Goal: Task Accomplishment & Management: Complete application form

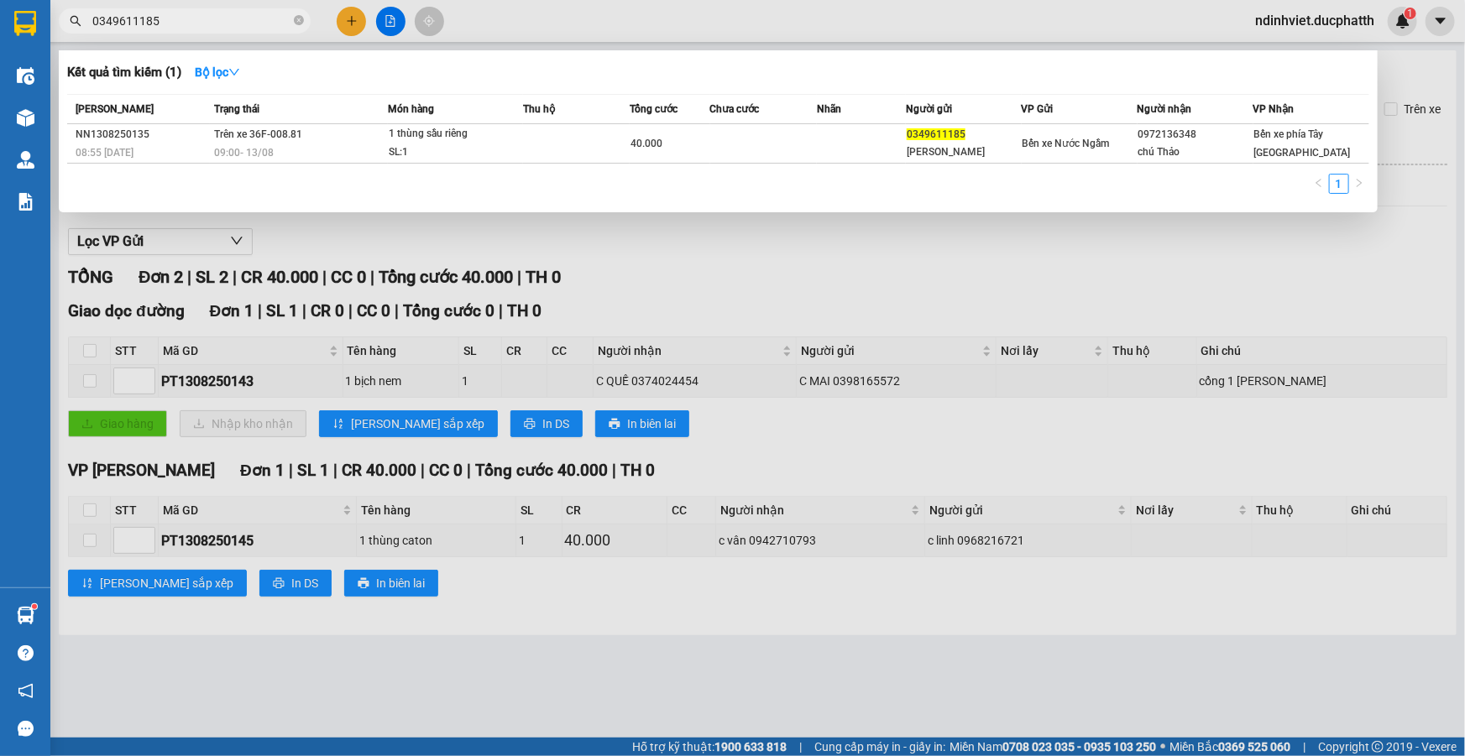
click at [663, 264] on div at bounding box center [732, 378] width 1465 height 756
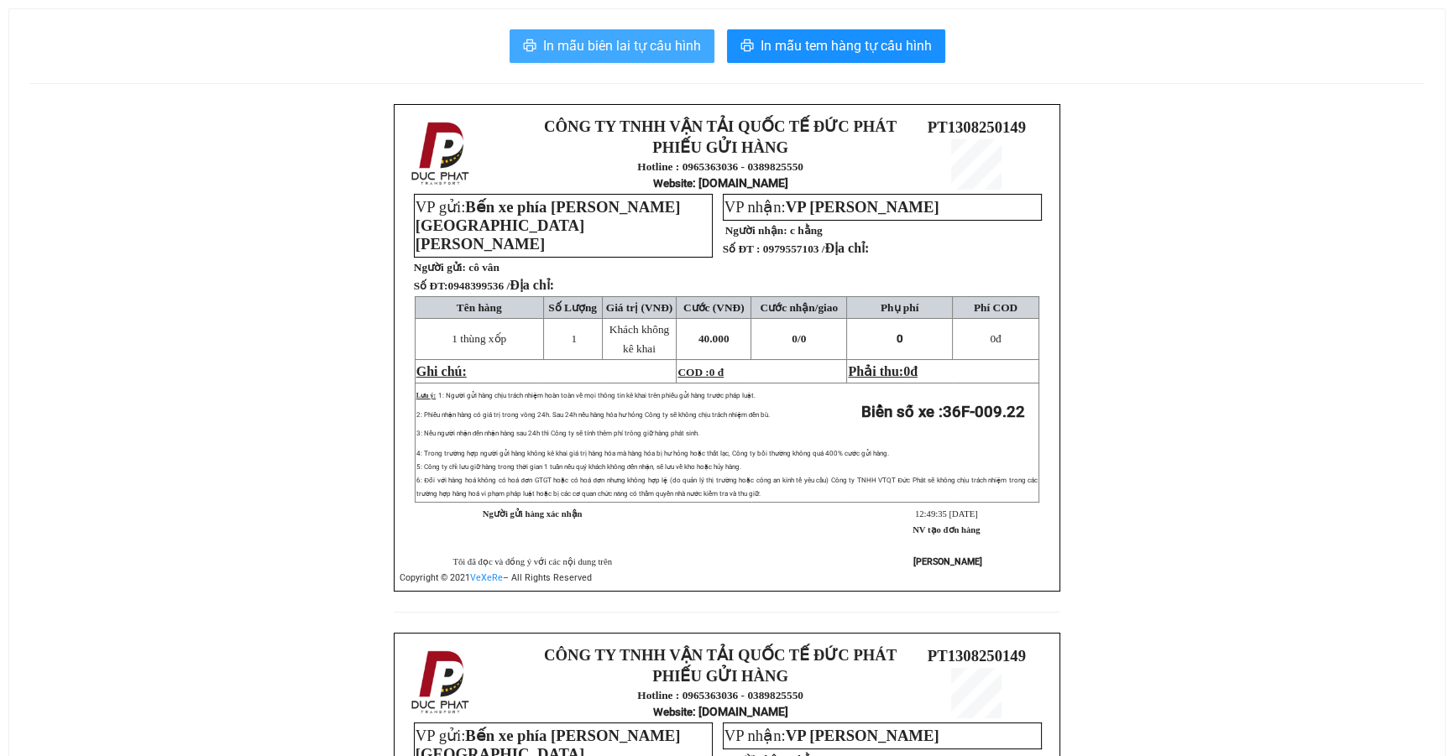
click at [574, 52] on span "In mẫu biên lai tự cấu hình" at bounding box center [622, 45] width 158 height 21
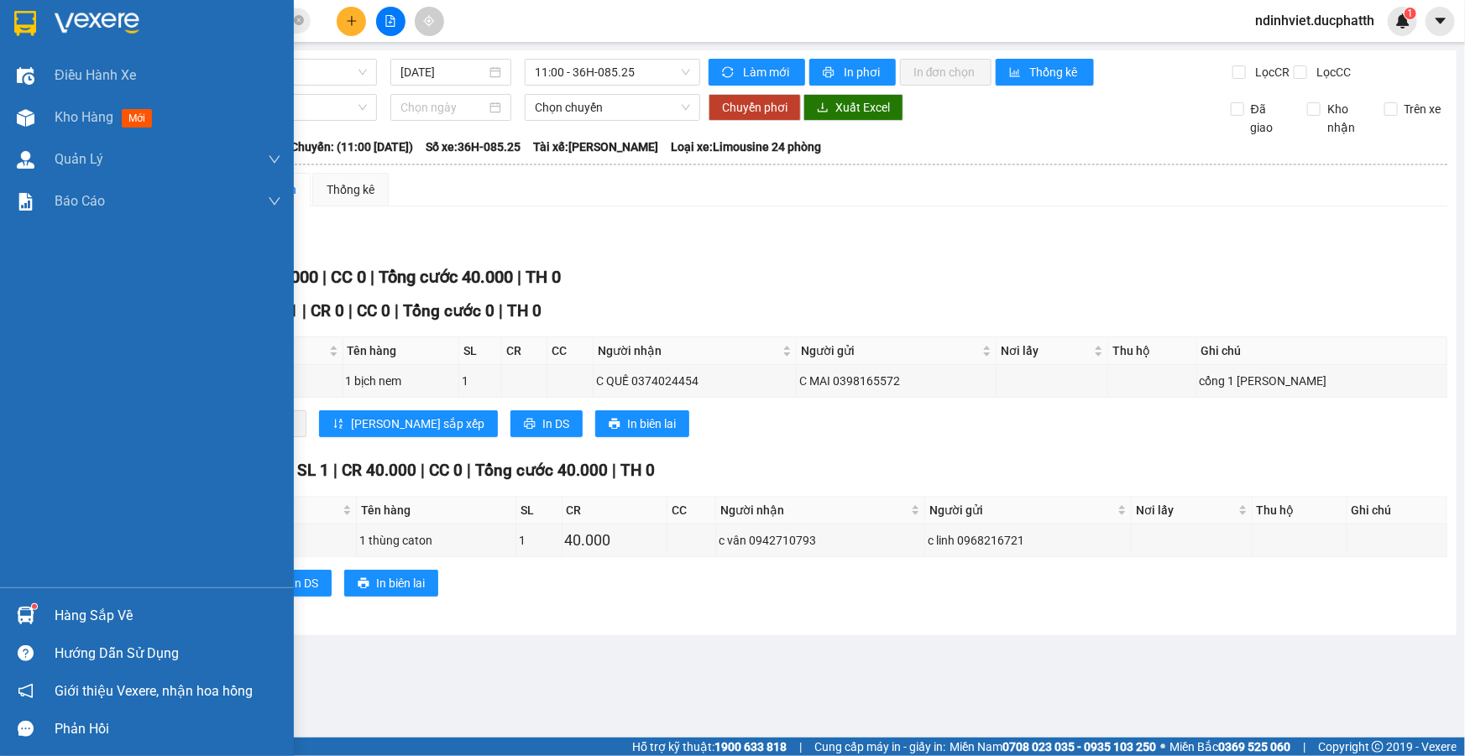
click at [29, 623] on img at bounding box center [26, 616] width 18 height 18
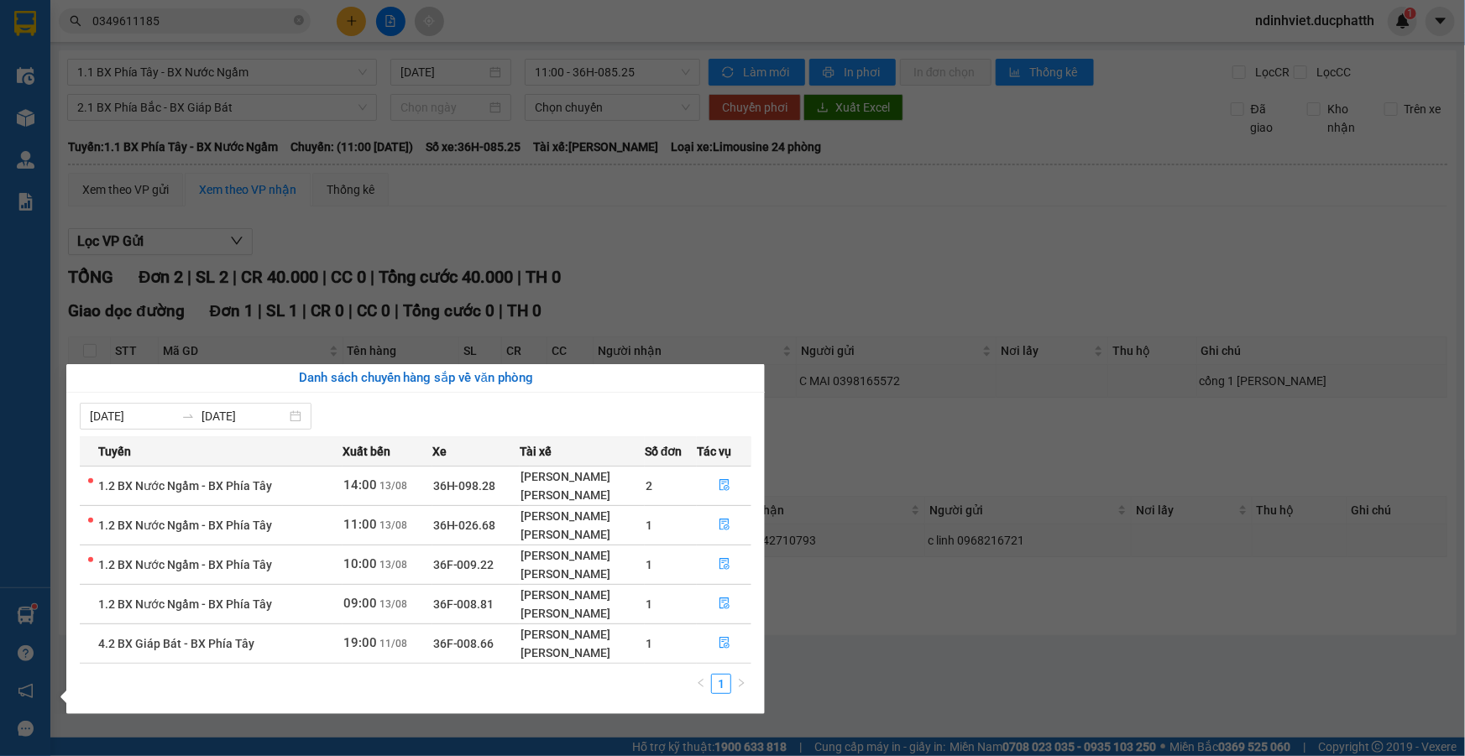
click at [886, 619] on section "Kết quả tìm kiếm ( 1 ) Bộ lọc Mã ĐH Trạng thái Món hàng Thu hộ Tổng cước Chưa c…" at bounding box center [732, 378] width 1465 height 756
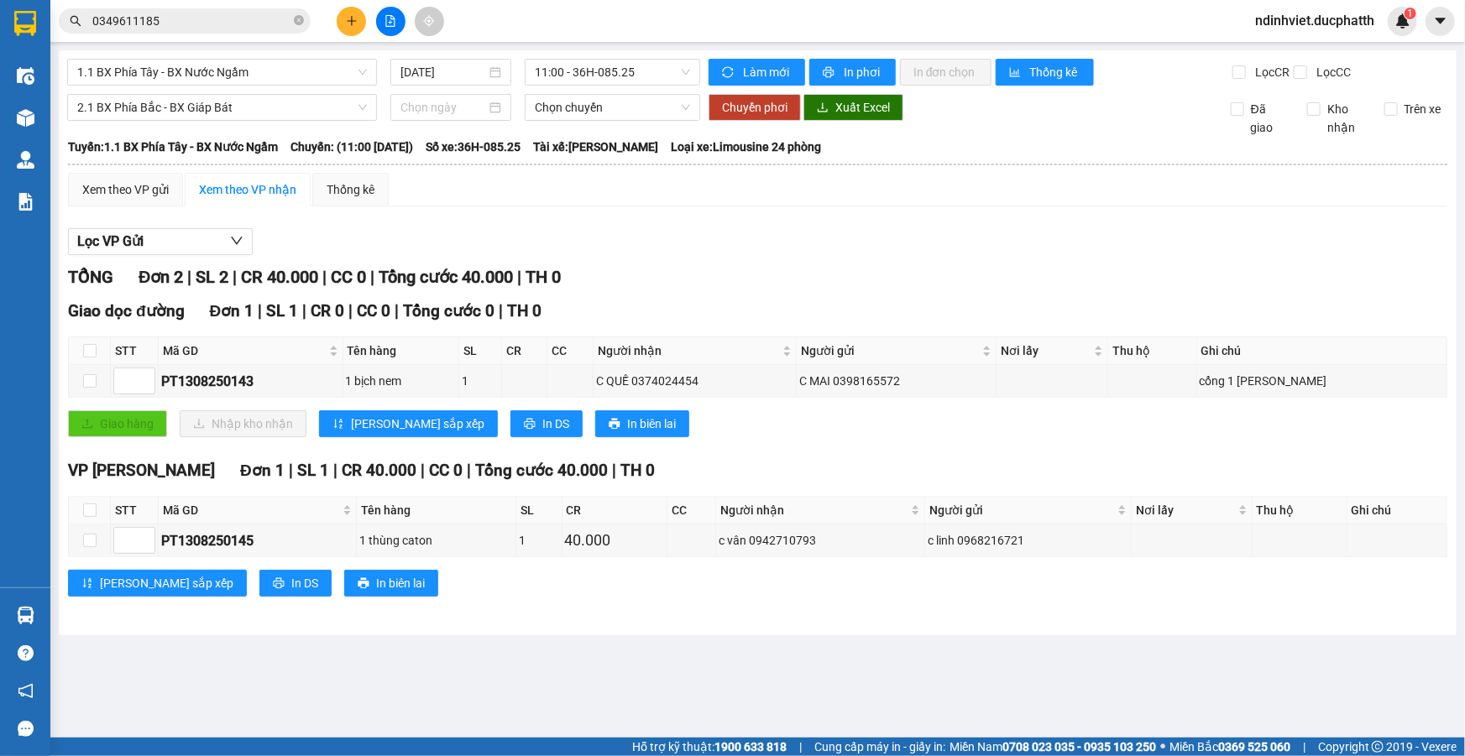
click at [186, 29] on input "0349611185" at bounding box center [191, 21] width 198 height 18
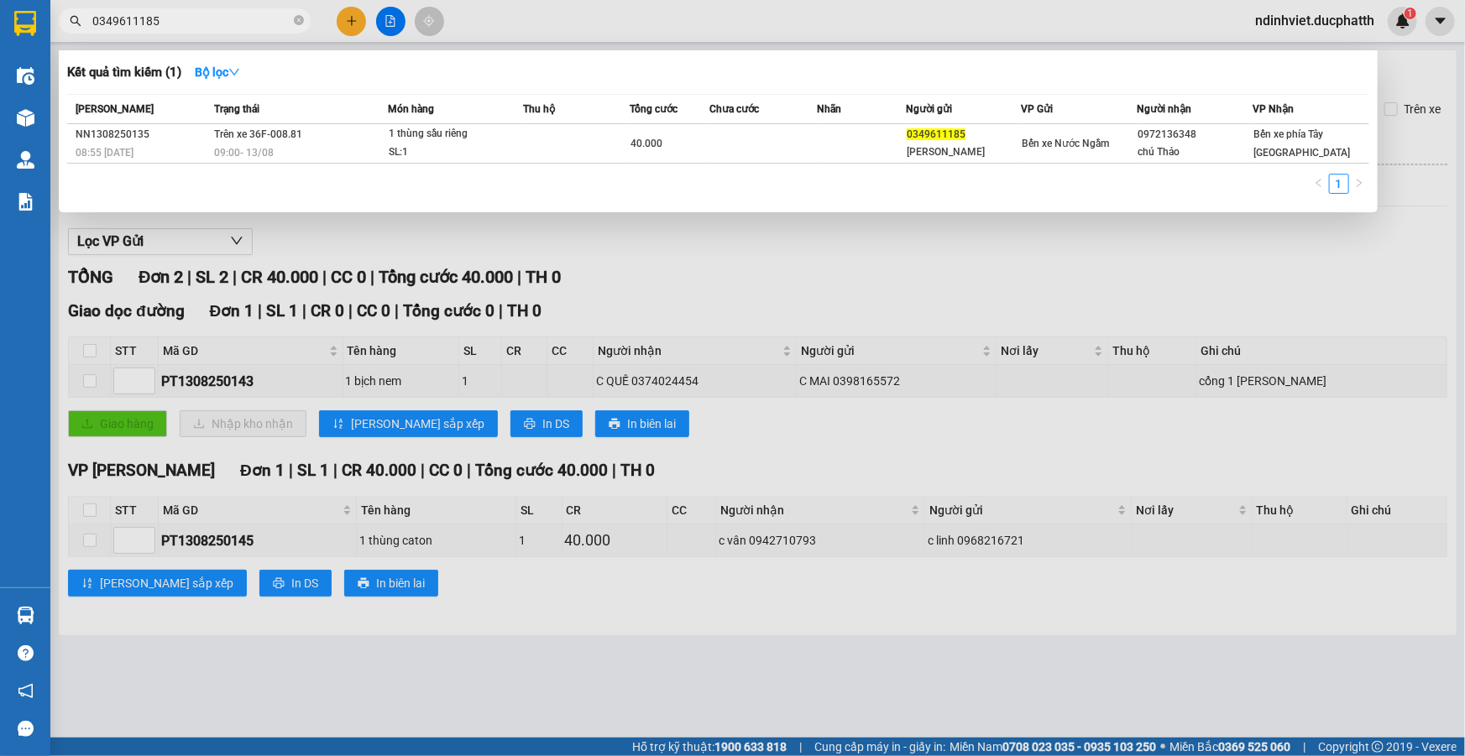
click at [186, 29] on input "0349611185" at bounding box center [191, 21] width 198 height 18
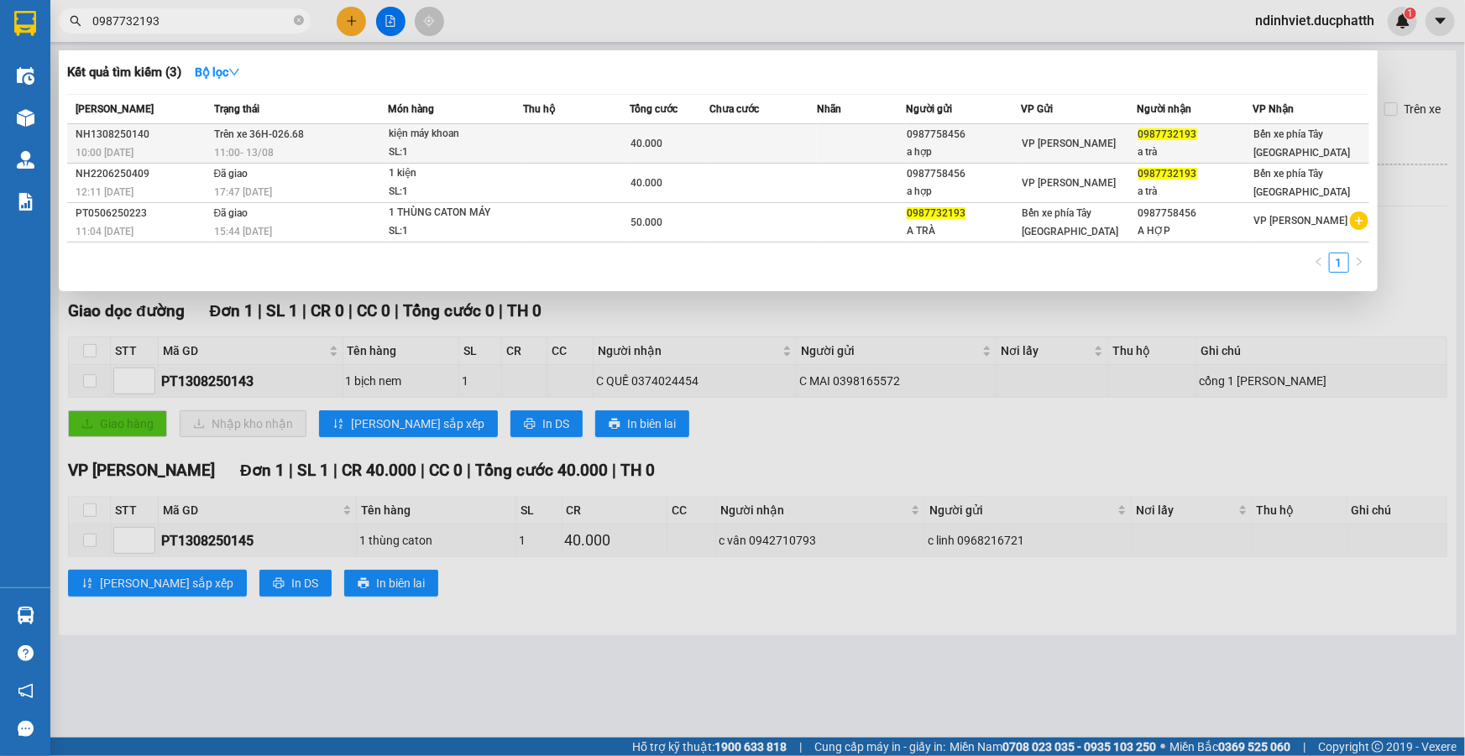
type input "0987732193"
click at [569, 139] on td at bounding box center [576, 143] width 107 height 39
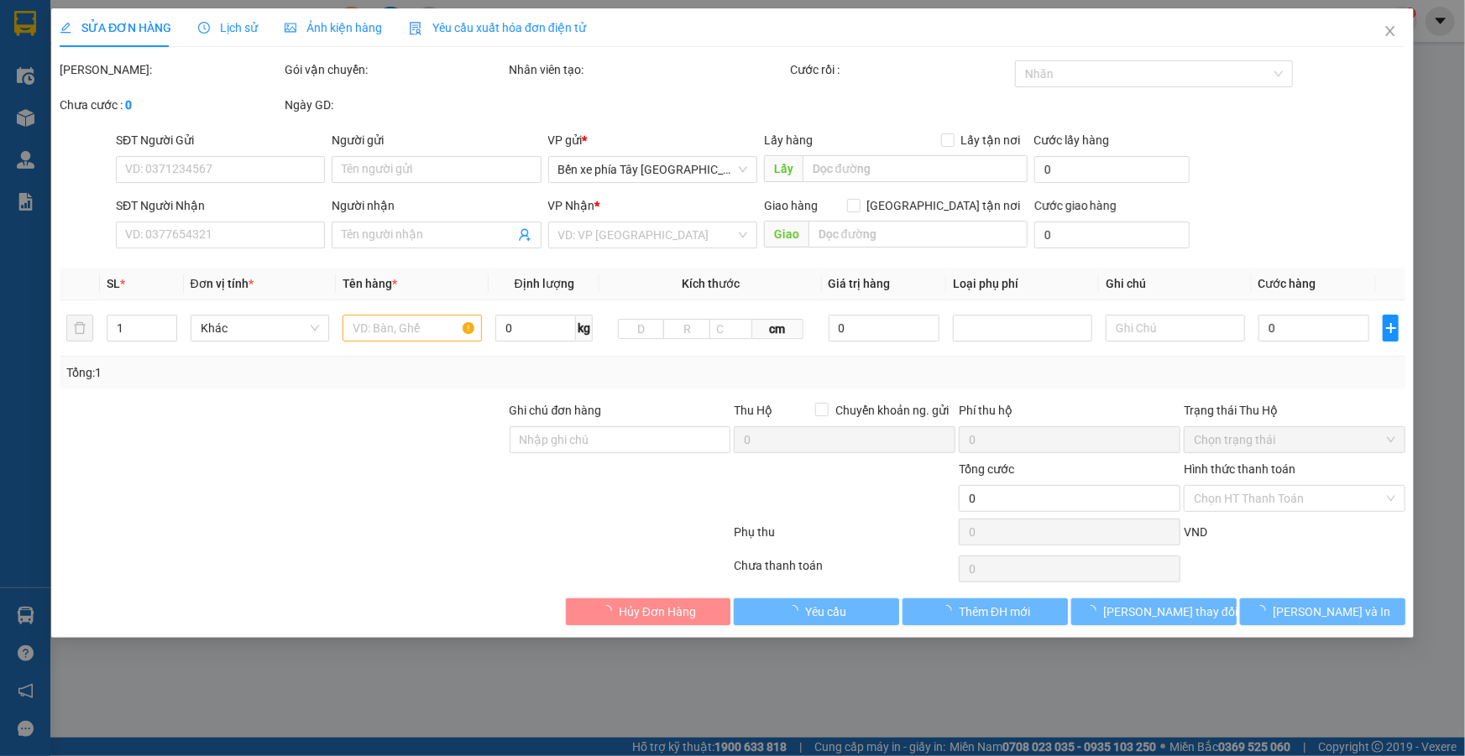
type input "0987758456"
type input "a hợp"
type input "0987732193"
type input "a trà"
type input "ck 13/8 9h59 nguyen van hơp"
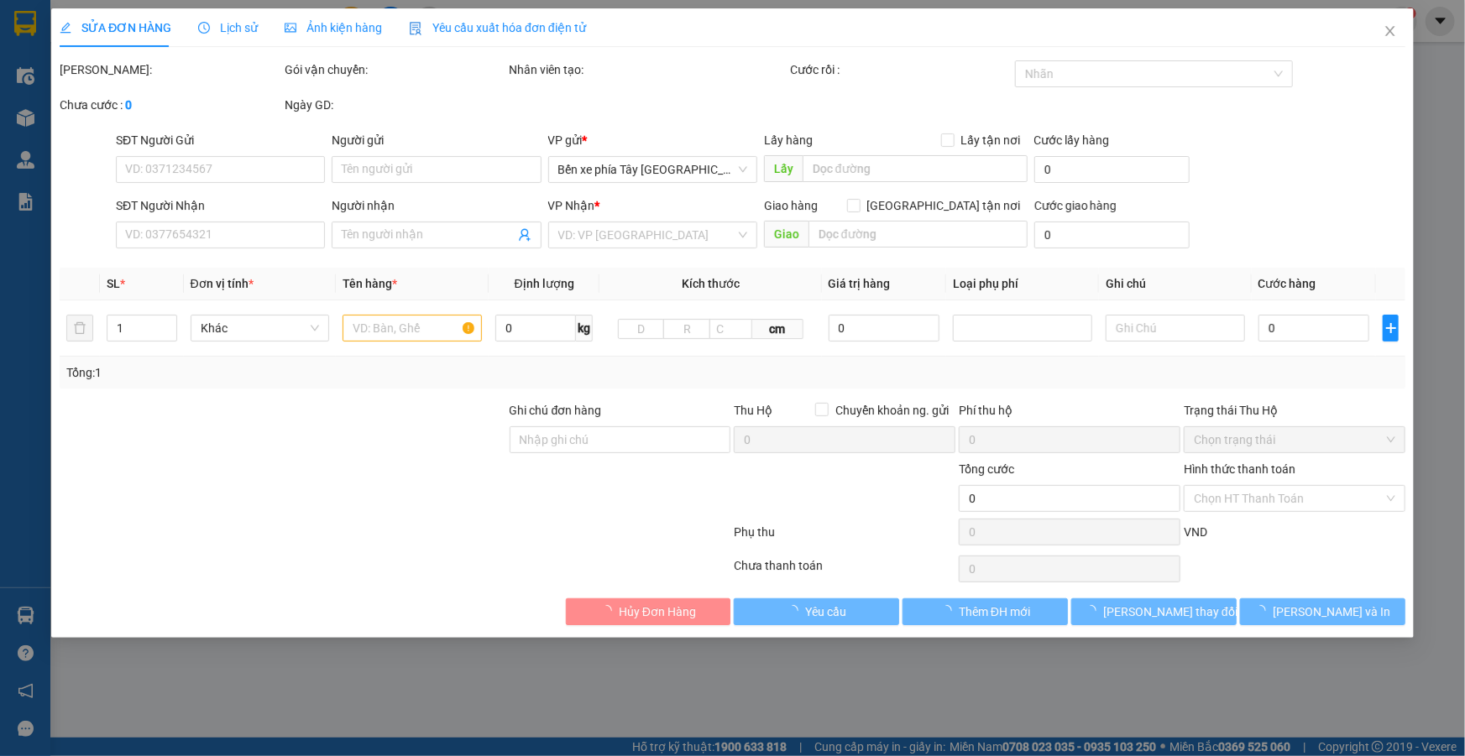
type input "40.000"
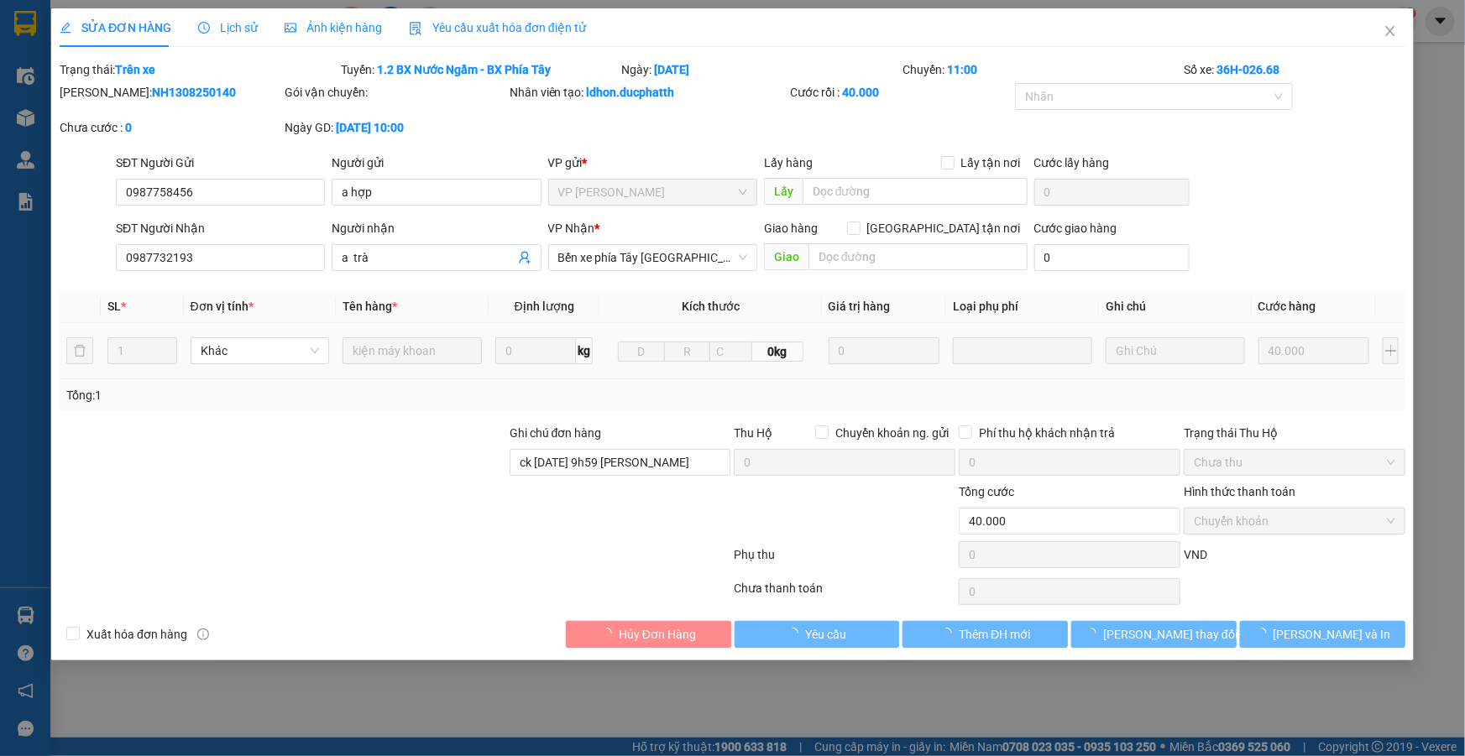
click at [392, 450] on div at bounding box center [283, 453] width 450 height 59
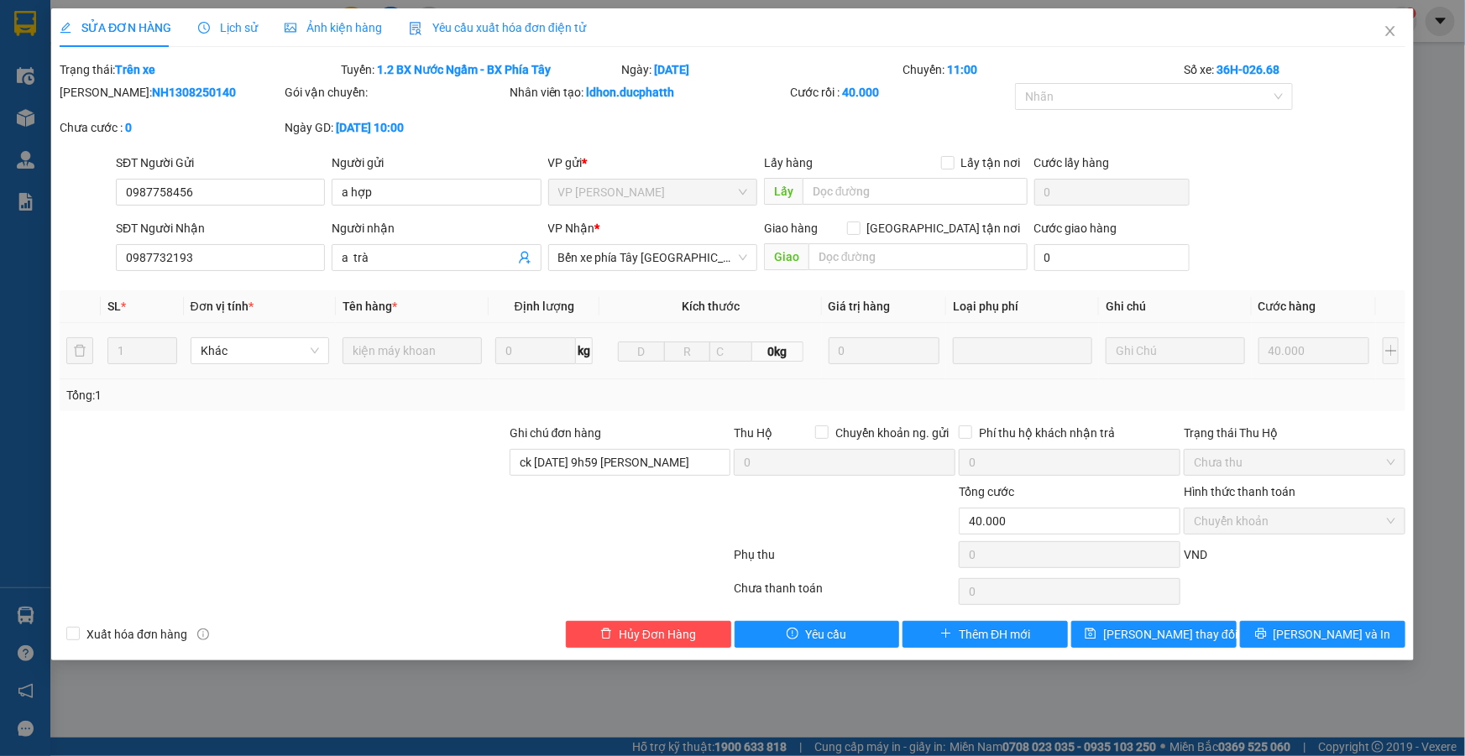
click at [392, 450] on div at bounding box center [283, 453] width 450 height 59
click at [337, 513] on div at bounding box center [283, 512] width 450 height 59
click at [1390, 36] on icon "close" at bounding box center [1390, 30] width 13 height 13
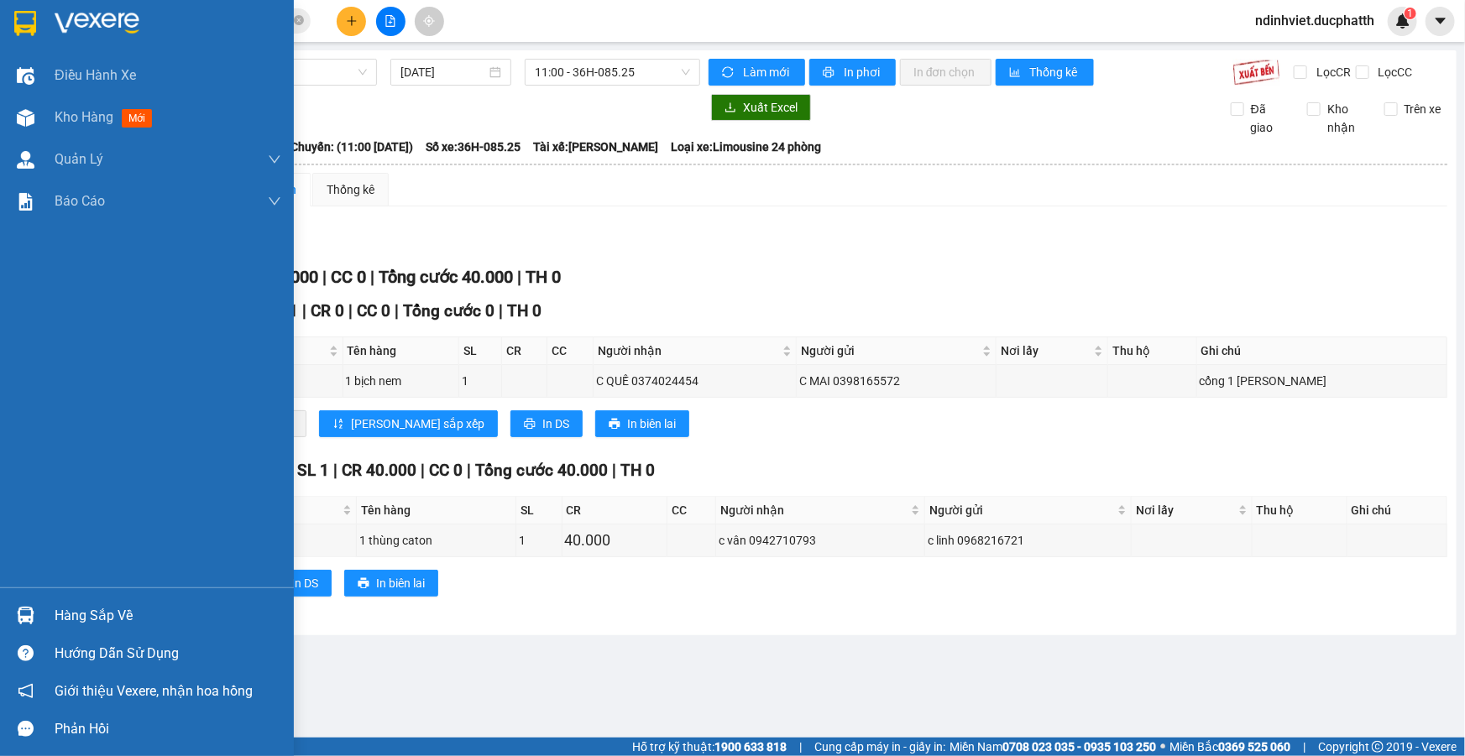
click at [19, 609] on img at bounding box center [26, 616] width 18 height 18
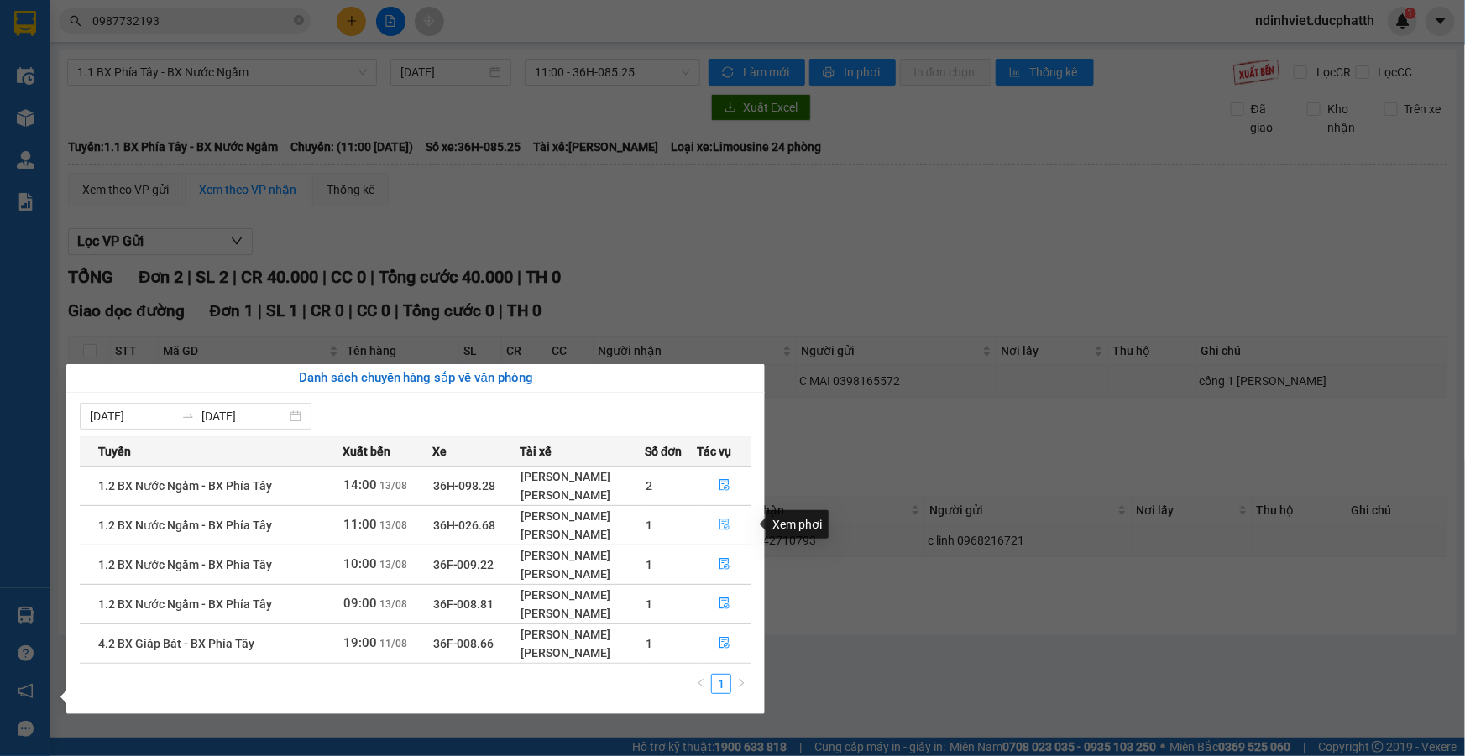
click at [728, 525] on icon "file-done" at bounding box center [724, 525] width 10 height 12
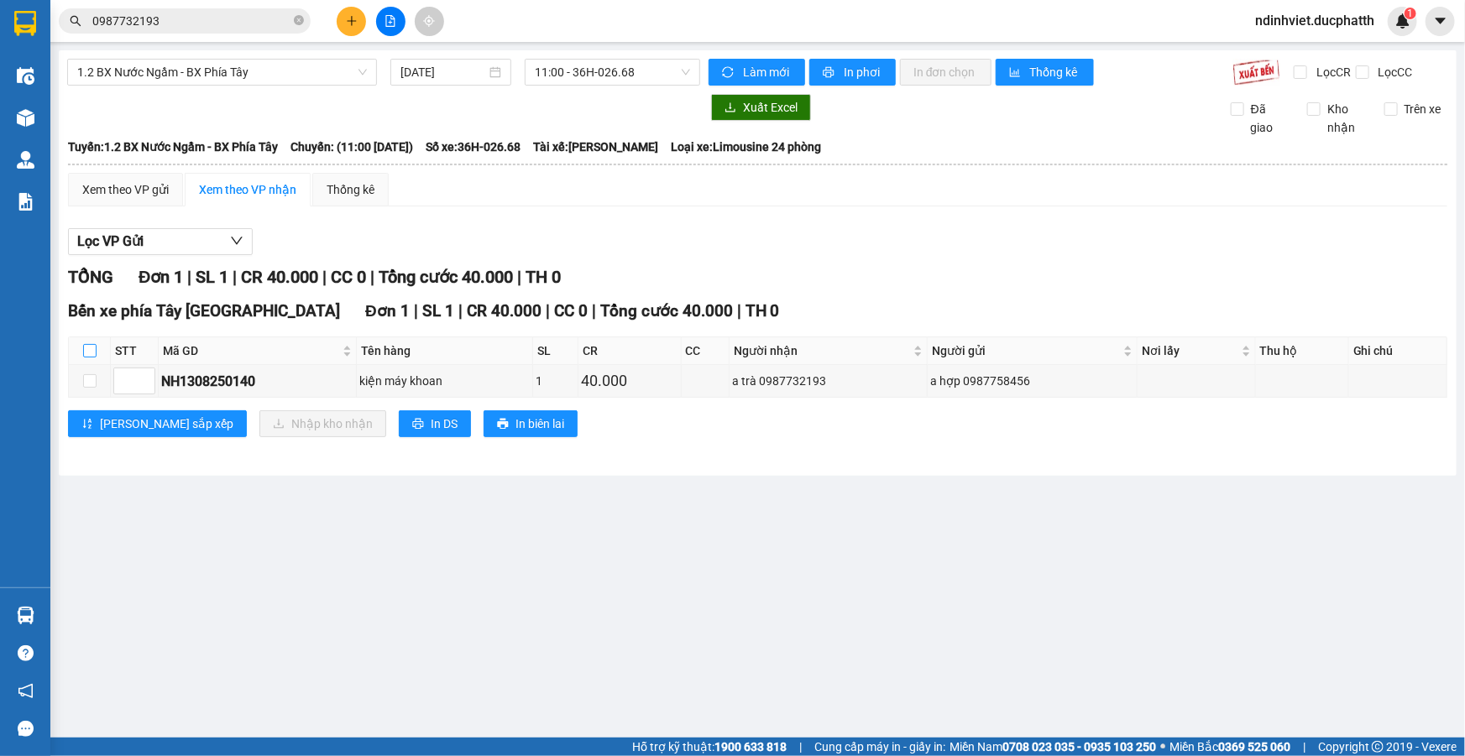
click at [90, 349] on input "checkbox" at bounding box center [89, 350] width 13 height 13
checkbox input "true"
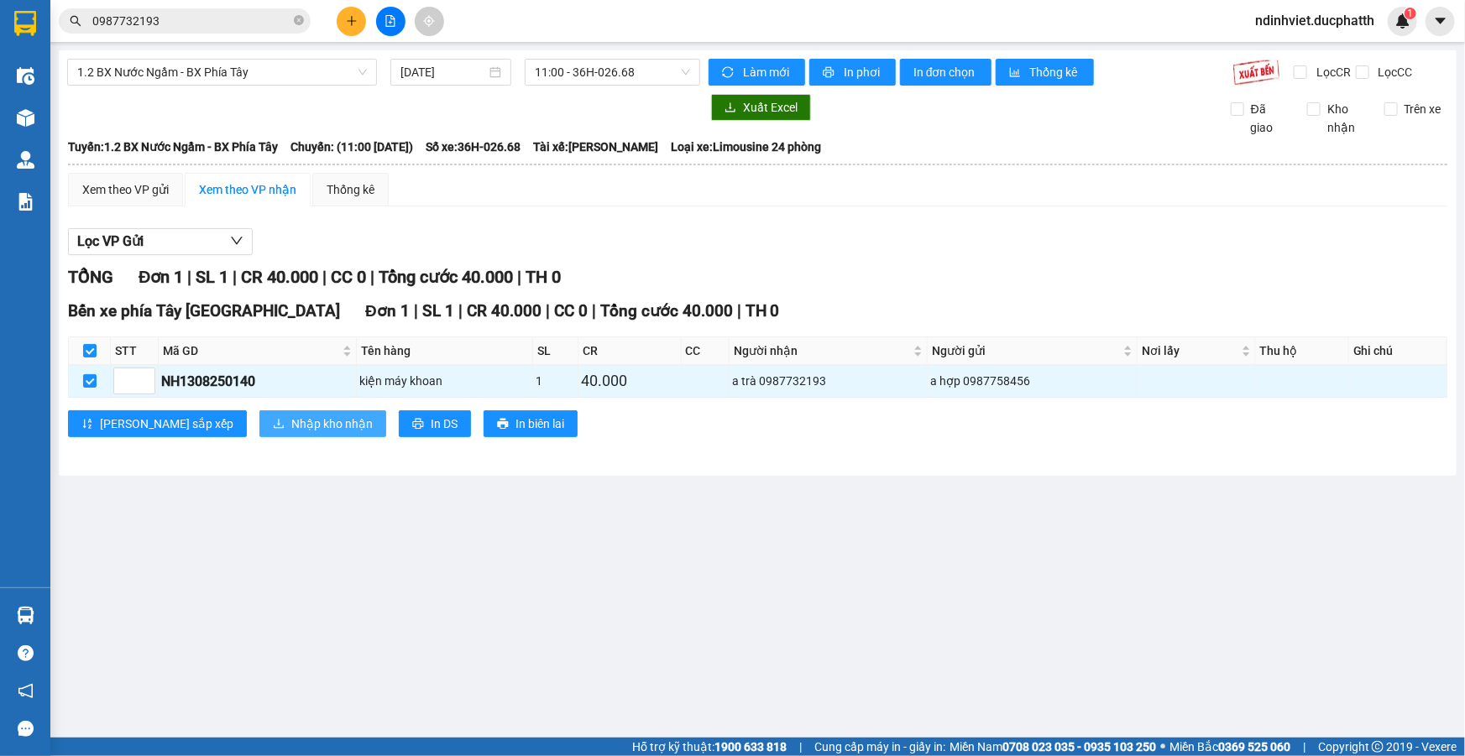
click at [291, 417] on span "Nhập kho nhận" at bounding box center [331, 424] width 81 height 18
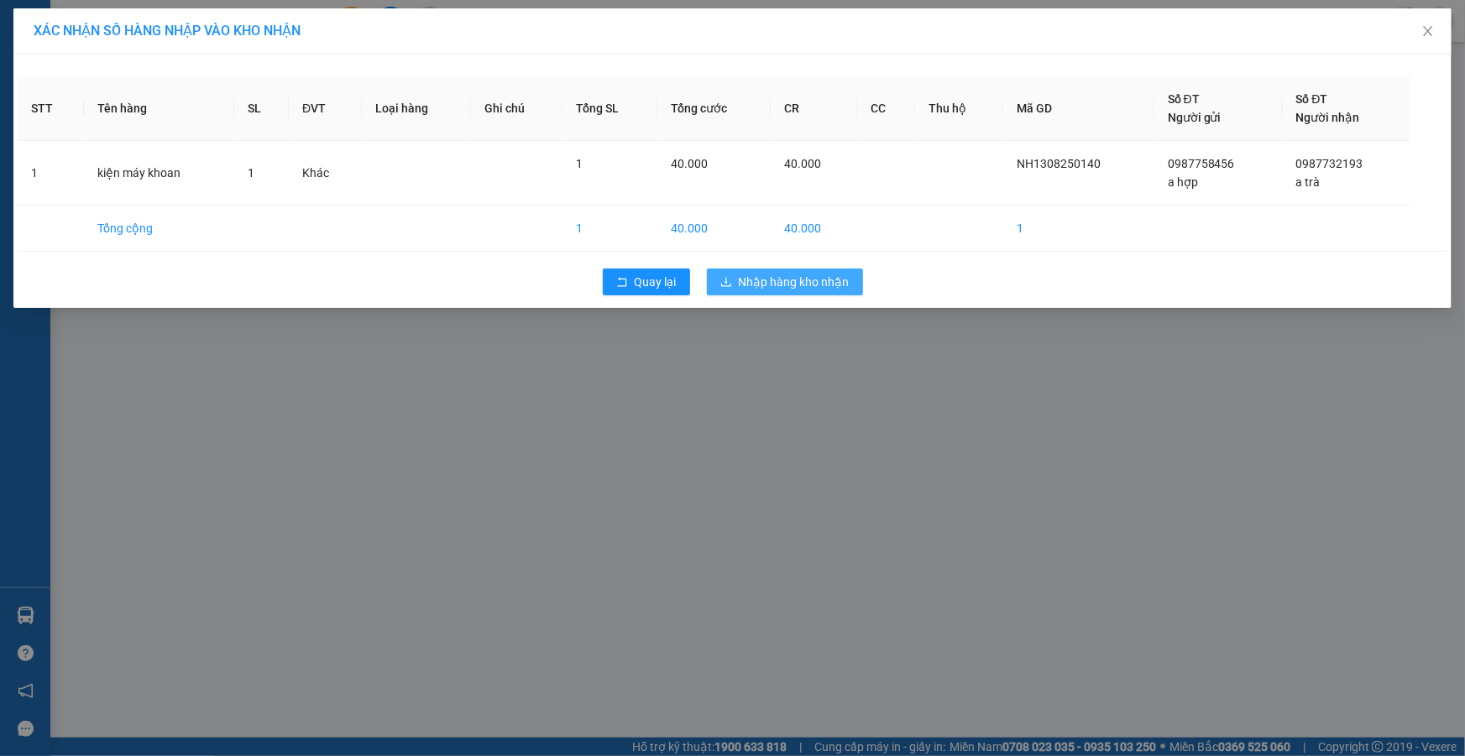
click at [802, 269] on button "Nhập hàng kho nhận" at bounding box center [785, 282] width 156 height 27
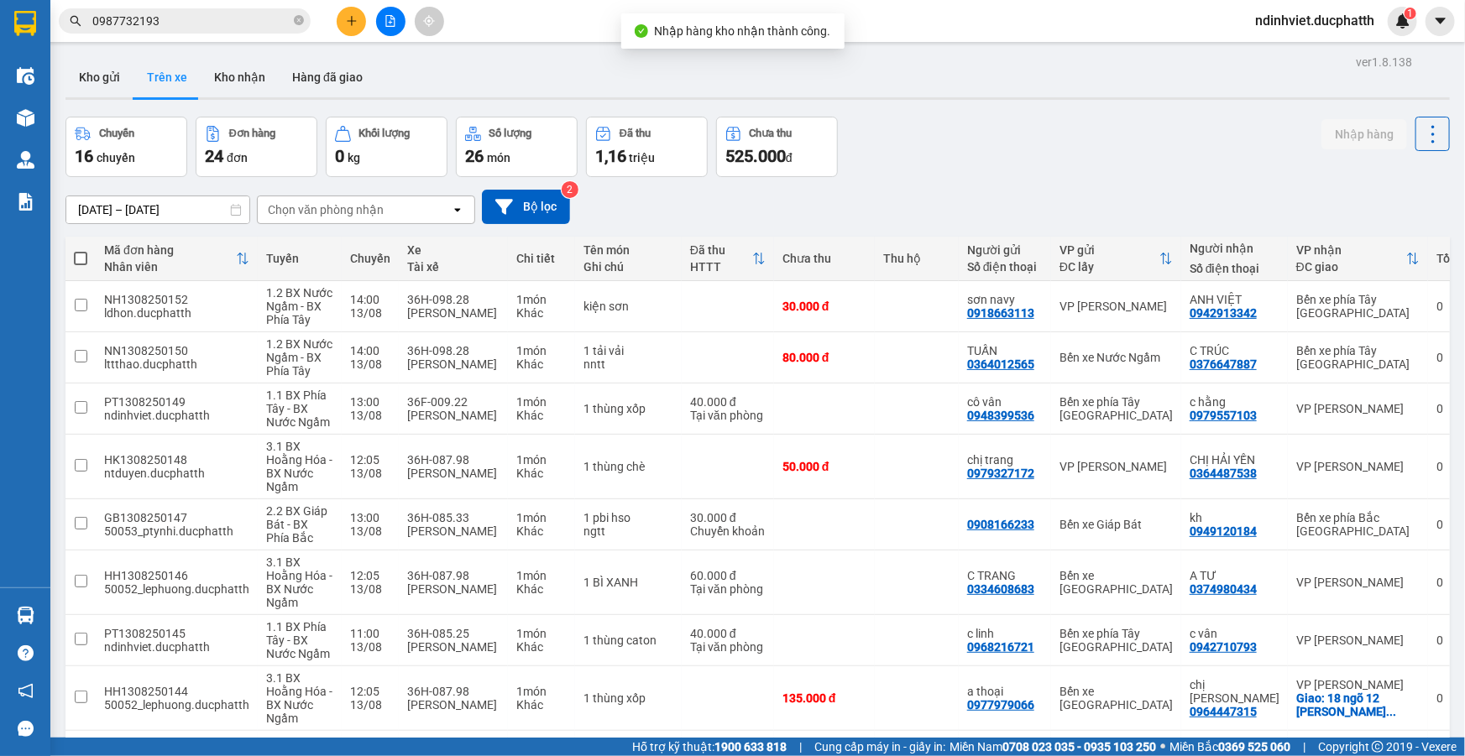
click at [166, 23] on input "0987732193" at bounding box center [191, 21] width 198 height 18
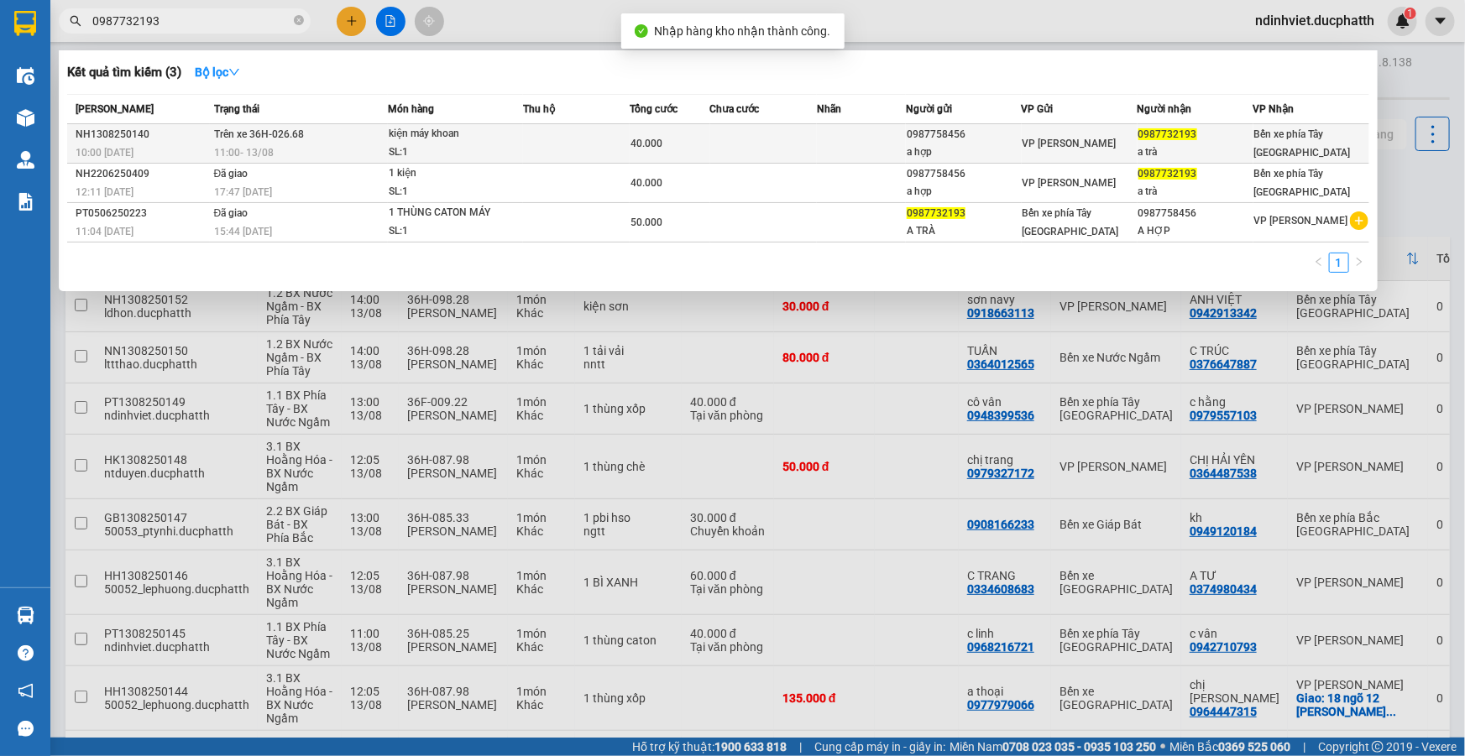
click at [455, 144] on div "SL: 1" at bounding box center [452, 153] width 126 height 18
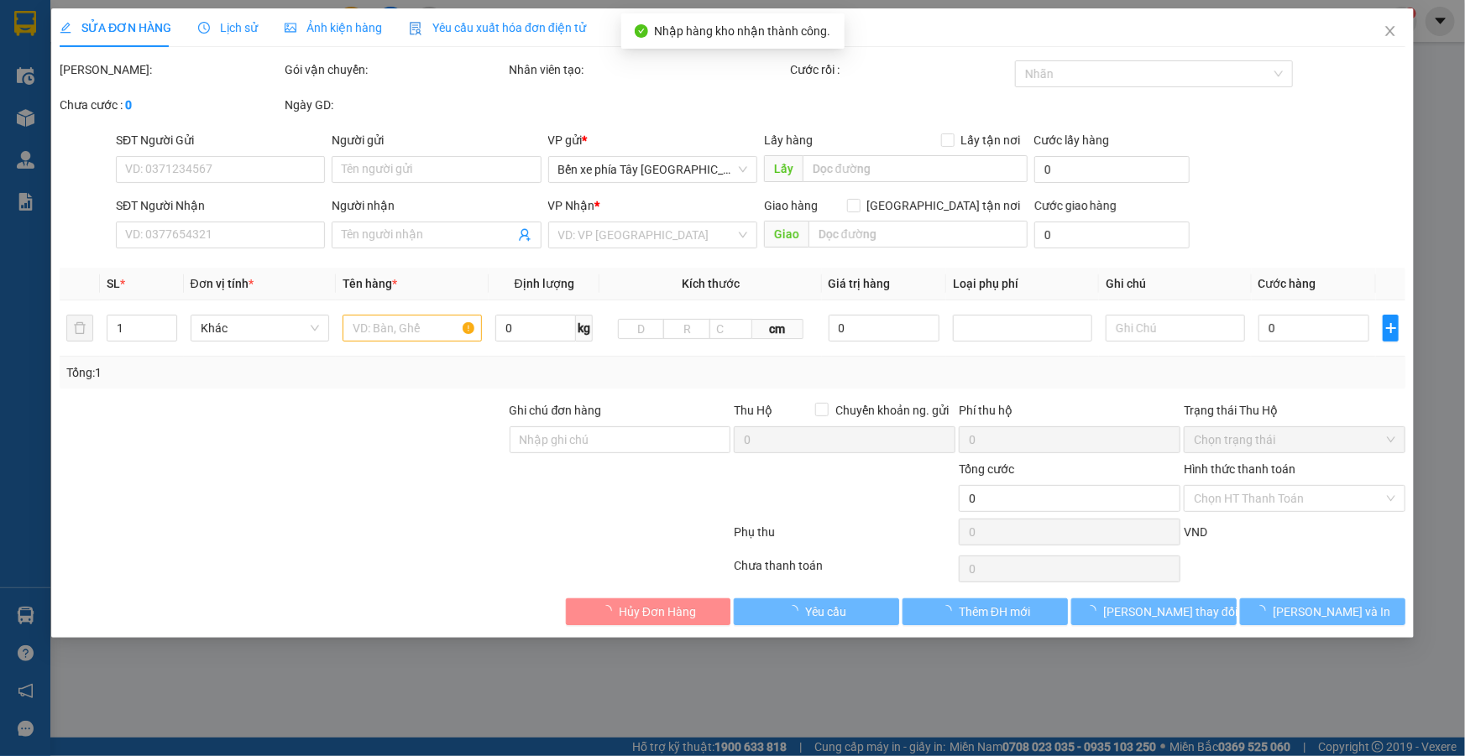
type input "0987758456"
type input "a hợp"
type input "0987732193"
type input "a trà"
type input "ck 13/8 9h59 nguyen van hơp"
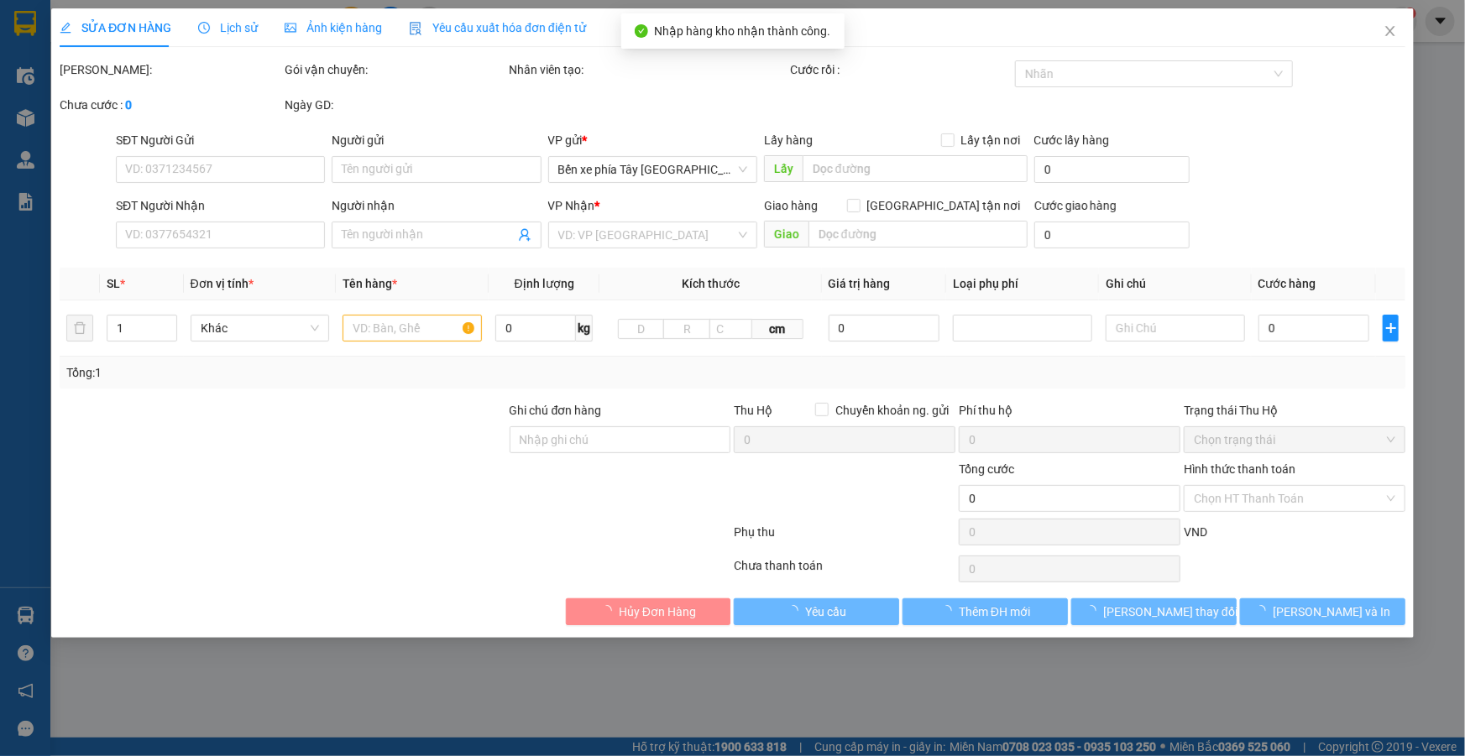
type input "40.000"
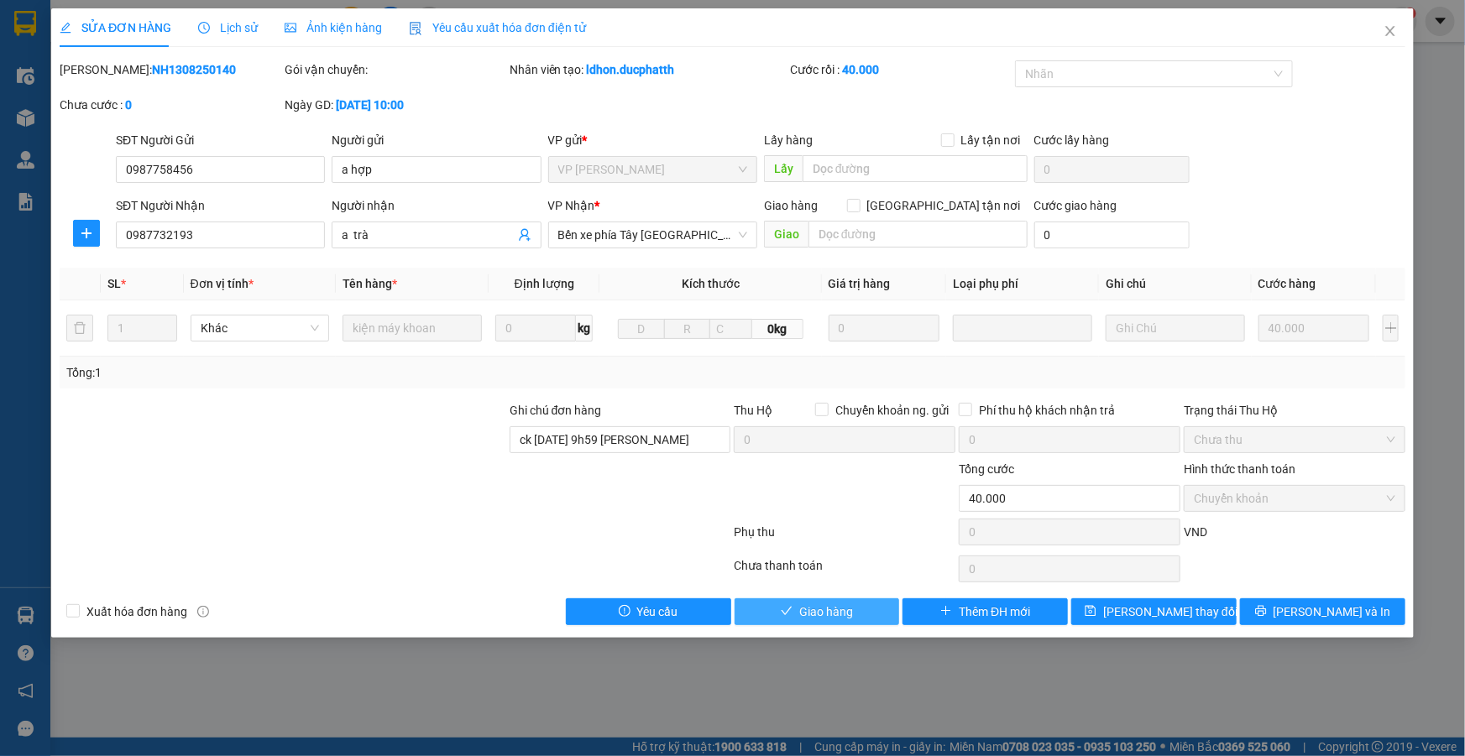
click at [824, 615] on span "Giao hàng" at bounding box center [826, 612] width 54 height 18
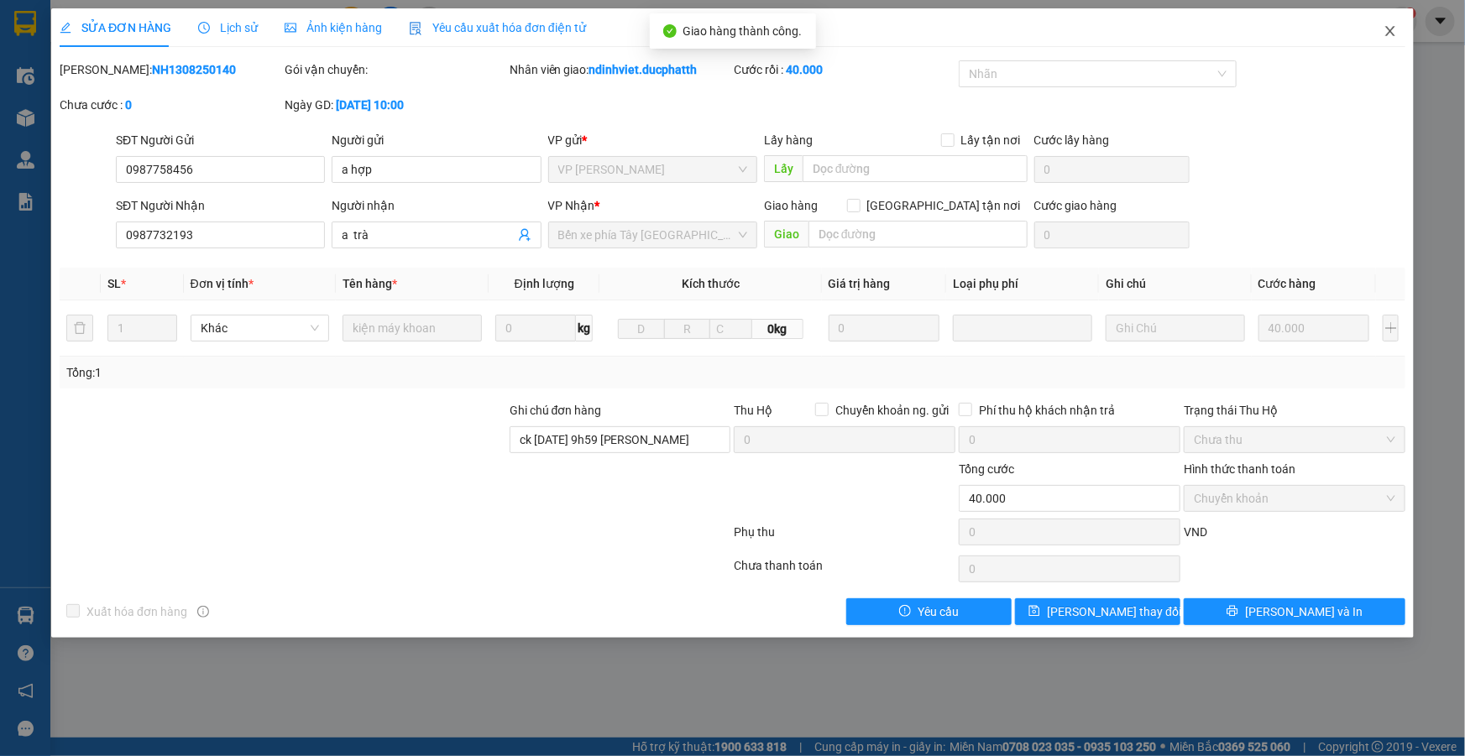
click at [1389, 29] on icon "close" at bounding box center [1390, 30] width 13 height 13
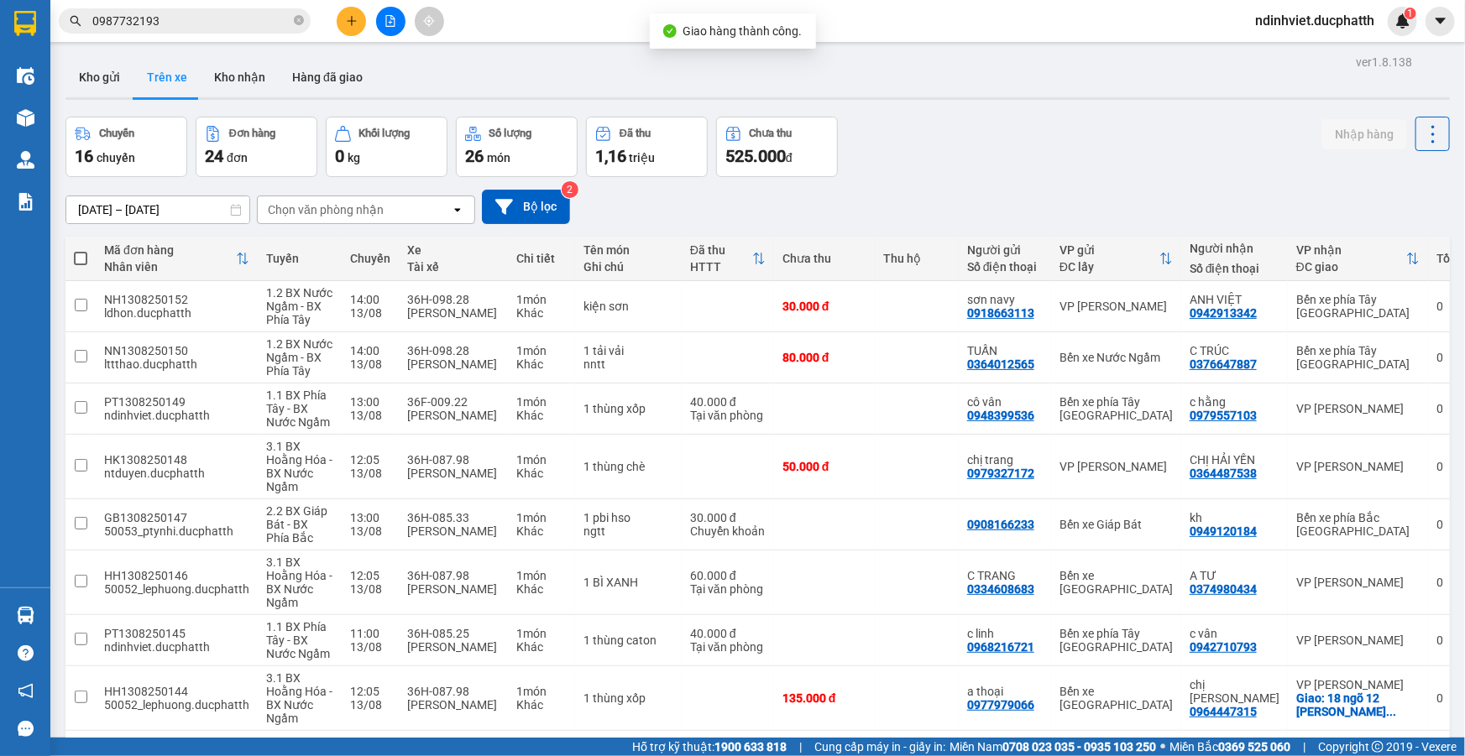
click at [962, 128] on div "Chuyến 16 chuyến Đơn hàng 24 đơn Khối lượng 0 kg Số lượng 26 món Đã thu 1,16 tr…" at bounding box center [757, 147] width 1384 height 60
click at [395, 18] on icon "file-add" at bounding box center [391, 21] width 12 height 12
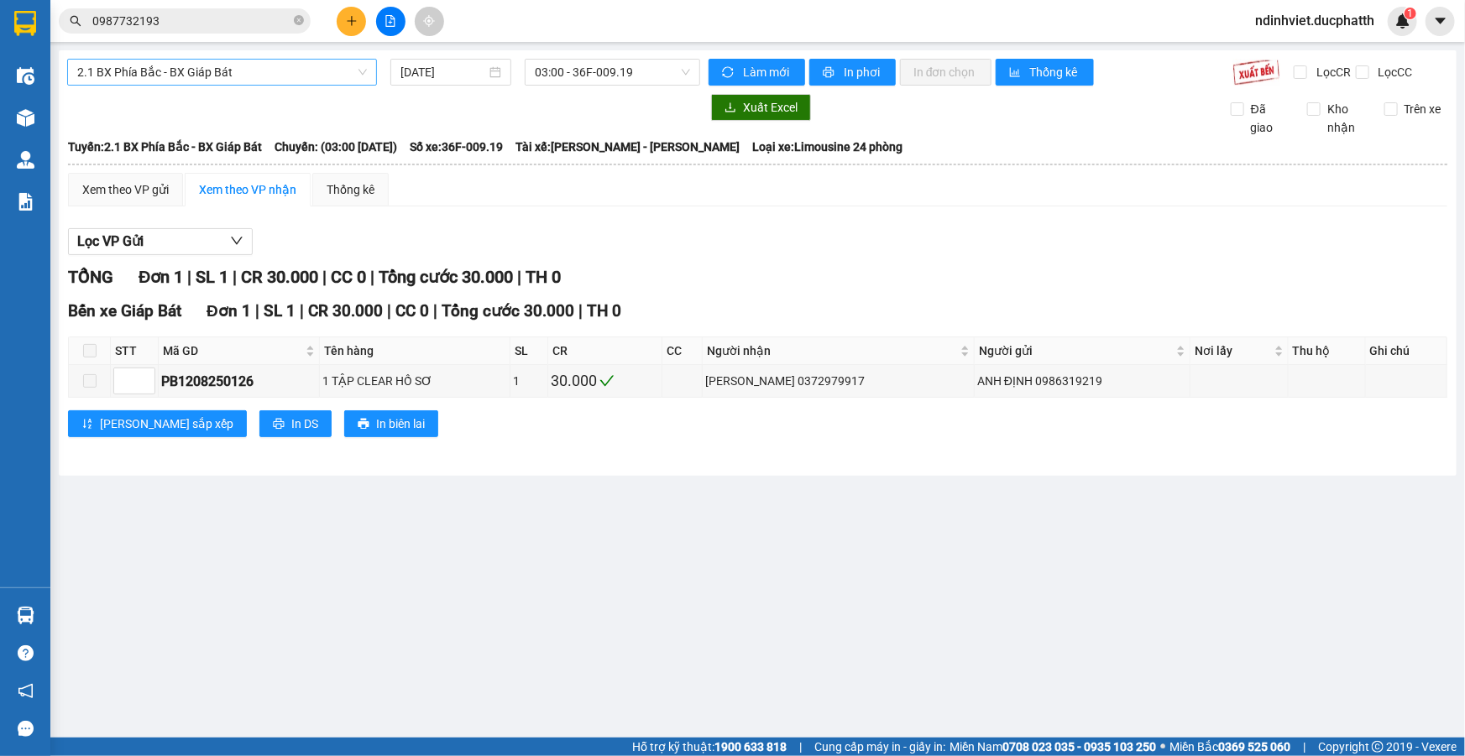
click at [300, 79] on span "2.1 BX Phía Bắc - BX Giáp Bát" at bounding box center [222, 72] width 290 height 25
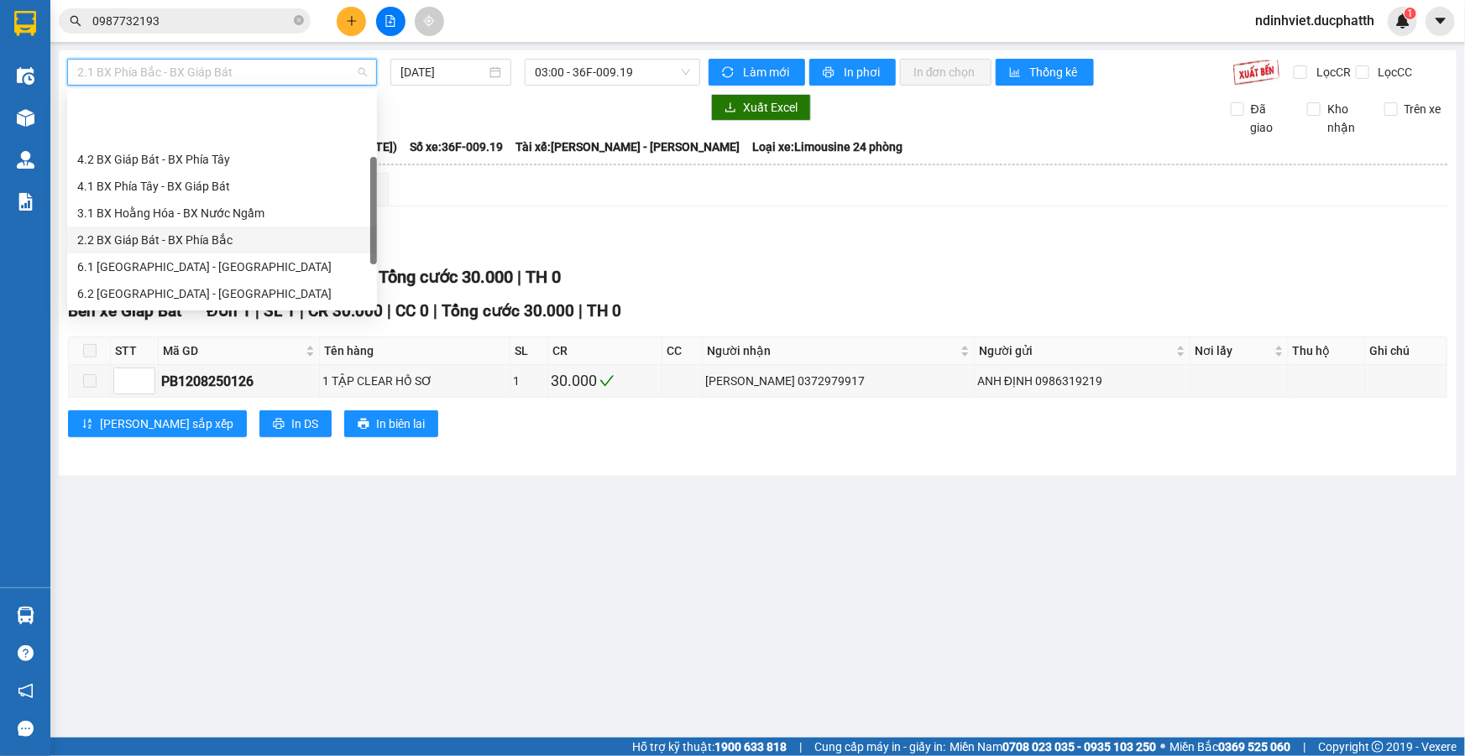
scroll to position [76, 0]
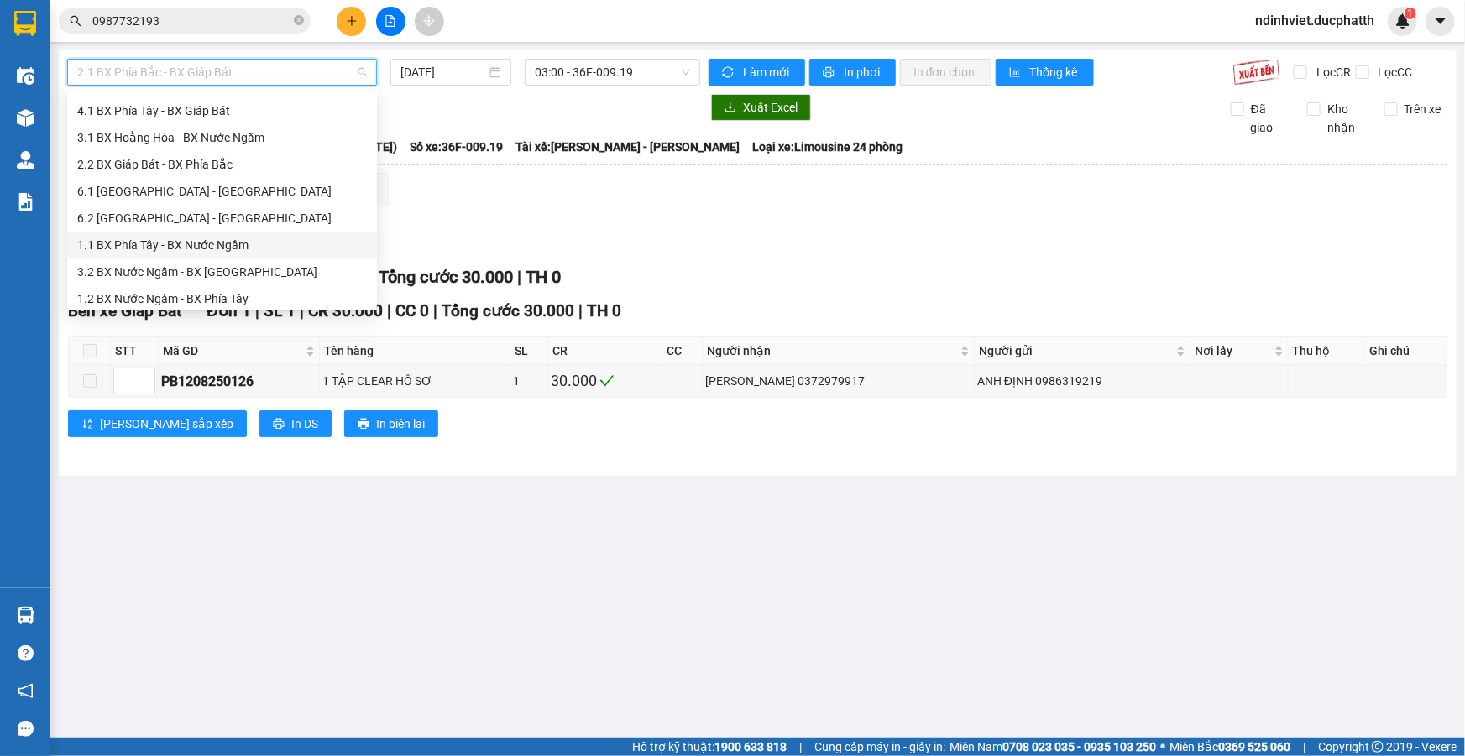
click at [225, 249] on div "1.1 BX Phía Tây - BX Nước Ngầm" at bounding box center [222, 245] width 290 height 18
type input "13/08/2025"
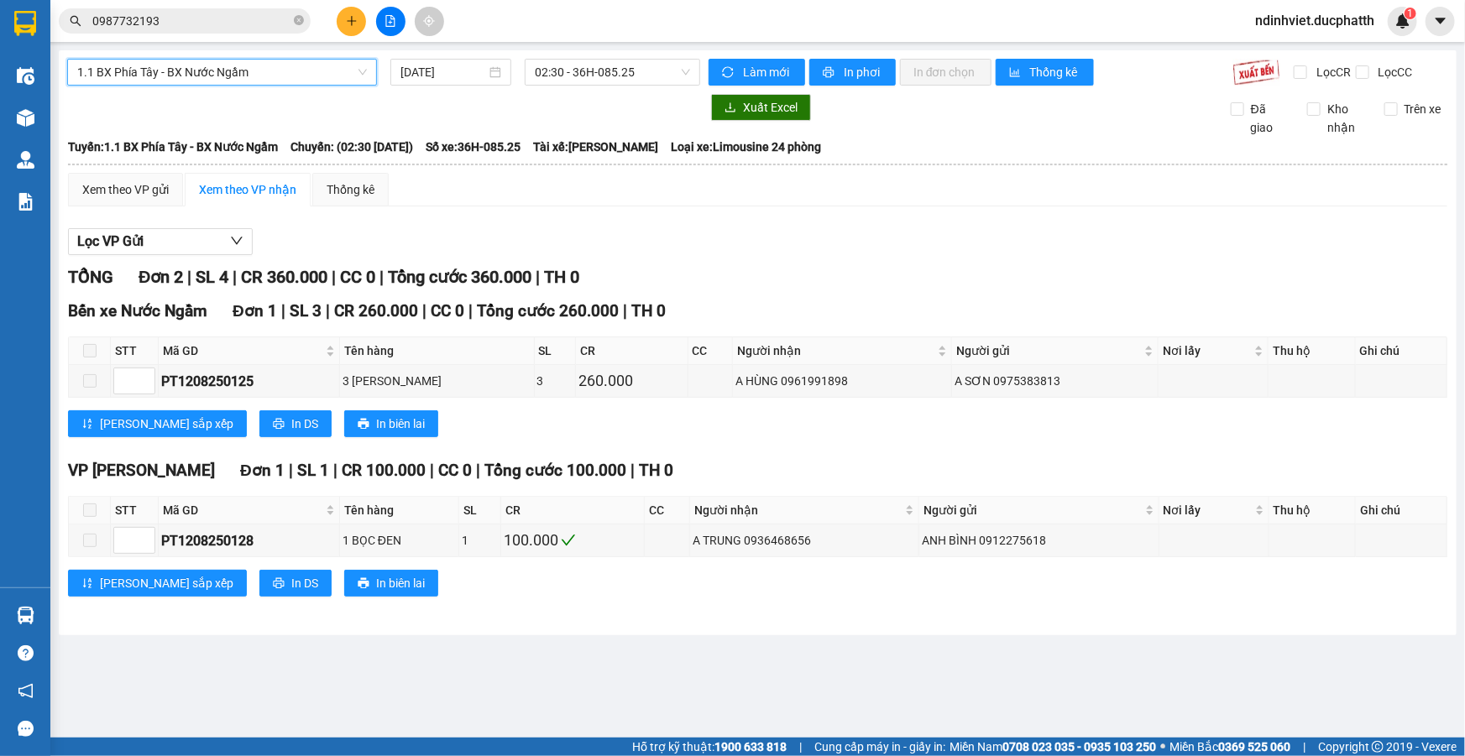
click at [395, 19] on icon "file-add" at bounding box center [391, 21] width 12 height 12
click at [614, 74] on span "02:30 - 36H-085.25" at bounding box center [612, 72] width 155 height 25
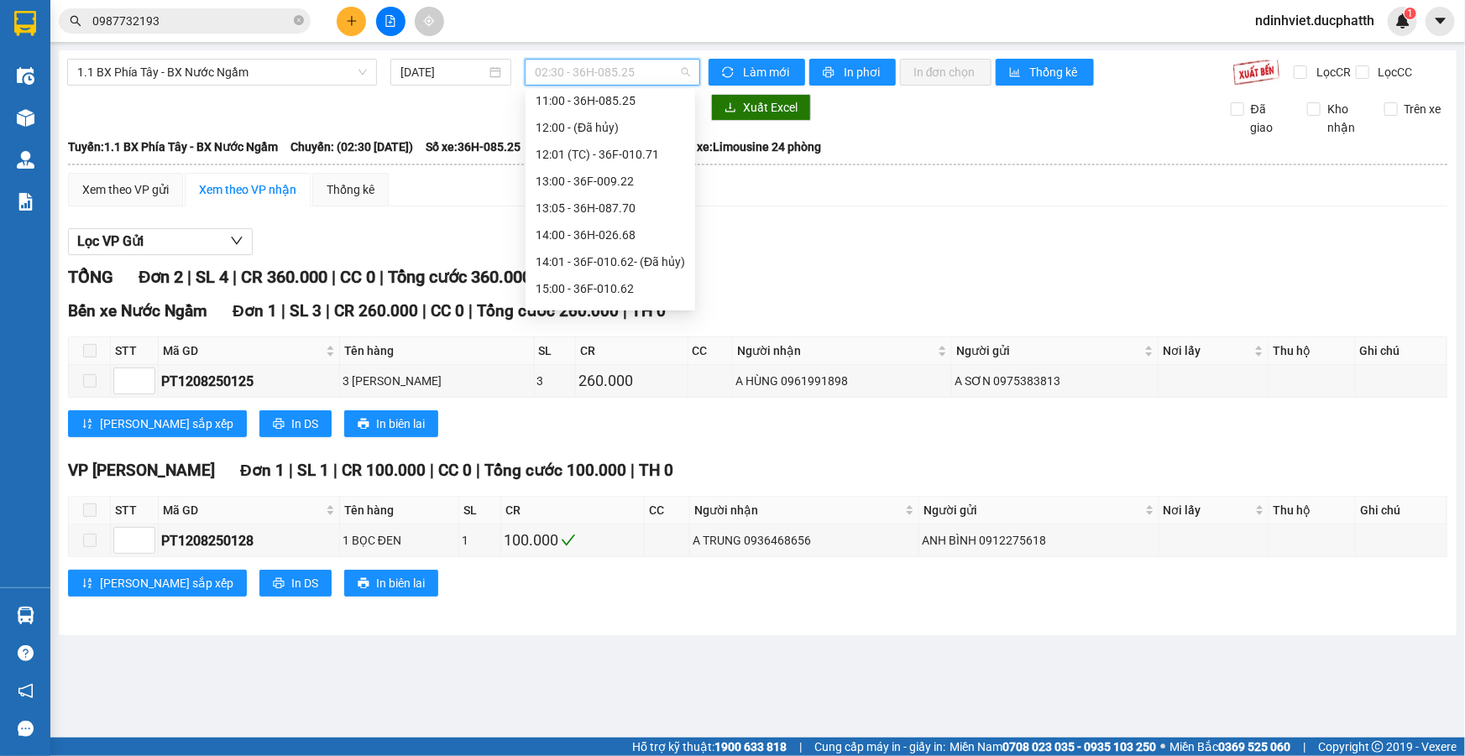
scroll to position [458, 0]
click at [587, 151] on div "14:00 - 36H-026.68" at bounding box center [610, 158] width 149 height 18
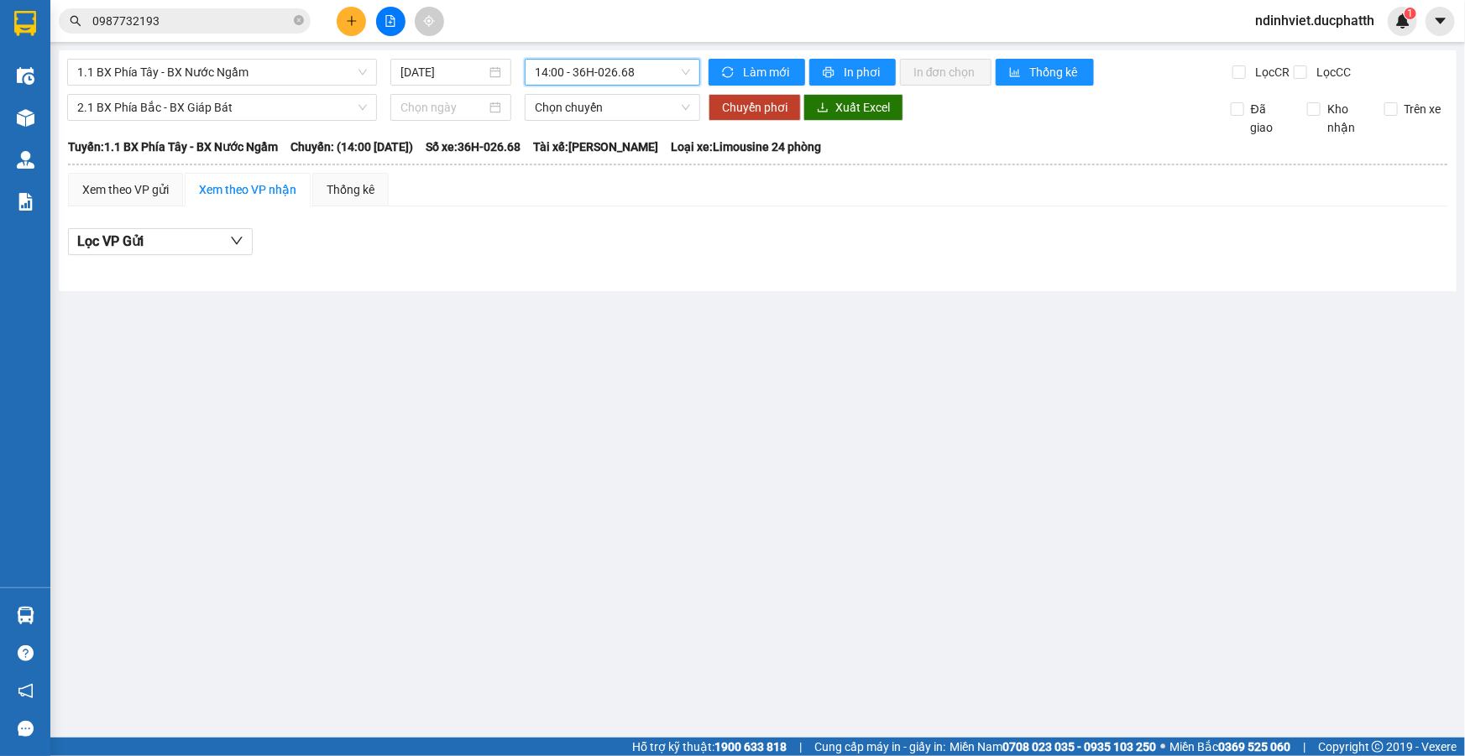
click at [548, 307] on main "1.1 BX Phía Tây - BX Nước Ngầm 13/08/2025 14:00 14:00 - 36H-026.68 Làm mới In p…" at bounding box center [732, 369] width 1465 height 738
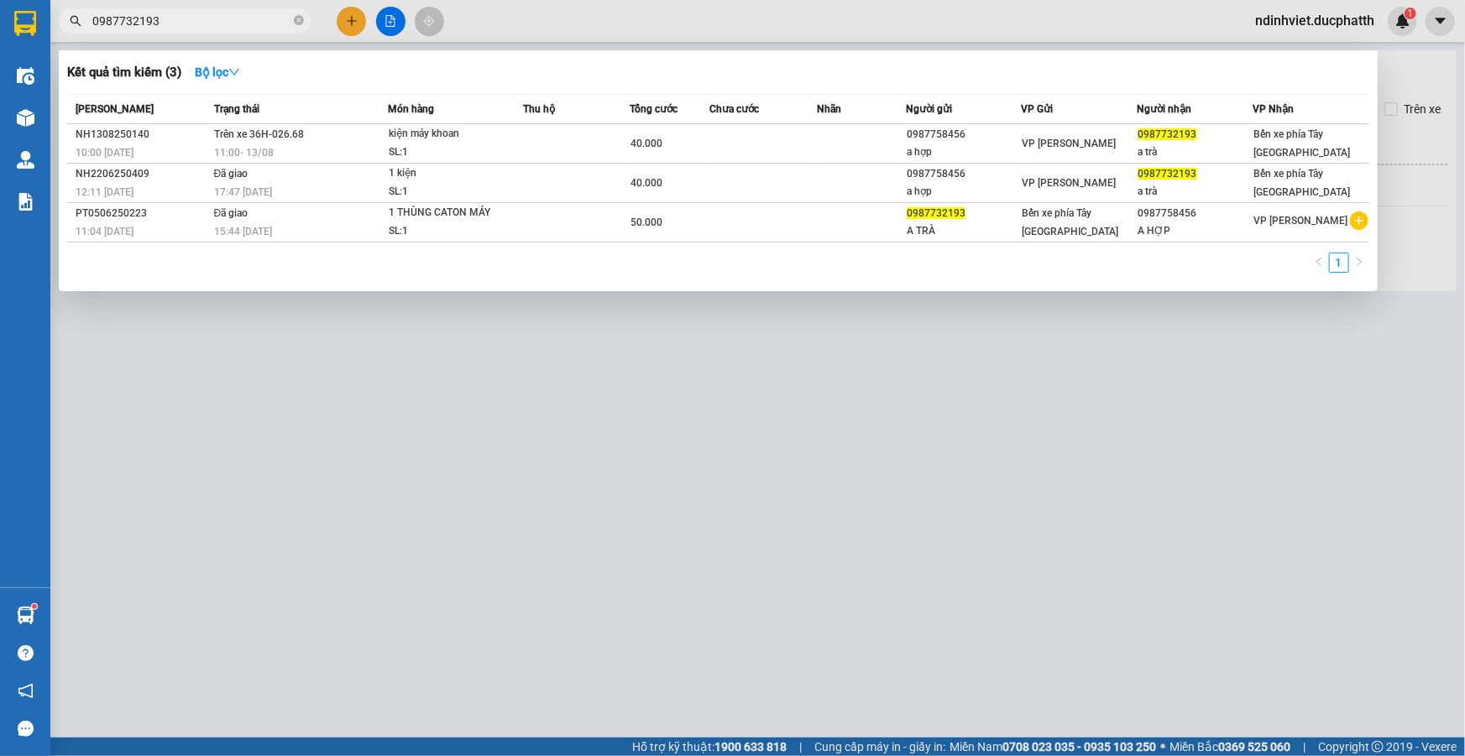
click at [258, 28] on input "0987732193" at bounding box center [191, 21] width 198 height 18
click at [1217, 394] on div at bounding box center [732, 378] width 1465 height 756
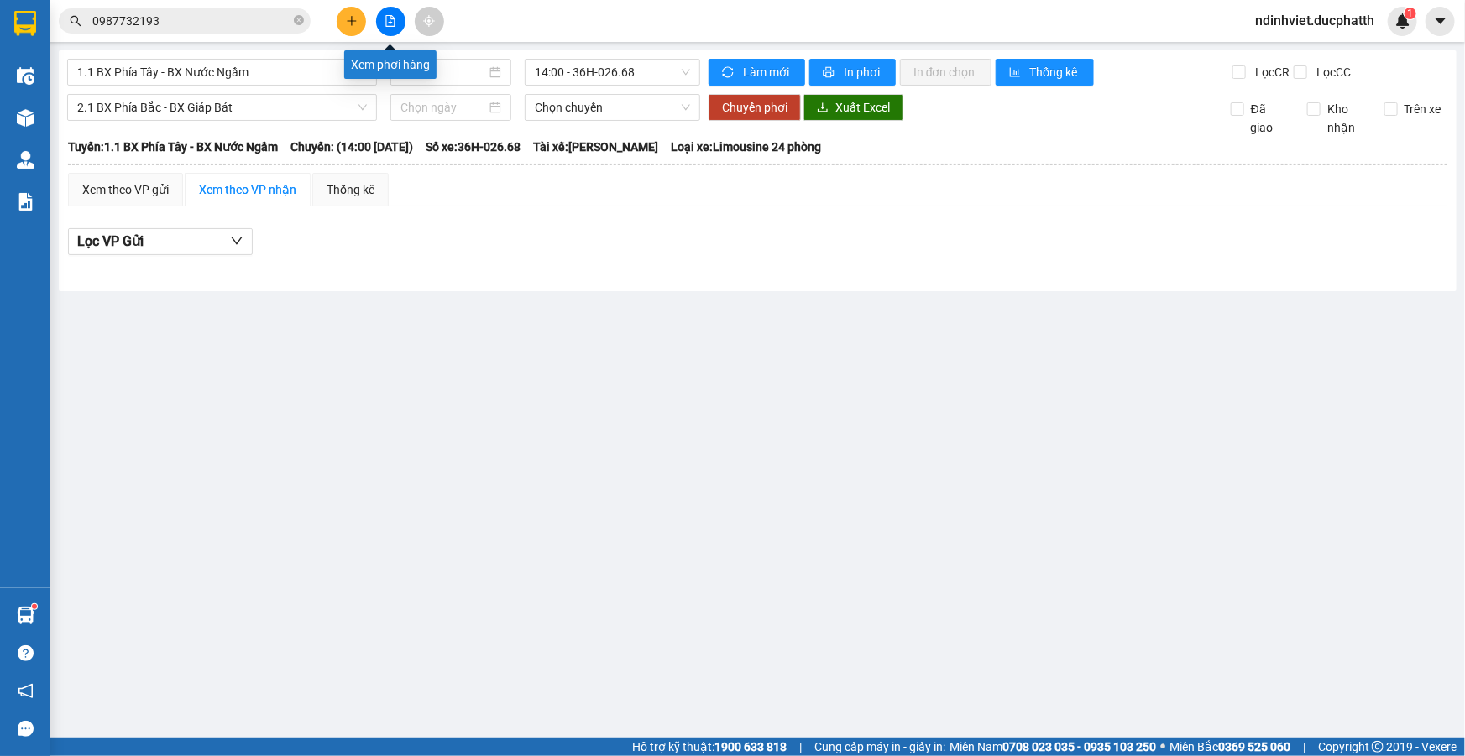
click at [390, 17] on icon "file-add" at bounding box center [391, 21] width 12 height 12
click at [585, 76] on span "14:00 - 36H-026.68" at bounding box center [612, 72] width 155 height 25
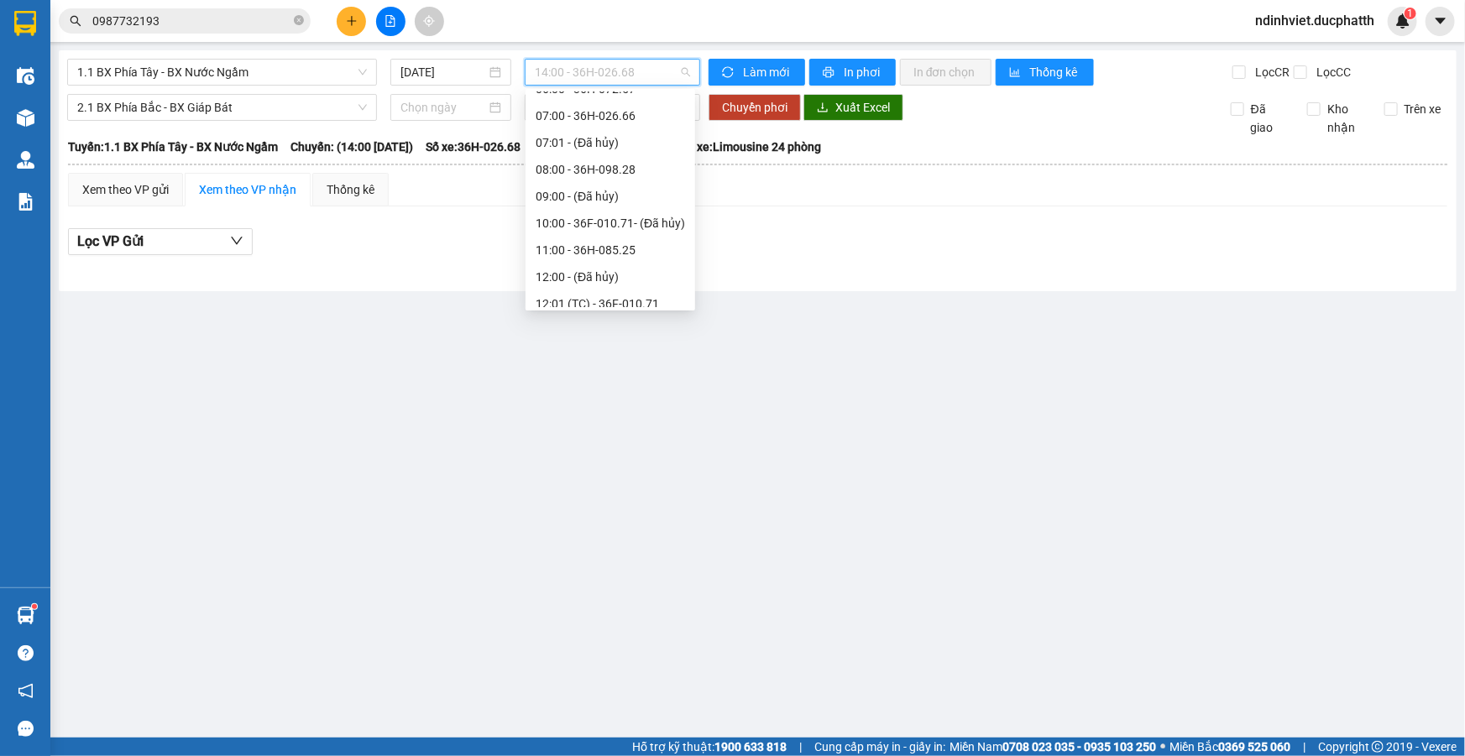
scroll to position [385, 0]
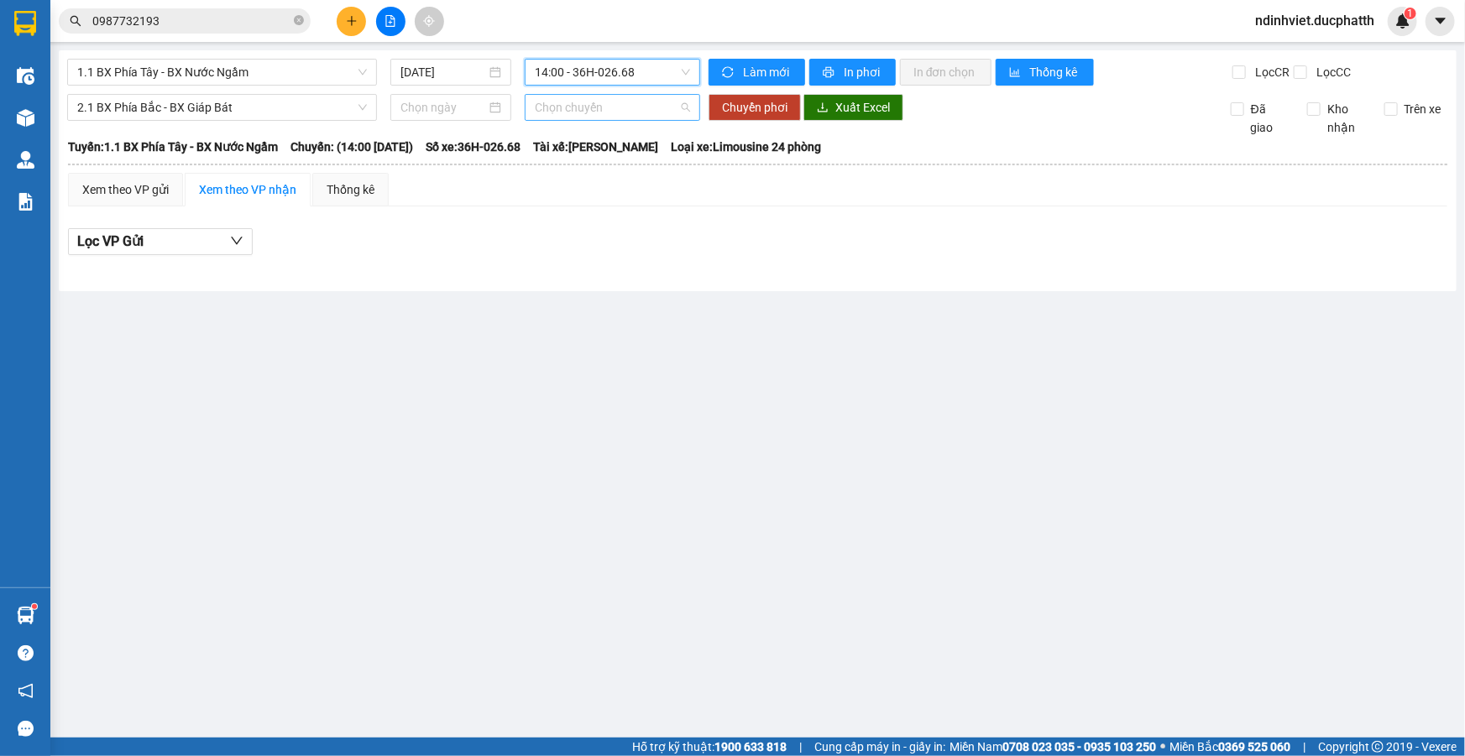
click at [631, 113] on span "Chọn chuyến" at bounding box center [612, 107] width 155 height 25
click at [443, 115] on input at bounding box center [443, 107] width 86 height 18
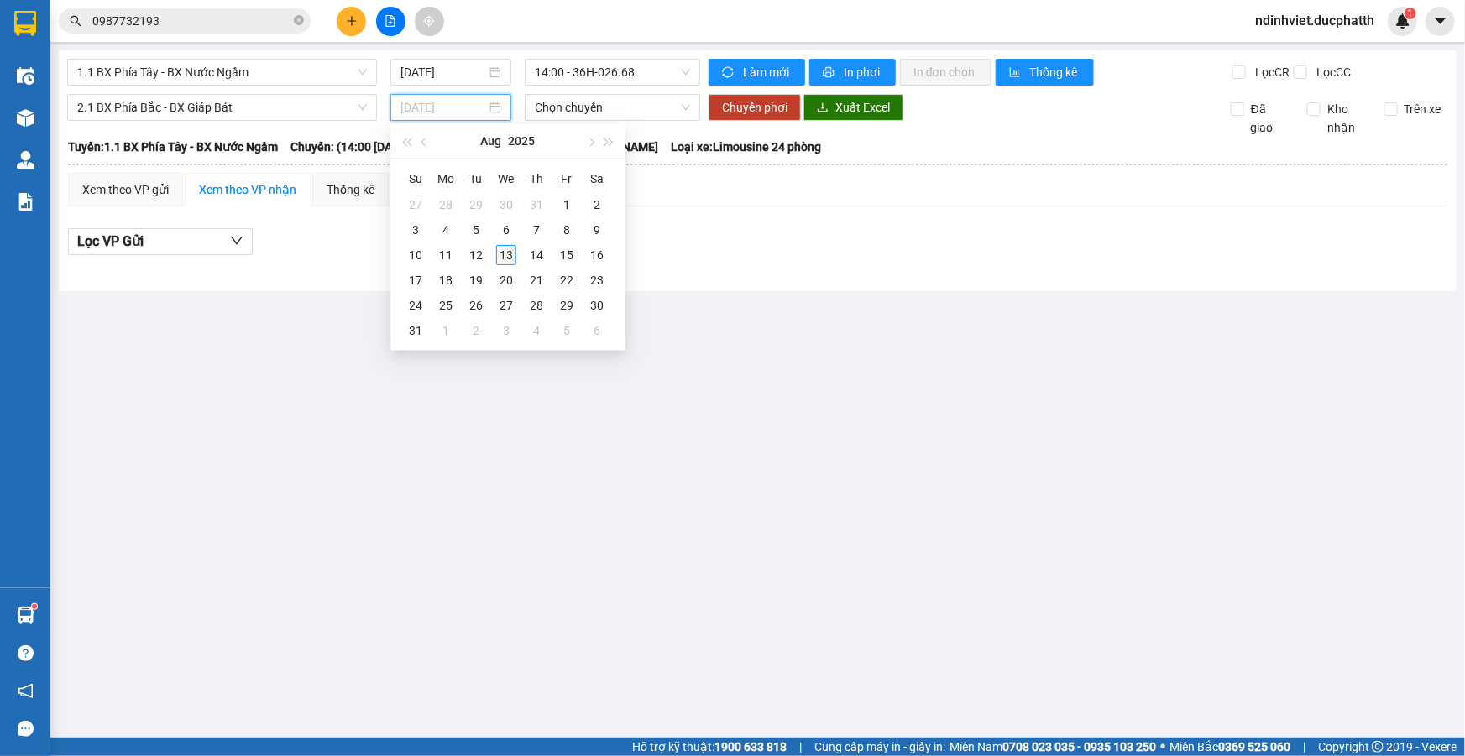
type input "13/08/2025"
click at [508, 254] on div "13" at bounding box center [506, 255] width 20 height 20
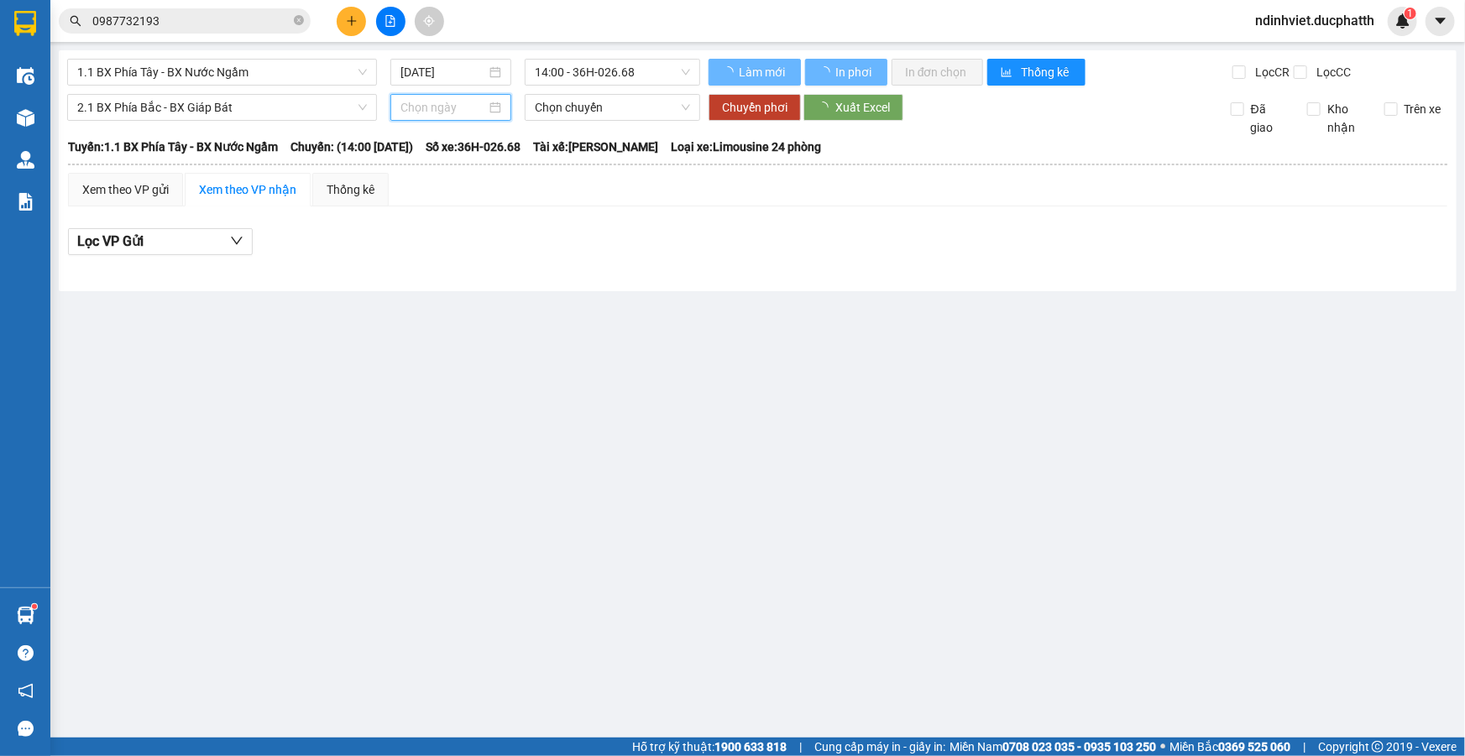
type input "13/08/2025"
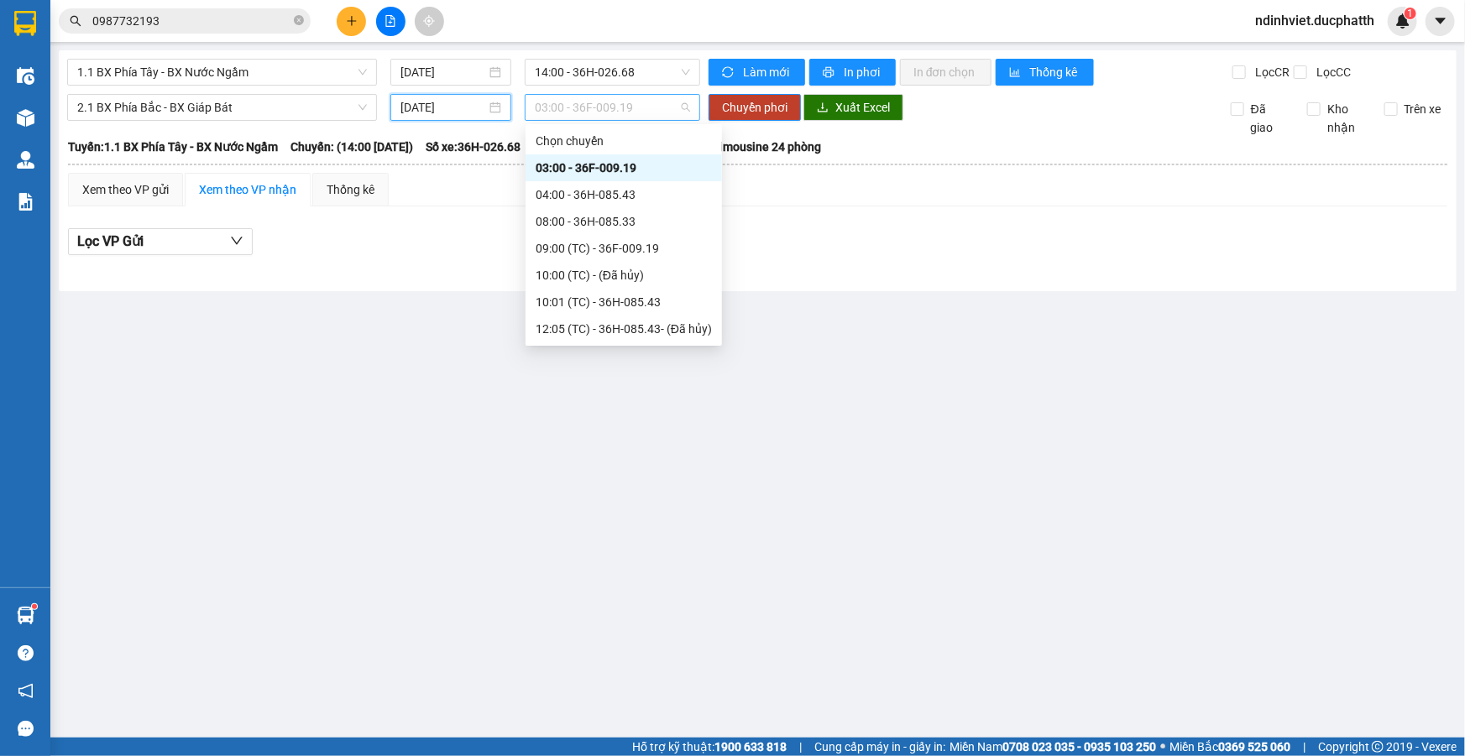
click at [637, 107] on span "03:00 - 36F-009.19" at bounding box center [612, 107] width 155 height 25
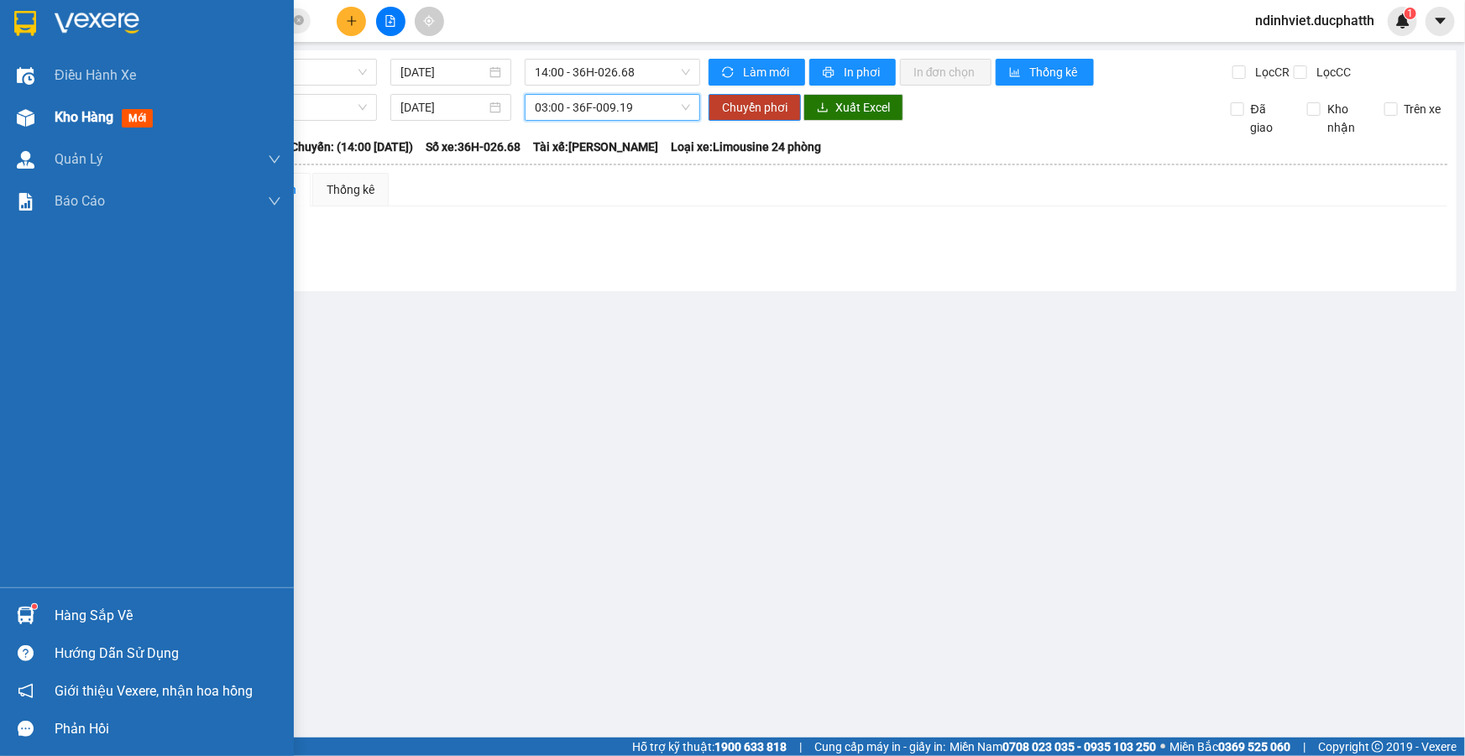
click at [75, 123] on span "Kho hàng" at bounding box center [84, 117] width 59 height 16
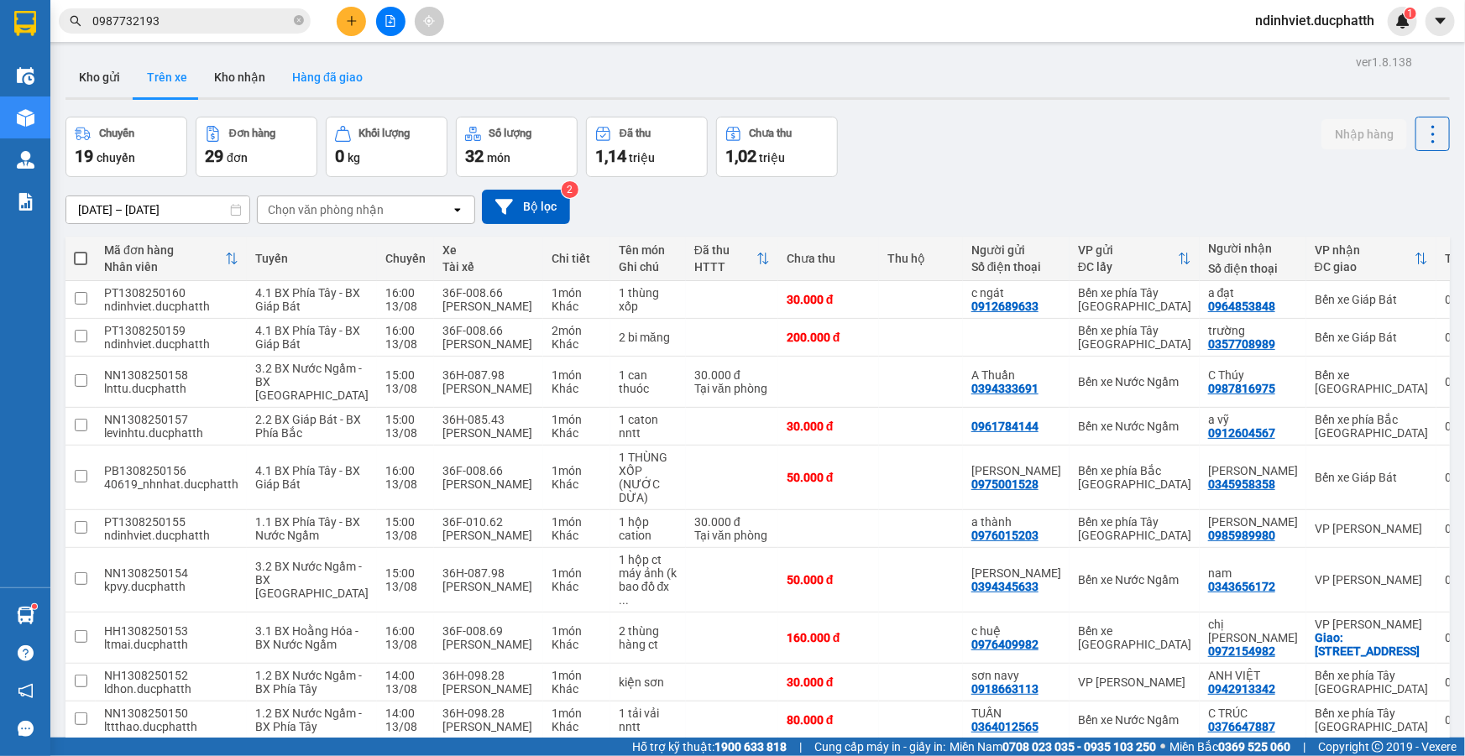
click at [328, 84] on button "Hàng đã giao" at bounding box center [327, 77] width 97 height 40
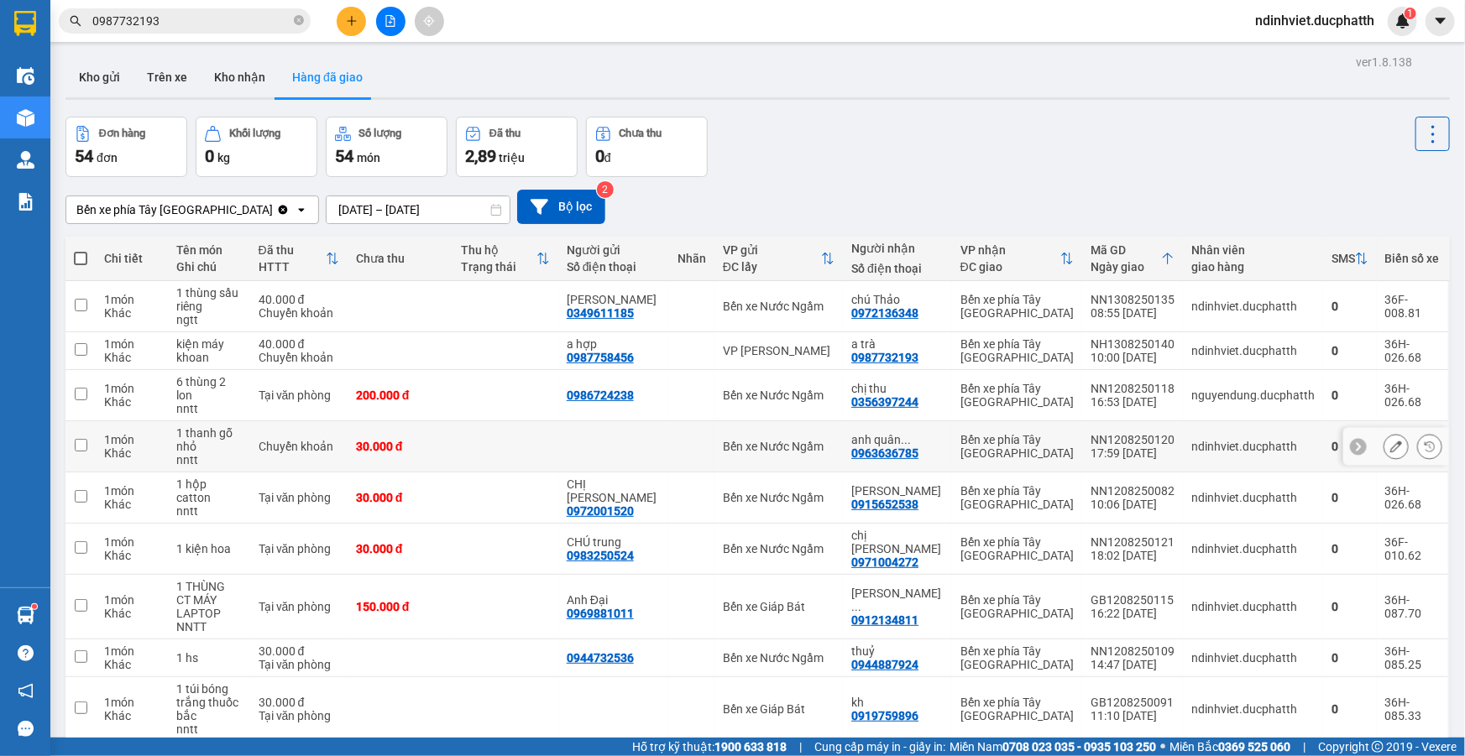
scroll to position [76, 0]
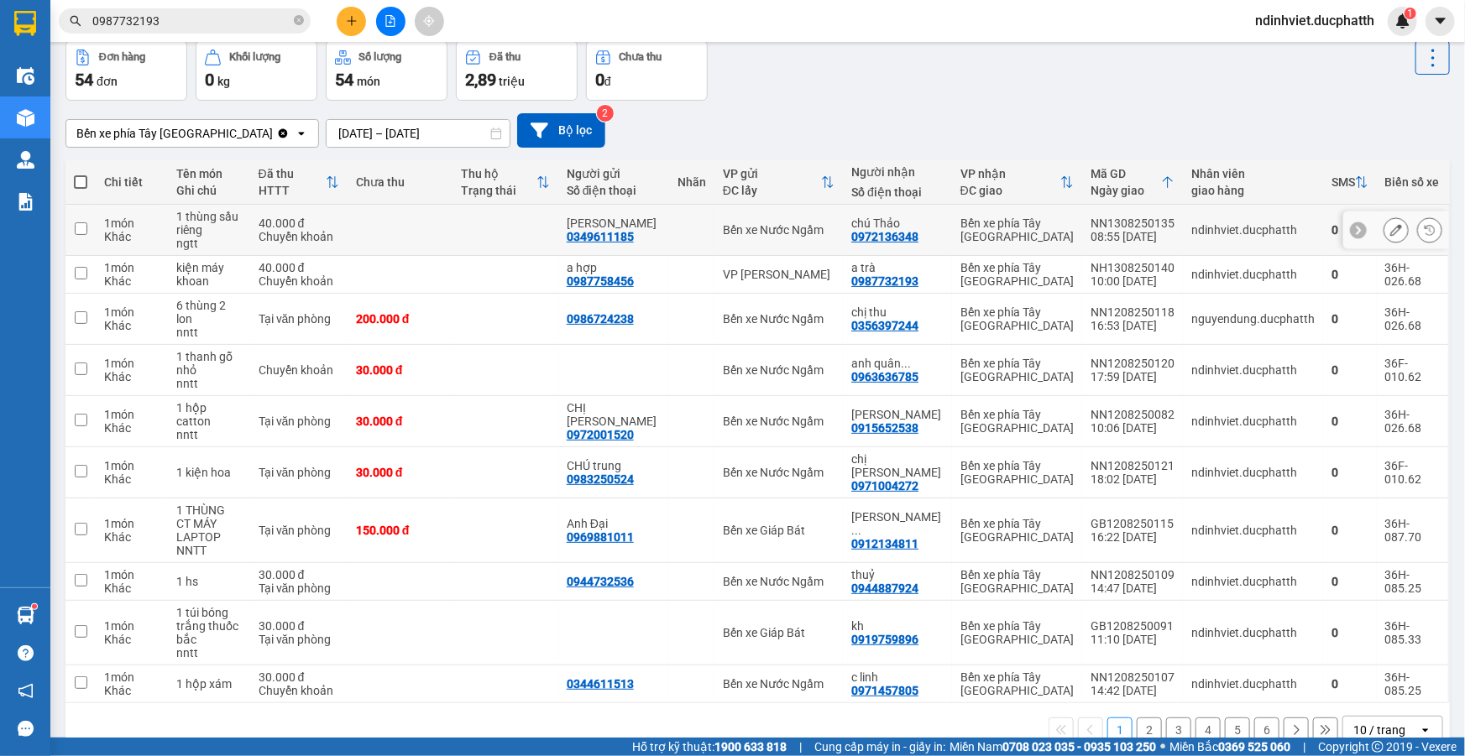
click at [661, 233] on div "c giang 0349611185" at bounding box center [614, 230] width 94 height 27
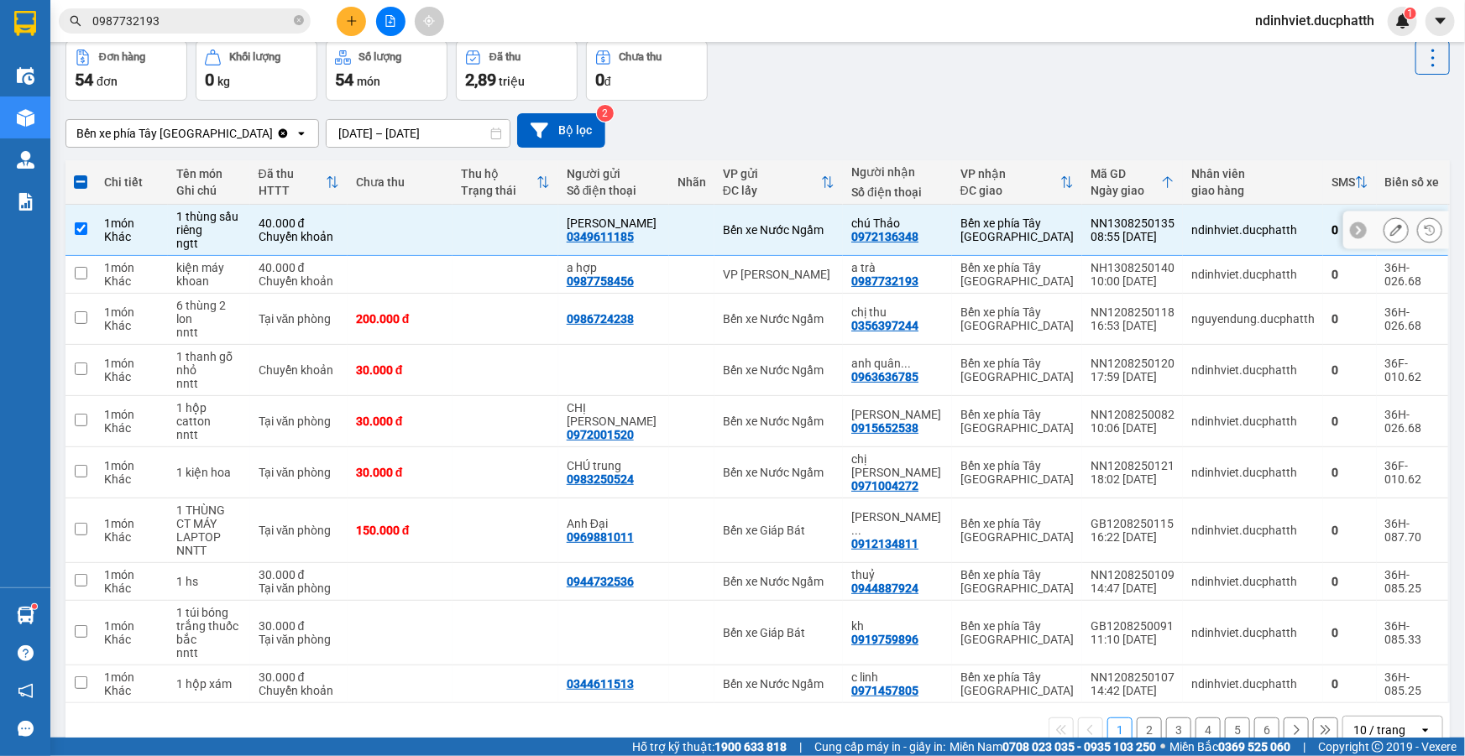
click at [661, 233] on div "c giang 0349611185" at bounding box center [614, 230] width 94 height 27
checkbox input "false"
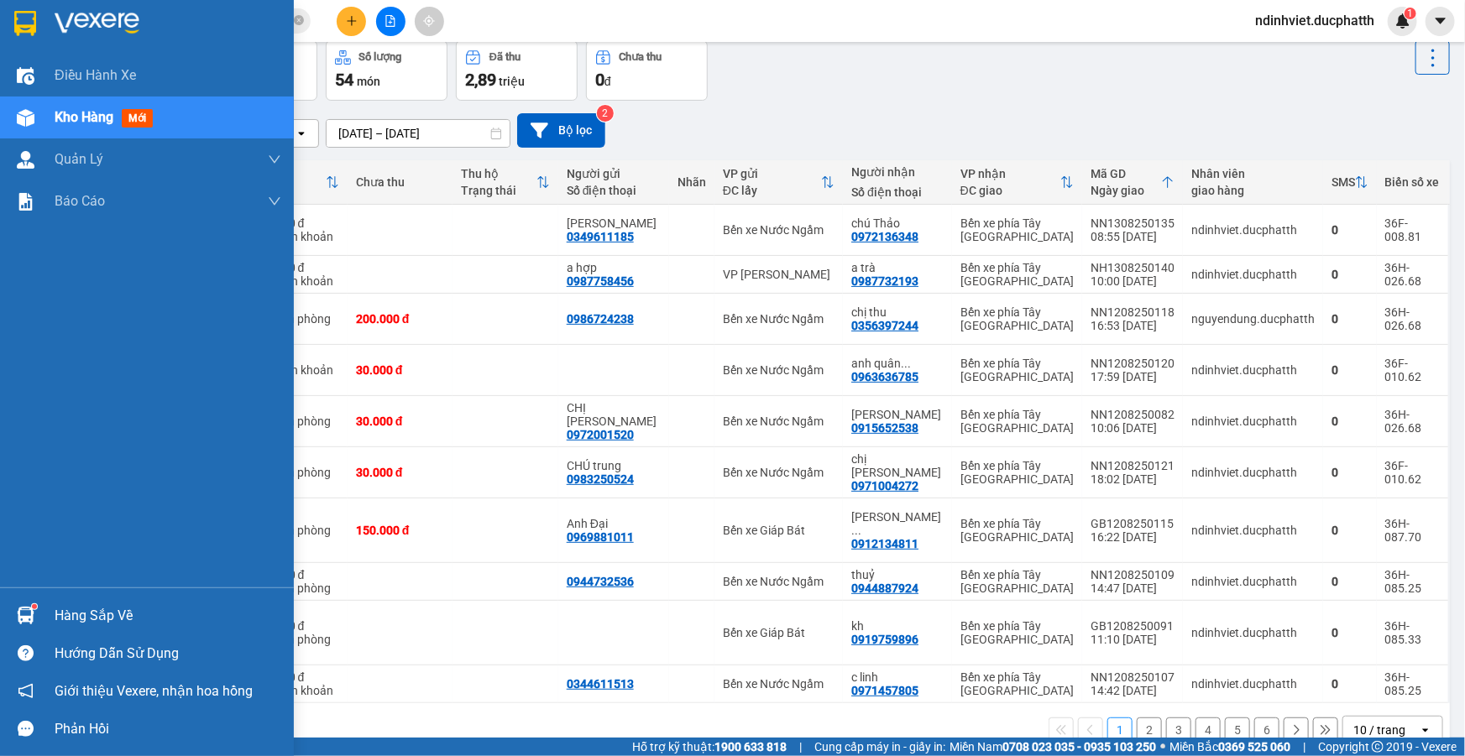
scroll to position [0, 0]
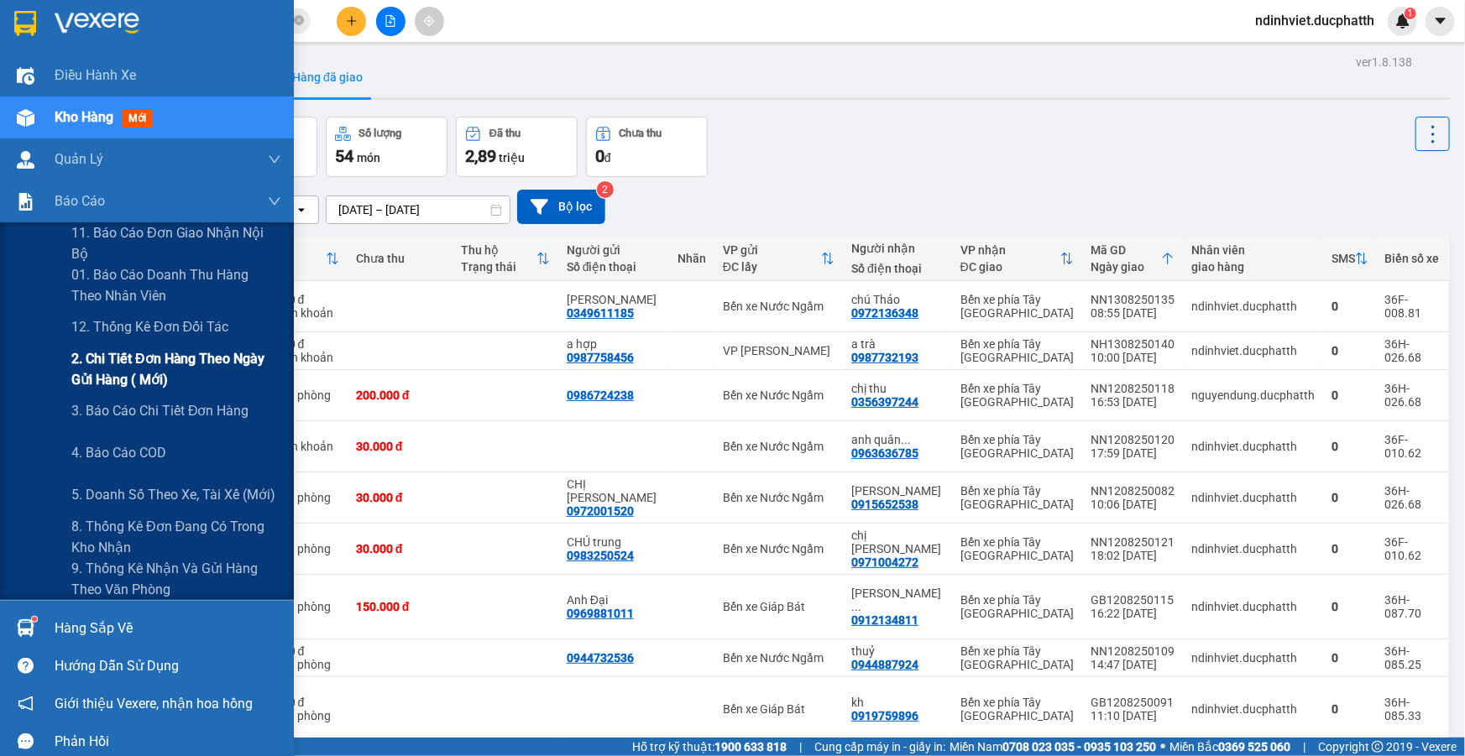
click at [139, 378] on span "2. Chi tiết đơn hàng theo ngày gửi hàng ( mới)" at bounding box center [176, 369] width 210 height 42
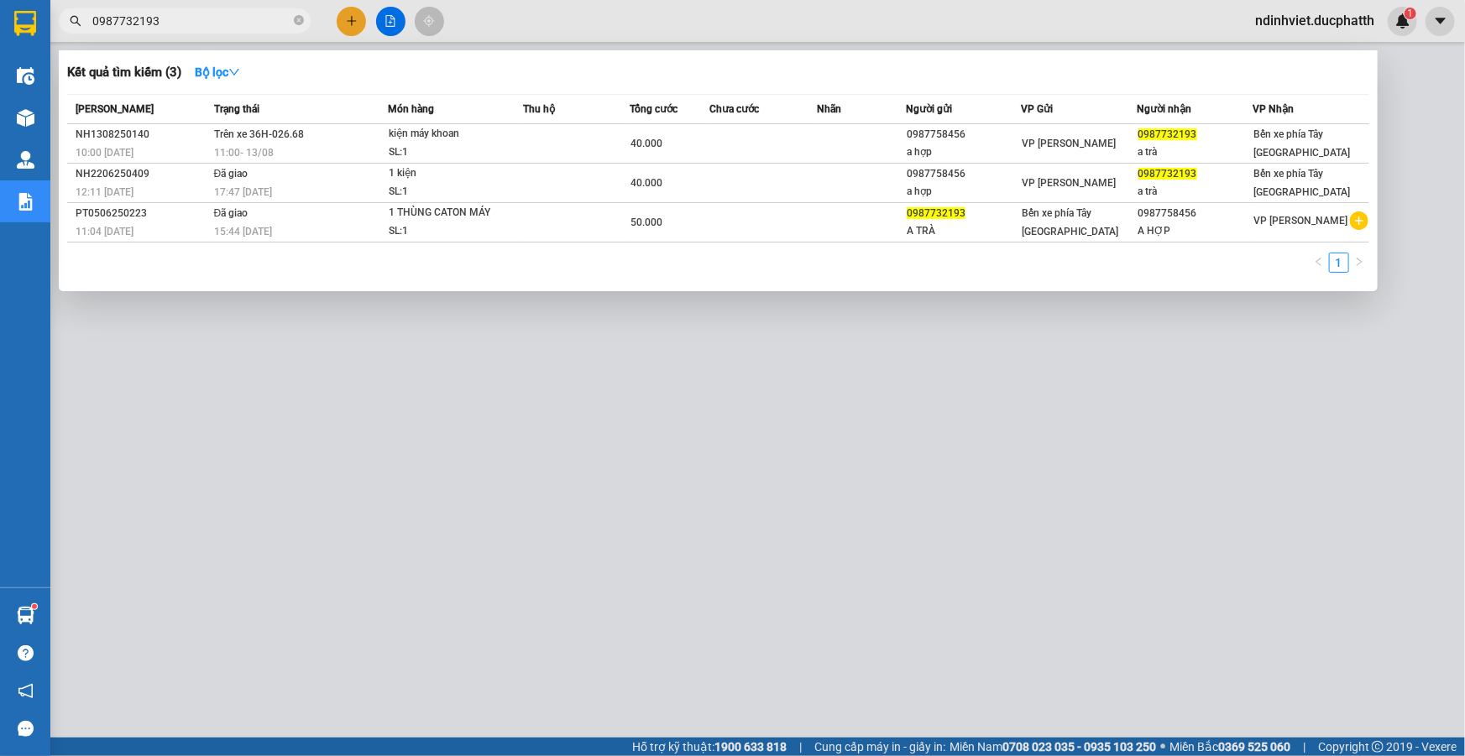
click at [198, 29] on input "0987732193" at bounding box center [191, 21] width 198 height 18
click at [399, 23] on div at bounding box center [732, 378] width 1465 height 756
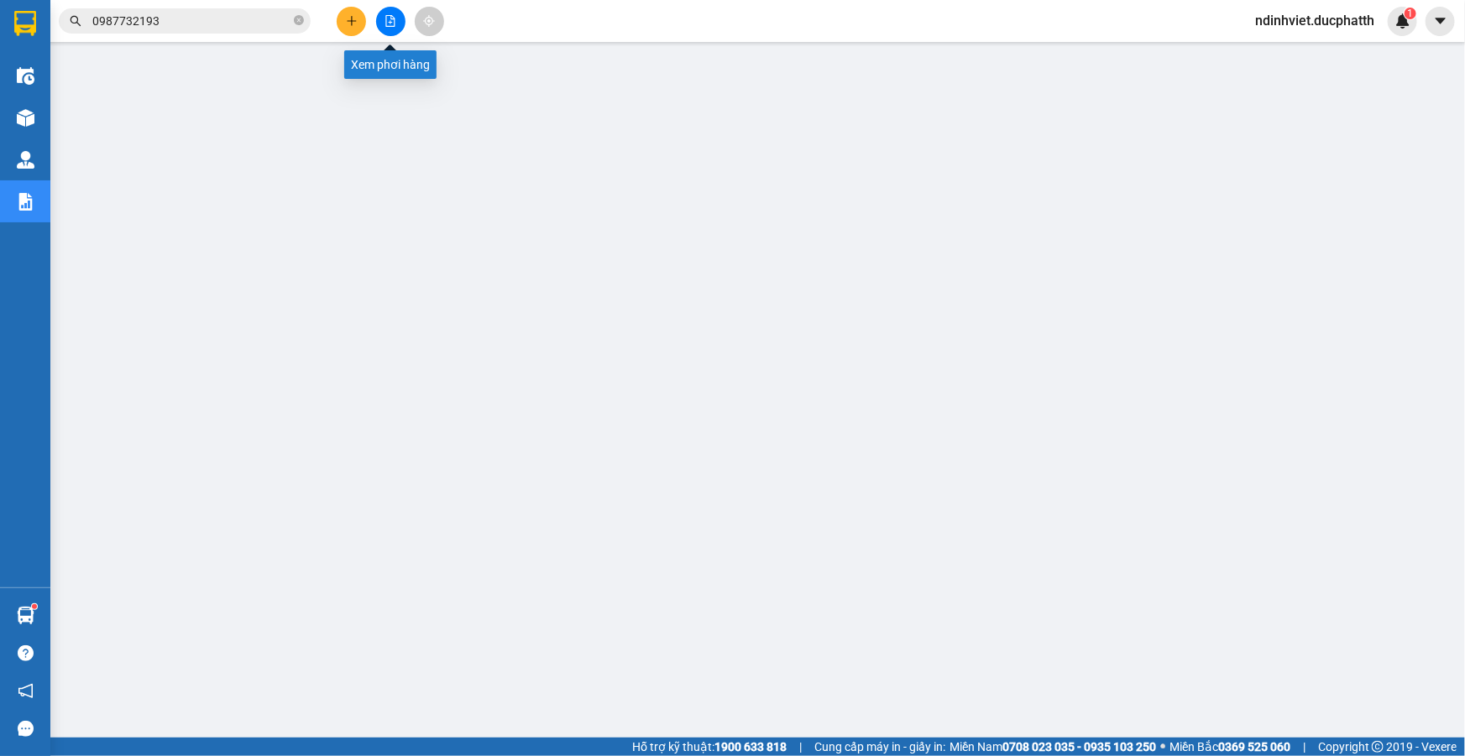
click at [389, 23] on icon "file-add" at bounding box center [391, 21] width 12 height 12
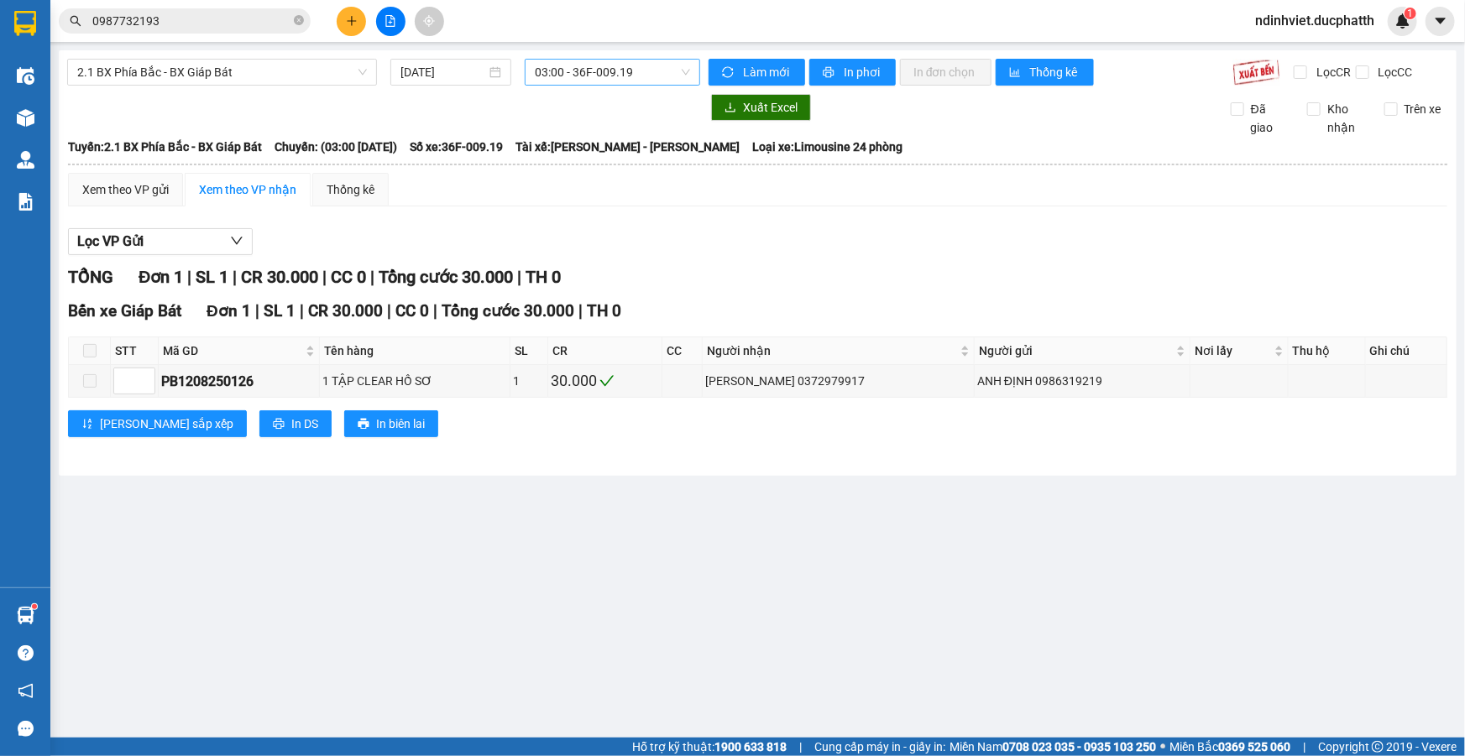
click at [610, 79] on span "03:00 - 36F-009.19" at bounding box center [612, 72] width 155 height 25
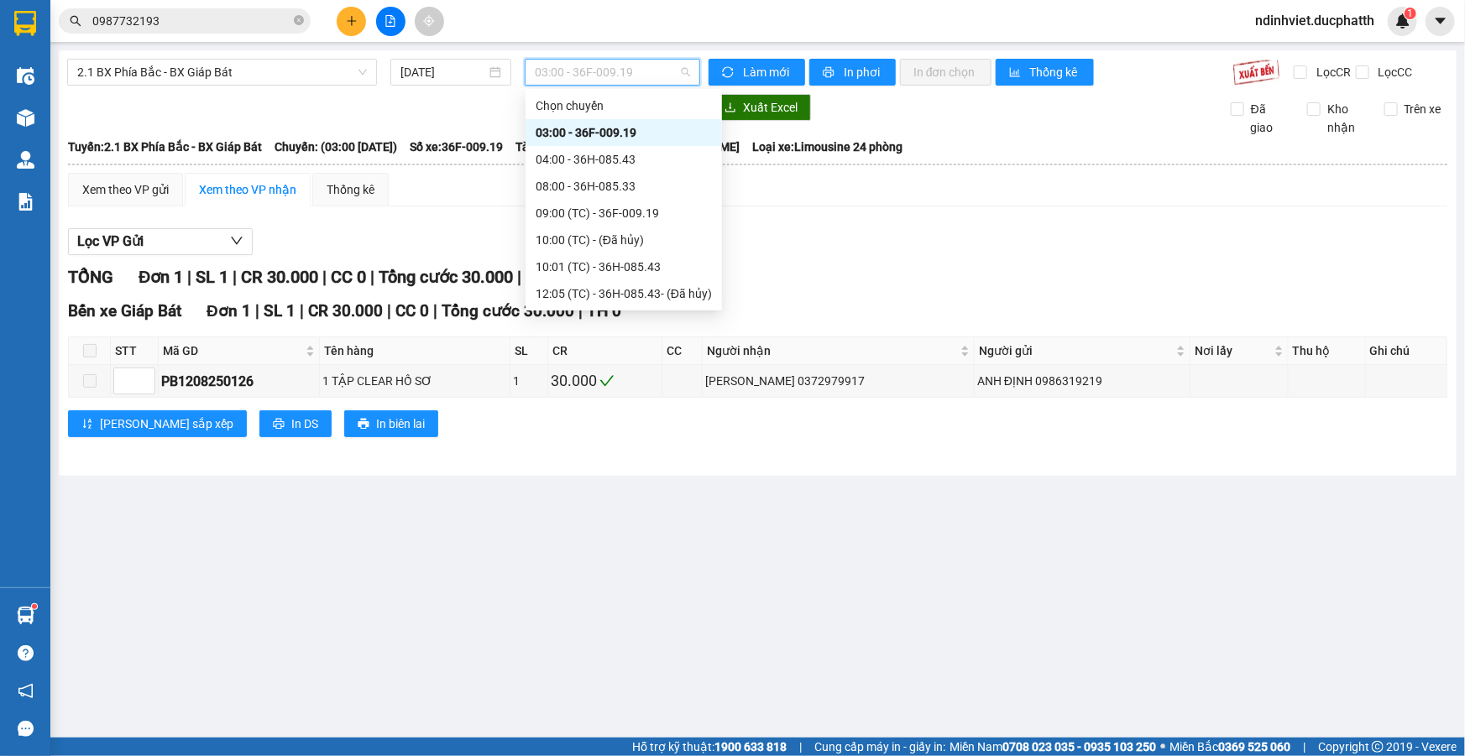
scroll to position [107, 0]
click at [604, 128] on div "10:00 (TC) - (Đã hủy)" at bounding box center [624, 133] width 176 height 18
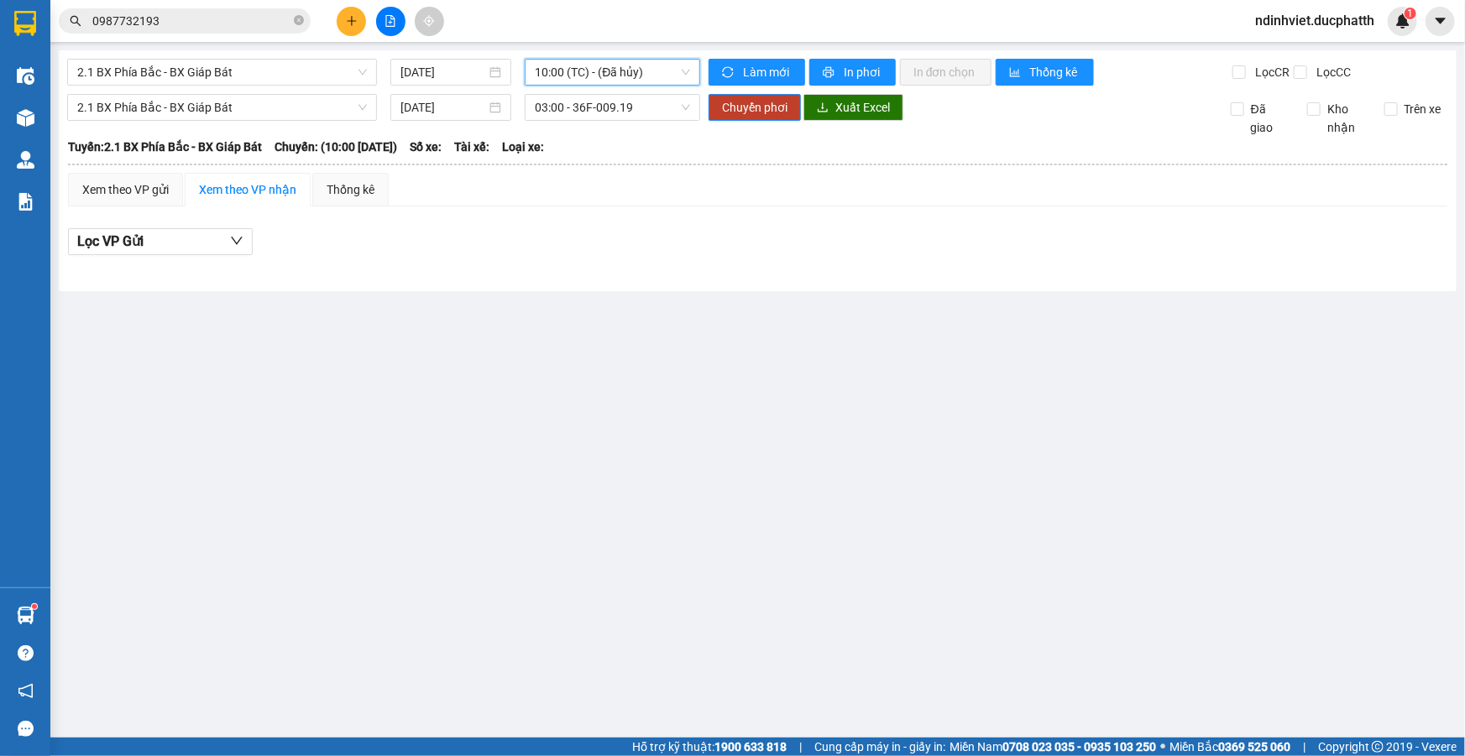
click at [627, 76] on span "10:00 (TC) - (Đã hủy)" at bounding box center [612, 72] width 155 height 25
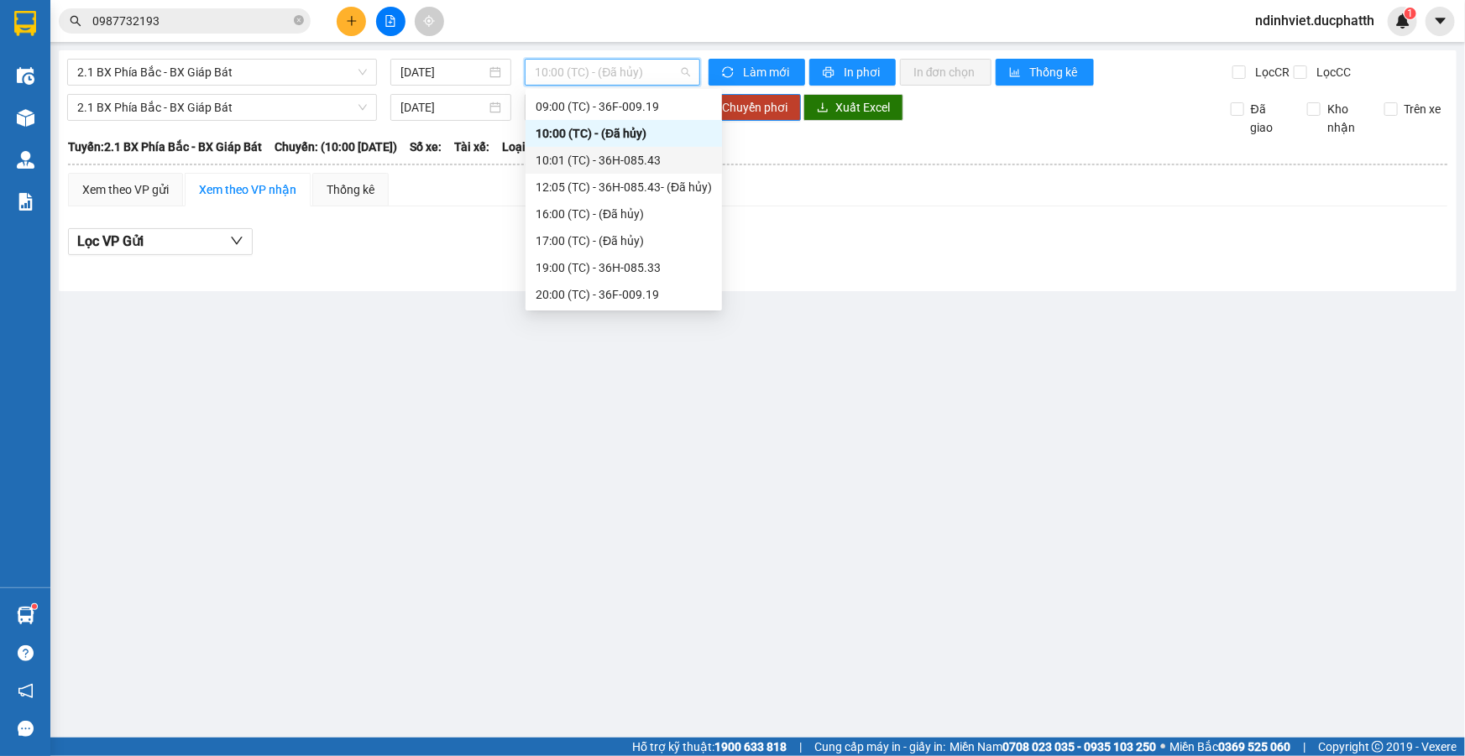
click at [628, 165] on div "10:01 (TC) - 36H-085.43" at bounding box center [624, 160] width 176 height 18
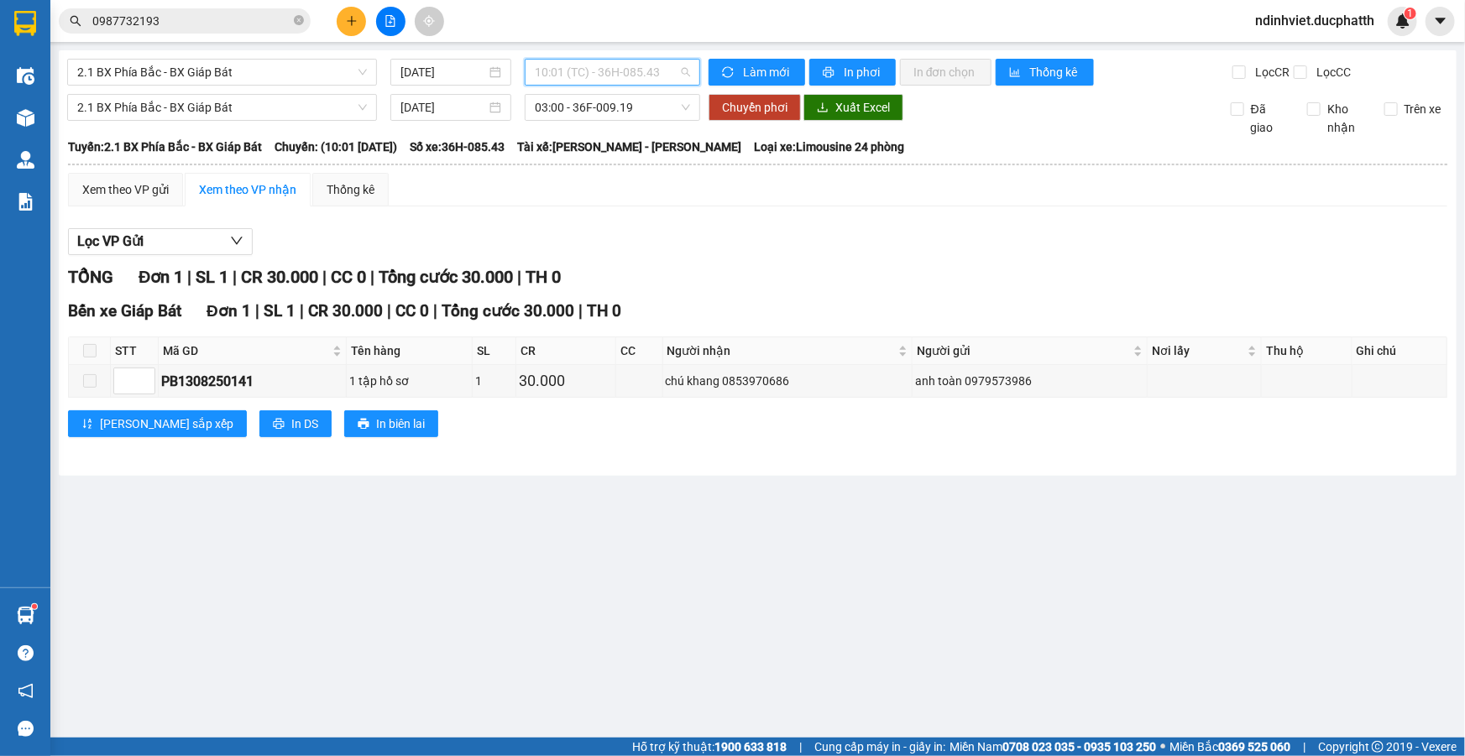
click at [613, 76] on span "10:01 (TC) - 36H-085.43" at bounding box center [612, 72] width 155 height 25
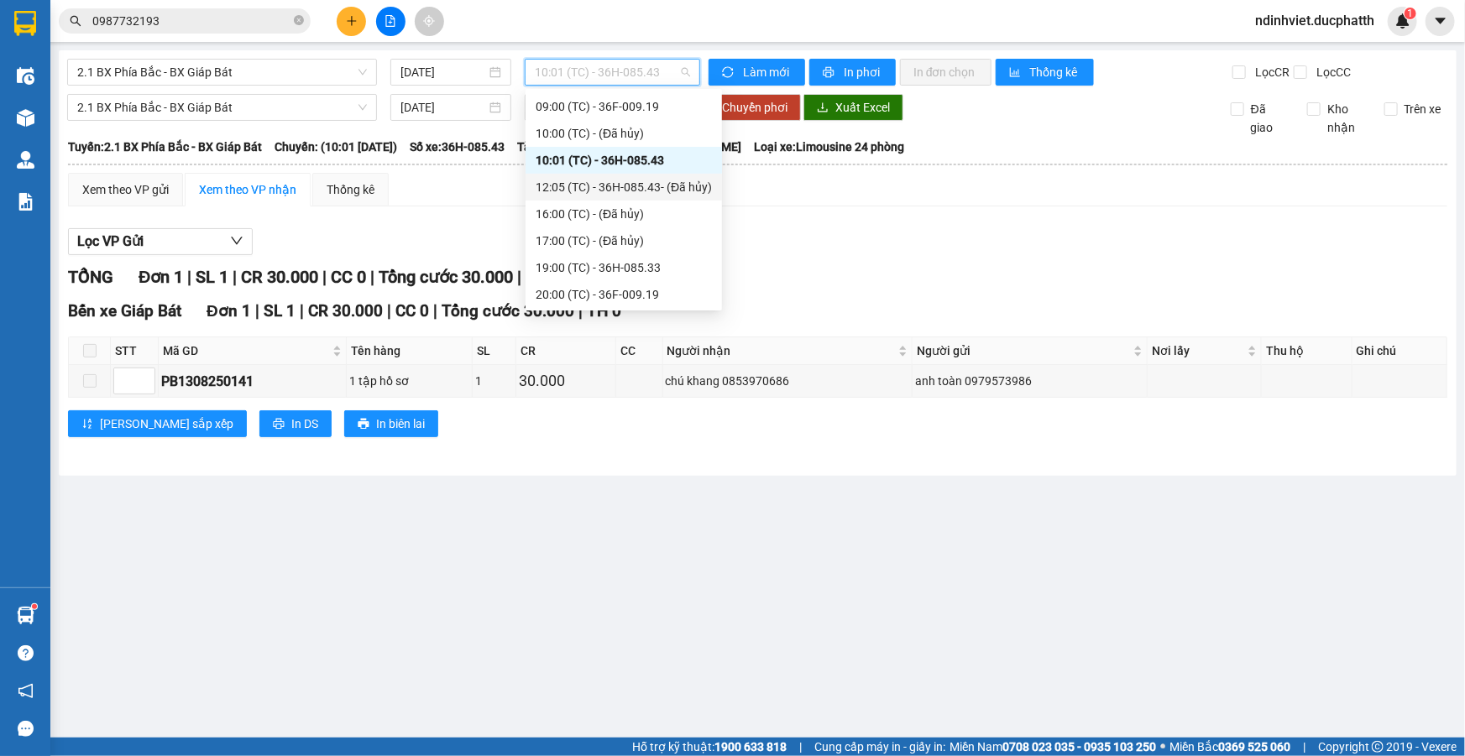
click at [821, 205] on div "Xem theo VP gửi Xem theo VP nhận Thống kê" at bounding box center [757, 190] width 1379 height 34
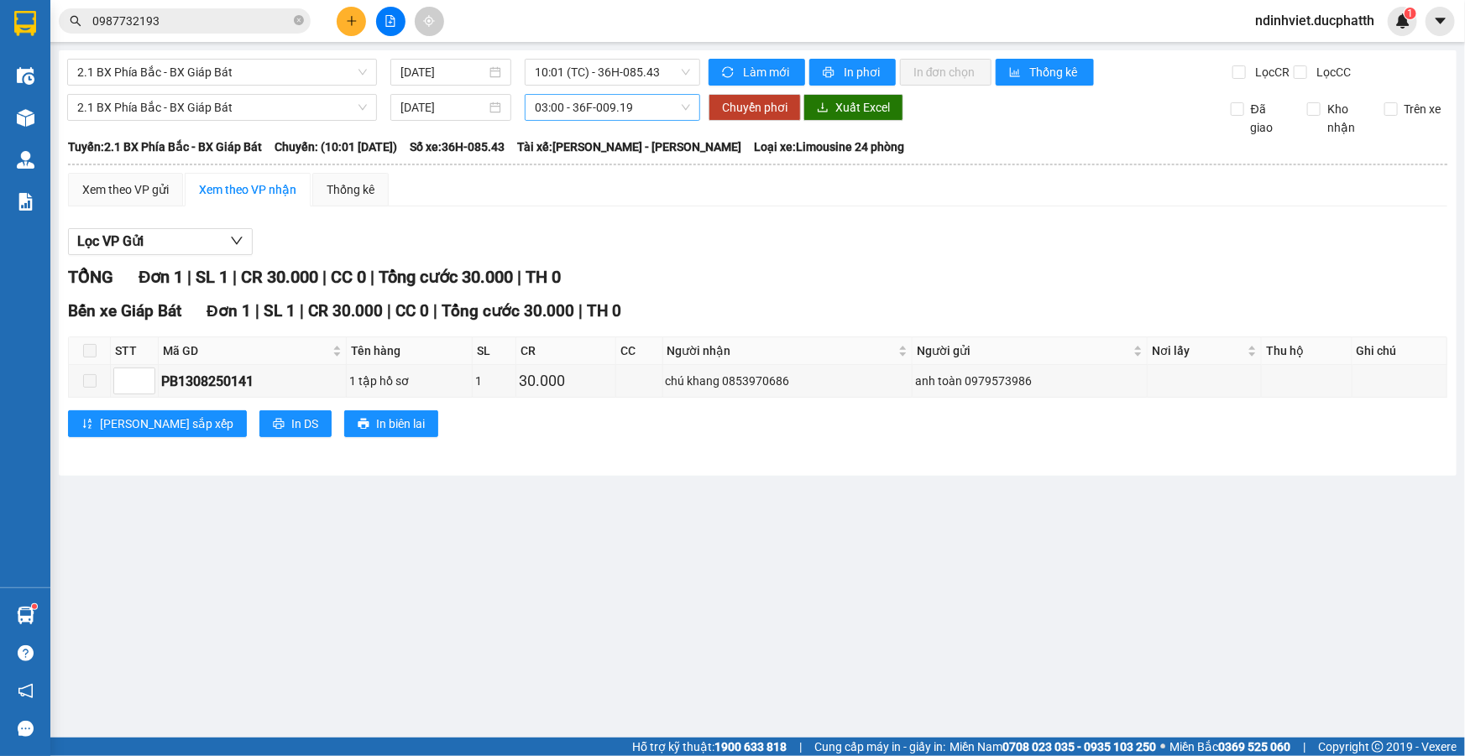
click at [589, 104] on span "03:00 - 36F-009.19" at bounding box center [612, 107] width 155 height 25
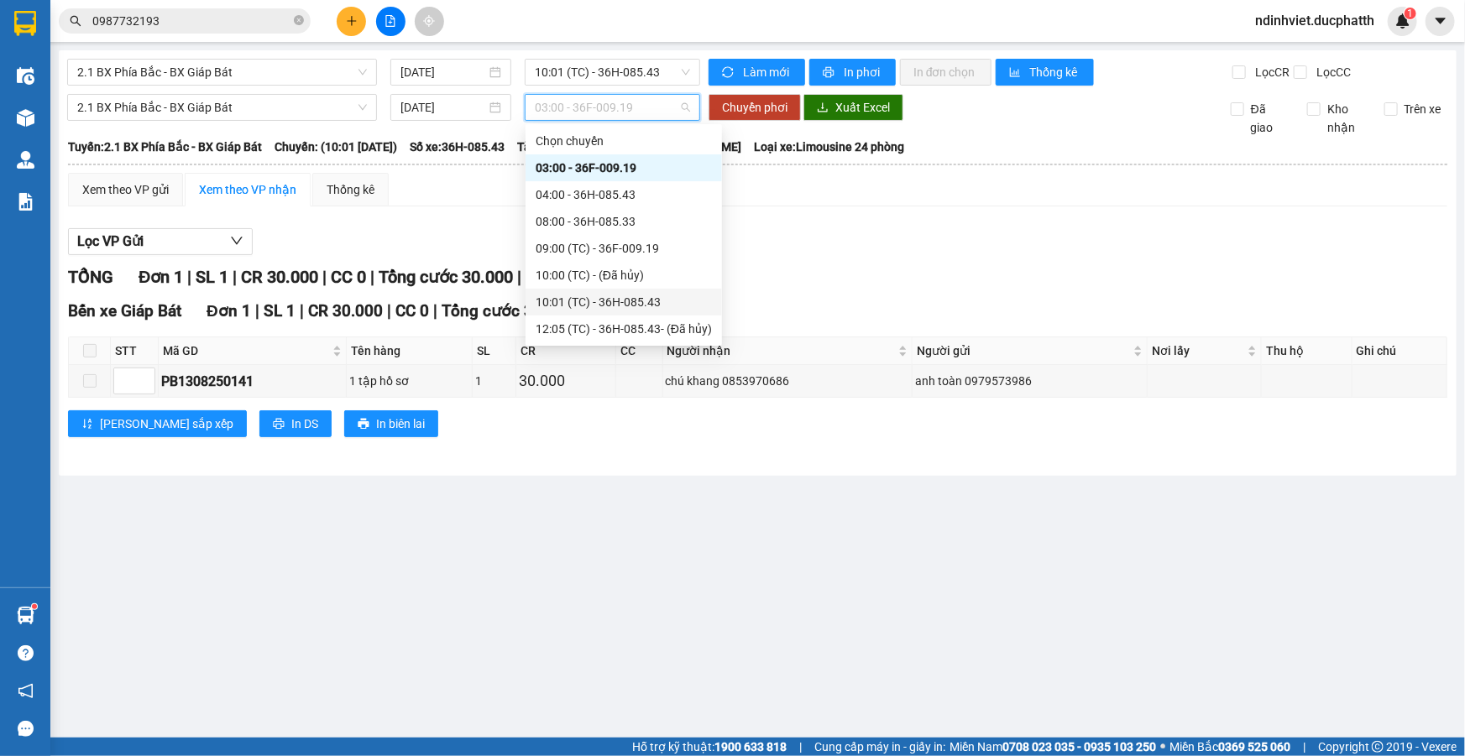
click at [631, 310] on div "10:01 (TC) - 36H-085.43" at bounding box center [624, 302] width 176 height 18
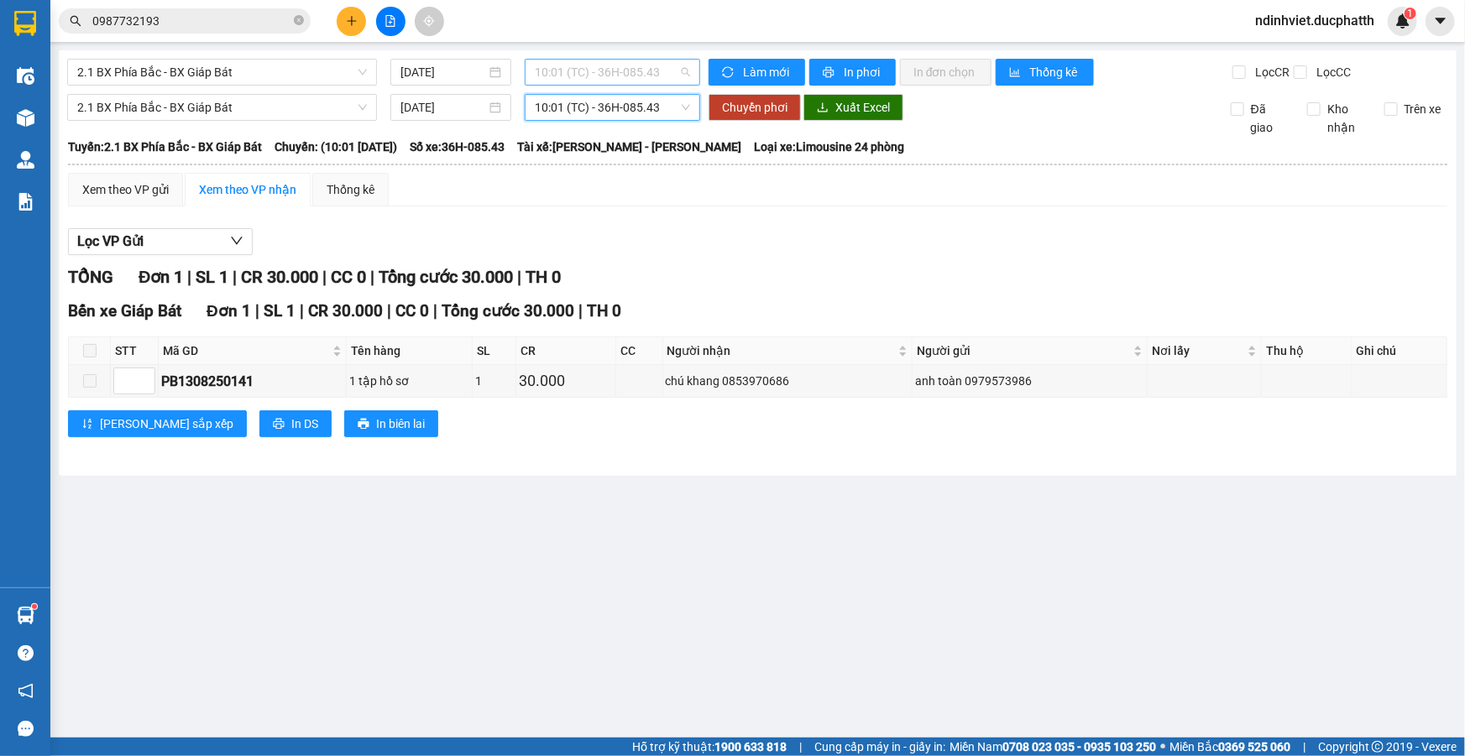
click at [623, 71] on span "10:01 (TC) - 36H-085.43" at bounding box center [612, 72] width 155 height 25
click at [746, 70] on span "Làm mới" at bounding box center [767, 72] width 49 height 18
click at [393, 25] on icon "file-add" at bounding box center [390, 21] width 9 height 12
click at [352, 19] on icon "plus" at bounding box center [351, 20] width 1 height 9
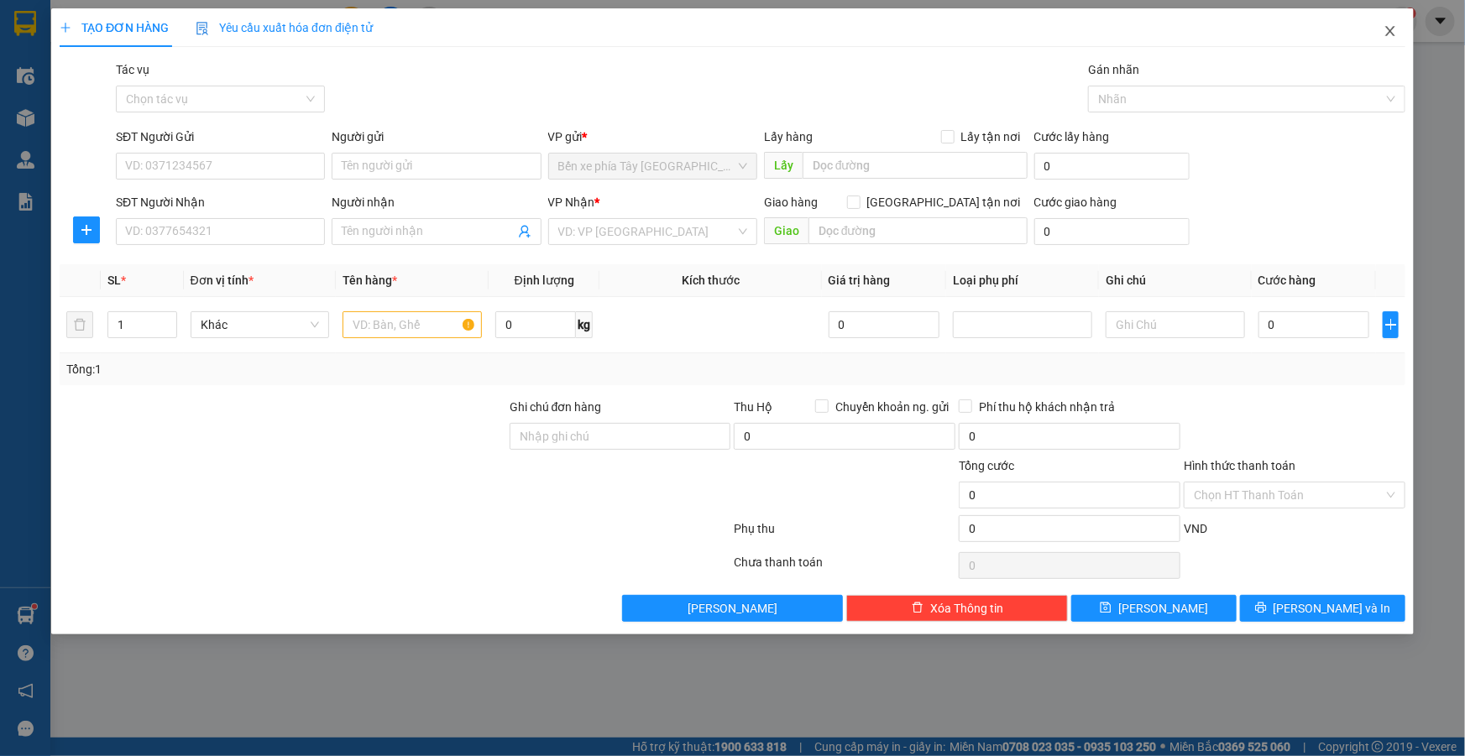
click at [1402, 30] on span "Close" at bounding box center [1390, 31] width 47 height 47
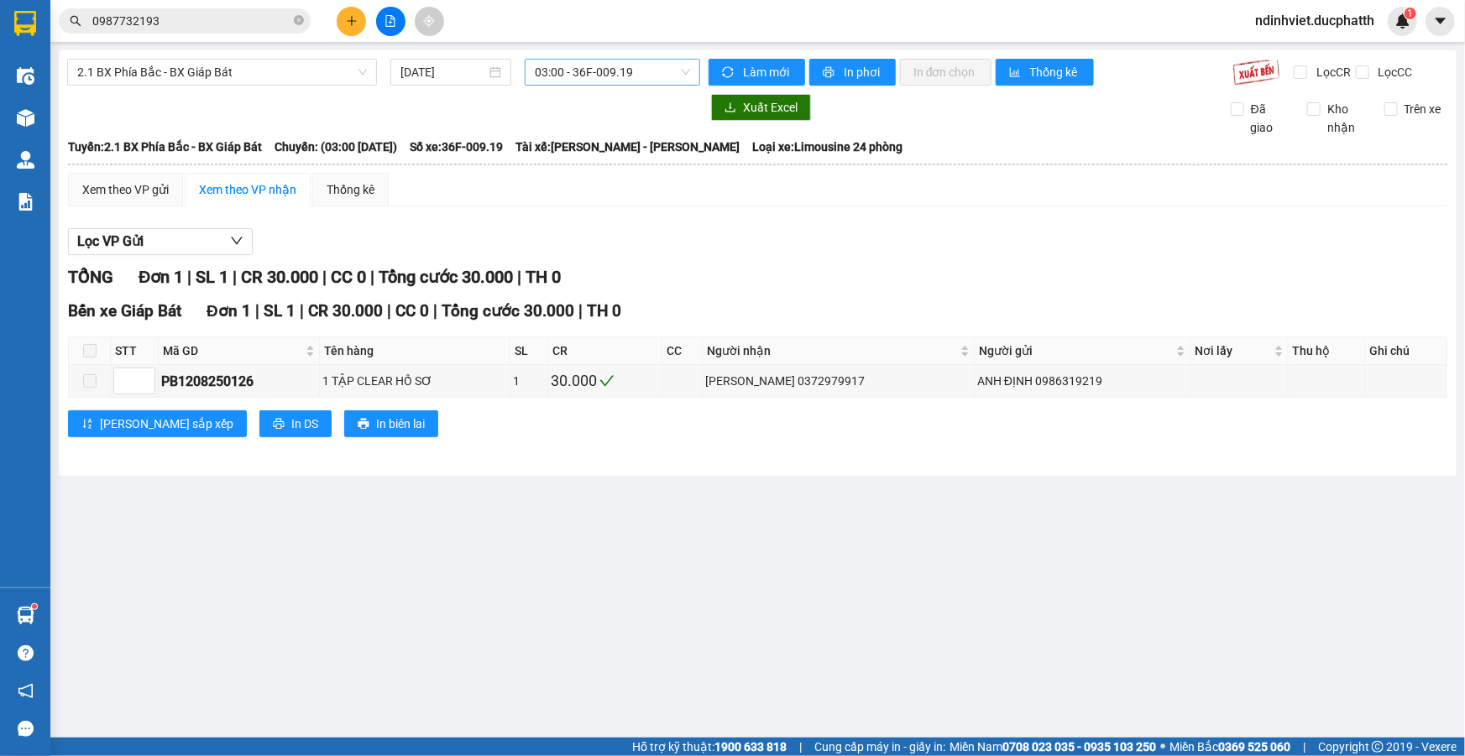
click at [628, 70] on span "03:00 - 36F-009.19" at bounding box center [612, 72] width 155 height 25
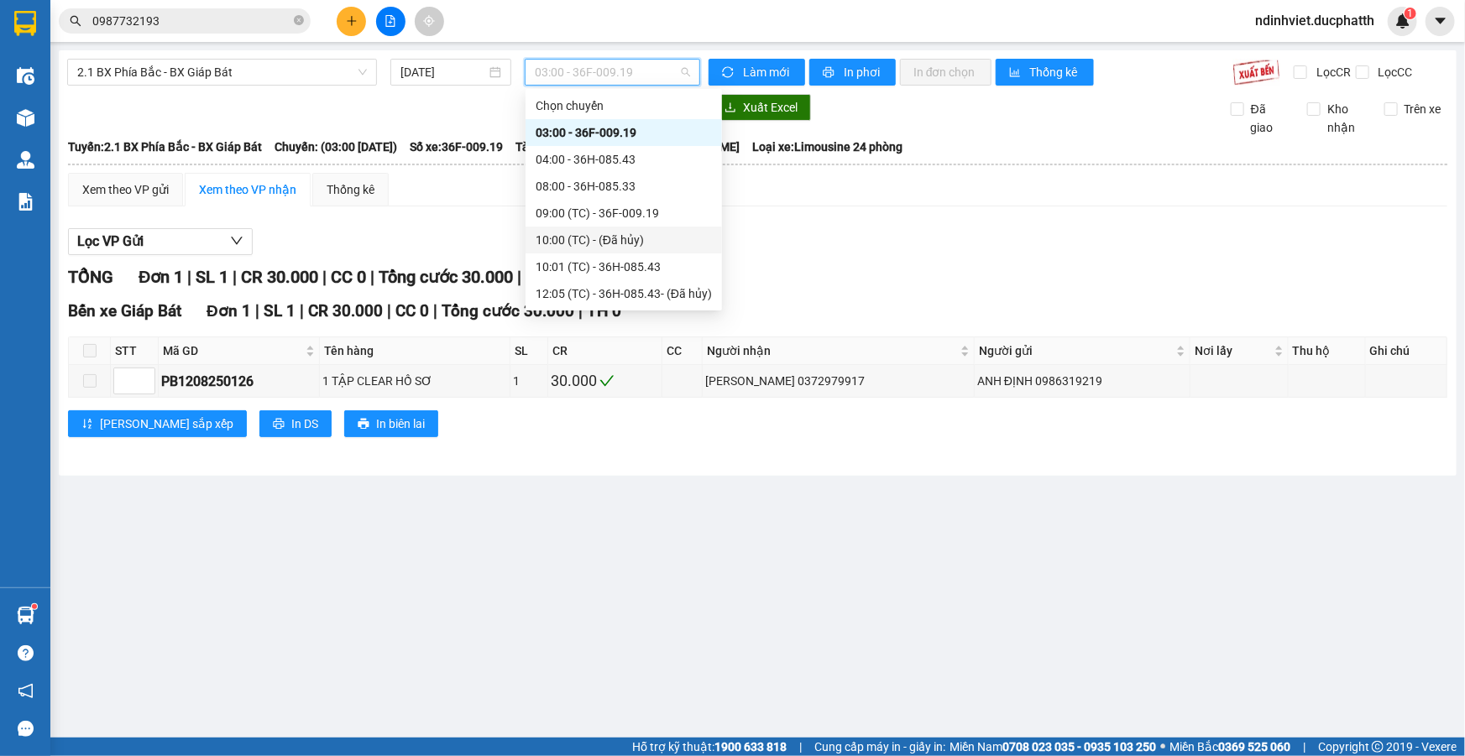
click at [552, 234] on div "10:00 (TC) - (Đã hủy)" at bounding box center [624, 240] width 176 height 18
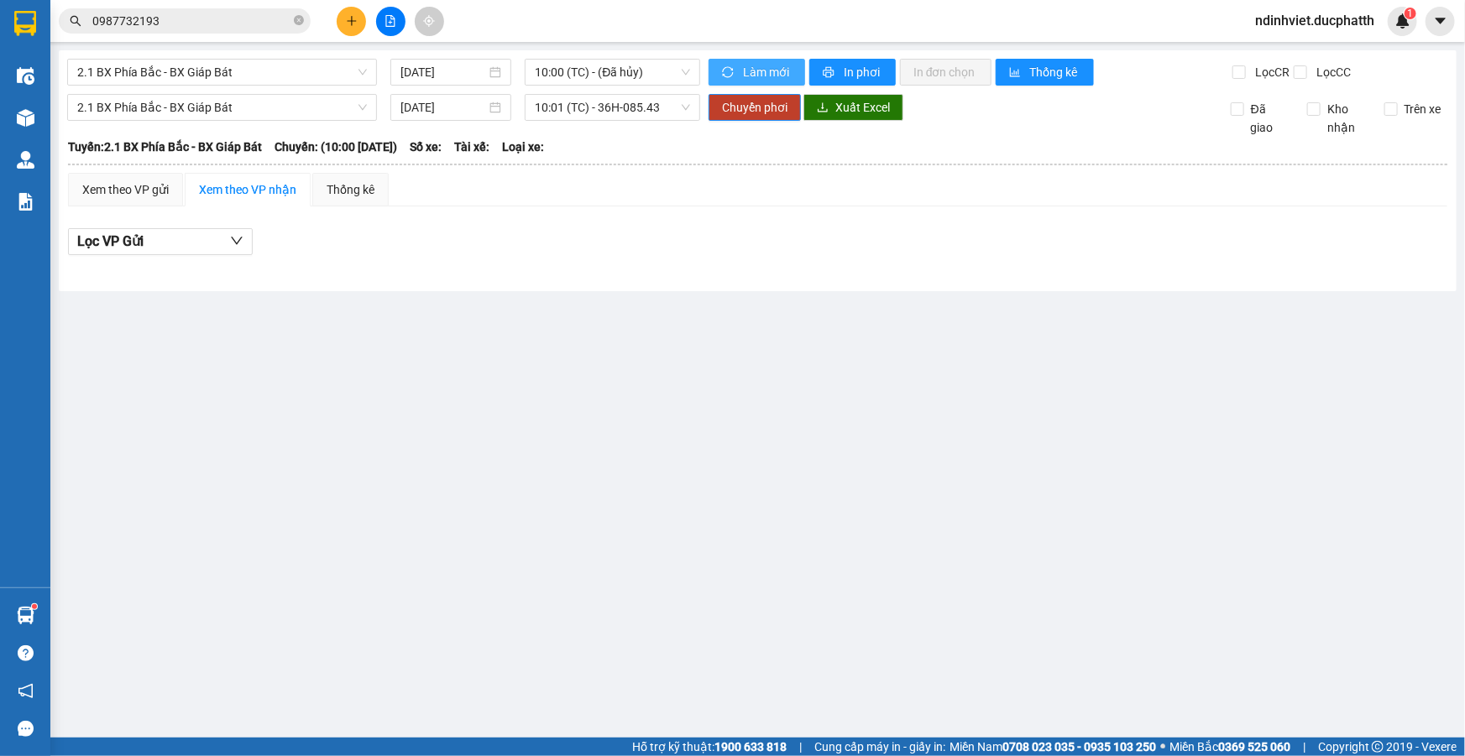
click at [760, 71] on span "Làm mới" at bounding box center [767, 72] width 49 height 18
click at [604, 109] on span "10:01 (TC) - 36H-085.43" at bounding box center [612, 107] width 155 height 25
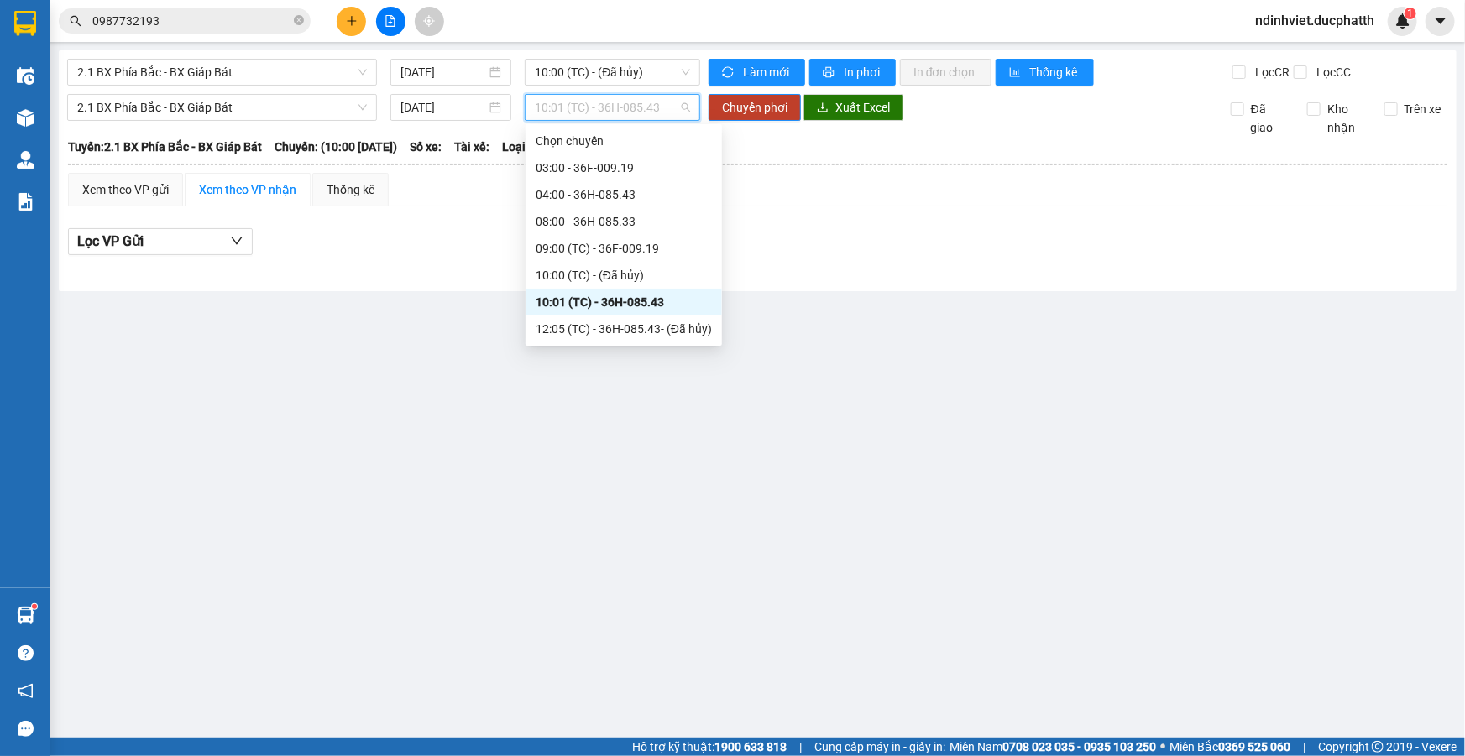
click at [647, 305] on div "10:01 (TC) - 36H-085.43" at bounding box center [624, 302] width 176 height 18
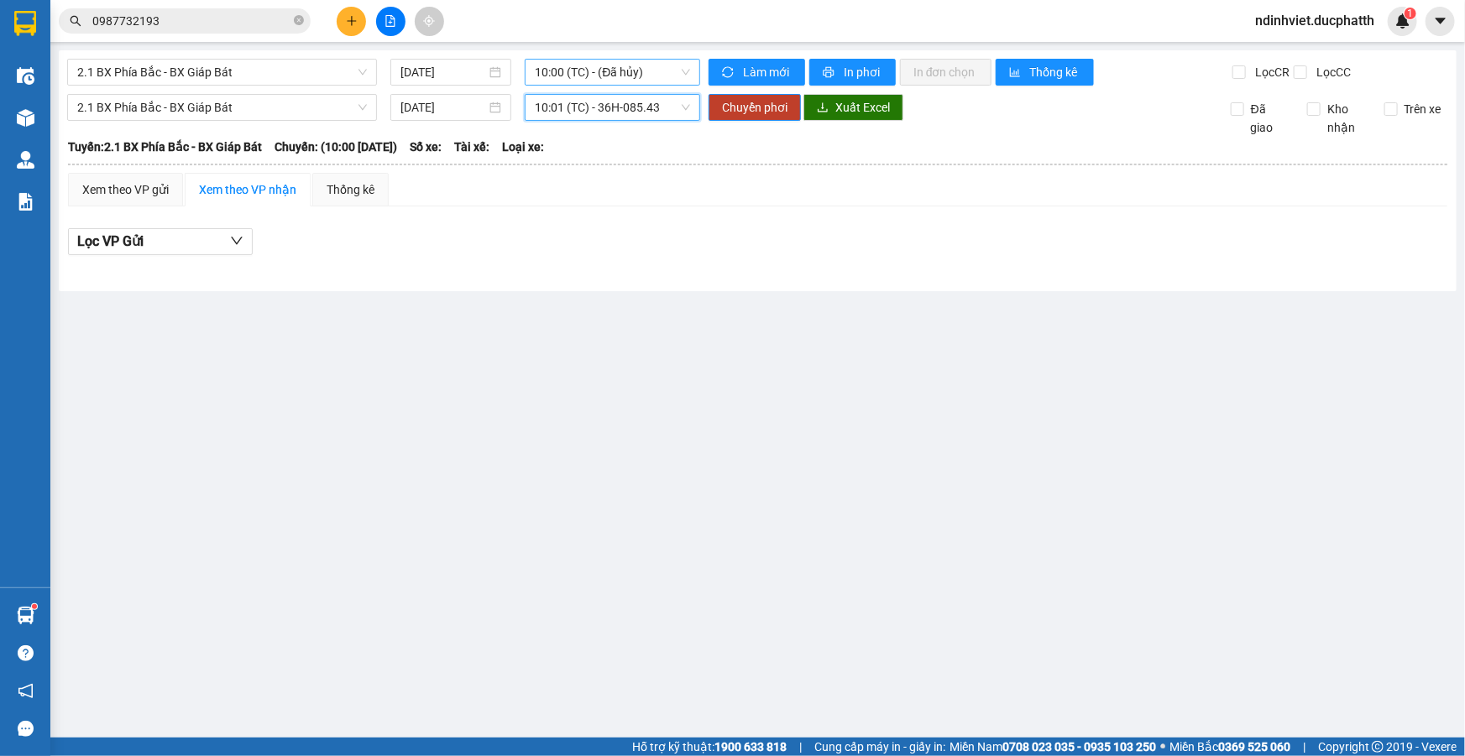
click at [635, 72] on span "10:00 (TC) - (Đã hủy)" at bounding box center [612, 72] width 155 height 25
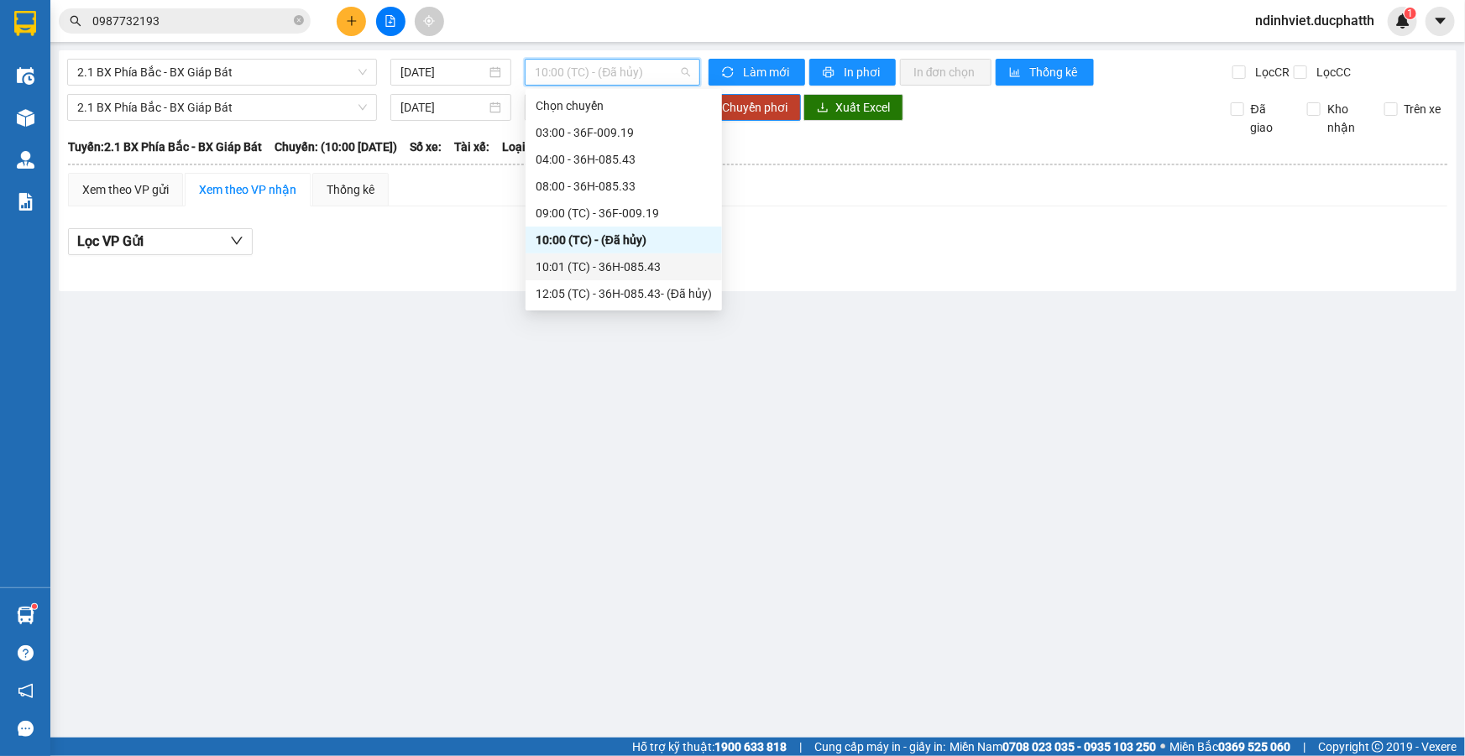
click at [633, 272] on div "10:01 (TC) - 36H-085.43" at bounding box center [624, 267] width 176 height 18
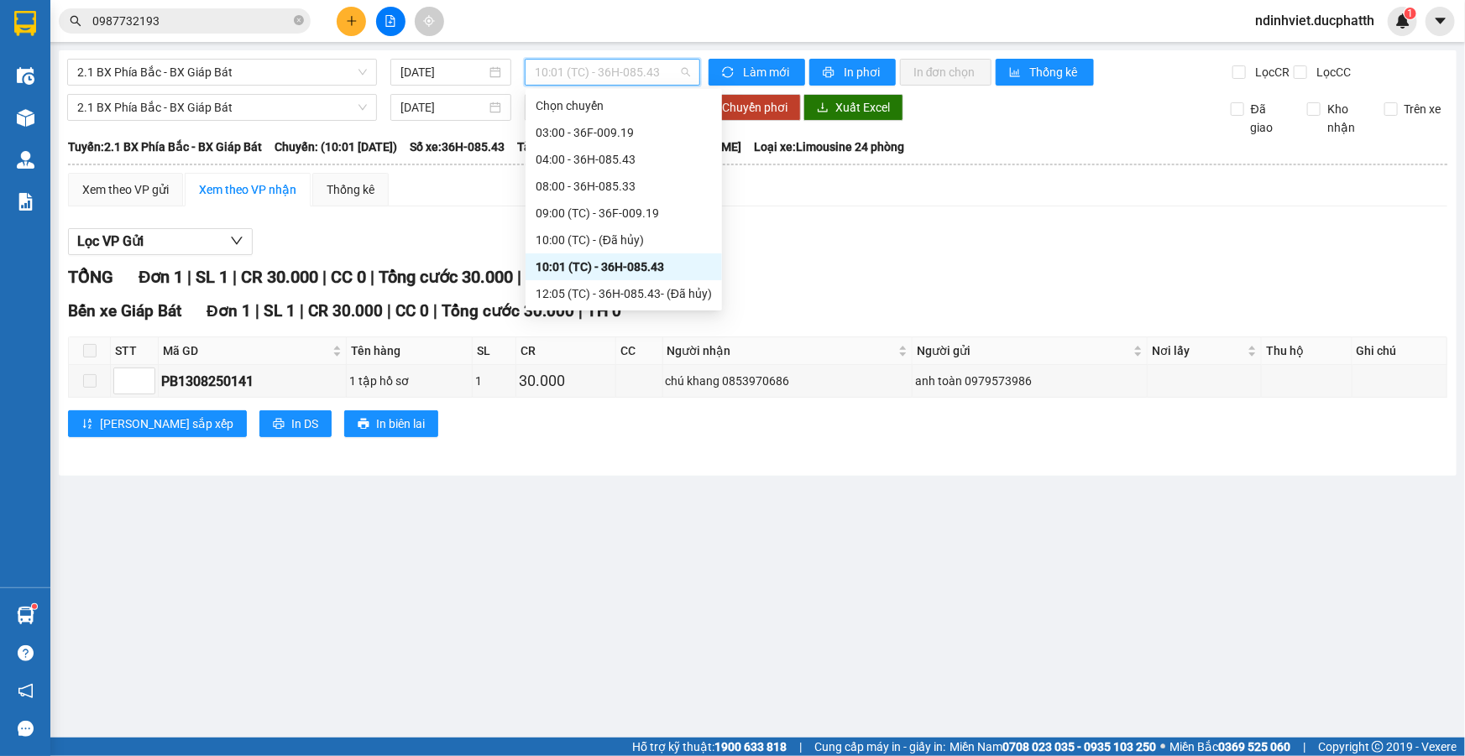
click at [655, 77] on span "10:01 (TC) - 36H-085.43" at bounding box center [612, 72] width 155 height 25
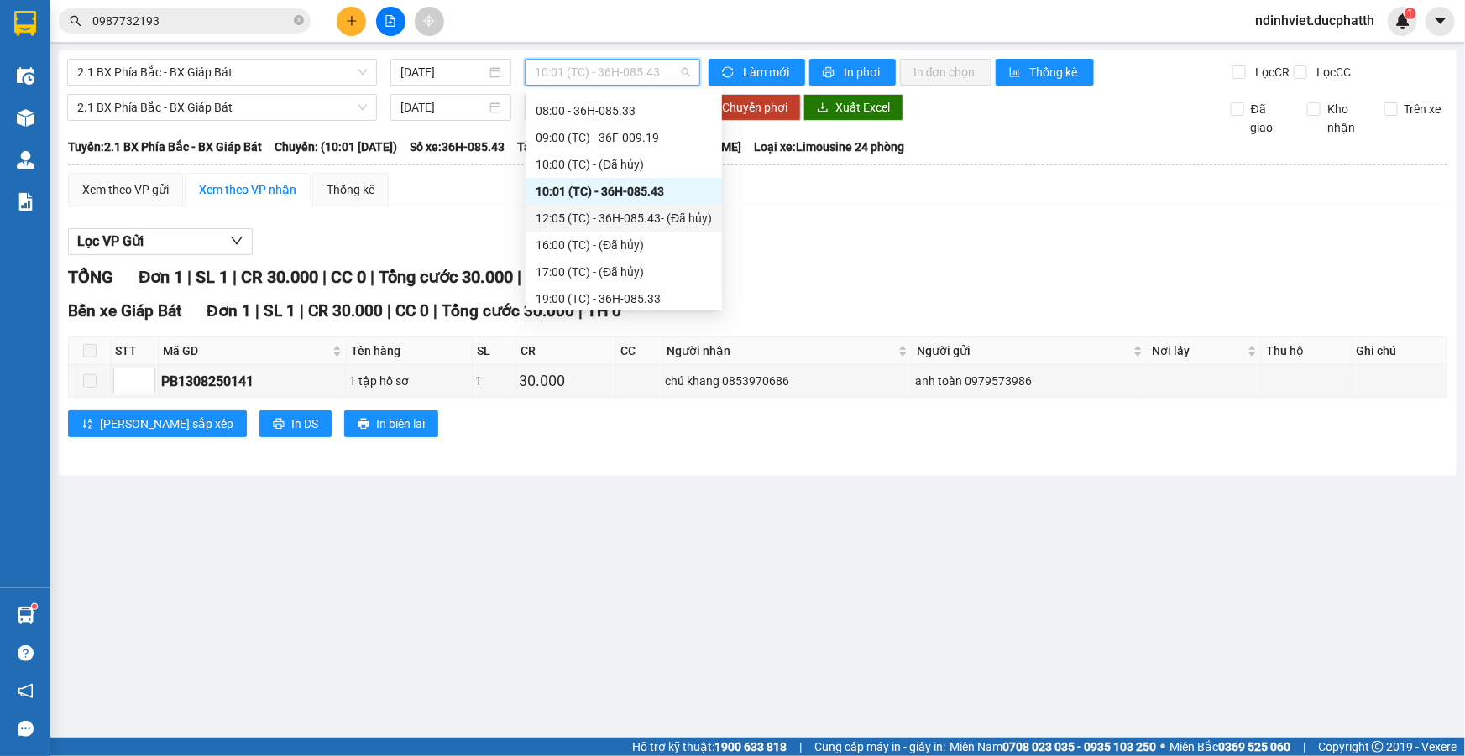
click at [628, 214] on div "12:05 (TC) - 36H-085.43 - (Đã hủy)" at bounding box center [624, 218] width 176 height 18
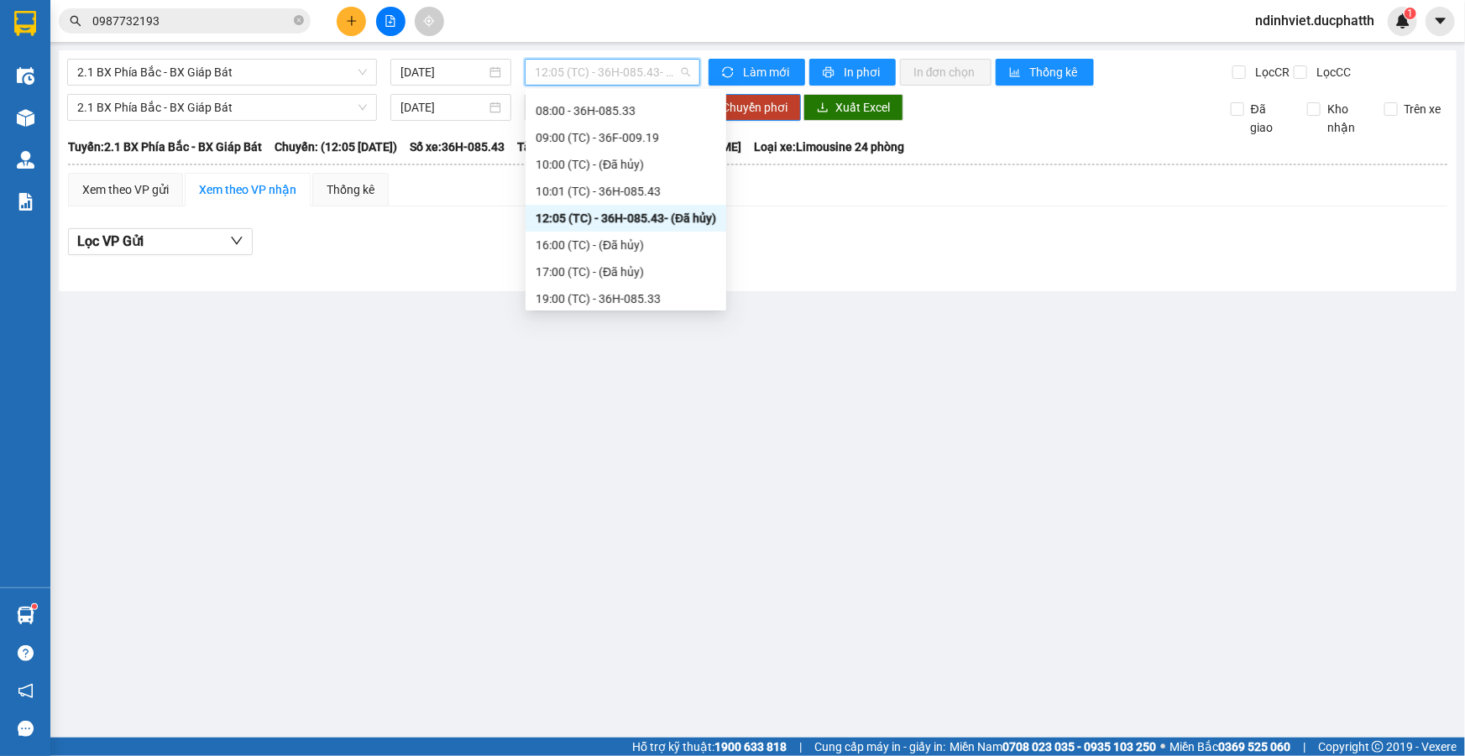
click at [662, 64] on span "12:05 (TC) - 36H-085.43 - (Đã hủy)" at bounding box center [612, 72] width 155 height 25
click at [295, 98] on span "2.1 BX Phía Bắc - BX Giáp Bát" at bounding box center [222, 107] width 290 height 25
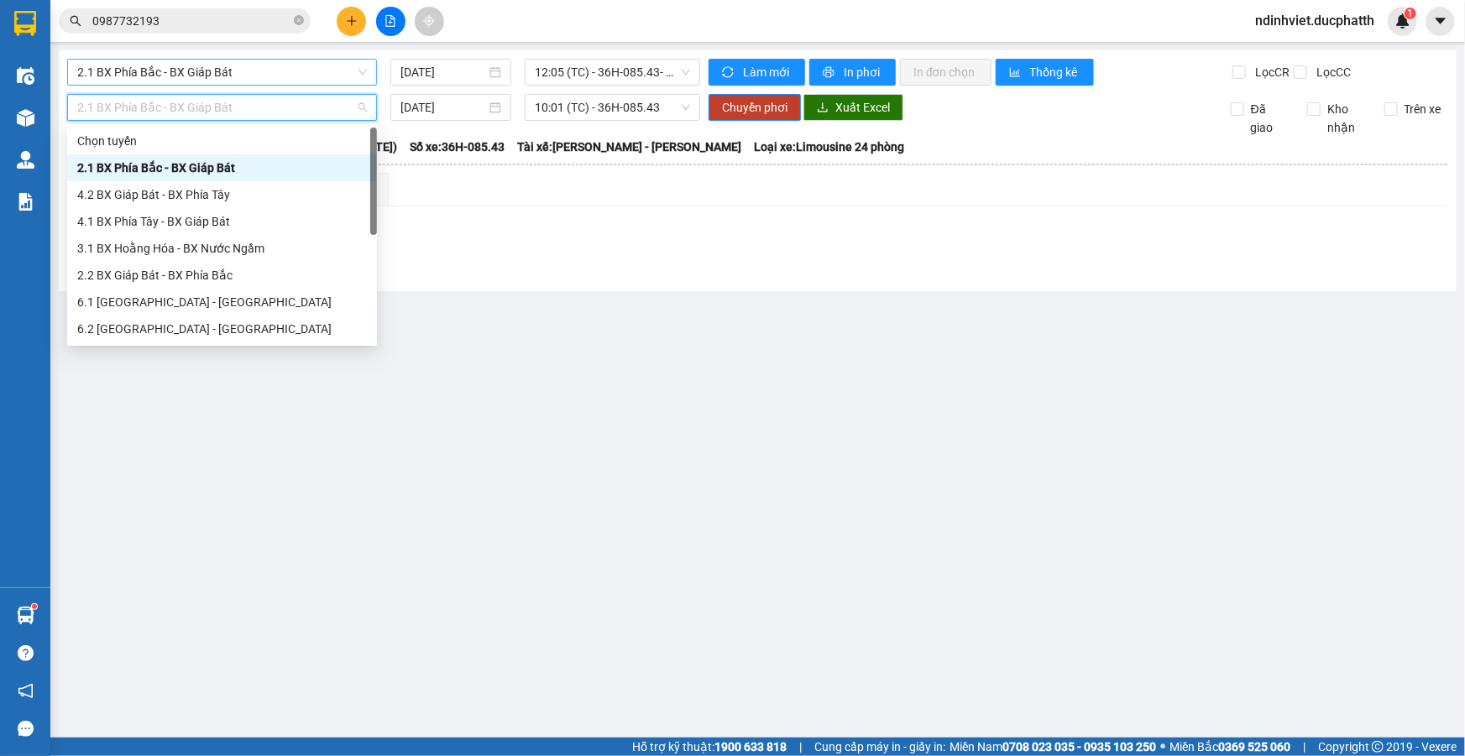
click at [295, 72] on span "2.1 BX Phía Bắc - BX Giáp Bát" at bounding box center [222, 72] width 290 height 25
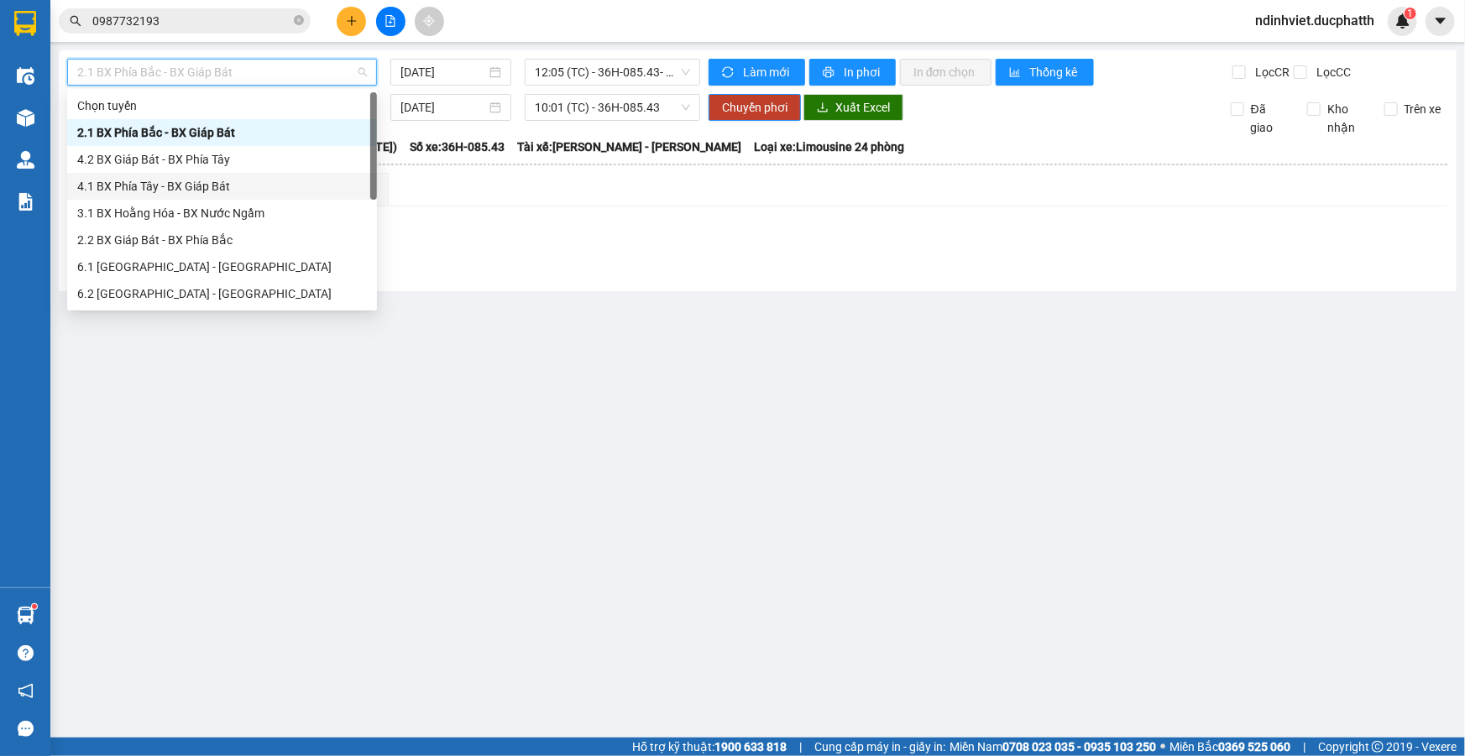
scroll to position [134, 0]
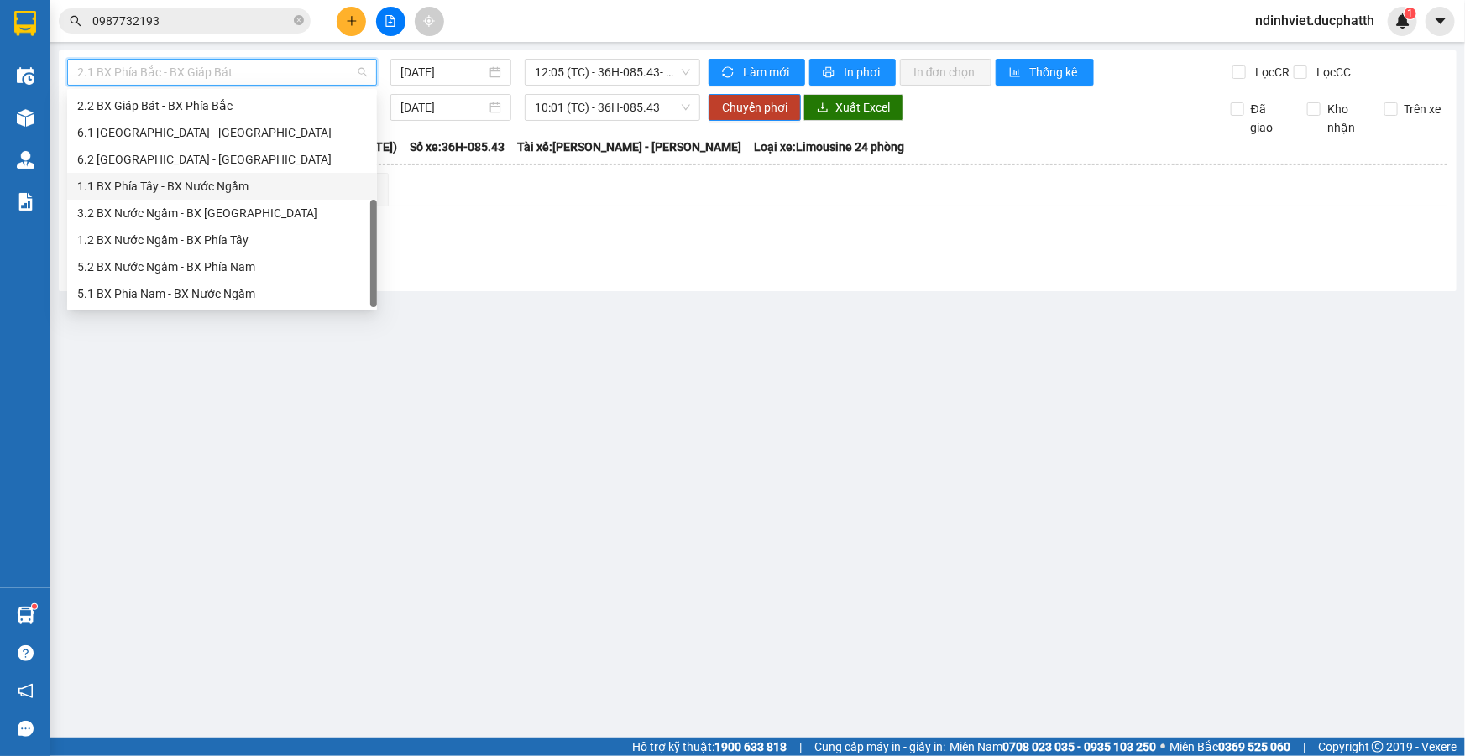
click at [191, 191] on div "1.1 BX Phía Tây - BX Nước Ngầm" at bounding box center [222, 186] width 290 height 18
type input "13/08/2025"
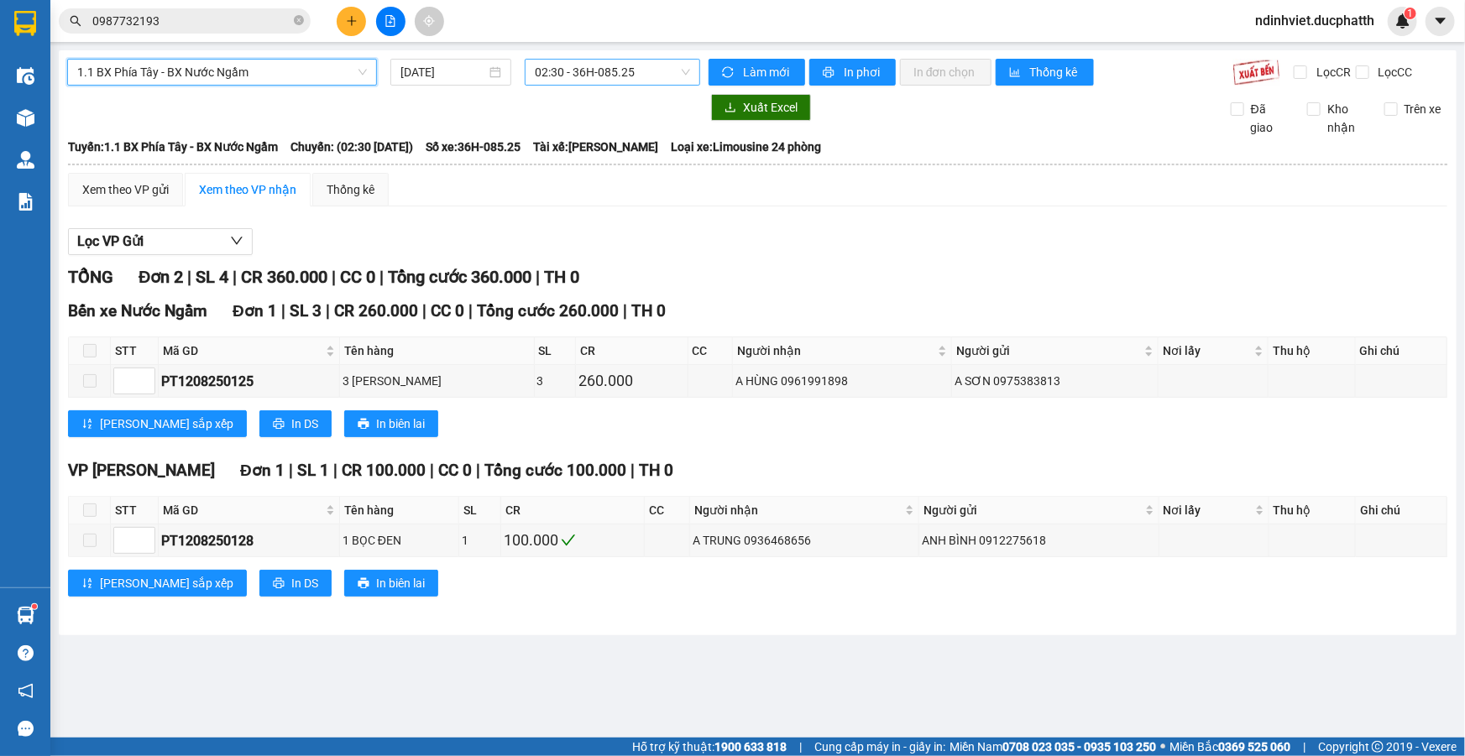
click at [614, 83] on span "02:30 - 36H-085.25" at bounding box center [612, 72] width 155 height 25
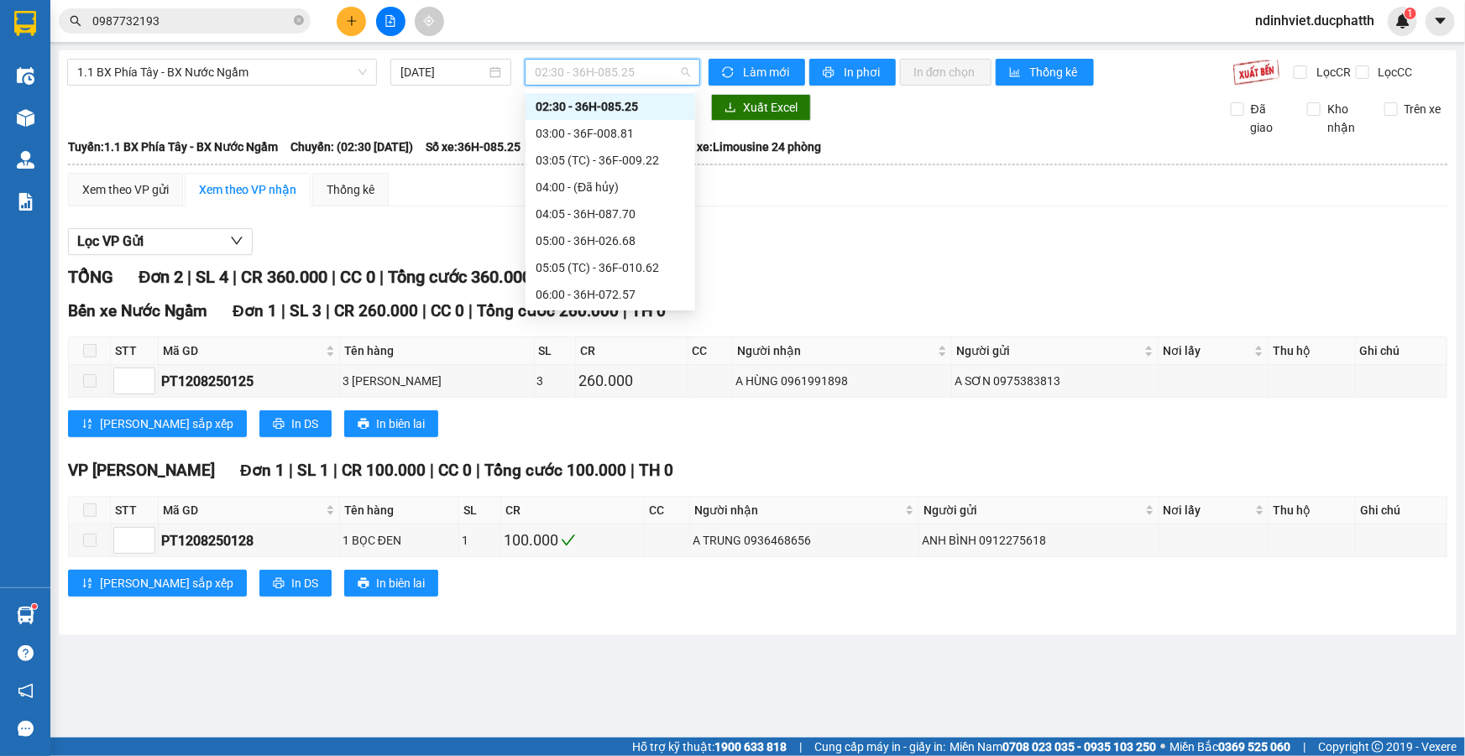
scroll to position [332, 0]
click at [610, 114] on div "10:00 - 36F-010.71 - (Đã hủy)" at bounding box center [610, 123] width 149 height 18
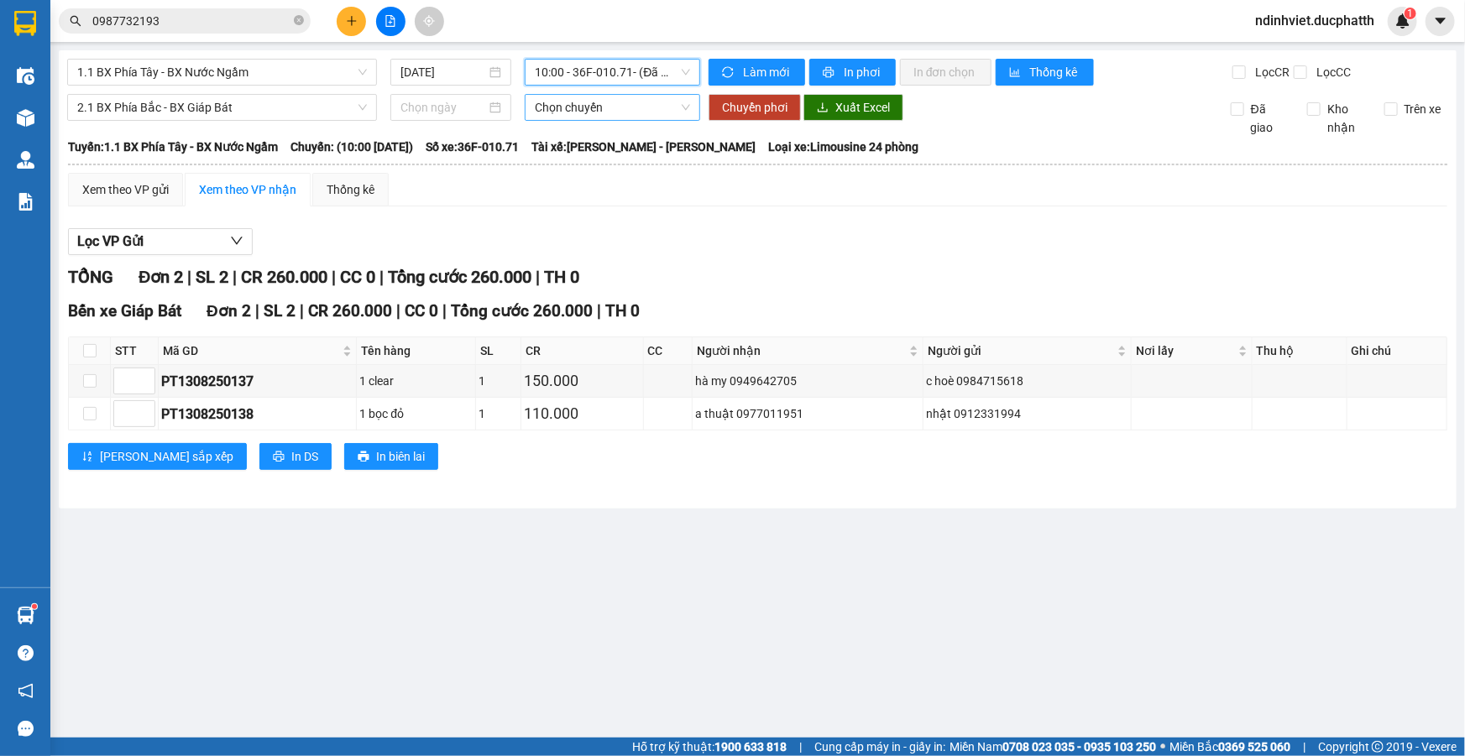
click at [657, 110] on span "Chọn chuyến" at bounding box center [612, 107] width 155 height 25
click at [669, 101] on span "Chọn chuyến" at bounding box center [612, 107] width 155 height 25
click at [453, 94] on div at bounding box center [450, 107] width 121 height 27
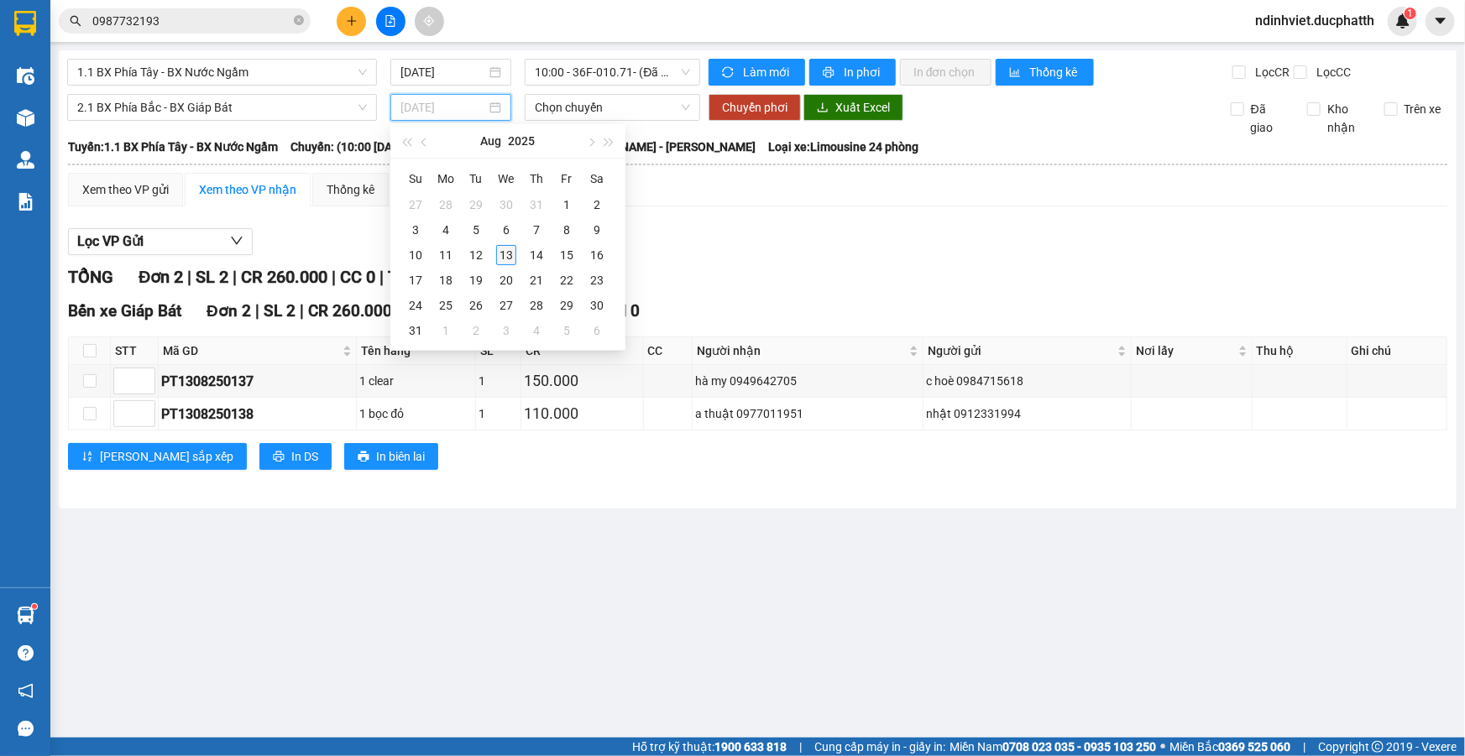
type input "13/08/2025"
click at [508, 255] on div "13" at bounding box center [506, 255] width 20 height 20
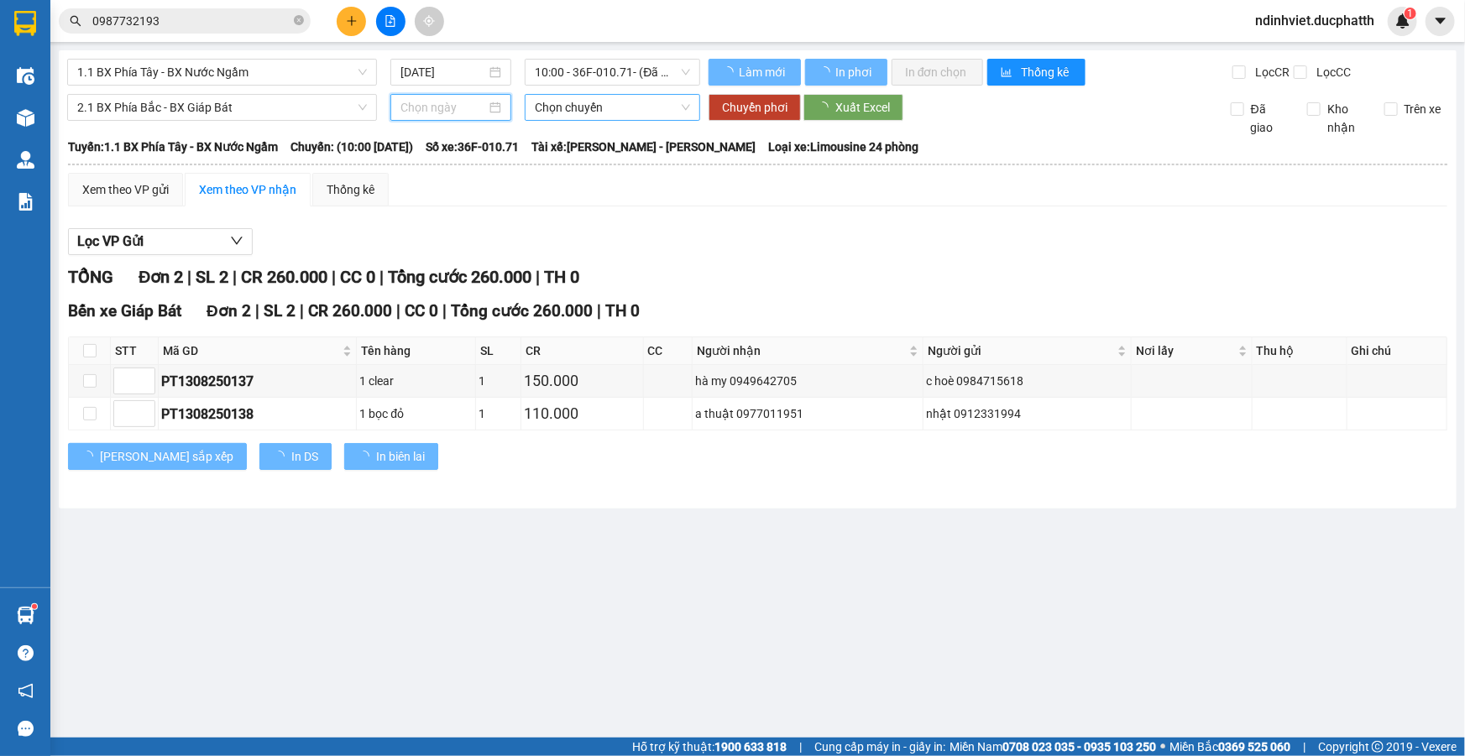
type input "13/08/2025"
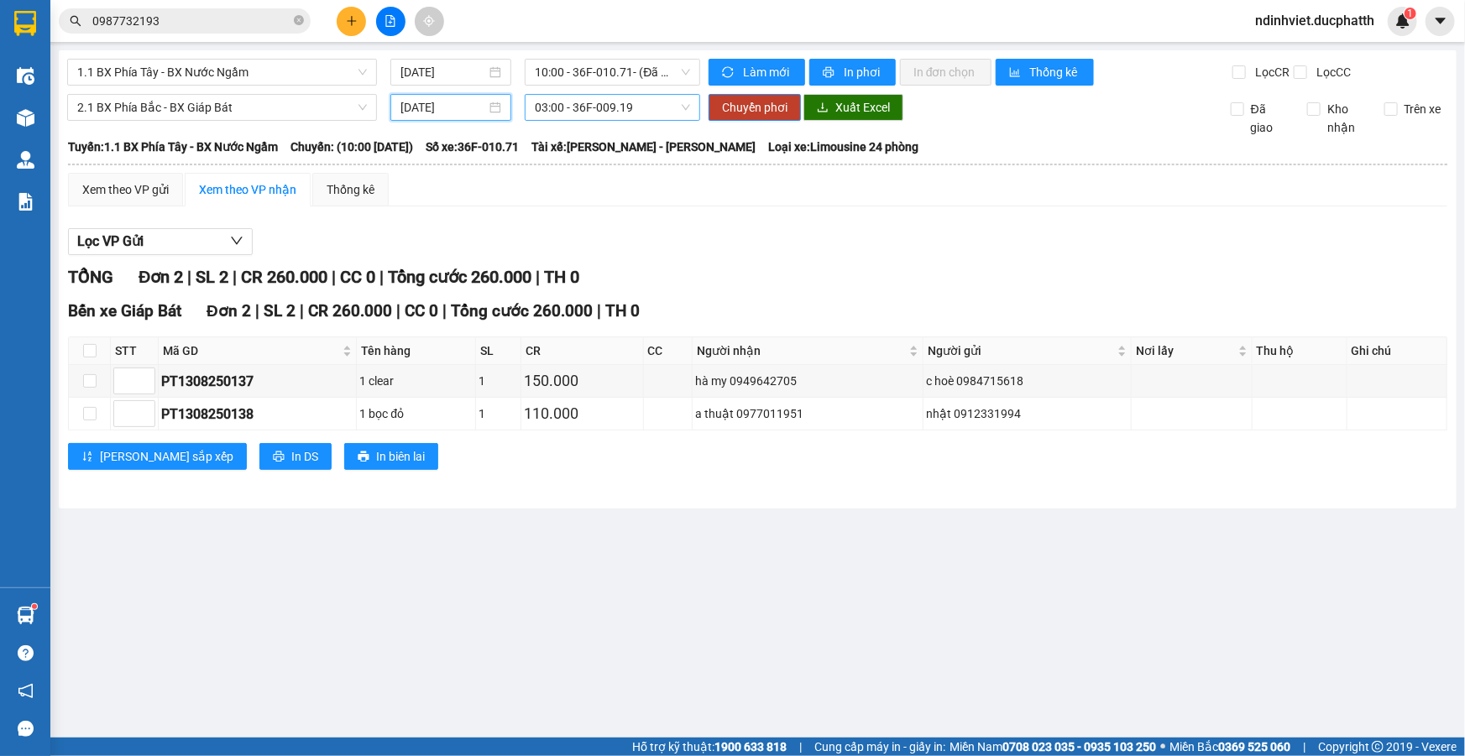
click at [626, 119] on span "03:00 - 36F-009.19" at bounding box center [612, 107] width 155 height 25
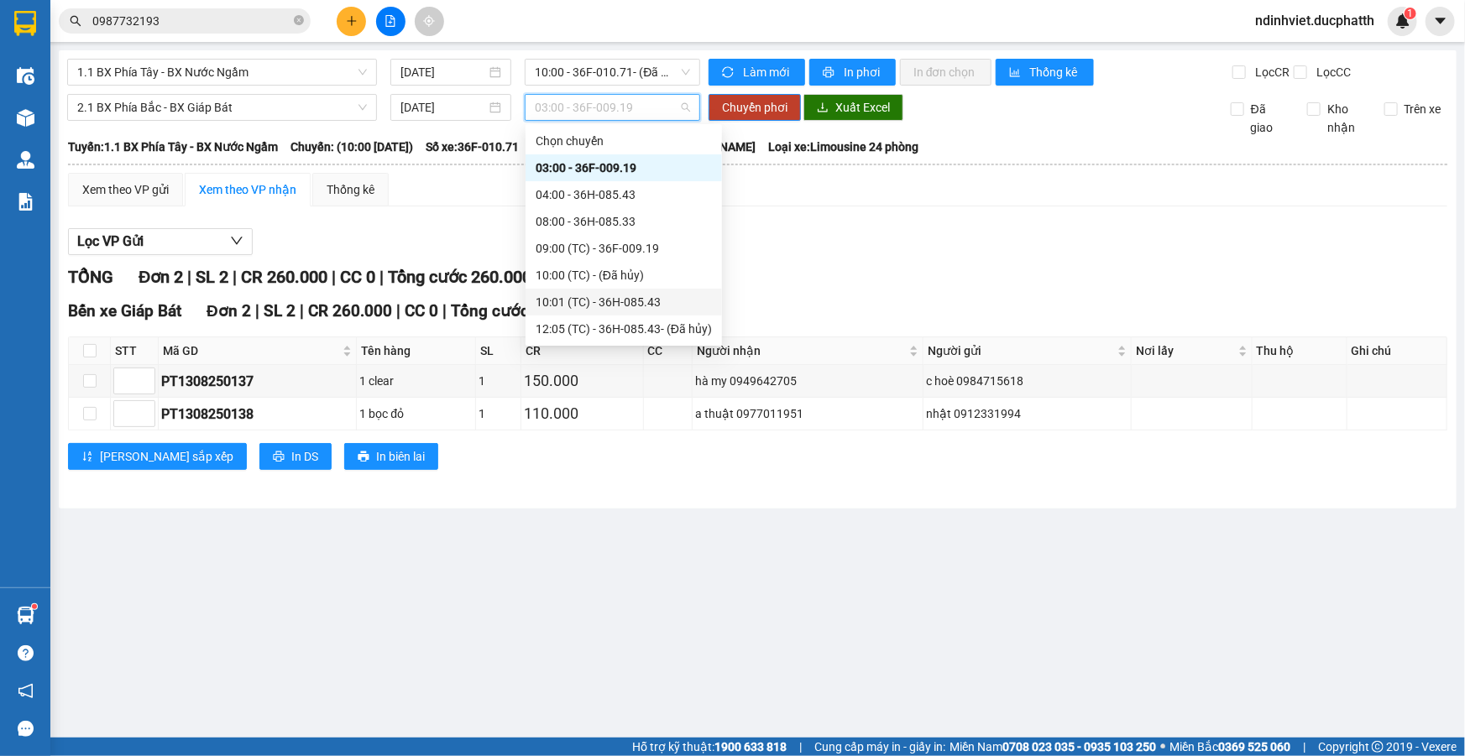
click at [629, 298] on div "10:01 (TC) - 36H-085.43" at bounding box center [624, 302] width 176 height 18
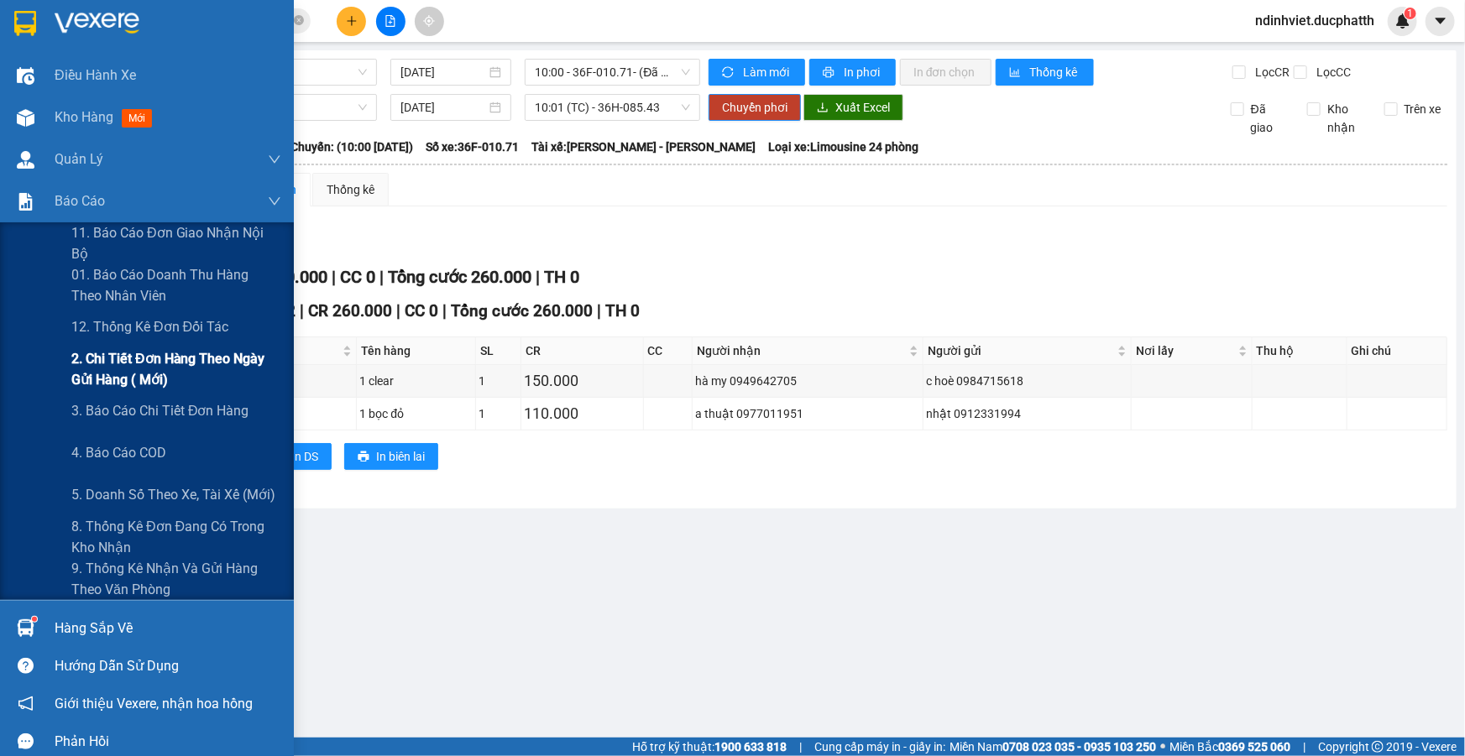
click at [143, 366] on span "2. Chi tiết đơn hàng theo ngày gửi hàng ( mới)" at bounding box center [176, 369] width 210 height 42
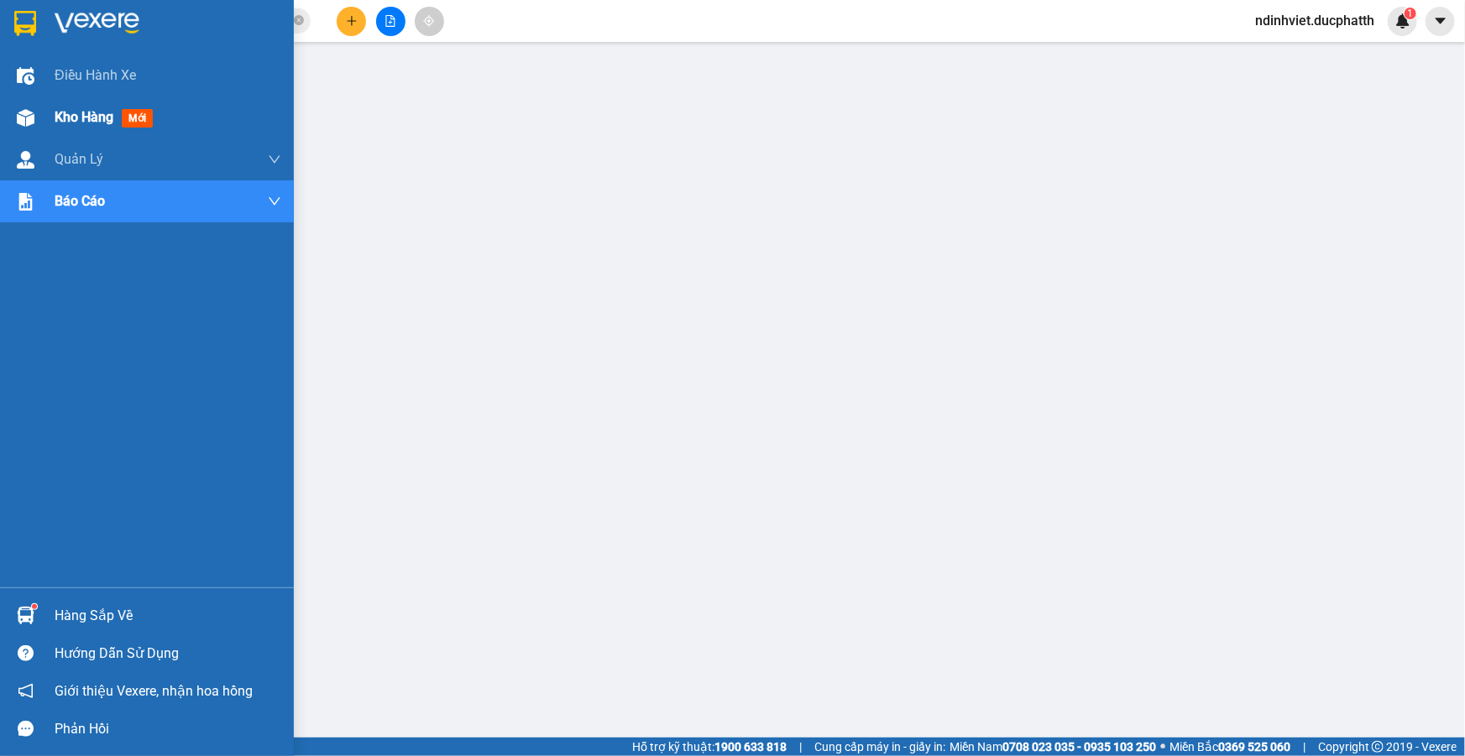
click at [92, 120] on span "Kho hàng" at bounding box center [84, 117] width 59 height 16
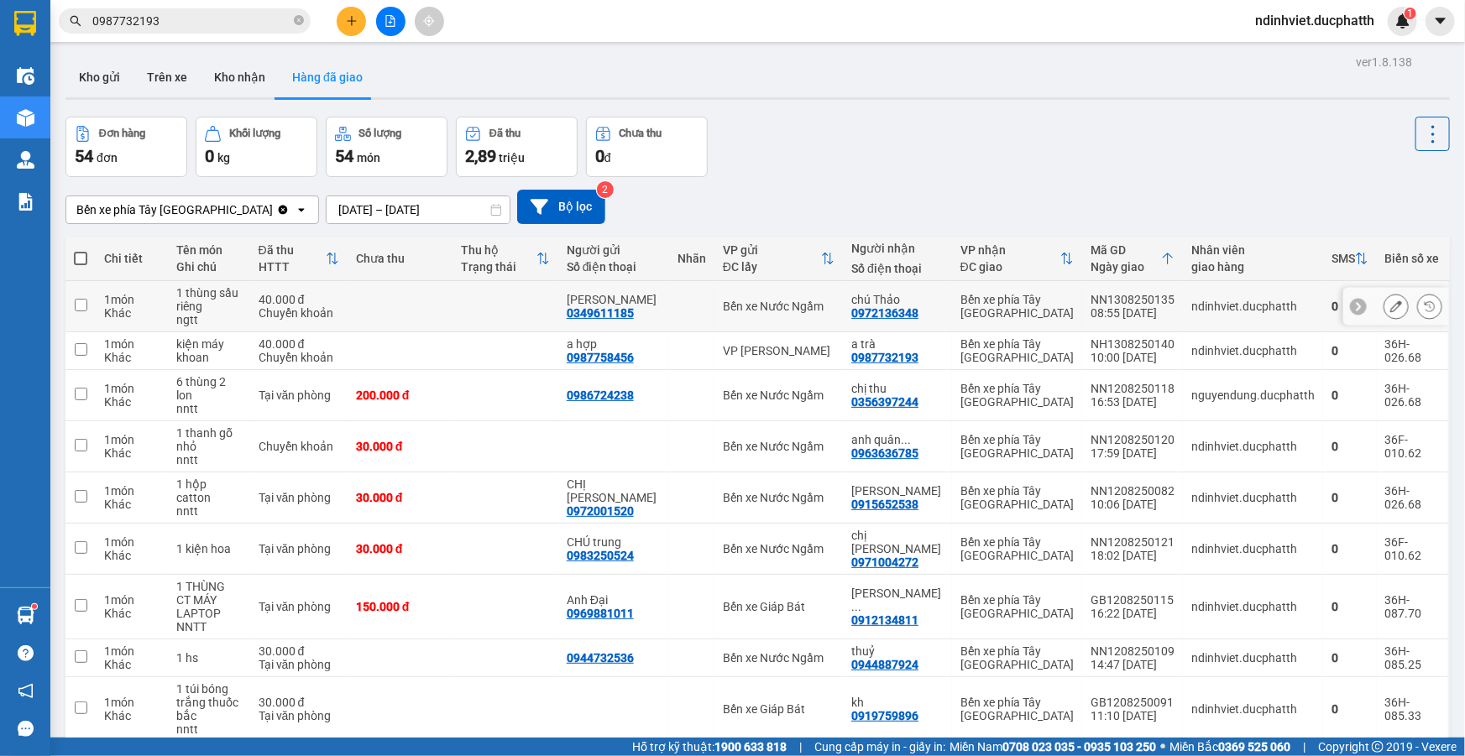
click at [661, 301] on div "c giang" at bounding box center [614, 299] width 94 height 13
checkbox input "true"
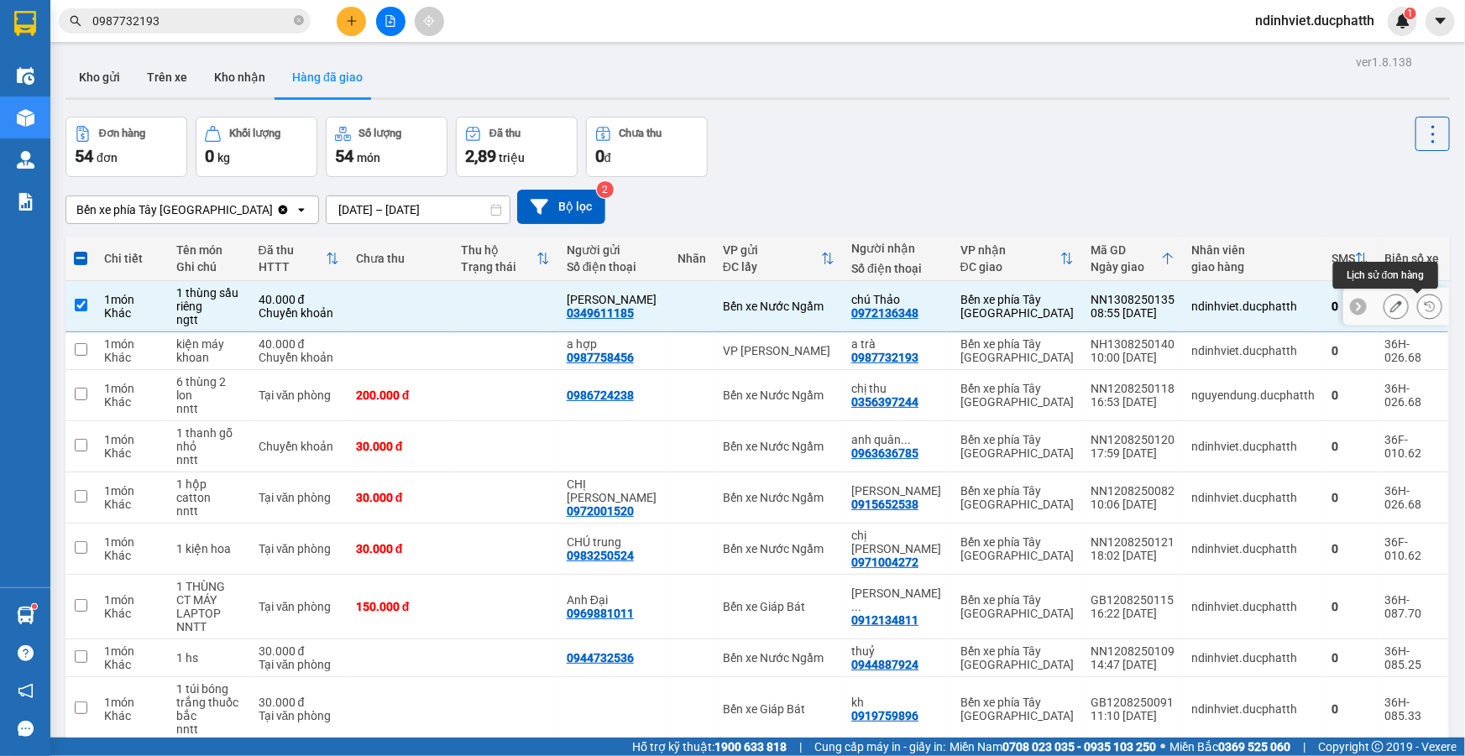
click at [1425, 307] on icon at bounding box center [1430, 306] width 10 height 10
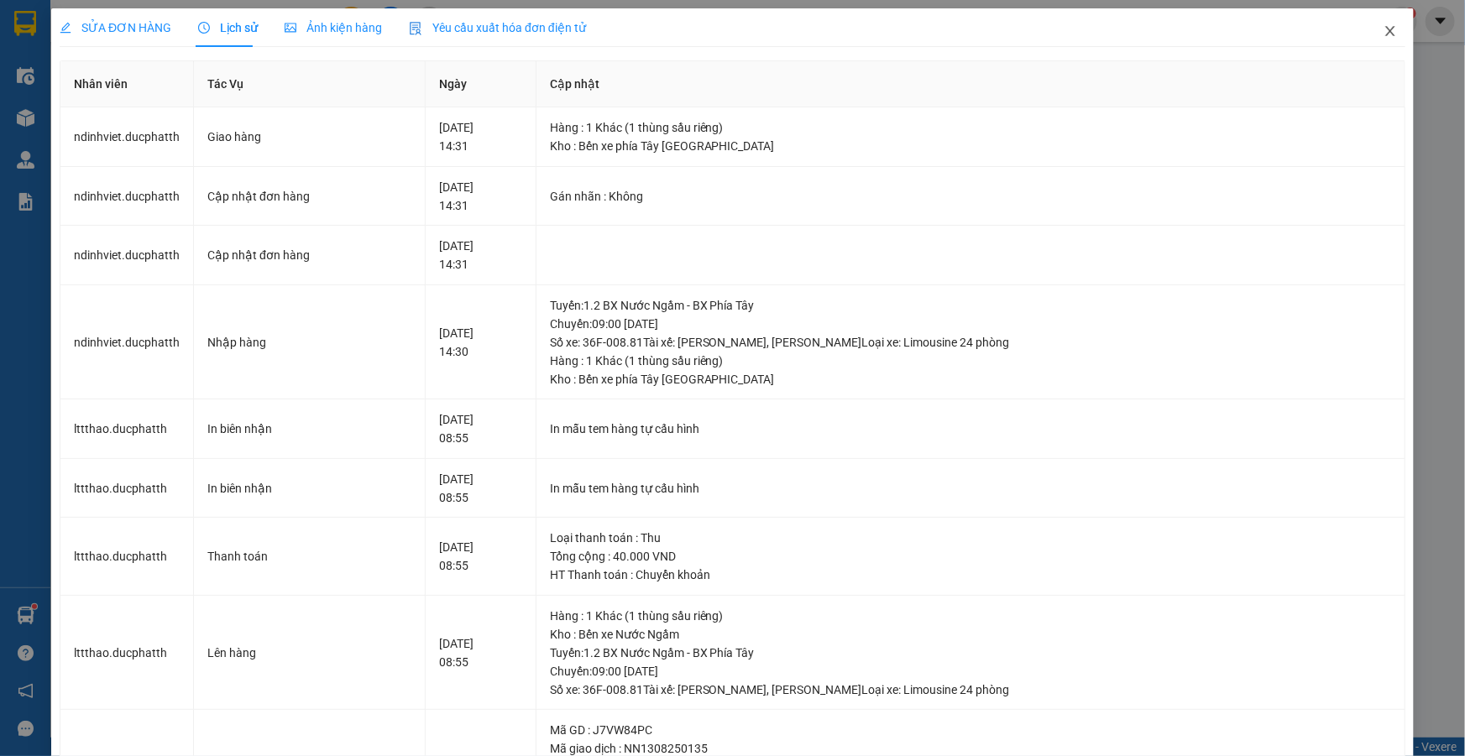
click at [1384, 32] on icon "close" at bounding box center [1390, 30] width 13 height 13
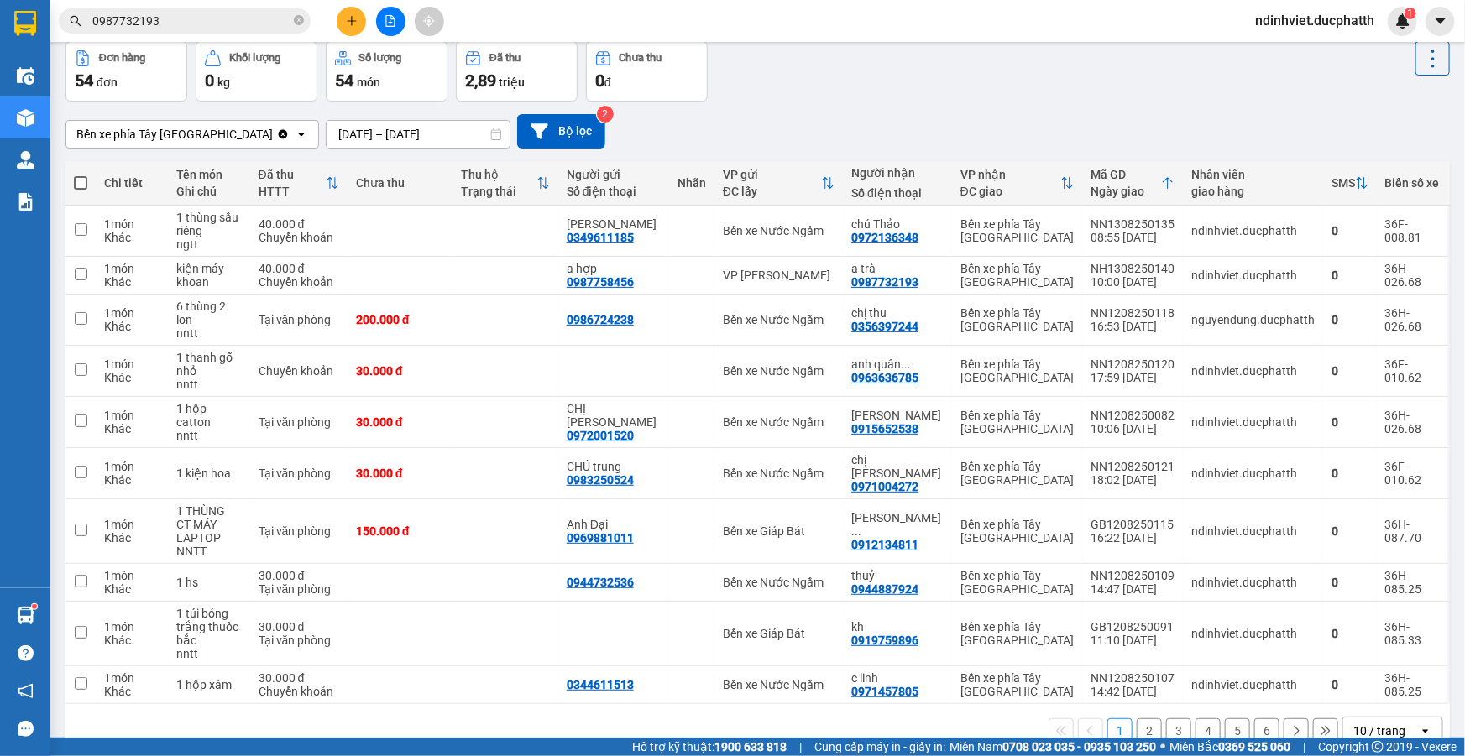
scroll to position [76, 0]
click at [1142, 718] on button "2" at bounding box center [1149, 730] width 25 height 25
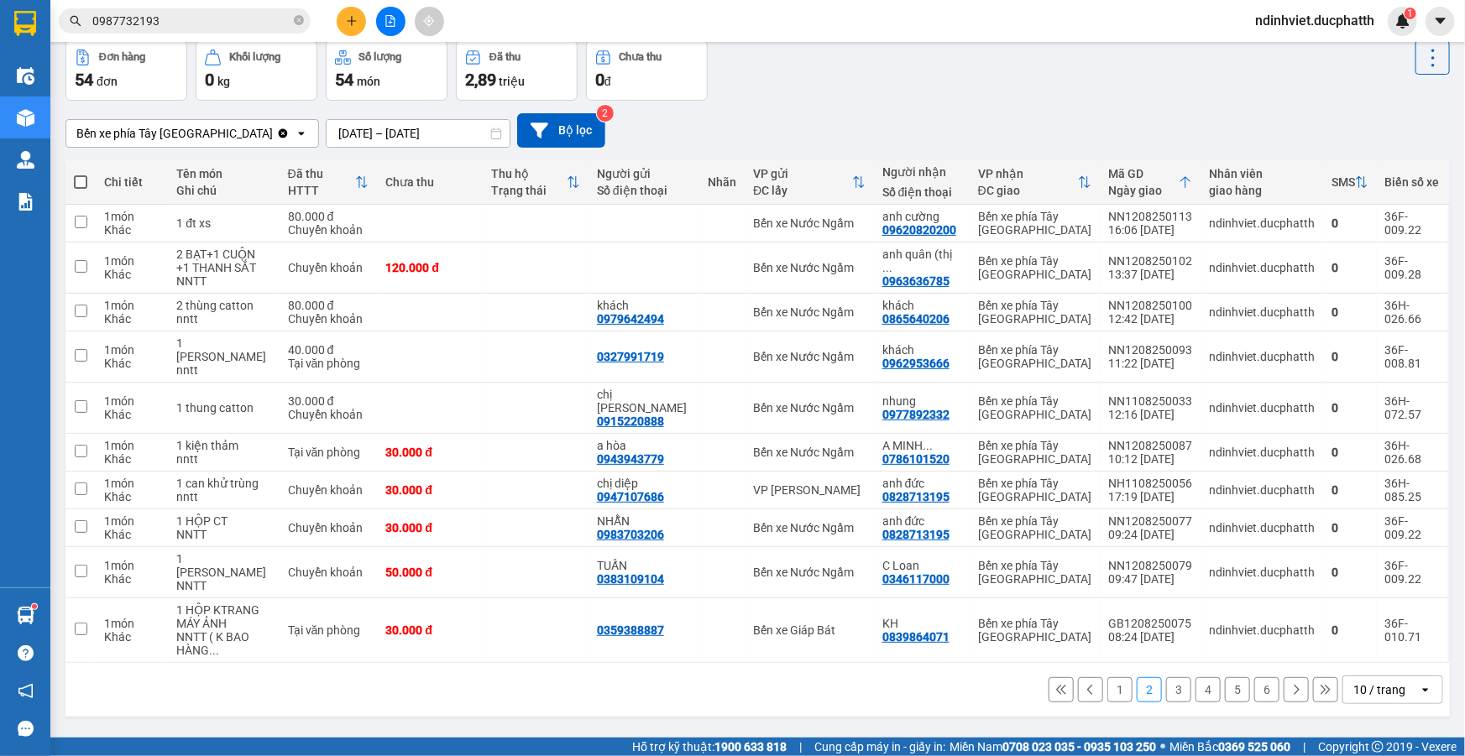
drag, startPoint x: 1174, startPoint y: 728, endPoint x: 1112, endPoint y: 728, distance: 62.1
click at [1112, 704] on div "1 2 3 4 5 6 10 / trang open" at bounding box center [757, 690] width 1371 height 29
click at [1201, 703] on button "4" at bounding box center [1208, 690] width 25 height 25
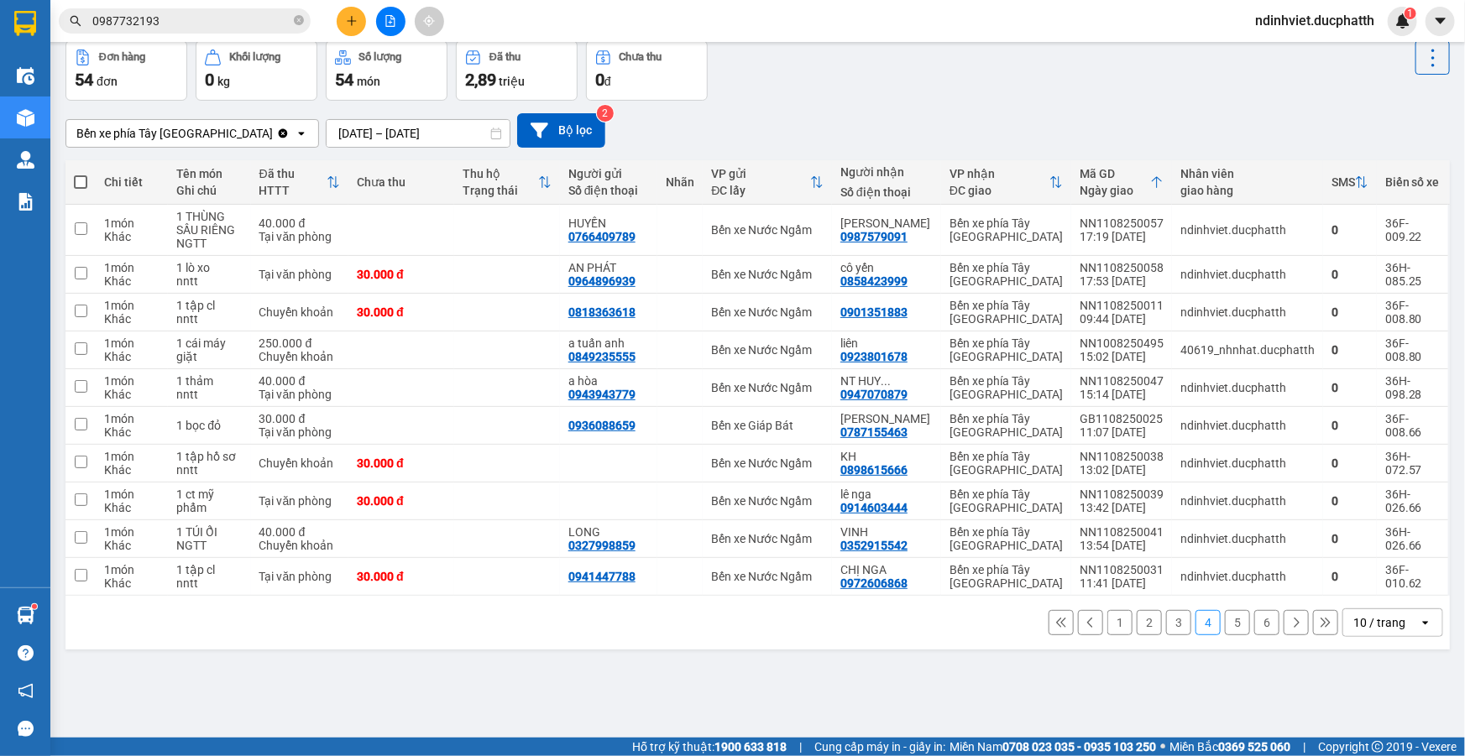
click at [1168, 620] on button "3" at bounding box center [1178, 622] width 25 height 25
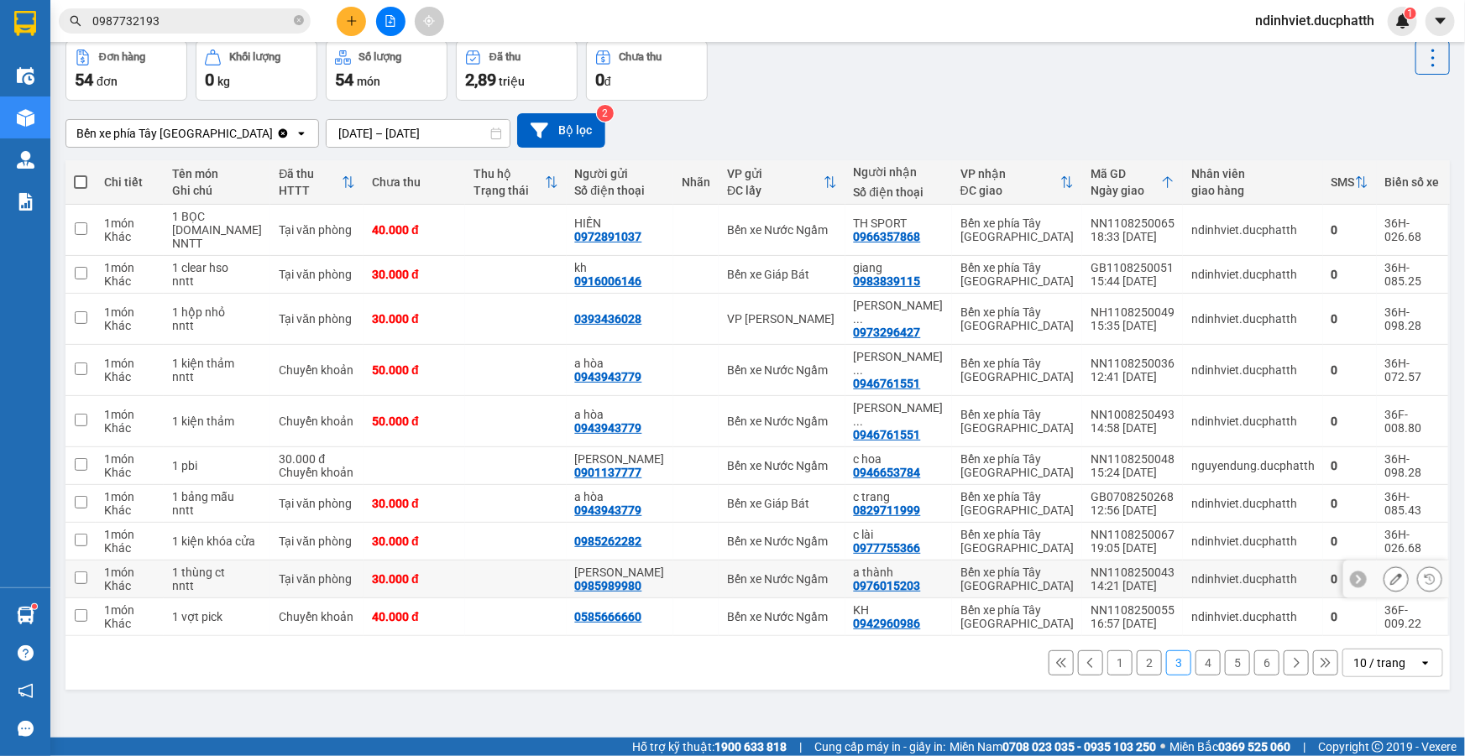
click at [1106, 579] on div "14:21 11/08" at bounding box center [1133, 585] width 84 height 13
checkbox input "true"
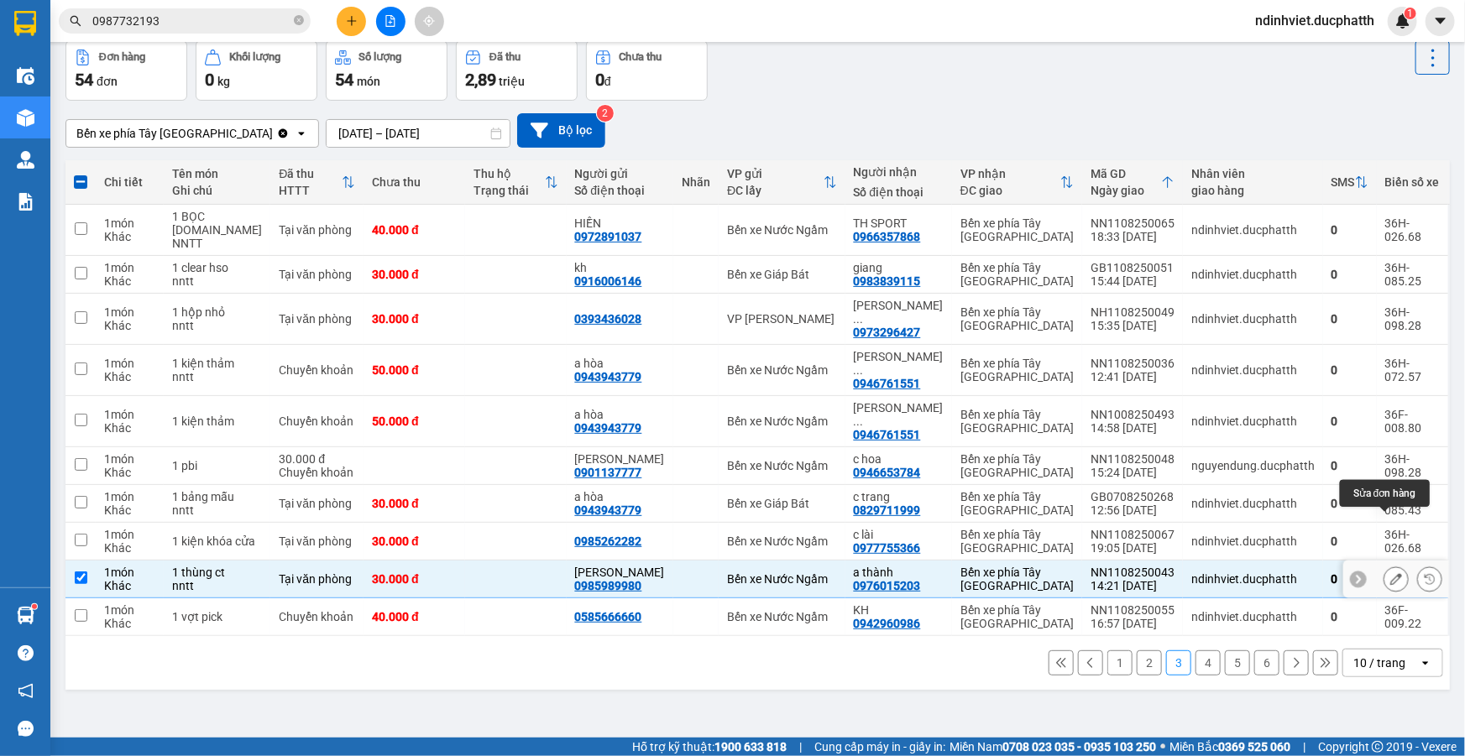
click at [1390, 573] on icon at bounding box center [1396, 579] width 12 height 12
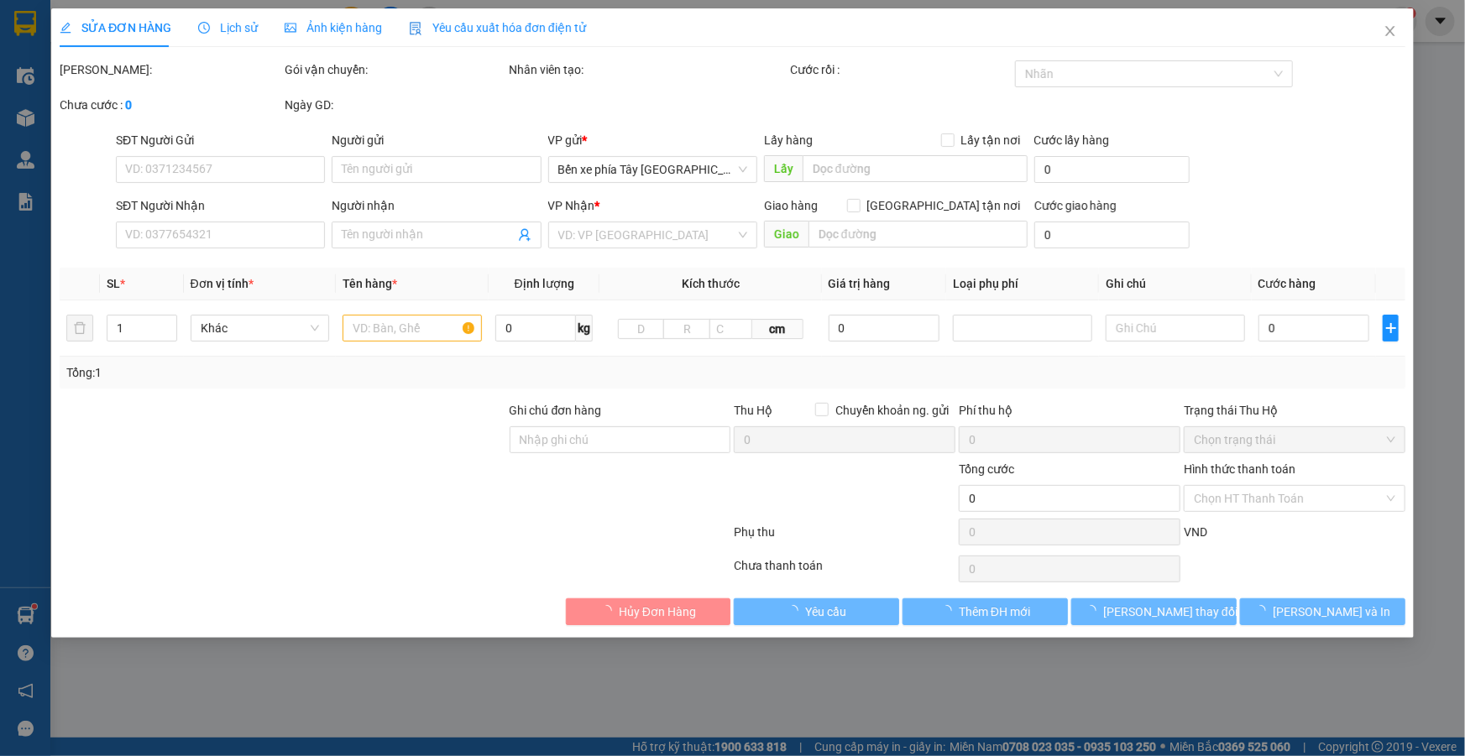
type input "0985989980"
type input "c HUYỀN"
type input "0976015203"
type input "a thành"
type input "nntt"
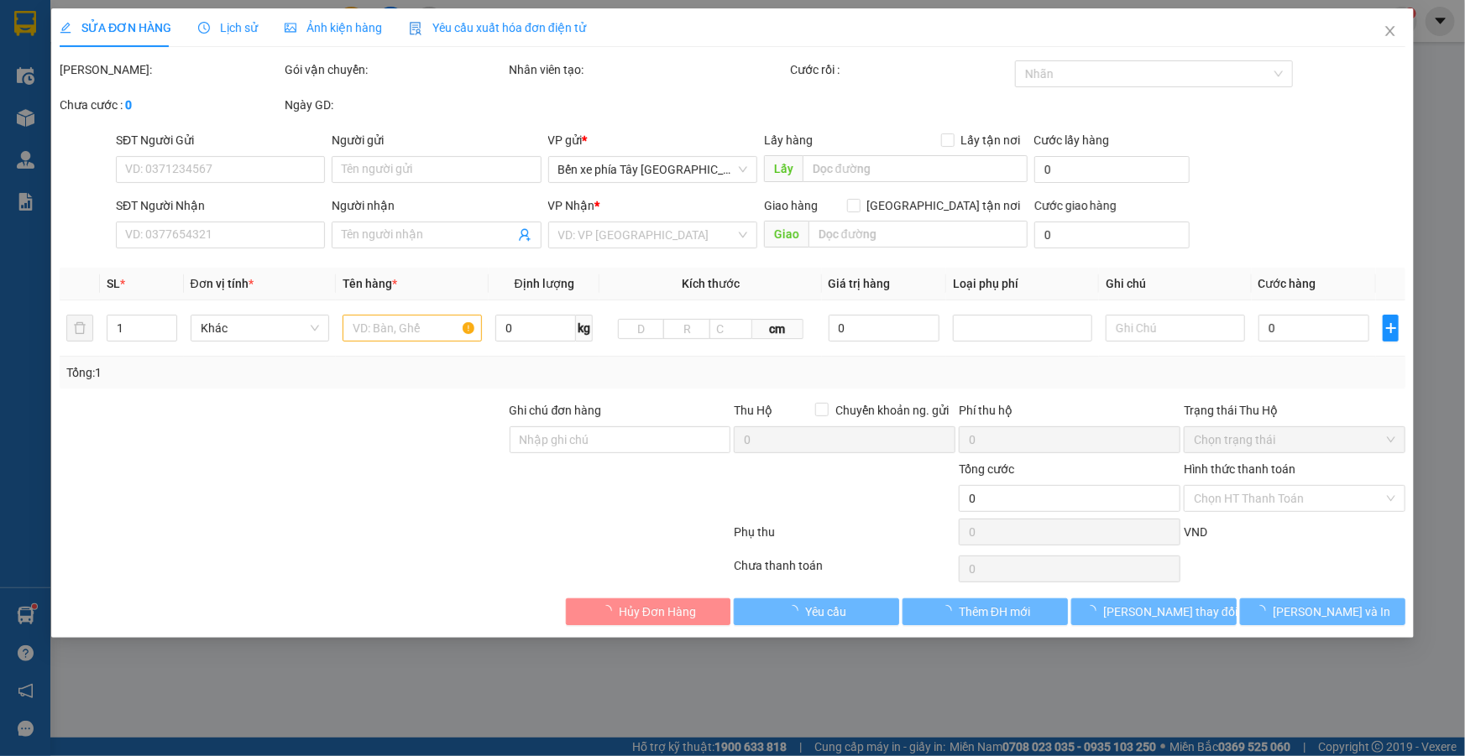
type input "30.000"
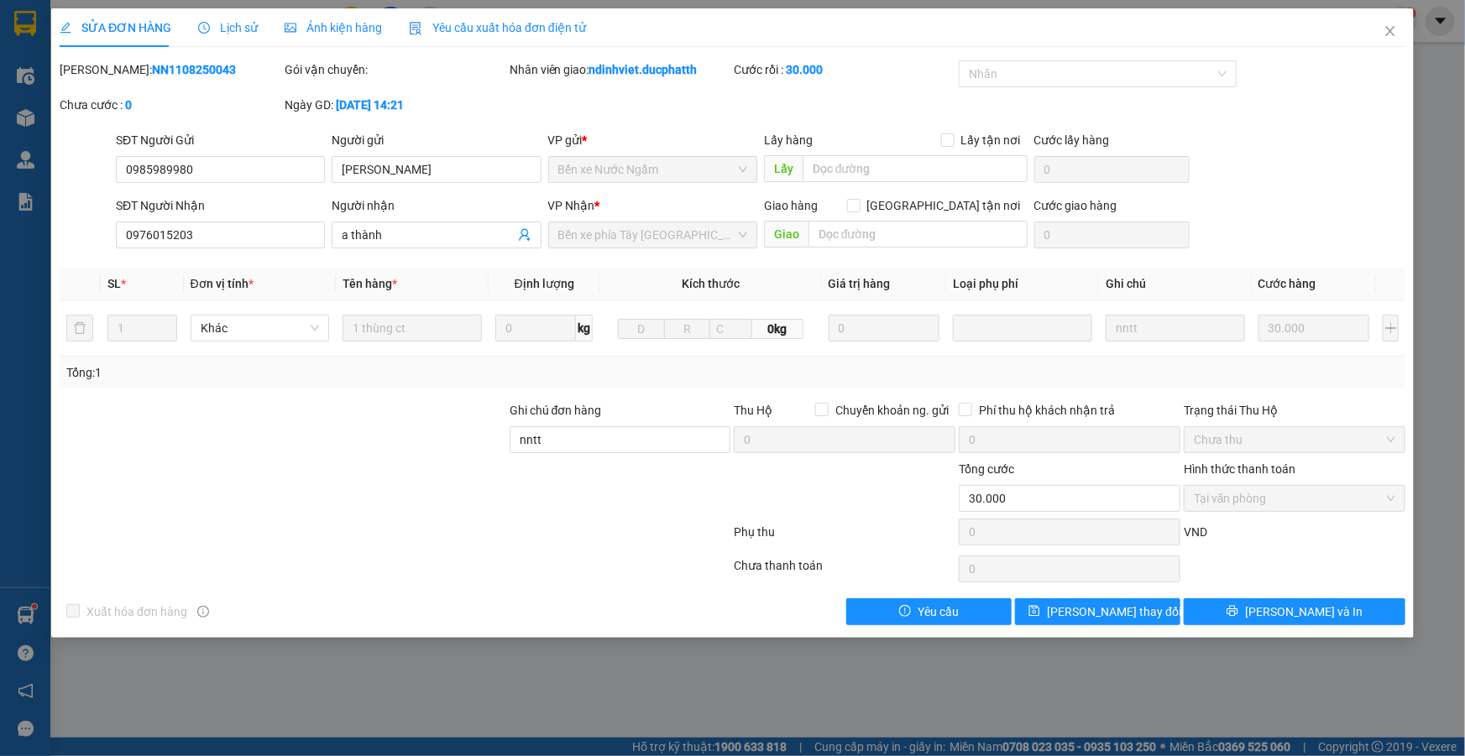
click at [238, 35] on div "Lịch sử" at bounding box center [228, 27] width 60 height 18
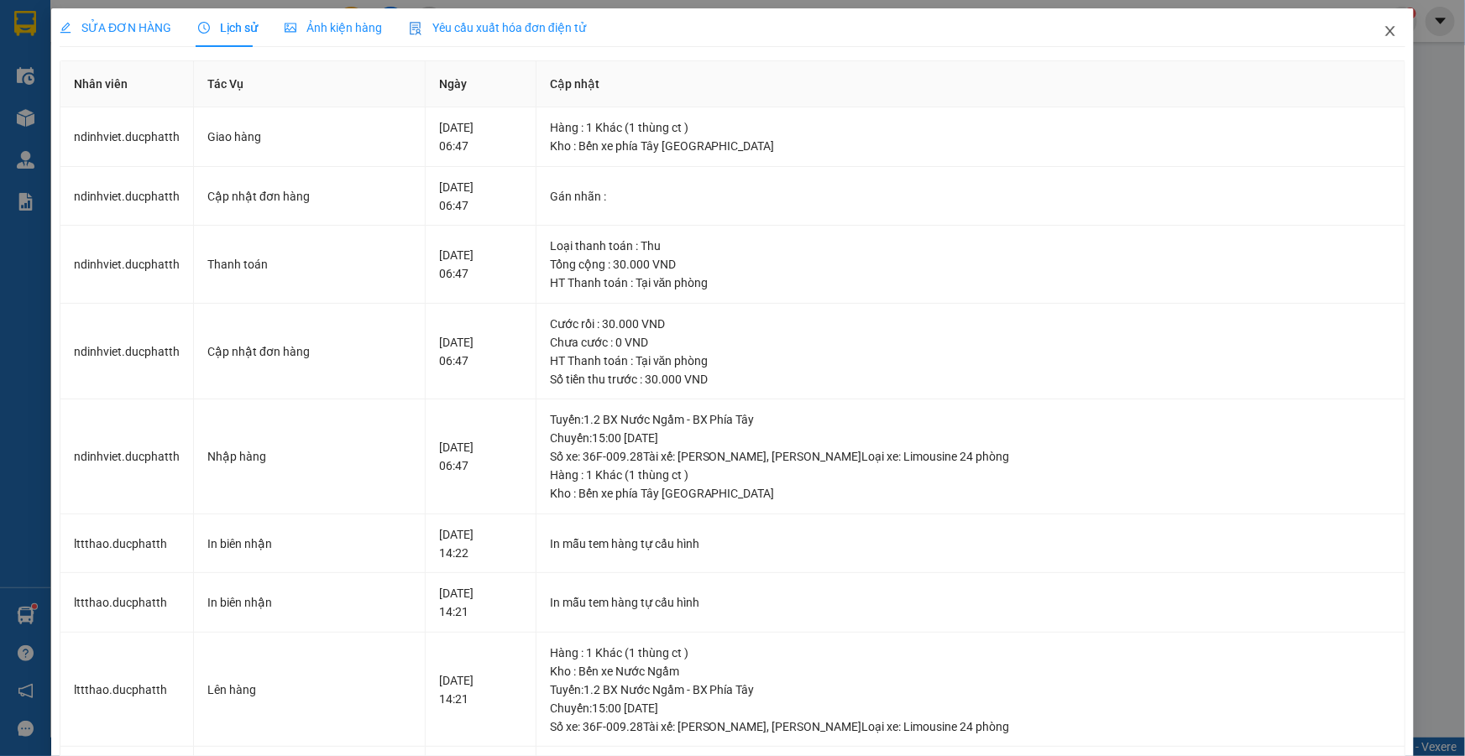
click at [1384, 25] on icon "close" at bounding box center [1390, 30] width 13 height 13
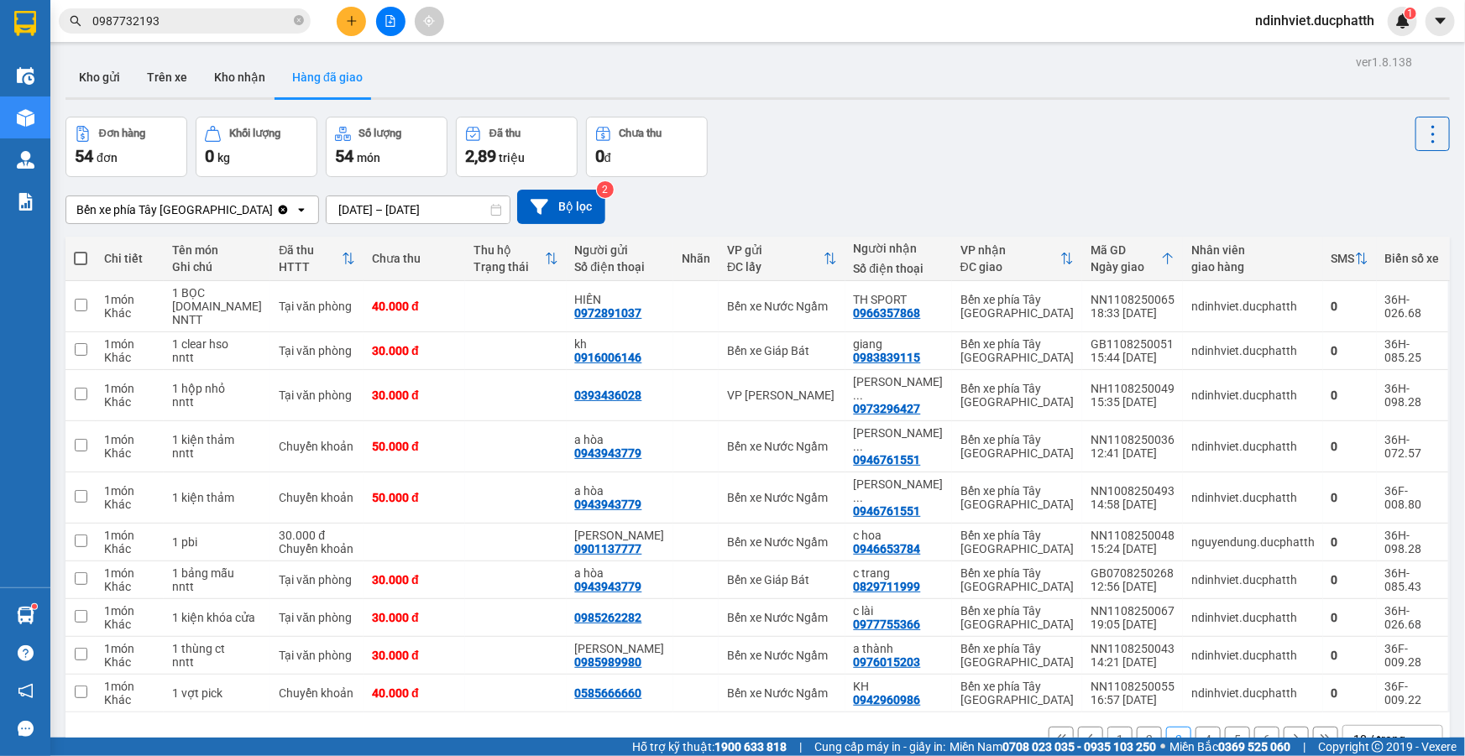
click at [1142, 727] on button "2" at bounding box center [1149, 739] width 25 height 25
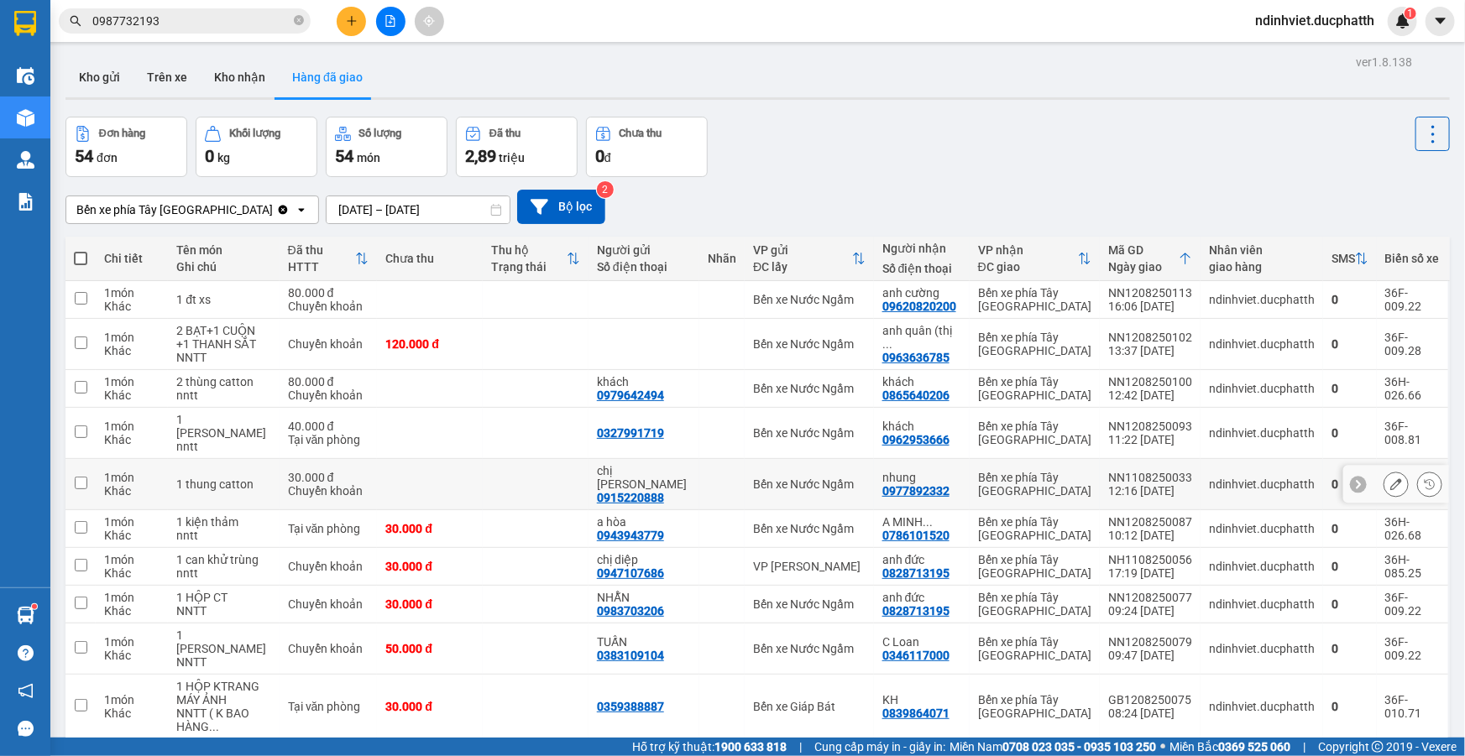
scroll to position [109, 0]
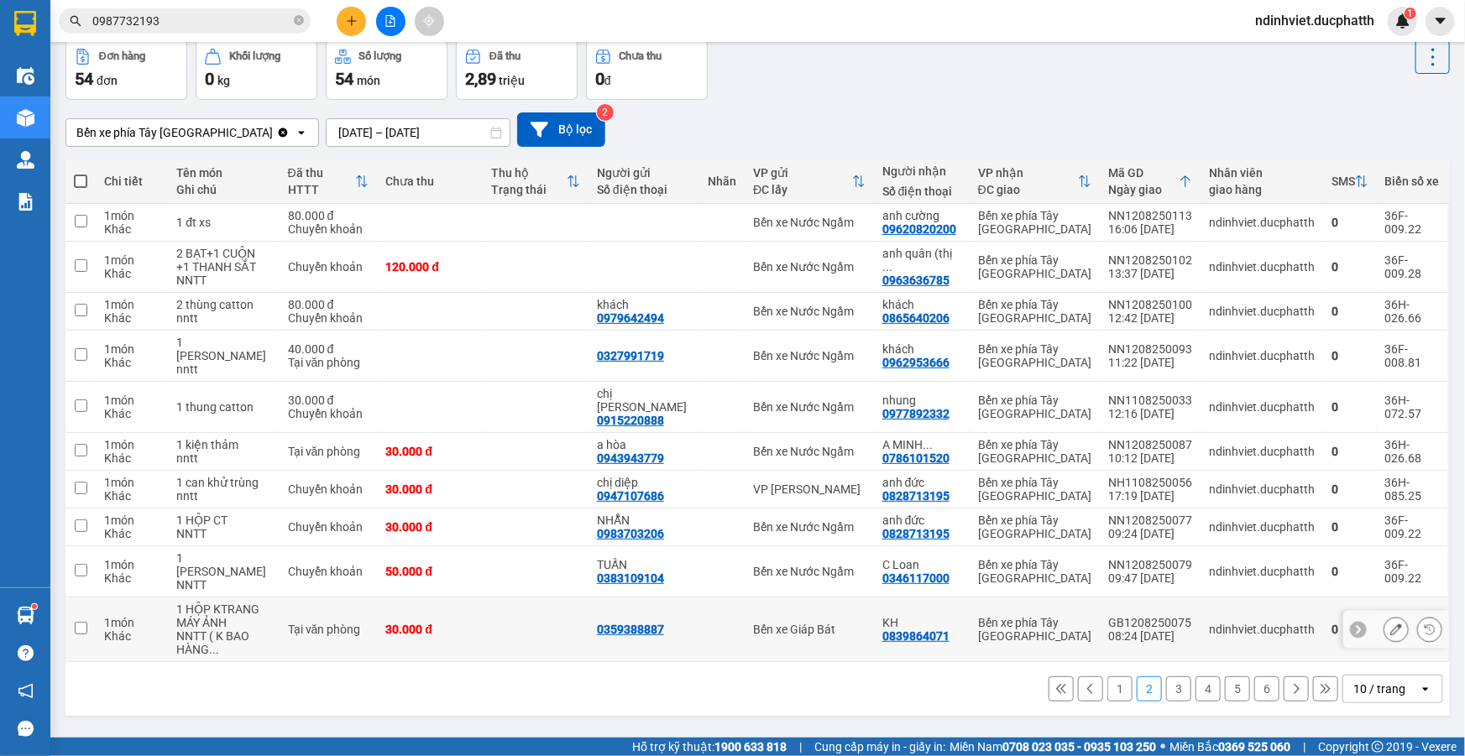
click at [1390, 630] on icon at bounding box center [1396, 630] width 12 height 12
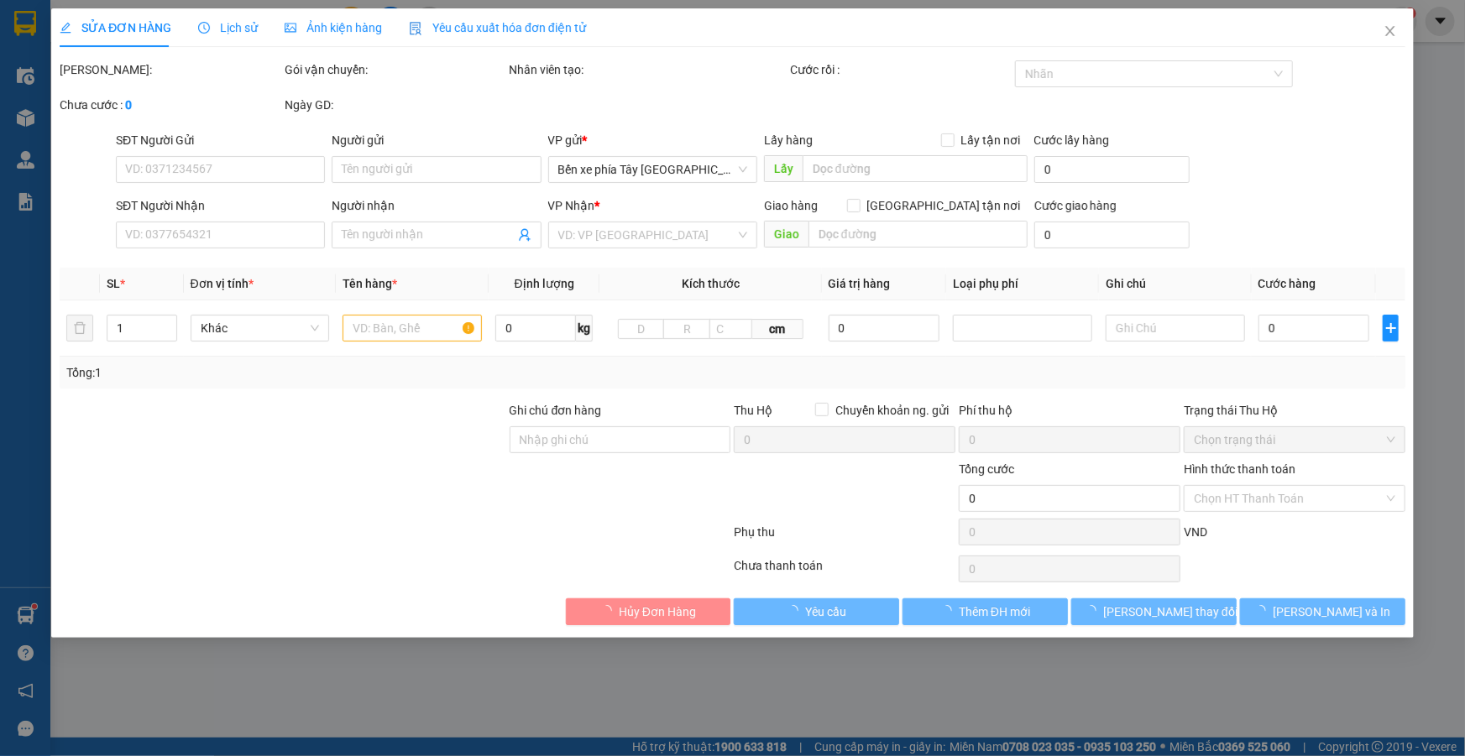
type input "0359388887"
type input "0839864071"
type input "KH"
type input "30.000"
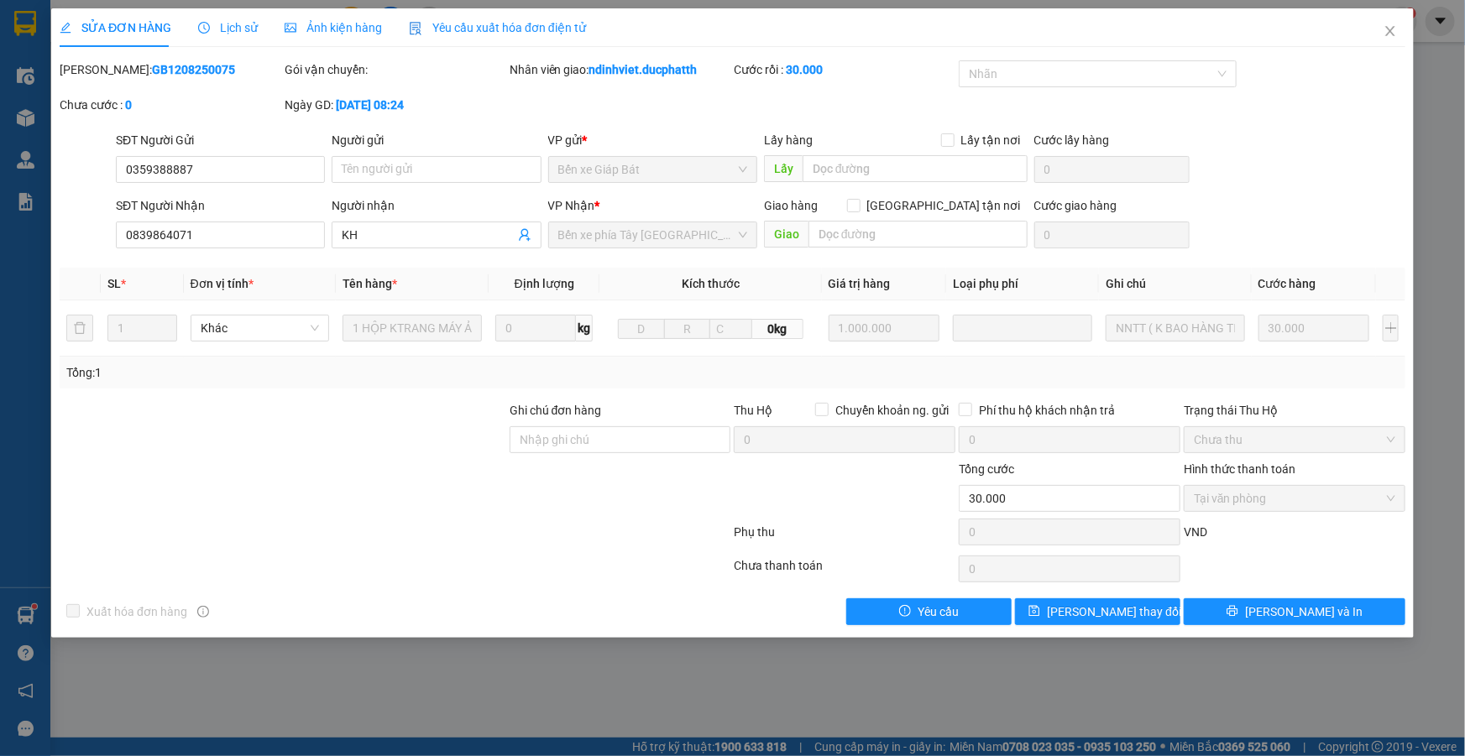
click at [235, 31] on span "Lịch sử" at bounding box center [228, 27] width 60 height 13
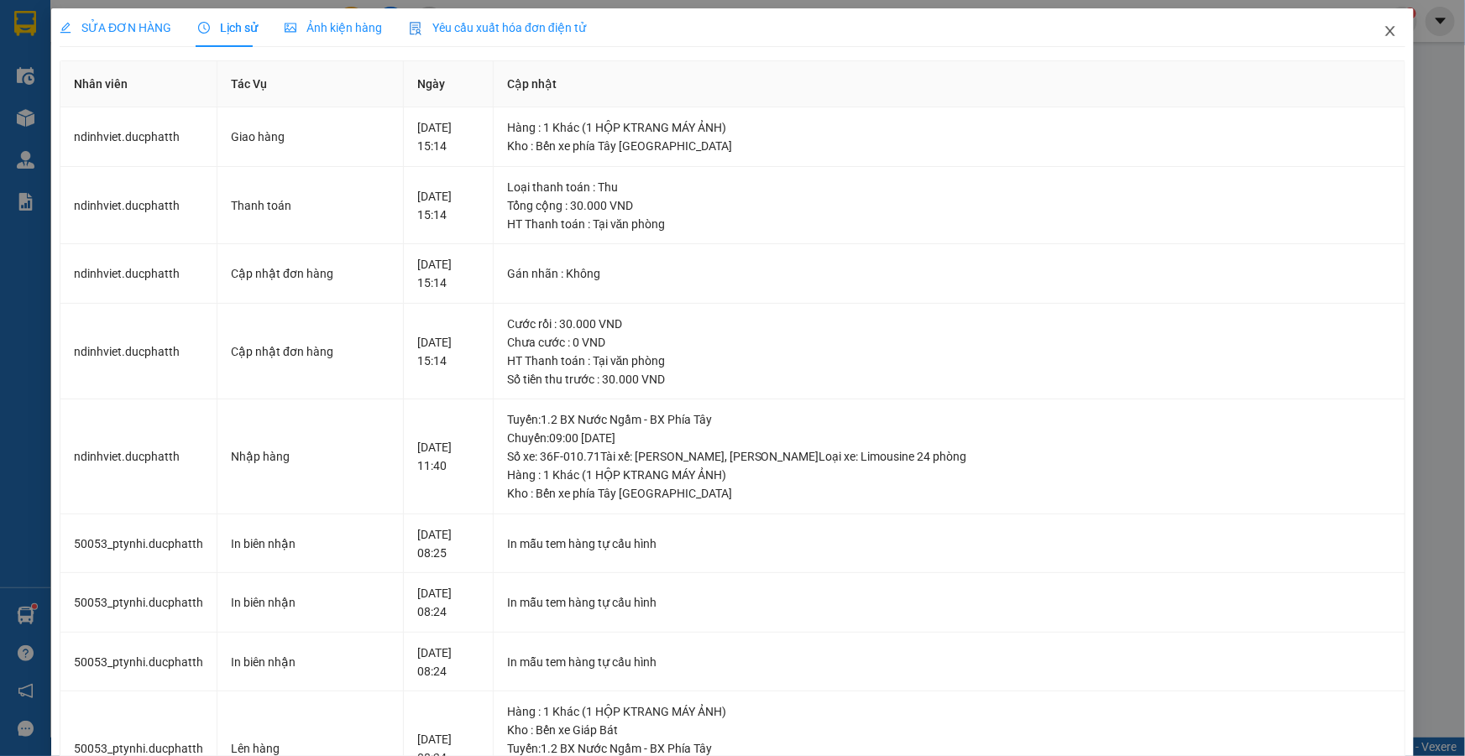
click at [1392, 34] on span "Close" at bounding box center [1390, 31] width 47 height 47
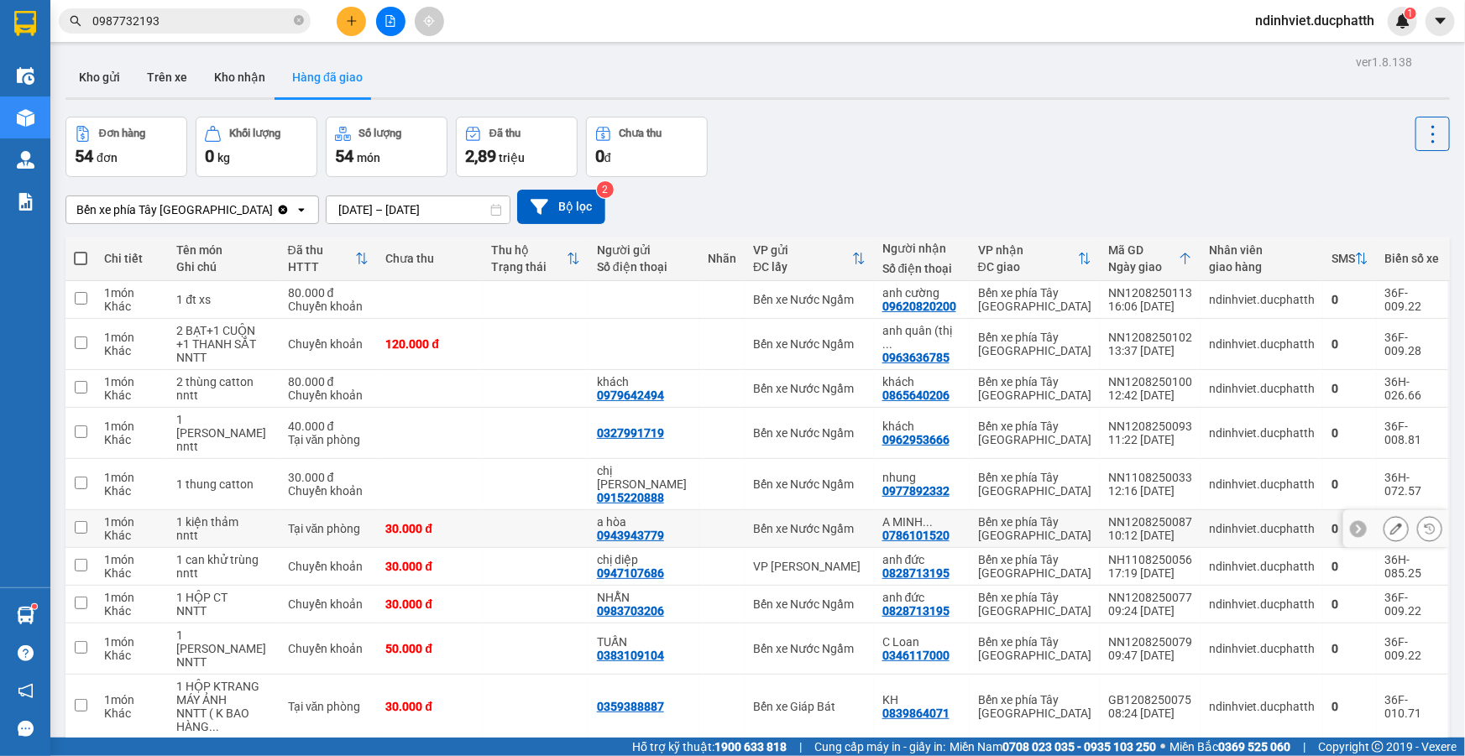
click at [1418, 544] on button at bounding box center [1430, 529] width 24 height 29
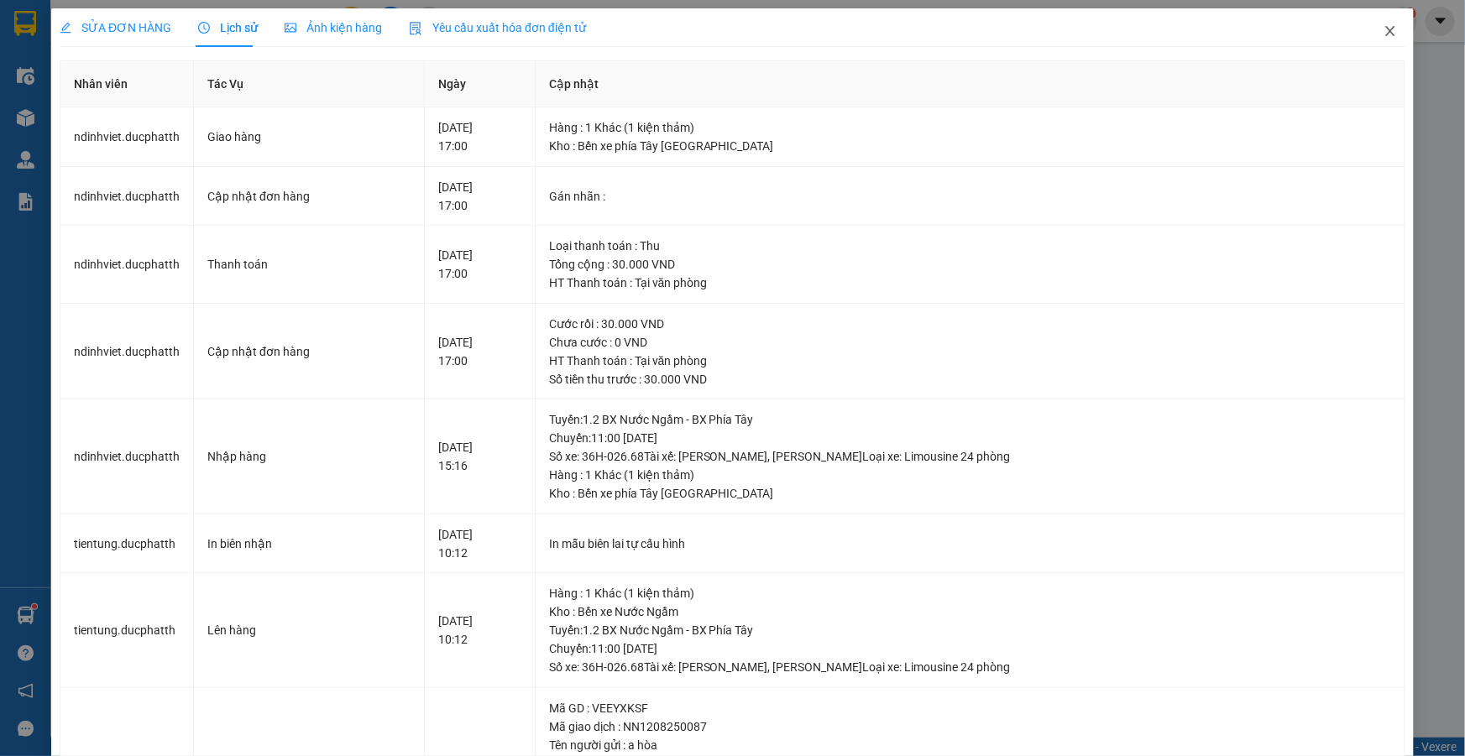
click at [1384, 26] on icon "close" at bounding box center [1390, 30] width 13 height 13
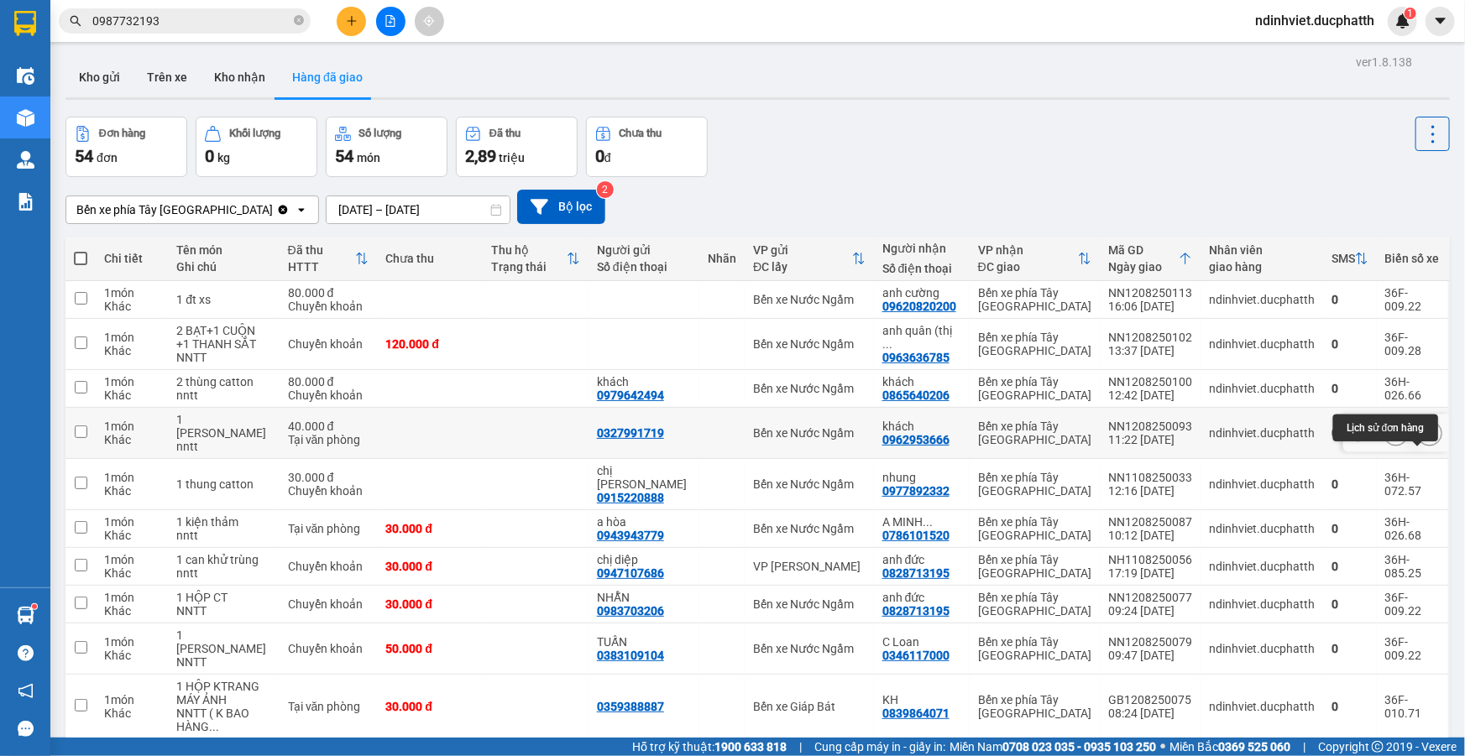
click at [1426, 448] on button at bounding box center [1430, 433] width 24 height 29
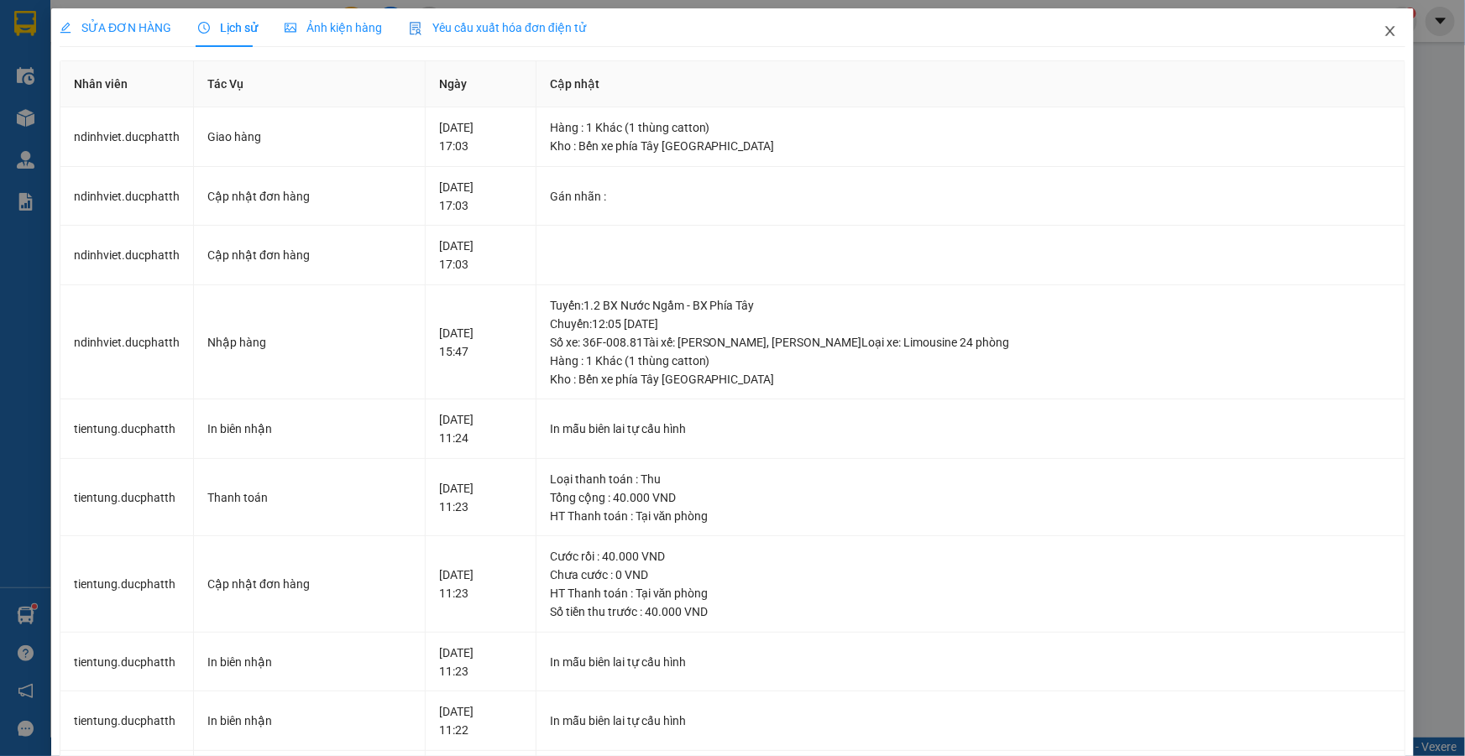
click at [1385, 34] on icon "close" at bounding box center [1389, 31] width 9 height 10
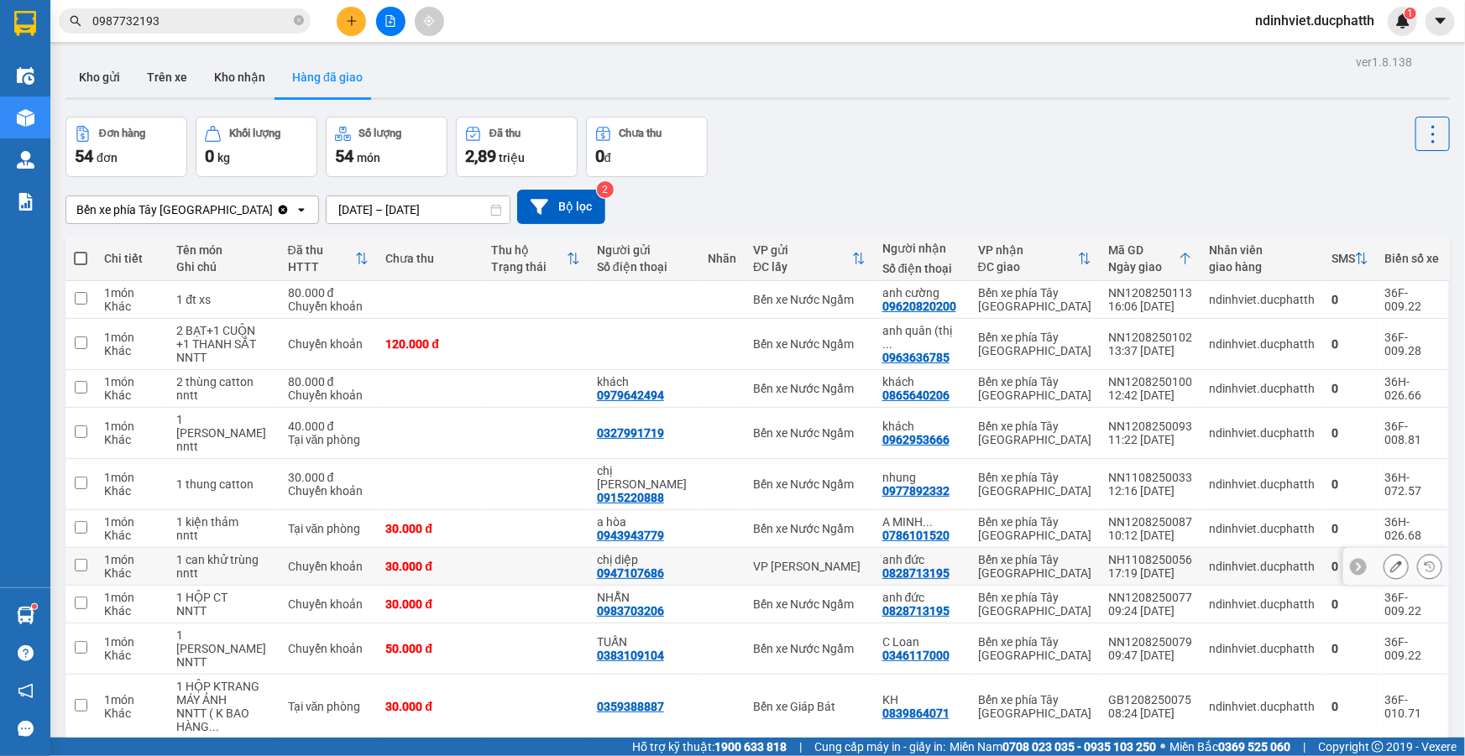
scroll to position [109, 0]
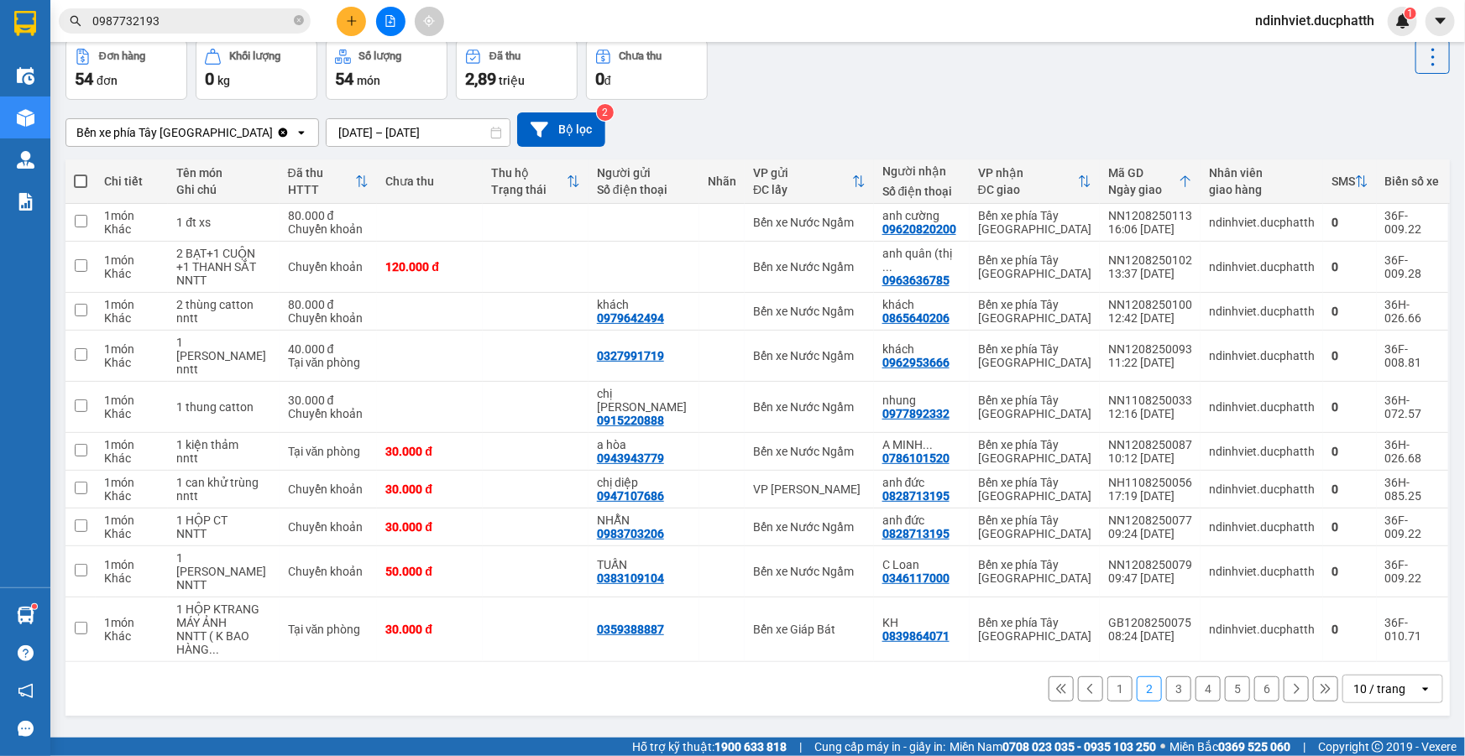
click at [1107, 696] on button "1" at bounding box center [1119, 689] width 25 height 25
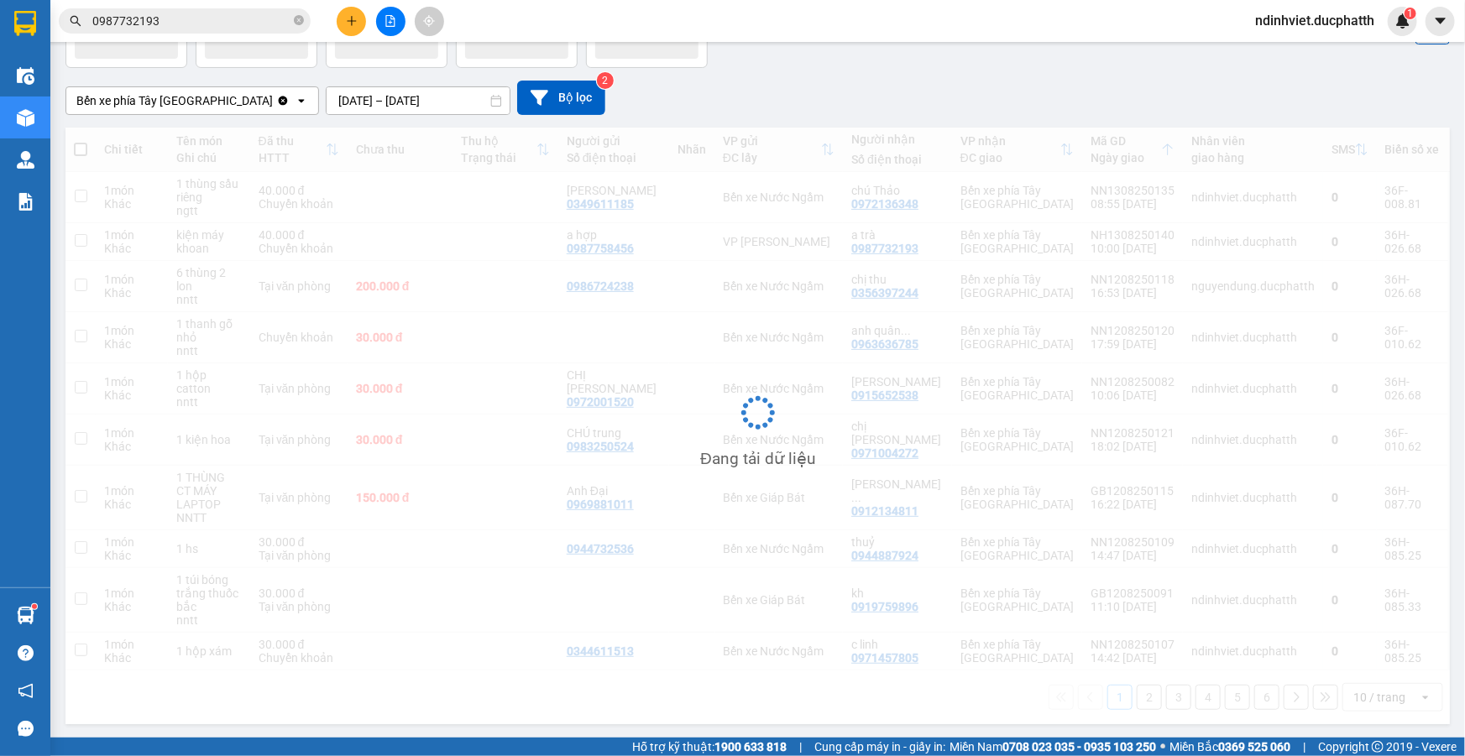
scroll to position [76, 0]
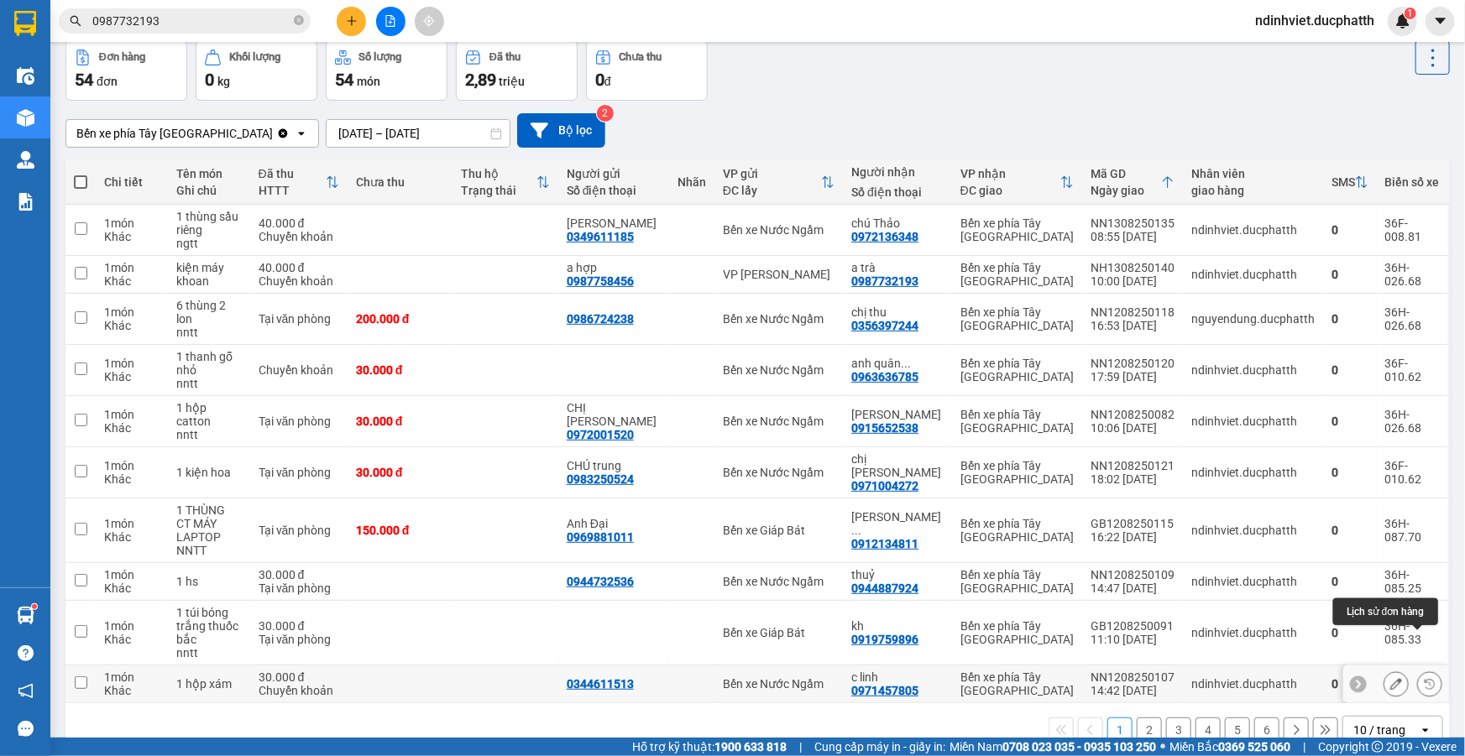
click at [1426, 670] on button at bounding box center [1430, 684] width 24 height 29
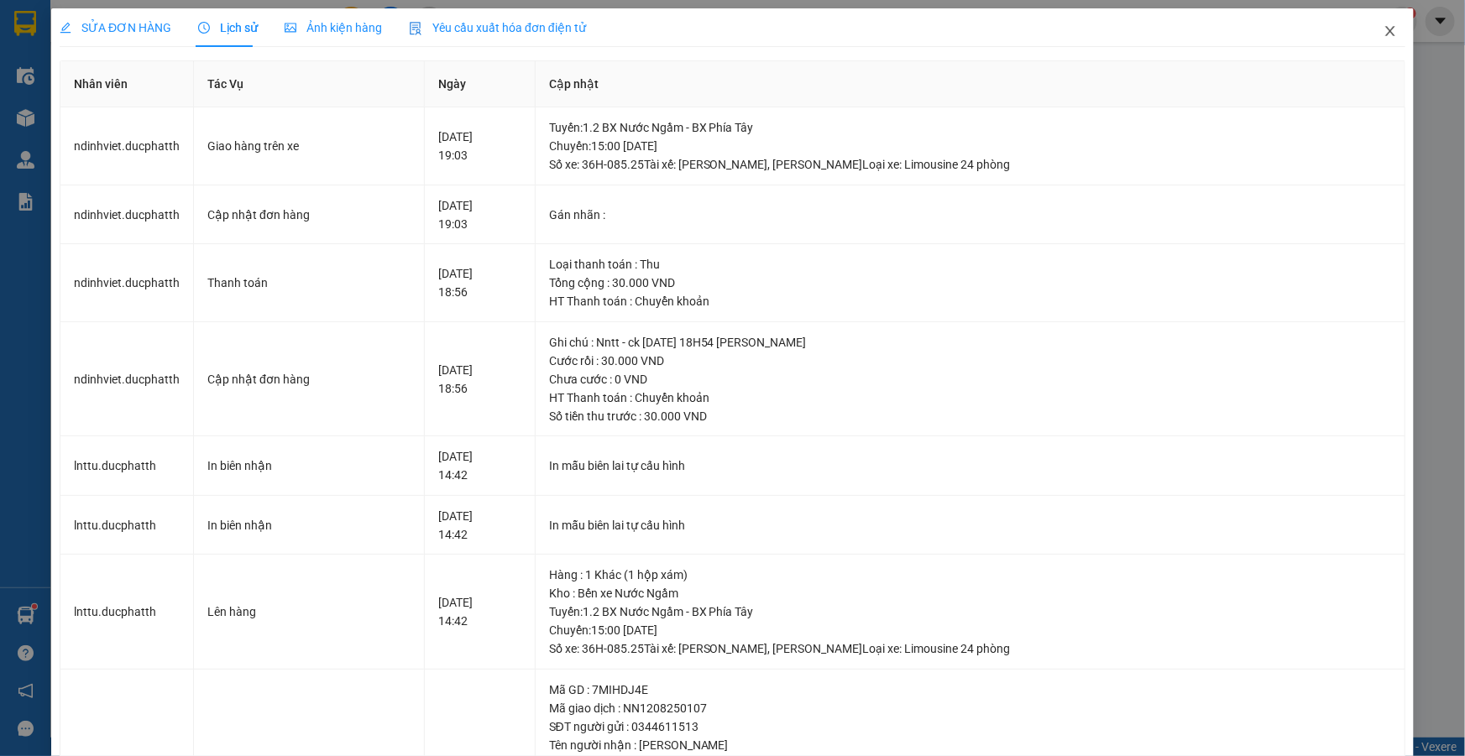
click at [1386, 29] on span "Close" at bounding box center [1390, 31] width 47 height 47
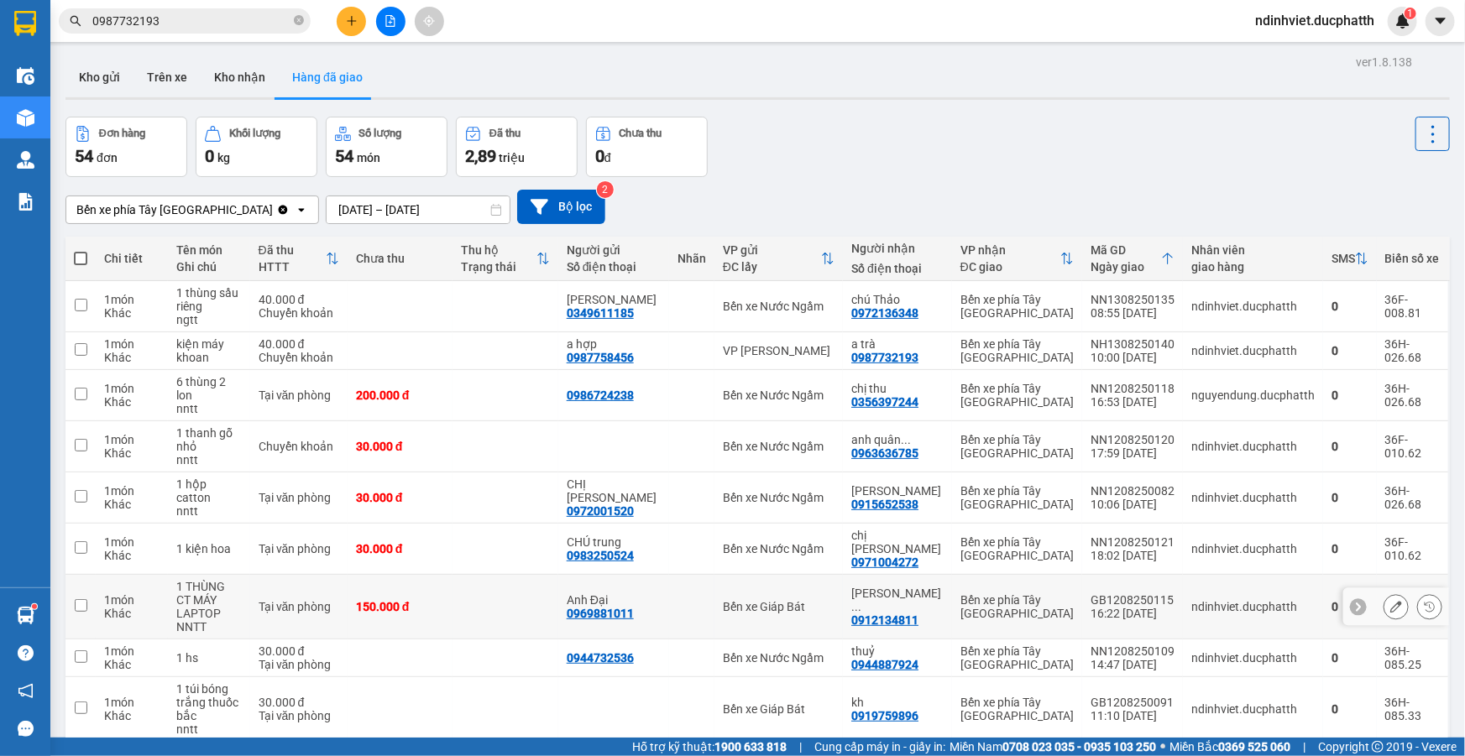
scroll to position [76, 0]
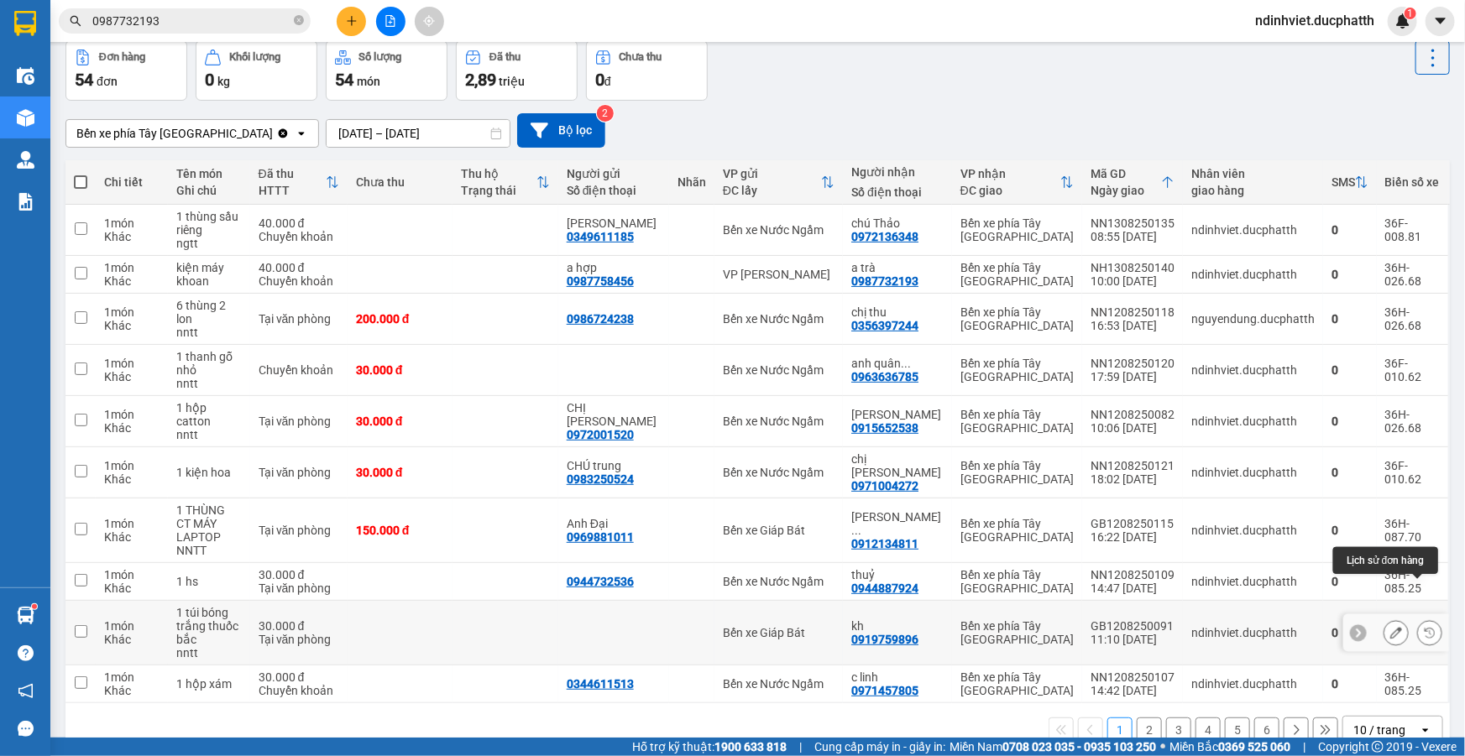
click at [1424, 627] on icon at bounding box center [1430, 633] width 12 height 12
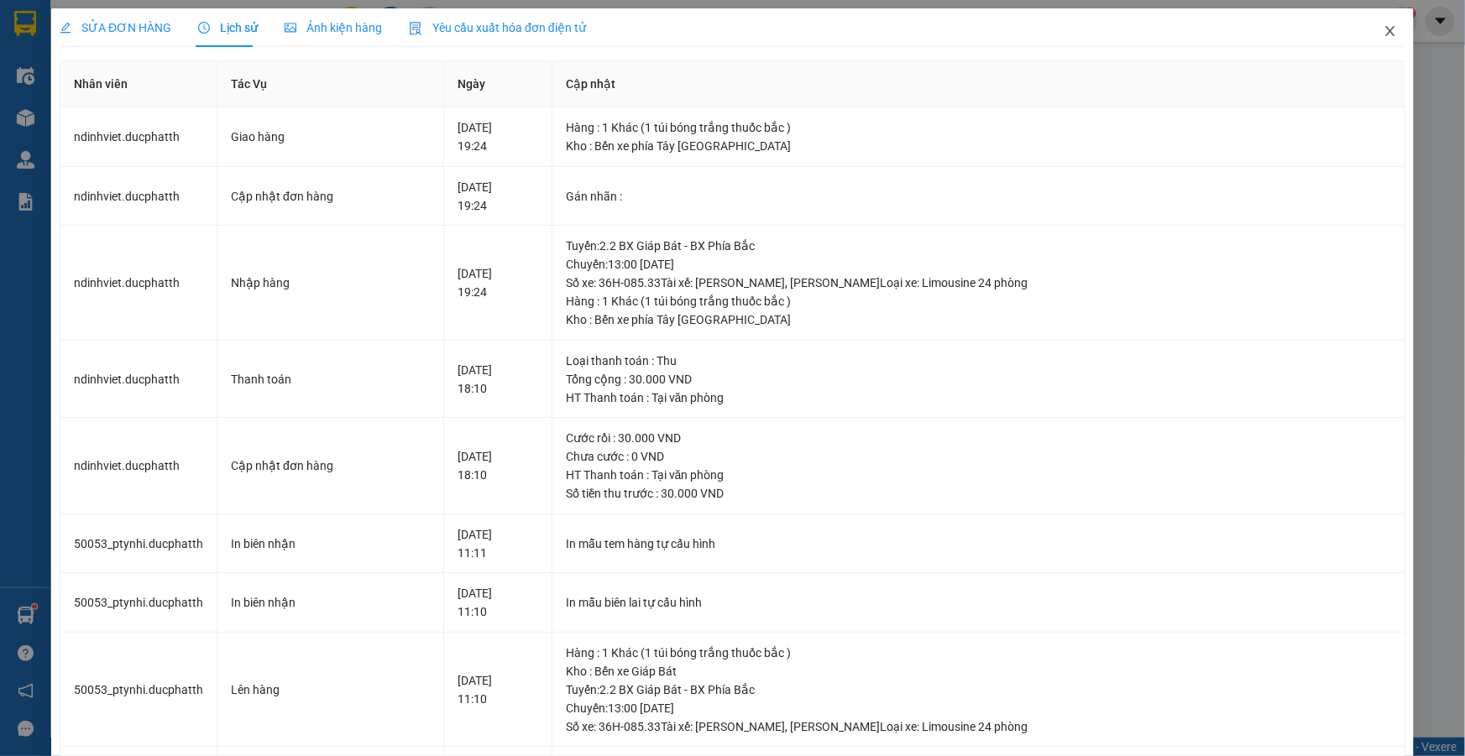
click at [1384, 30] on icon "close" at bounding box center [1390, 30] width 13 height 13
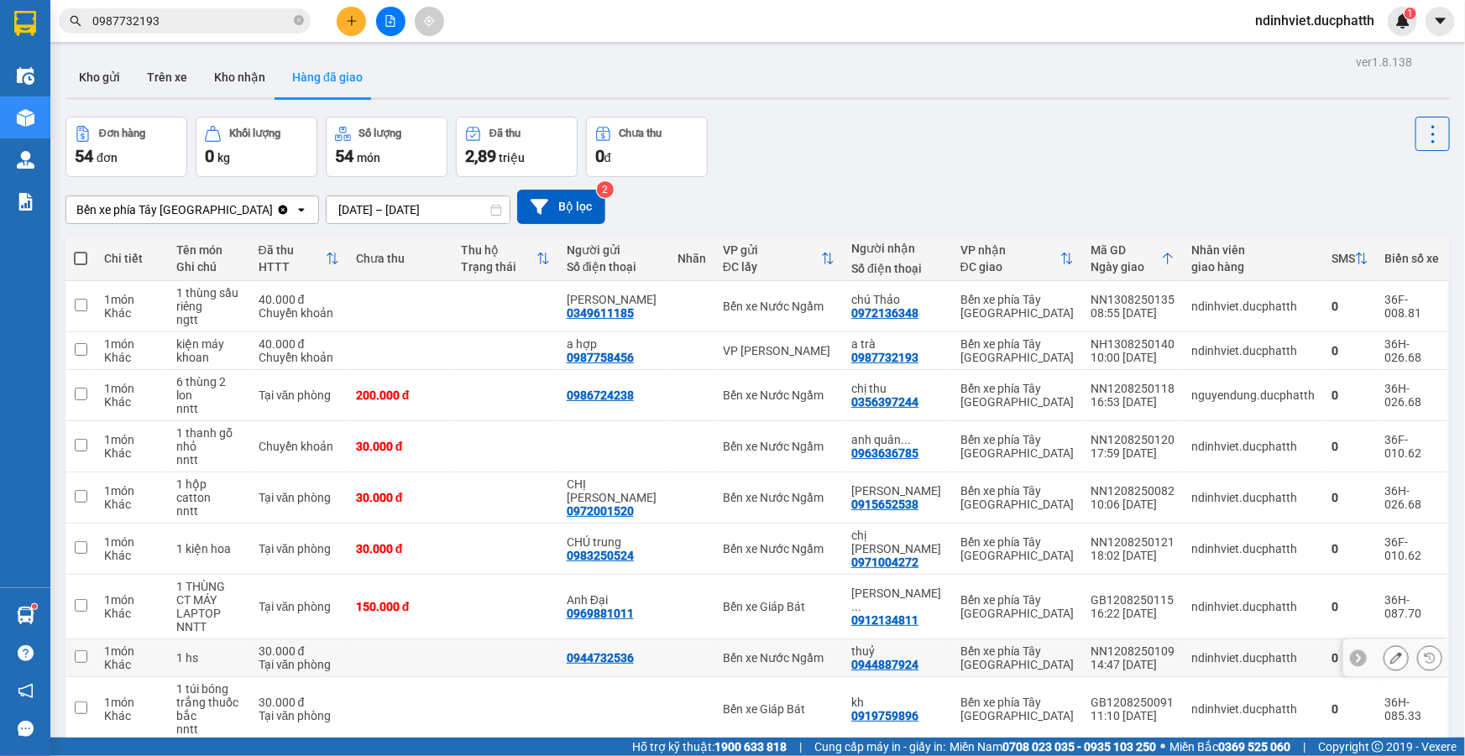
scroll to position [76, 0]
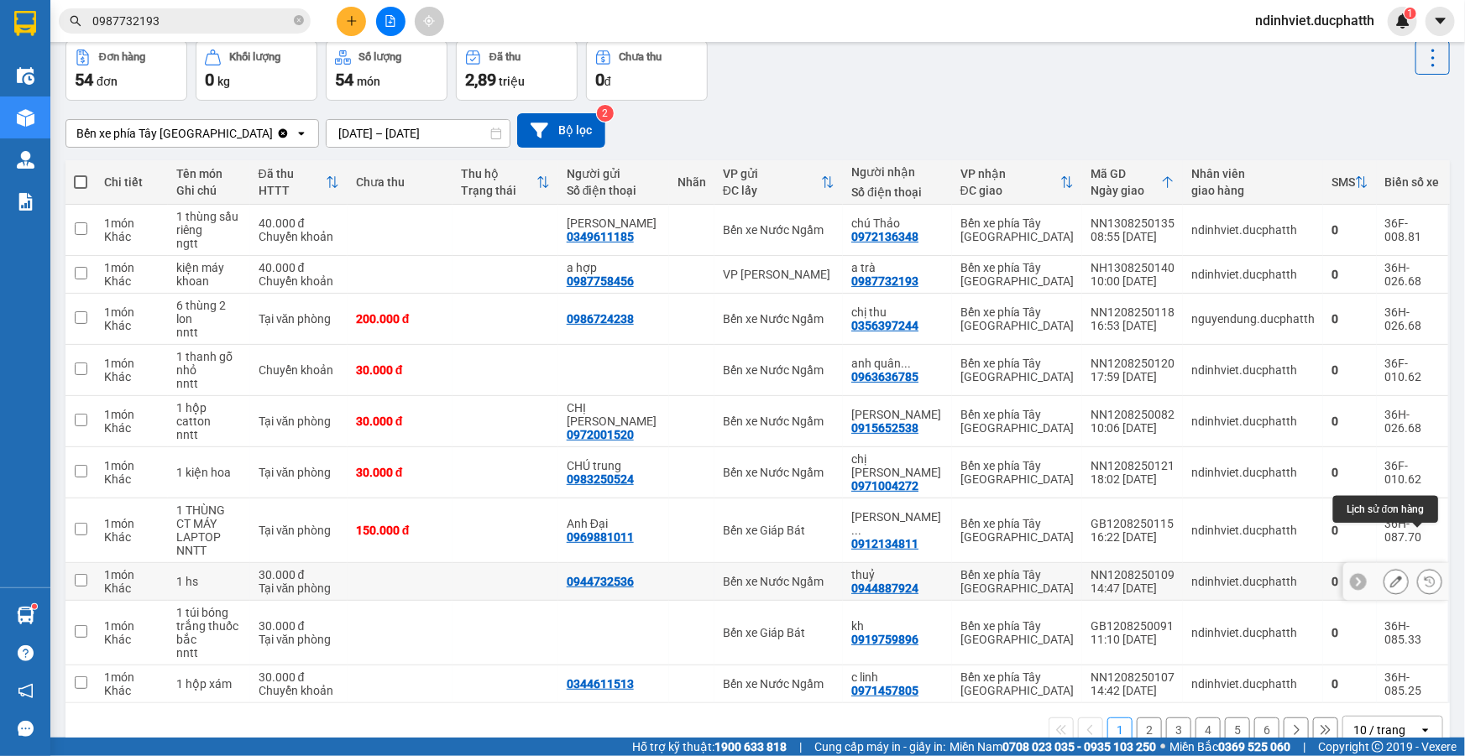
click at [1418, 568] on button at bounding box center [1430, 582] width 24 height 29
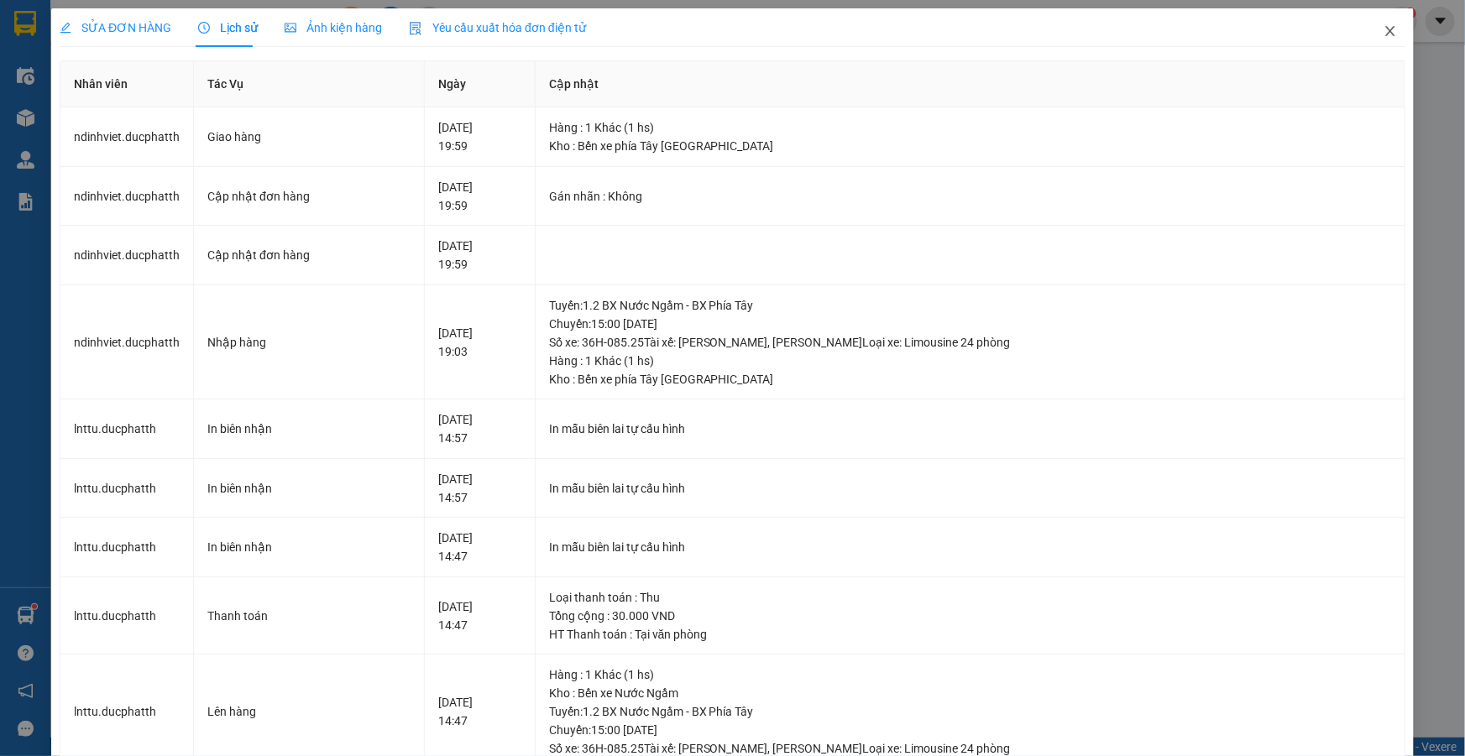
click at [1384, 29] on icon "close" at bounding box center [1390, 30] width 13 height 13
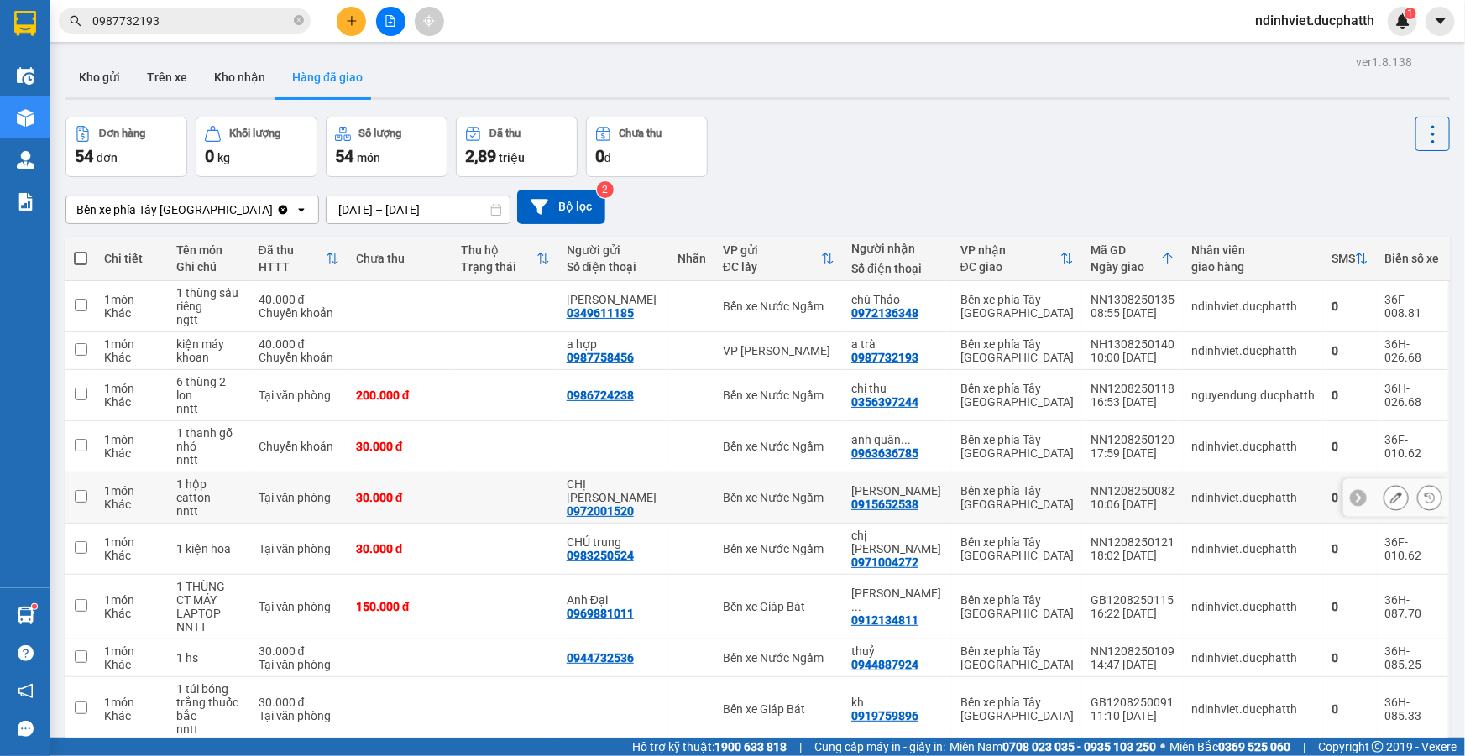
scroll to position [76, 0]
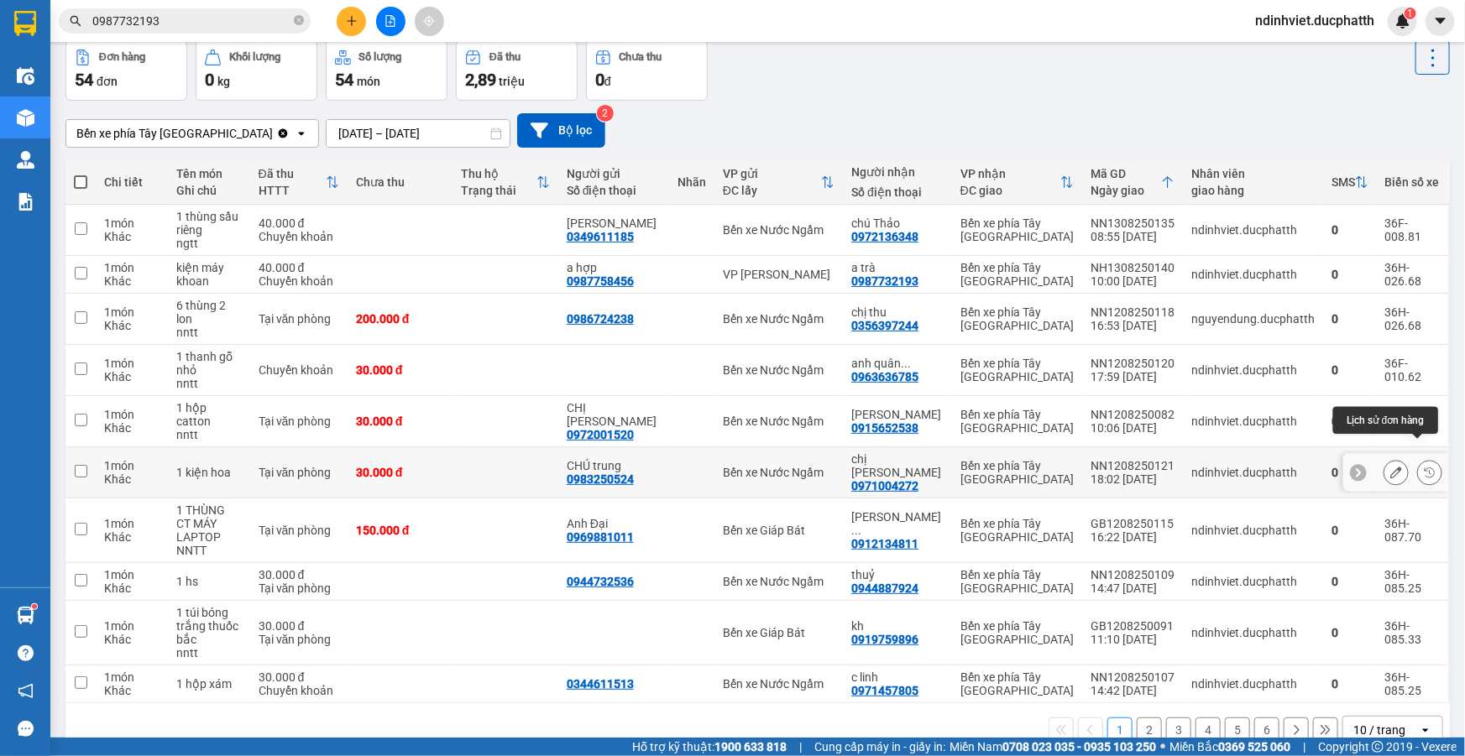
click at [1425, 468] on icon at bounding box center [1430, 473] width 10 height 10
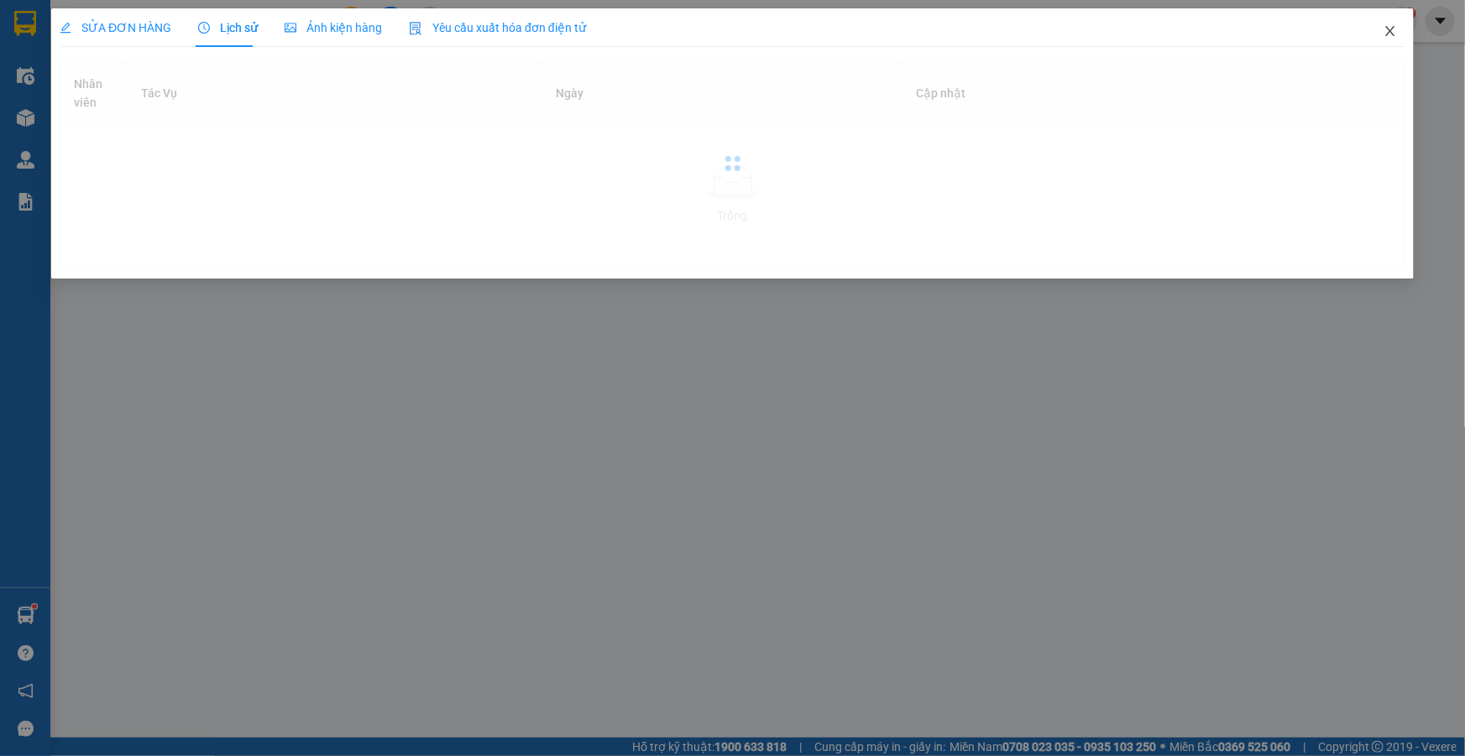
click at [1393, 34] on icon "close" at bounding box center [1389, 31] width 9 height 10
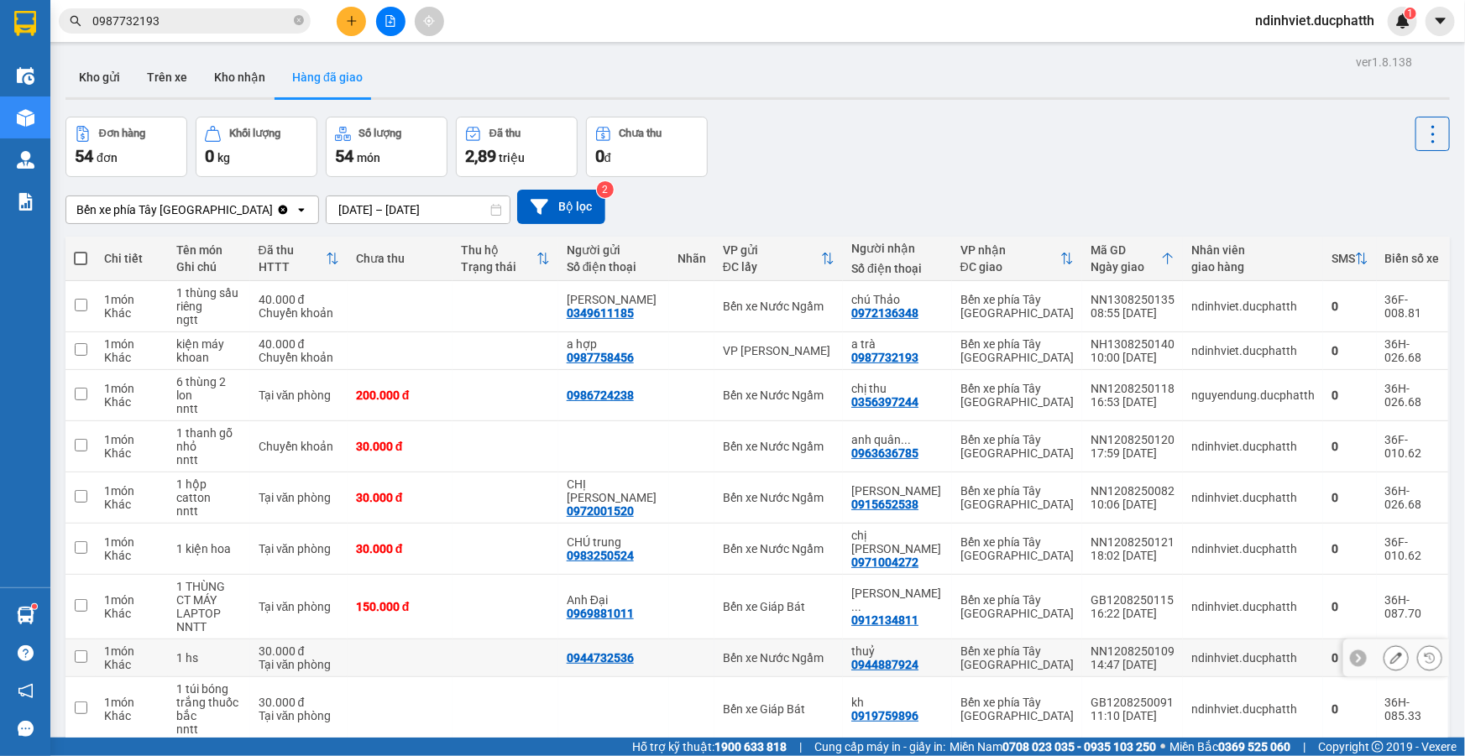
scroll to position [76, 0]
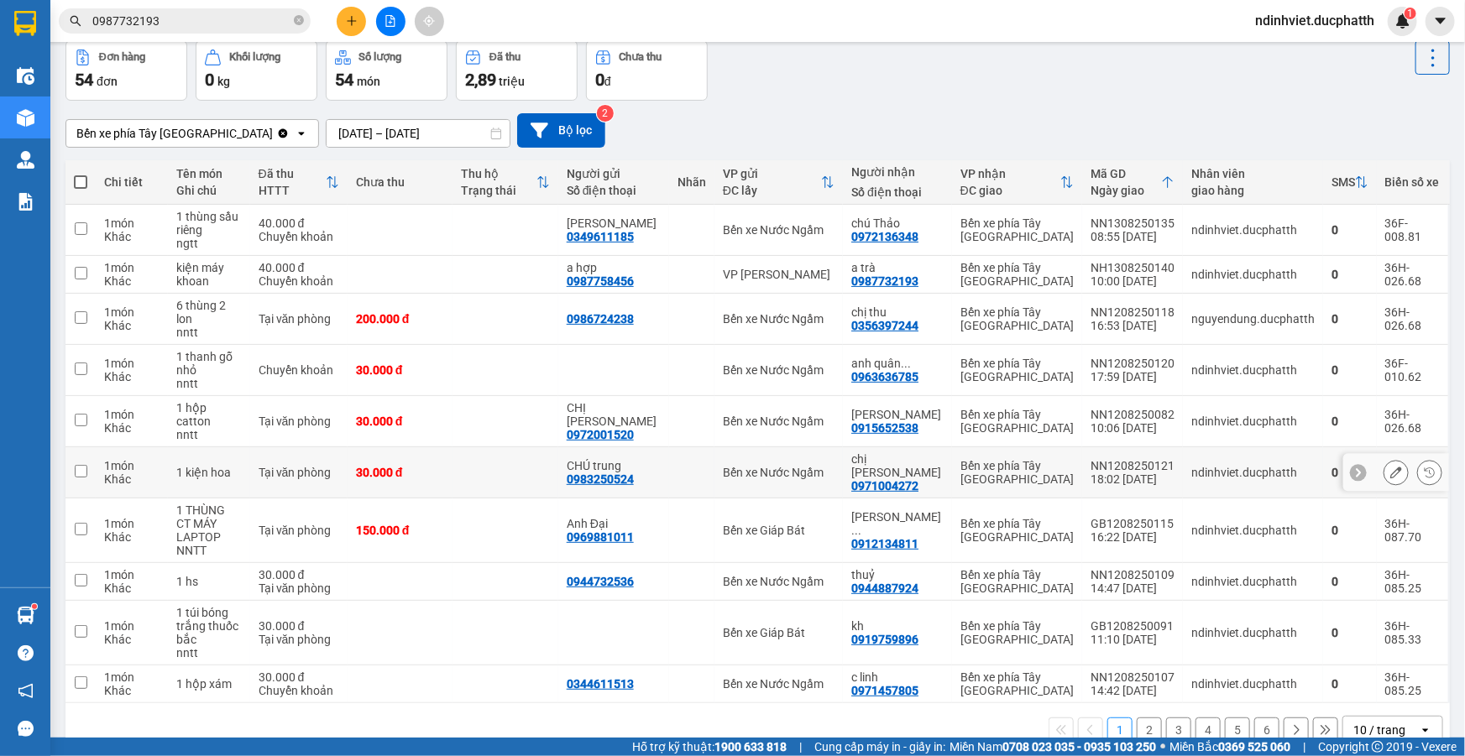
click at [1425, 468] on icon at bounding box center [1430, 473] width 10 height 10
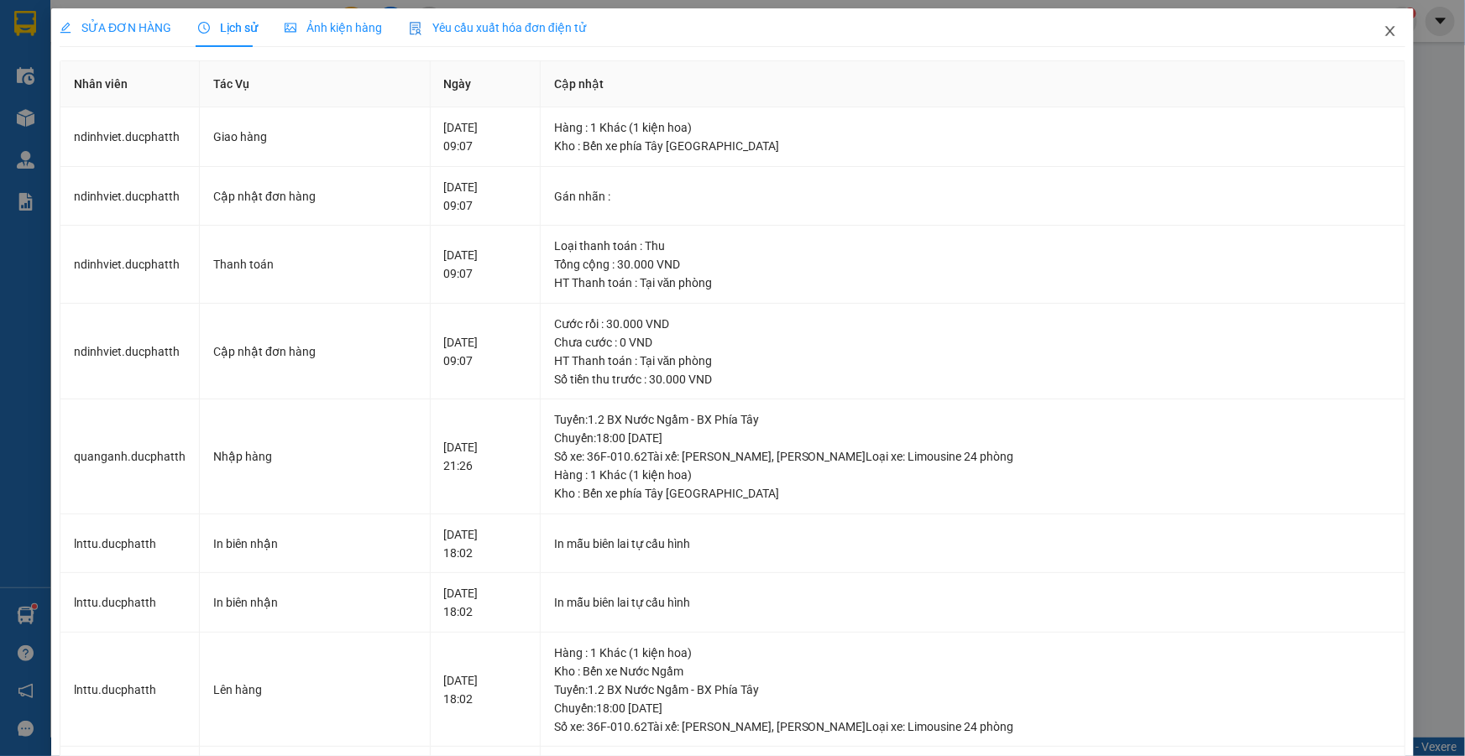
click at [1385, 33] on icon "close" at bounding box center [1389, 31] width 9 height 10
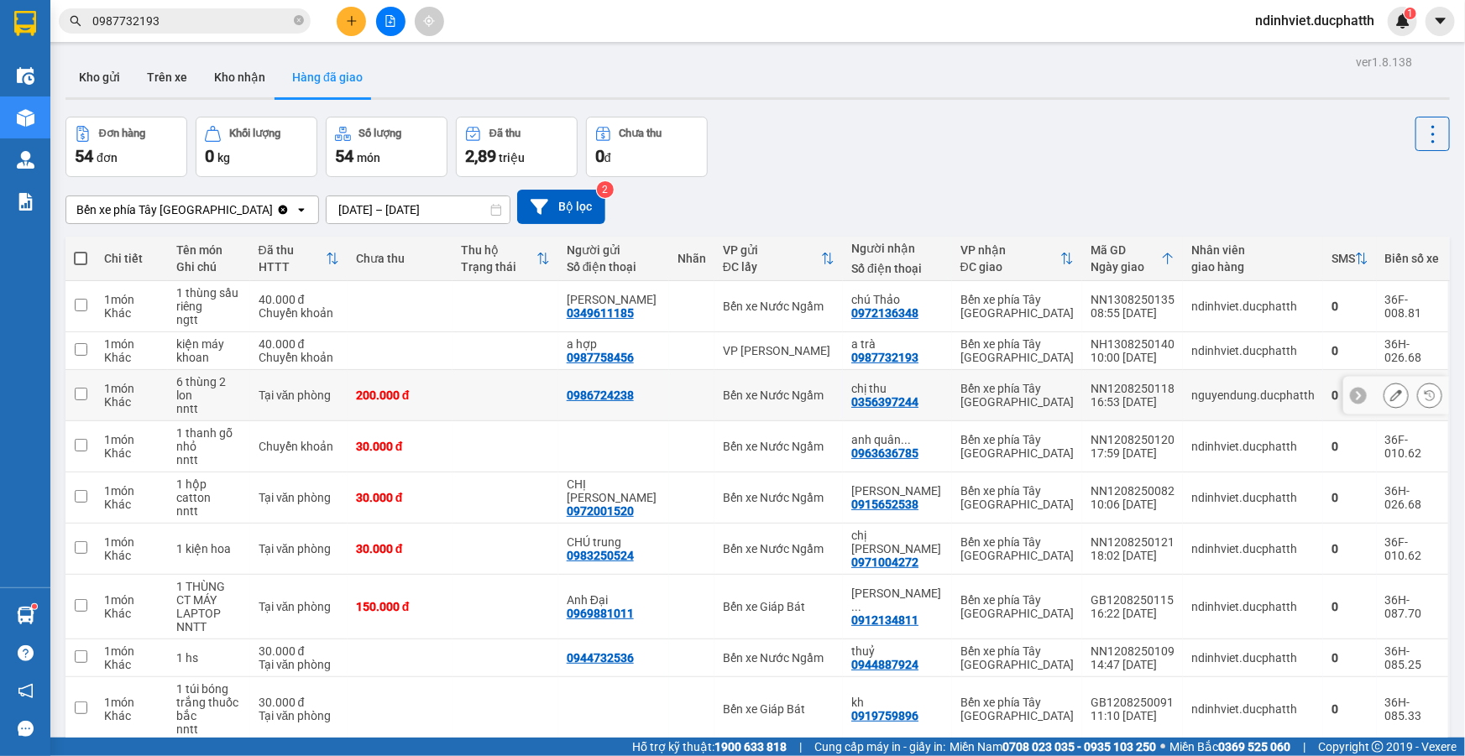
scroll to position [76, 0]
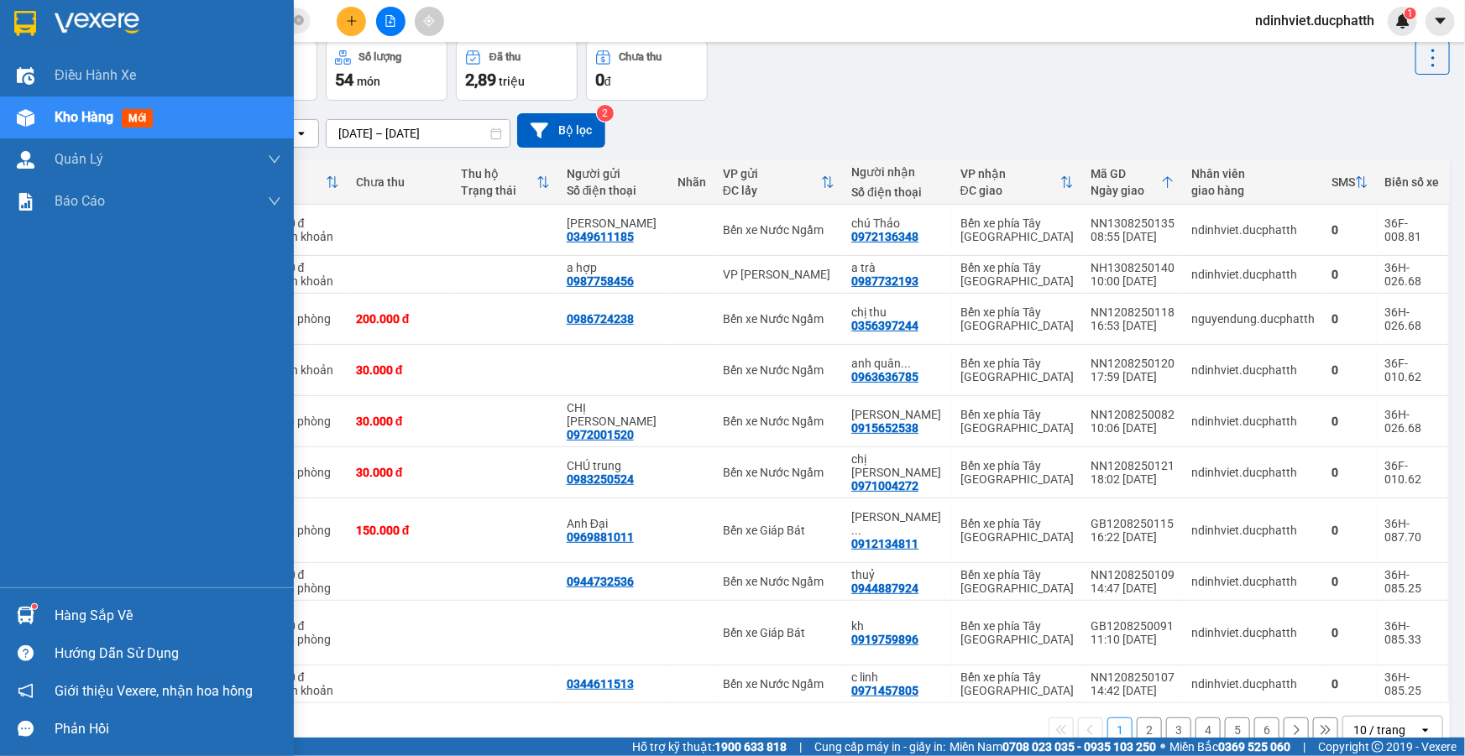
click at [44, 613] on div "Hàng sắp về" at bounding box center [147, 616] width 294 height 38
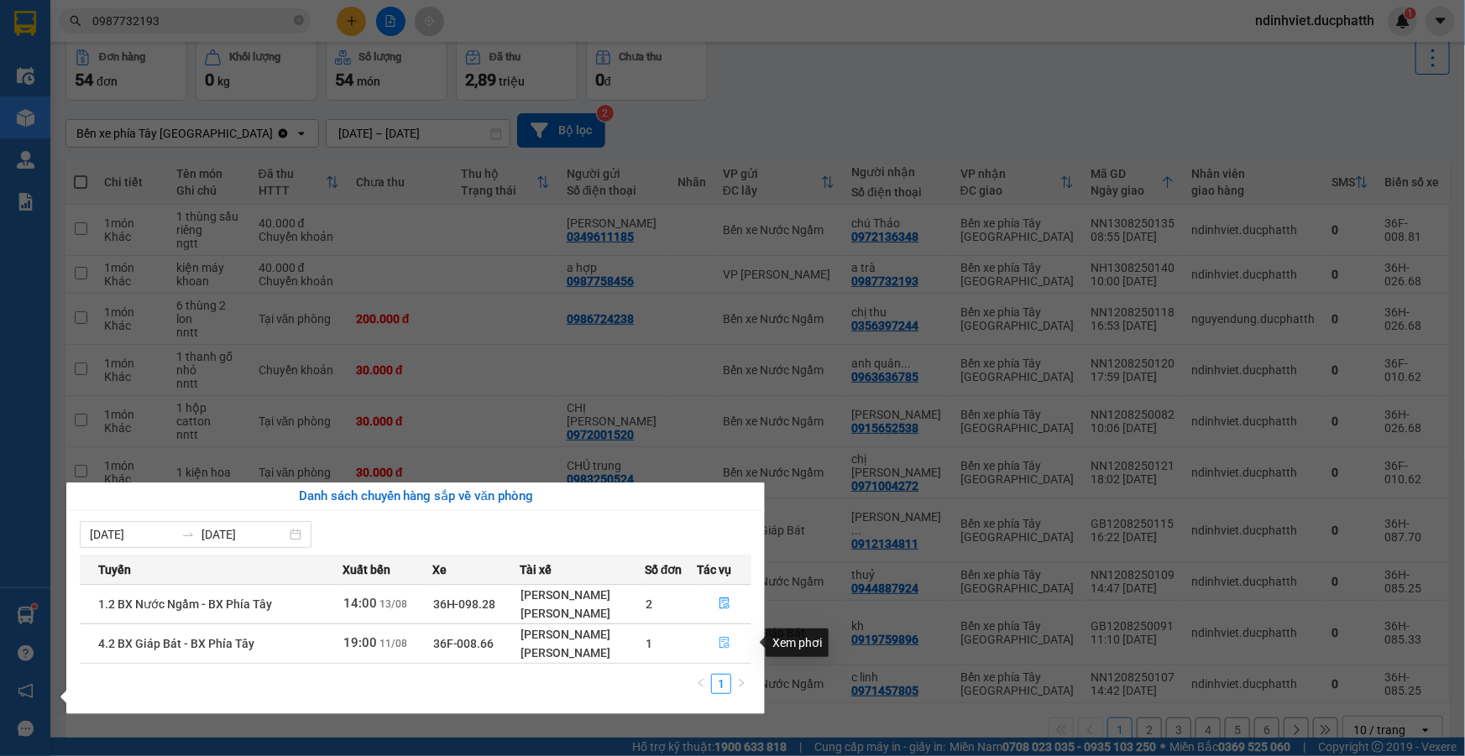
click at [717, 646] on button "button" at bounding box center [724, 643] width 53 height 27
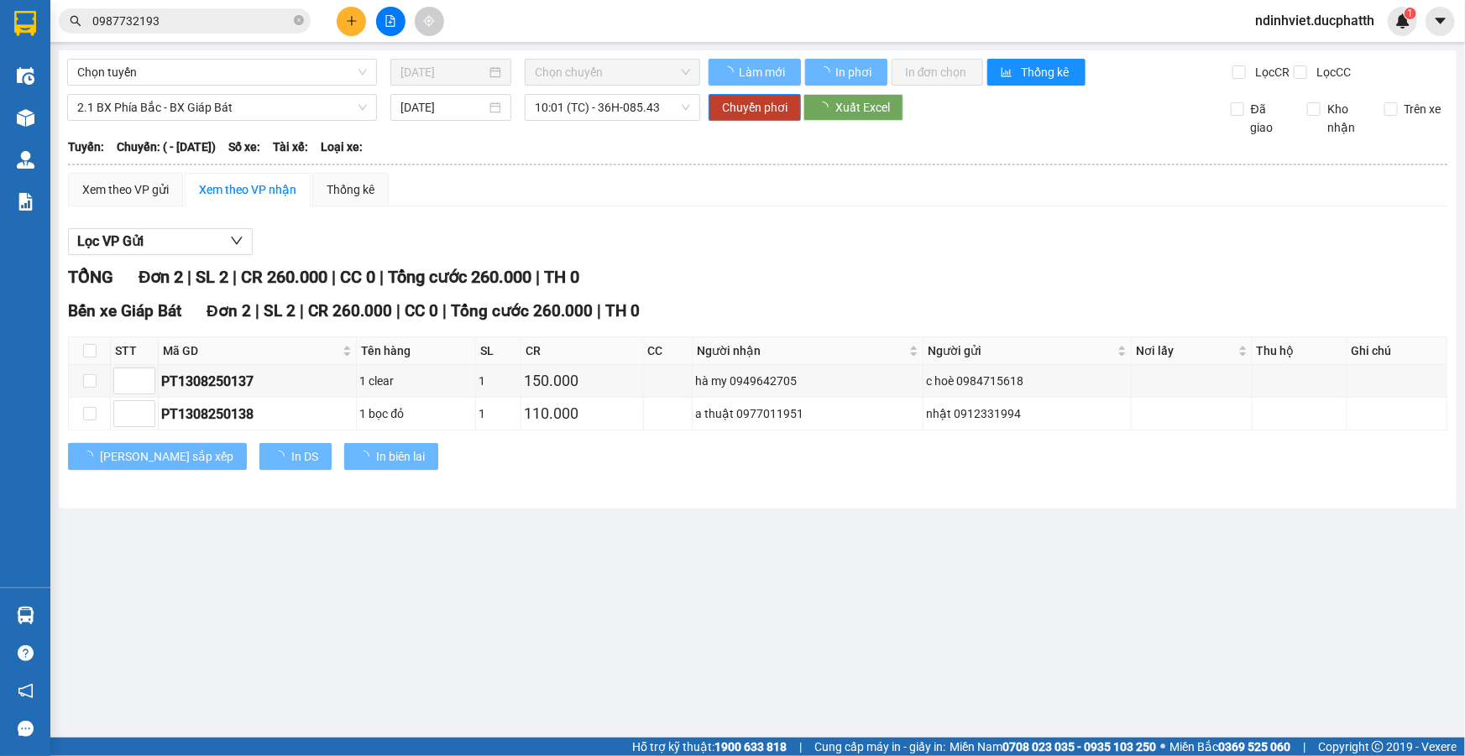
type input "11/08/2025"
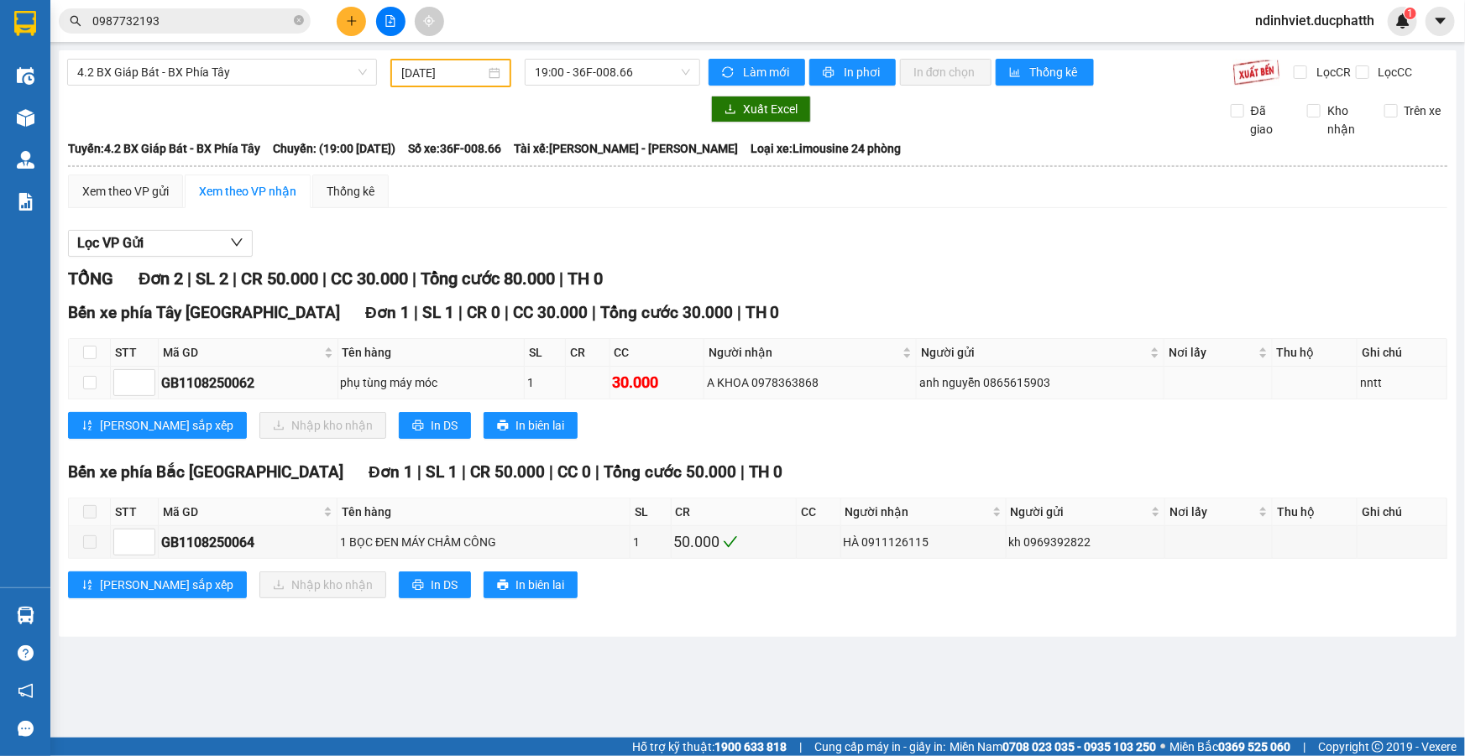
click at [249, 377] on div "GB1108250062" at bounding box center [248, 383] width 174 height 21
copy div "GB1108250062"
click at [203, 24] on input "0987732193" at bounding box center [191, 21] width 198 height 18
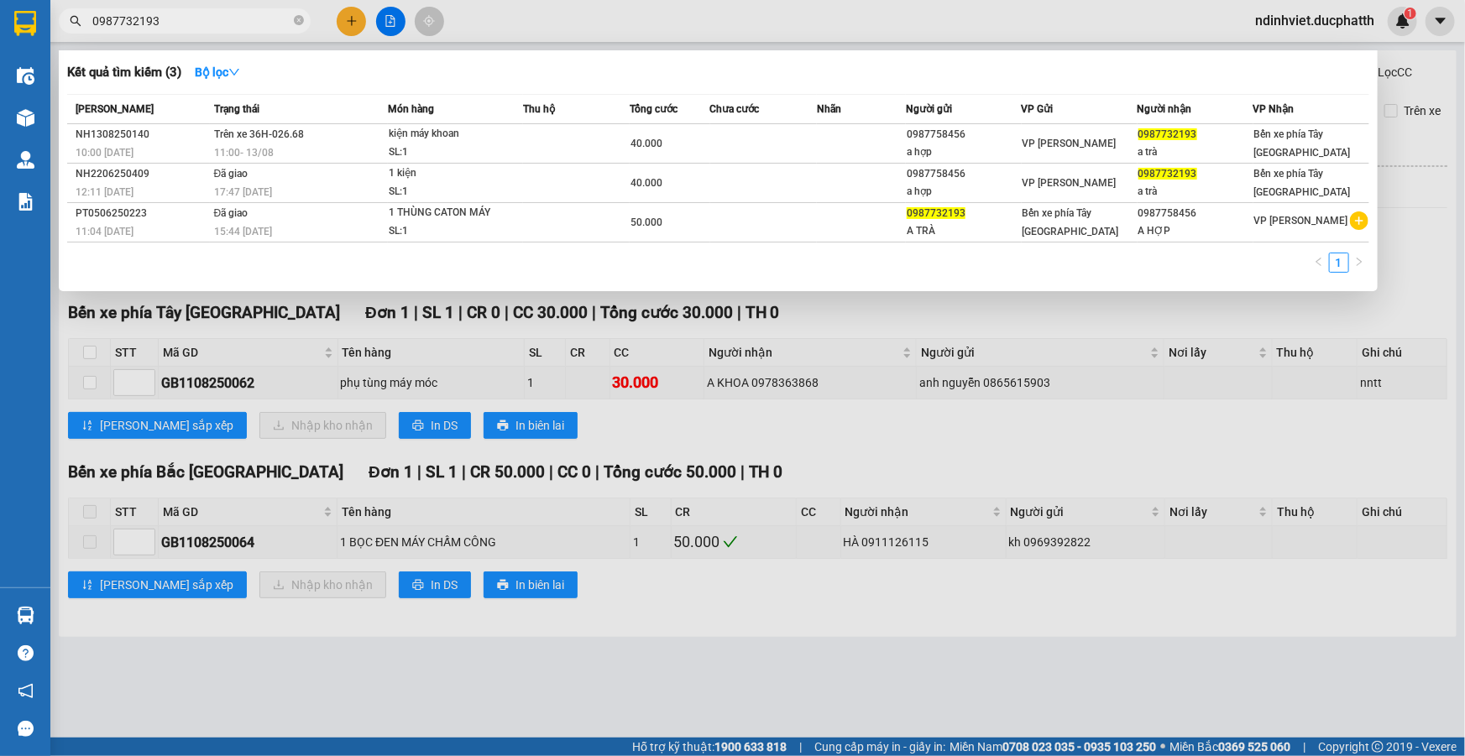
click at [203, 24] on input "0987732193" at bounding box center [191, 21] width 198 height 18
paste input "GB1108250062"
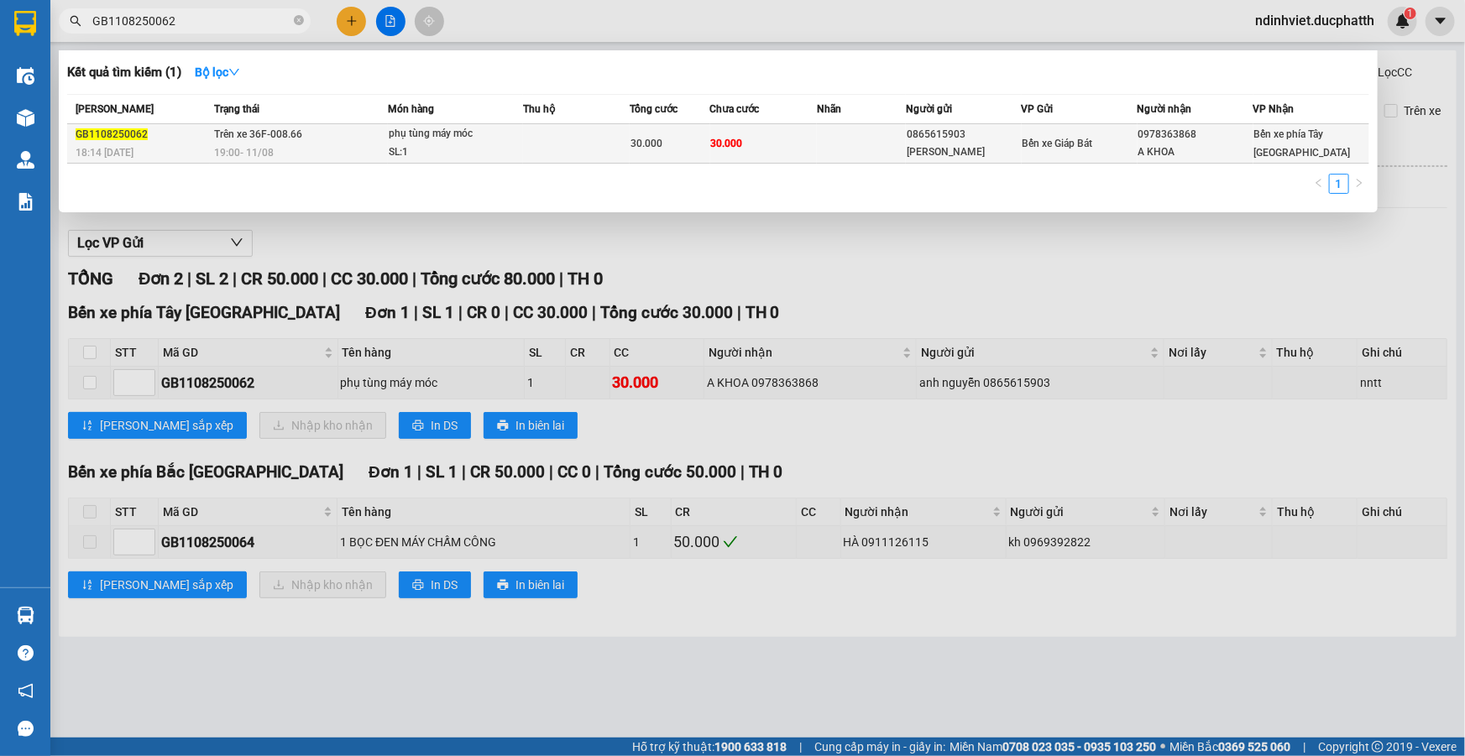
type input "GB1108250062"
click at [322, 132] on td "Trên xe 36F-008.66 19:00 - 11/08" at bounding box center [299, 143] width 178 height 39
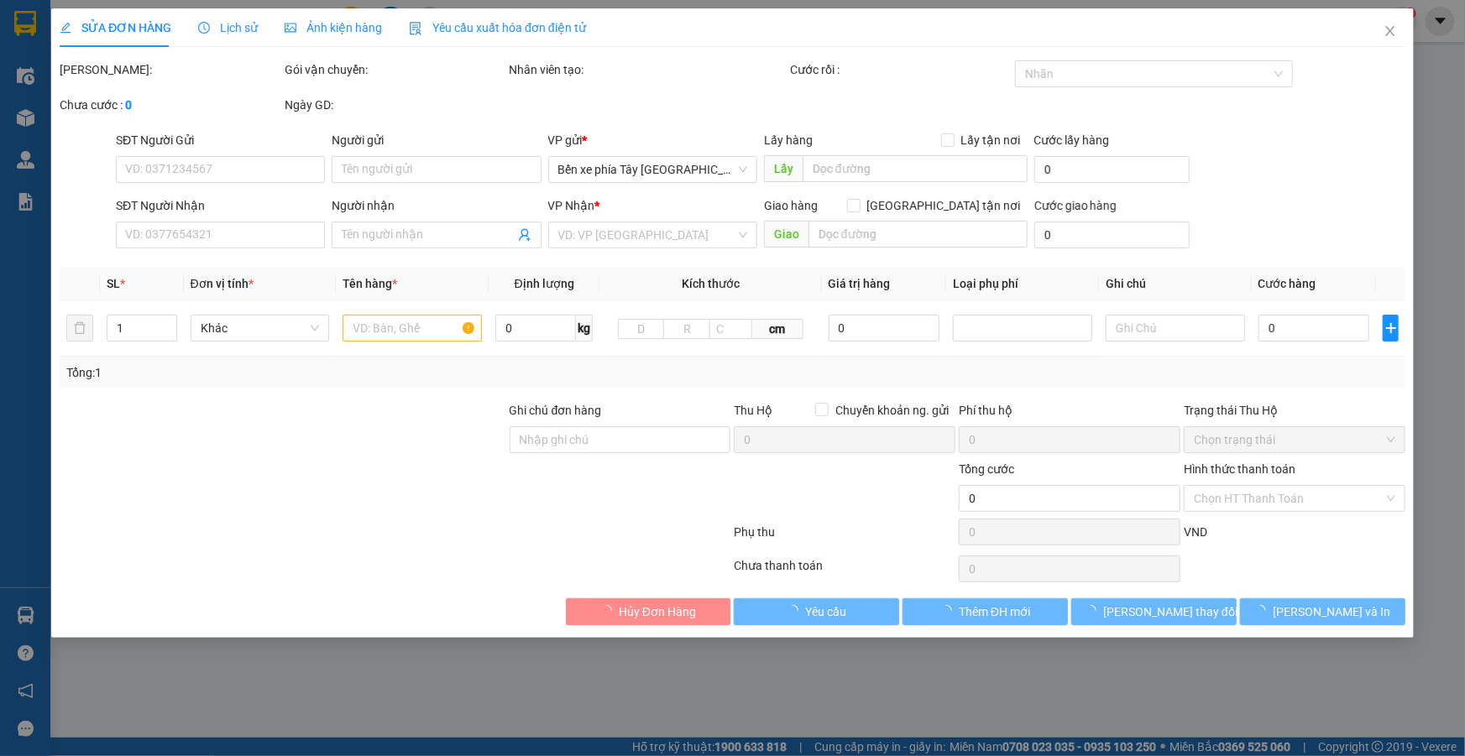
type input "0865615903"
type input "anh nguyễn"
type input "0978363868"
type input "A KHOA"
type input "30.000"
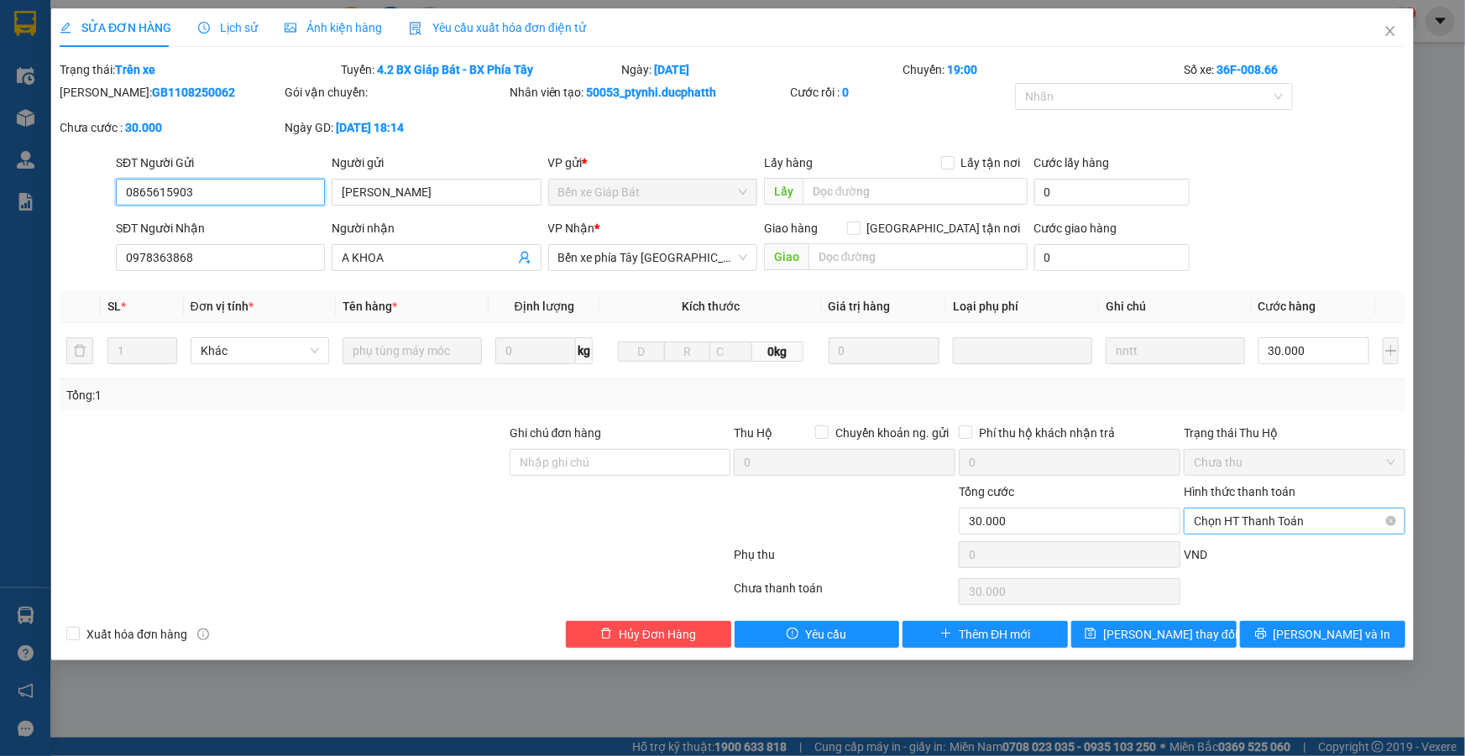
click at [1250, 521] on span "Chọn HT Thanh Toán" at bounding box center [1294, 521] width 201 height 25
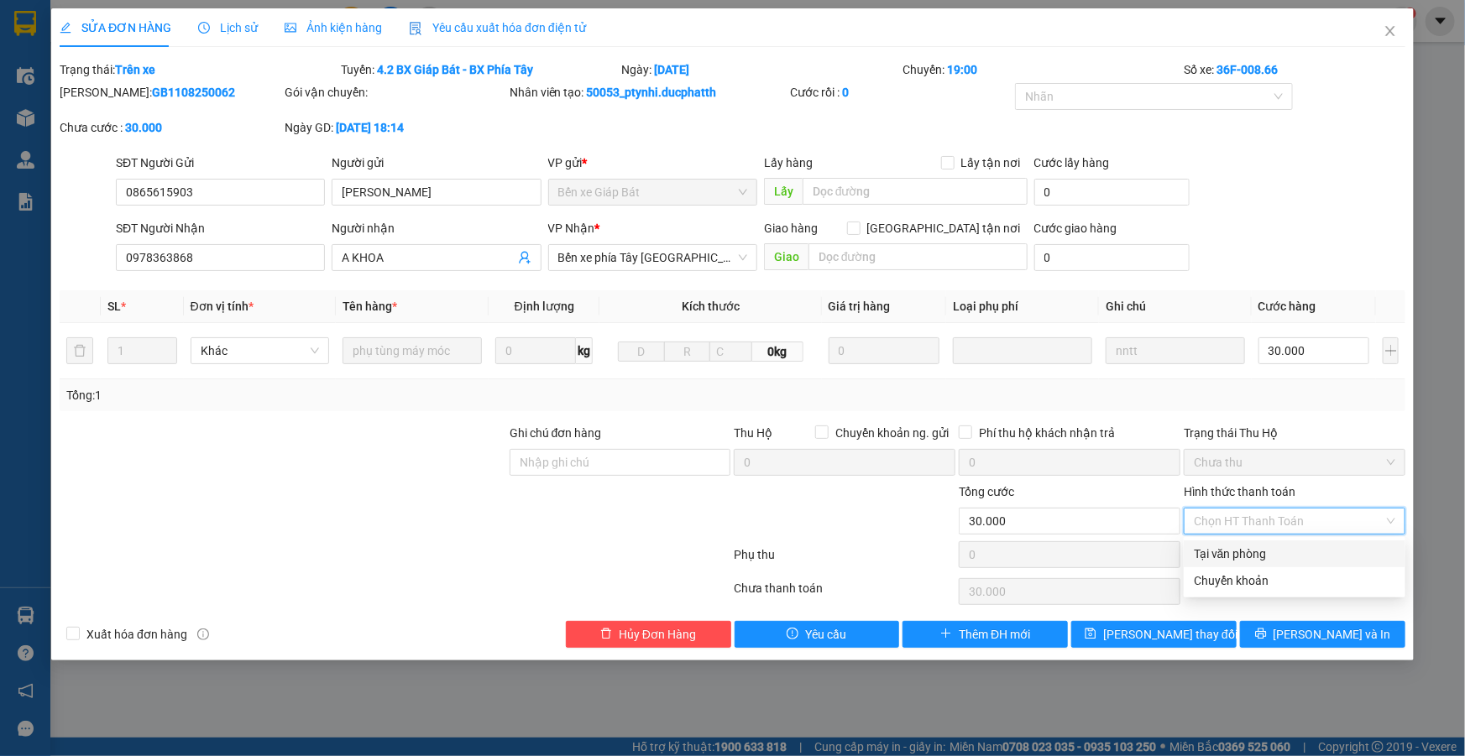
click at [1249, 550] on div "Tại văn phòng" at bounding box center [1294, 554] width 201 height 18
type input "0"
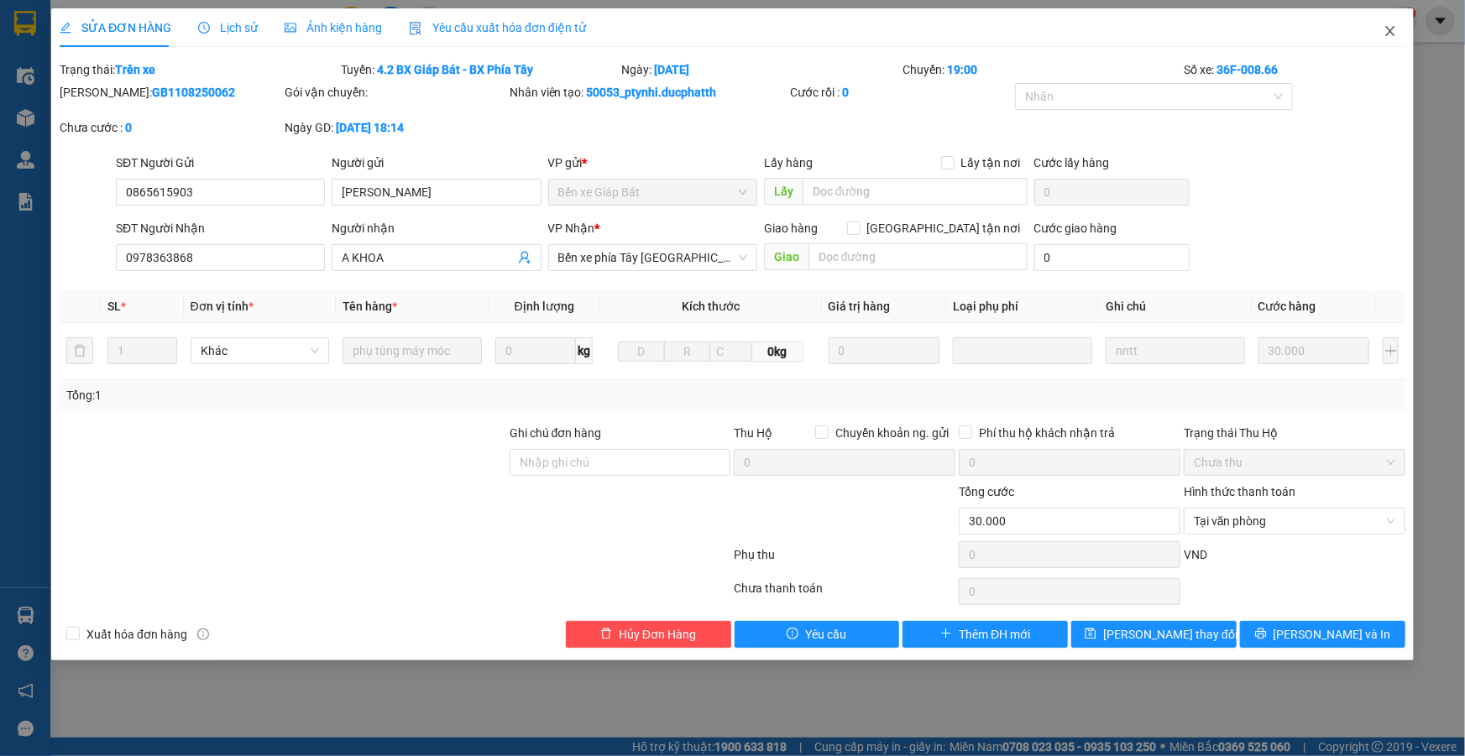
click at [1385, 30] on icon "close" at bounding box center [1390, 30] width 13 height 13
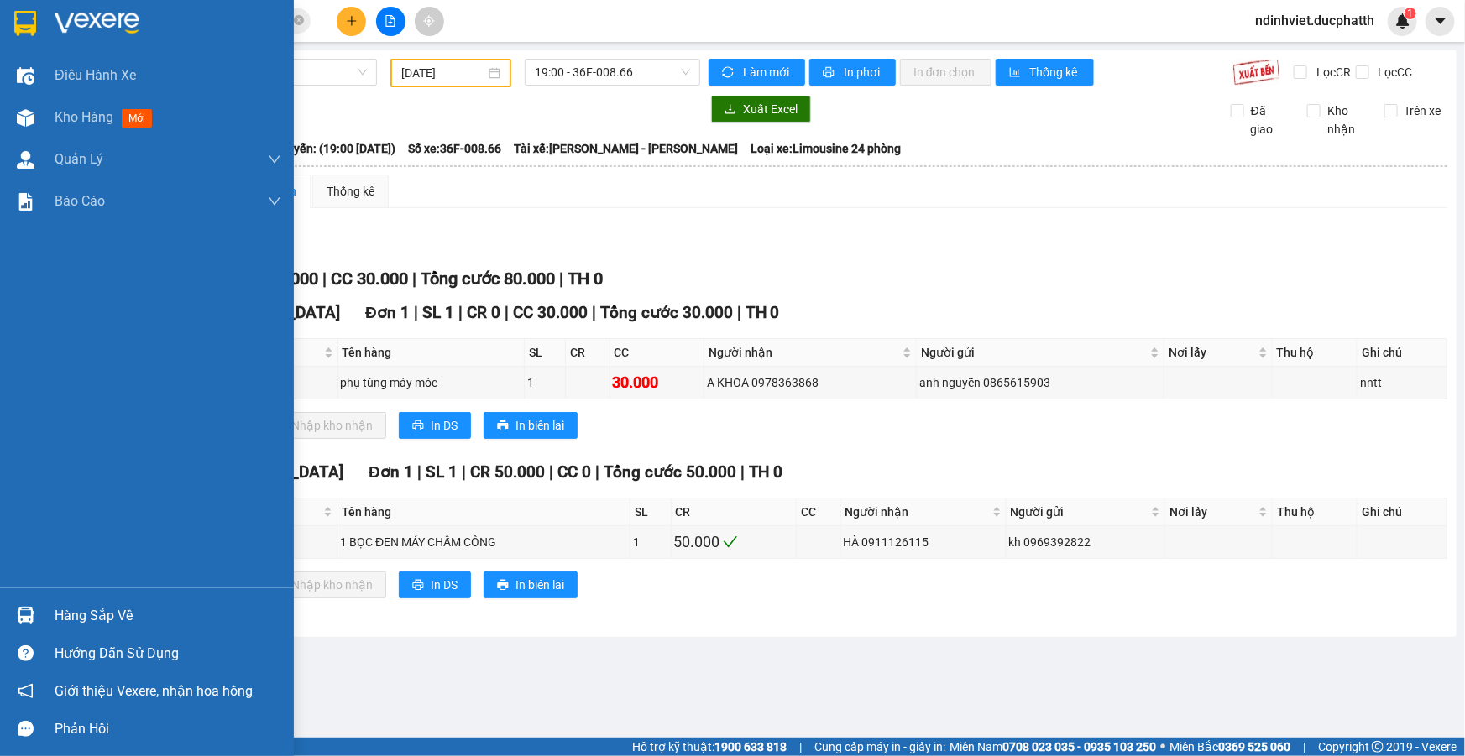
click at [117, 613] on div "Hàng sắp về" at bounding box center [168, 616] width 227 height 25
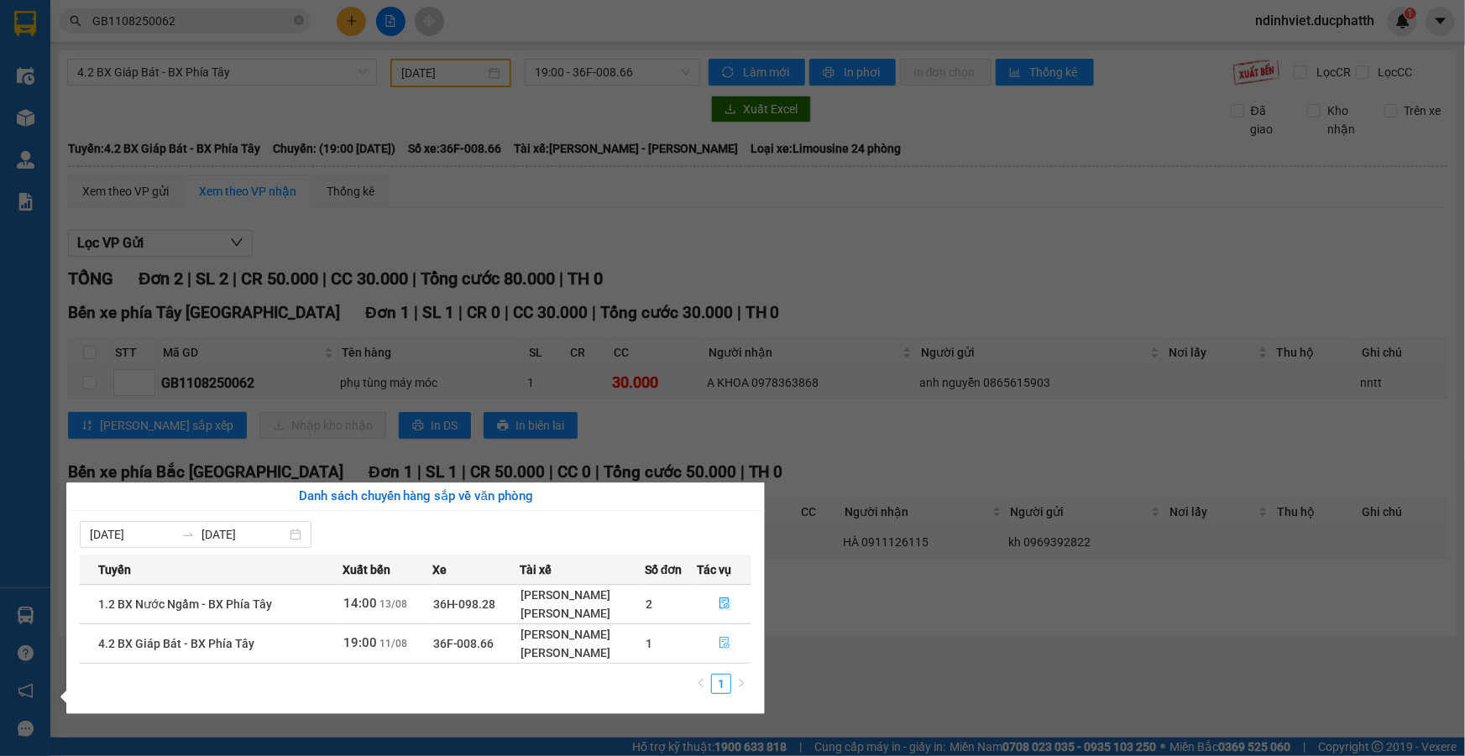
click at [721, 645] on icon "file-done" at bounding box center [725, 643] width 12 height 12
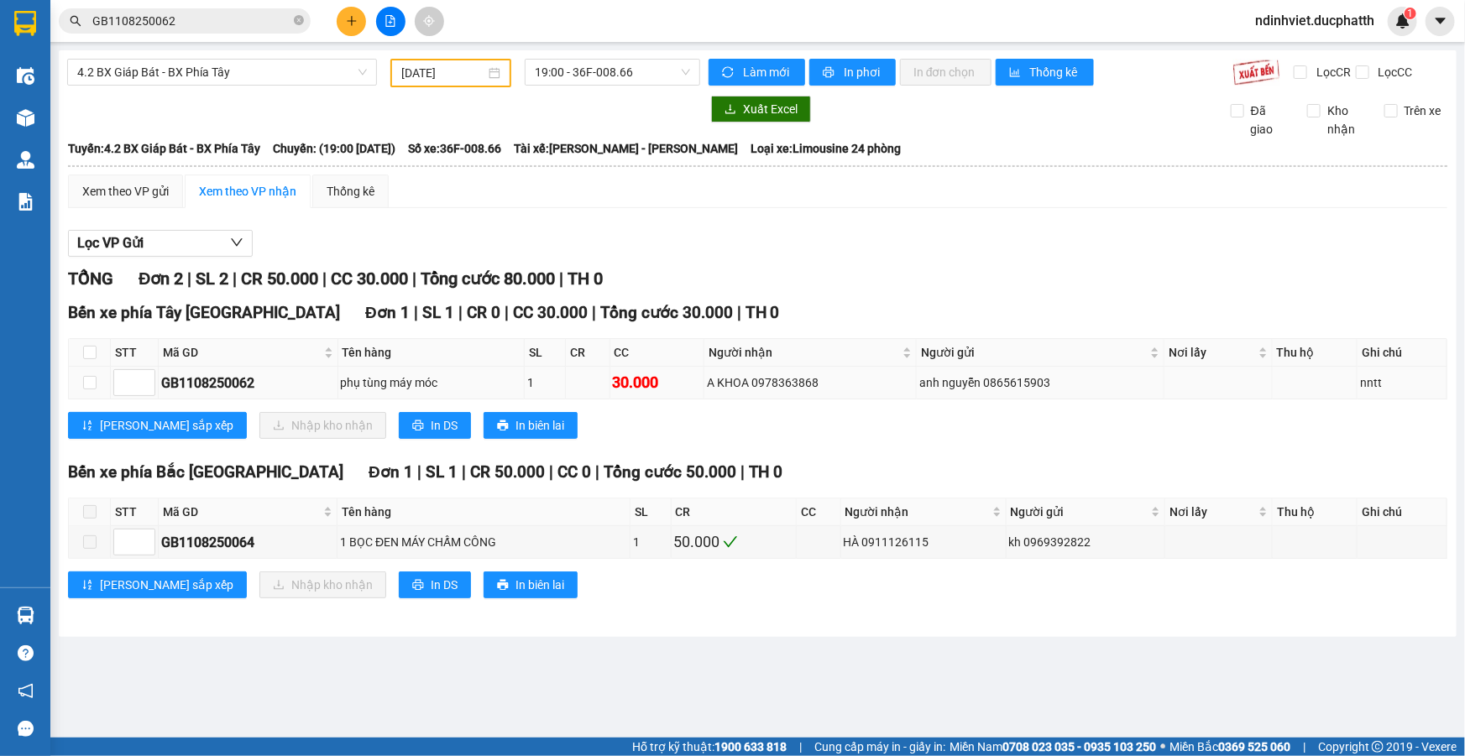
click at [76, 386] on td at bounding box center [90, 383] width 42 height 33
click at [83, 380] on input "checkbox" at bounding box center [89, 382] width 13 height 13
checkbox input "true"
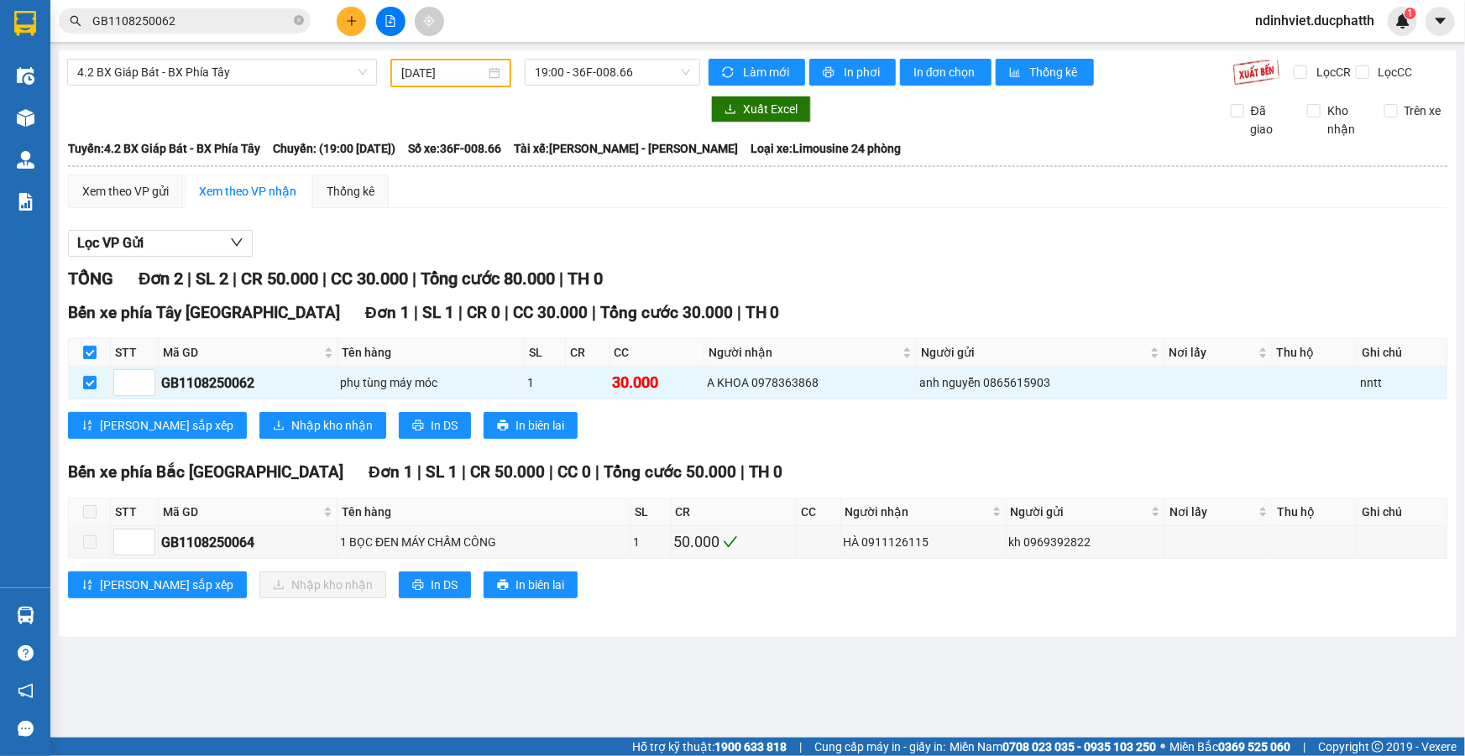
click at [277, 440] on div "Bến xe phía Tây Thanh Hóa Đơn 1 | SL 1 | CR 0 | CC 30.000 | Tổng cước 30.000 | …" at bounding box center [757, 376] width 1379 height 151
click at [291, 429] on span "Nhập kho nhận" at bounding box center [331, 425] width 81 height 18
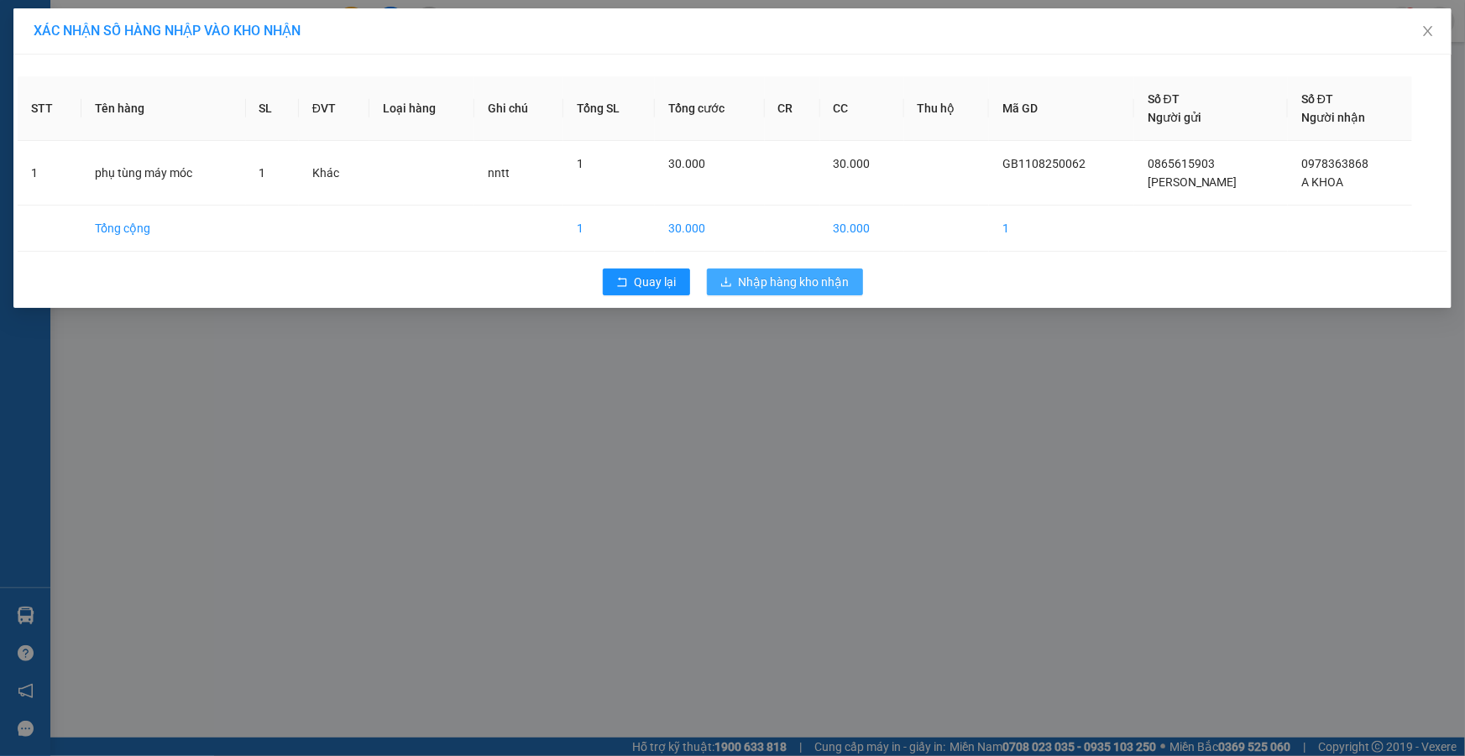
click at [751, 292] on button "Nhập hàng kho nhận" at bounding box center [785, 282] width 156 height 27
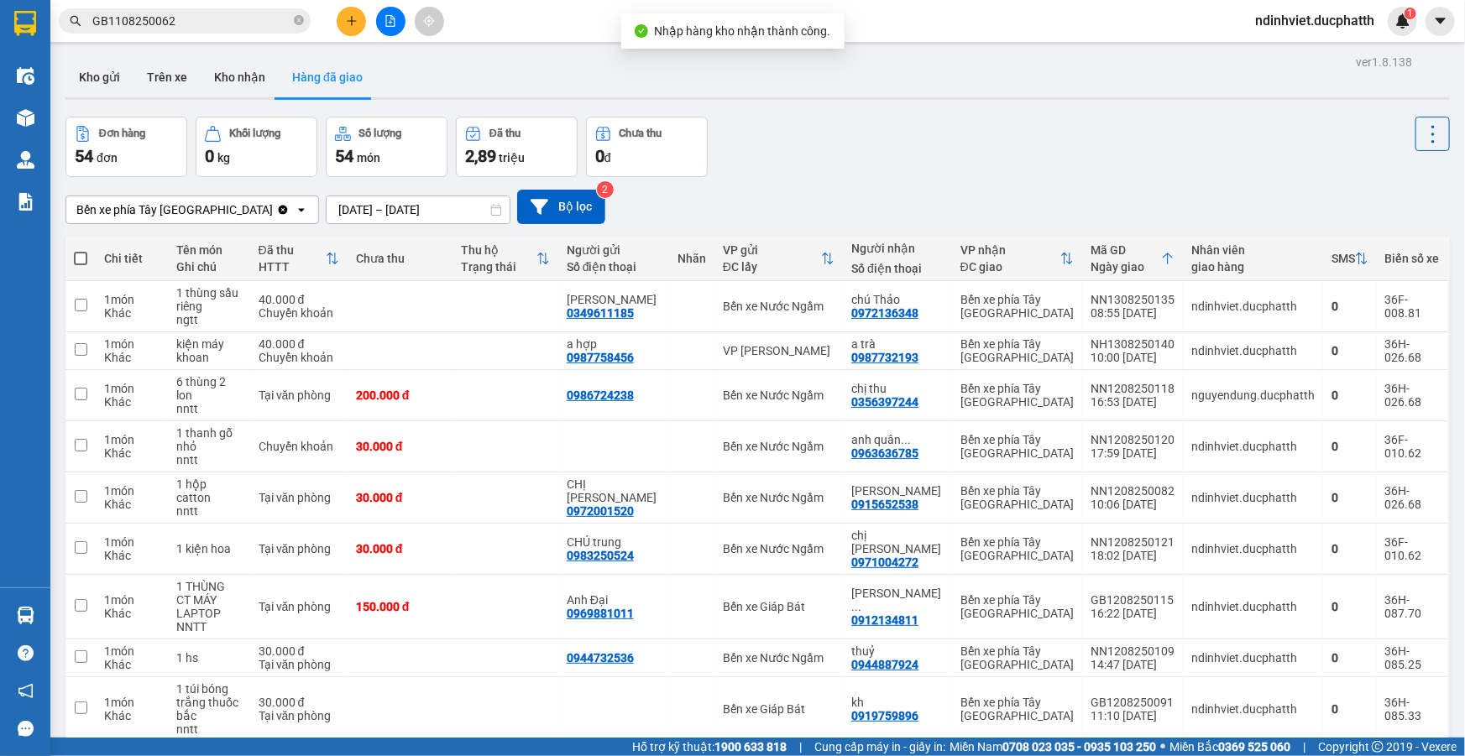
click at [211, 19] on input "GB1108250062" at bounding box center [191, 21] width 198 height 18
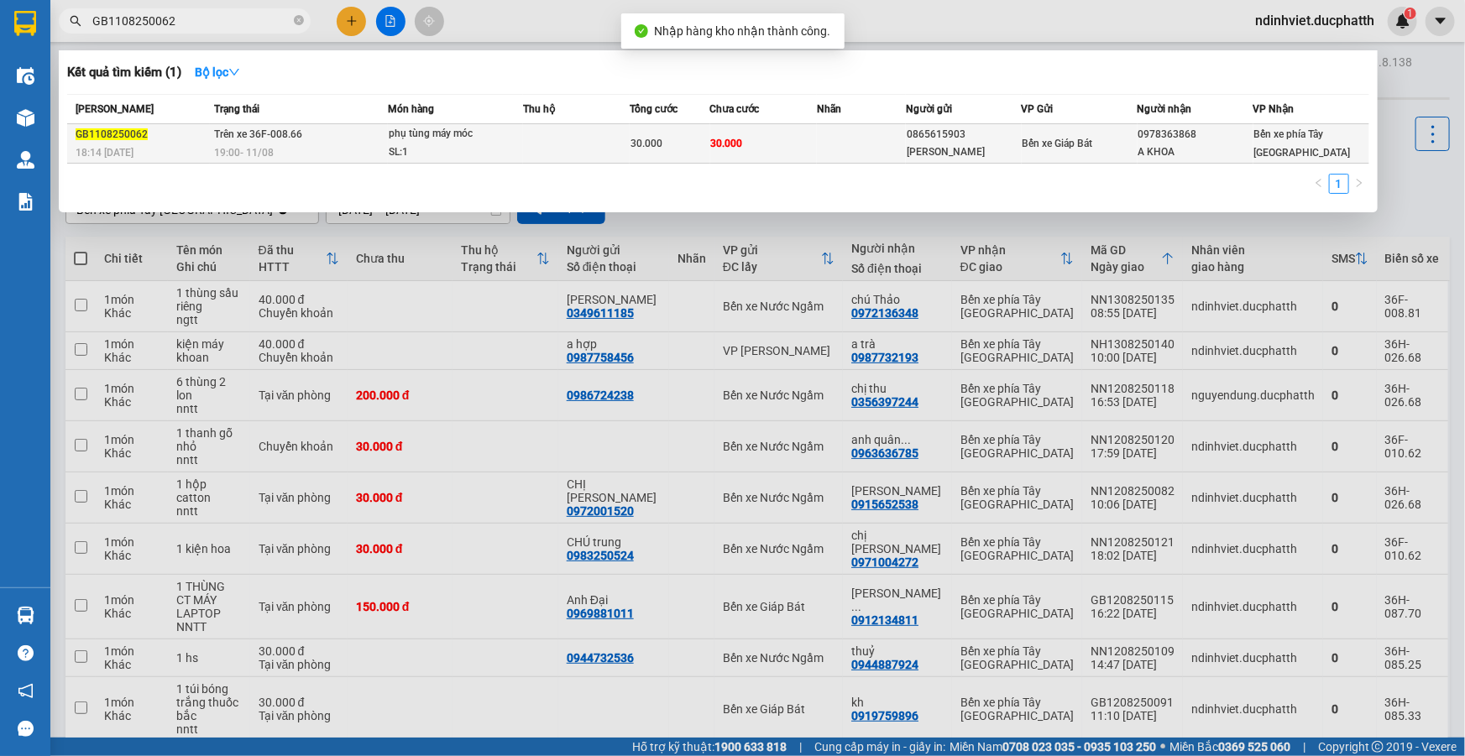
click at [251, 147] on span "19:00 - 11/08" at bounding box center [244, 153] width 60 height 12
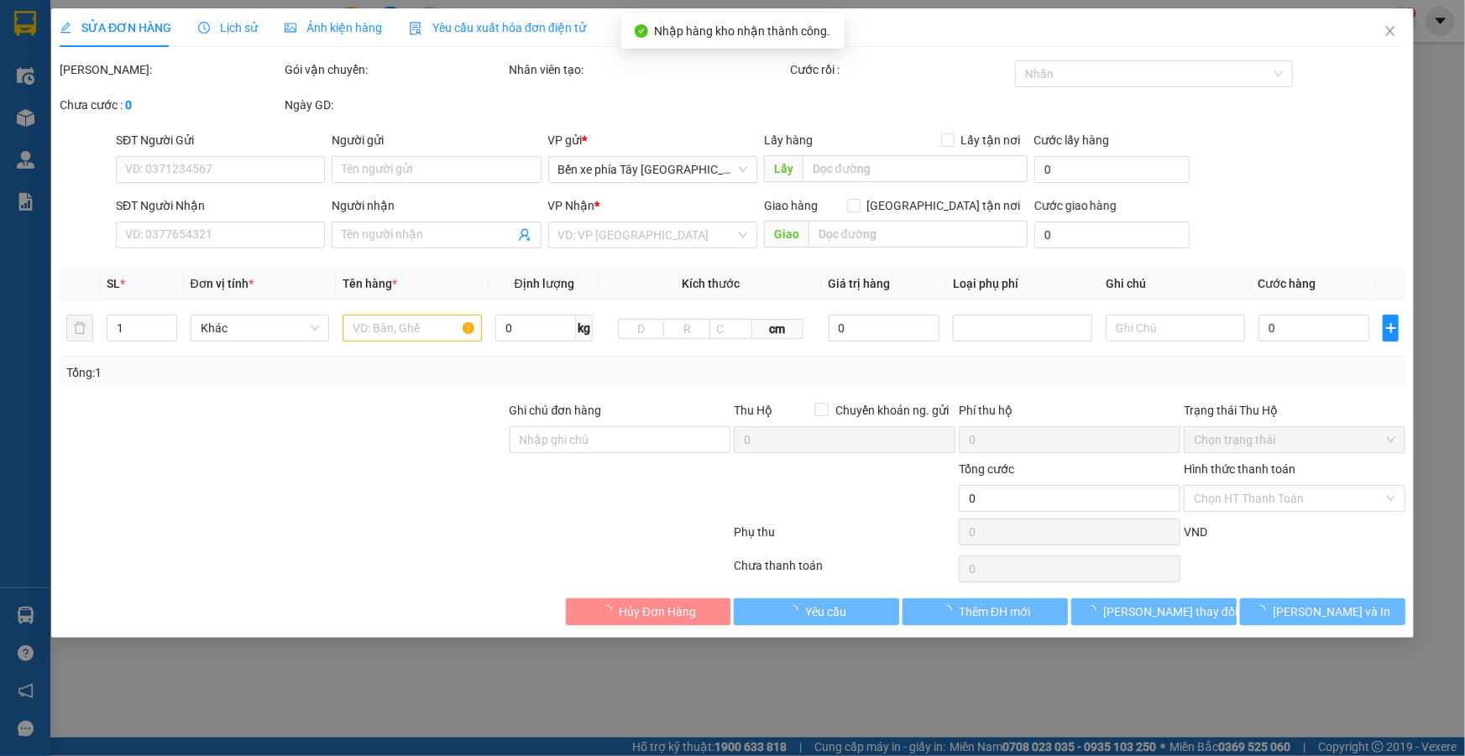
type input "0865615903"
type input "anh nguyễn"
type input "0978363868"
type input "A KHOA"
type input "30.000"
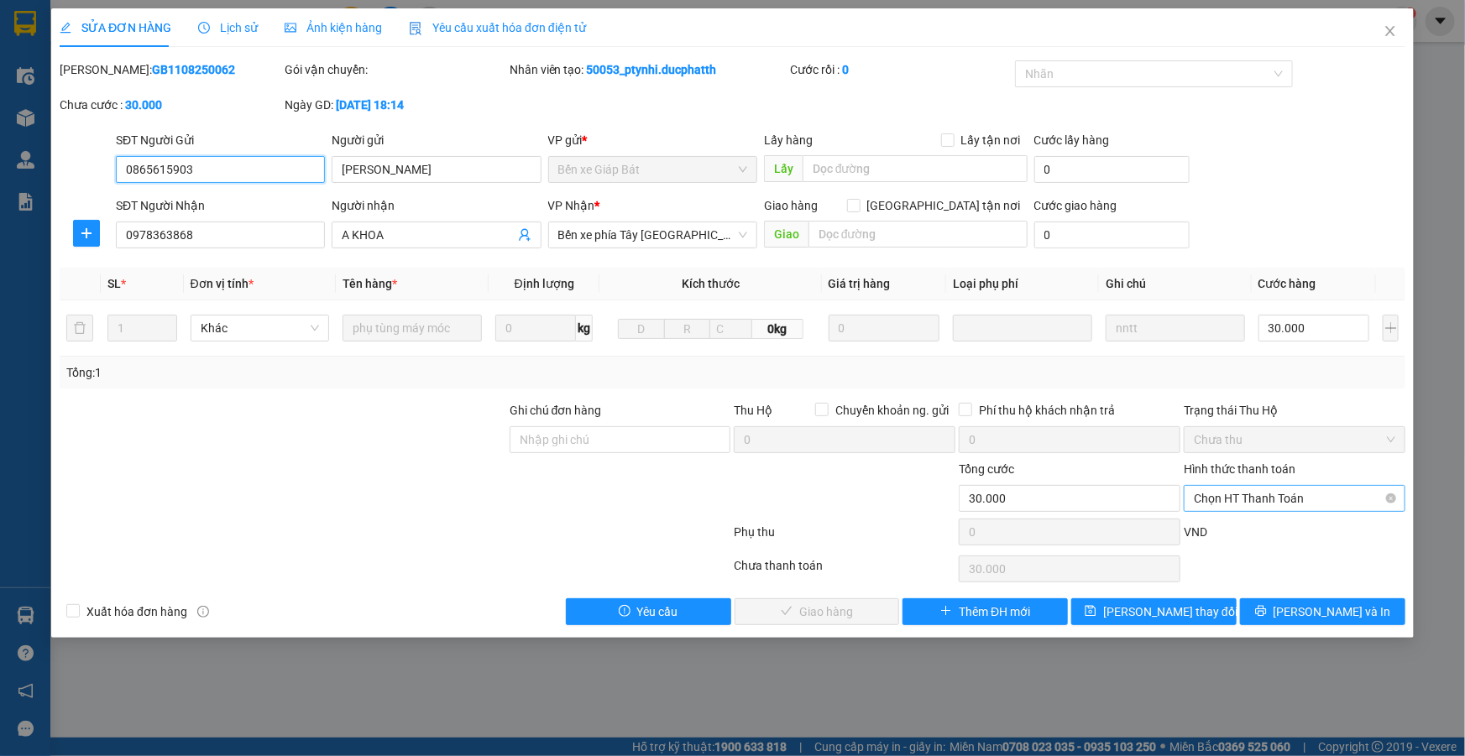
click at [1250, 494] on span "Chọn HT Thanh Toán" at bounding box center [1294, 498] width 201 height 25
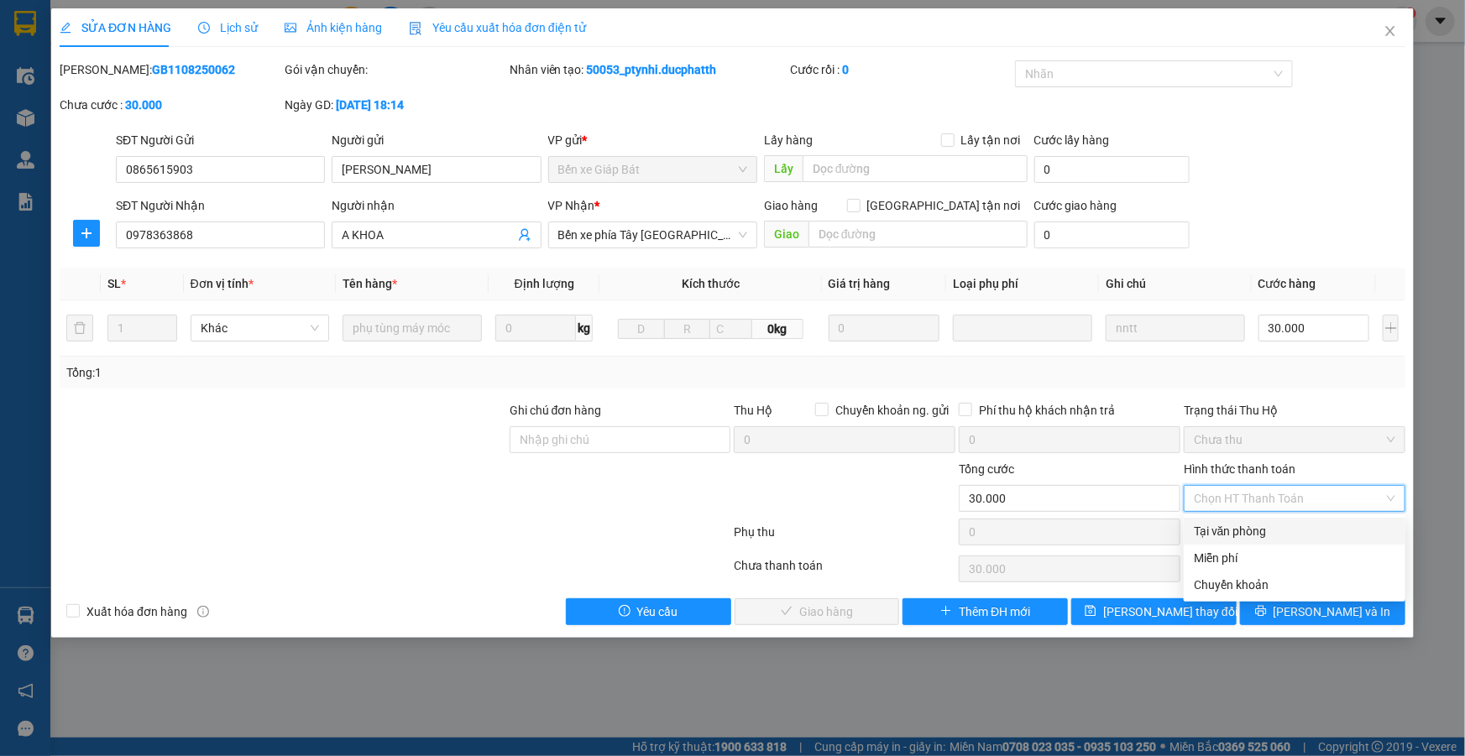
click at [1243, 528] on div "Tại văn phòng" at bounding box center [1294, 531] width 201 height 18
type input "0"
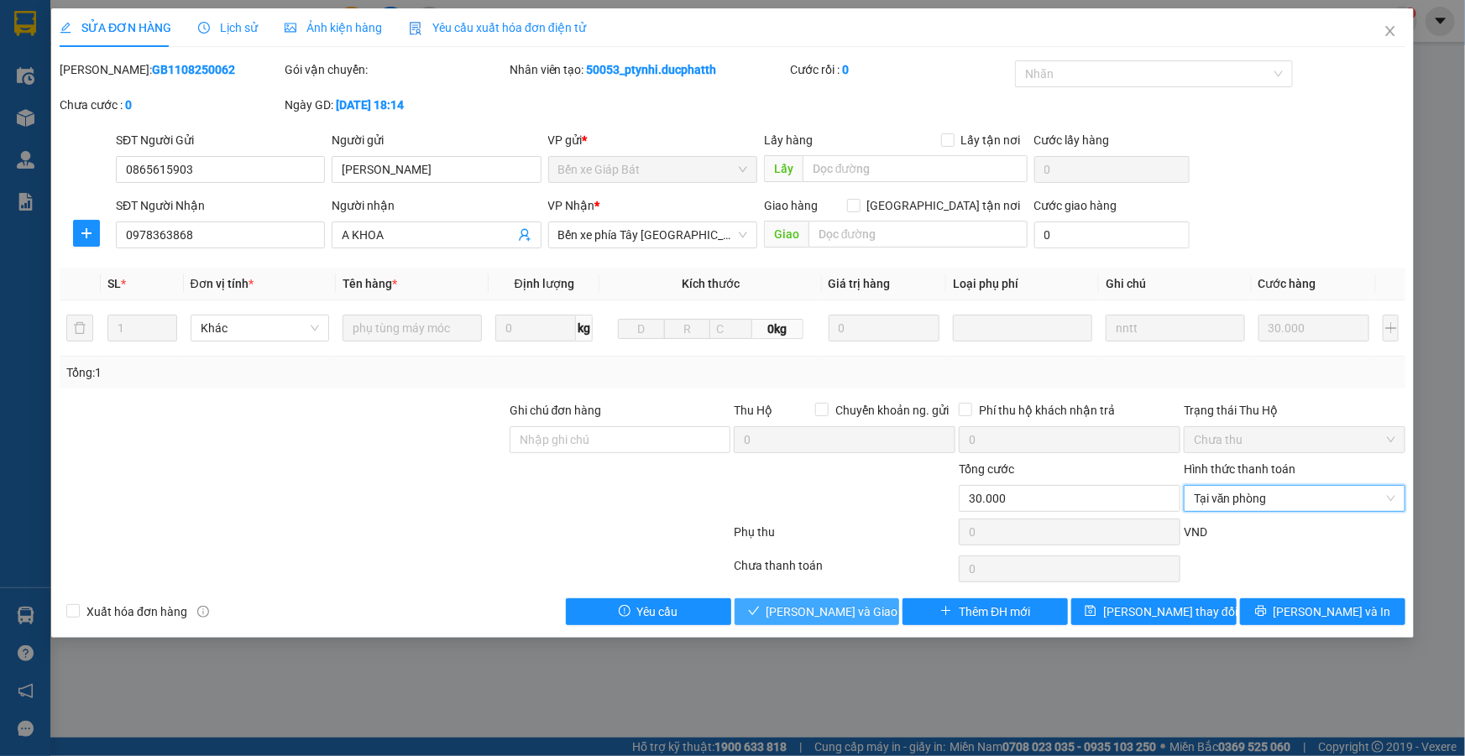
click at [847, 609] on span "Lưu và Giao hàng" at bounding box center [847, 612] width 161 height 18
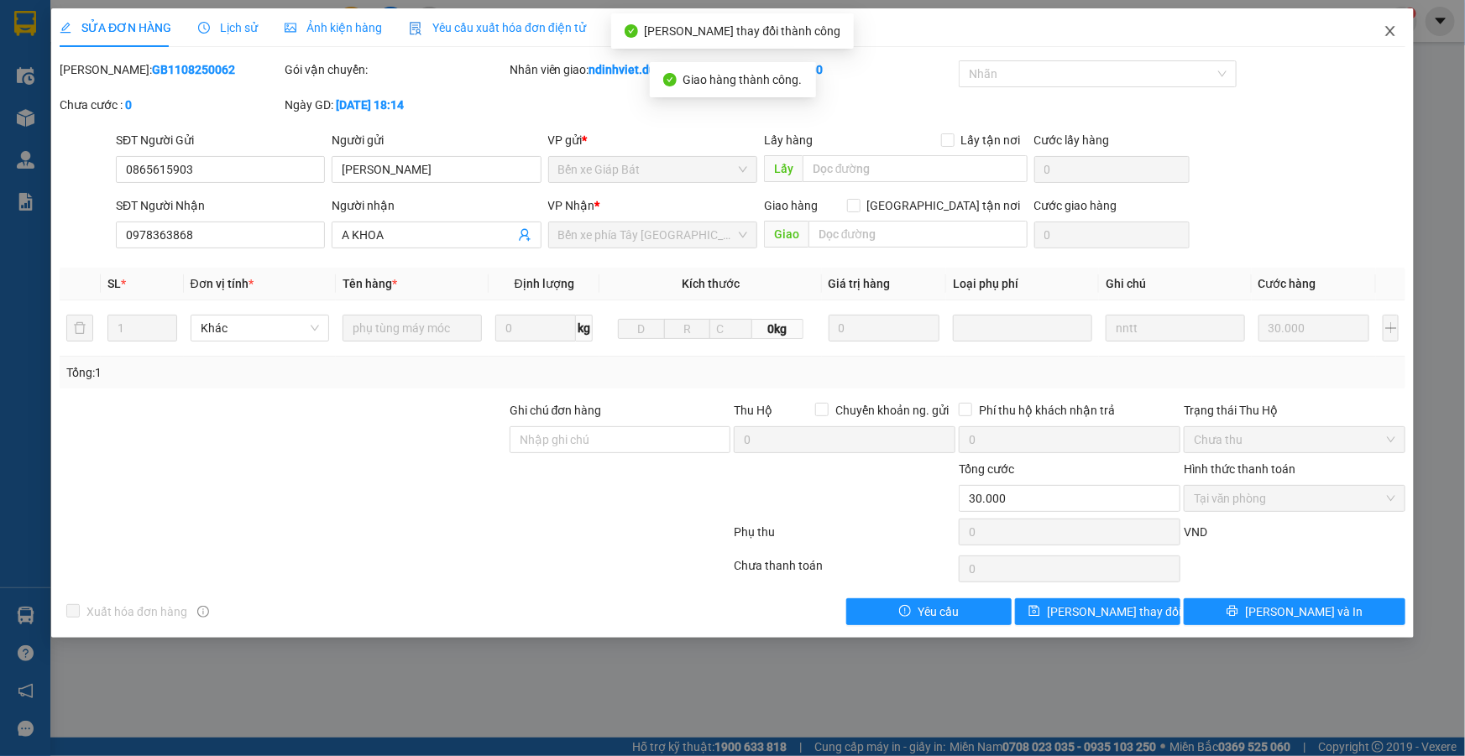
click at [1390, 32] on icon "close" at bounding box center [1389, 31] width 9 height 10
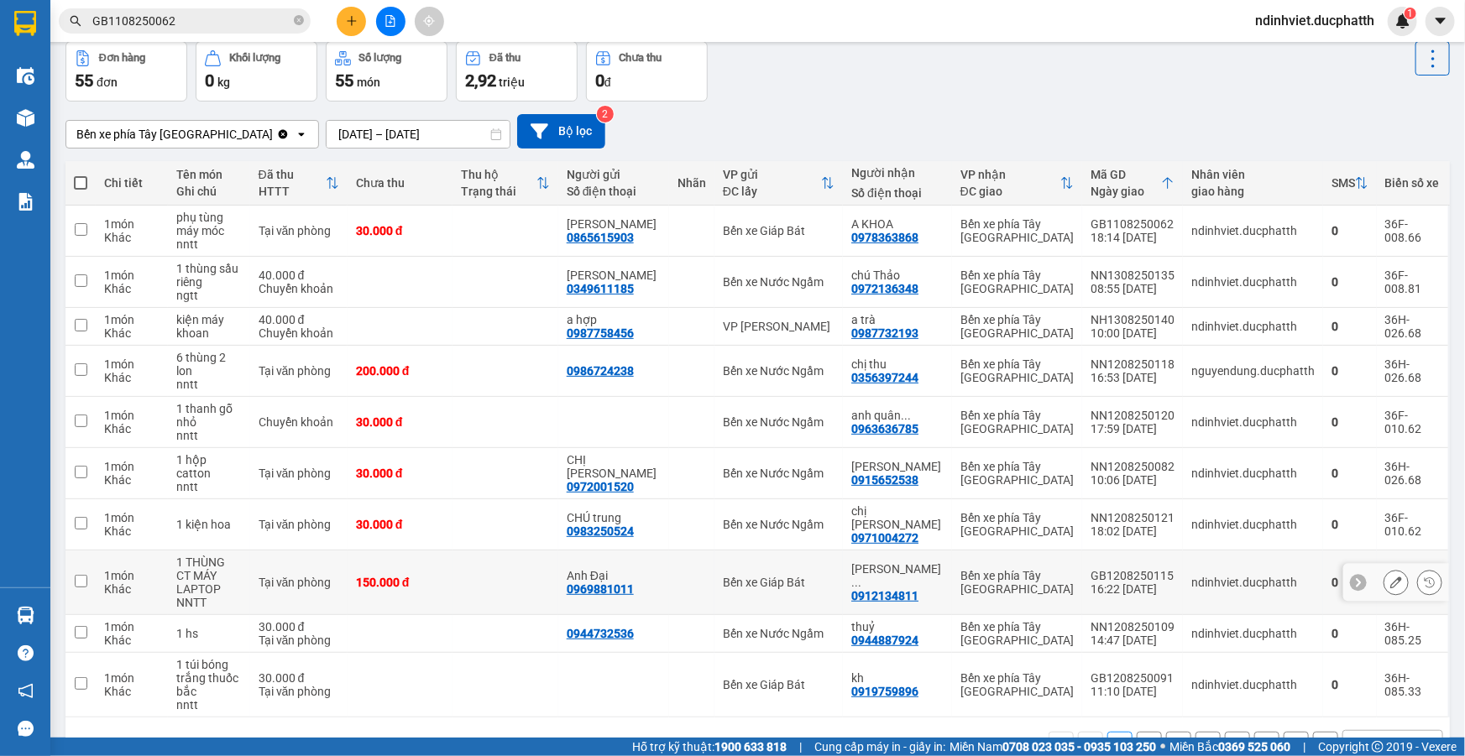
scroll to position [82, 0]
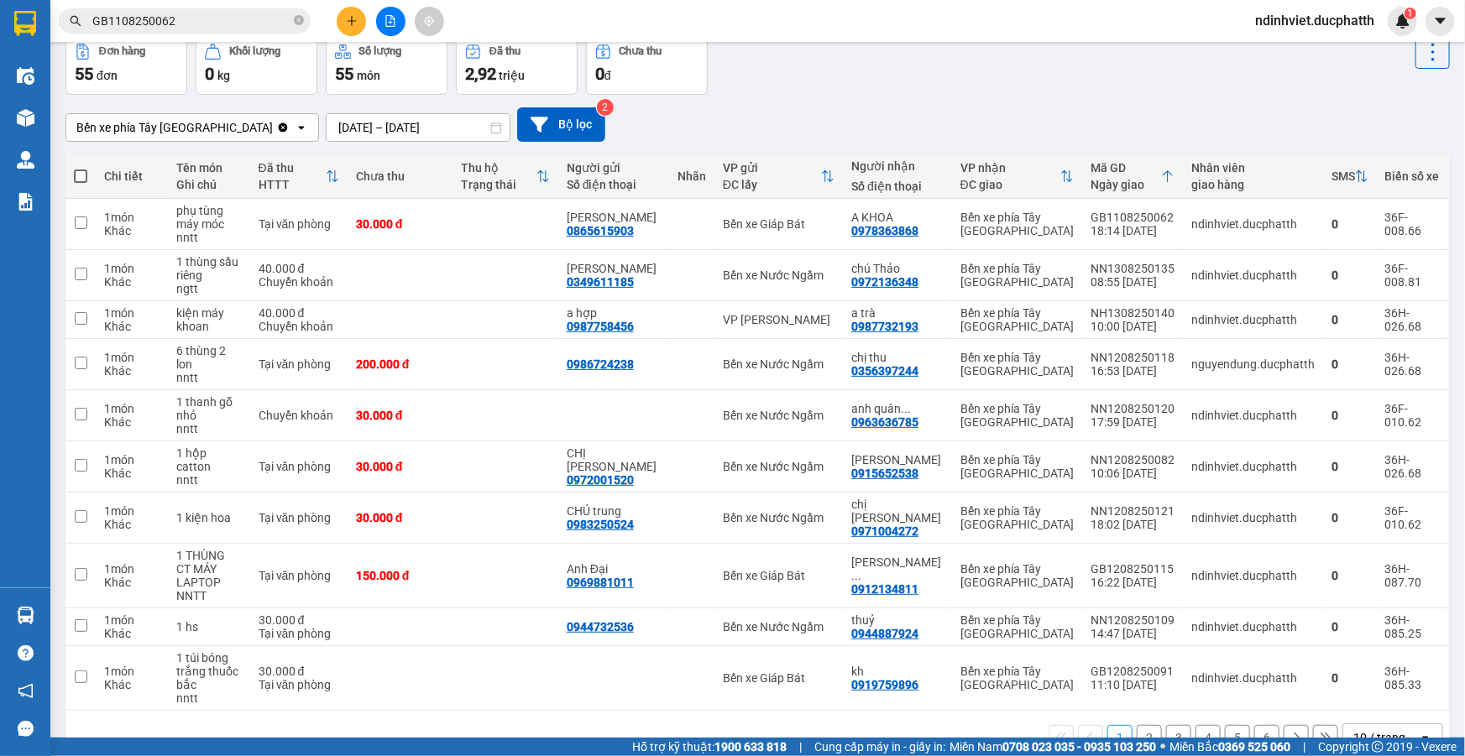
click at [1144, 725] on button "2" at bounding box center [1149, 737] width 25 height 25
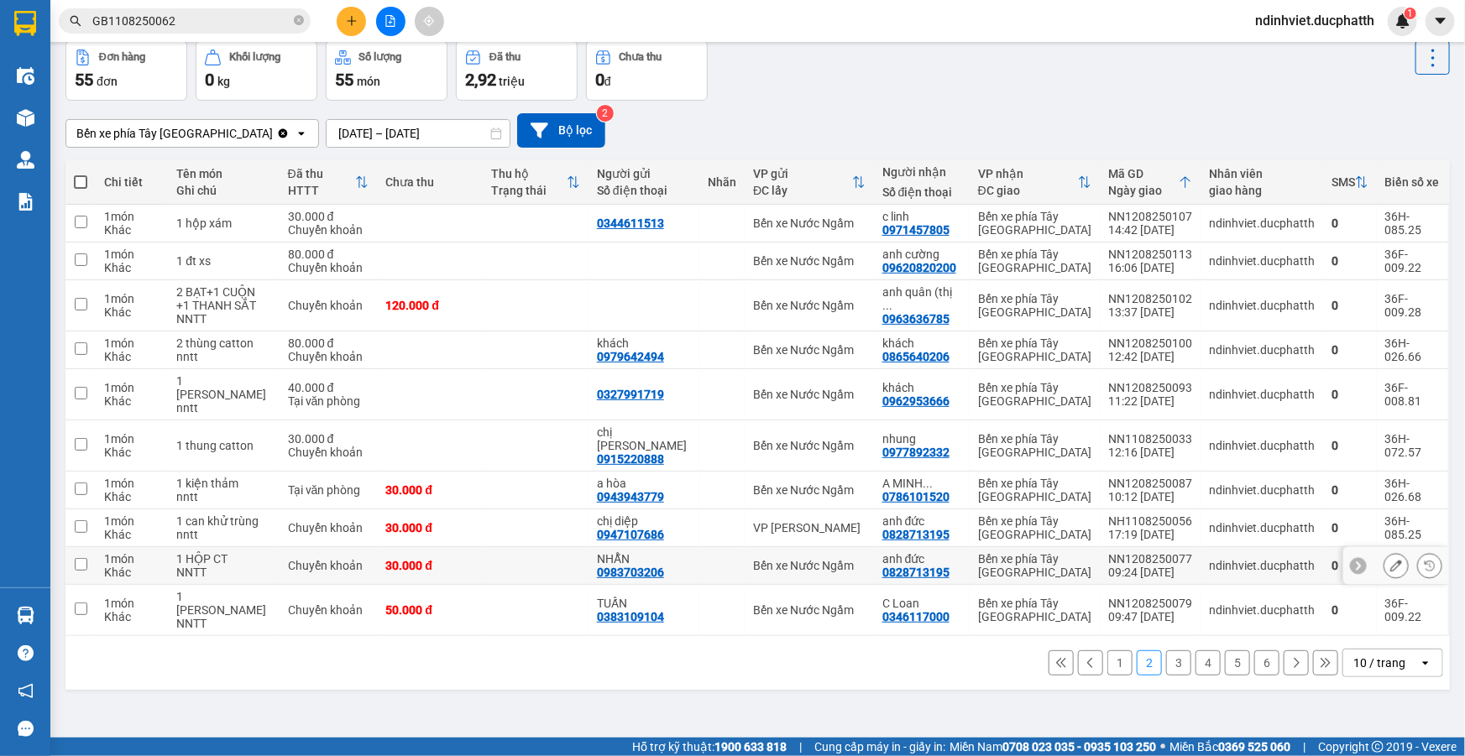
scroll to position [0, 0]
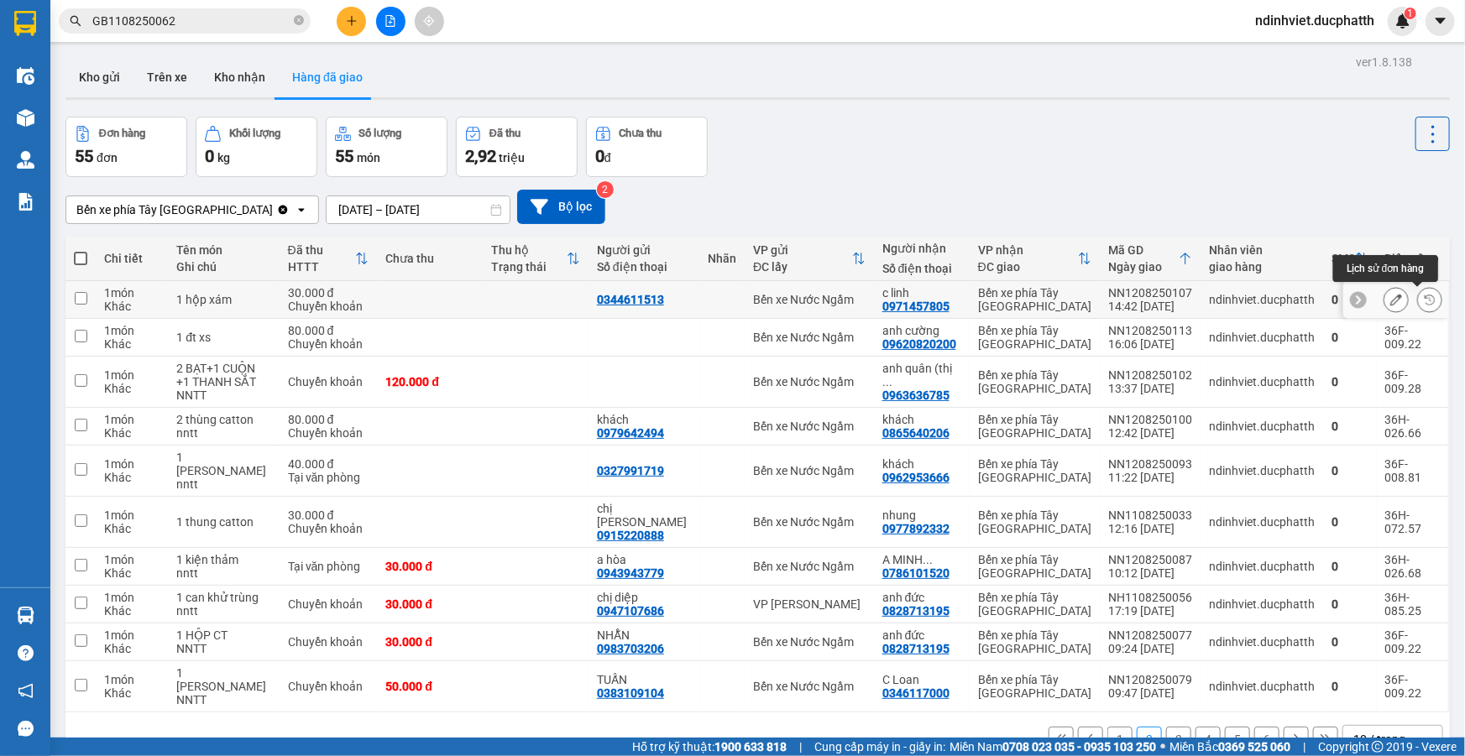
click at [1424, 299] on icon at bounding box center [1430, 300] width 12 height 12
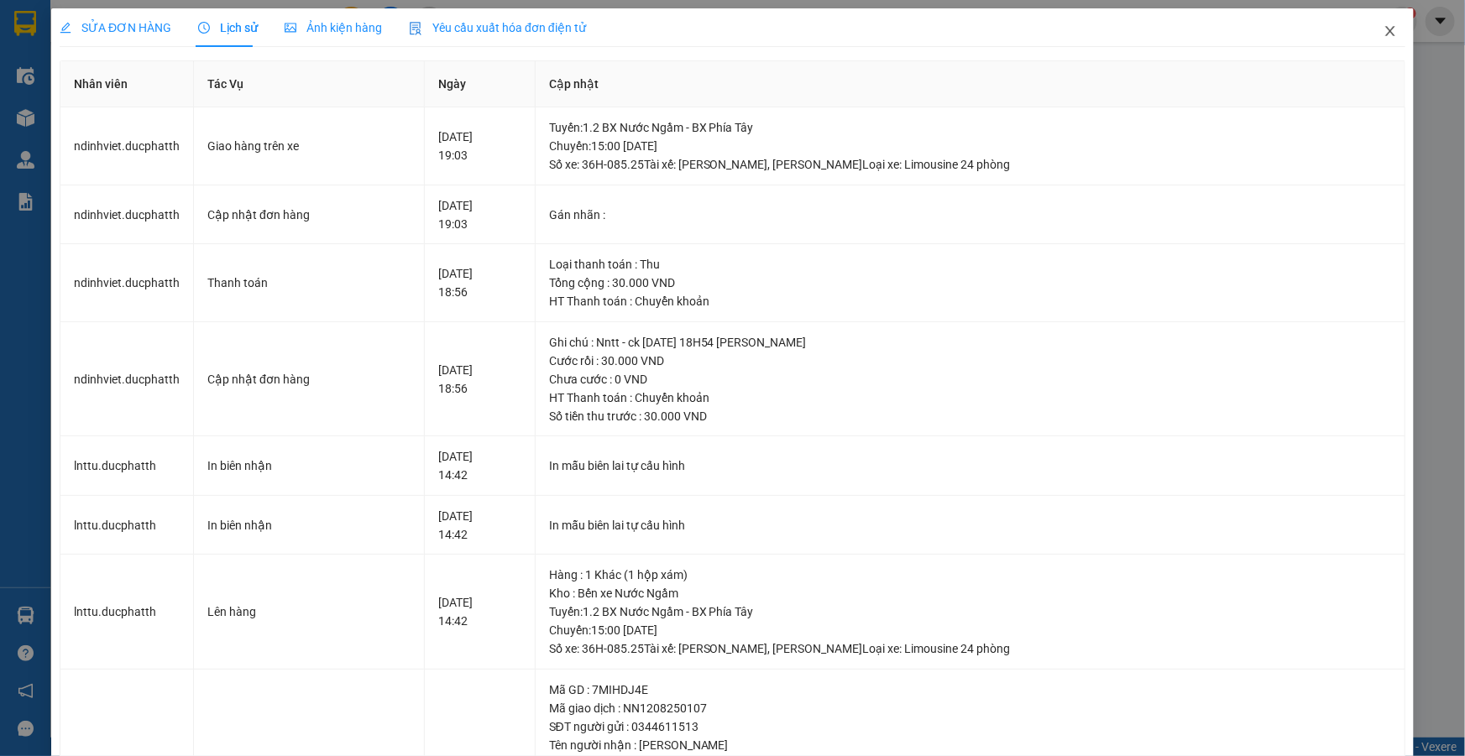
click at [1385, 31] on icon "close" at bounding box center [1389, 31] width 9 height 10
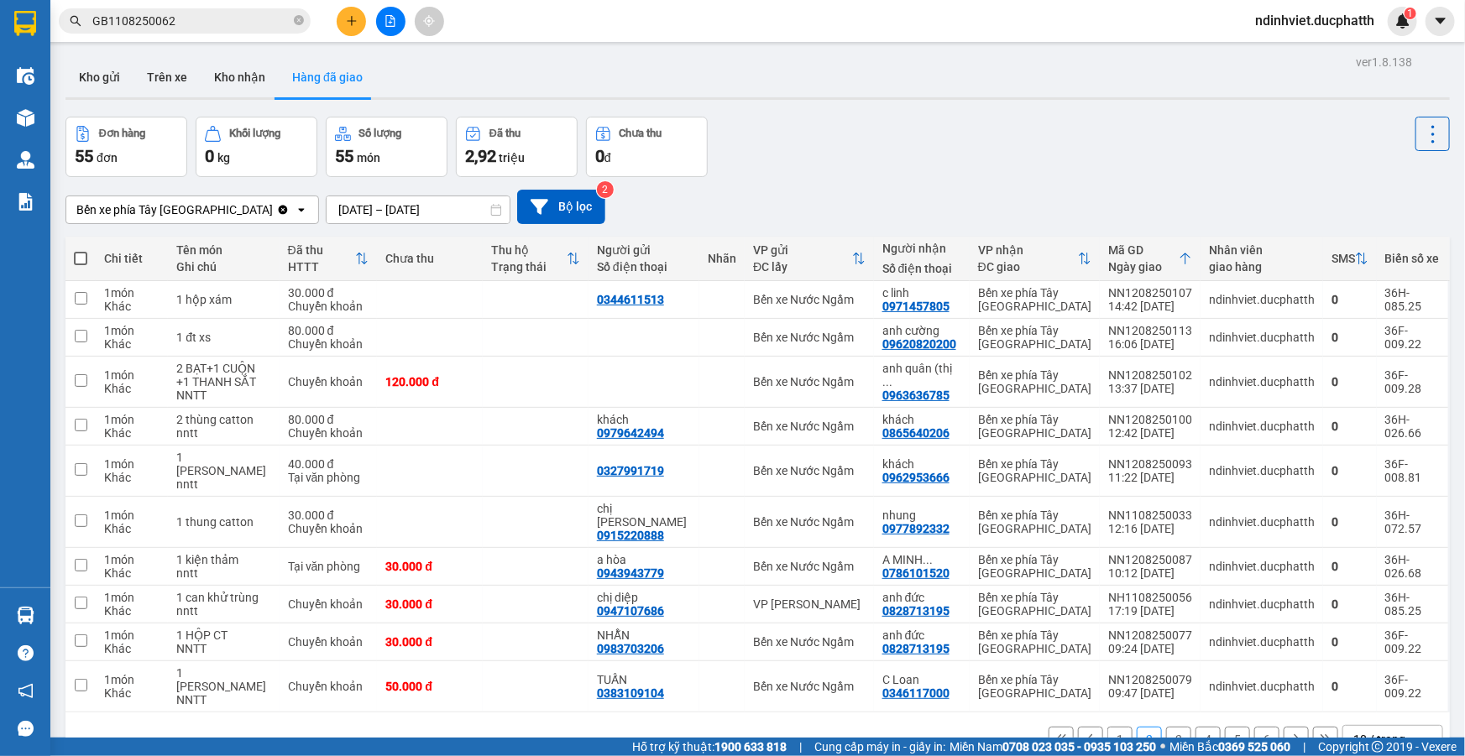
scroll to position [76, 0]
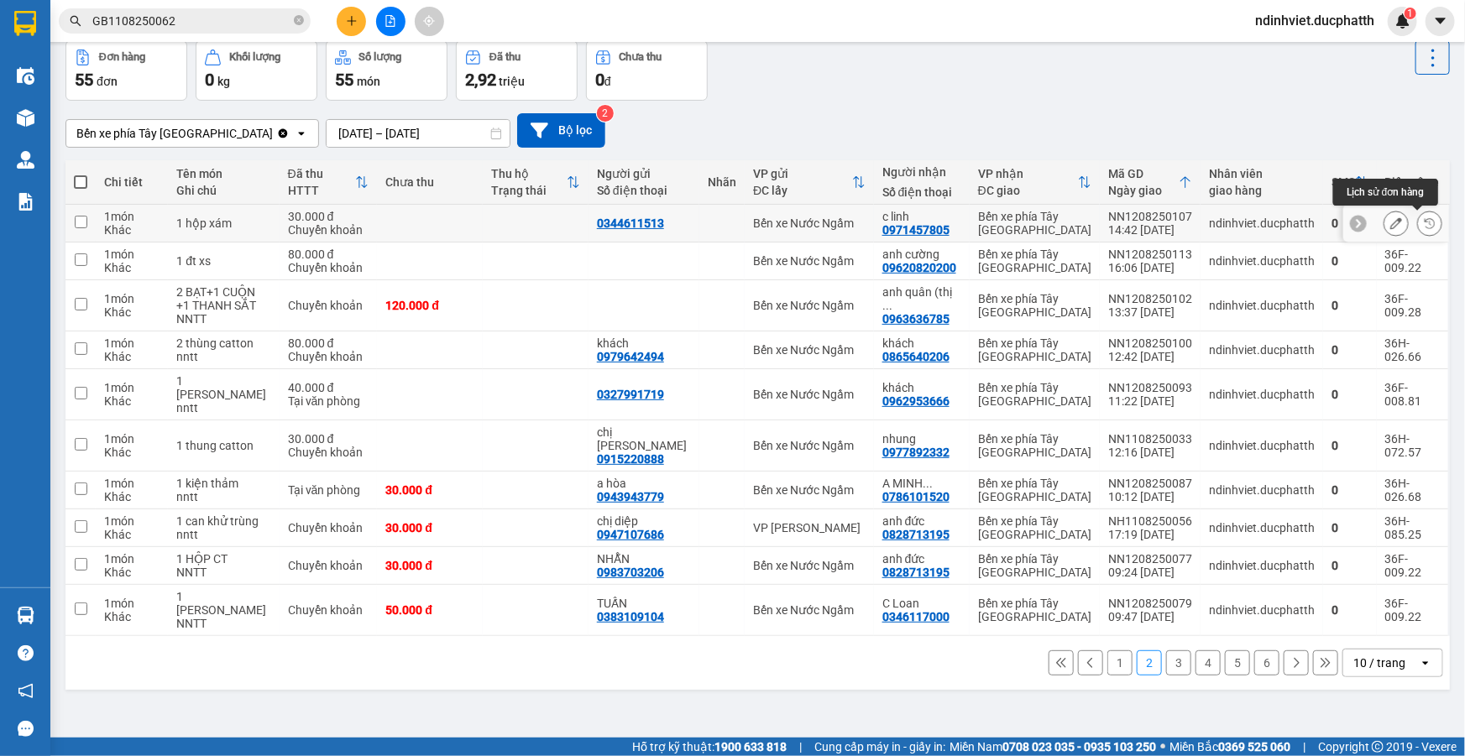
click at [1424, 217] on icon at bounding box center [1430, 223] width 12 height 12
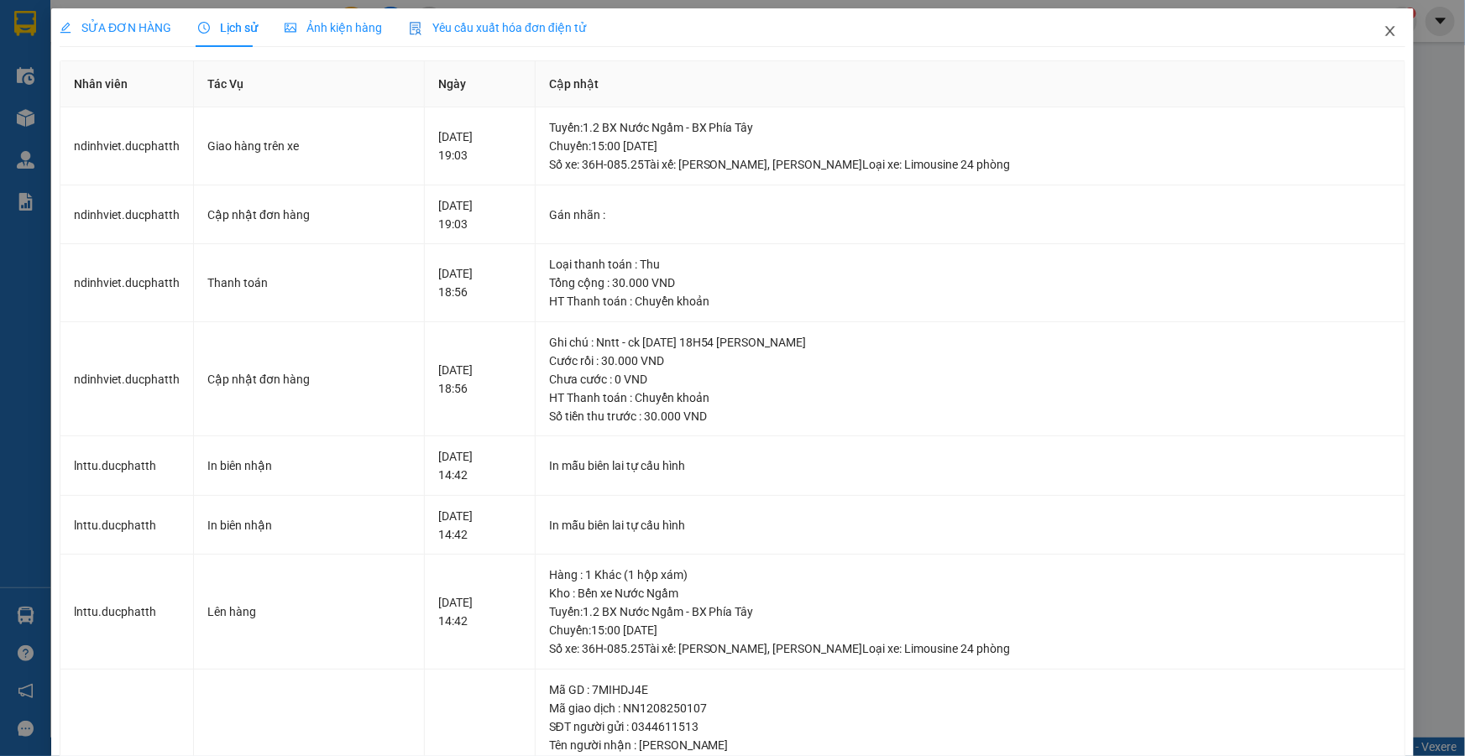
click at [1384, 37] on icon "close" at bounding box center [1390, 30] width 13 height 13
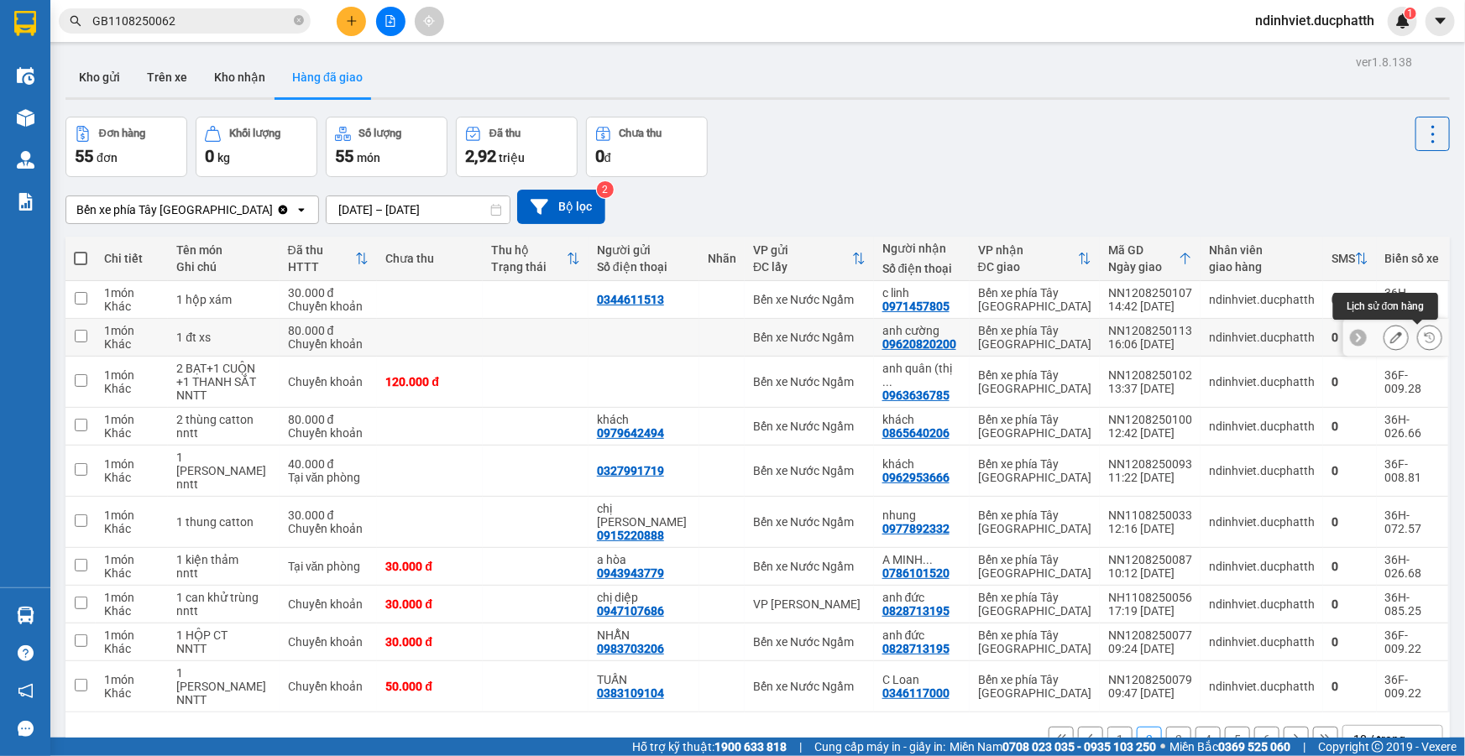
click at [1423, 330] on button at bounding box center [1430, 337] width 24 height 29
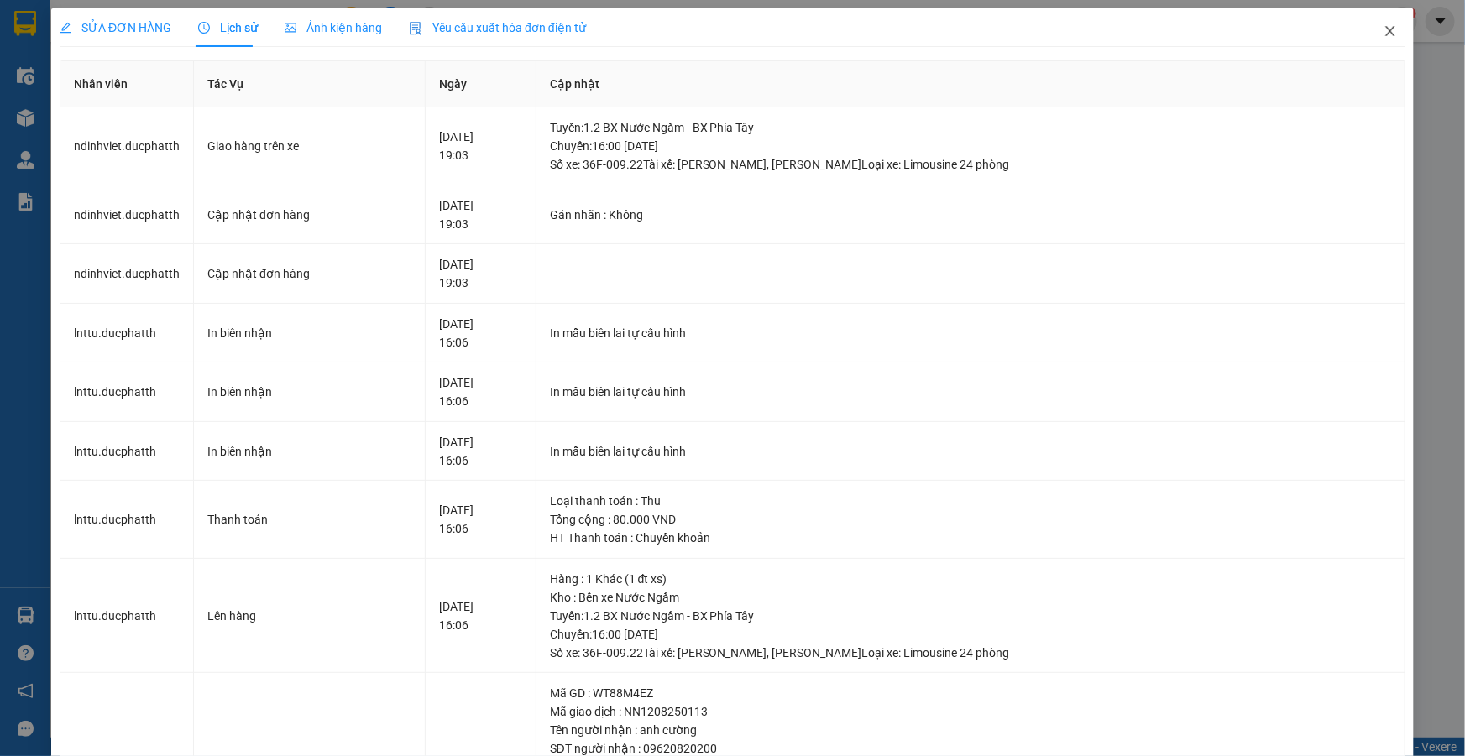
click at [1384, 34] on icon "close" at bounding box center [1390, 30] width 13 height 13
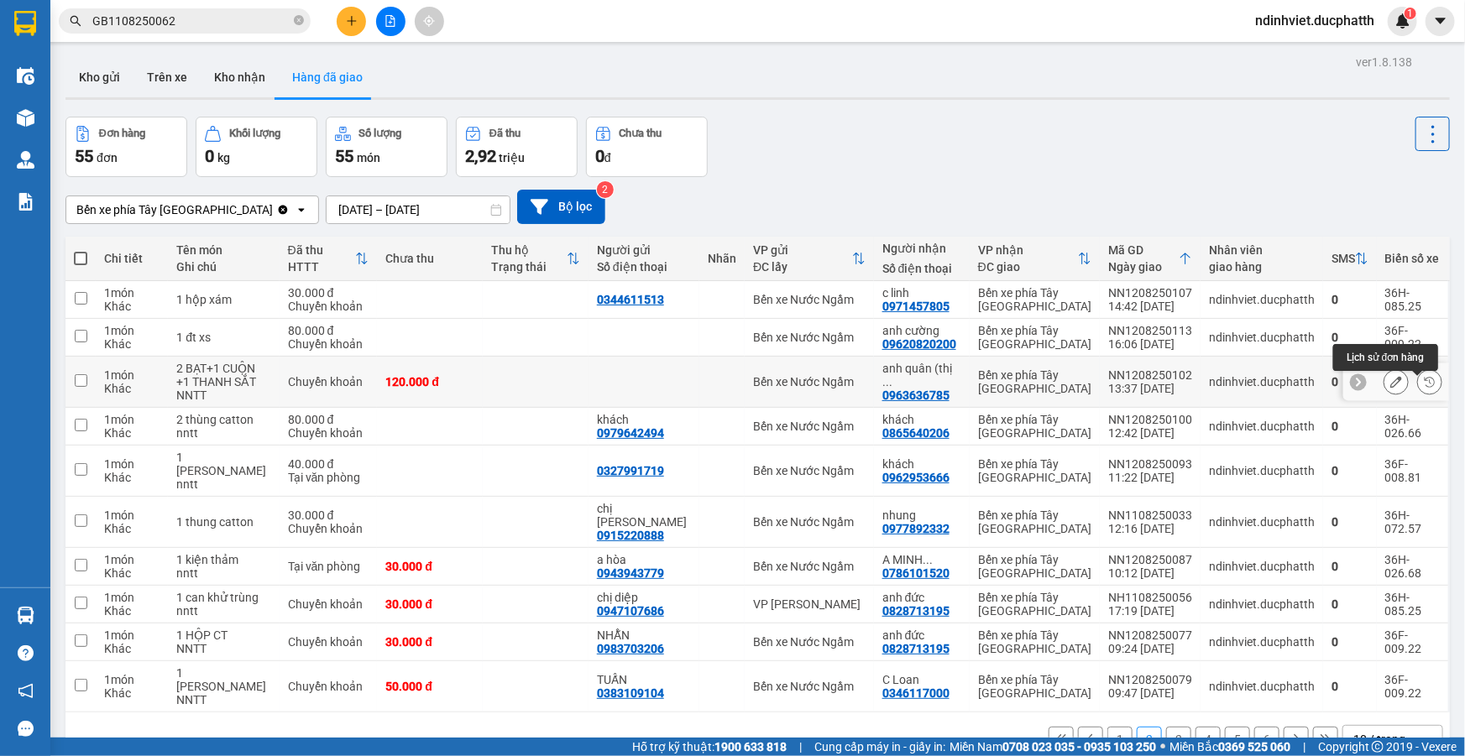
click at [1417, 390] on div at bounding box center [1429, 381] width 25 height 25
click at [1424, 385] on icon at bounding box center [1430, 382] width 12 height 12
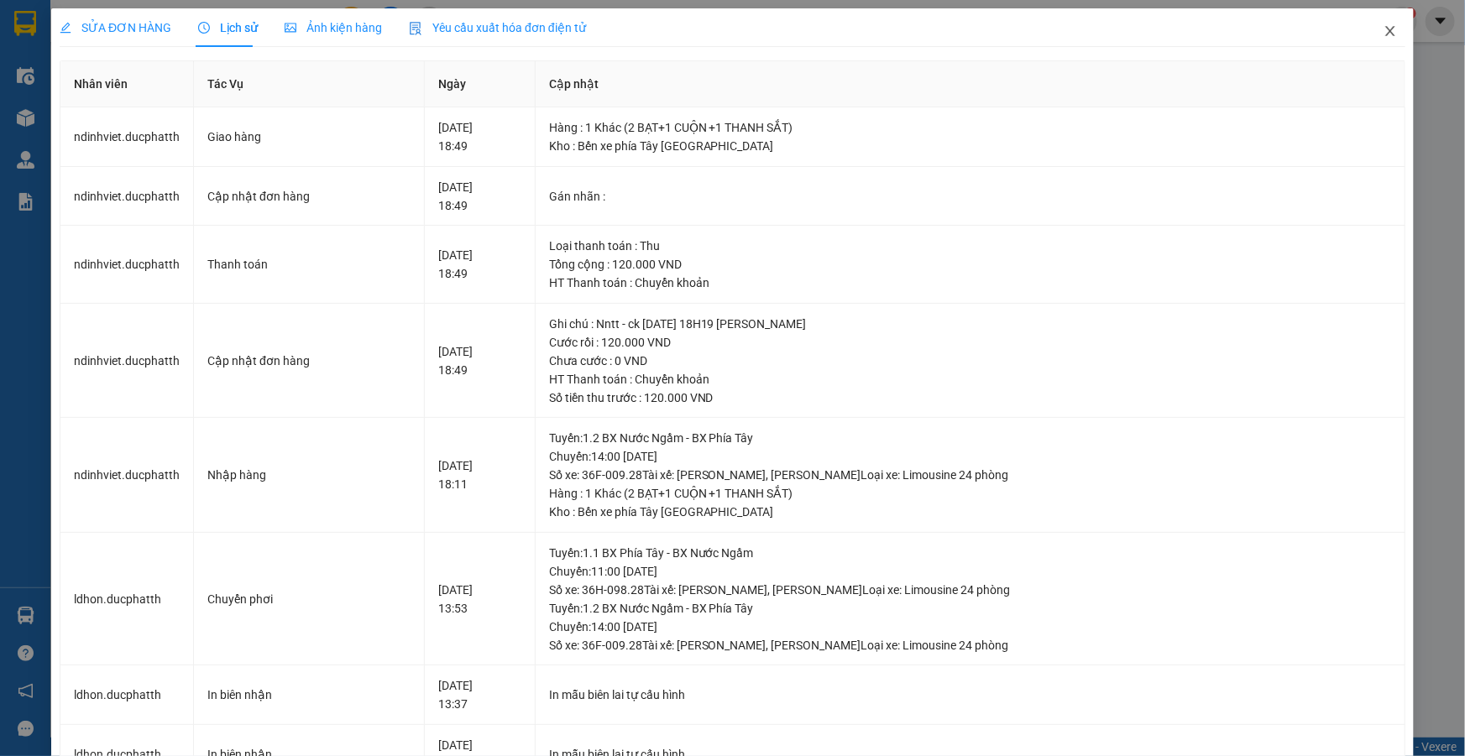
click at [1379, 24] on span "Close" at bounding box center [1390, 31] width 47 height 47
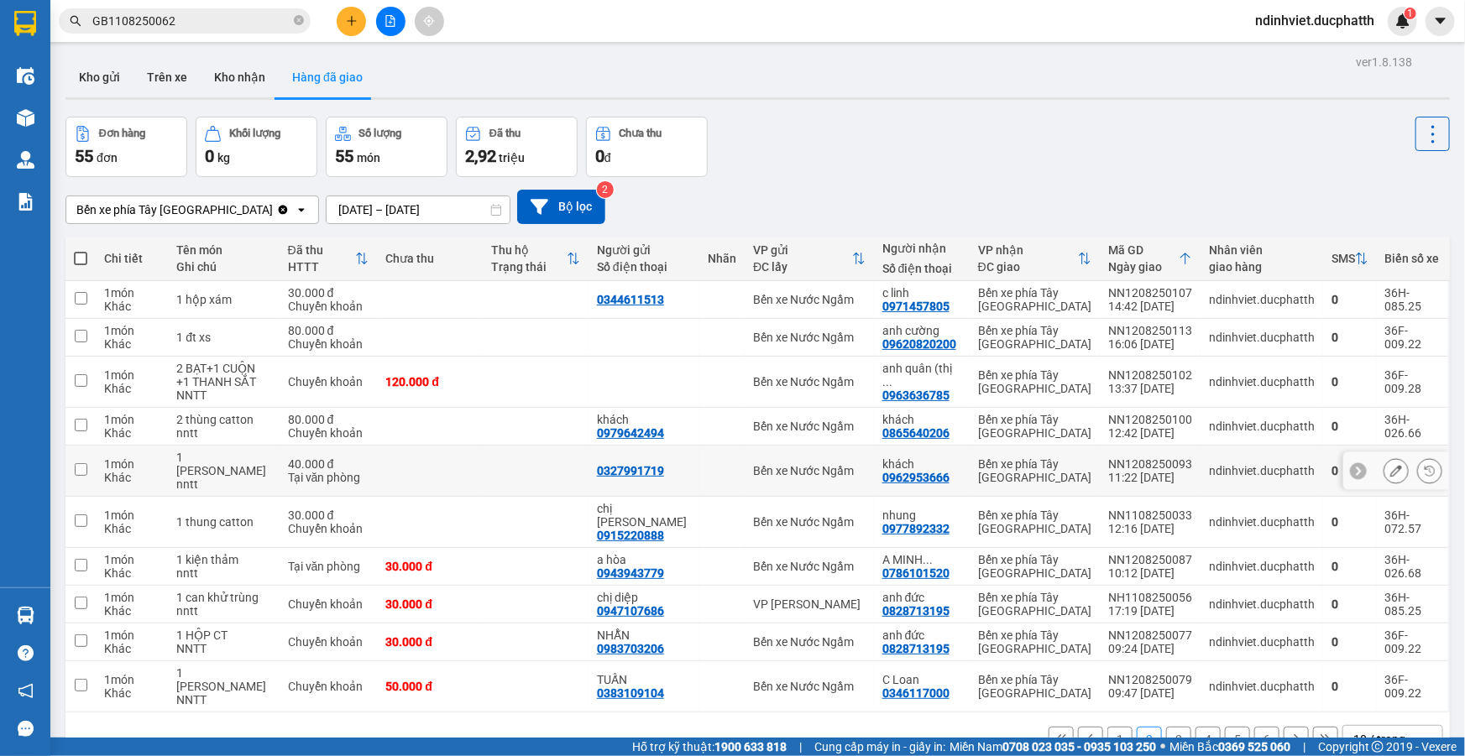
scroll to position [76, 0]
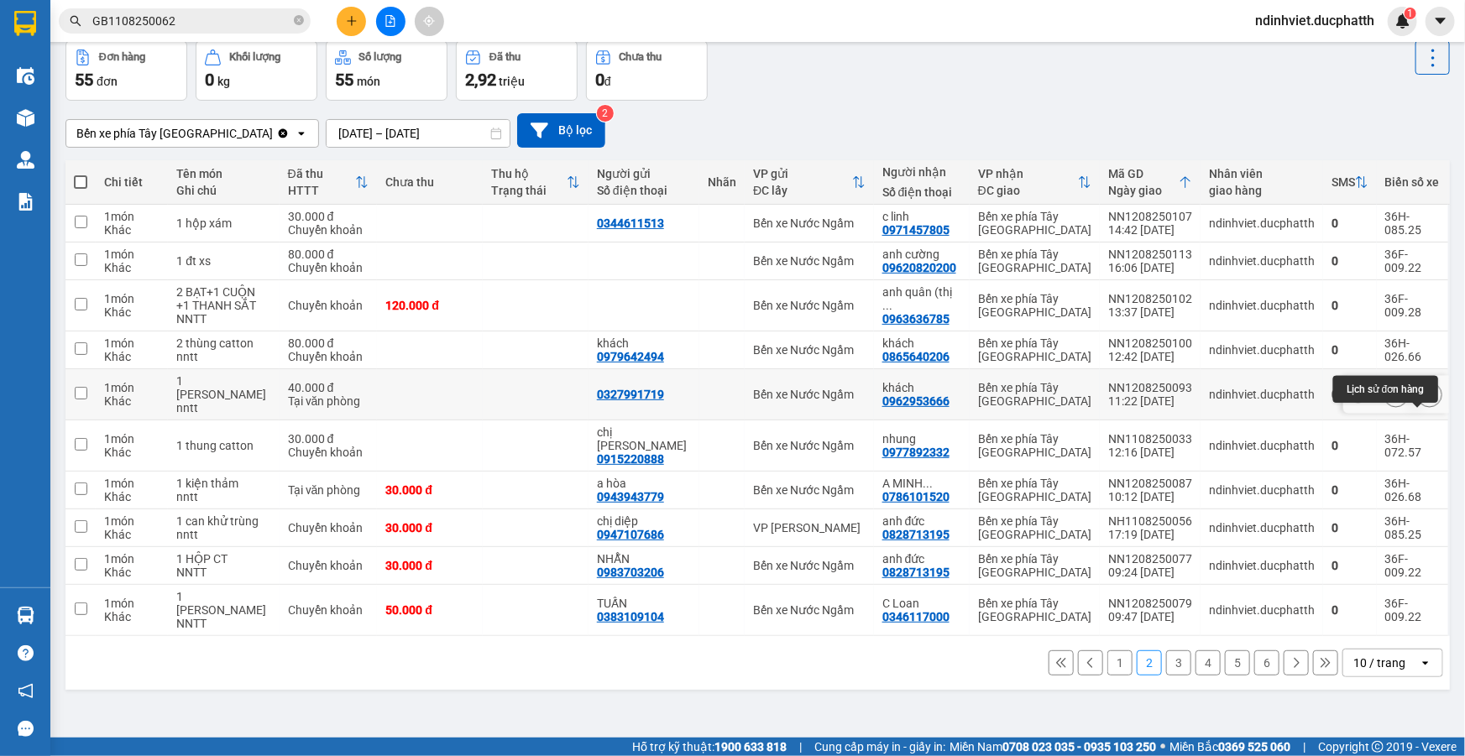
click at [1424, 400] on icon at bounding box center [1430, 395] width 12 height 12
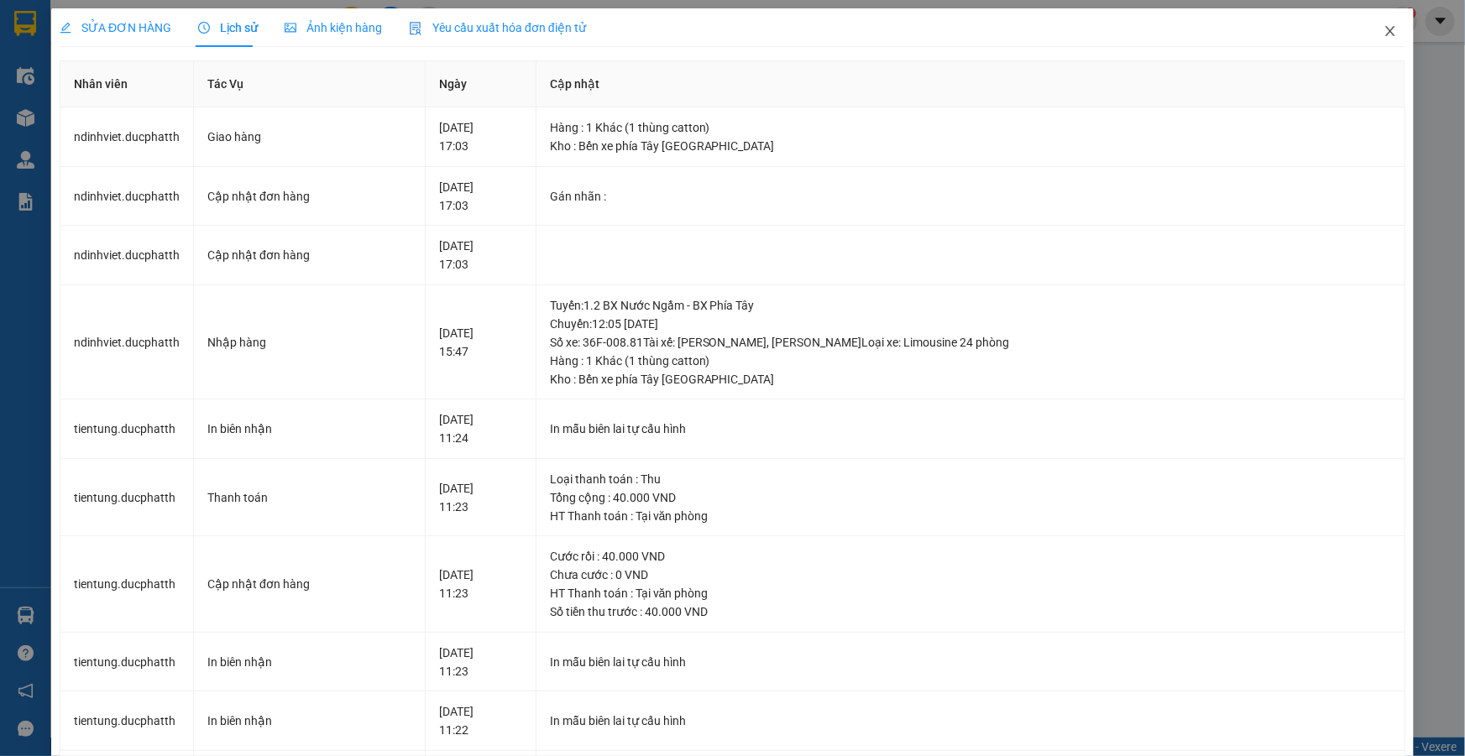
drag, startPoint x: 1378, startPoint y: 29, endPoint x: 1381, endPoint y: 42, distance: 13.8
click at [1384, 29] on icon "close" at bounding box center [1390, 30] width 13 height 13
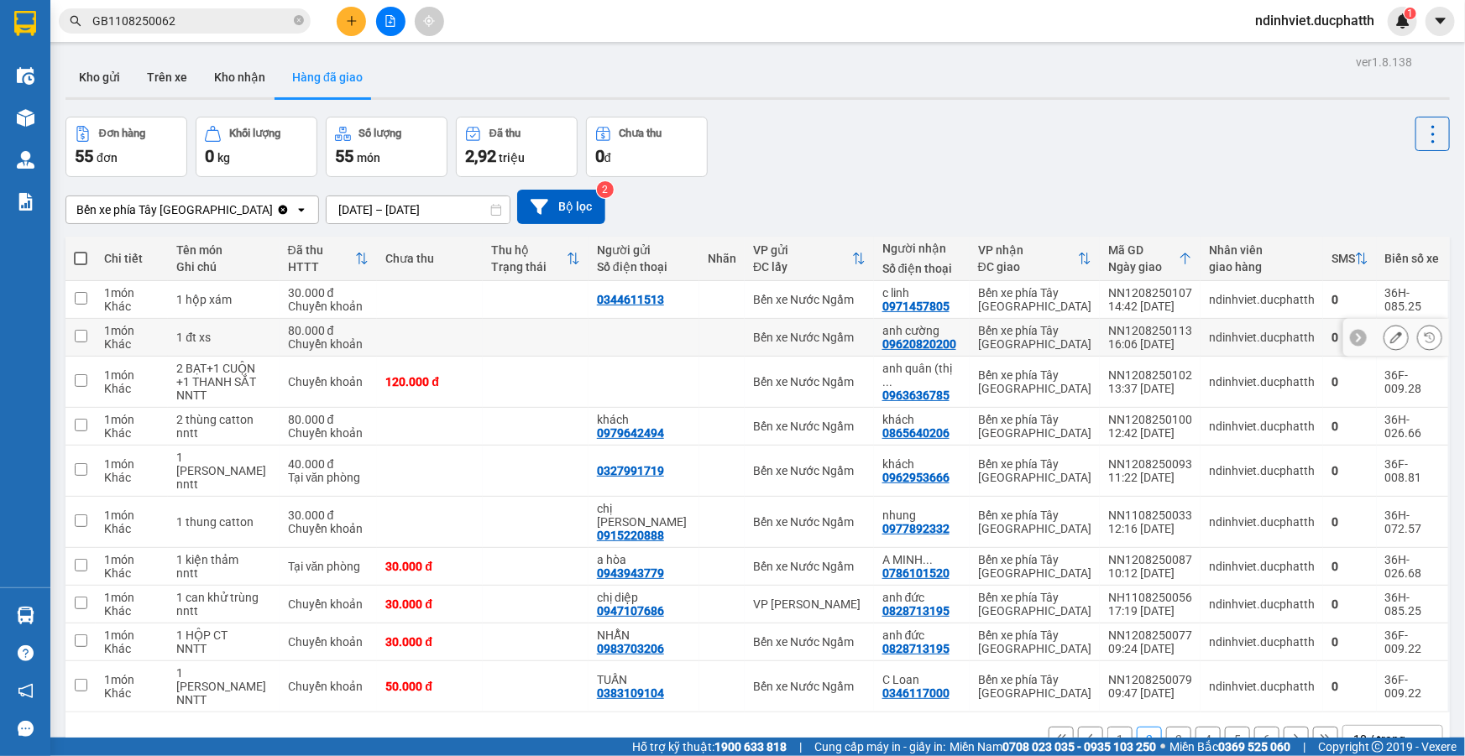
scroll to position [76, 0]
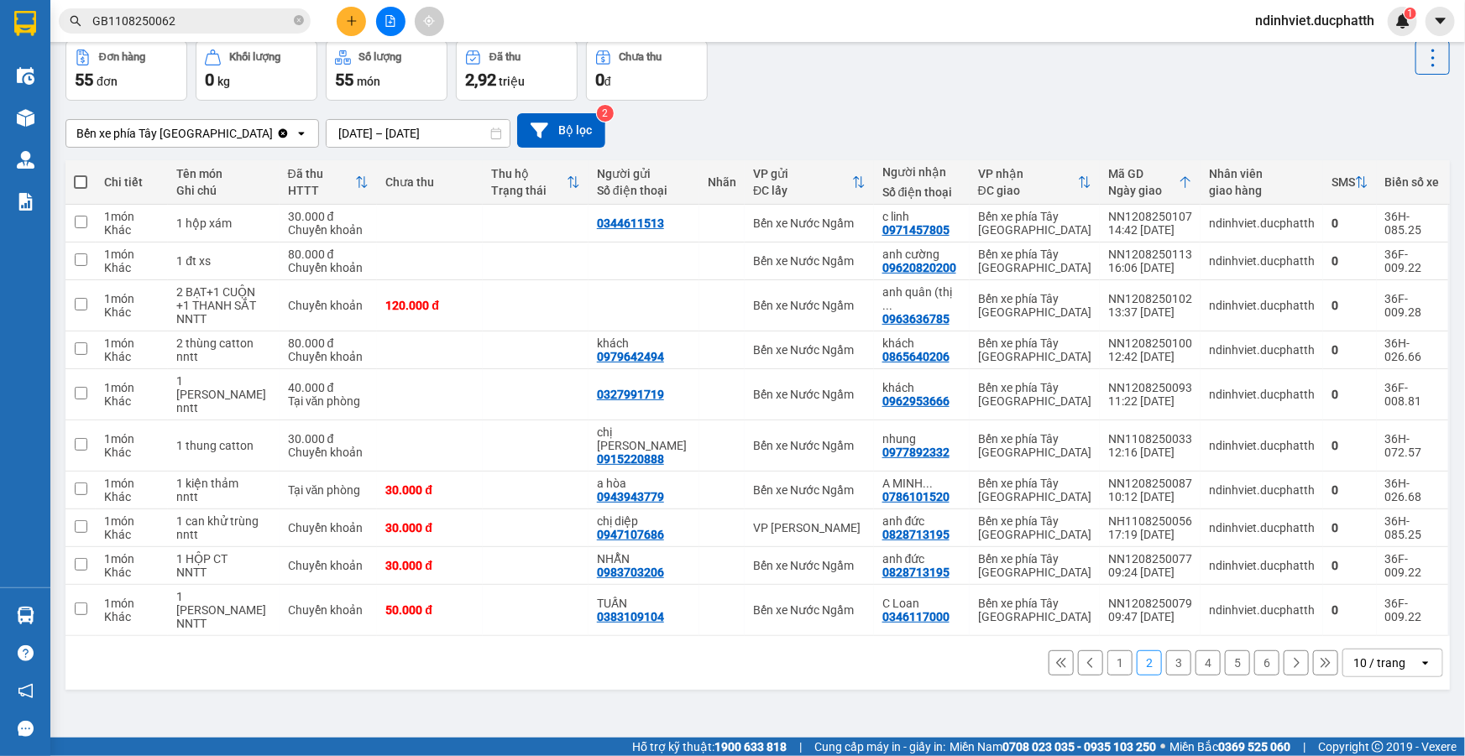
click at [1174, 676] on button "3" at bounding box center [1178, 663] width 25 height 25
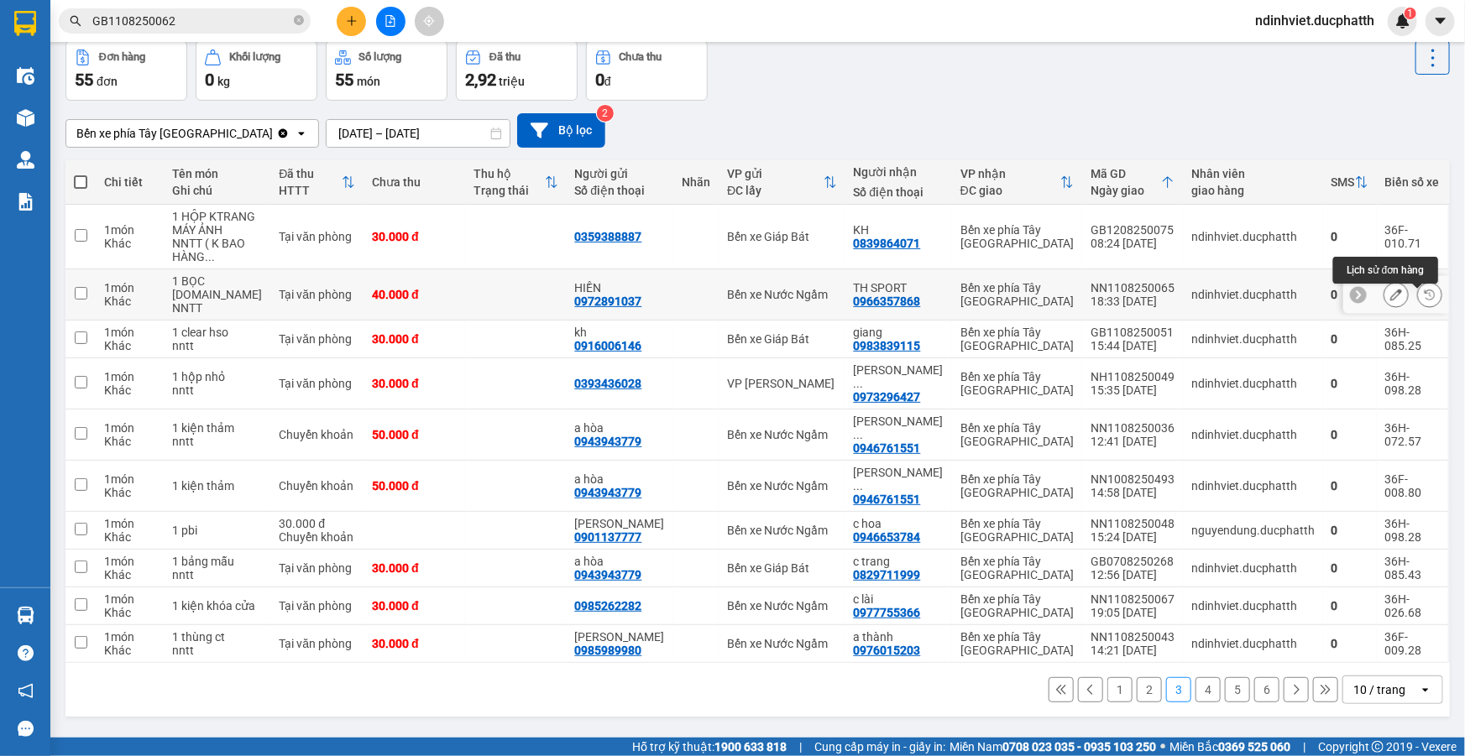
click at [1424, 299] on icon at bounding box center [1430, 295] width 12 height 12
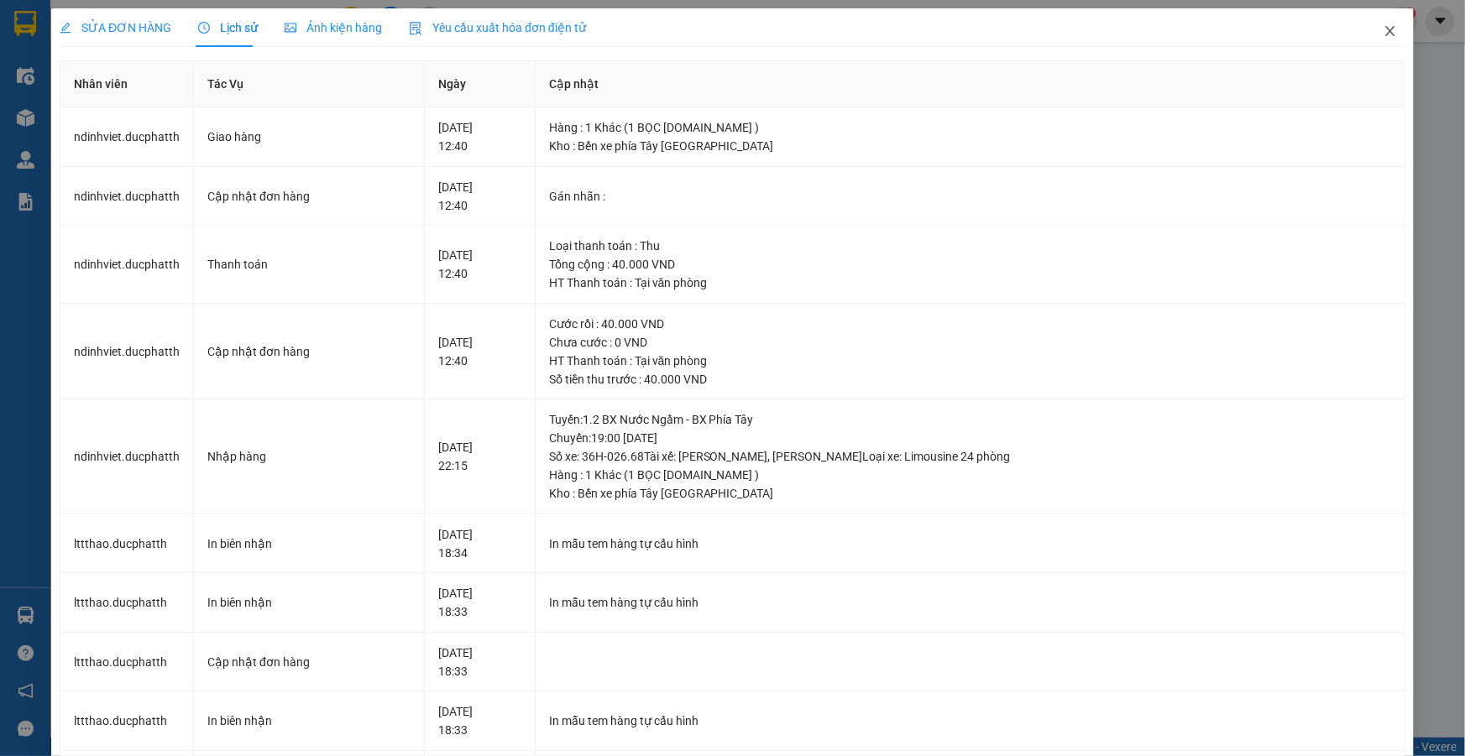
drag, startPoint x: 1384, startPoint y: 25, endPoint x: 1380, endPoint y: 34, distance: 9.4
click at [1384, 34] on icon "close" at bounding box center [1390, 30] width 13 height 13
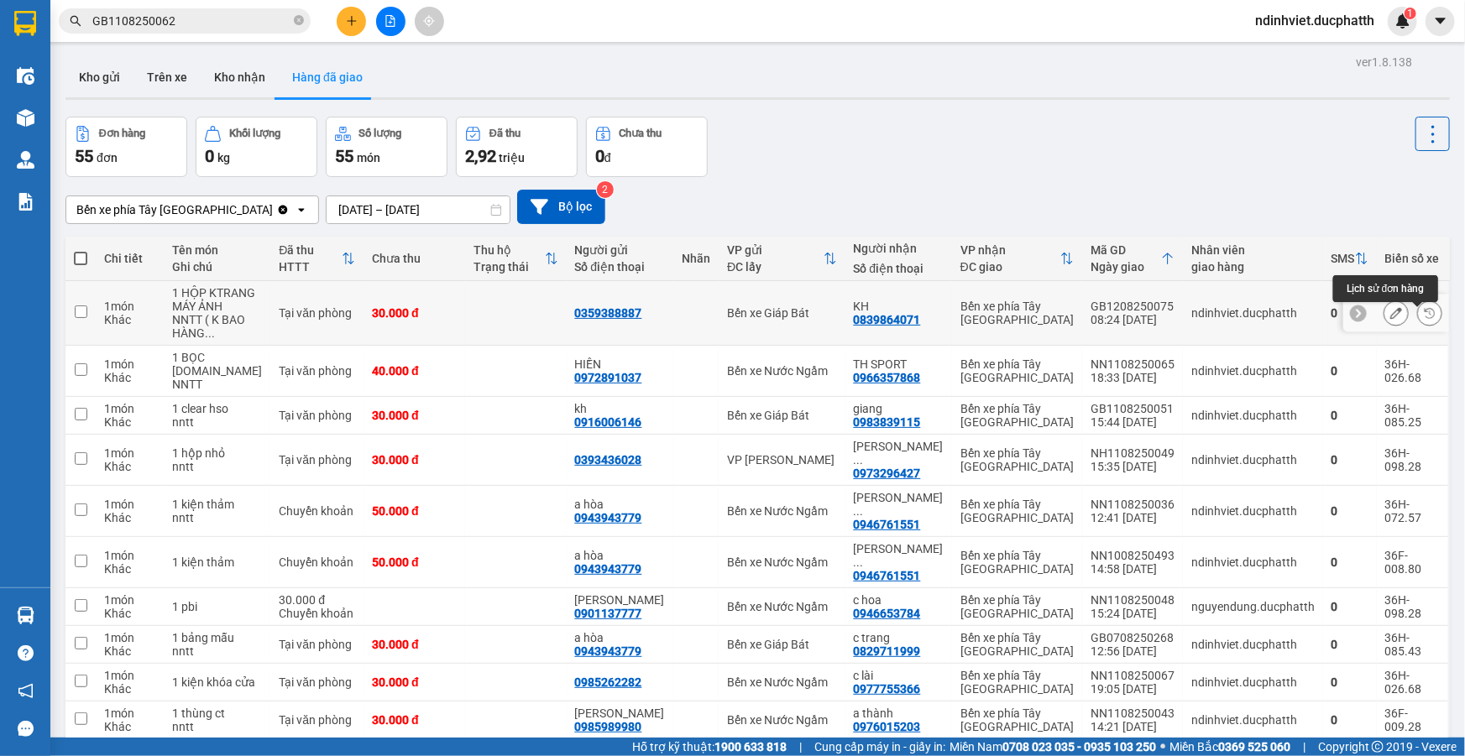
click at [1425, 317] on icon at bounding box center [1430, 313] width 10 height 10
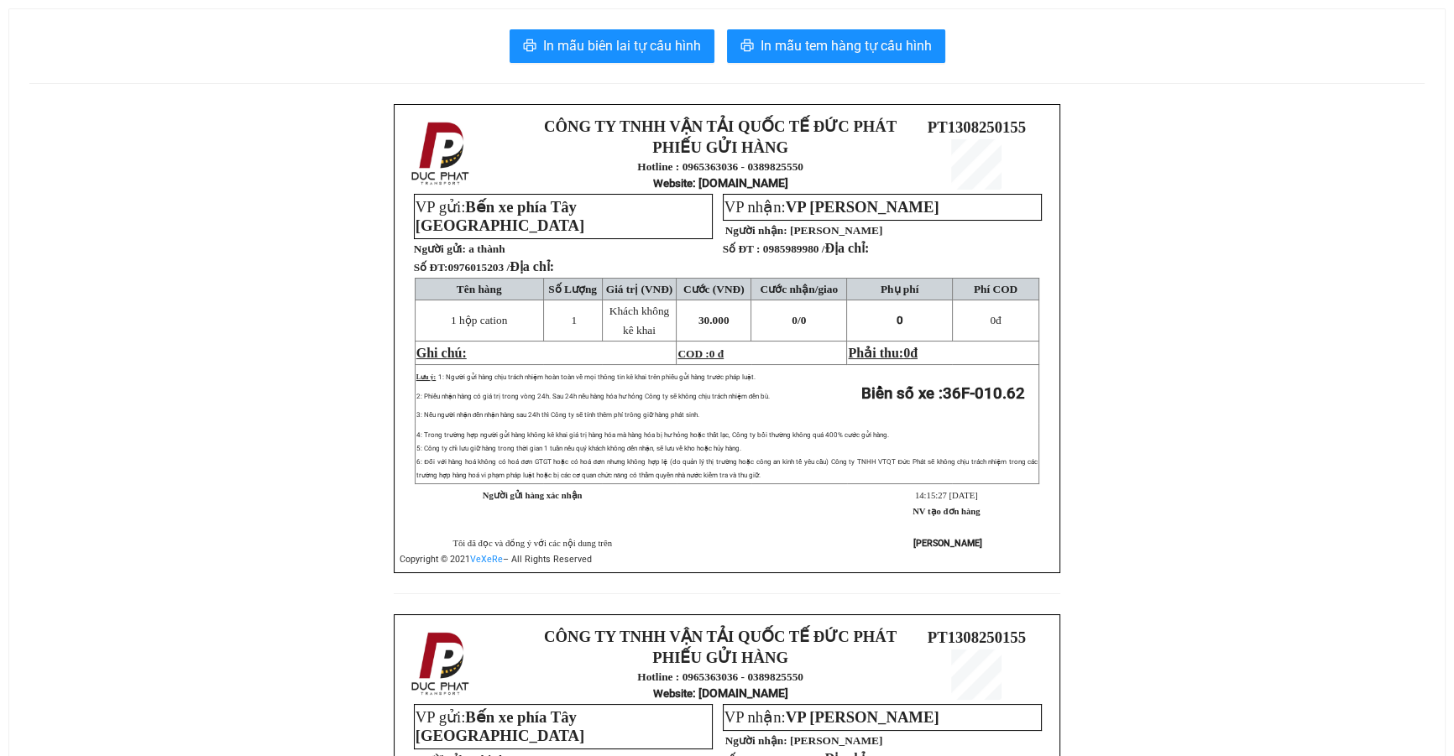
click at [440, 18] on div "In mẫu biên lai tự cấu hình In mẫu tem hàng tự cấu hình CÔNG TY TNHH VẬN TẢI QU…" at bounding box center [727, 577] width 1436 height 1136
click at [571, 42] on span "In mẫu biên lai tự cấu hình" at bounding box center [622, 45] width 158 height 21
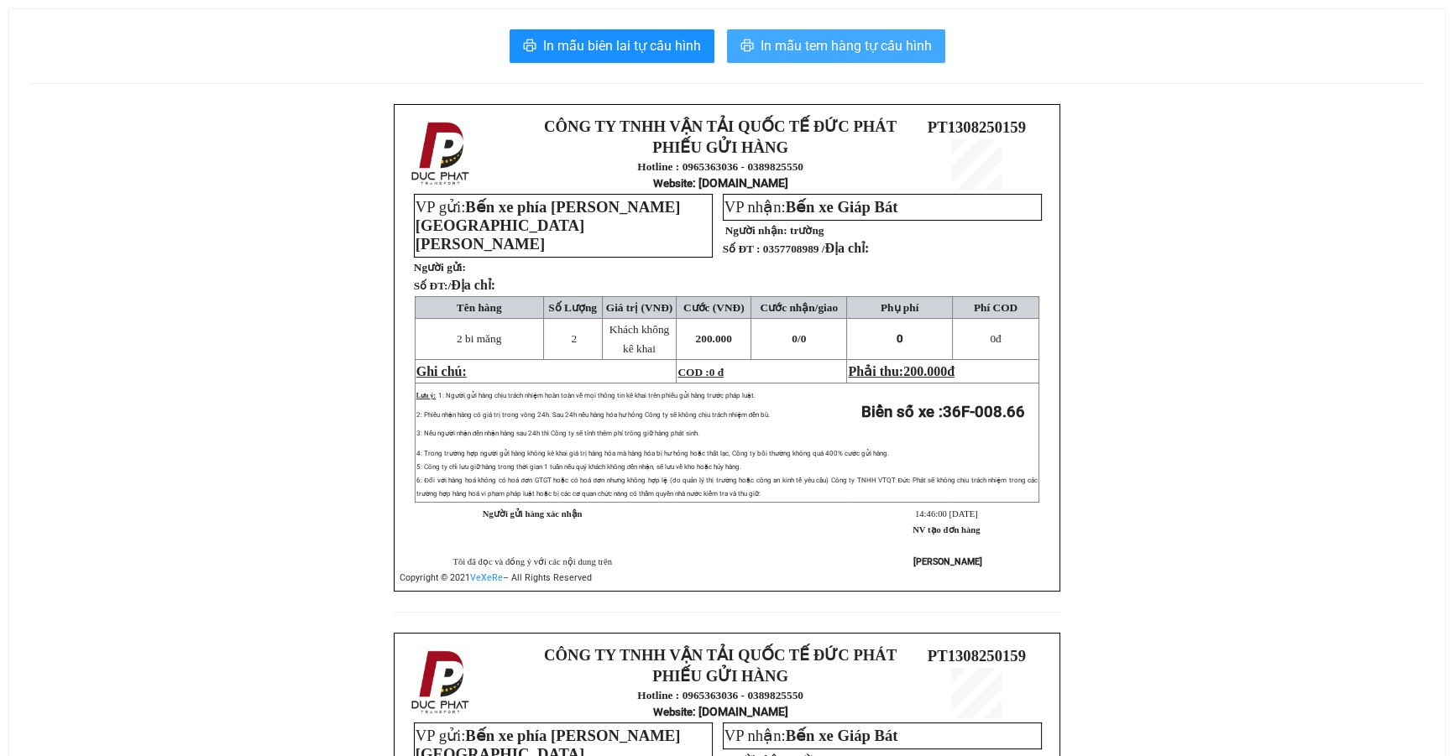
click at [826, 50] on span "In mẫu tem hàng tự cấu hình" at bounding box center [846, 45] width 171 height 21
click at [809, 47] on span "In mẫu tem hàng tự cấu hình" at bounding box center [846, 45] width 171 height 21
click at [829, 46] on span "In mẫu tem hàng tự cấu hình" at bounding box center [846, 45] width 171 height 21
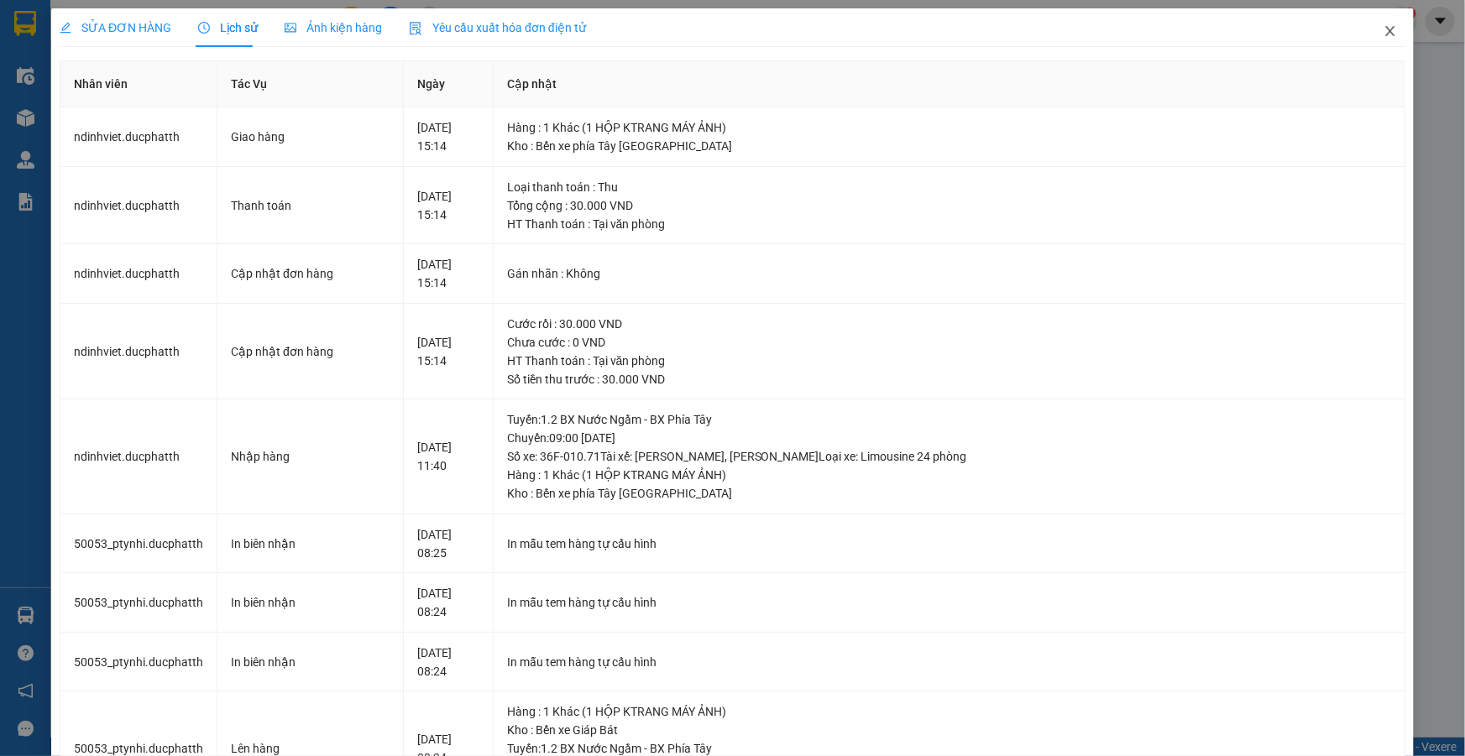
click at [1384, 32] on icon "close" at bounding box center [1390, 30] width 13 height 13
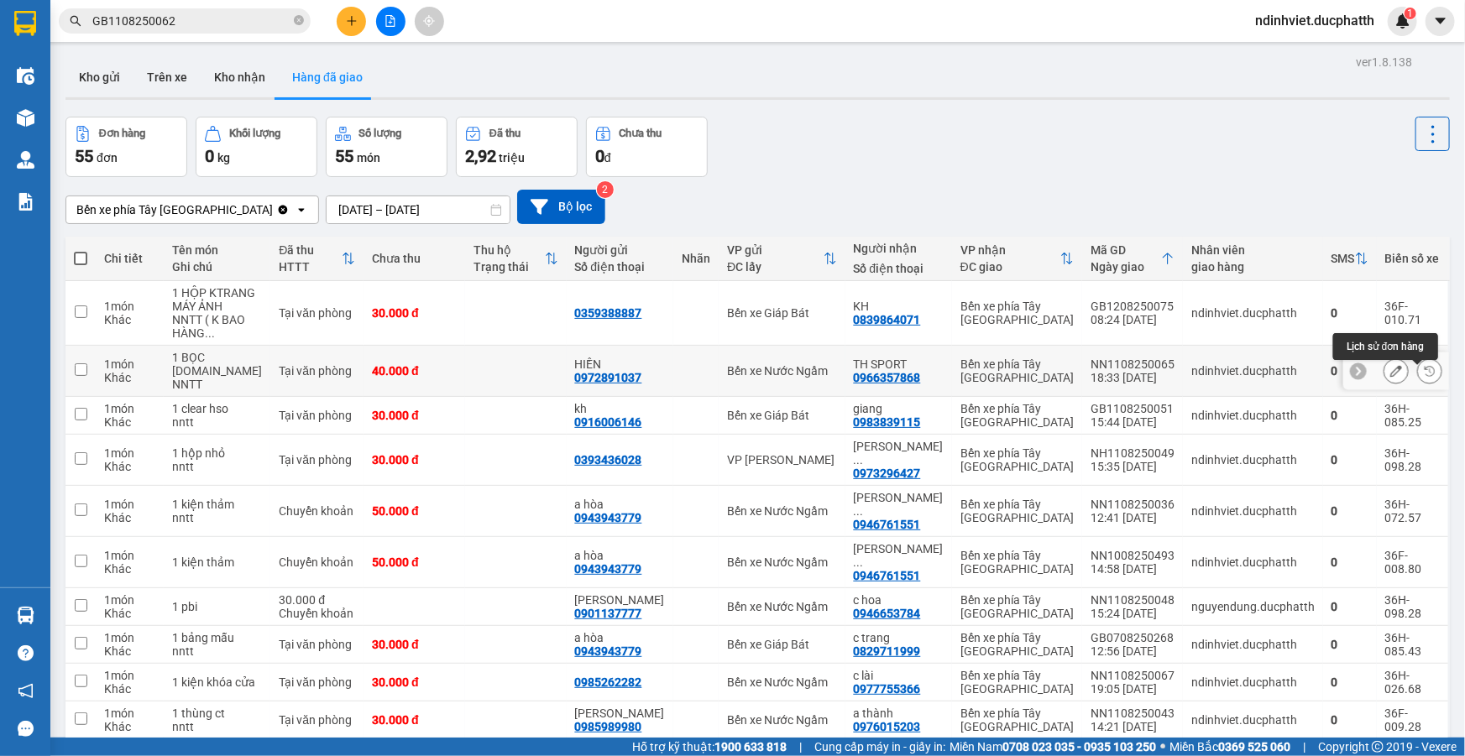
click at [1424, 374] on icon at bounding box center [1430, 371] width 12 height 12
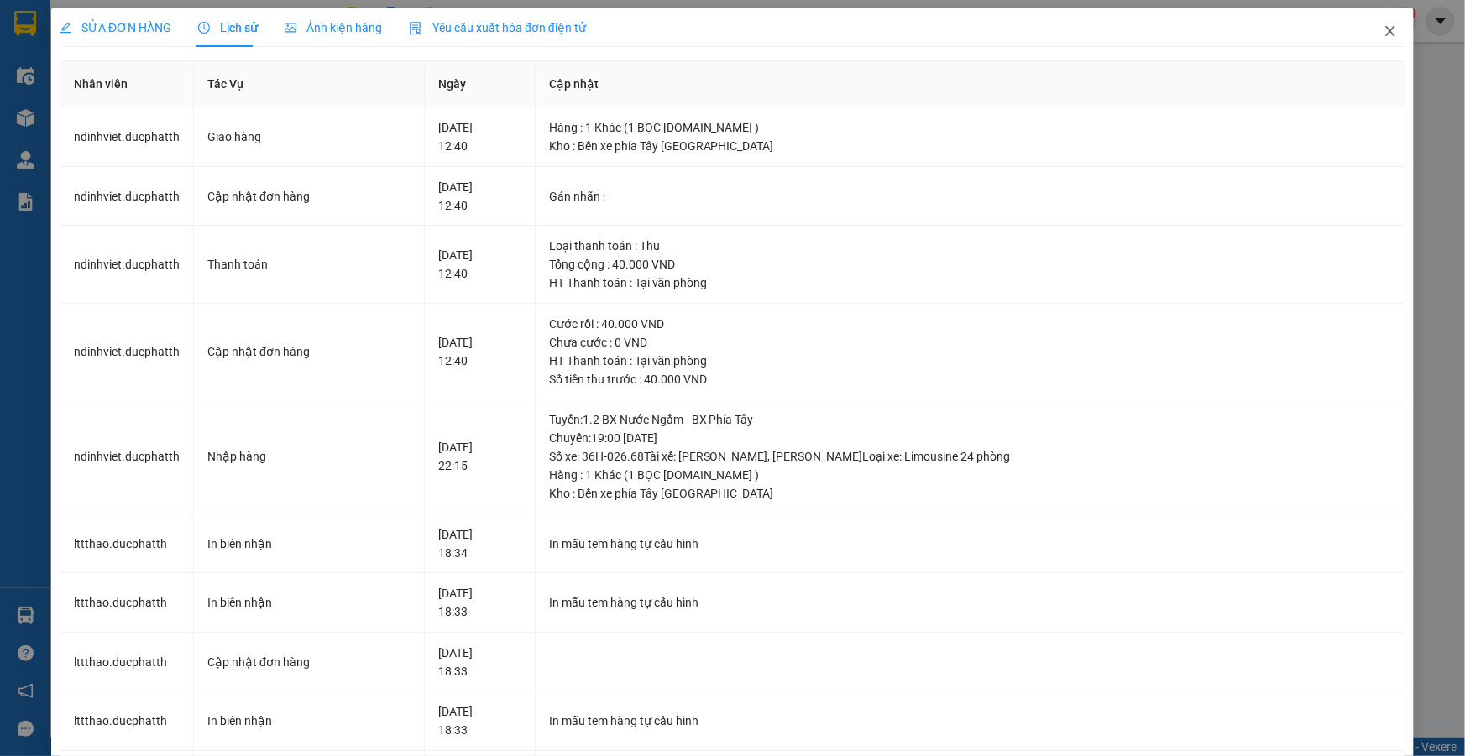
click at [1384, 32] on icon "close" at bounding box center [1390, 30] width 13 height 13
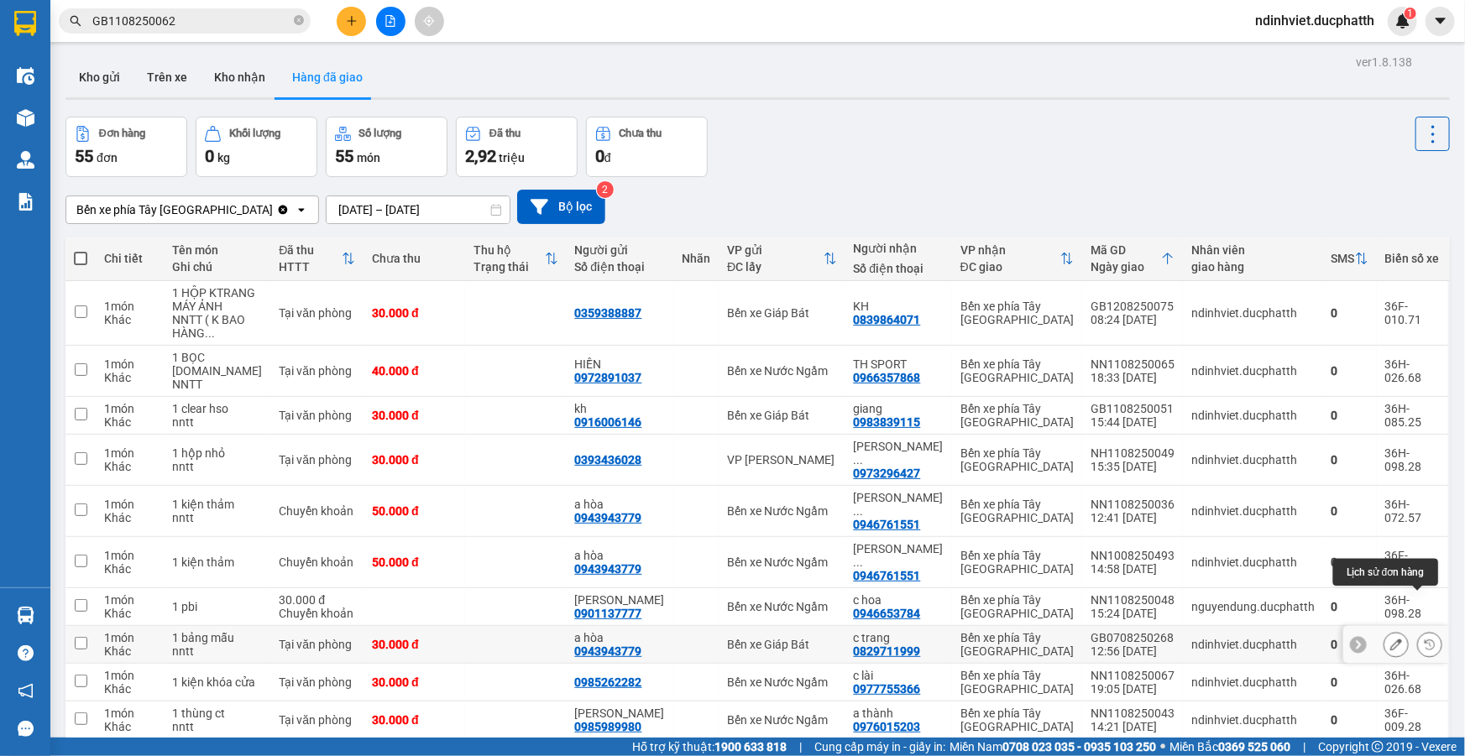
click at [1424, 639] on icon at bounding box center [1430, 645] width 12 height 12
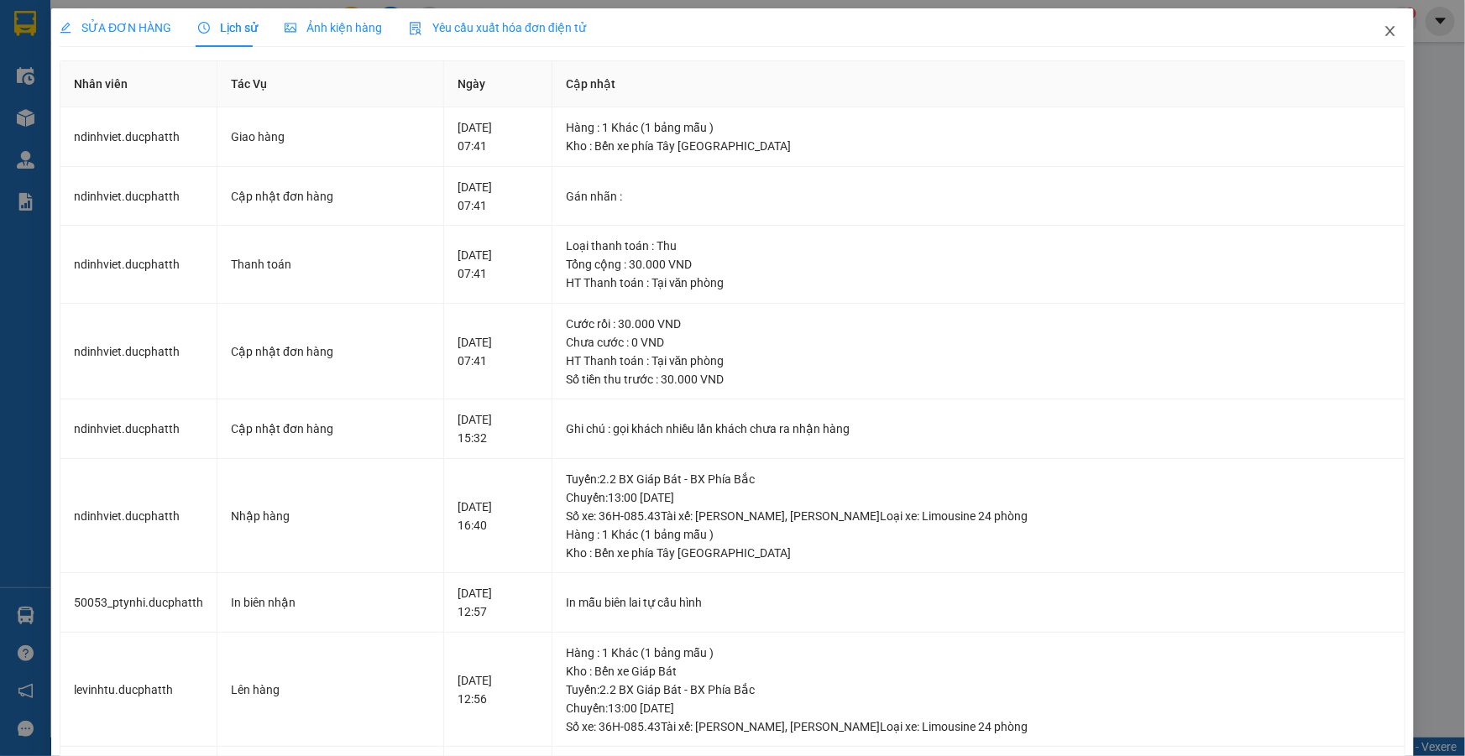
click at [1384, 29] on icon "close" at bounding box center [1390, 30] width 13 height 13
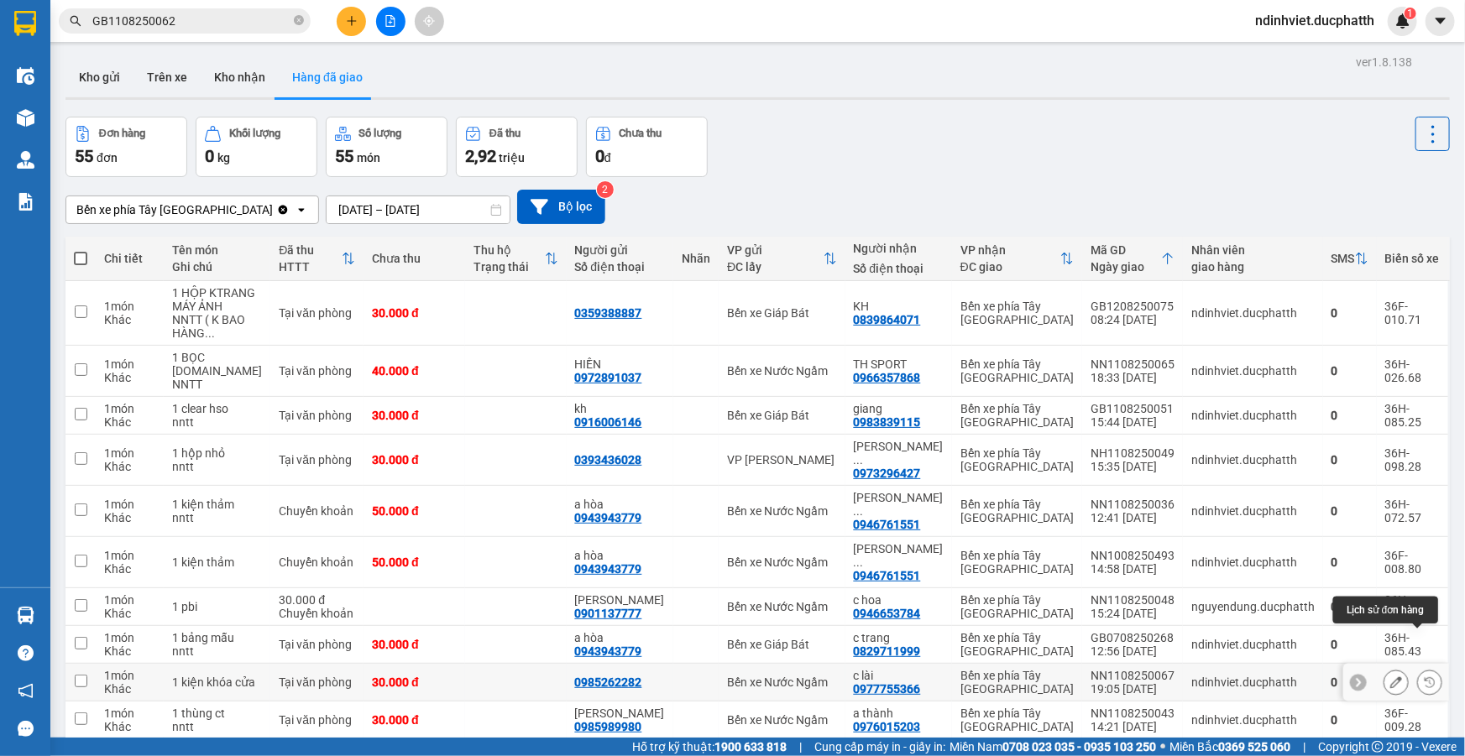
click at [1424, 677] on icon at bounding box center [1430, 683] width 12 height 12
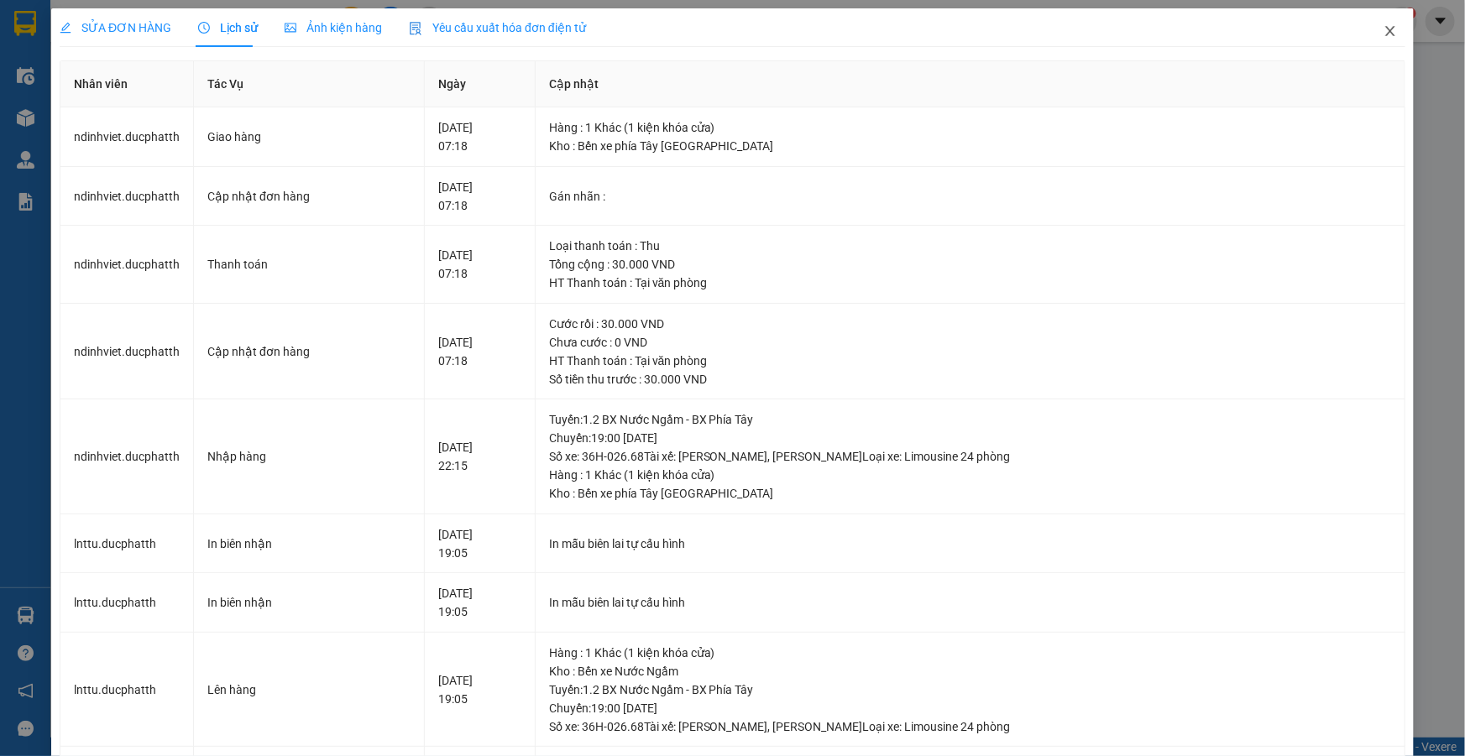
click at [1385, 32] on icon "close" at bounding box center [1389, 31] width 9 height 10
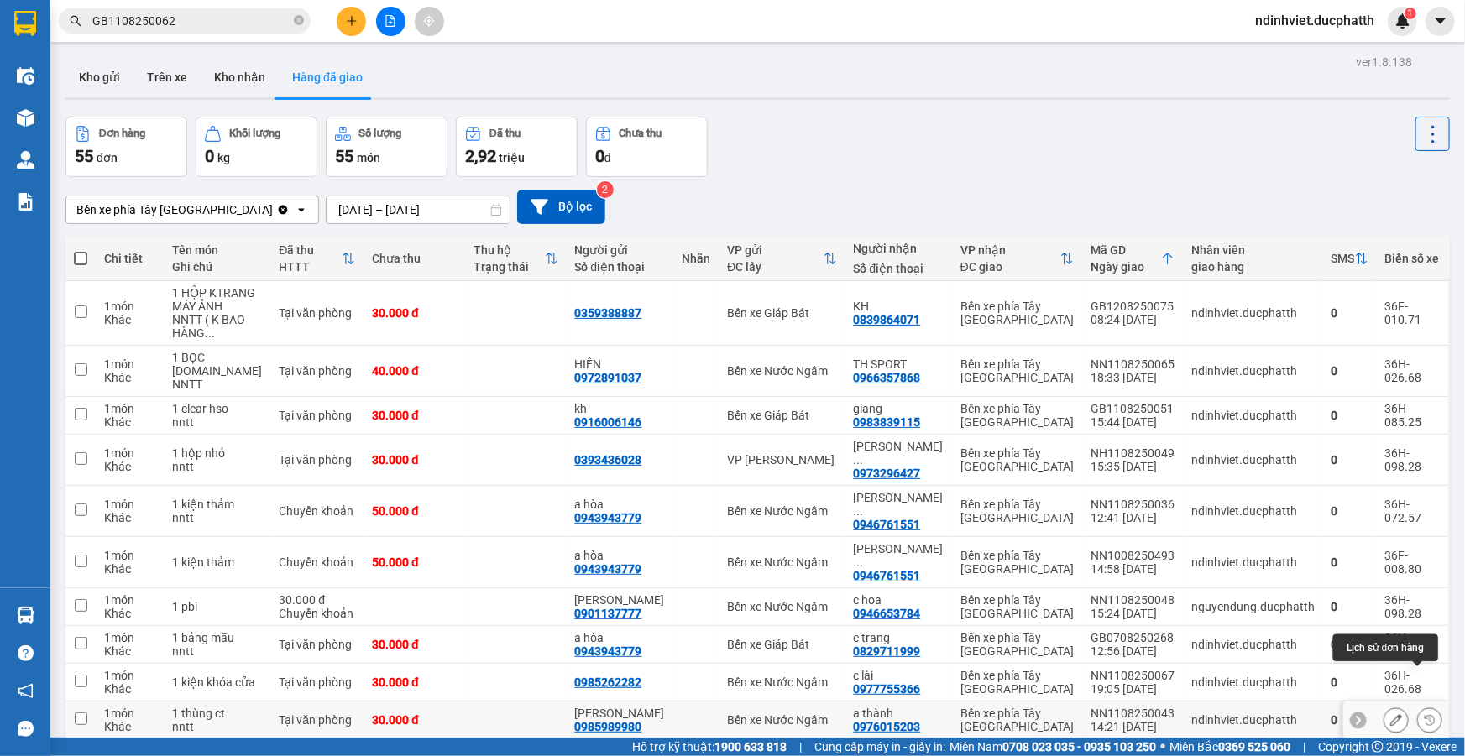
click at [1429, 706] on button at bounding box center [1430, 720] width 24 height 29
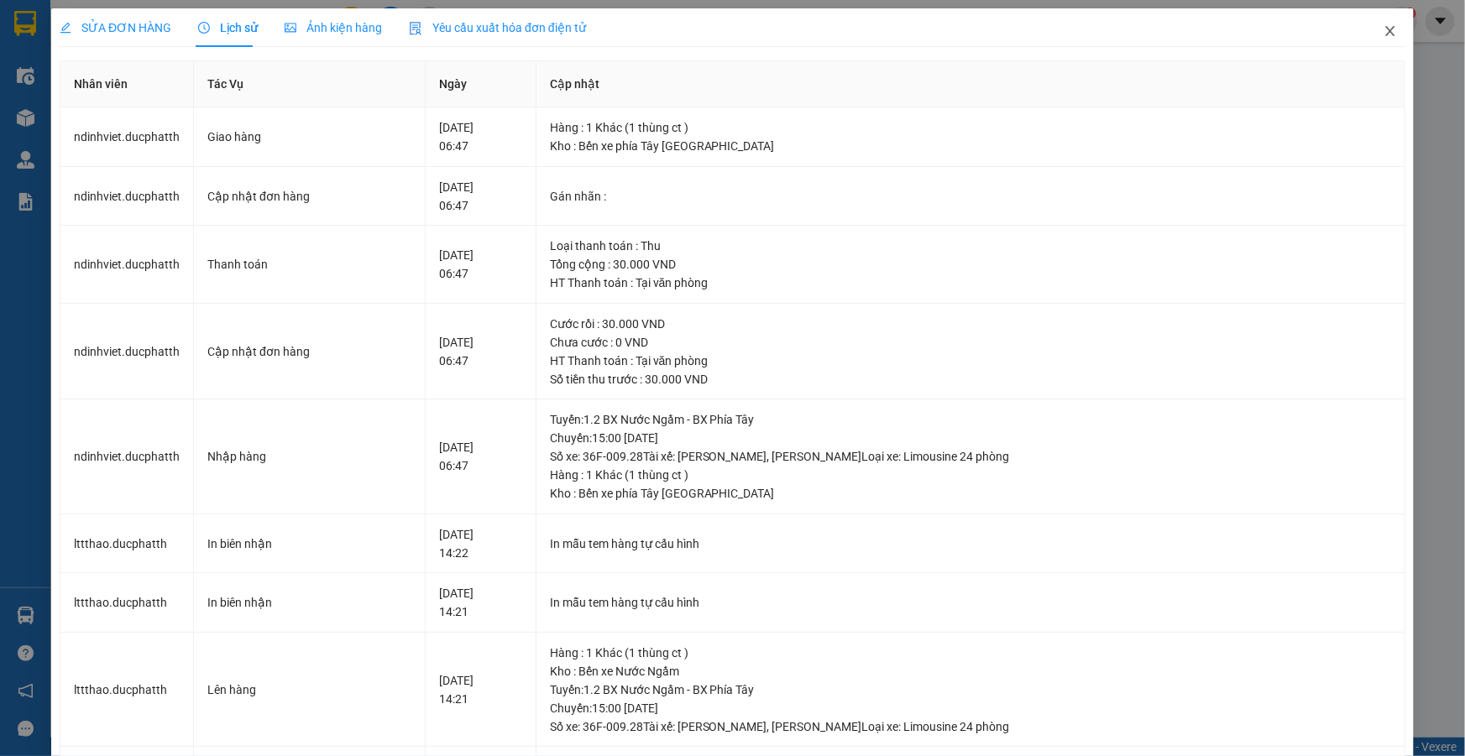
click at [1385, 32] on icon "close" at bounding box center [1389, 31] width 9 height 10
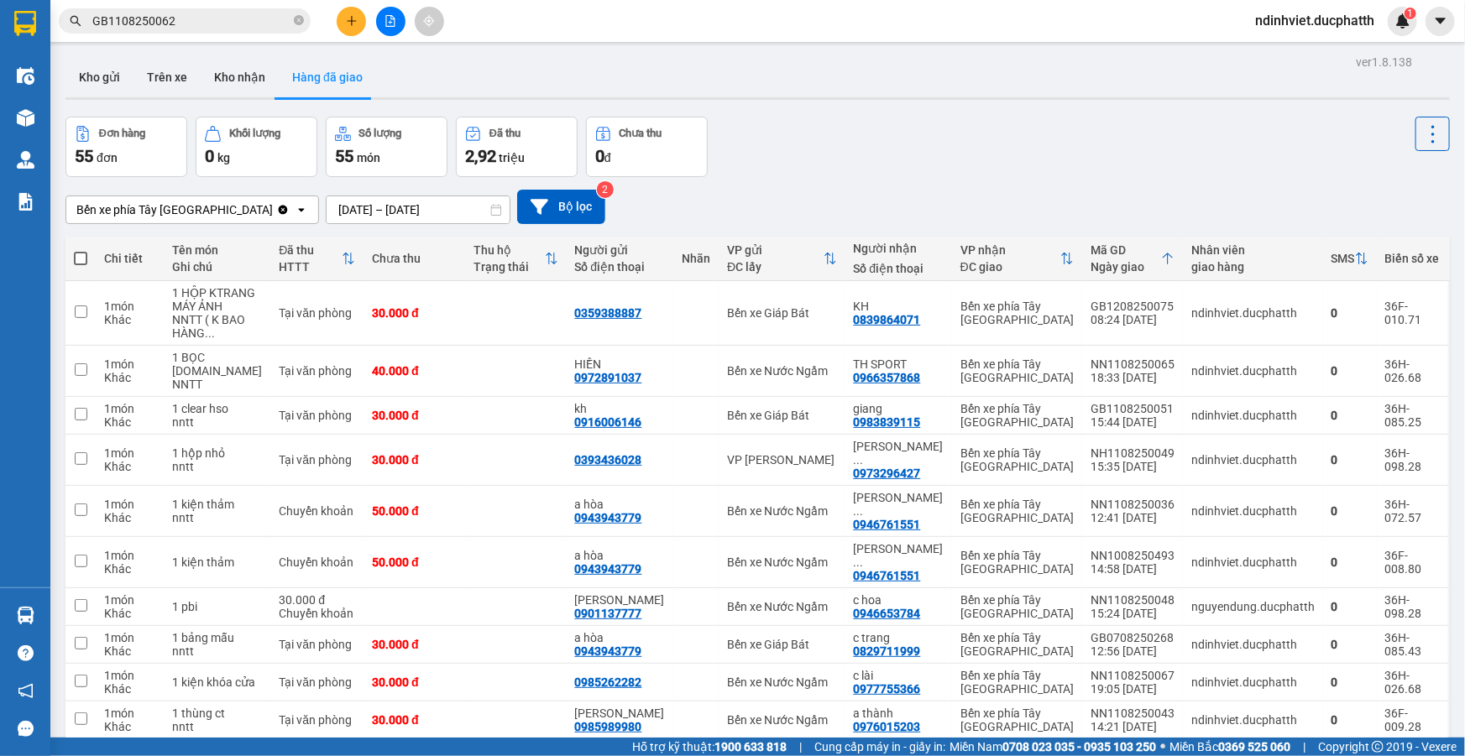
click at [1203, 754] on button "4" at bounding box center [1208, 766] width 25 height 25
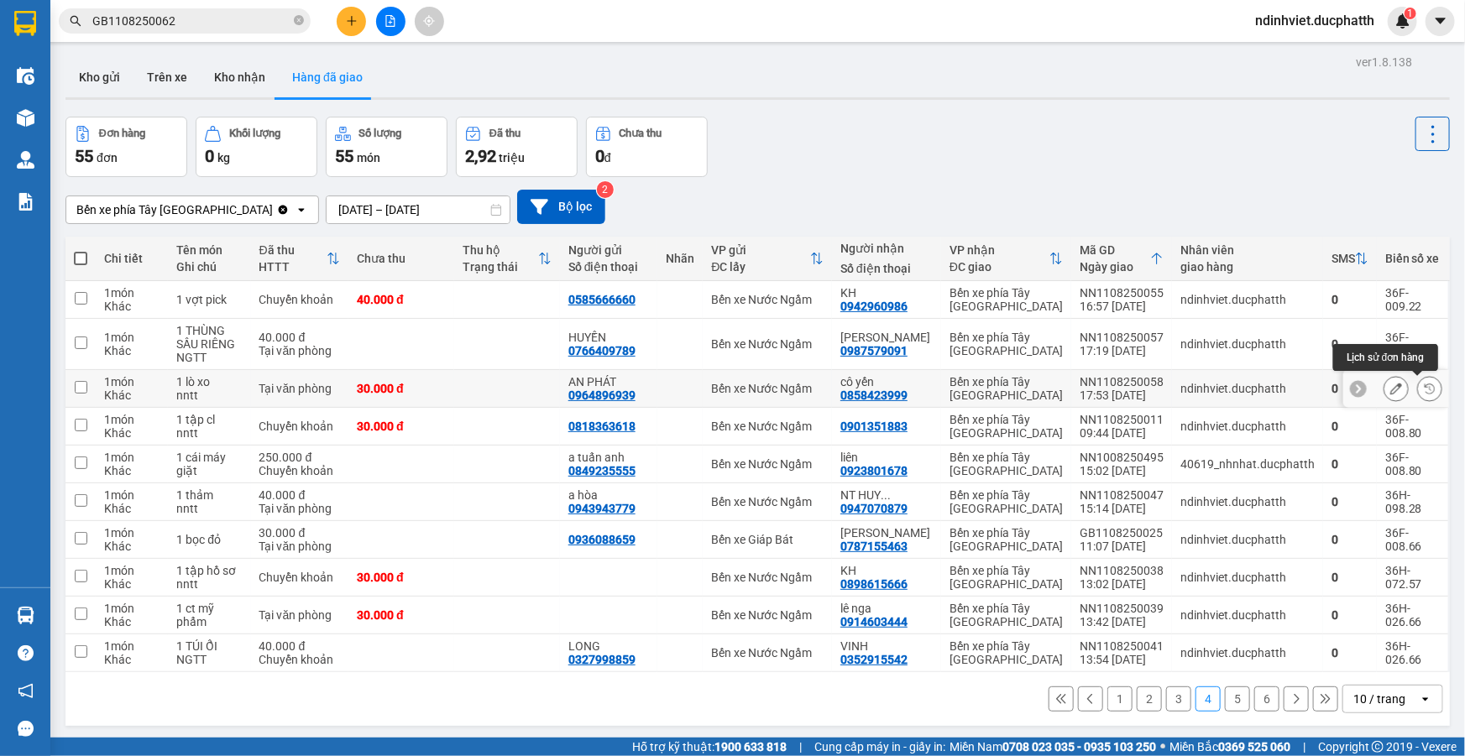
click at [1424, 391] on icon at bounding box center [1430, 389] width 12 height 12
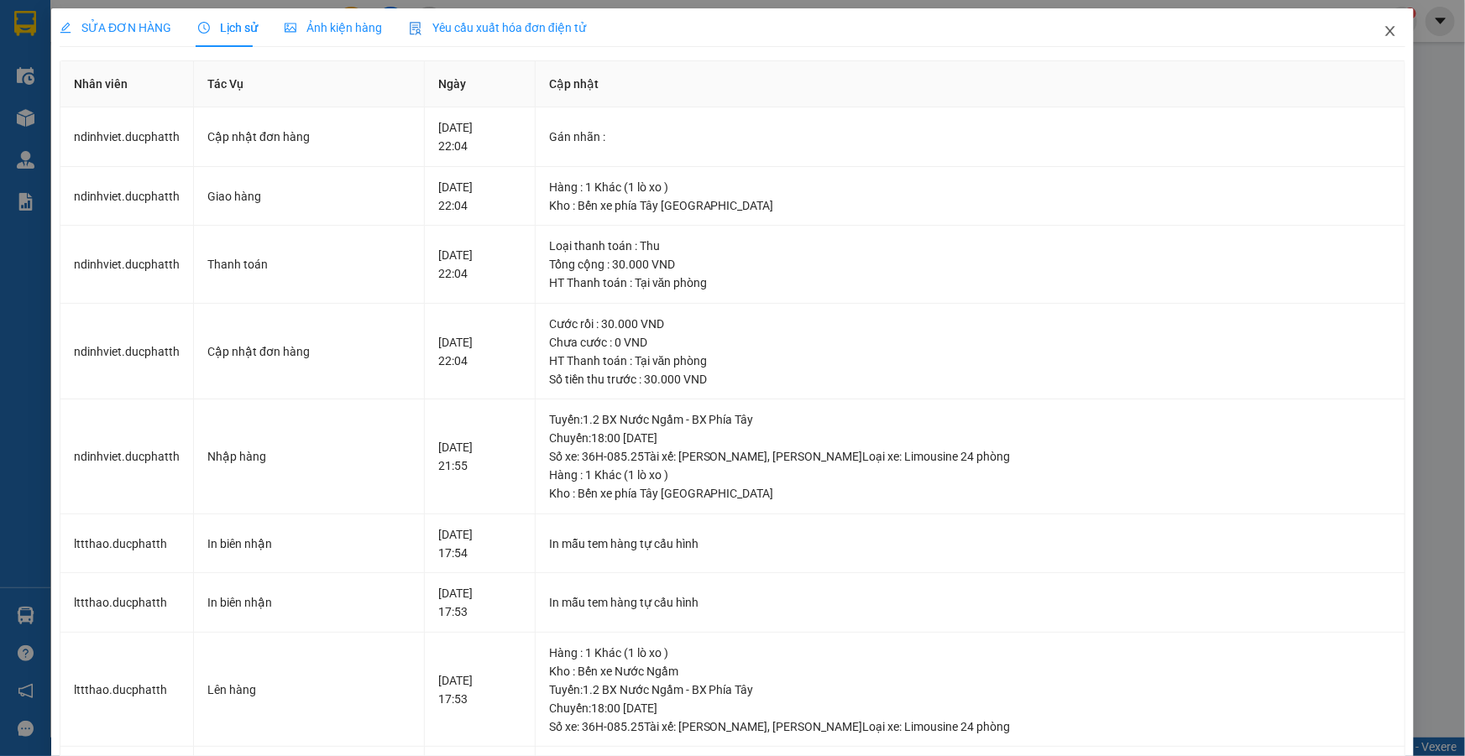
click at [1384, 30] on icon "close" at bounding box center [1390, 30] width 13 height 13
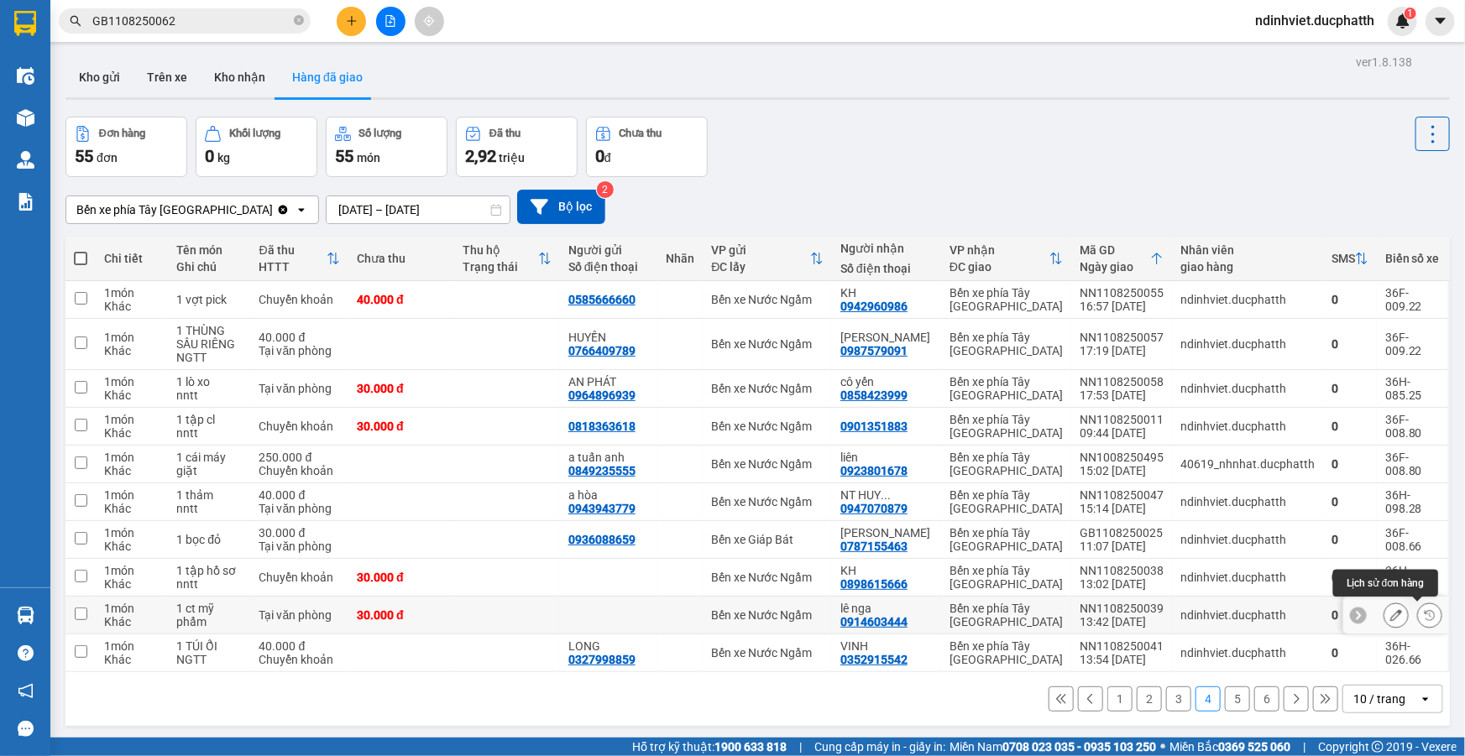
click at [1425, 616] on icon at bounding box center [1430, 615] width 10 height 10
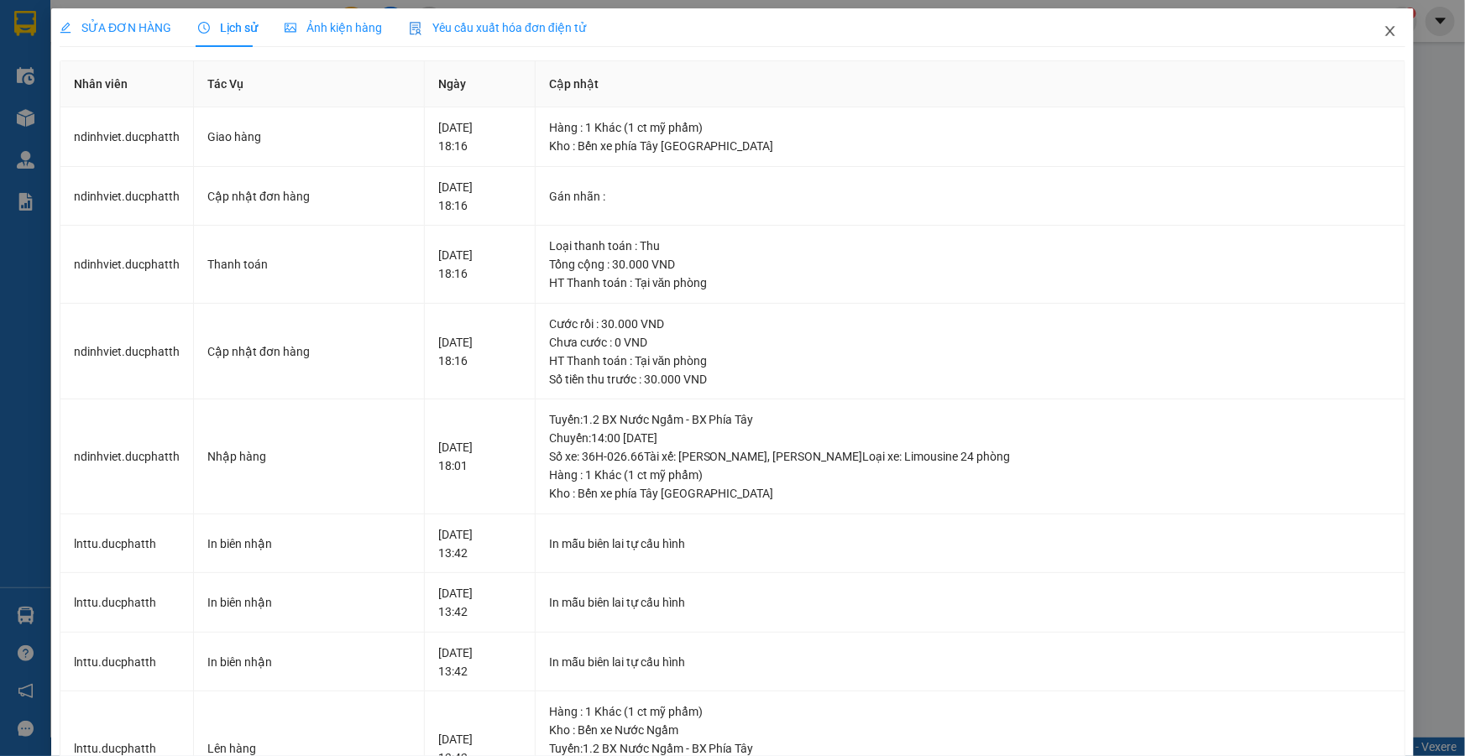
click at [1385, 27] on icon "close" at bounding box center [1389, 31] width 9 height 10
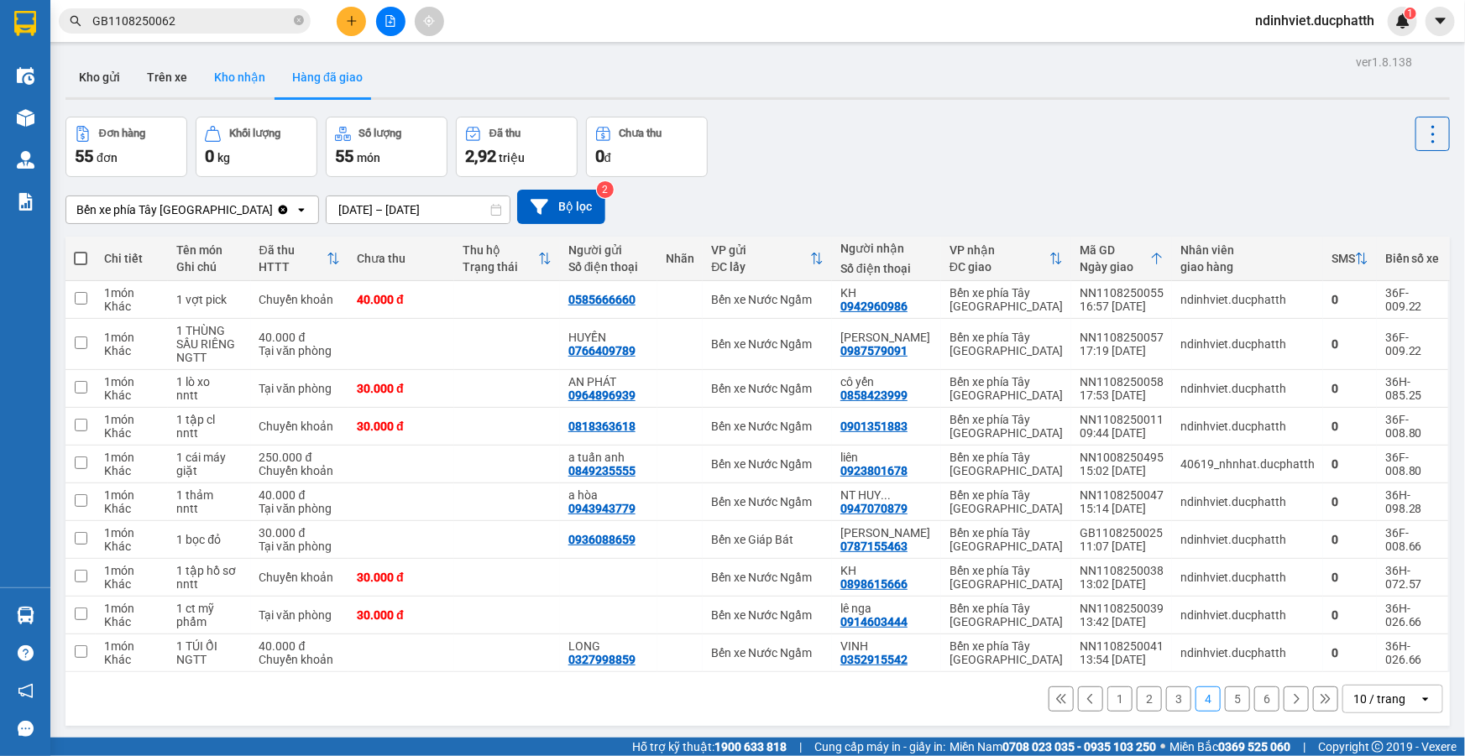
click at [242, 74] on button "Kho nhận" at bounding box center [240, 77] width 78 height 40
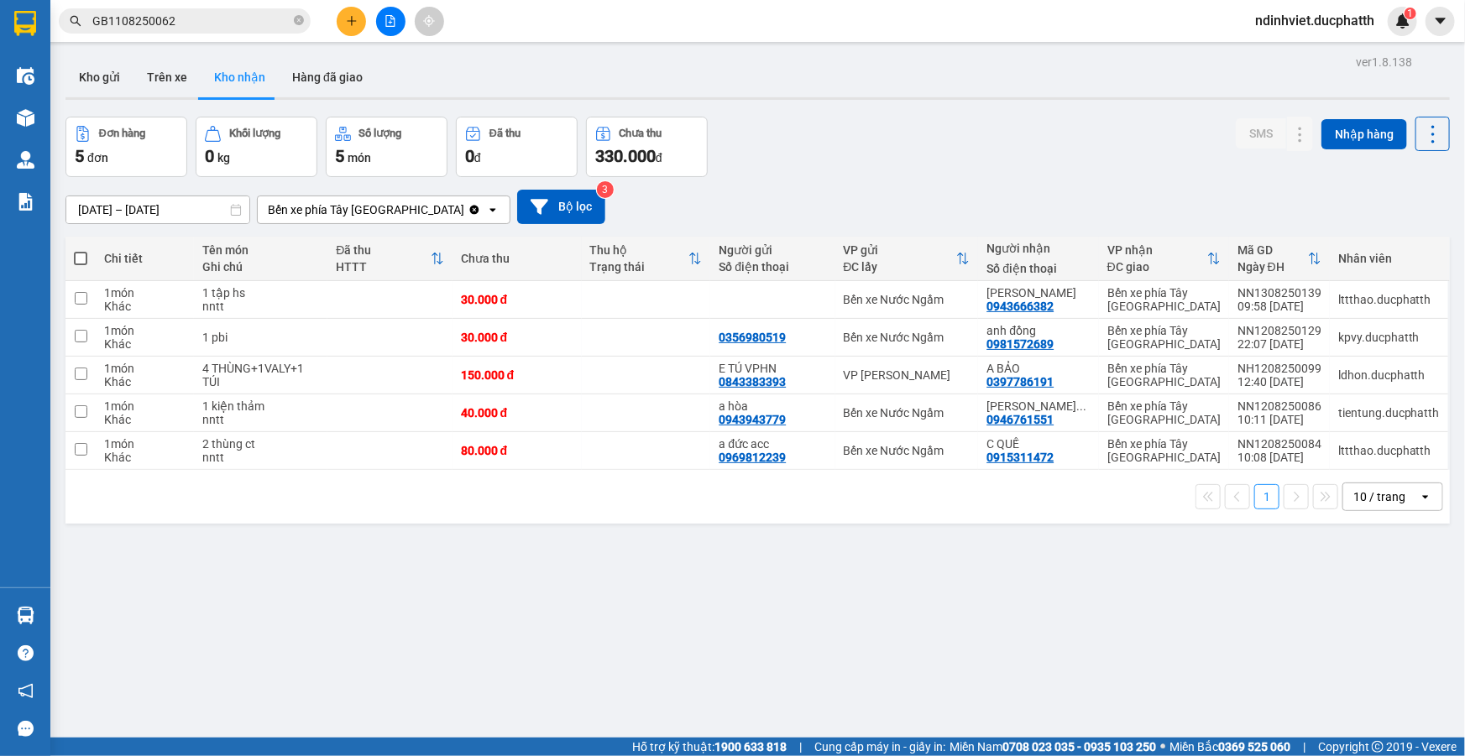
click at [328, 209] on div "Bến xe phía [PERSON_NAME][GEOGRAPHIC_DATA][PERSON_NAME]" at bounding box center [366, 209] width 196 height 17
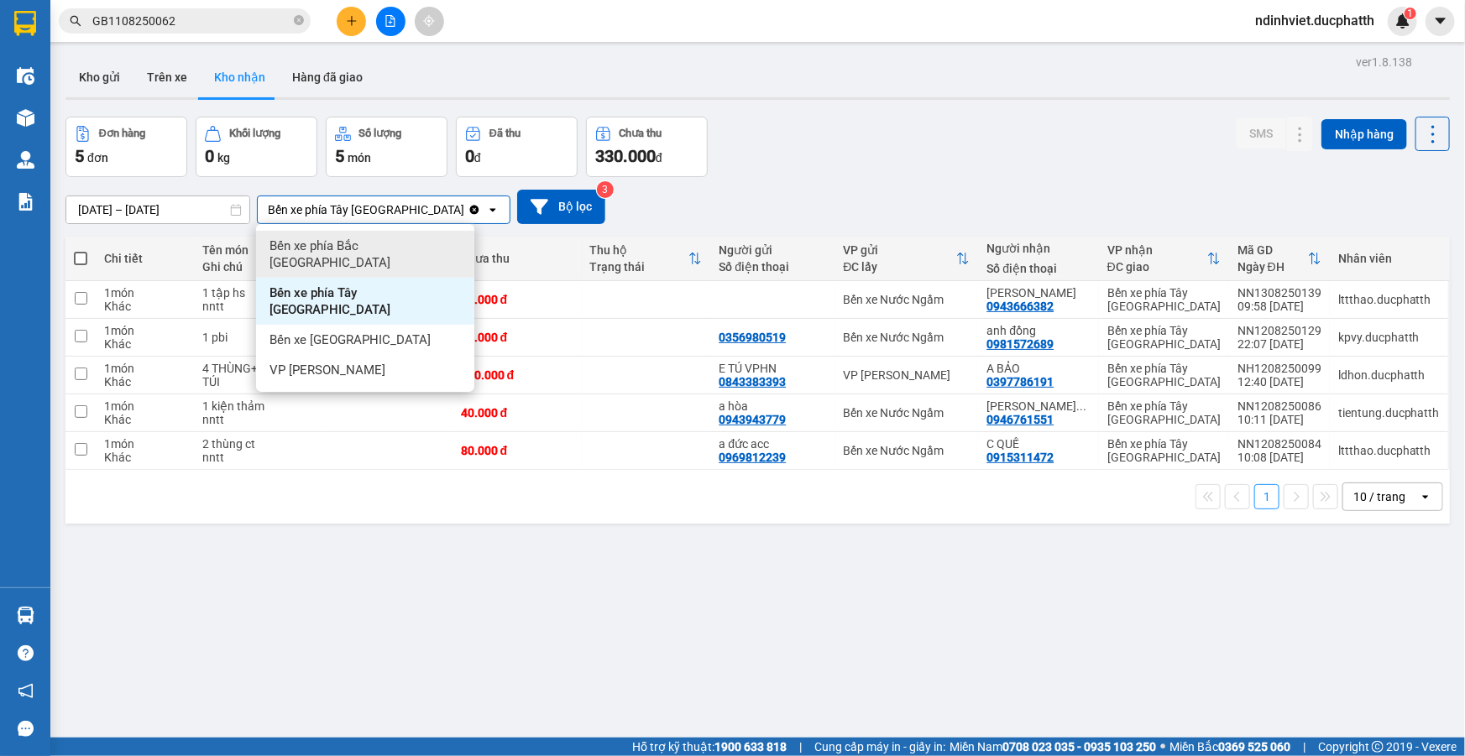
click at [871, 144] on div "Đơn hàng 5 đơn Khối lượng 0 kg Số lượng 5 món Đã thu 0 đ Chưa thu 330.000 đ SMS…" at bounding box center [757, 147] width 1384 height 60
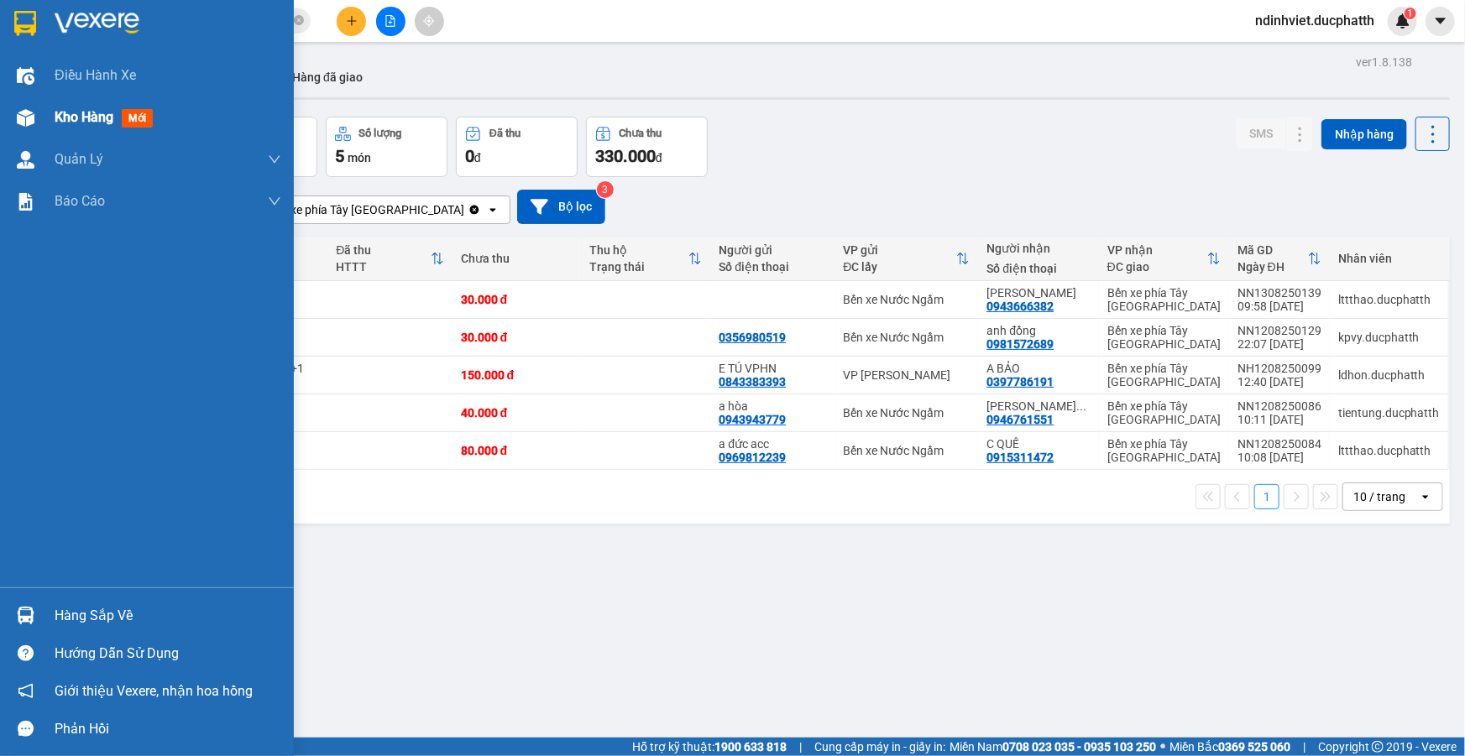
click at [78, 120] on span "Kho hàng" at bounding box center [84, 117] width 59 height 16
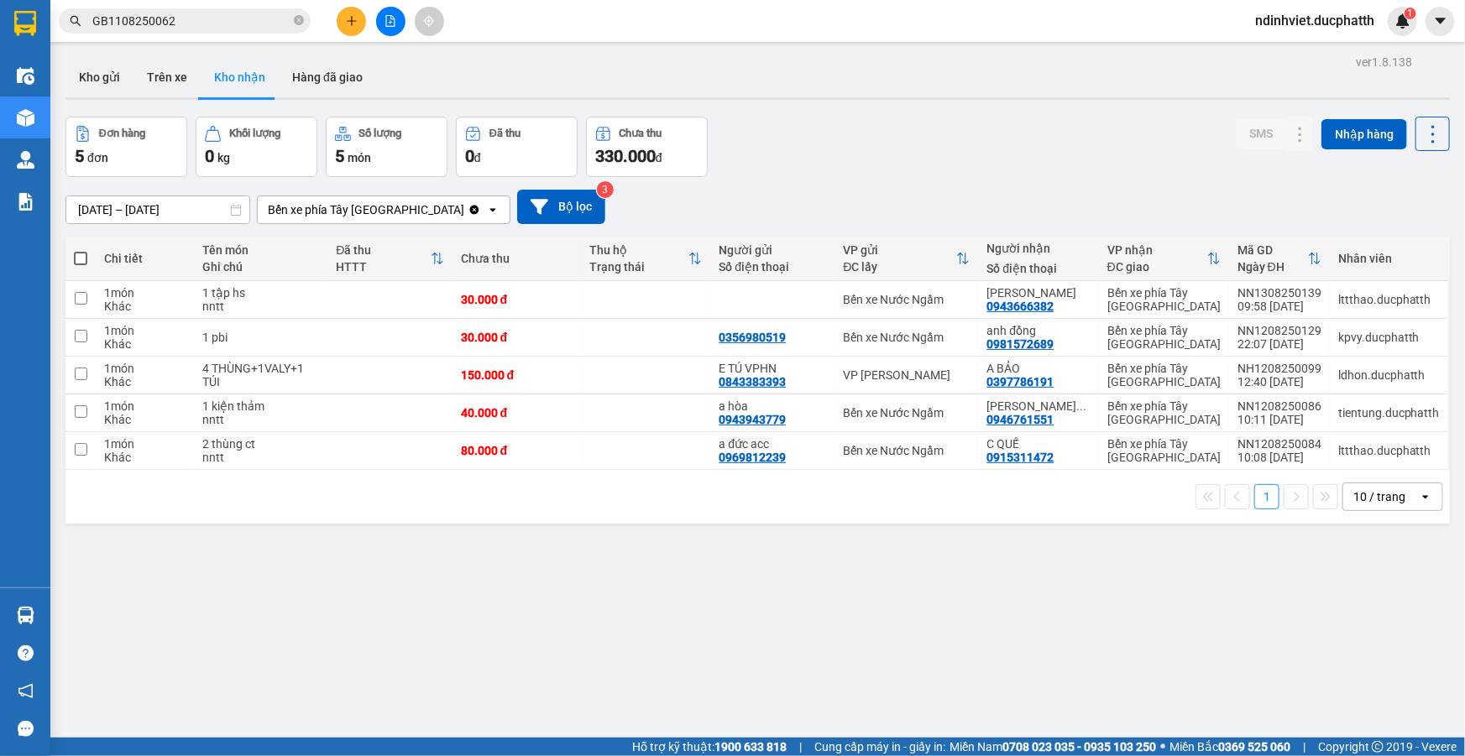
click at [129, 532] on div "ver 1.8.138 Kho gửi Trên xe Kho nhận Hàng đã giao Đơn hàng 5 đơn Khối lượng 0 k…" at bounding box center [758, 428] width 1398 height 756
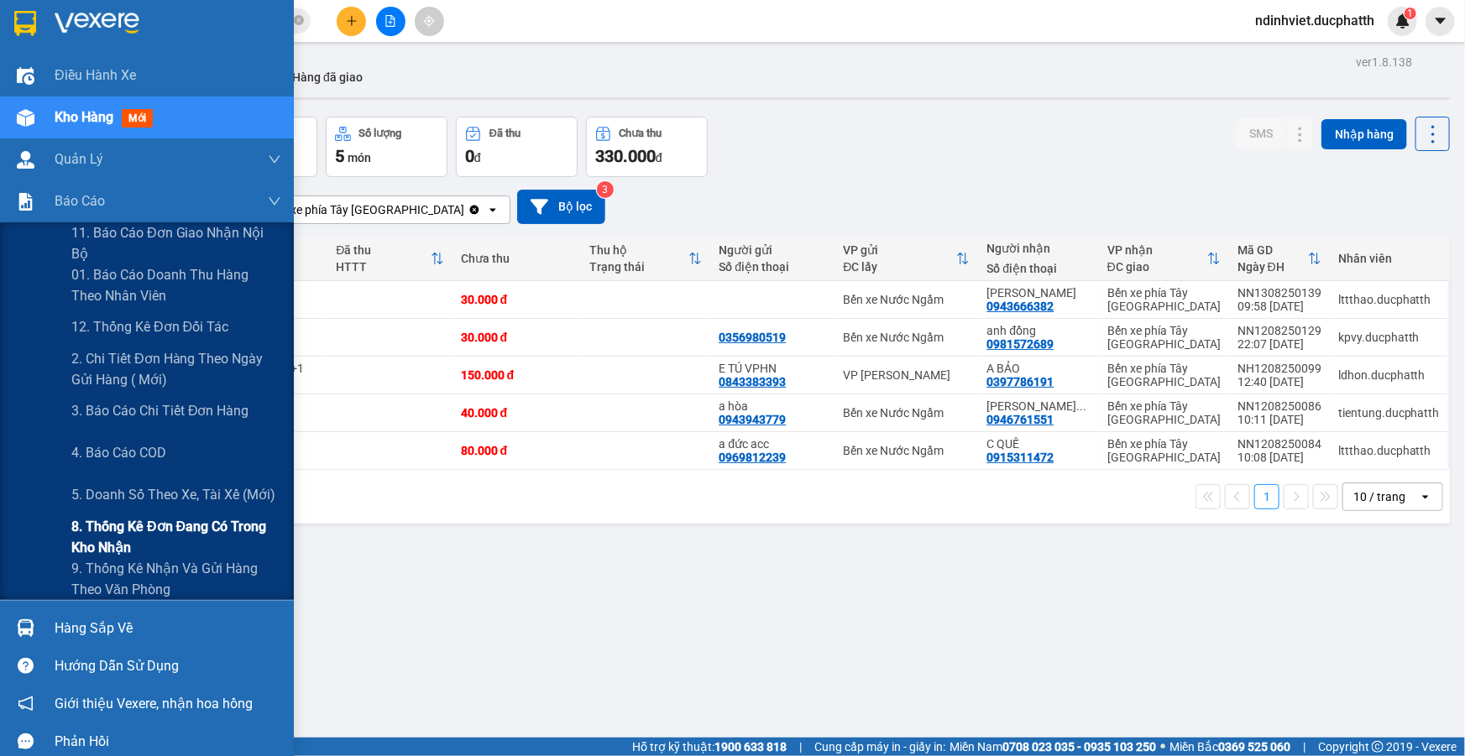
click at [152, 542] on span "8. Thống kê đơn đang có trong kho nhận" at bounding box center [176, 537] width 210 height 42
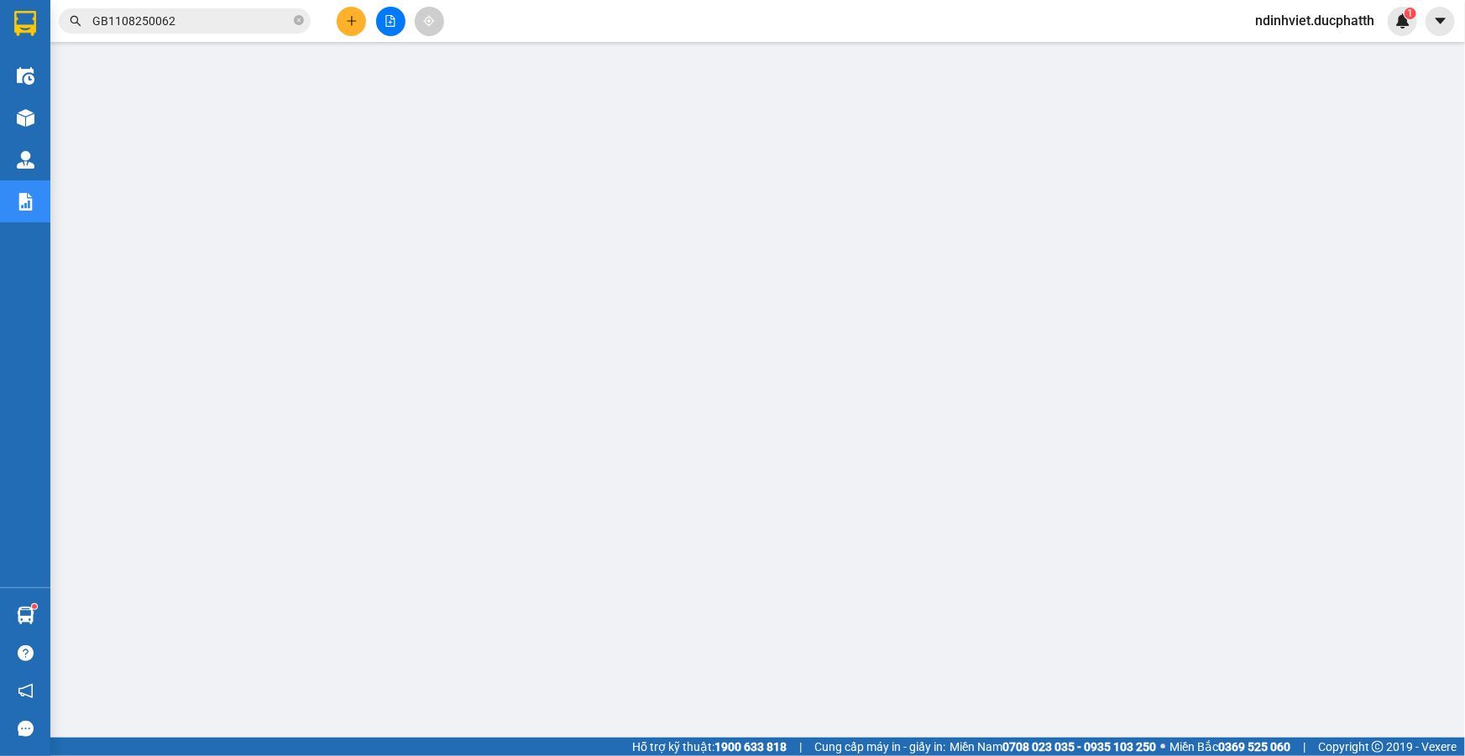
drag, startPoint x: 97, startPoint y: 123, endPoint x: 748, endPoint y: 756, distance: 909.0
click at [748, 756] on html "Kết quả tìm kiếm ( 1 ) Bộ lọc Mã ĐH Trạng thái Món hàng Thu hộ Tổng cước Chưa c…" at bounding box center [732, 378] width 1465 height 756
click at [353, 18] on icon "plus" at bounding box center [352, 21] width 12 height 12
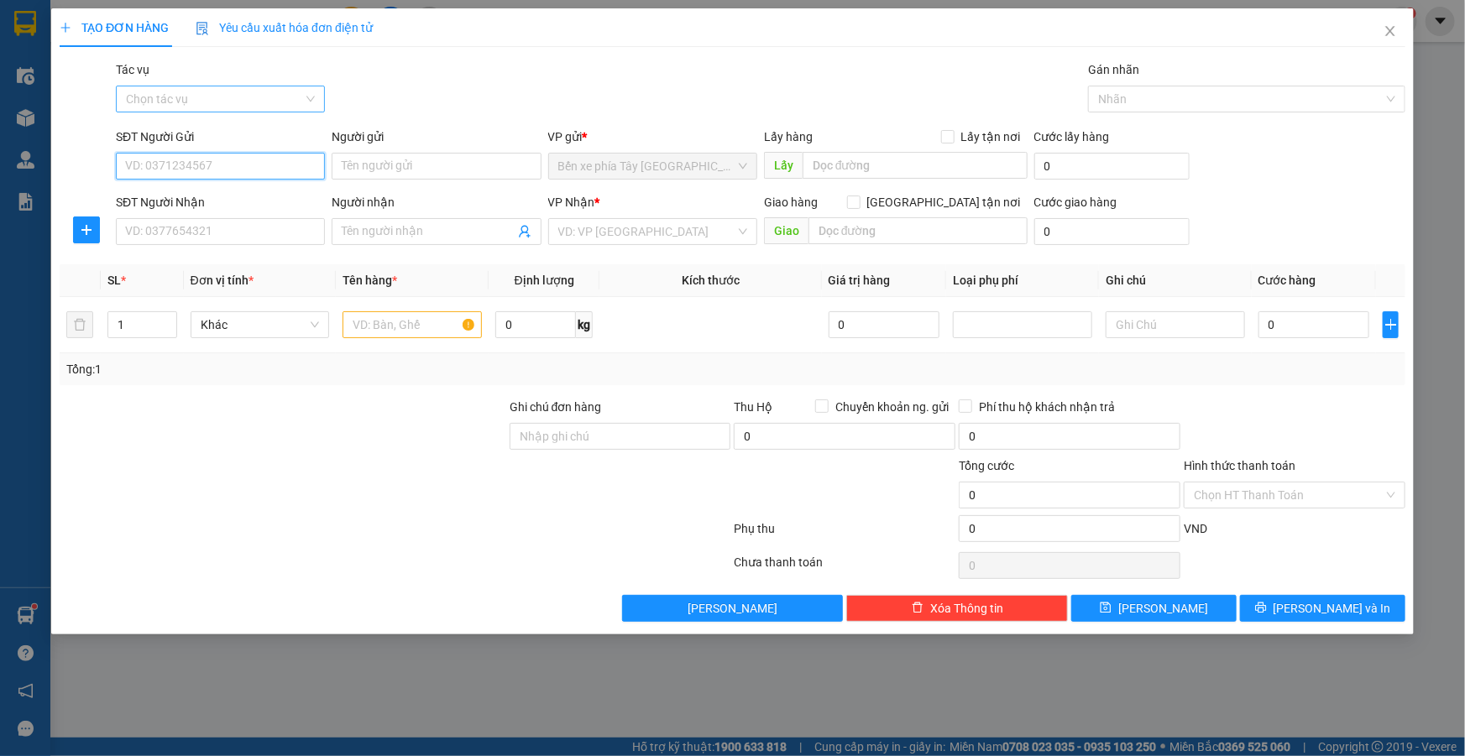
click at [308, 90] on div "Chọn tác vụ" at bounding box center [220, 99] width 209 height 27
click at [280, 133] on div "Nhập hàng lên xe" at bounding box center [220, 132] width 189 height 18
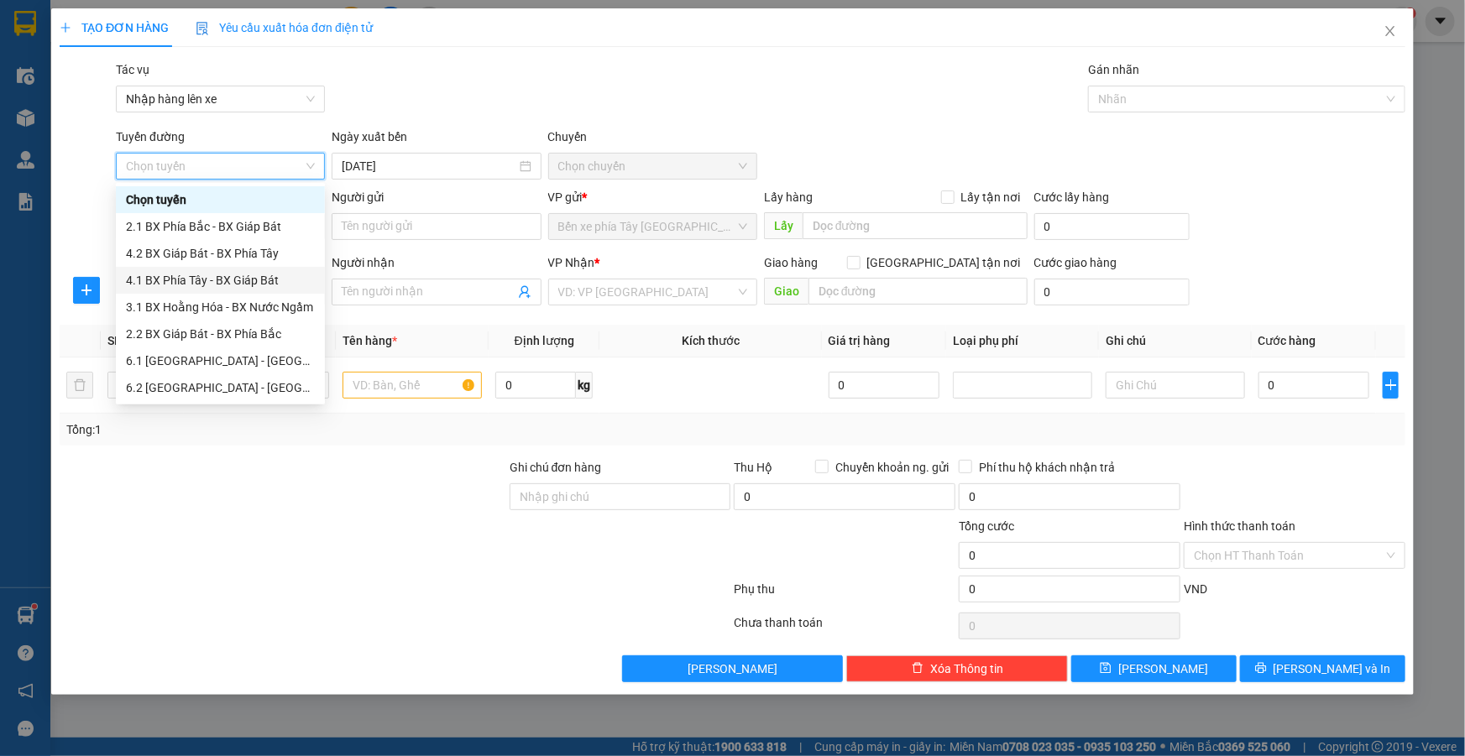
click at [257, 283] on div "4.1 BX Phía Tây - BX Giáp Bát" at bounding box center [220, 280] width 189 height 18
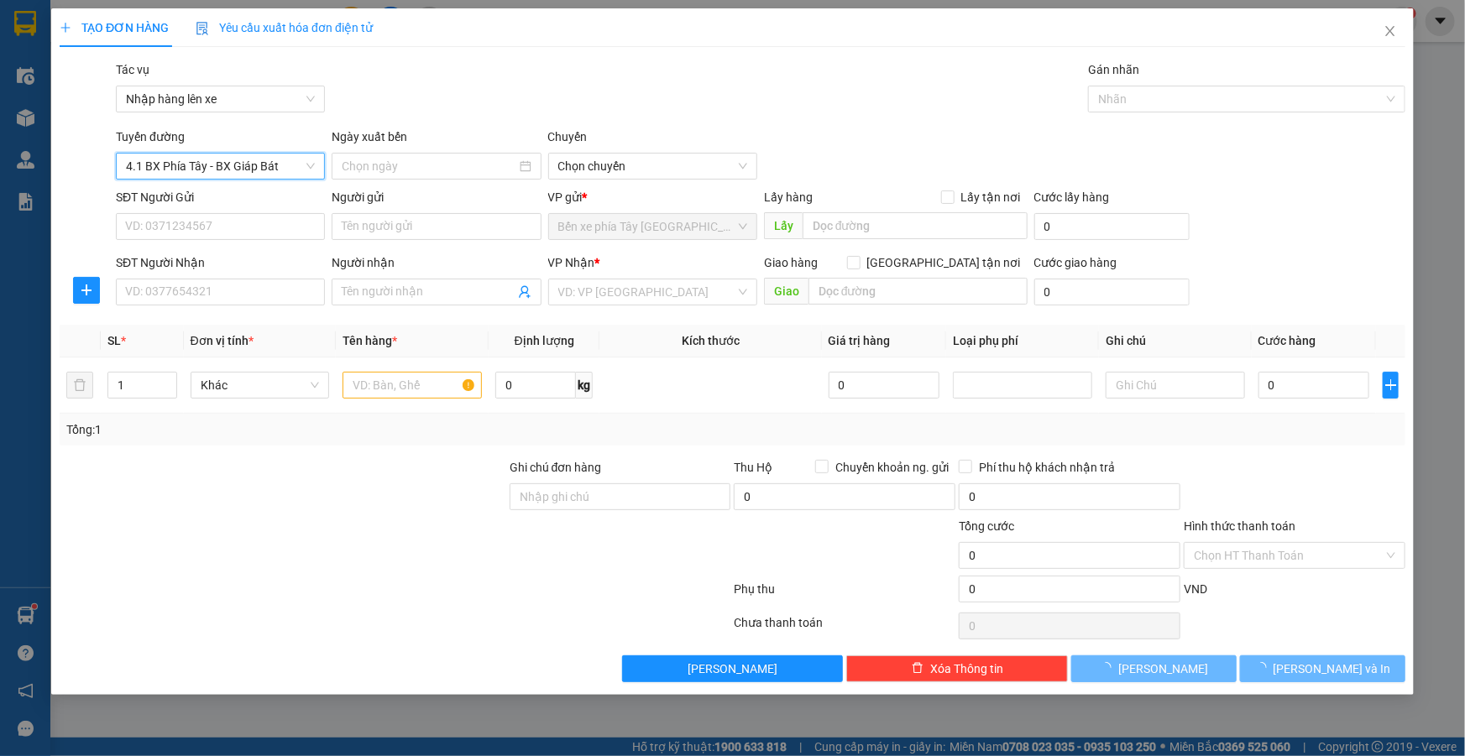
type input "13/08/2025"
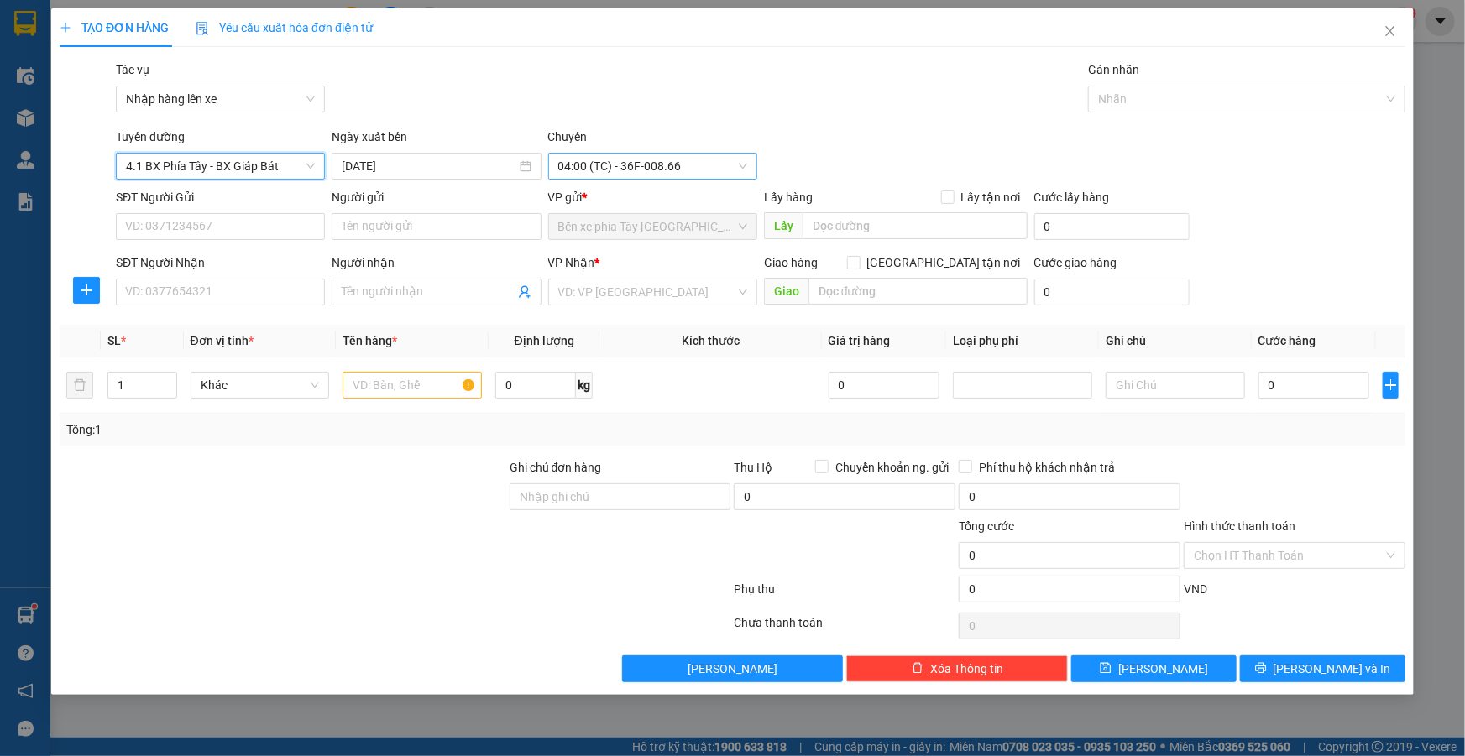
click at [608, 160] on span "04:00 (TC) - 36F-008.66" at bounding box center [652, 166] width 189 height 25
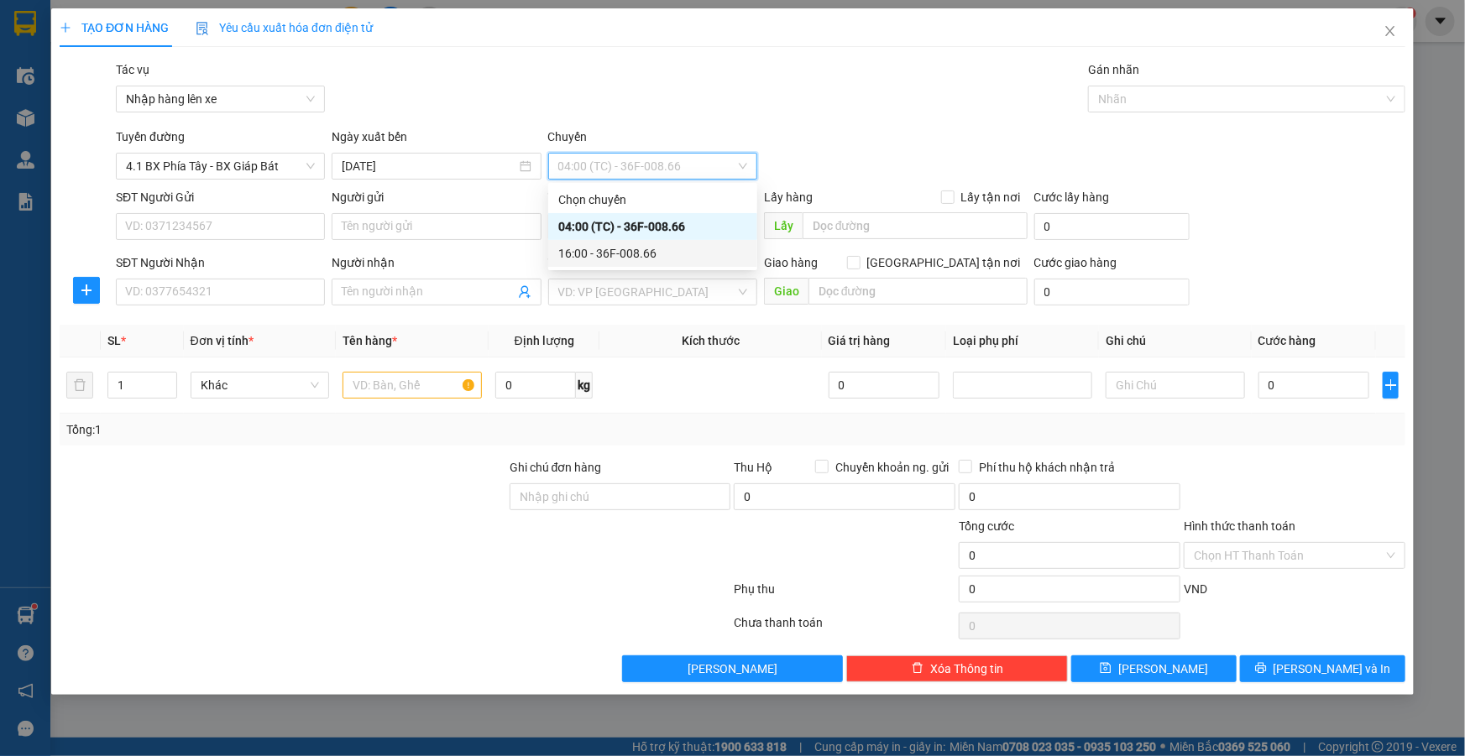
click at [613, 249] on div "16:00 - 36F-008.66" at bounding box center [652, 253] width 189 height 18
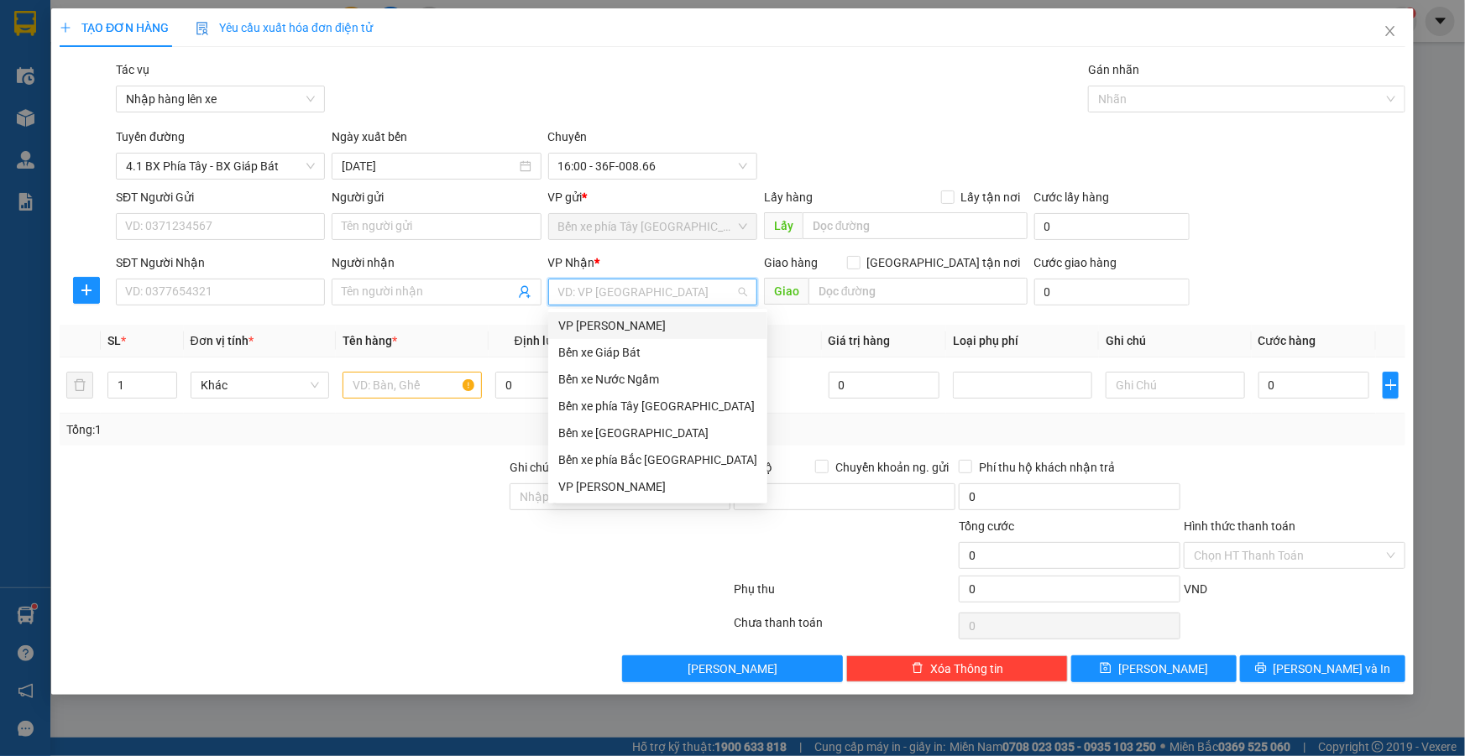
click at [669, 285] on input "search" at bounding box center [646, 292] width 177 height 25
click at [646, 360] on div "Bến xe Giáp Bát" at bounding box center [657, 352] width 199 height 18
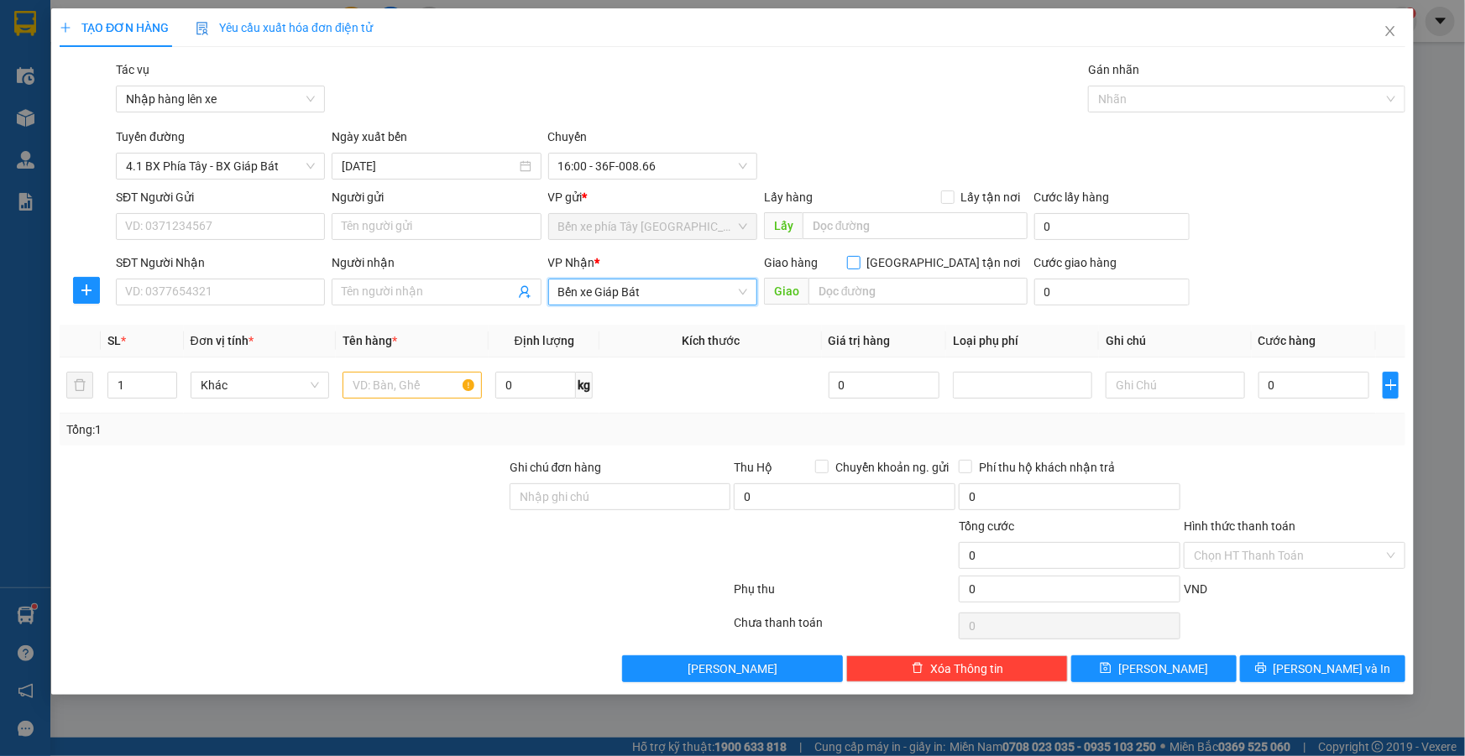
click at [859, 266] on input "Giao tận nơi" at bounding box center [853, 262] width 12 height 12
checkbox input "true"
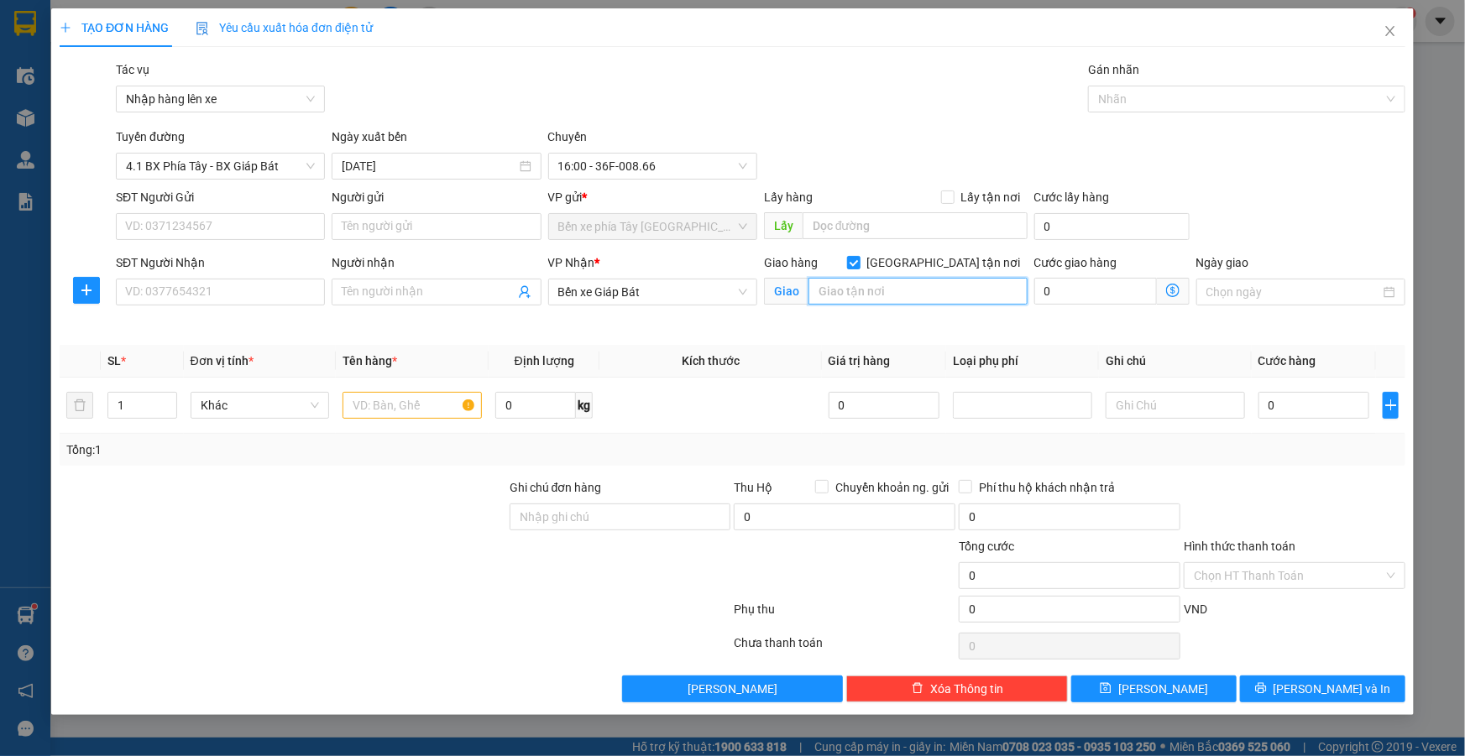
click at [931, 291] on input "text" at bounding box center [917, 291] width 219 height 27
click at [1178, 296] on icon "dollar-circle" at bounding box center [1172, 290] width 13 height 13
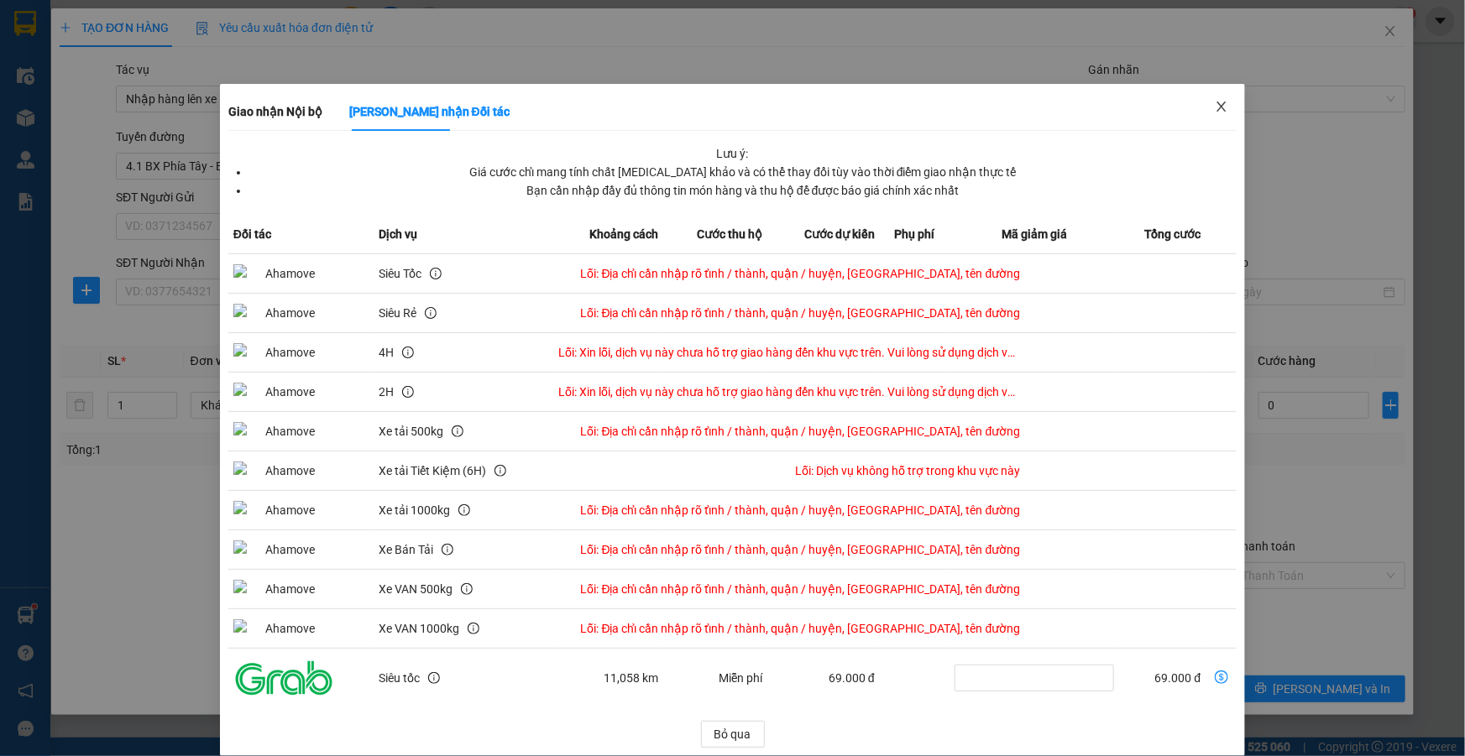
drag, startPoint x: 1209, startPoint y: 110, endPoint x: 1106, endPoint y: 191, distance: 131.0
click at [1217, 111] on icon "close" at bounding box center [1221, 107] width 9 height 10
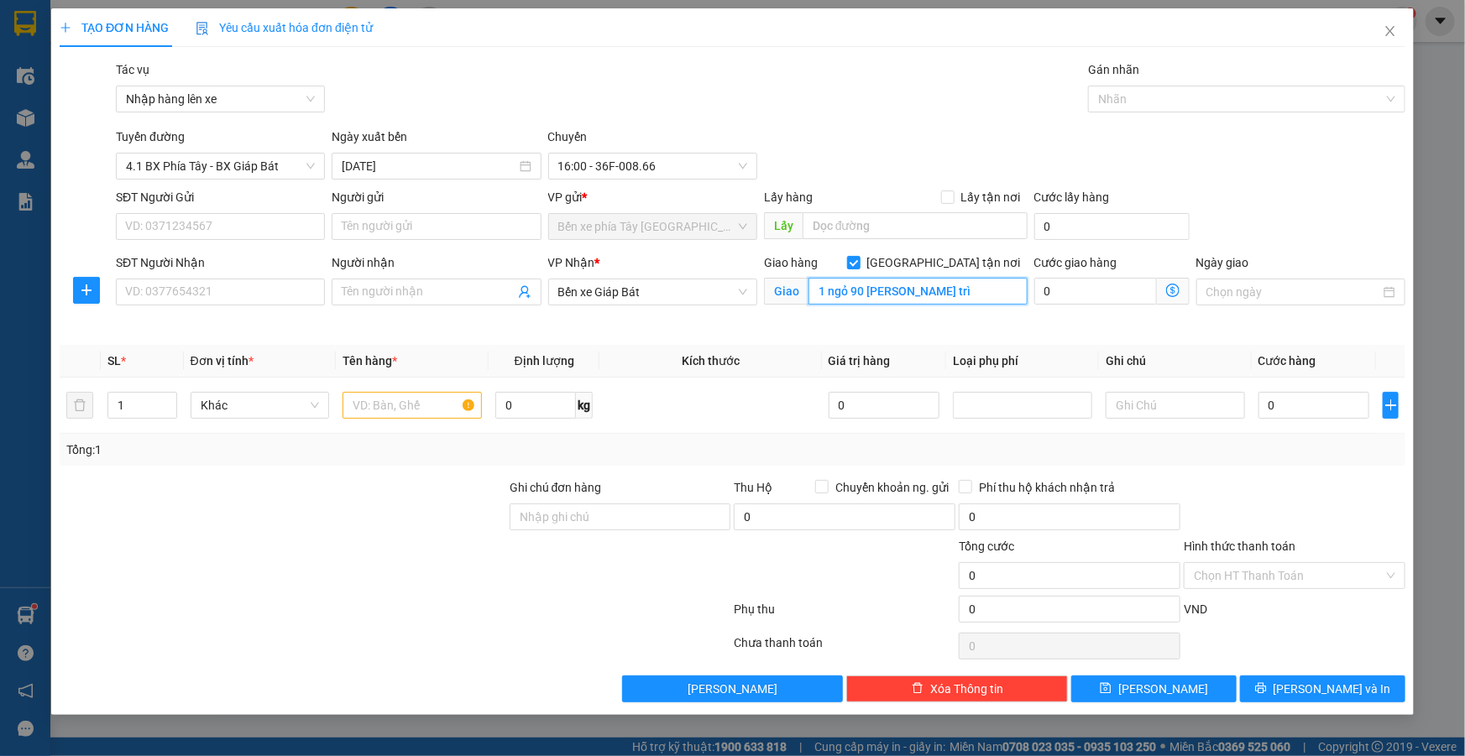
drag, startPoint x: 829, startPoint y: 292, endPoint x: 847, endPoint y: 298, distance: 18.6
click at [830, 292] on input "1 ngỏ 90 vũ quỳnh mễ trì" at bounding box center [917, 291] width 219 height 27
click at [833, 294] on input "1 ngỏ 90 vũ quỳnh mễ trì" at bounding box center [917, 291] width 219 height 27
click at [829, 292] on input "1 ngỏ 90 vũ quỳnh mễ trì" at bounding box center [917, 291] width 219 height 27
click at [1180, 290] on span "Giao nhận Nội bộ Giao nhận Đối tác Lưu ý: Giá cước chỉ mang tính chất tham khảo…" at bounding box center [1173, 291] width 33 height 27
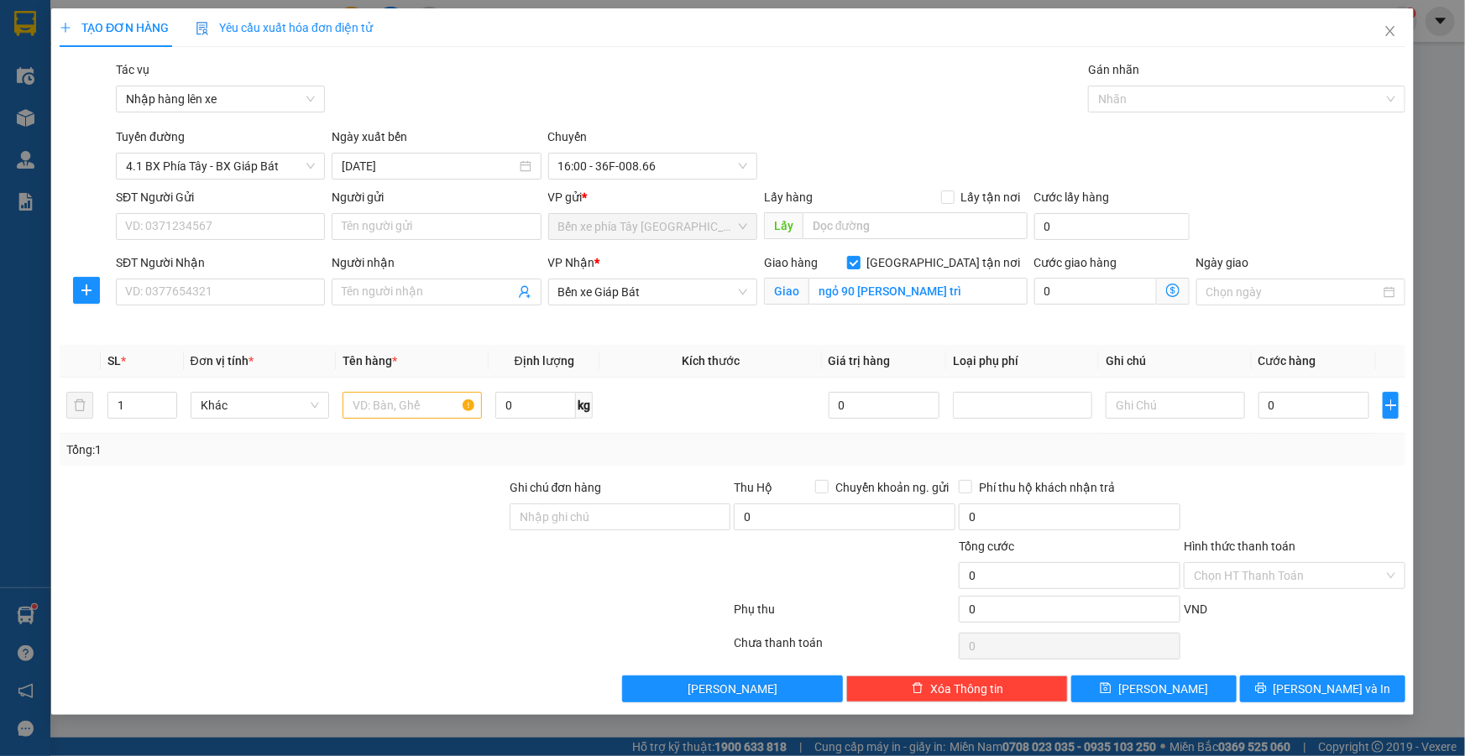
click at [1168, 288] on icon "dollar-circle" at bounding box center [1172, 290] width 13 height 13
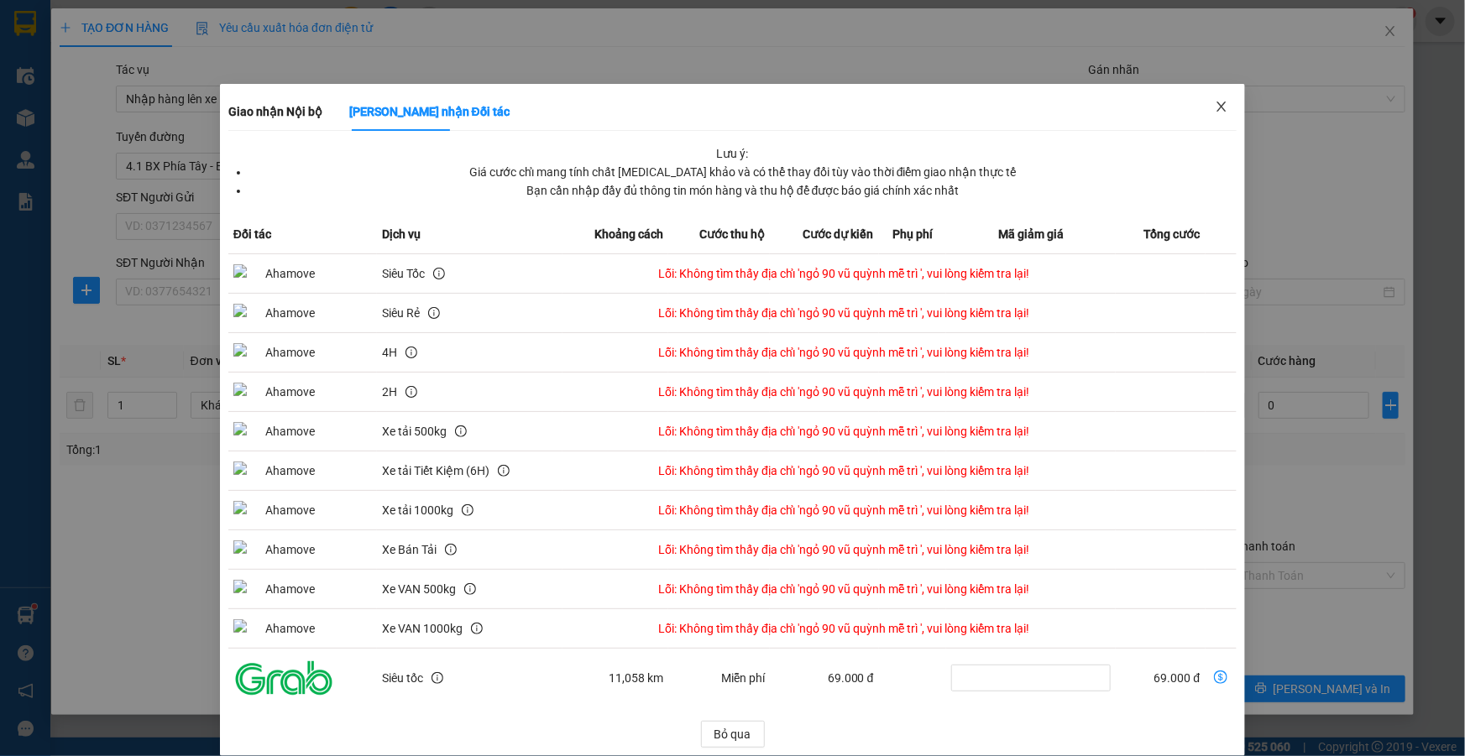
click at [1215, 108] on icon "close" at bounding box center [1221, 106] width 13 height 13
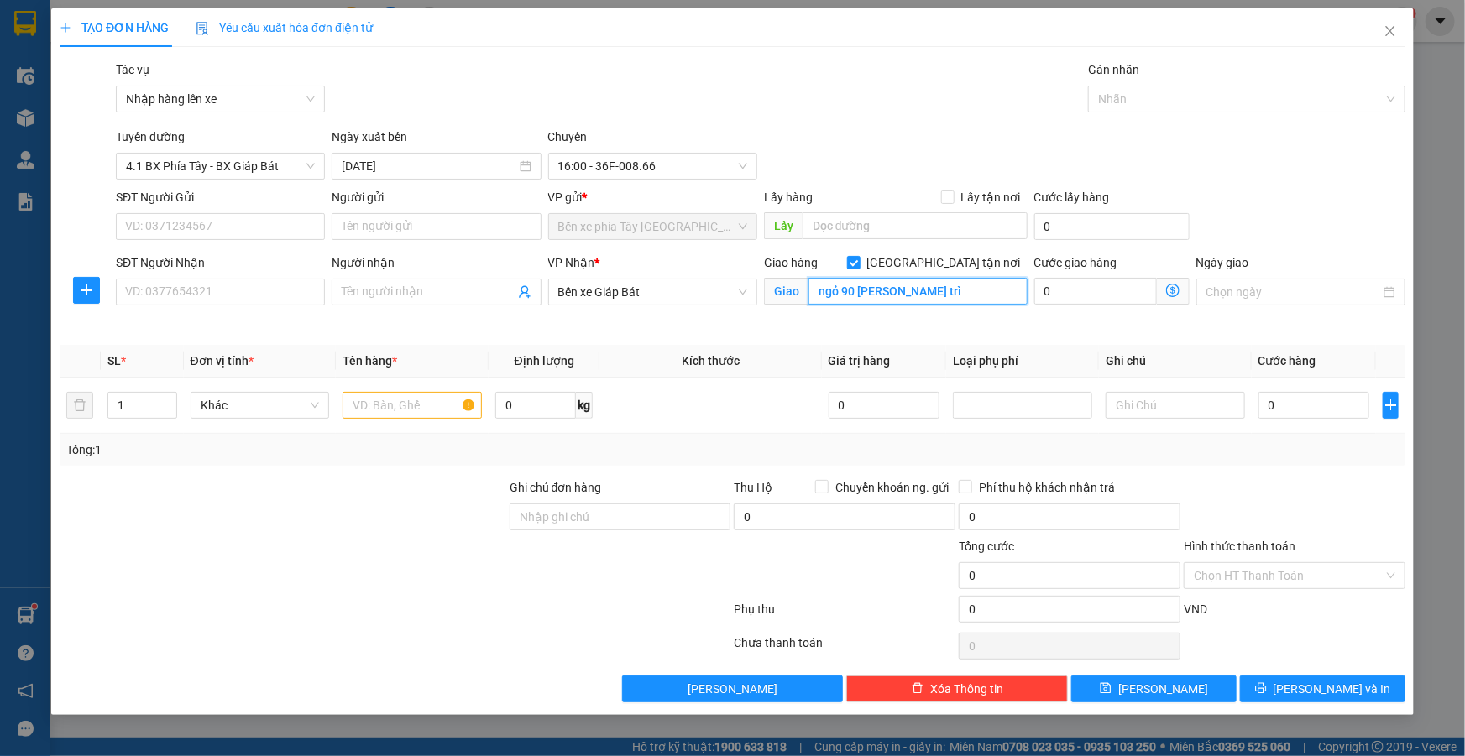
click at [955, 293] on input "ngỏ 90 vũ quỳnh mễ trì" at bounding box center [917, 291] width 219 height 27
click at [958, 293] on input "ngỏ 90 vũ quỳnh mễ trì" at bounding box center [917, 291] width 219 height 27
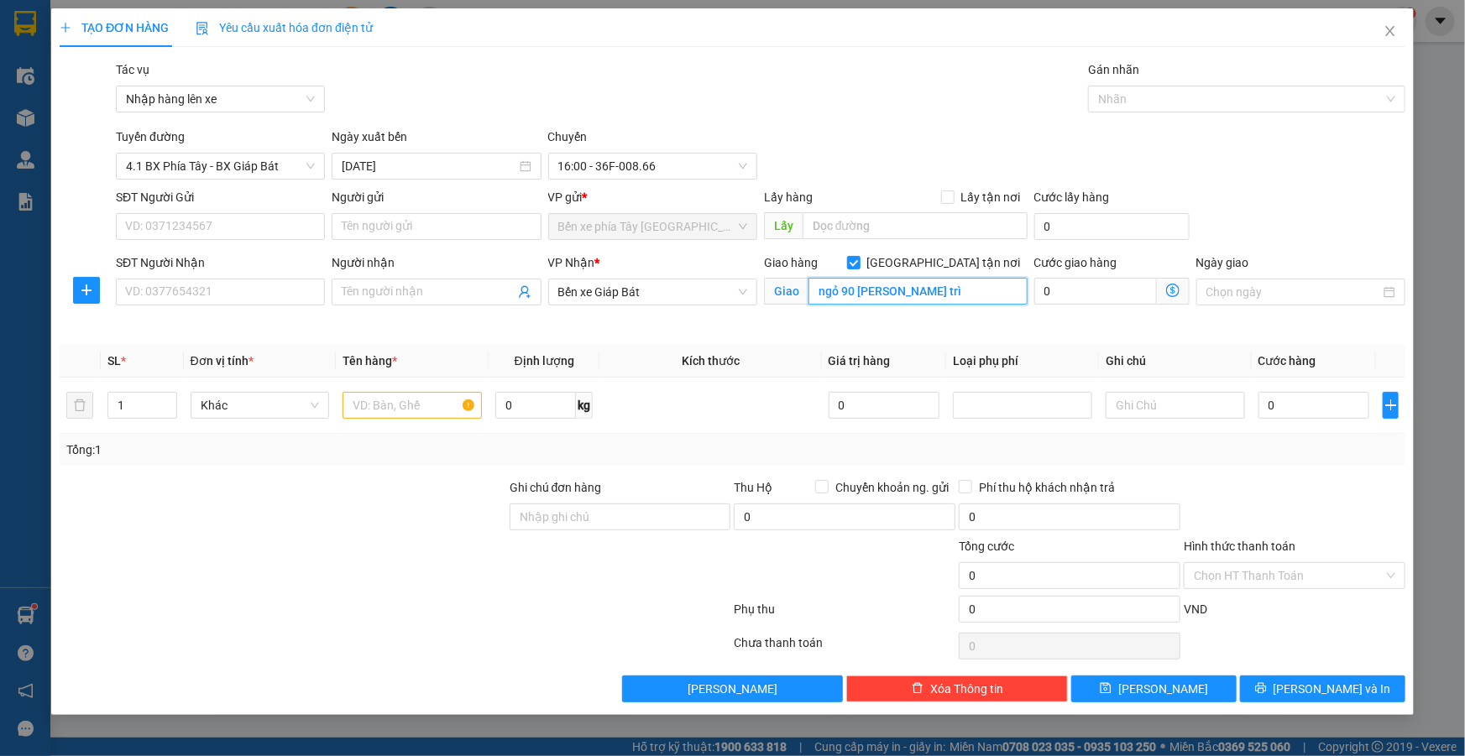
click at [958, 293] on input "ngỏ 90 vũ quỳnh mễ trì" at bounding box center [917, 291] width 219 height 27
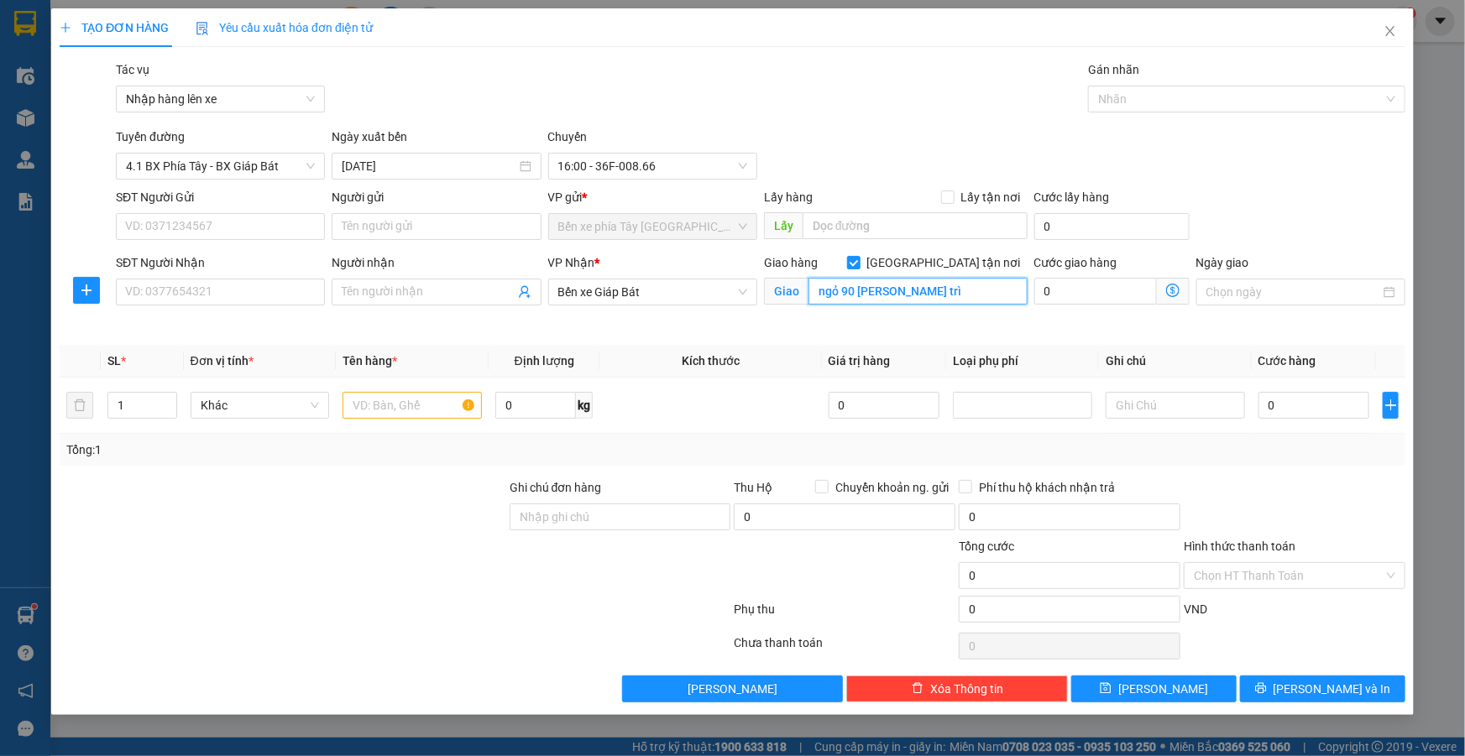
click at [958, 293] on input "ngỏ 90 vũ quỳnh mễ trì" at bounding box center [917, 291] width 219 height 27
click at [991, 296] on input "ngỏ 90 vũ quỳnh mễ trì" at bounding box center [917, 291] width 219 height 27
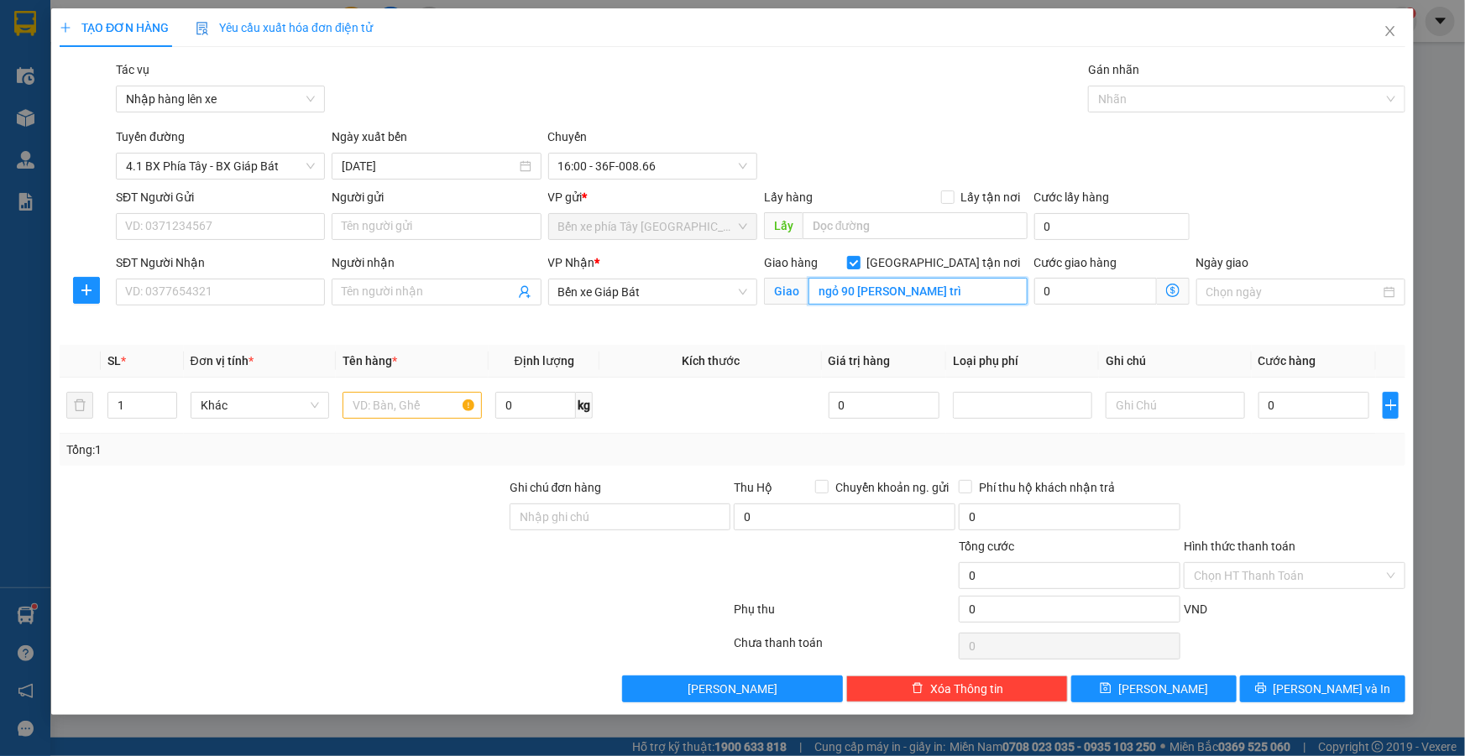
click at [991, 296] on input "ngỏ 90 vũ quỳnh mễ trì" at bounding box center [917, 291] width 219 height 27
click at [955, 287] on input "ngỏ 90 vũ quỳnh mễ trì" at bounding box center [917, 291] width 219 height 27
click at [957, 295] on input "ngỏ 90 vũ quỳnh mễ trì" at bounding box center [917, 291] width 219 height 27
type input "ngỏ 90 vũ quỳnh mễ trì nam từ liêm"
click at [1175, 293] on span "Giao nhận Nội bộ Giao nhận Đối tác Lưu ý: Giá cước chỉ mang tính chất tham khảo…" at bounding box center [1173, 291] width 33 height 27
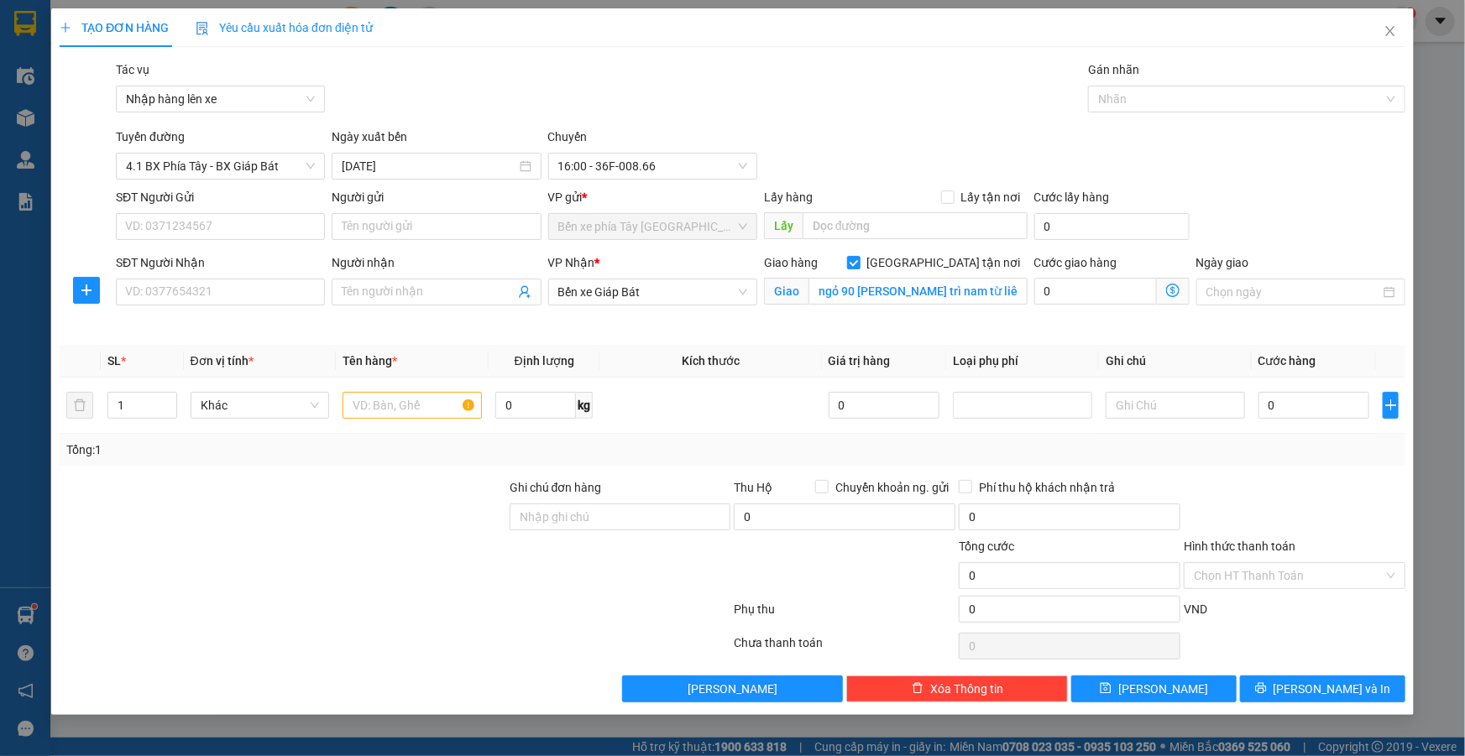
click at [1175, 293] on icon "dollar-circle" at bounding box center [1172, 290] width 13 height 13
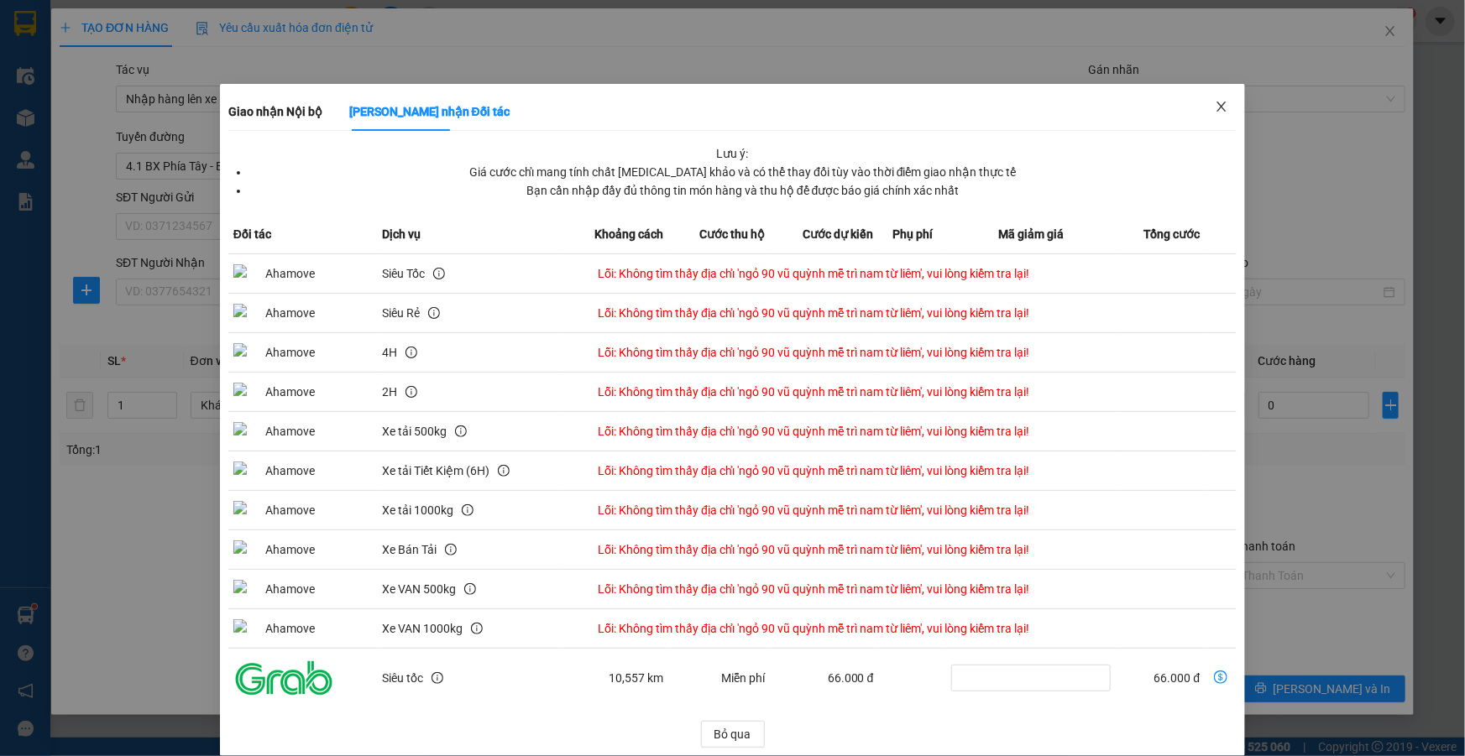
click at [1219, 107] on span "Close" at bounding box center [1221, 107] width 47 height 47
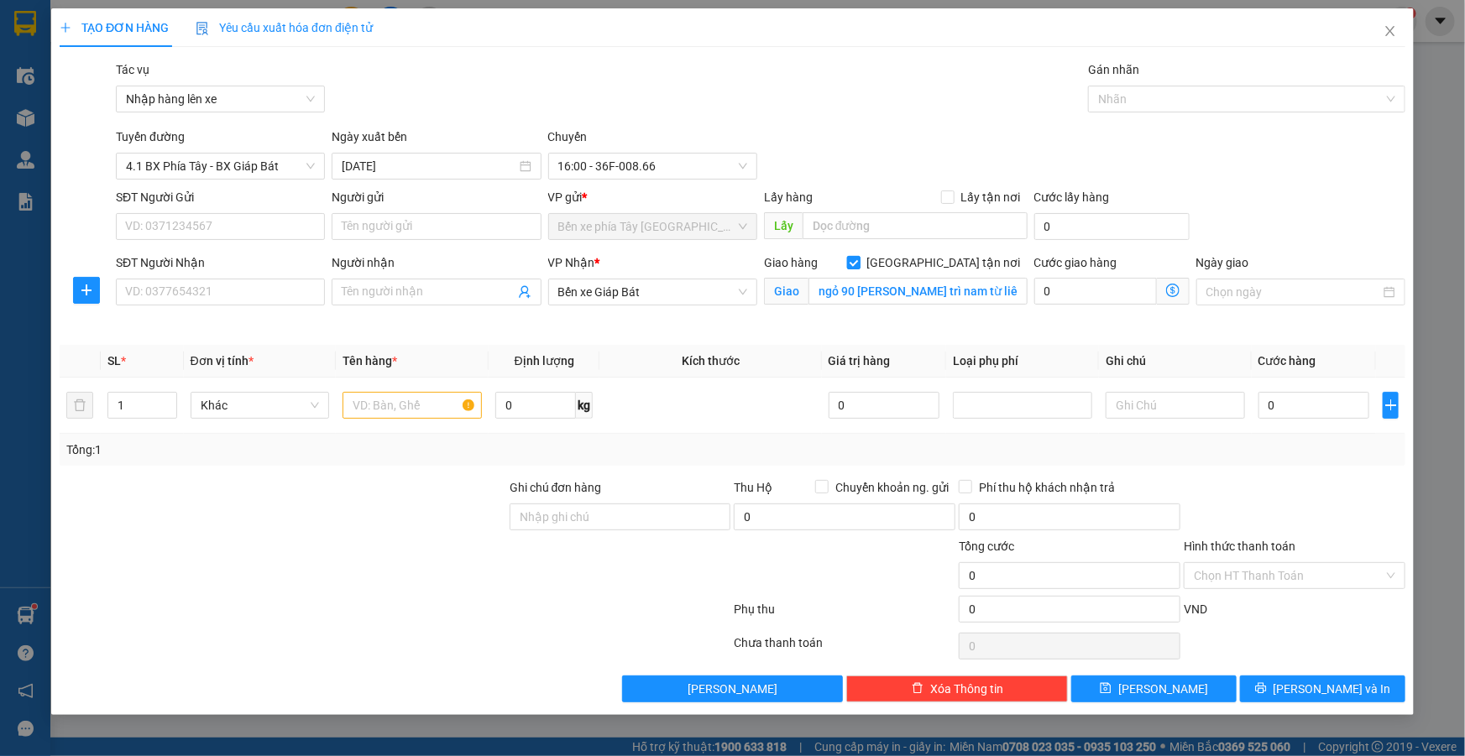
click at [859, 264] on input "Giao tận nơi" at bounding box center [853, 262] width 12 height 12
checkbox input "false"
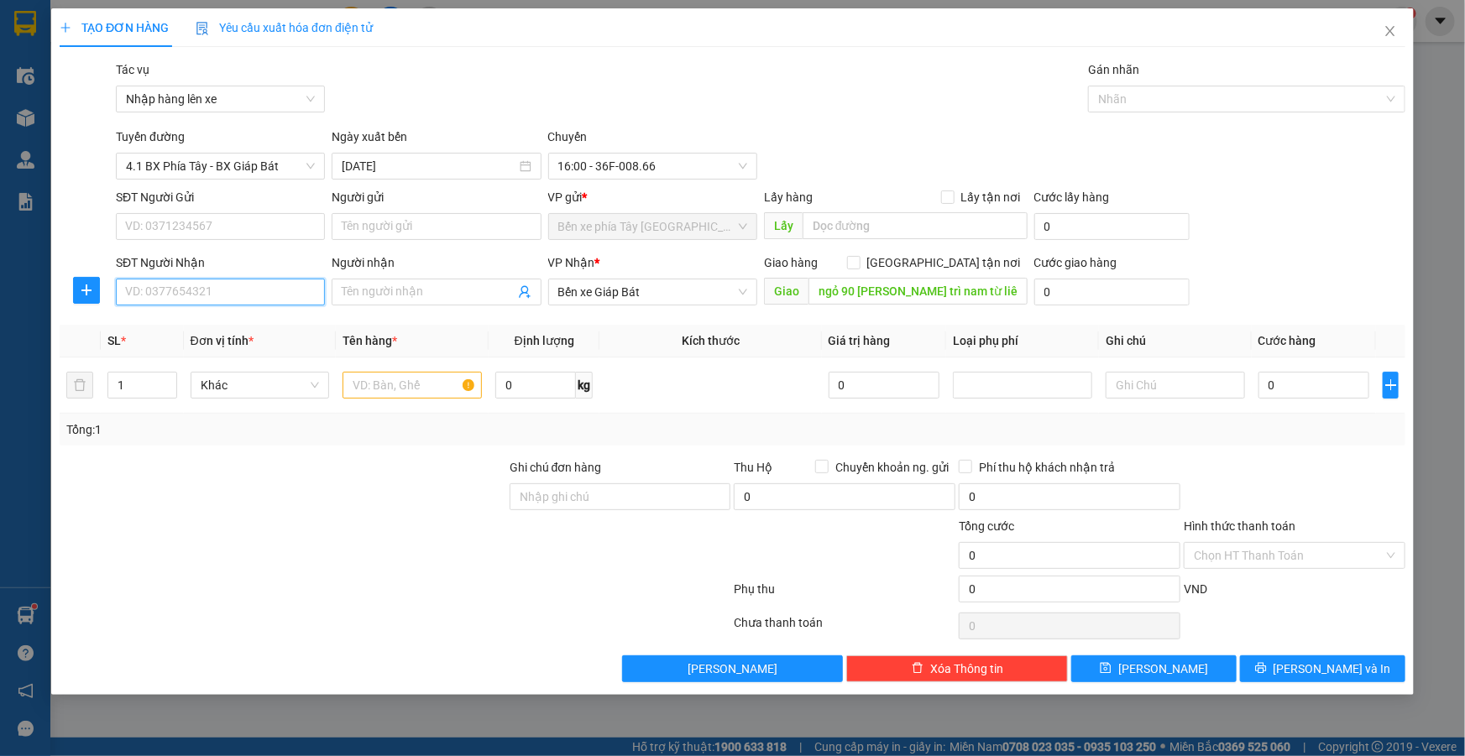
click at [249, 290] on input "SĐT Người Nhận" at bounding box center [220, 292] width 209 height 27
type input "0912894836"
click at [445, 289] on input "Người nhận" at bounding box center [428, 292] width 172 height 18
type input "tiến lộc"
click at [177, 526] on div at bounding box center [283, 546] width 450 height 59
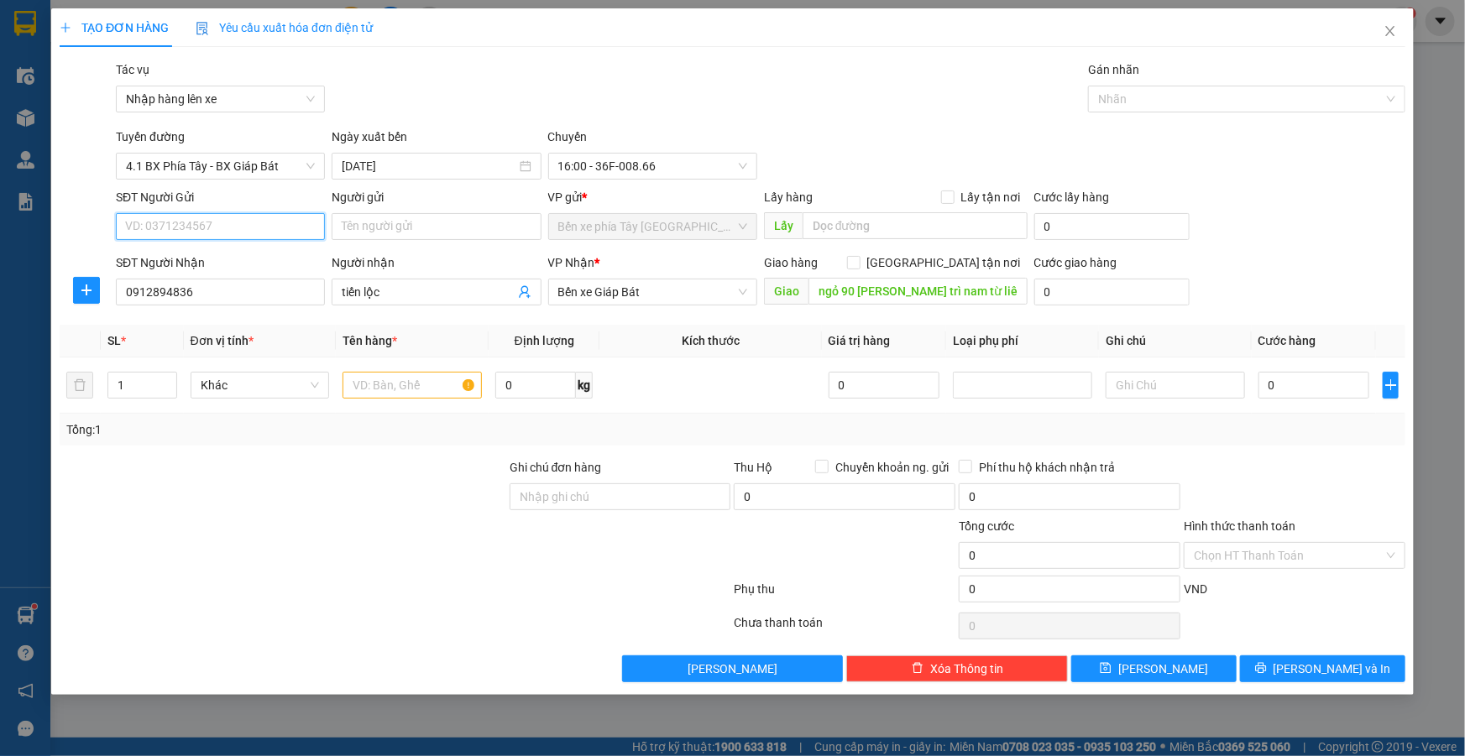
click at [218, 217] on input "SĐT Người Gửi" at bounding box center [220, 226] width 209 height 27
type input "0968888694"
click at [391, 219] on input "Người gửi" at bounding box center [436, 226] width 209 height 27
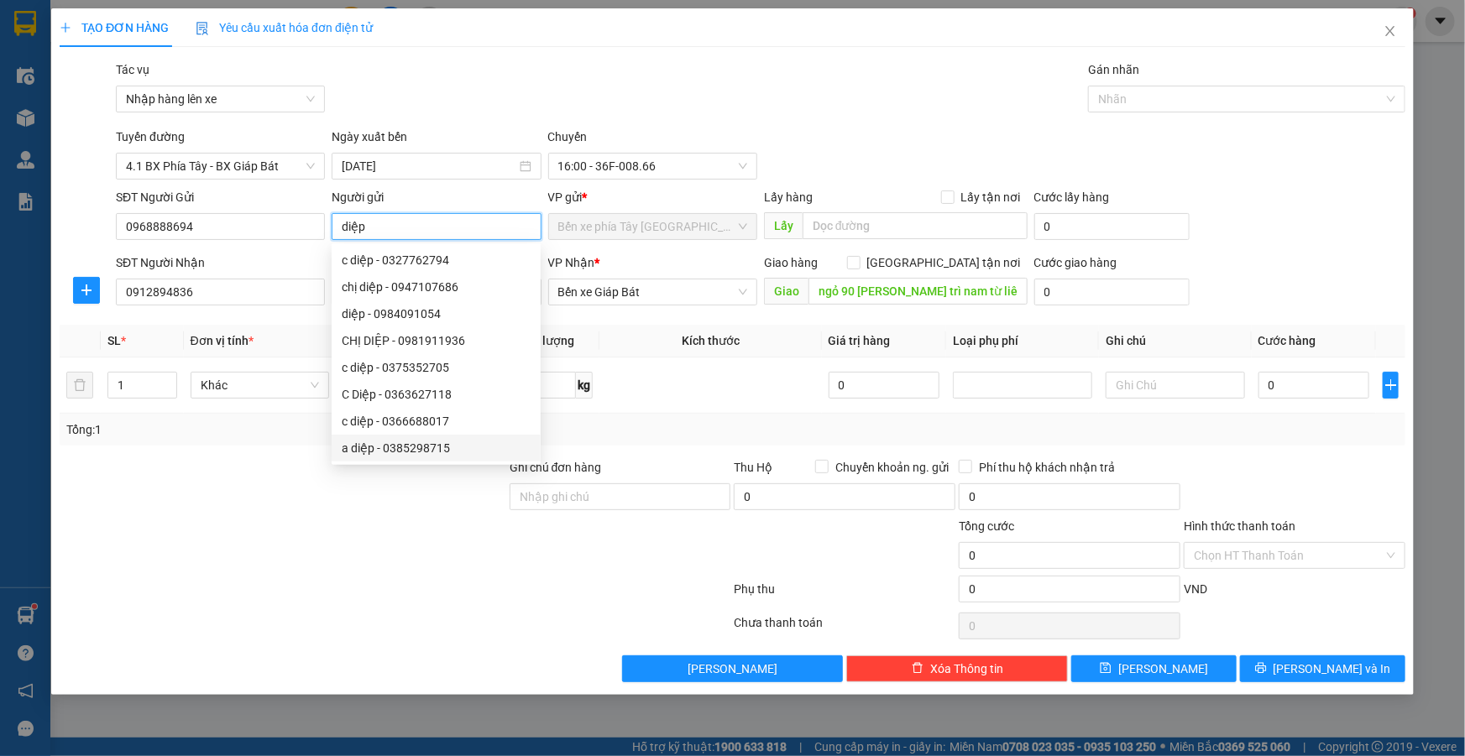
type input "diệp"
click at [284, 546] on div at bounding box center [283, 546] width 450 height 59
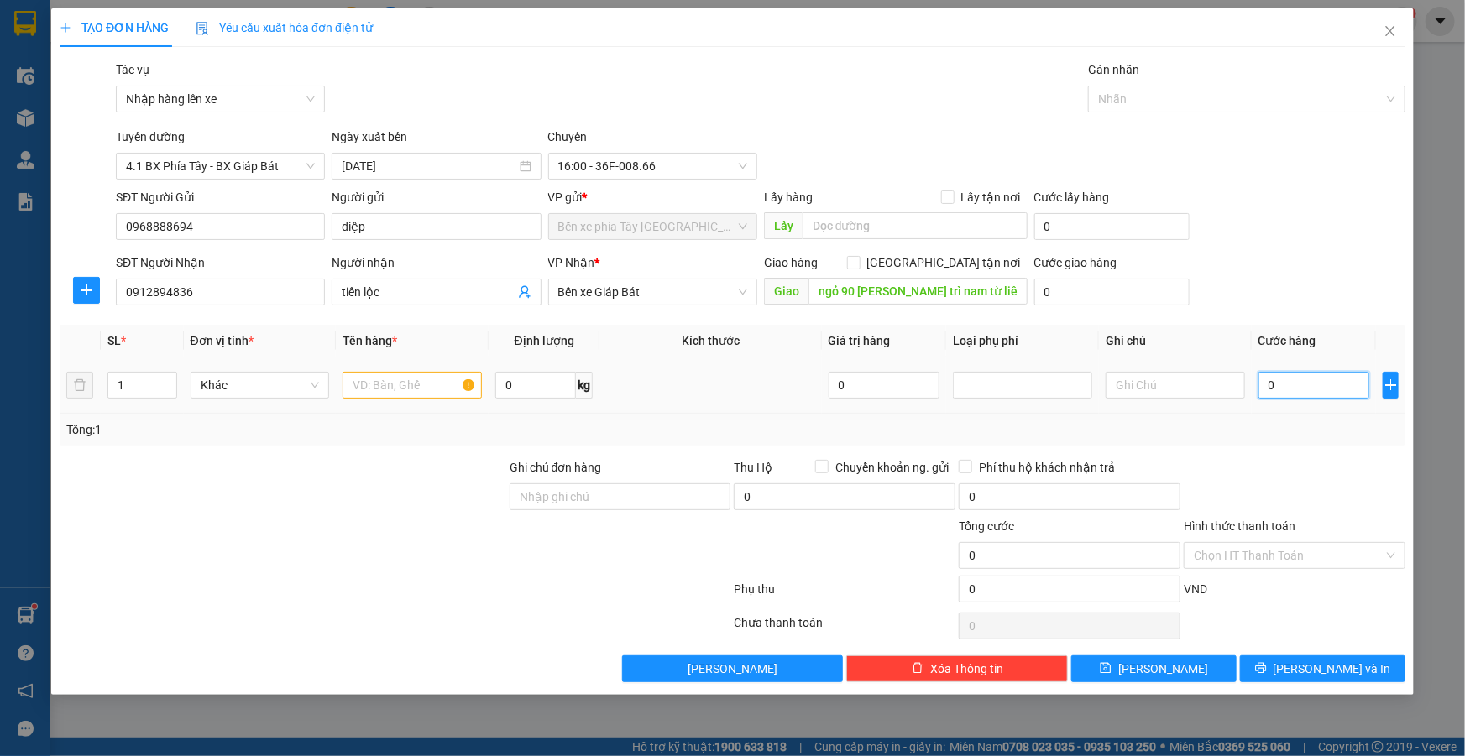
click at [1315, 382] on input "0" at bounding box center [1314, 385] width 112 height 27
type input "1"
type input "152"
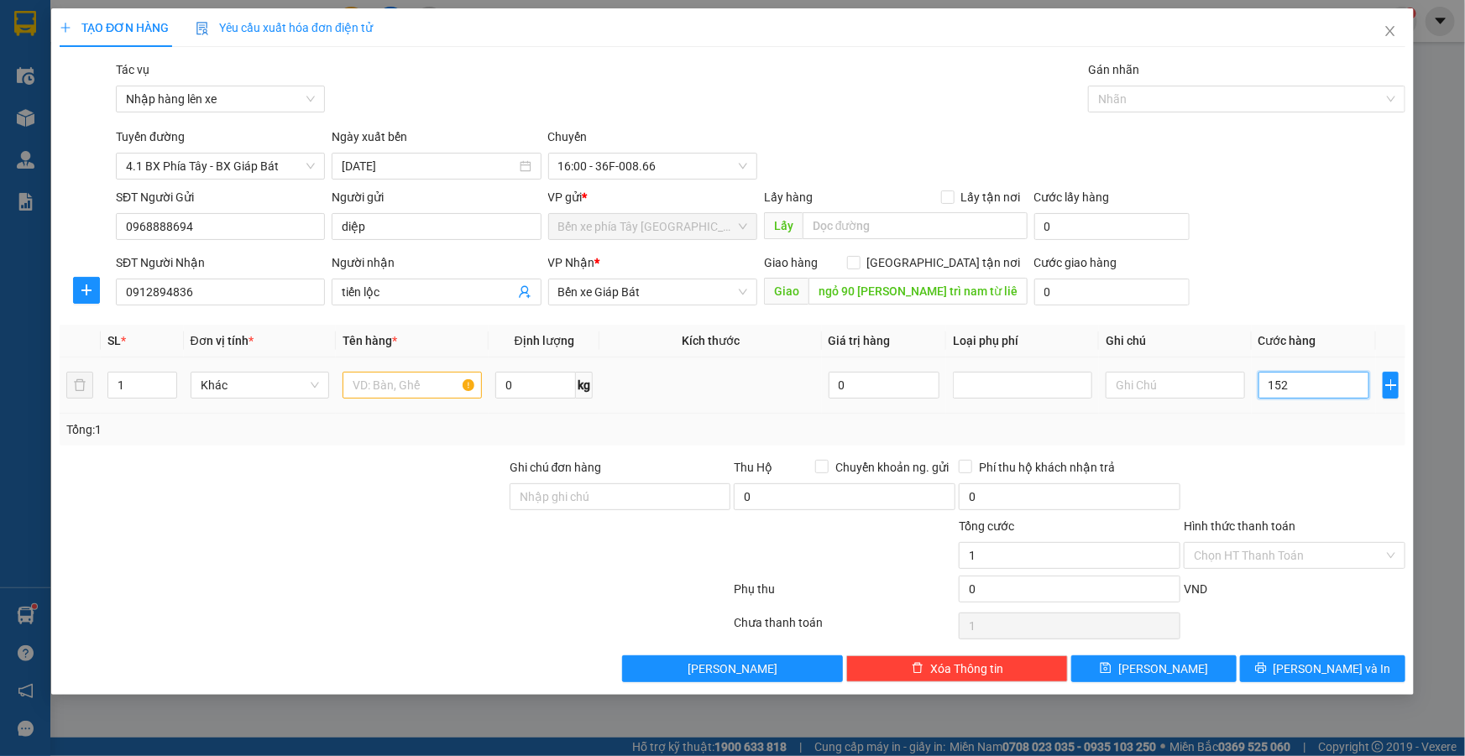
type input "152"
type input "1.520"
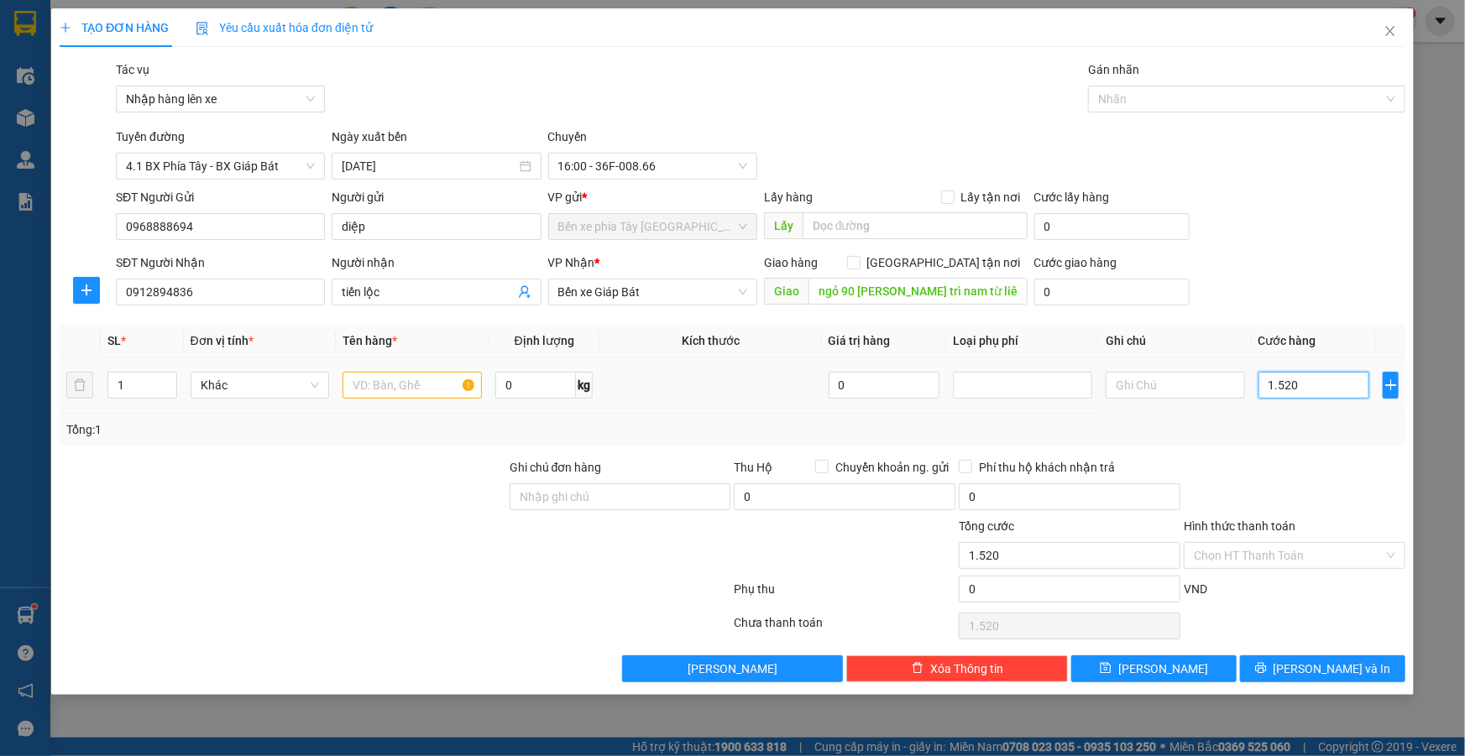
type input "15.200"
type input "152.000"
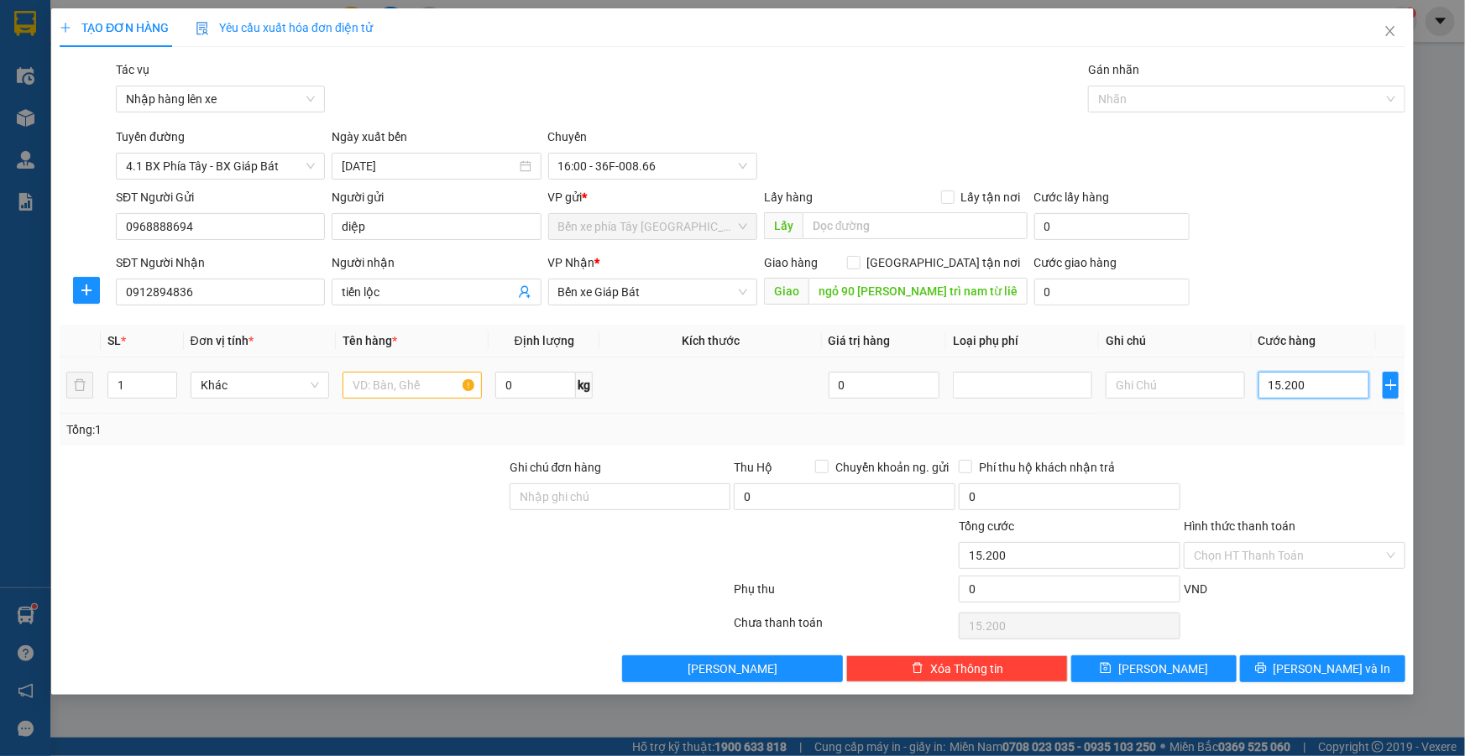
type input "152.000"
type input "15.200"
type input "1.520"
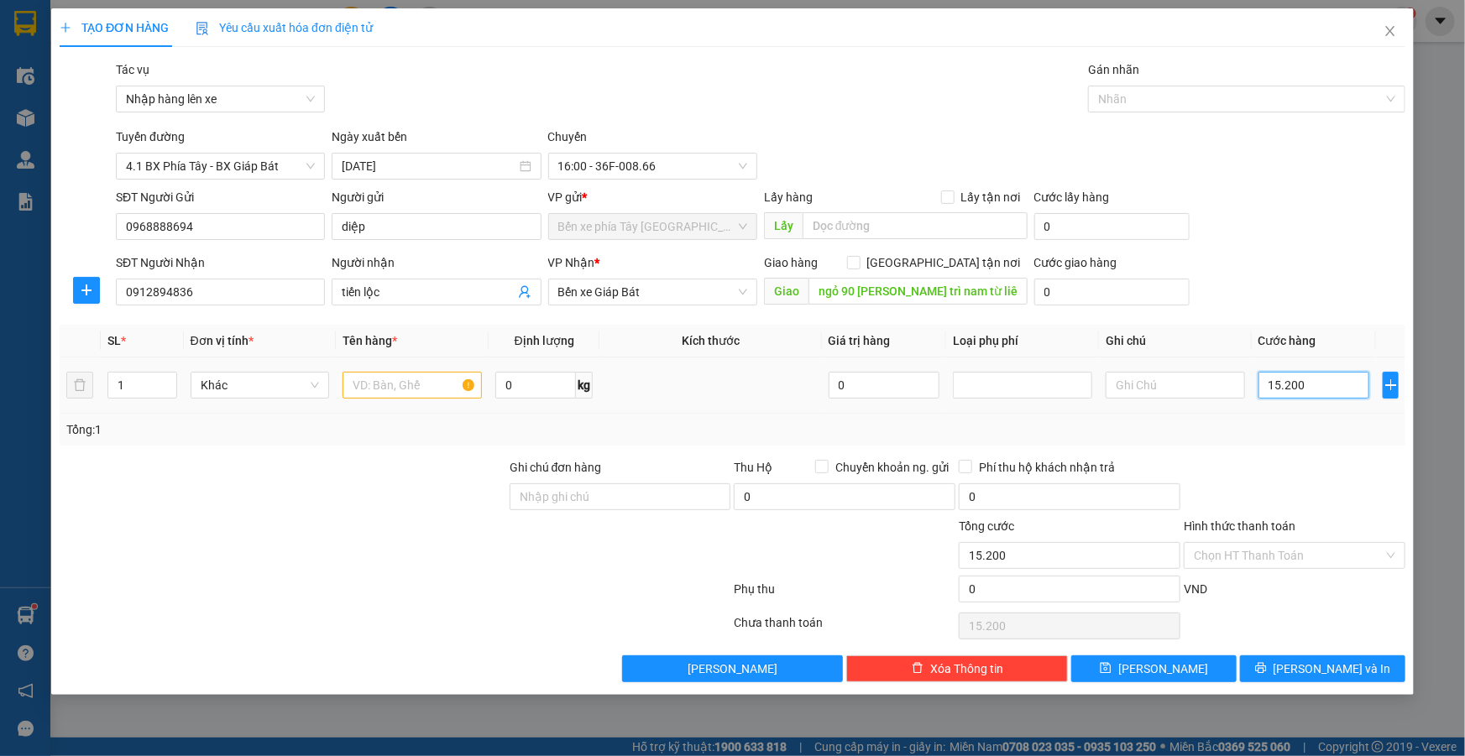
type input "1.520"
type input "152"
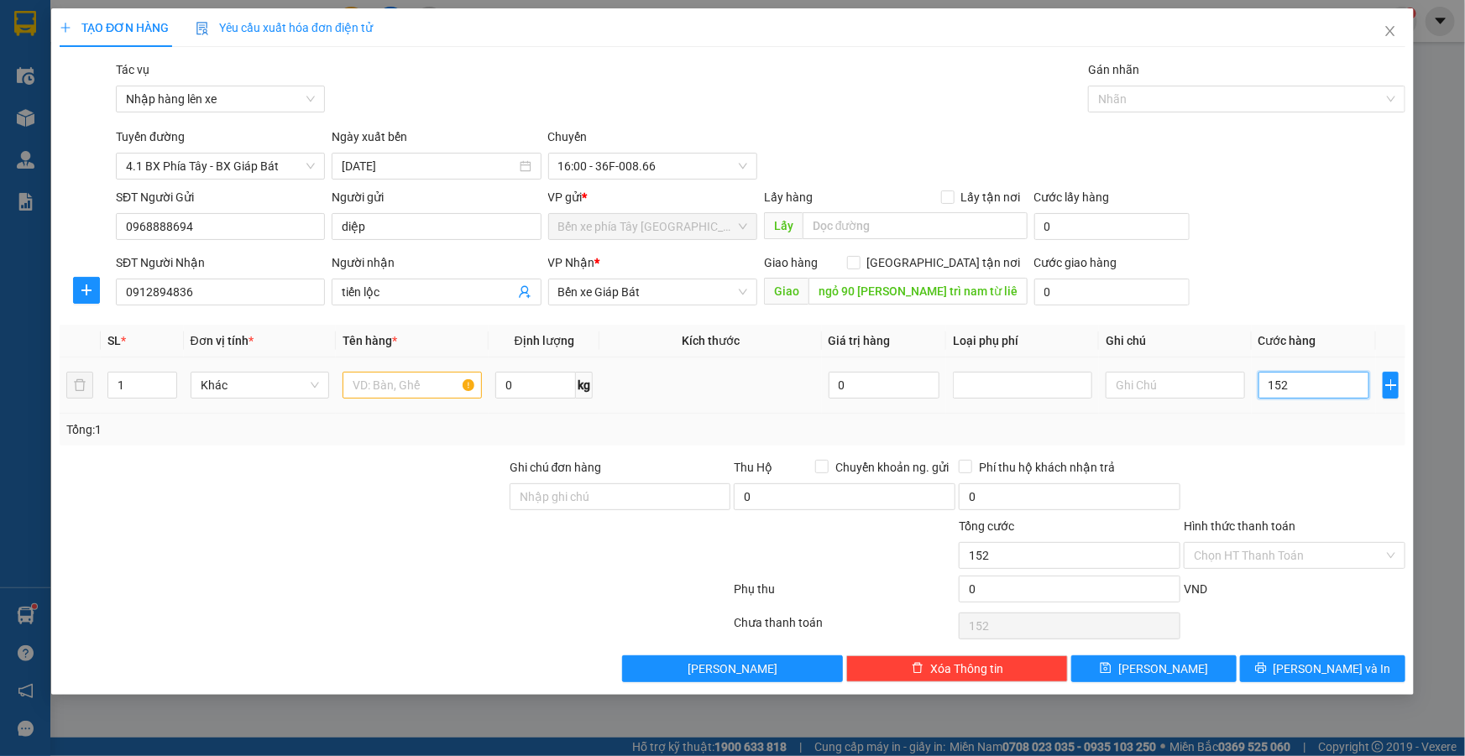
type input "15"
type input "1"
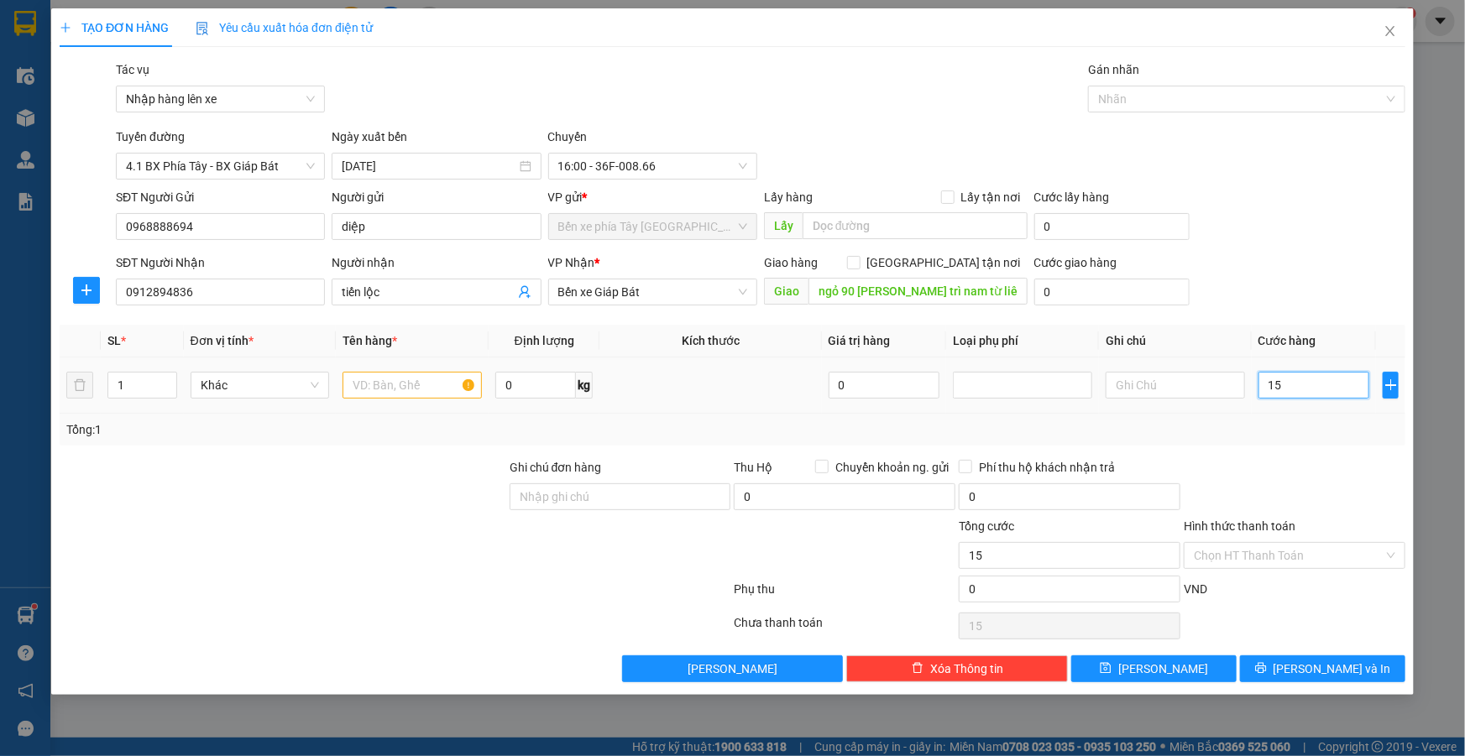
type input "1"
type input "0"
type input "01"
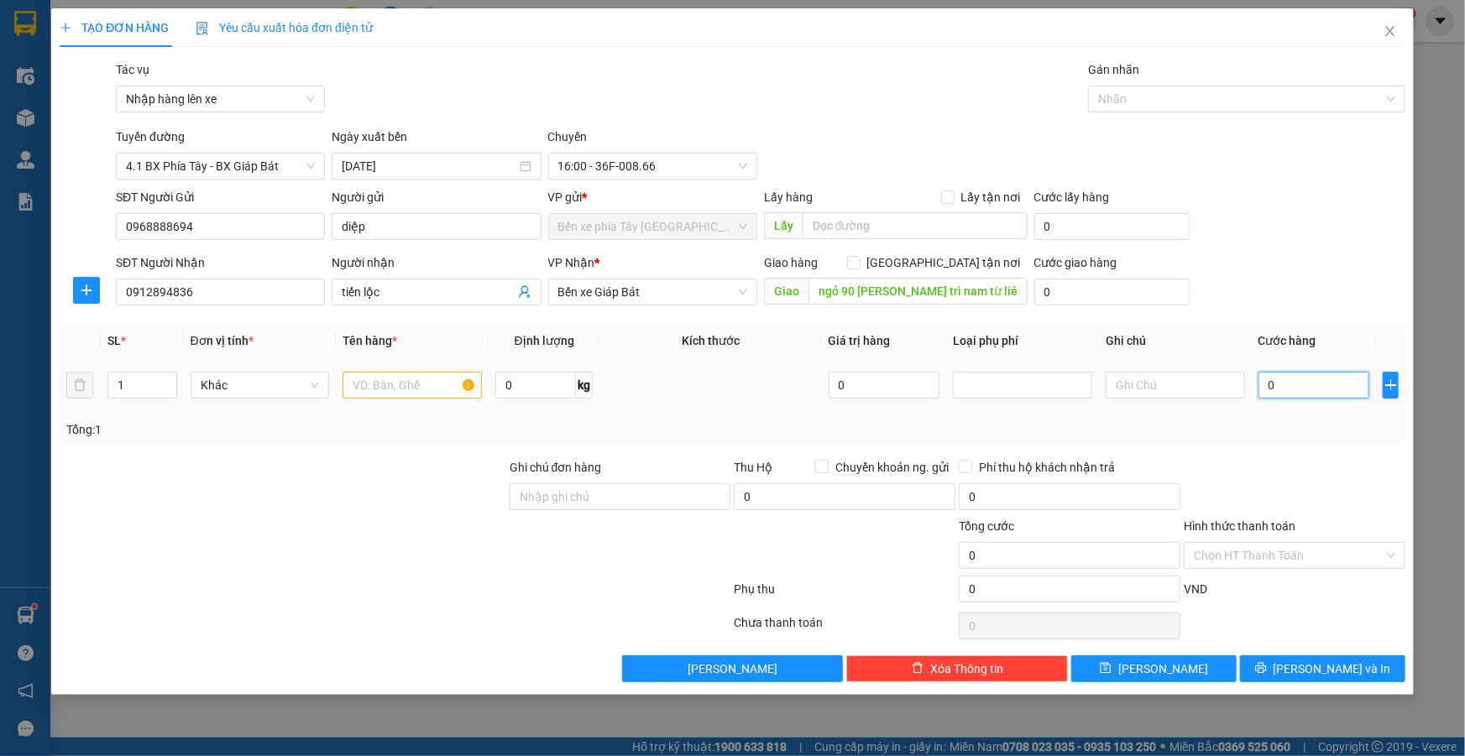
type input "1"
type input "012"
type input "12"
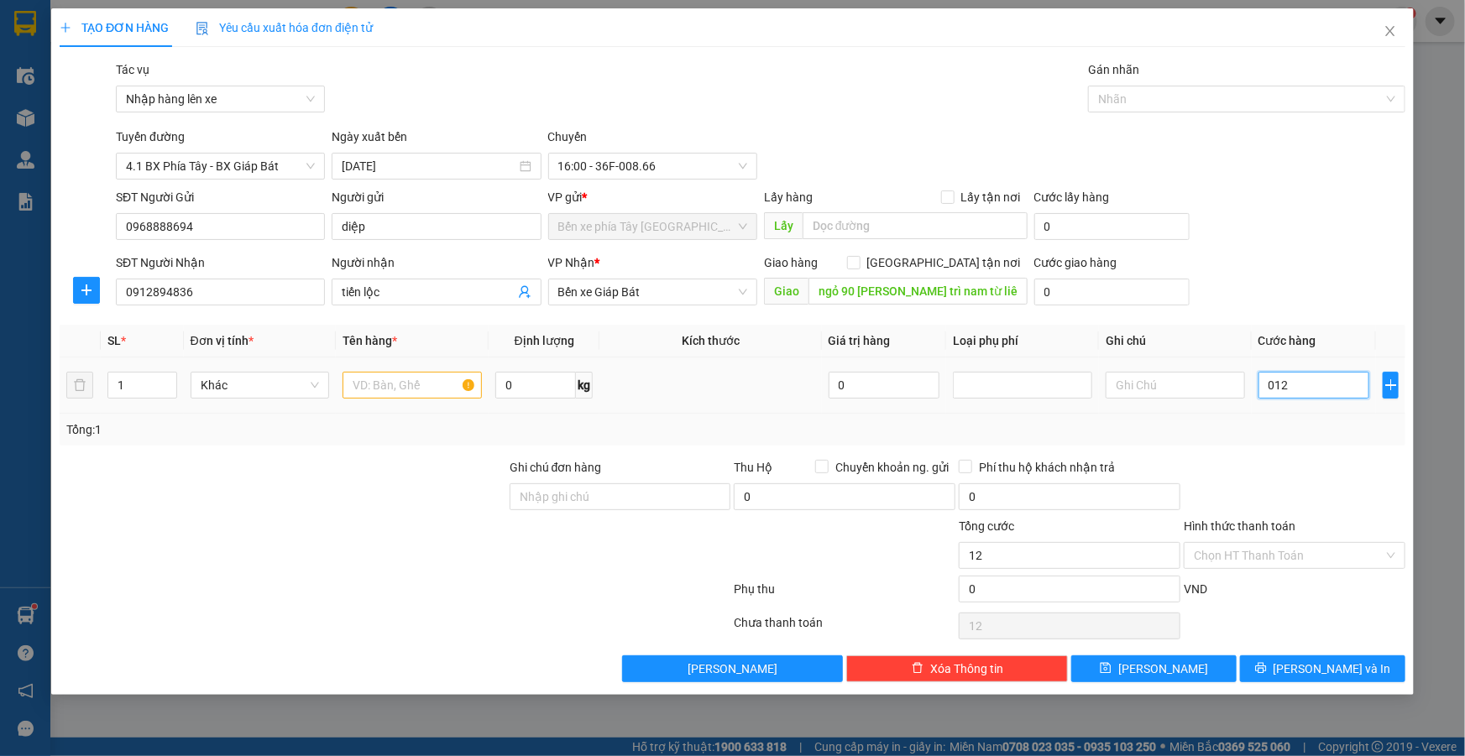
type input "0.120"
type input "120"
type input "01.200"
type input "1.200"
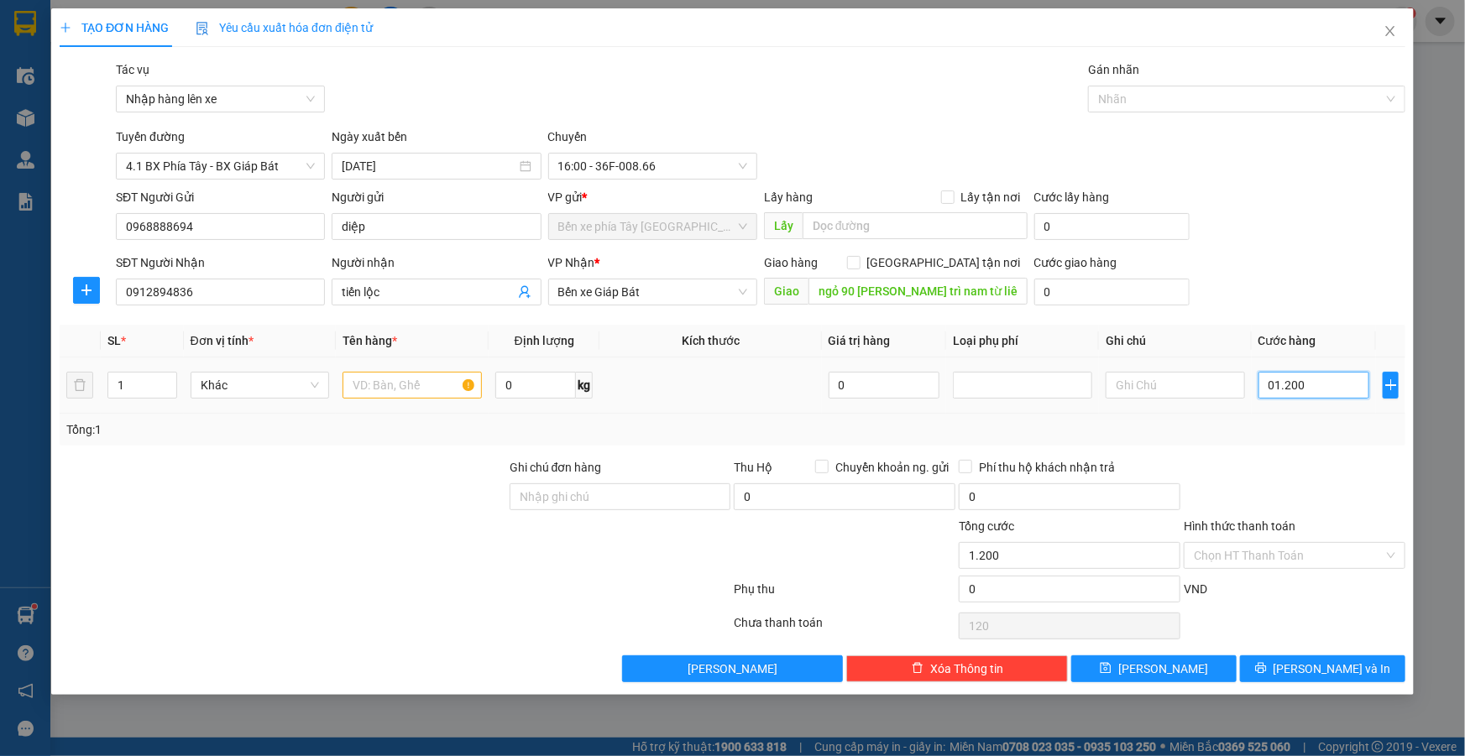
type input "1.200"
type input "012.000"
type input "12.000"
type input "01.200"
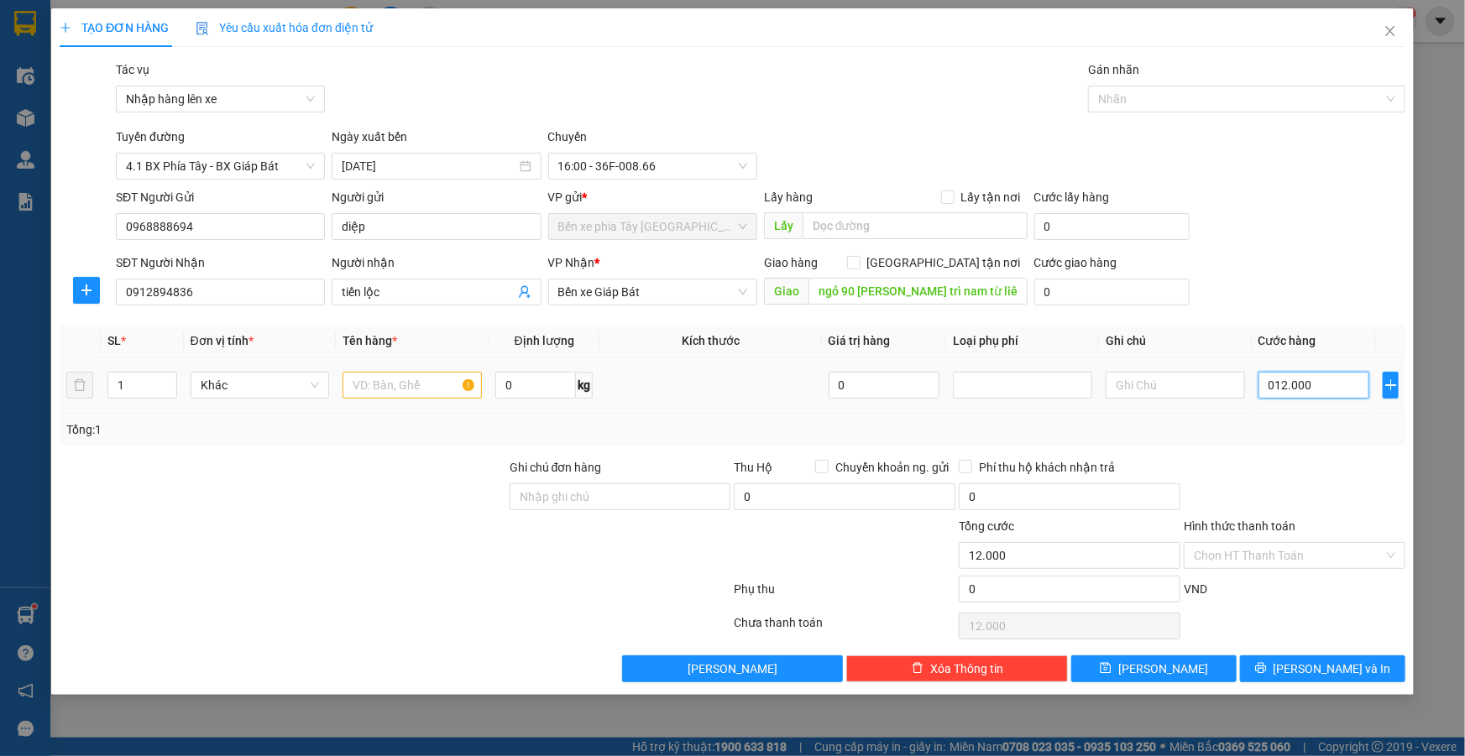
type input "1.200"
type input "0.120"
type input "120"
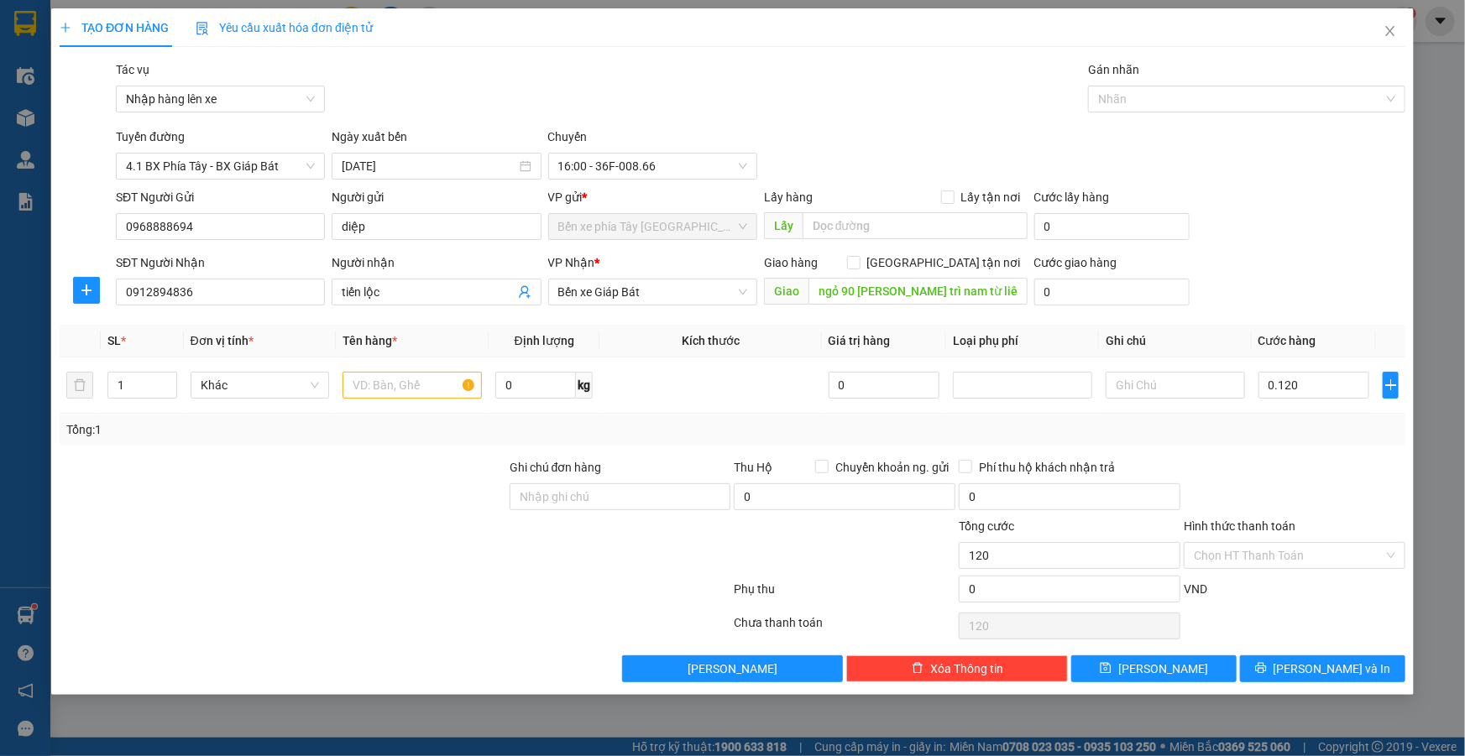
type input "120.000"
click at [1314, 421] on div "Tổng: 1" at bounding box center [732, 430] width 1332 height 18
click at [394, 382] on input "text" at bounding box center [412, 385] width 139 height 27
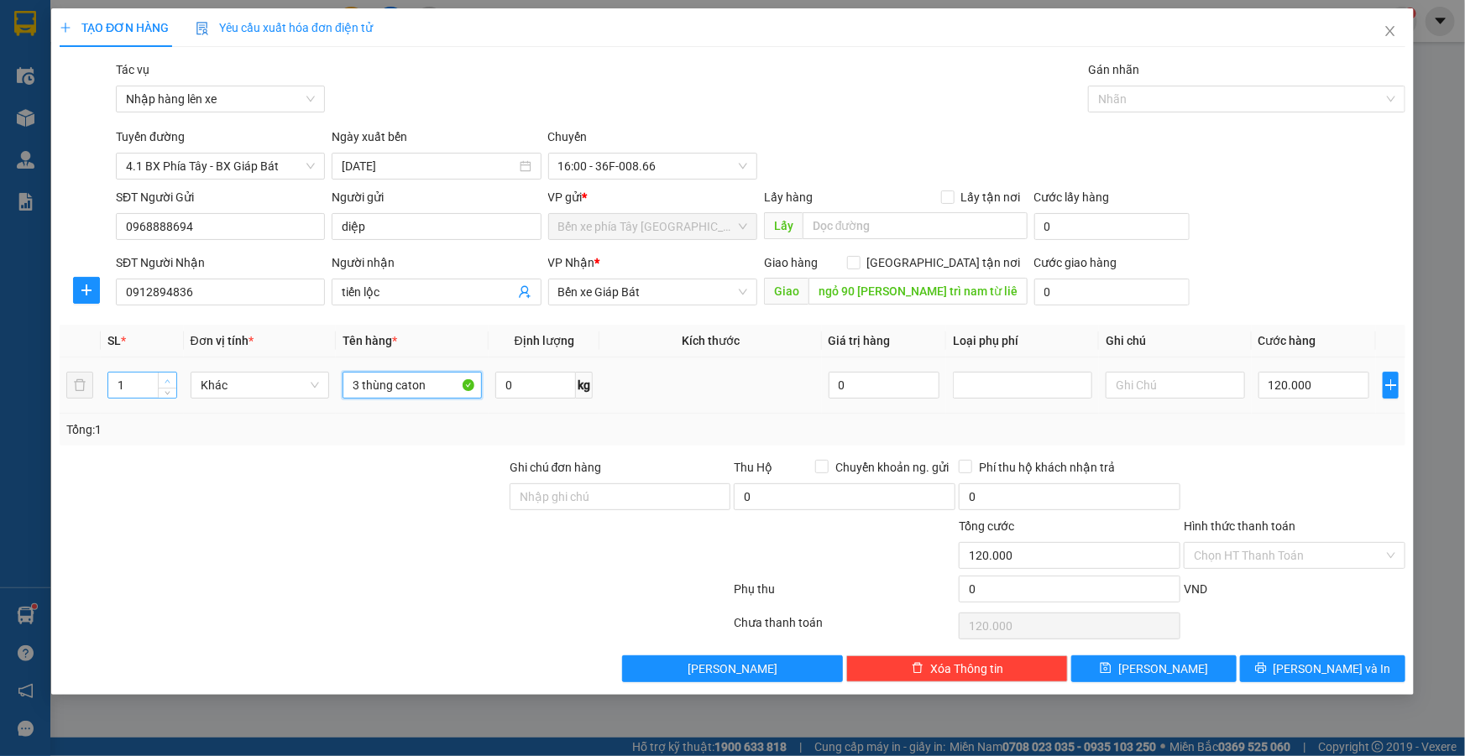
type input "3 thùng caton"
click at [165, 380] on icon "up" at bounding box center [168, 382] width 6 height 6
type input "3"
click at [168, 379] on icon "up" at bounding box center [168, 382] width 6 height 6
click at [1271, 553] on input "Hình thức thanh toán" at bounding box center [1289, 555] width 190 height 25
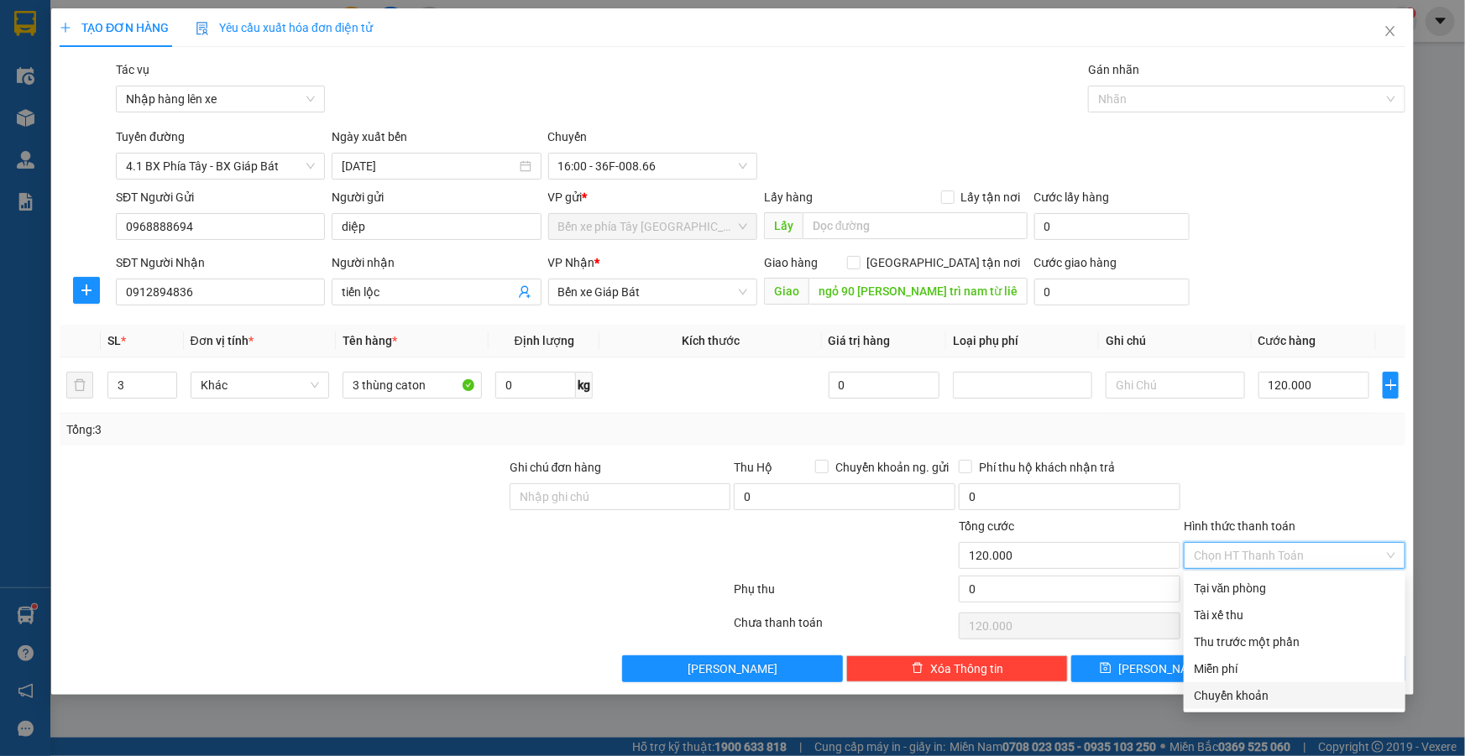
drag, startPoint x: 1235, startPoint y: 698, endPoint x: 1154, endPoint y: 683, distance: 82.0
click at [1233, 698] on div "Chuyển khoản" at bounding box center [1294, 696] width 201 height 18
type input "0"
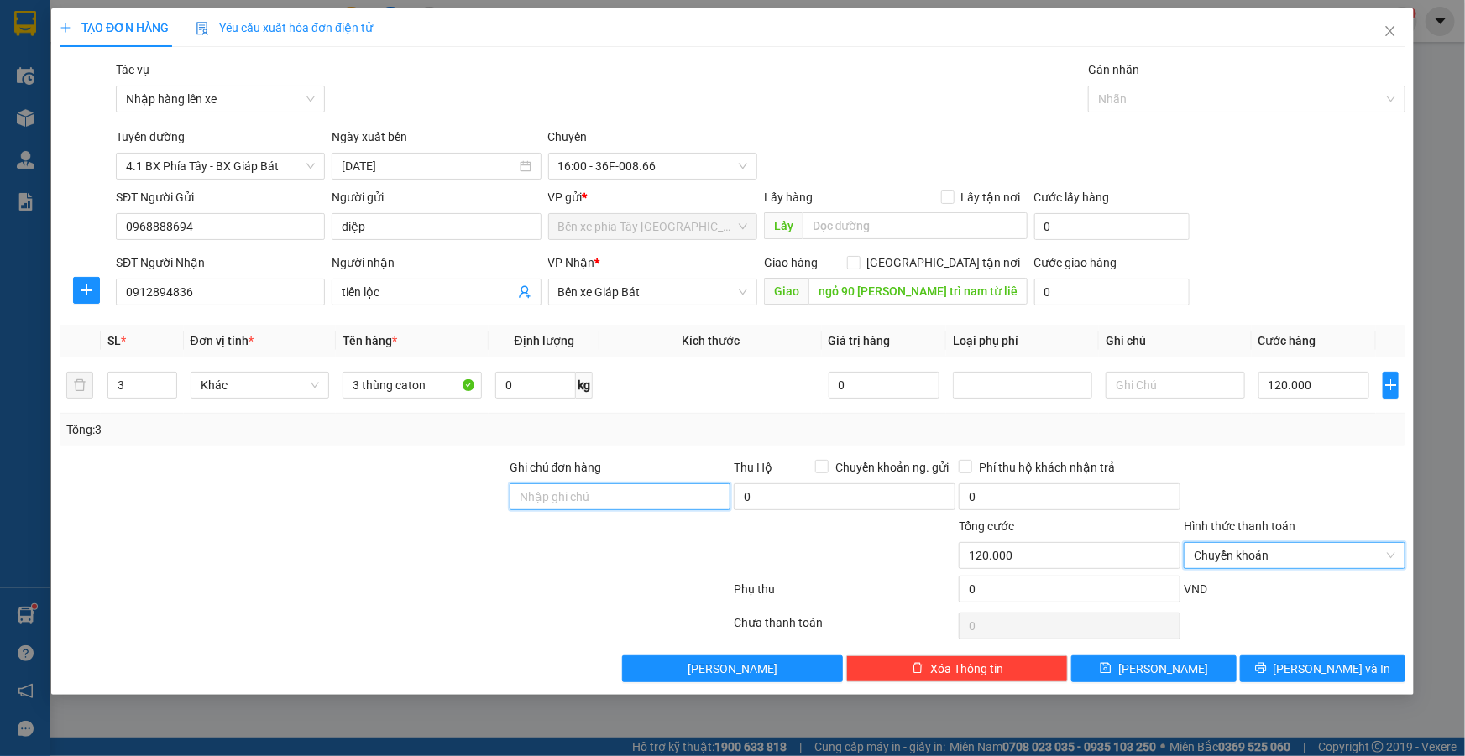
click at [622, 493] on input "Ghi chú đơn hàng" at bounding box center [621, 497] width 222 height 27
type input "GỬI TT"
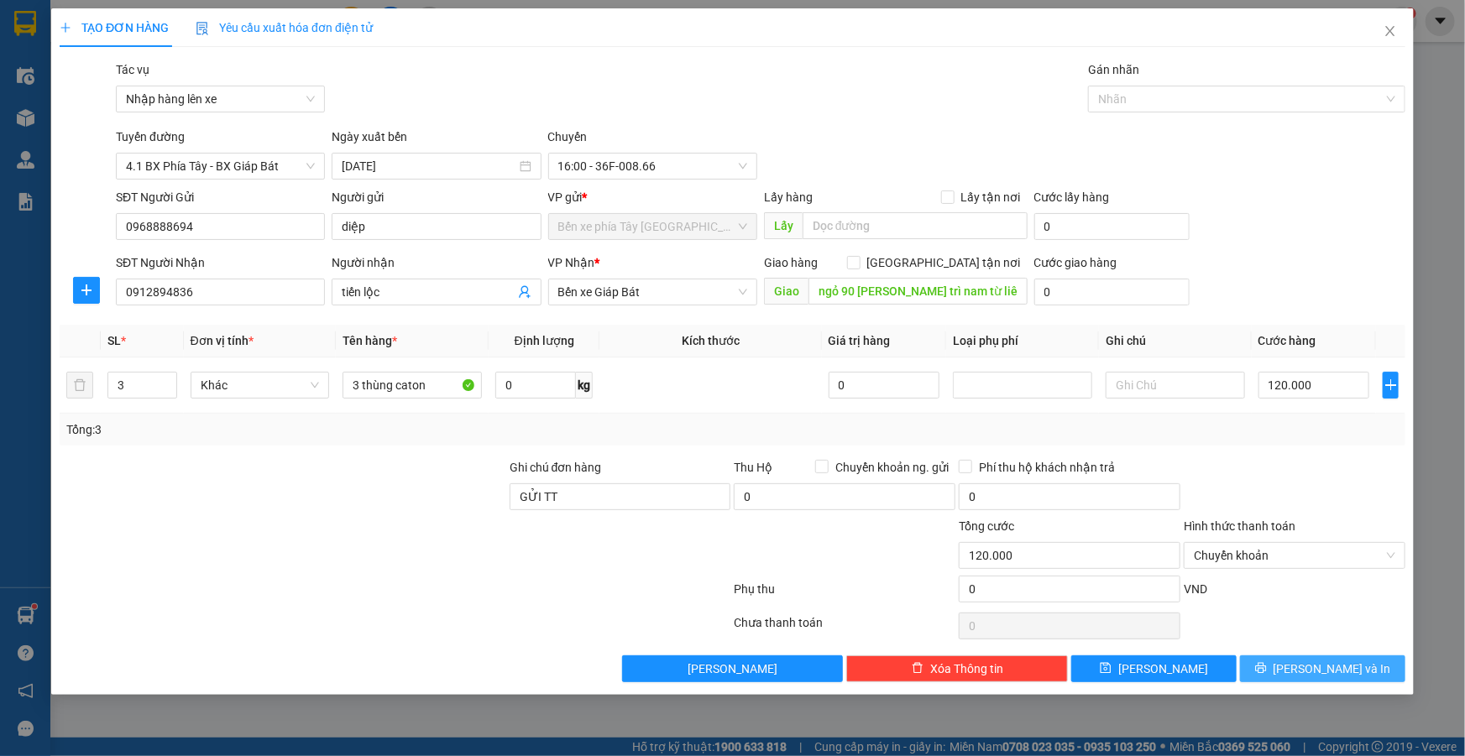
click at [1266, 666] on icon "printer" at bounding box center [1260, 668] width 11 height 11
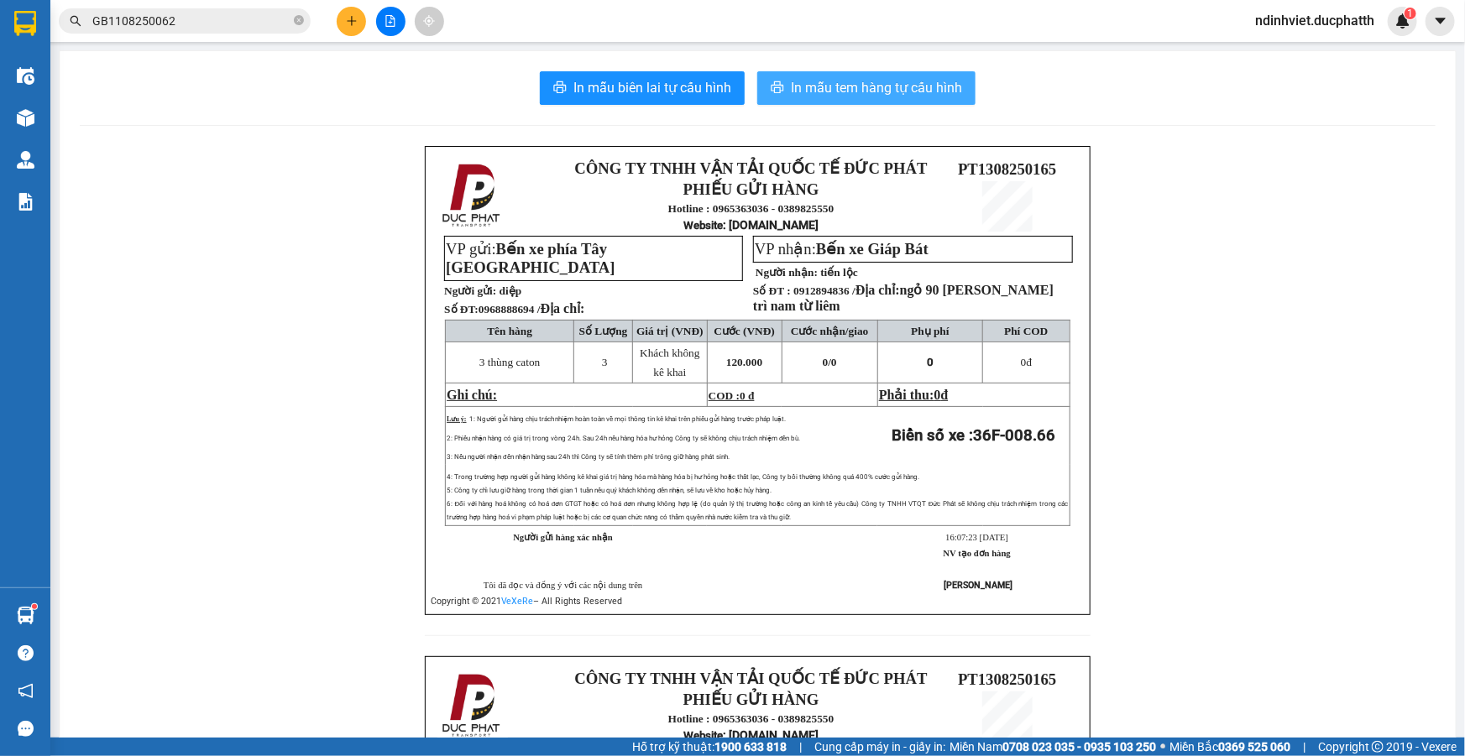
click at [841, 93] on span "In mẫu tem hàng tự cấu hình" at bounding box center [876, 87] width 171 height 21
click at [850, 88] on span "In mẫu tem hàng tự cấu hình" at bounding box center [876, 87] width 171 height 21
click at [383, 19] on button at bounding box center [390, 21] width 29 height 29
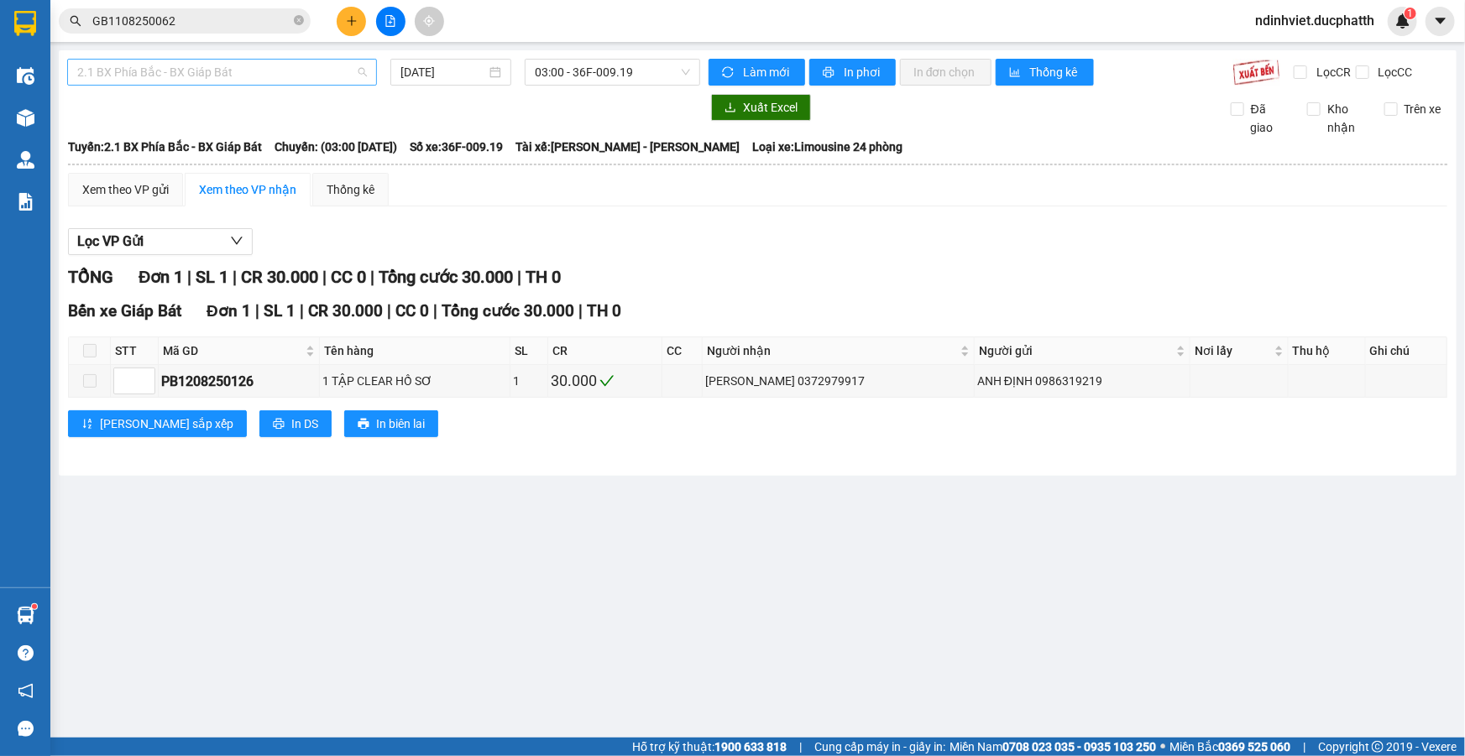
click at [281, 74] on span "2.1 BX Phía Bắc - BX Giáp Bát" at bounding box center [222, 72] width 290 height 25
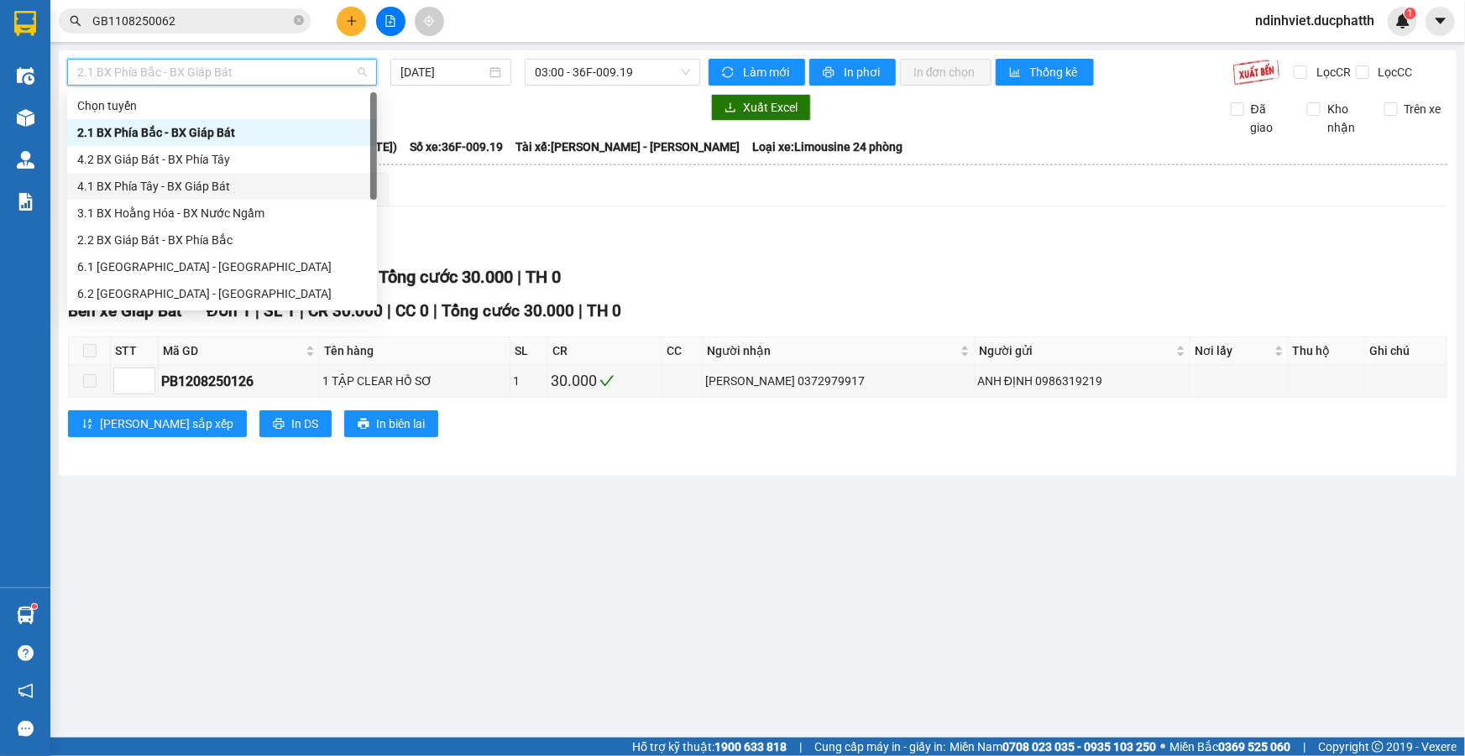
click at [224, 181] on div "4.1 BX Phía Tây - BX Giáp Bát" at bounding box center [222, 186] width 290 height 18
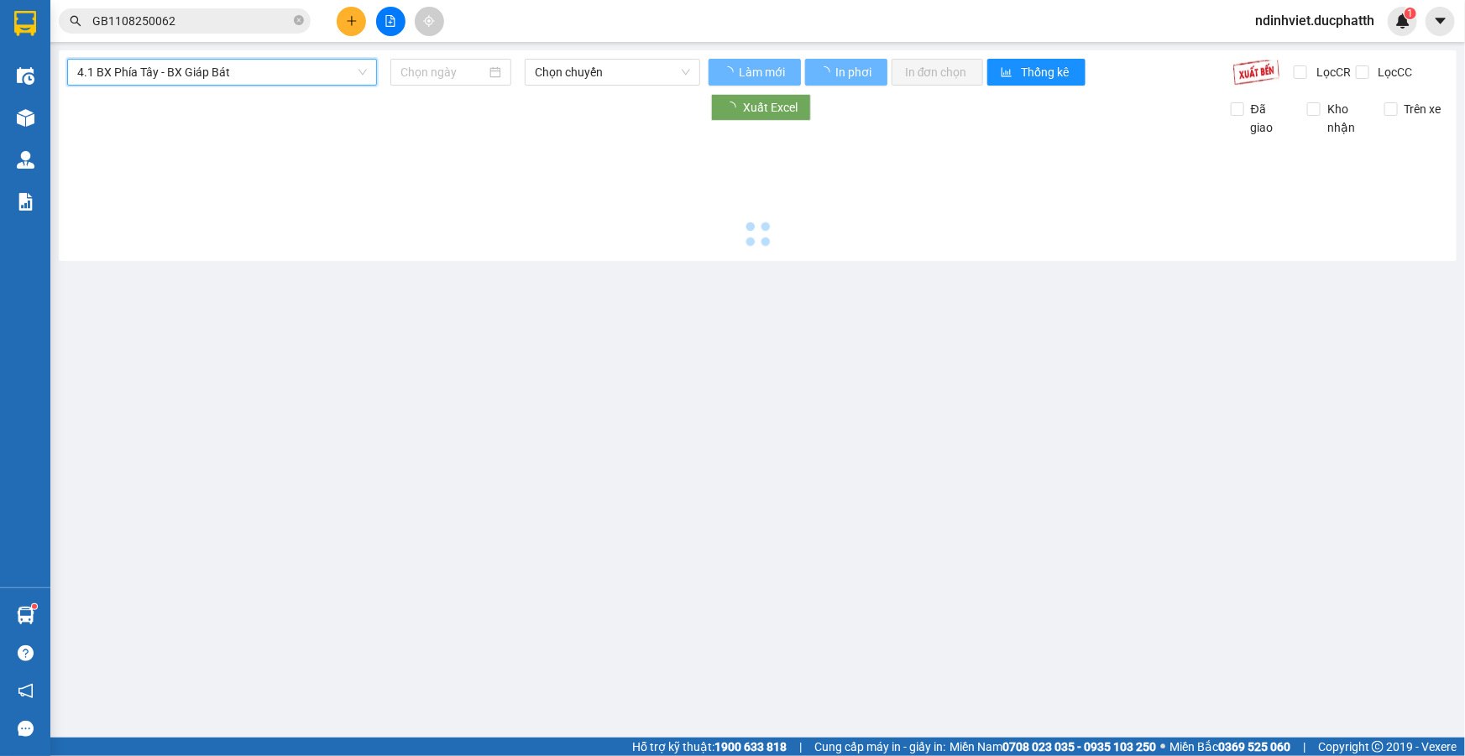
type input "13/08/2025"
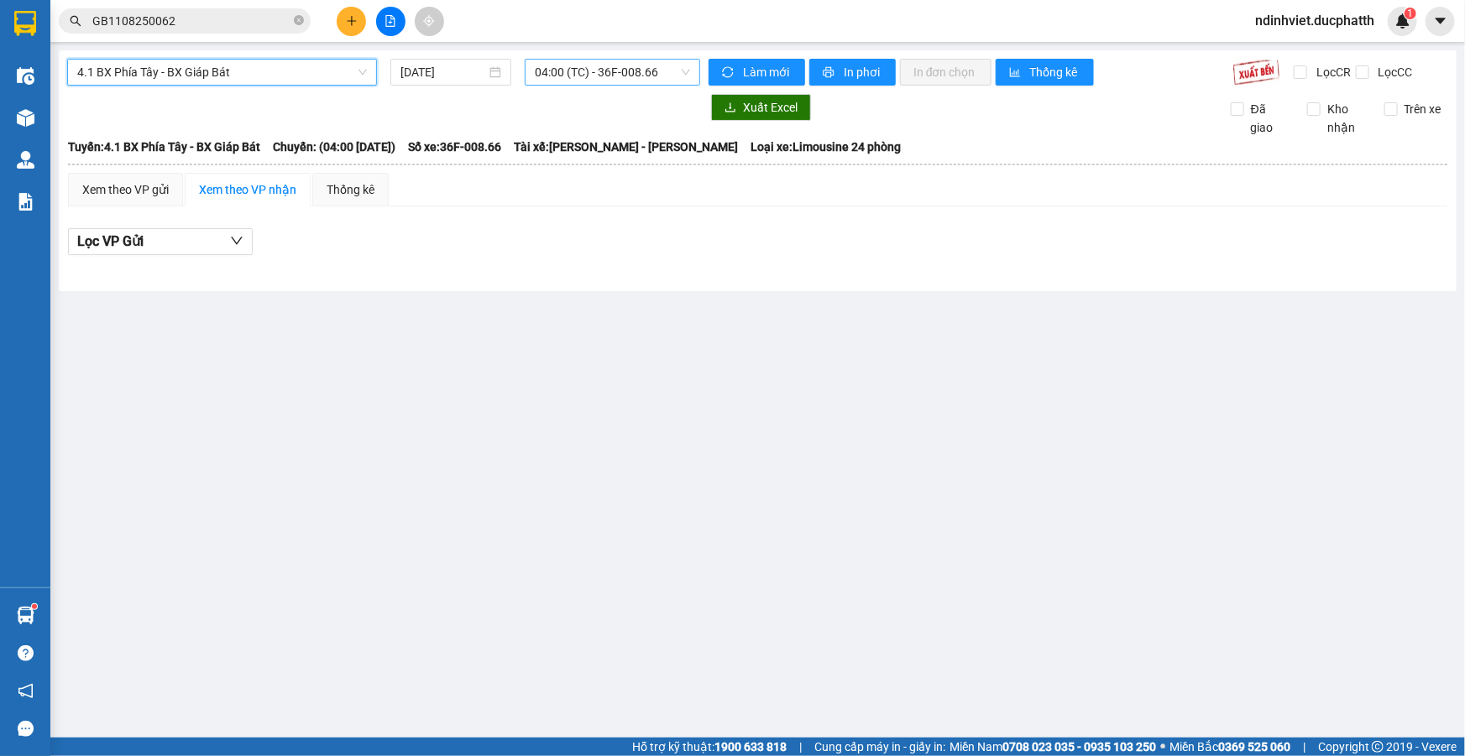
click at [604, 66] on span "04:00 (TC) - 36F-008.66" at bounding box center [612, 72] width 155 height 25
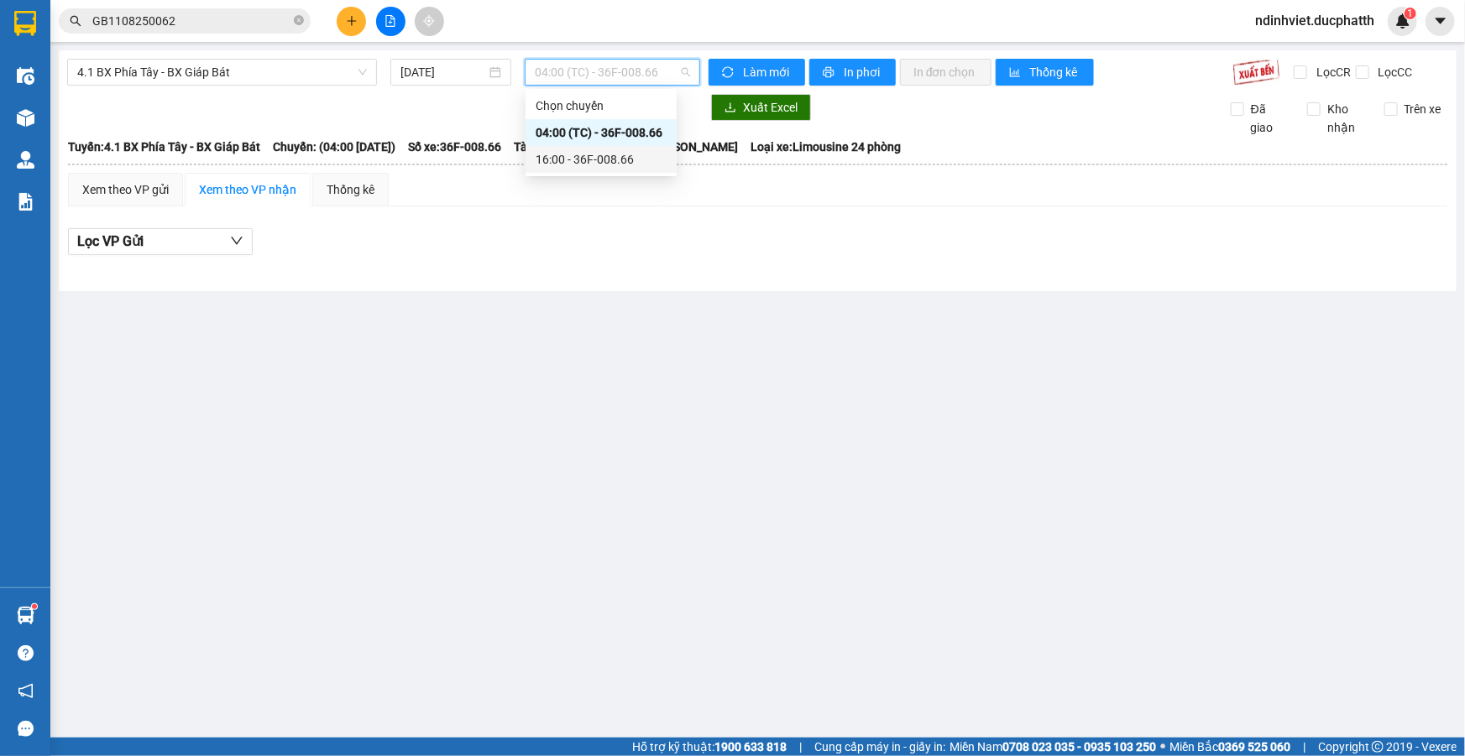
click at [623, 162] on div "16:00 - 36F-008.66" at bounding box center [601, 159] width 131 height 18
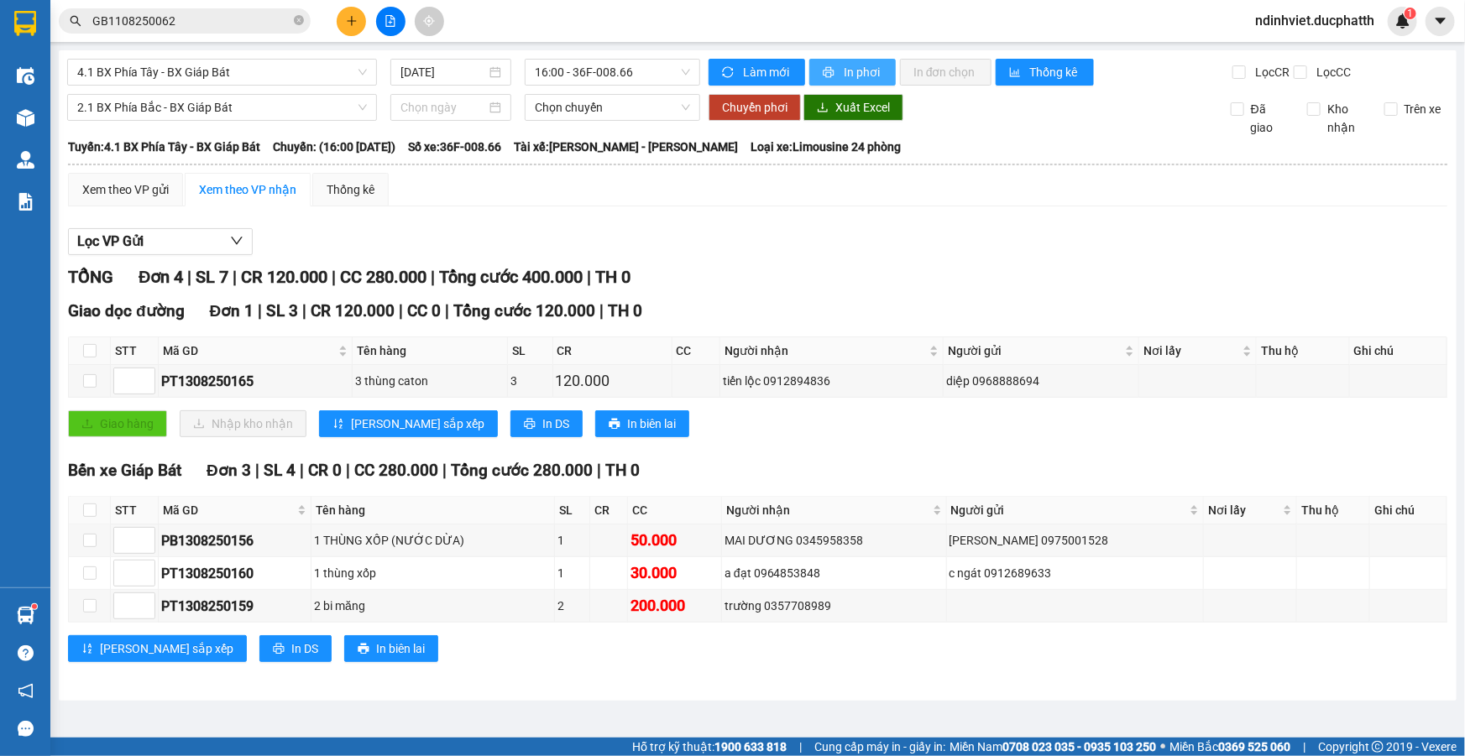
click at [850, 66] on span "In phơi" at bounding box center [863, 72] width 39 height 18
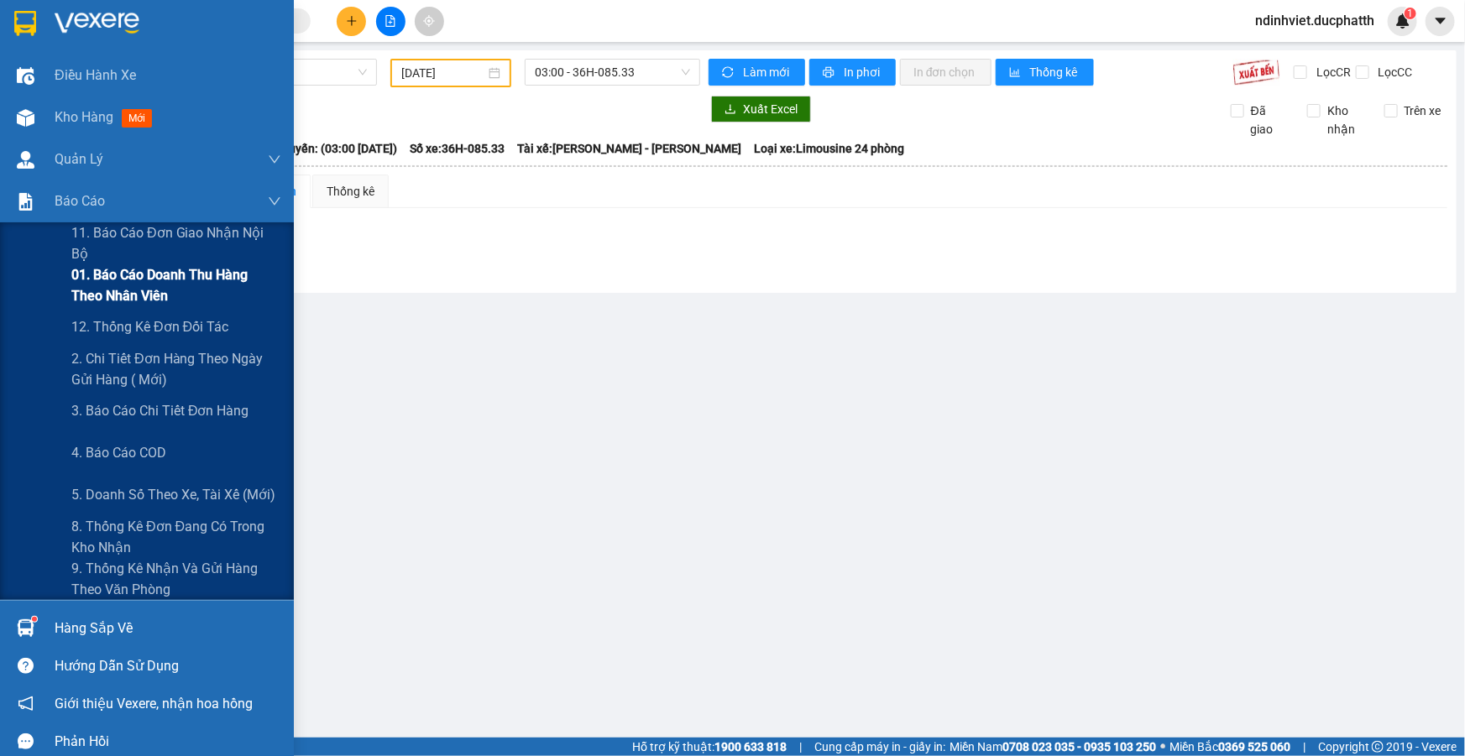
click at [134, 294] on span "01. Báo cáo doanh thu hàng theo nhân viên" at bounding box center [176, 285] width 210 height 42
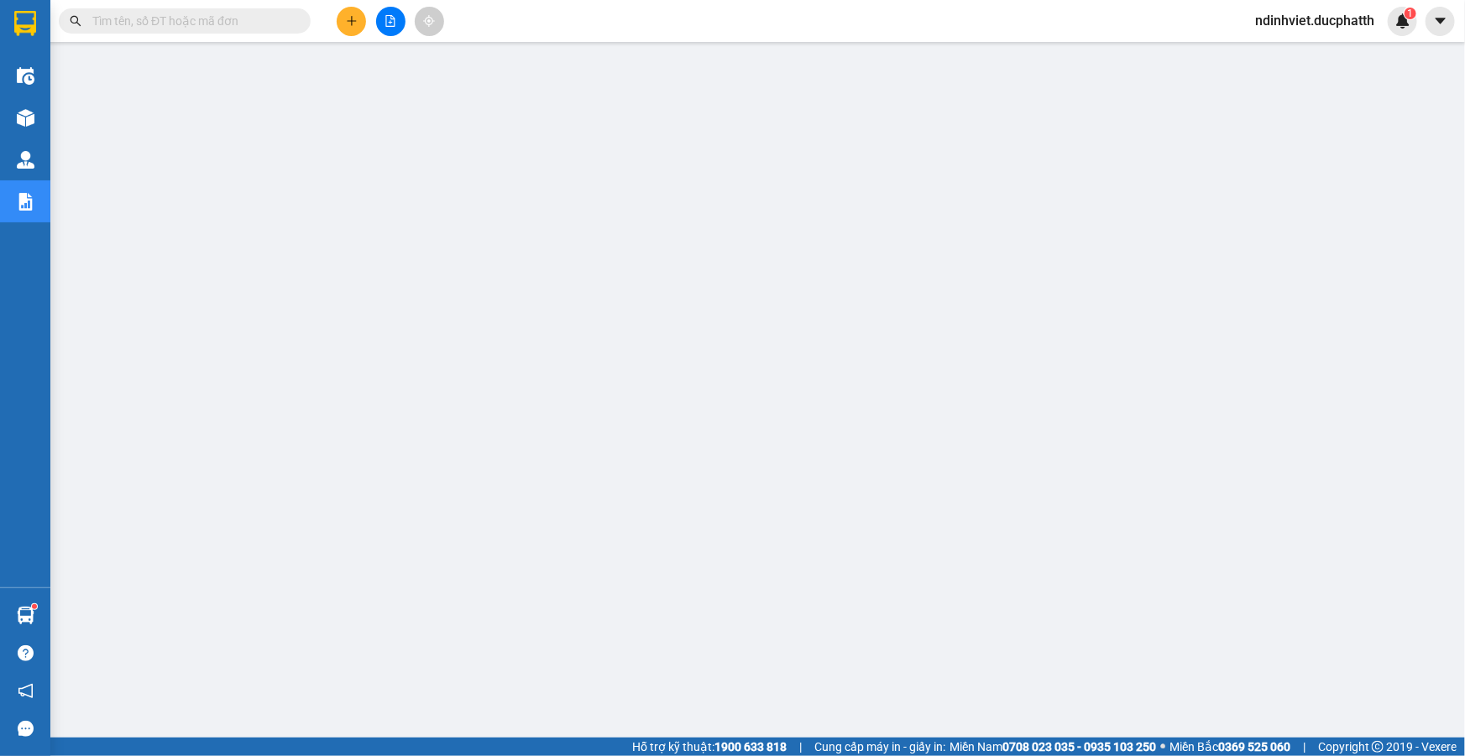
click at [131, 17] on input "text" at bounding box center [191, 21] width 198 height 18
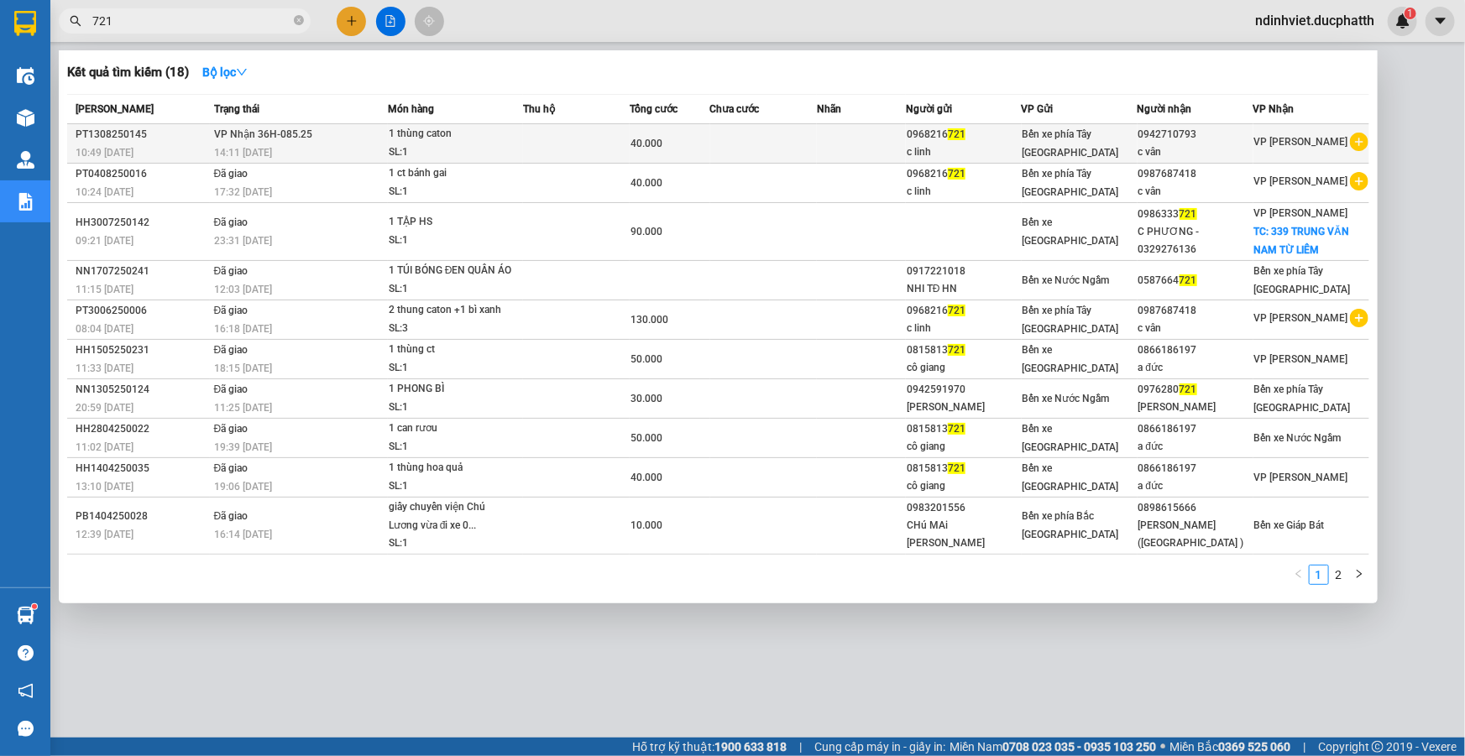
type input "721"
click at [383, 145] on div "14:11 - 13/08" at bounding box center [300, 153] width 173 height 18
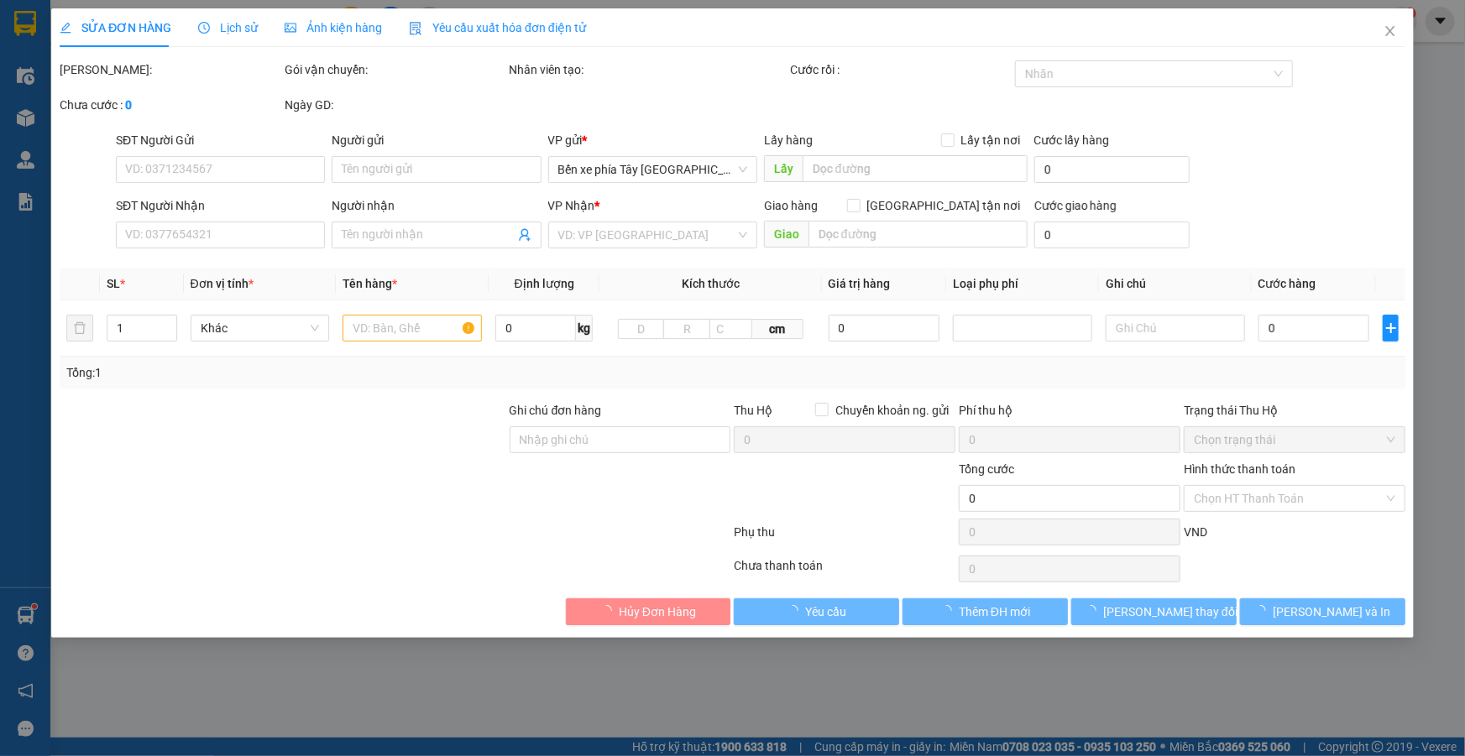
type input "0968216721"
type input "c linh"
type input "0942710793"
type input "c vân"
type input "40.000"
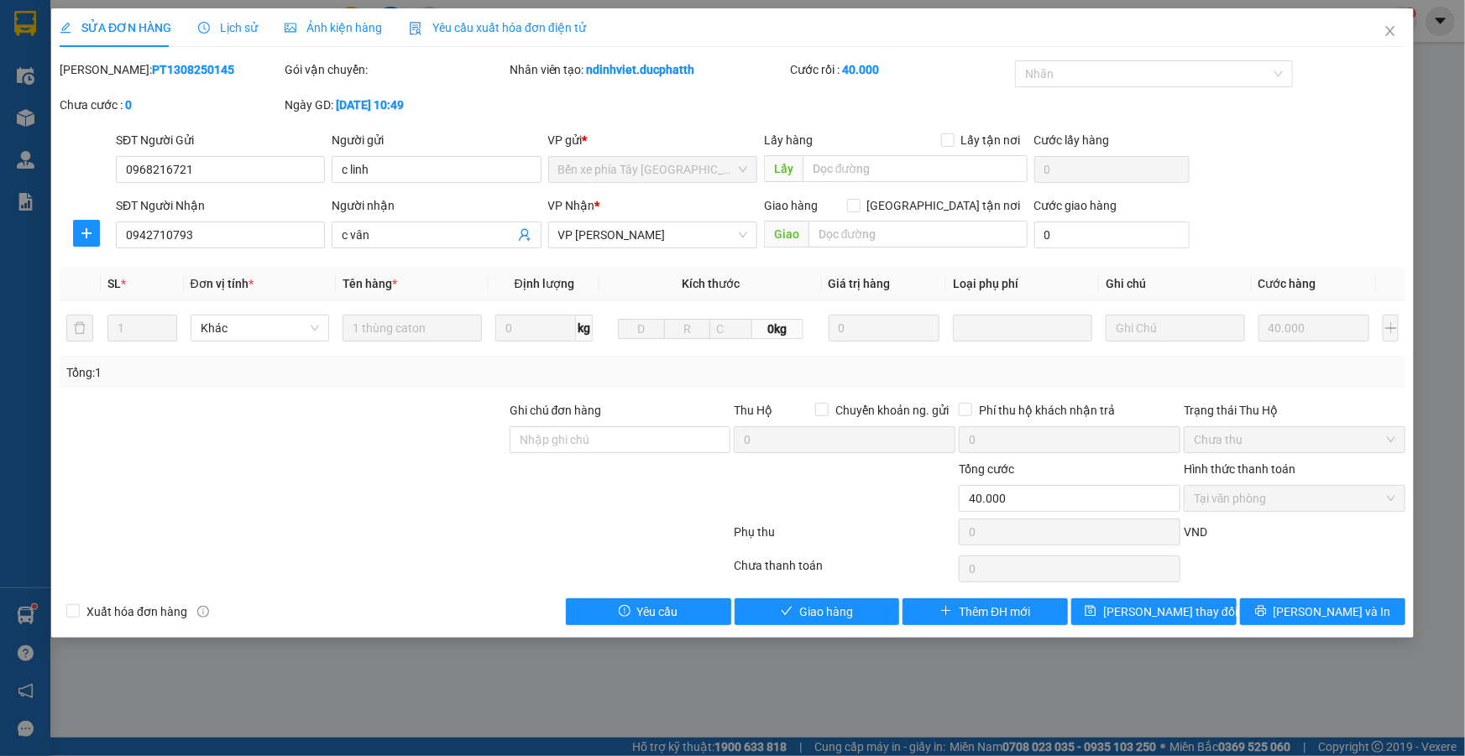
click at [253, 27] on div "SỬA ĐƠN HÀNG Lịch sử Ảnh kiện hàng Yêu cầu xuất hóa đơn điện tử" at bounding box center [323, 27] width 526 height 39
click at [235, 27] on span "Lịch sử" at bounding box center [228, 27] width 60 height 13
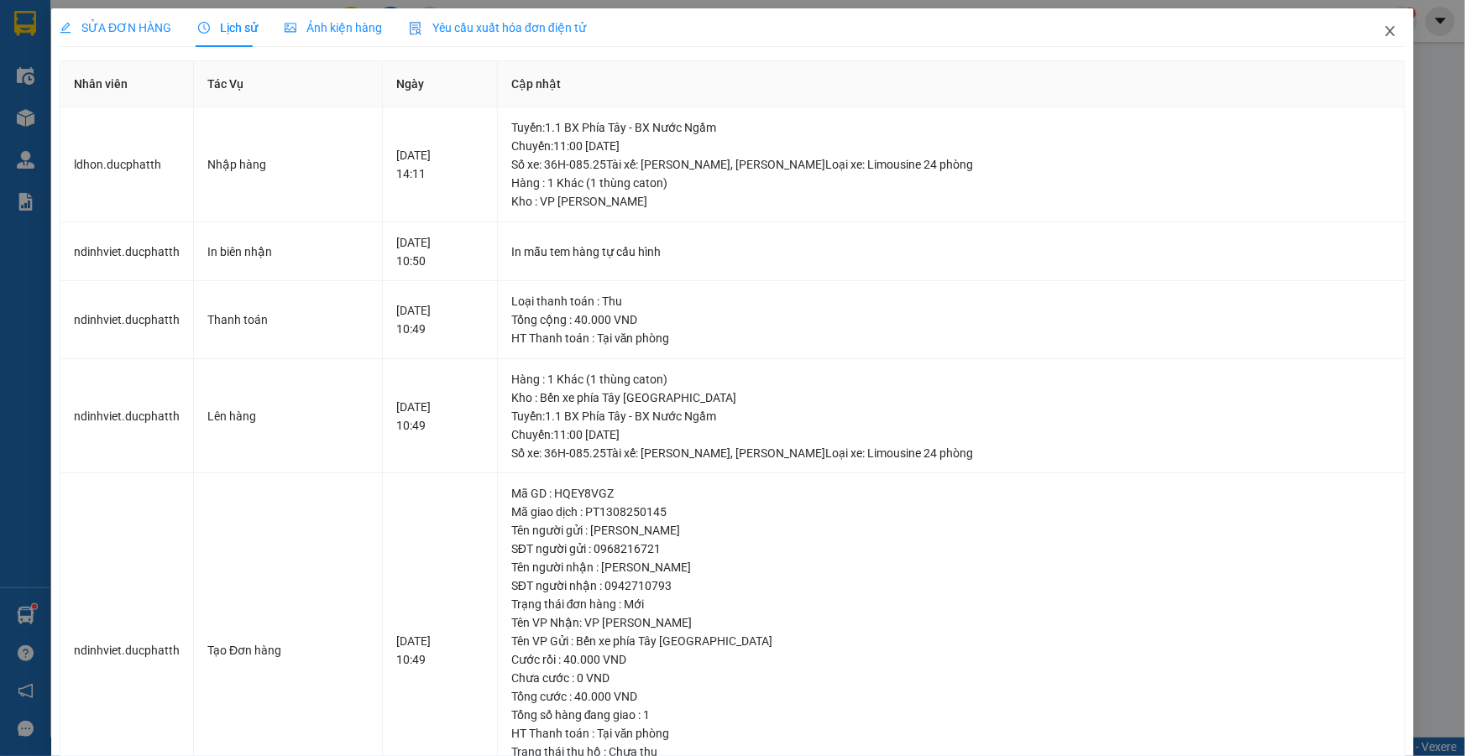
click at [1385, 38] on icon "close" at bounding box center [1390, 30] width 13 height 13
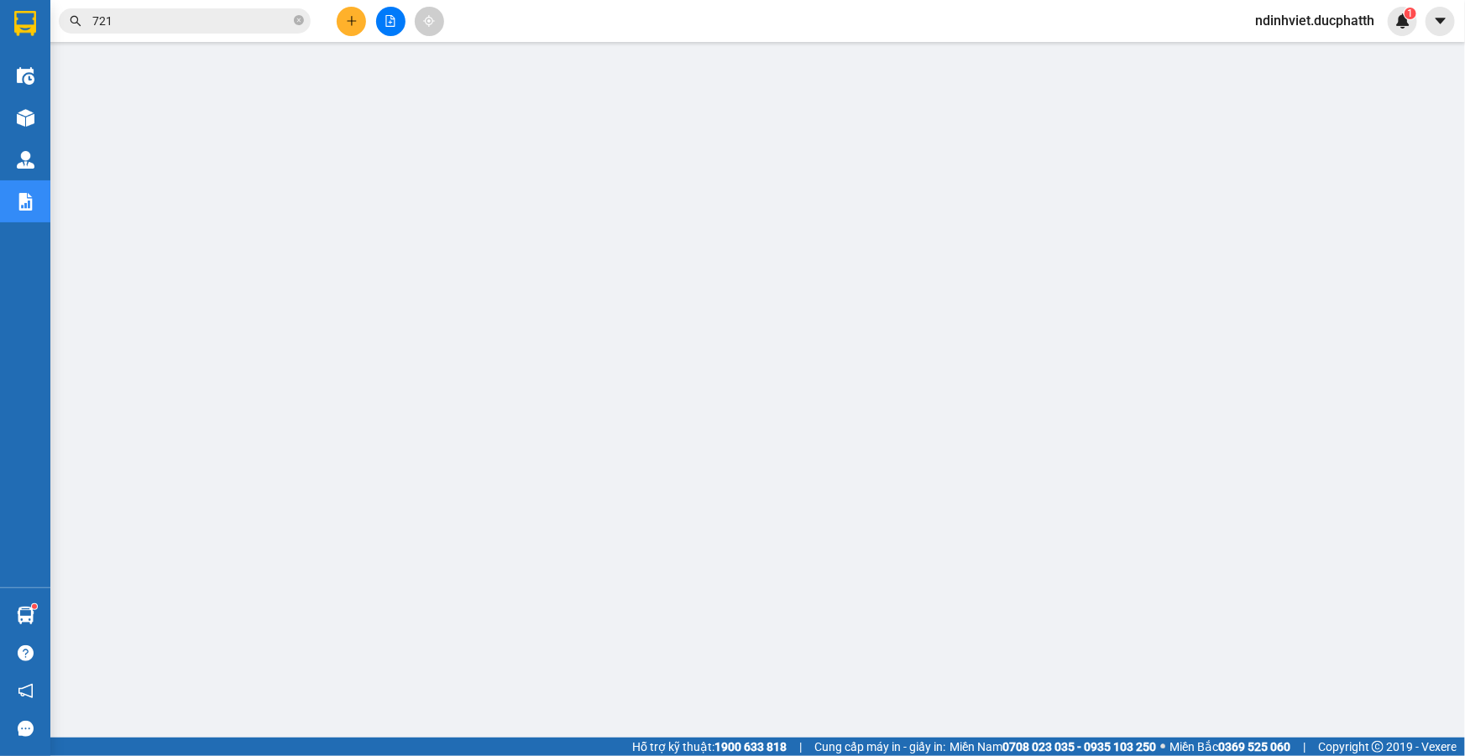
click at [227, 24] on input "721" at bounding box center [191, 21] width 198 height 18
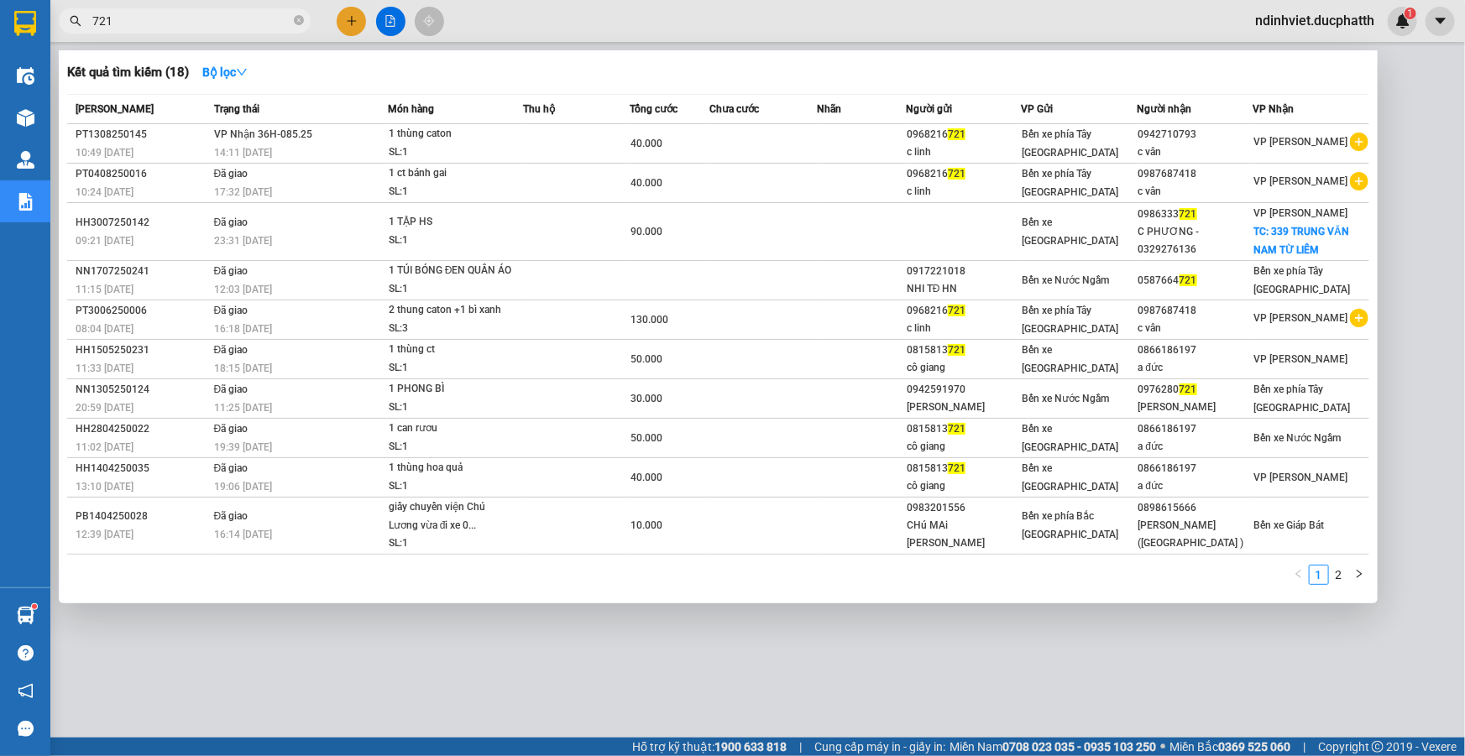
click at [351, 18] on div at bounding box center [732, 378] width 1465 height 756
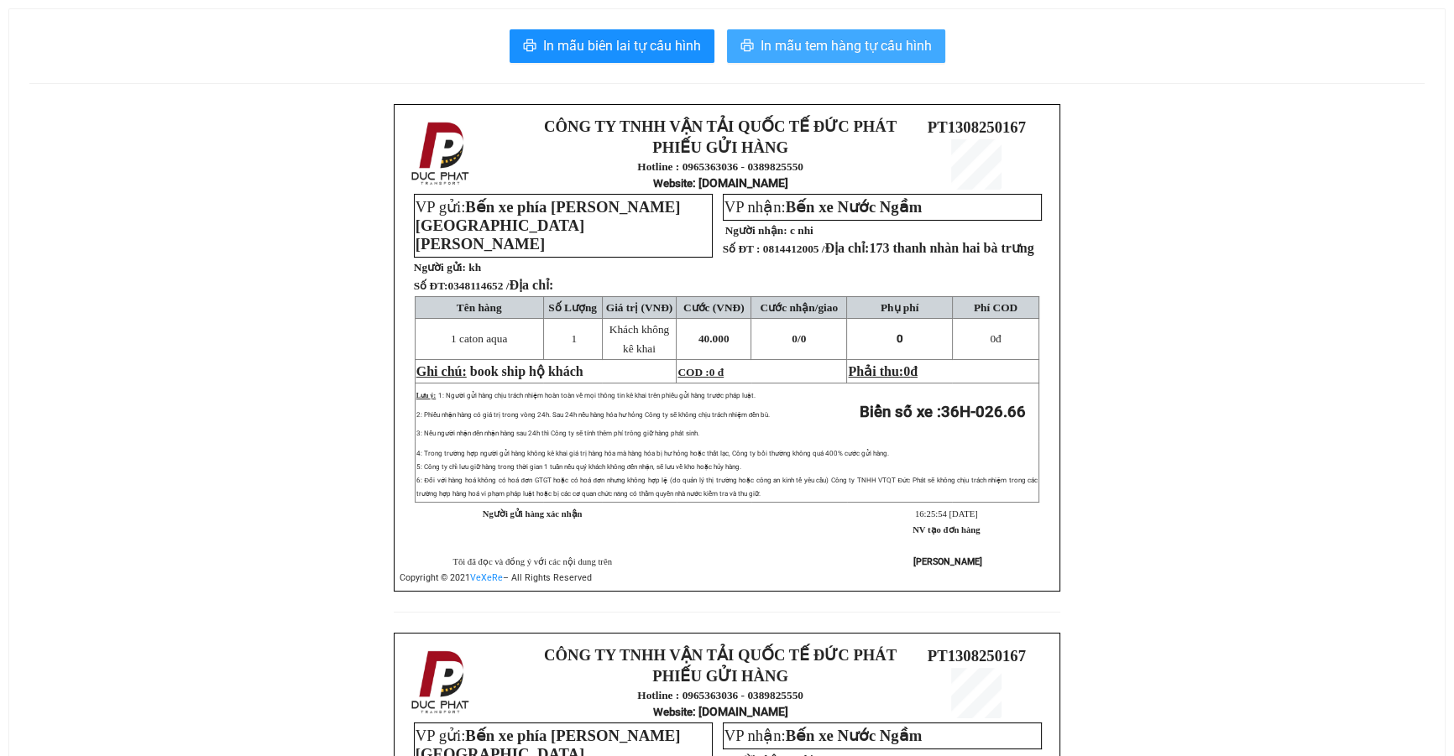
click at [870, 38] on span "In mẫu tem hàng tự cấu hình" at bounding box center [846, 45] width 171 height 21
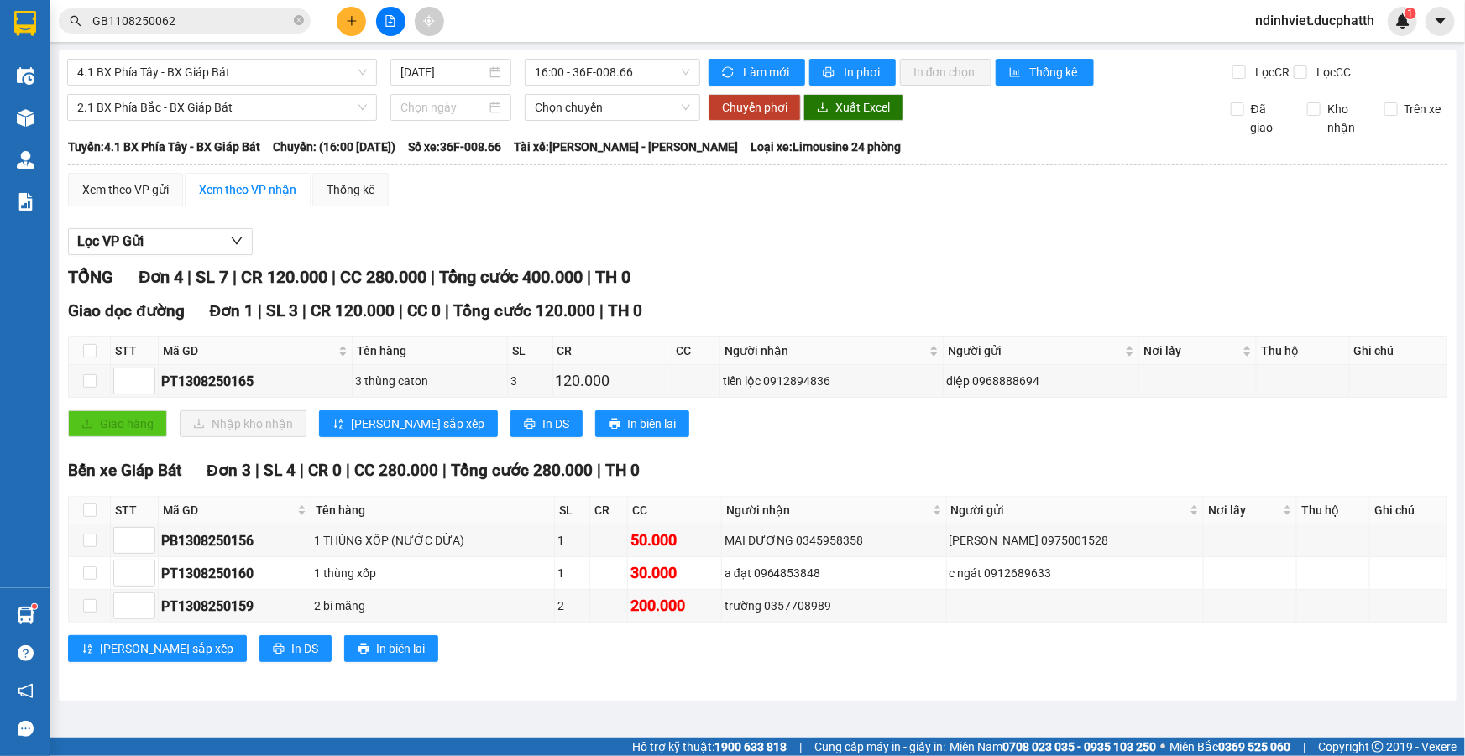
click at [350, 18] on icon "plus" at bounding box center [352, 21] width 12 height 12
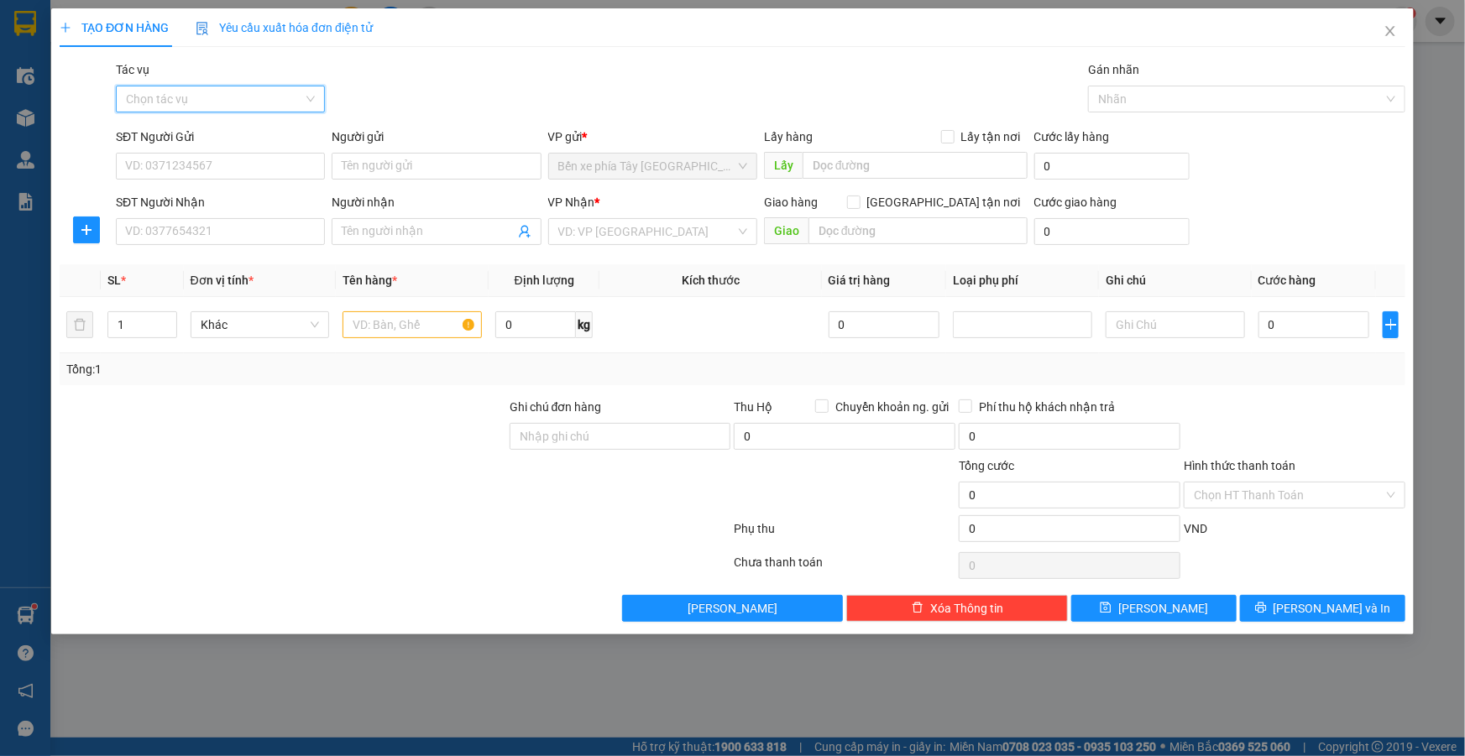
click at [283, 102] on input "Tác vụ" at bounding box center [214, 98] width 177 height 25
click at [237, 135] on div "Nhập hàng lên xe" at bounding box center [220, 132] width 189 height 18
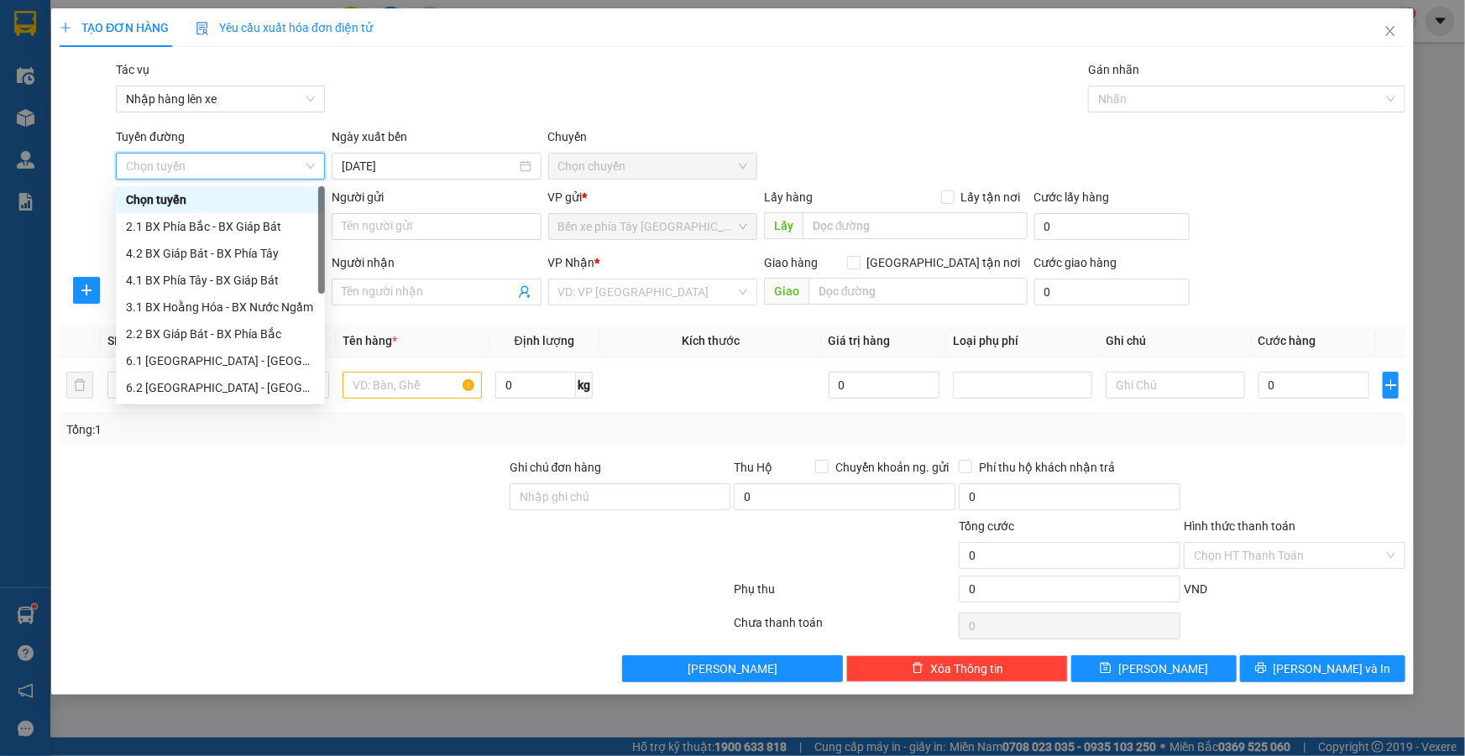
click at [306, 163] on span "Chọn tuyến" at bounding box center [220, 166] width 189 height 25
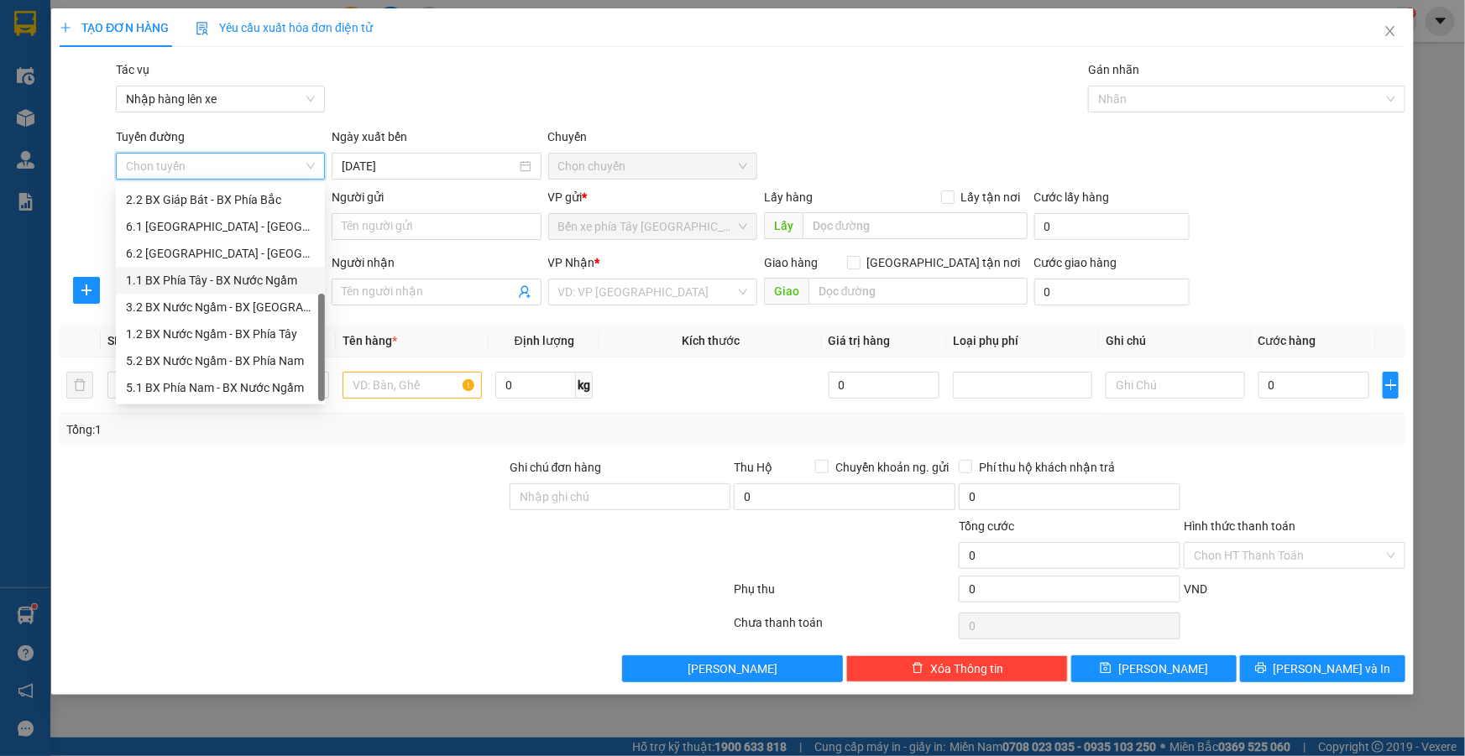
click at [246, 284] on div "1.1 BX Phía Tây - BX Nước Ngầm" at bounding box center [220, 280] width 189 height 18
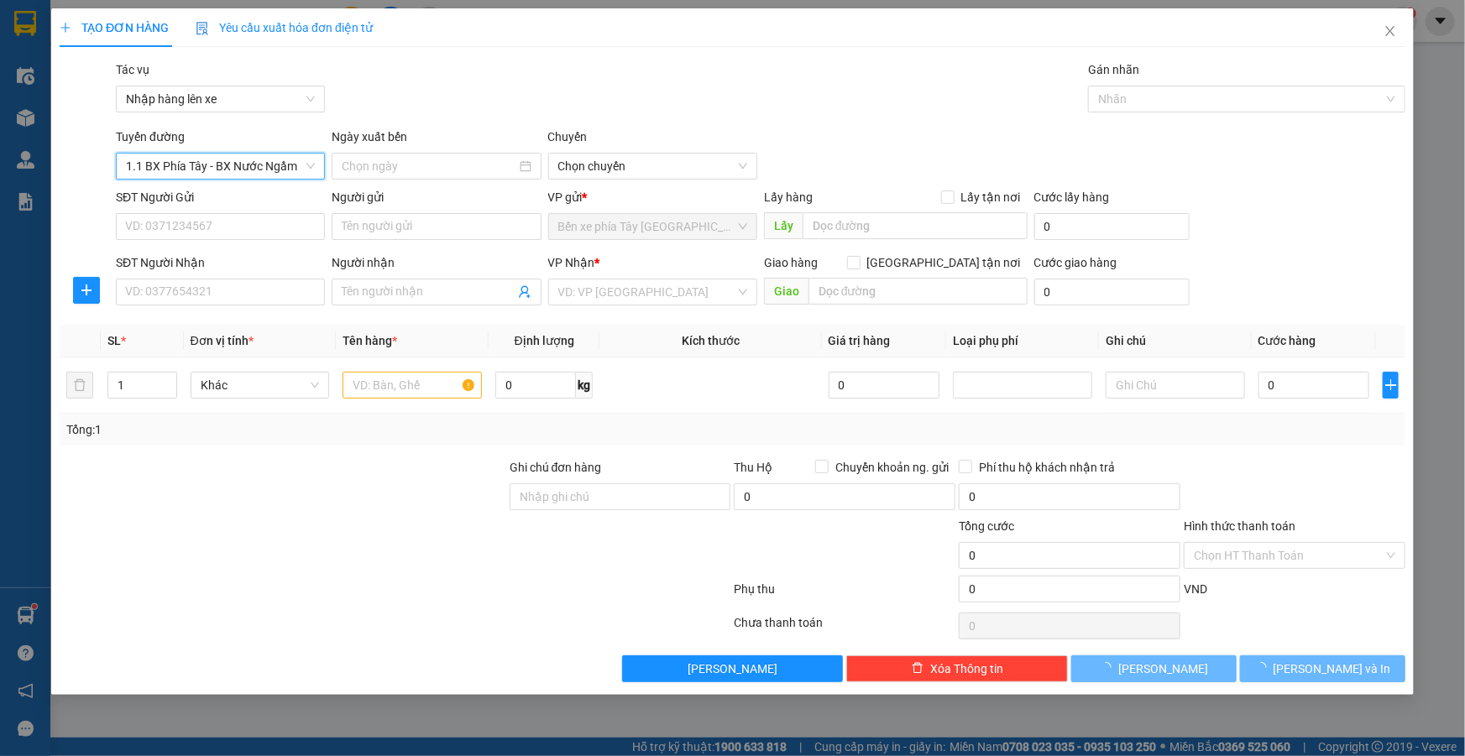
type input "13/08/2025"
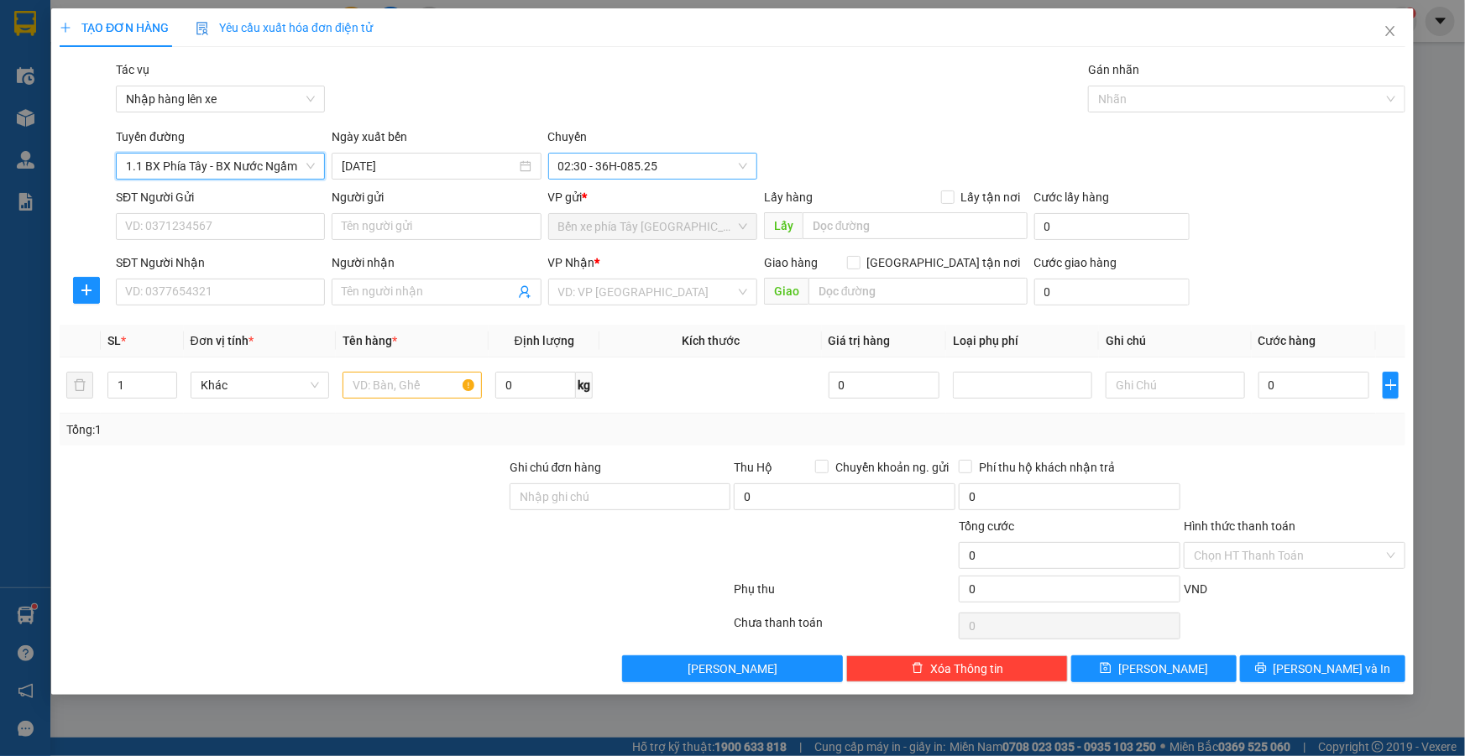
click at [676, 163] on span "02:30 - 36H-085.25" at bounding box center [652, 166] width 189 height 25
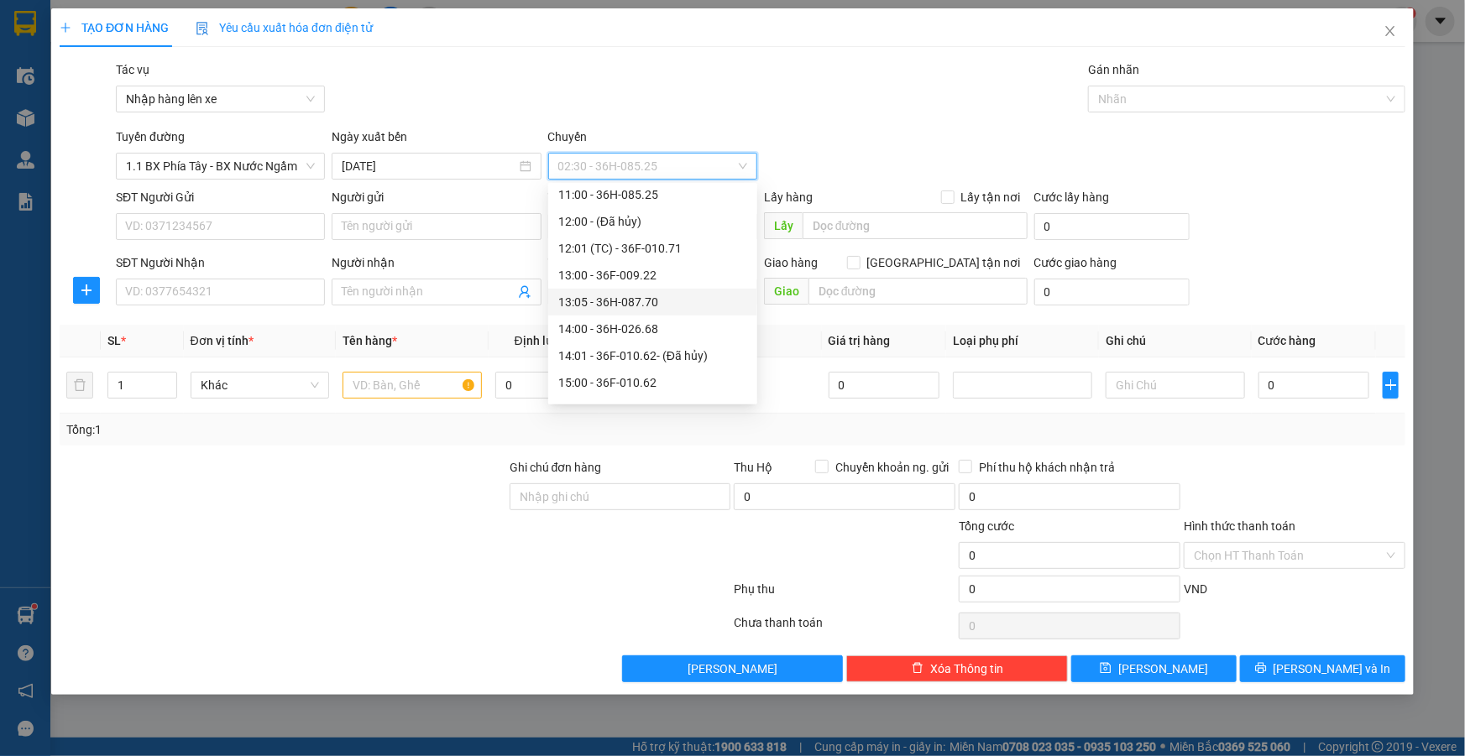
scroll to position [537, 0]
click at [630, 281] on div "17:00 - 36H-026.66" at bounding box center [652, 280] width 189 height 18
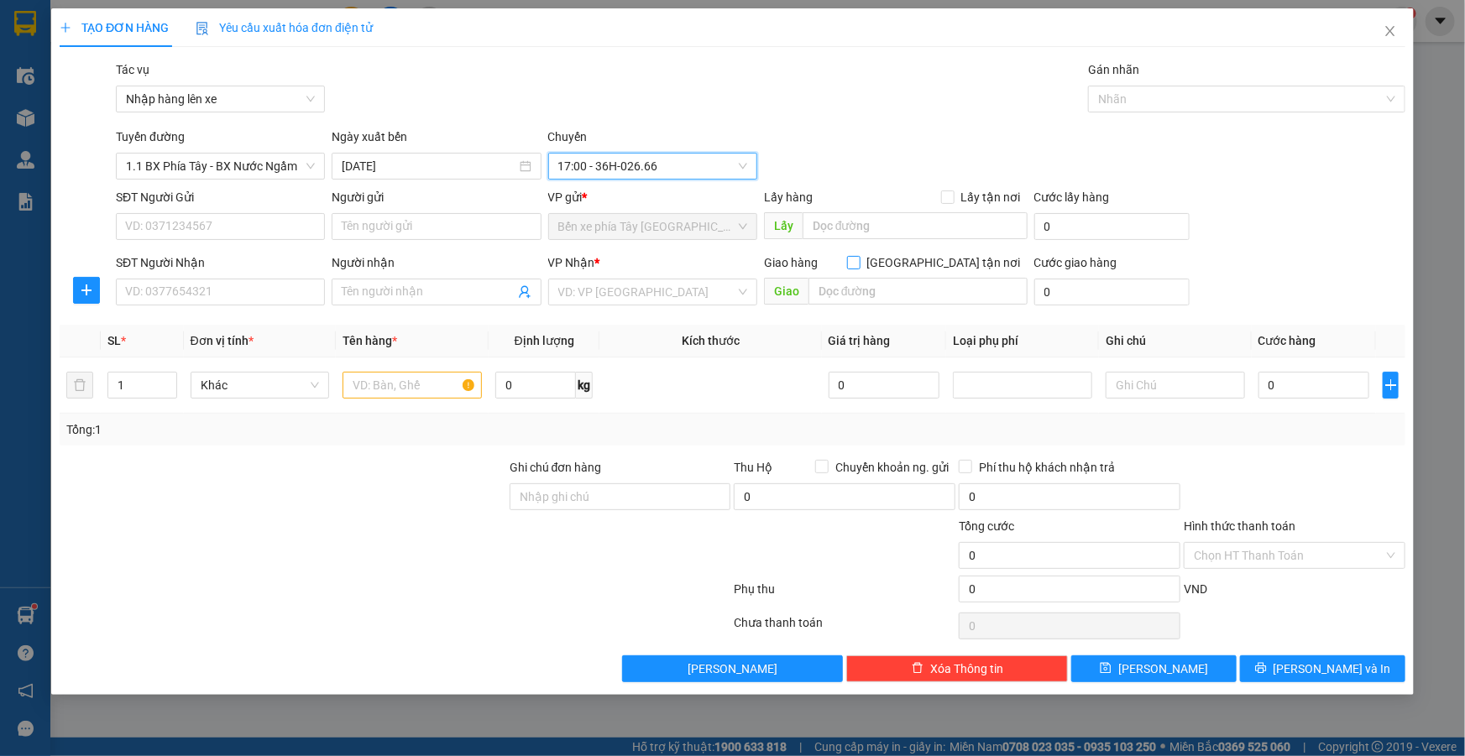
click at [859, 258] on input "Giao tận nơi" at bounding box center [853, 262] width 12 height 12
checkbox input "true"
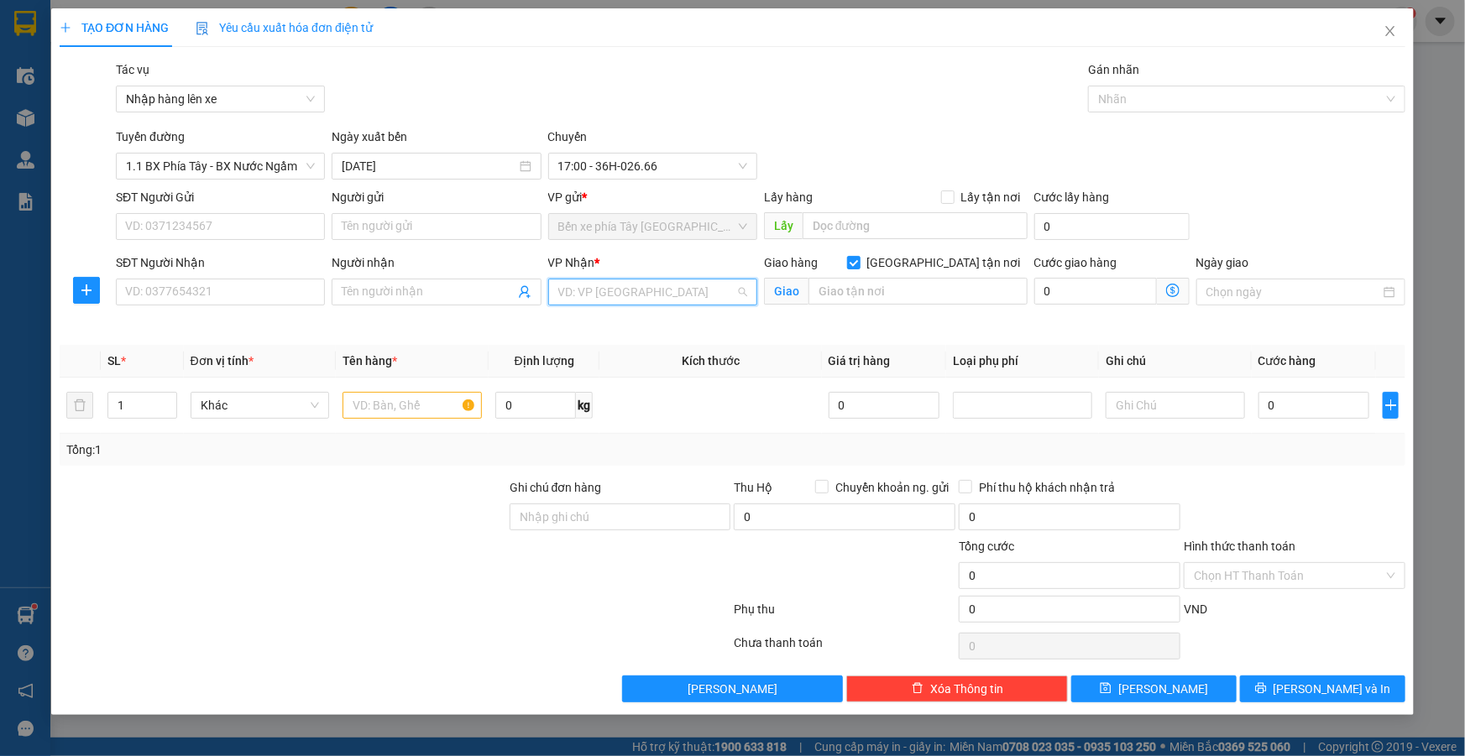
click at [729, 293] on input "search" at bounding box center [646, 292] width 177 height 25
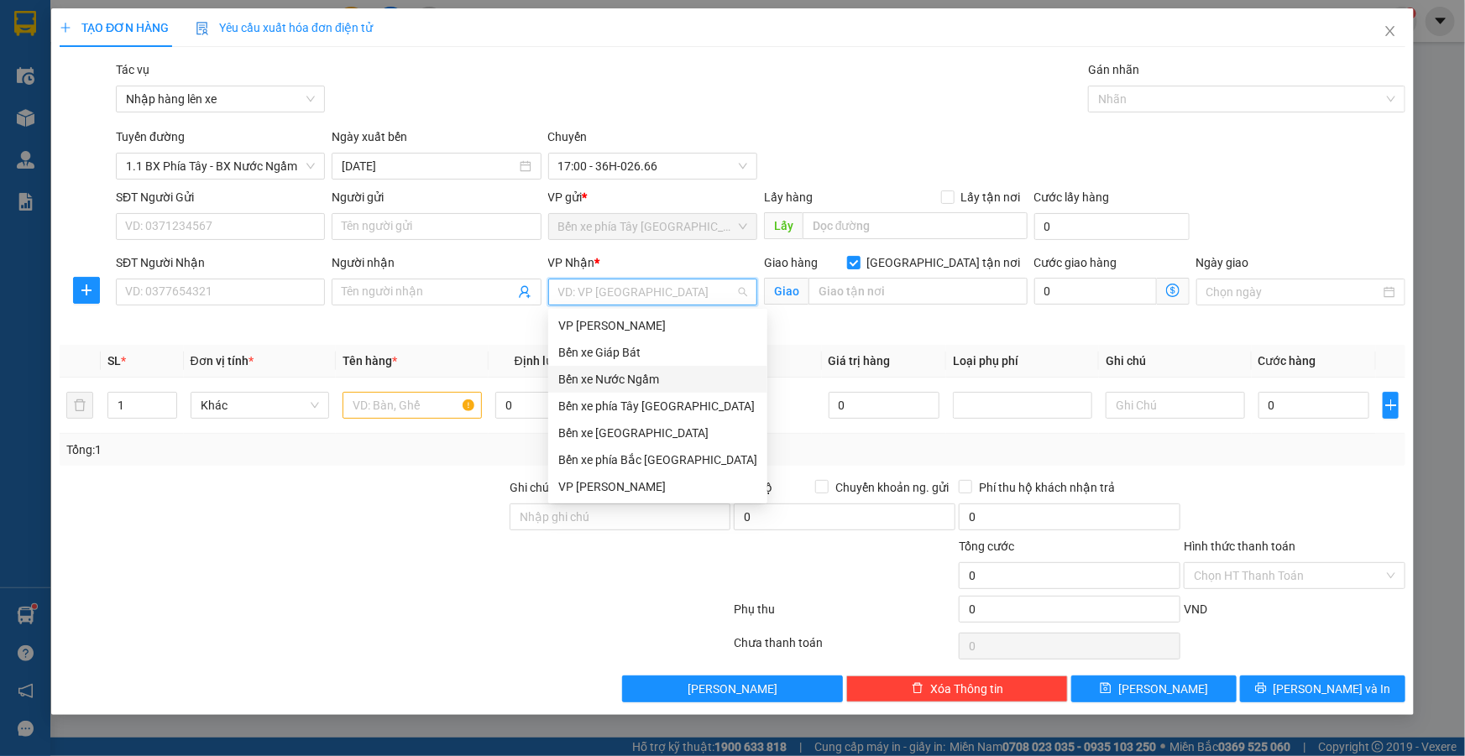
click at [651, 385] on div "Bến xe Nước Ngầm" at bounding box center [657, 379] width 199 height 18
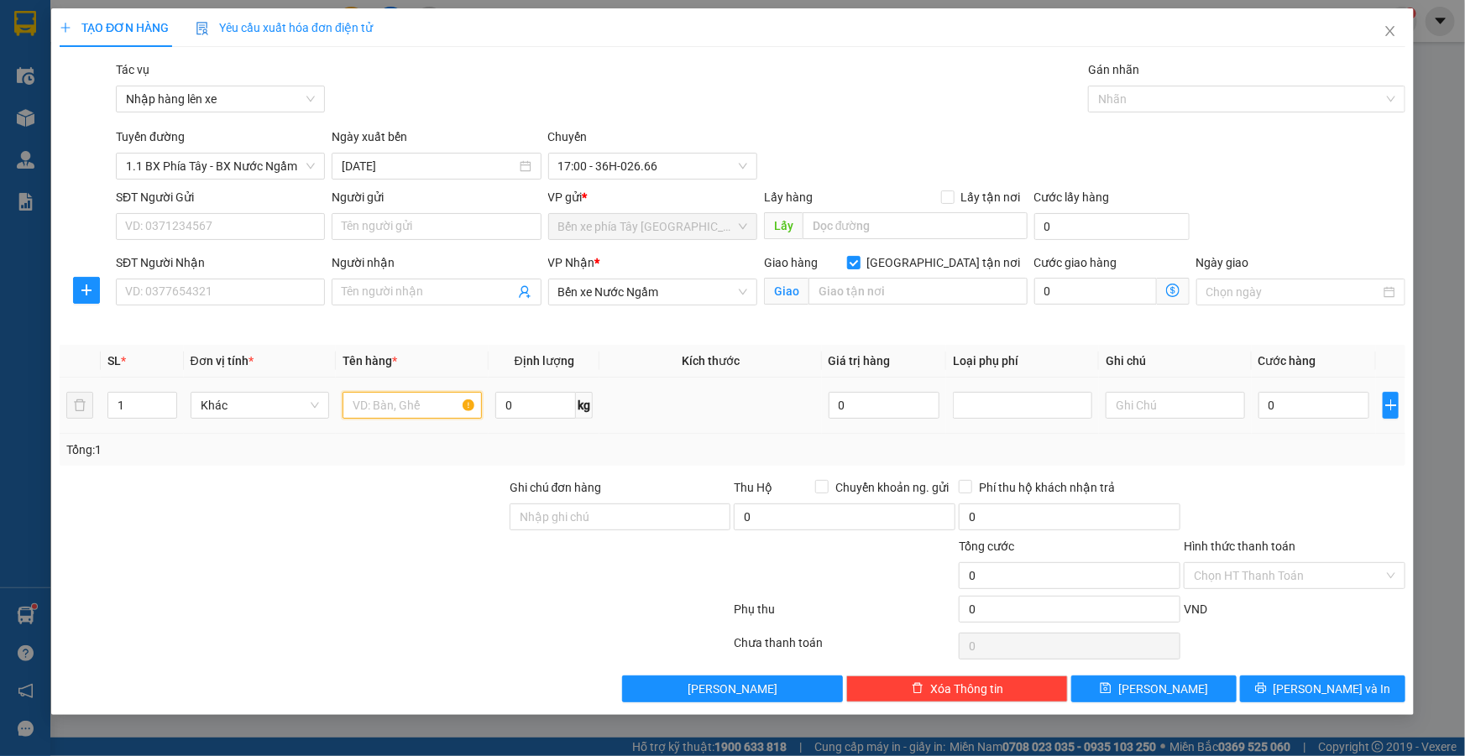
click at [453, 402] on input "text" at bounding box center [412, 405] width 139 height 27
click at [889, 298] on input "text" at bounding box center [917, 291] width 219 height 27
type input "193 nguyễn huy tưởng"
click at [1175, 292] on icon "dollar-circle" at bounding box center [1172, 290] width 13 height 13
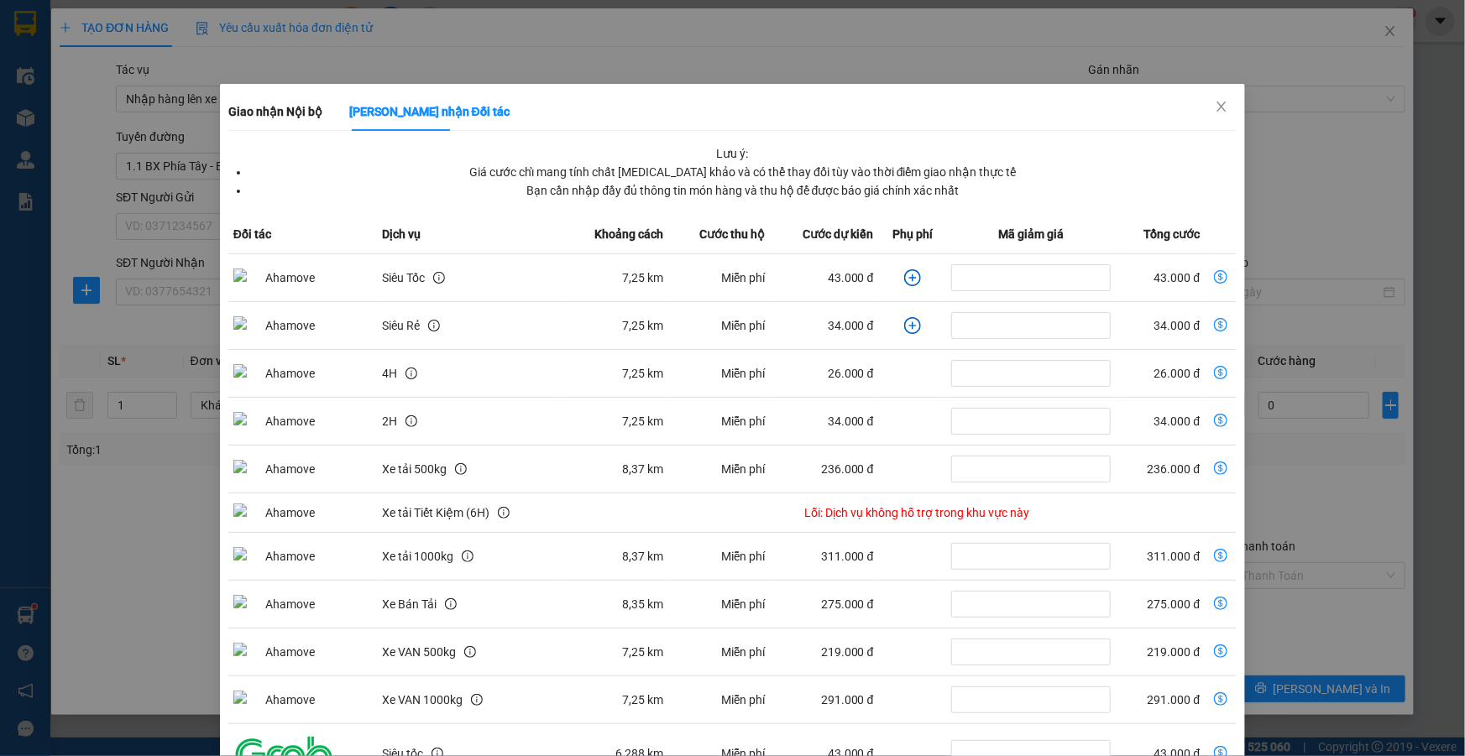
click at [905, 275] on icon "plus-circle" at bounding box center [912, 277] width 17 height 17
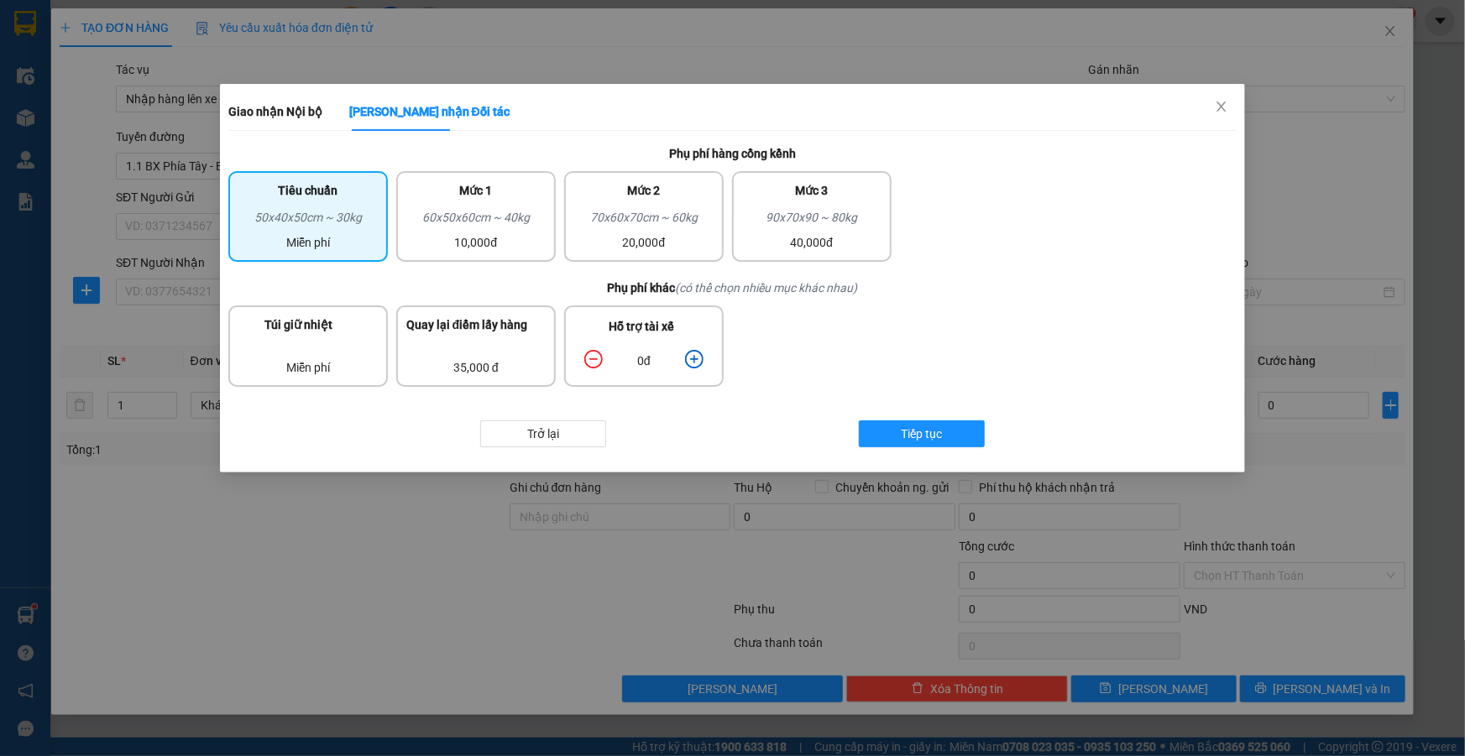
click at [698, 357] on icon "plus-circle" at bounding box center [694, 359] width 18 height 18
click at [907, 426] on span "Tiếp tục" at bounding box center [921, 434] width 41 height 18
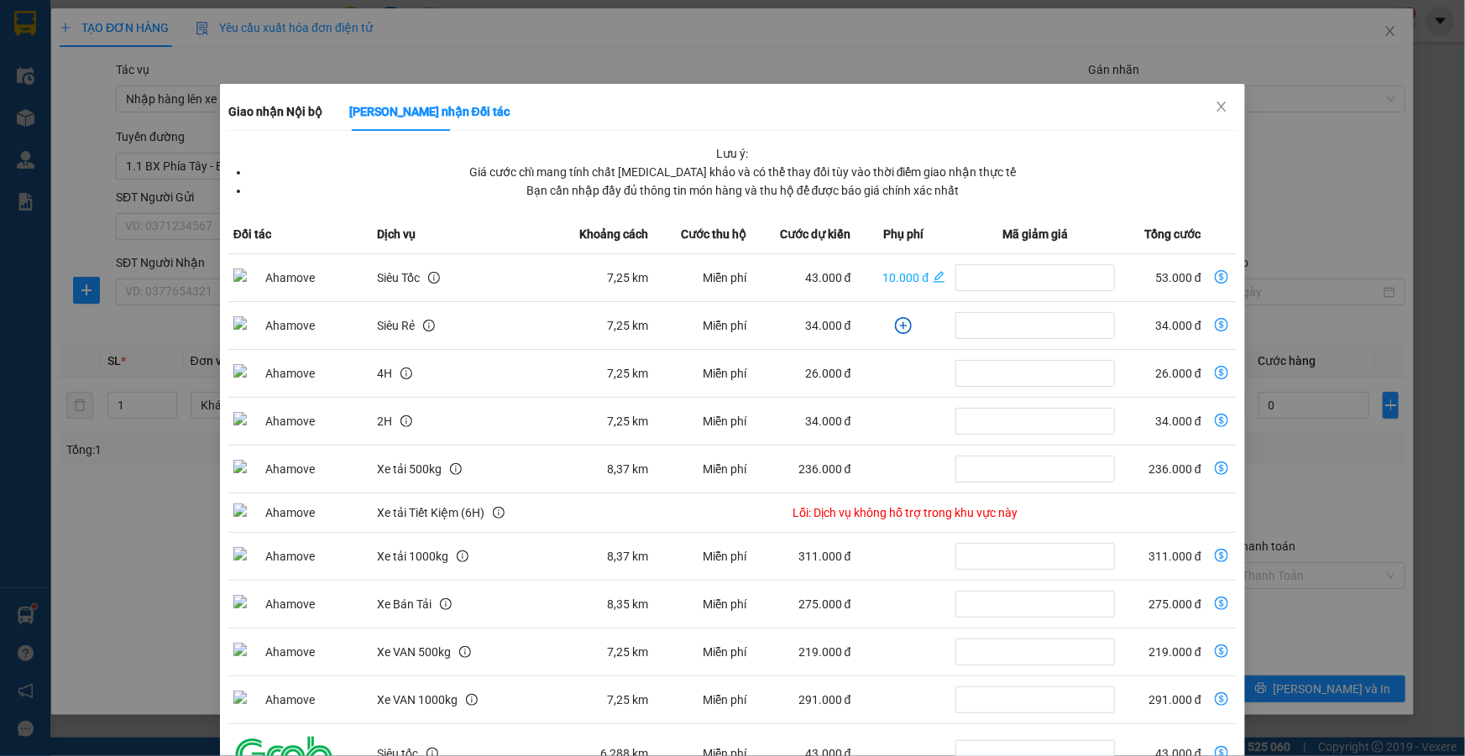
click at [1215, 274] on icon "dollar-circle" at bounding box center [1221, 276] width 13 height 13
type input "53.000"
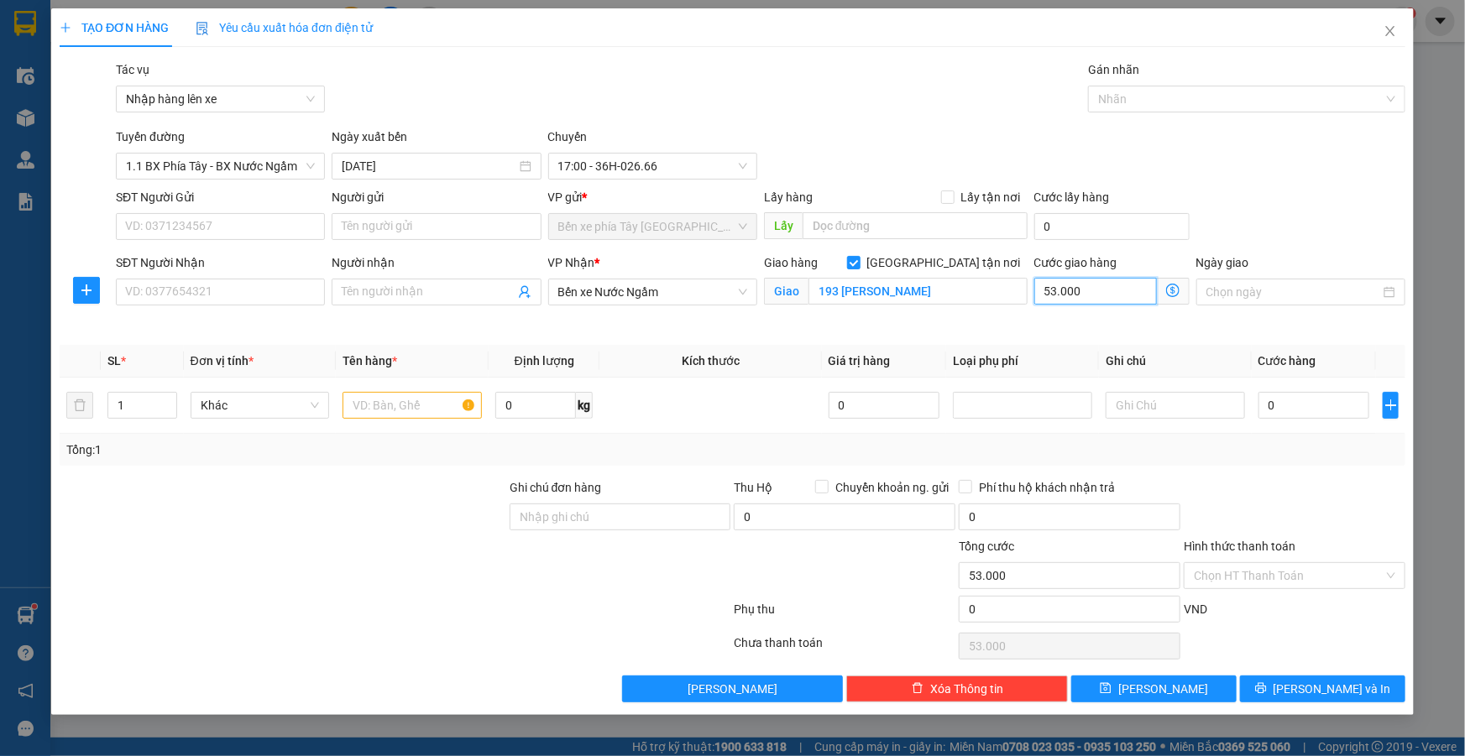
click at [1134, 293] on input "53.000" at bounding box center [1095, 291] width 123 height 27
type input "6"
type input "60"
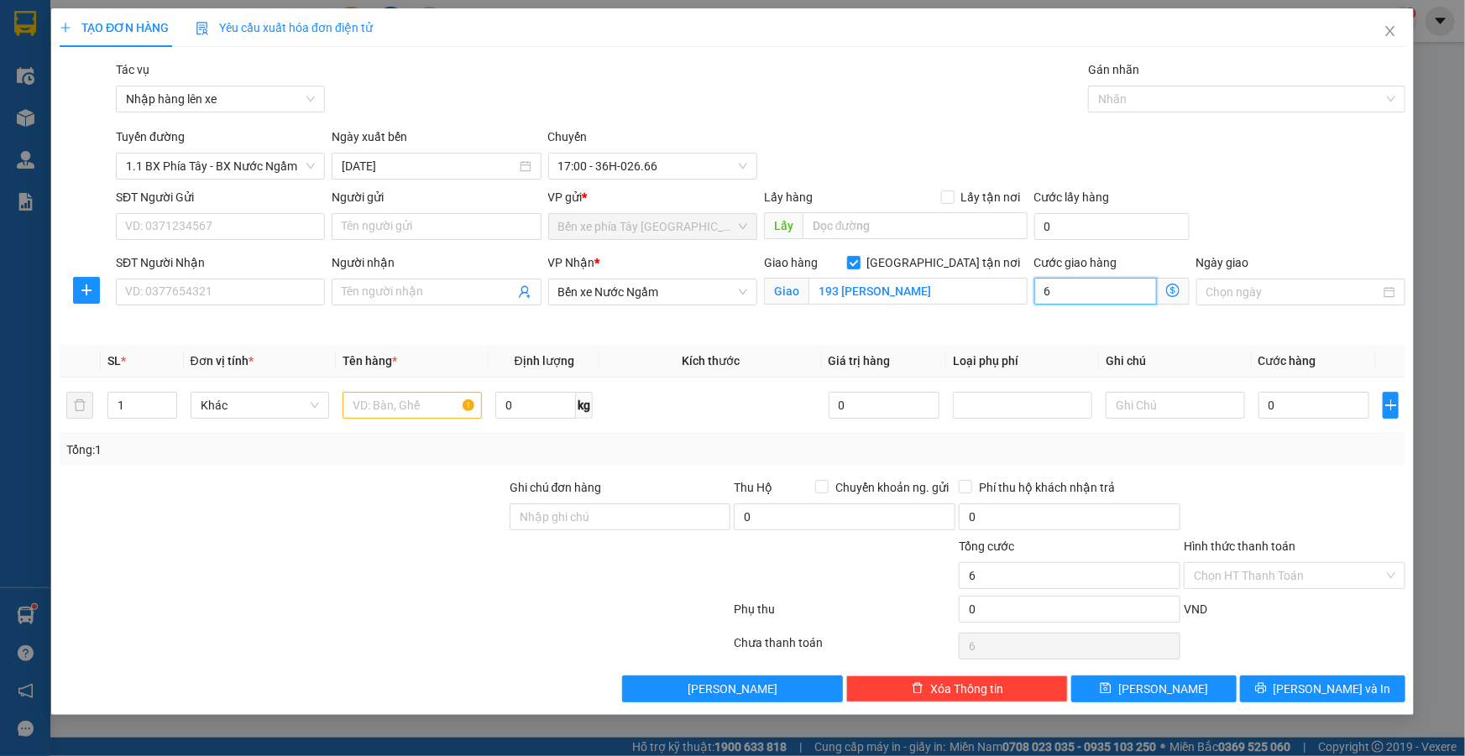
type input "60"
type input "600"
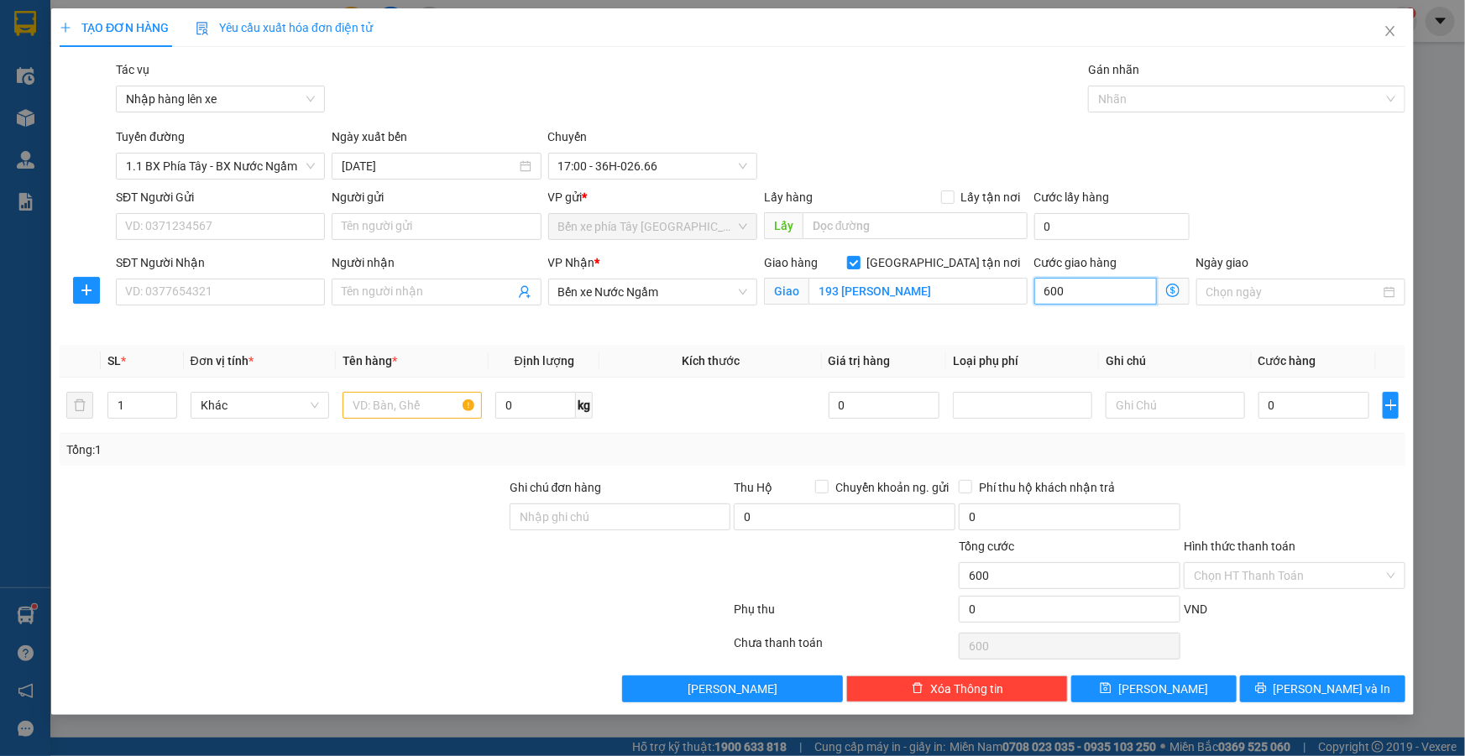
type input "6.000"
type input "60.000"
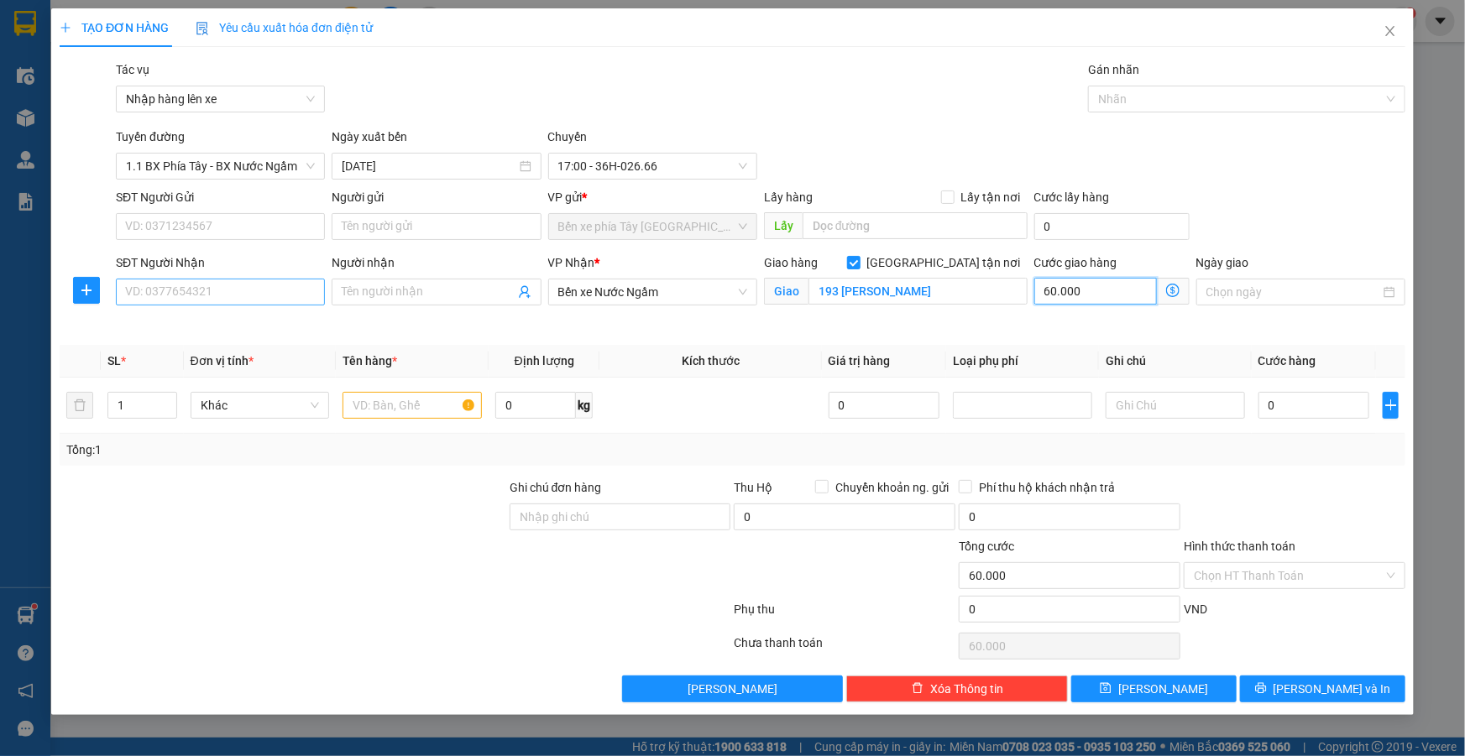
type input "60.000"
click at [242, 302] on input "SĐT Người Nhận" at bounding box center [220, 292] width 209 height 27
type input "0366090745"
click at [406, 287] on input "Người nhận" at bounding box center [428, 292] width 172 height 18
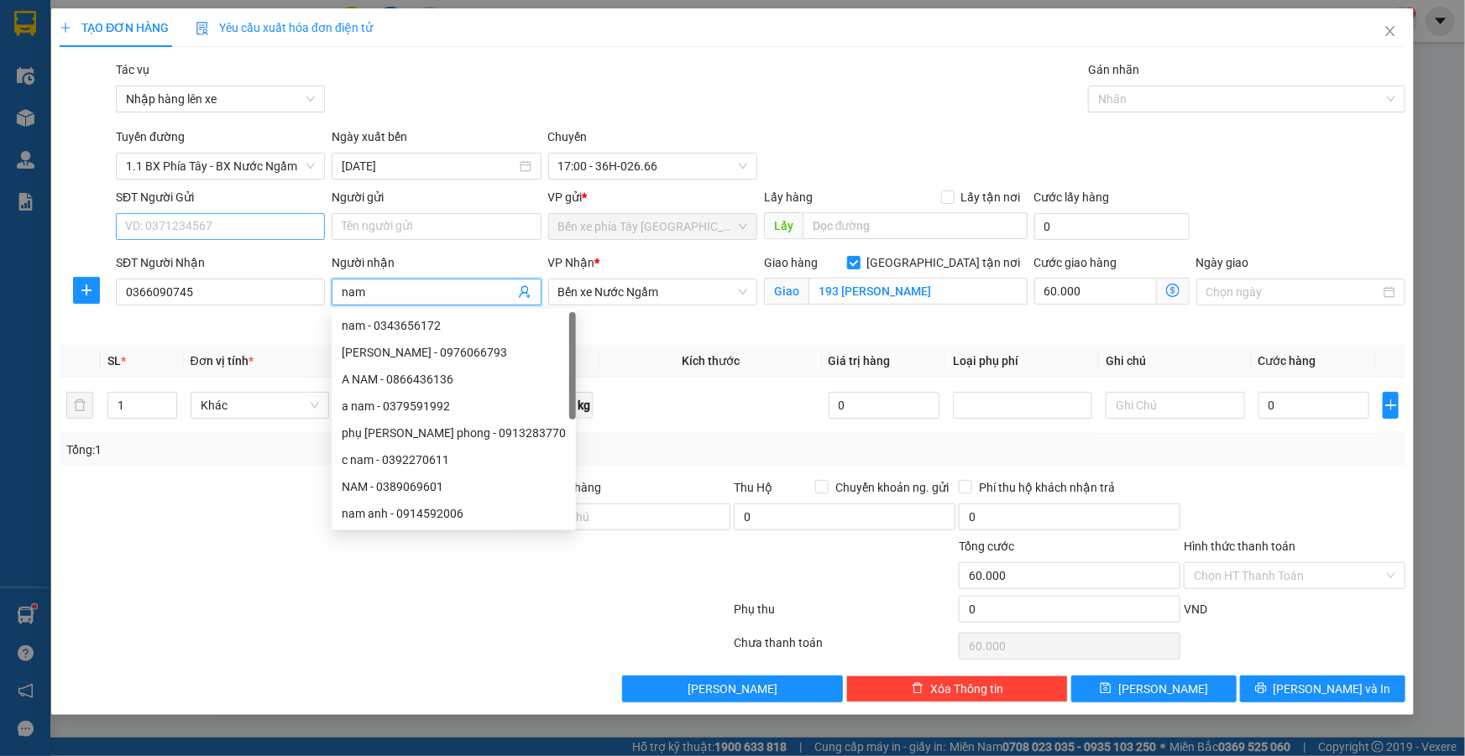
type input "nam"
click at [248, 220] on input "SĐT Người Gửi" at bounding box center [220, 226] width 209 height 27
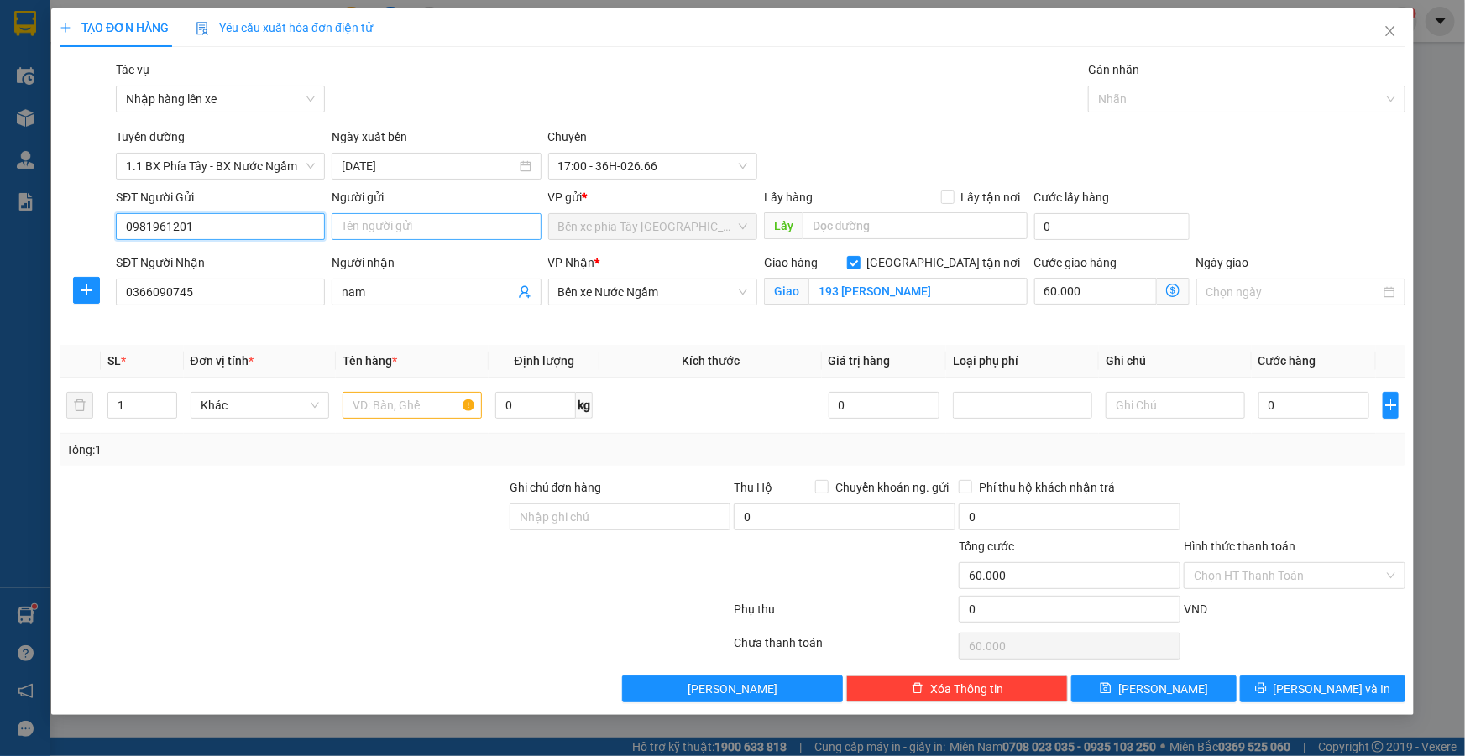
type input "0981961201"
click at [404, 233] on input "Người gửi" at bounding box center [436, 226] width 209 height 27
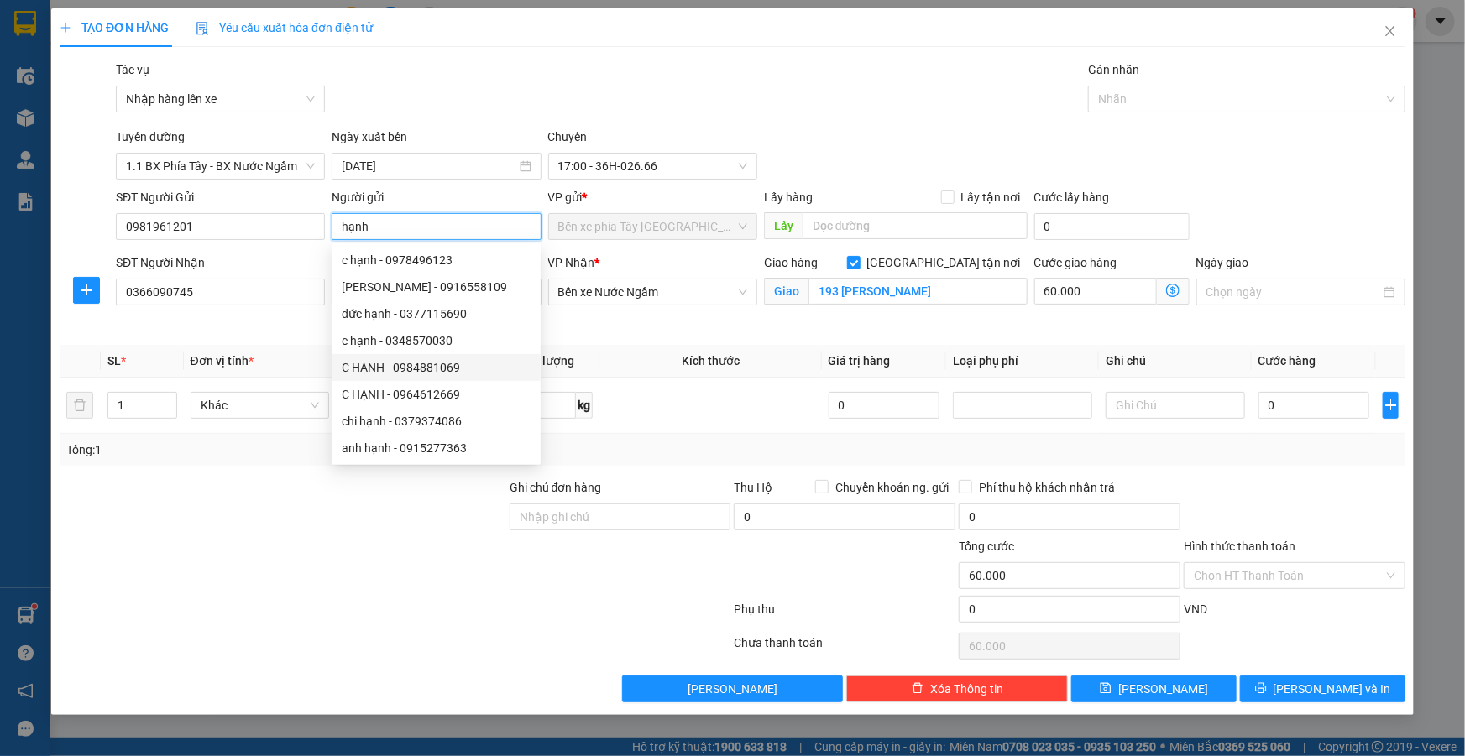
type input "hạnh"
click at [258, 515] on div at bounding box center [283, 508] width 450 height 59
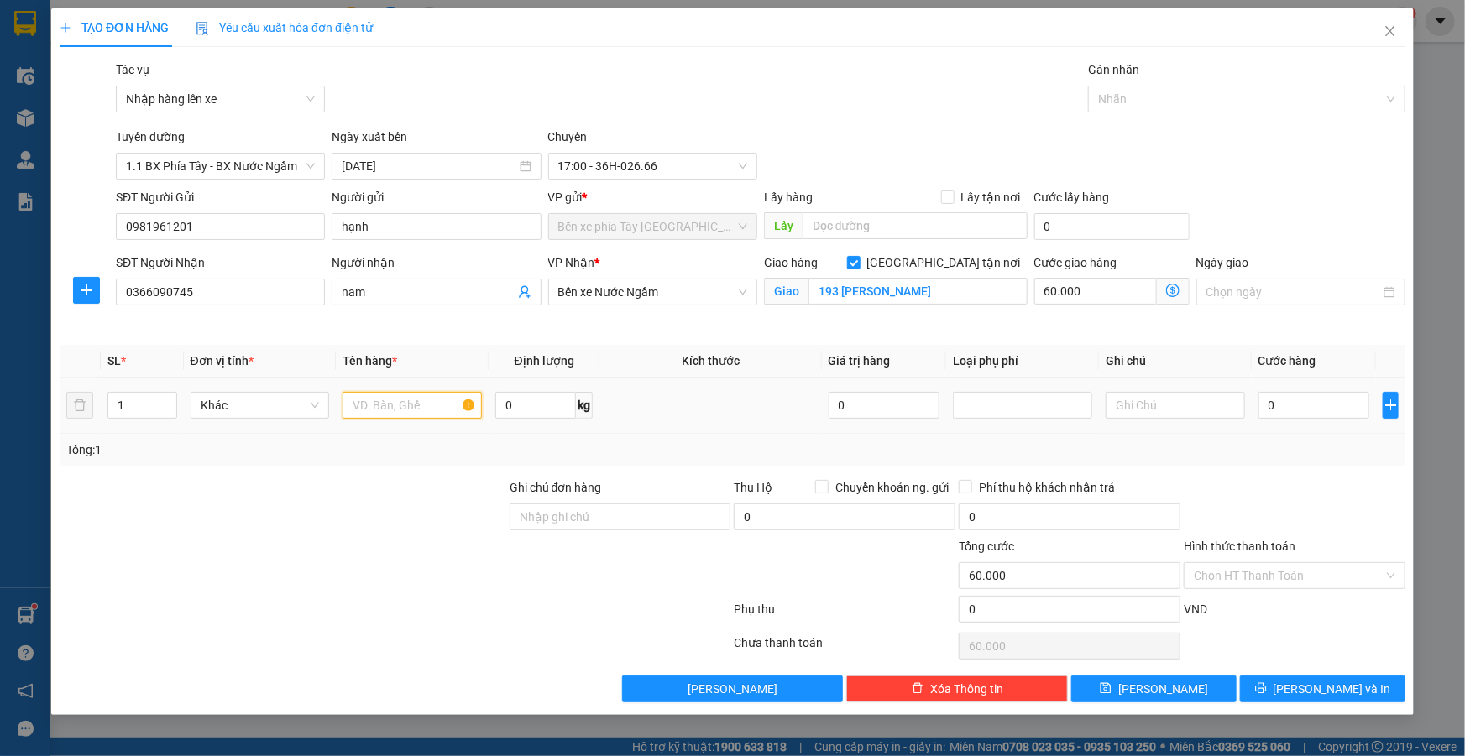
click at [407, 409] on input "text" at bounding box center [412, 405] width 139 height 27
type input "1 túi đồ"
click at [1160, 405] on input "text" at bounding box center [1175, 405] width 139 height 27
type input "hàng giá trị"
click at [857, 402] on input "0" at bounding box center [885, 405] width 112 height 27
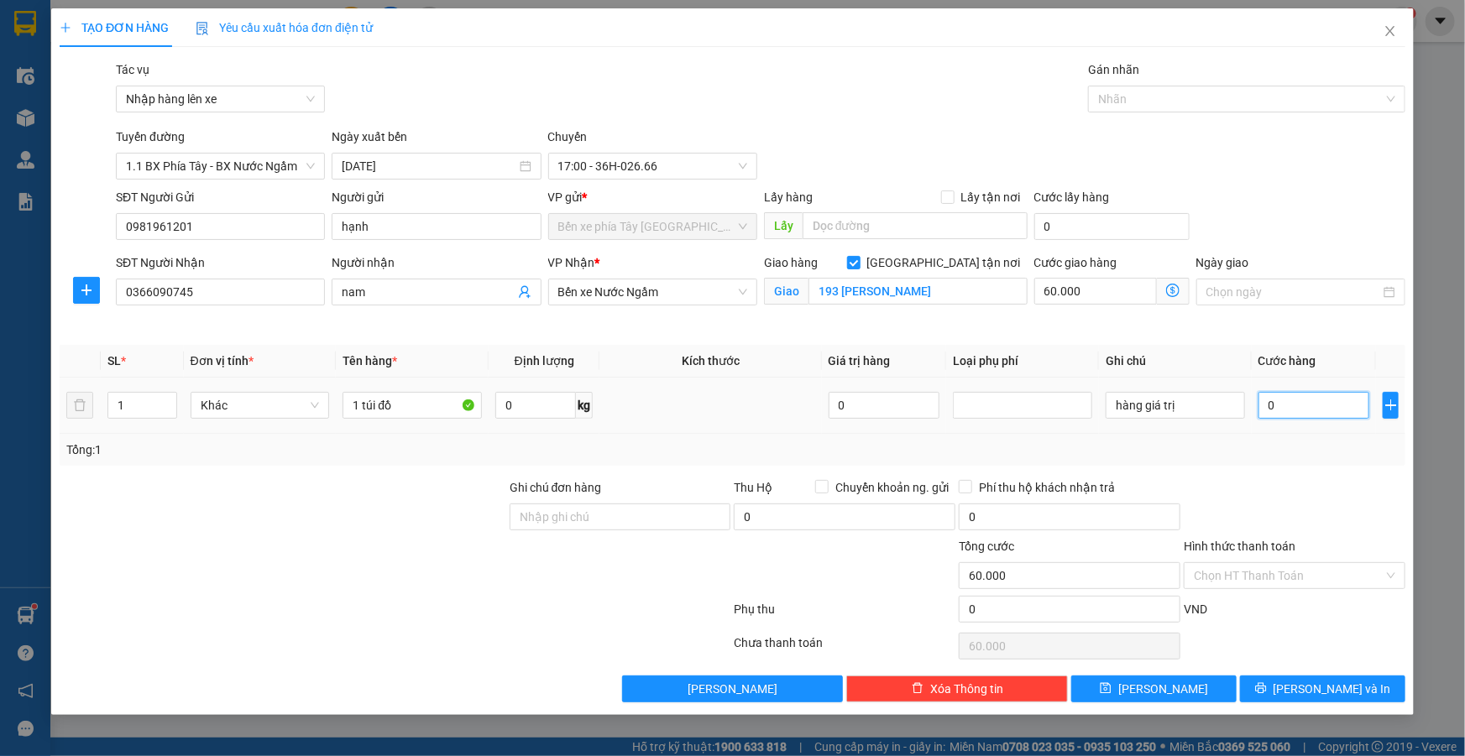
click at [1302, 395] on input "0" at bounding box center [1314, 405] width 112 height 27
type input "5"
type input "60.005"
type input "50"
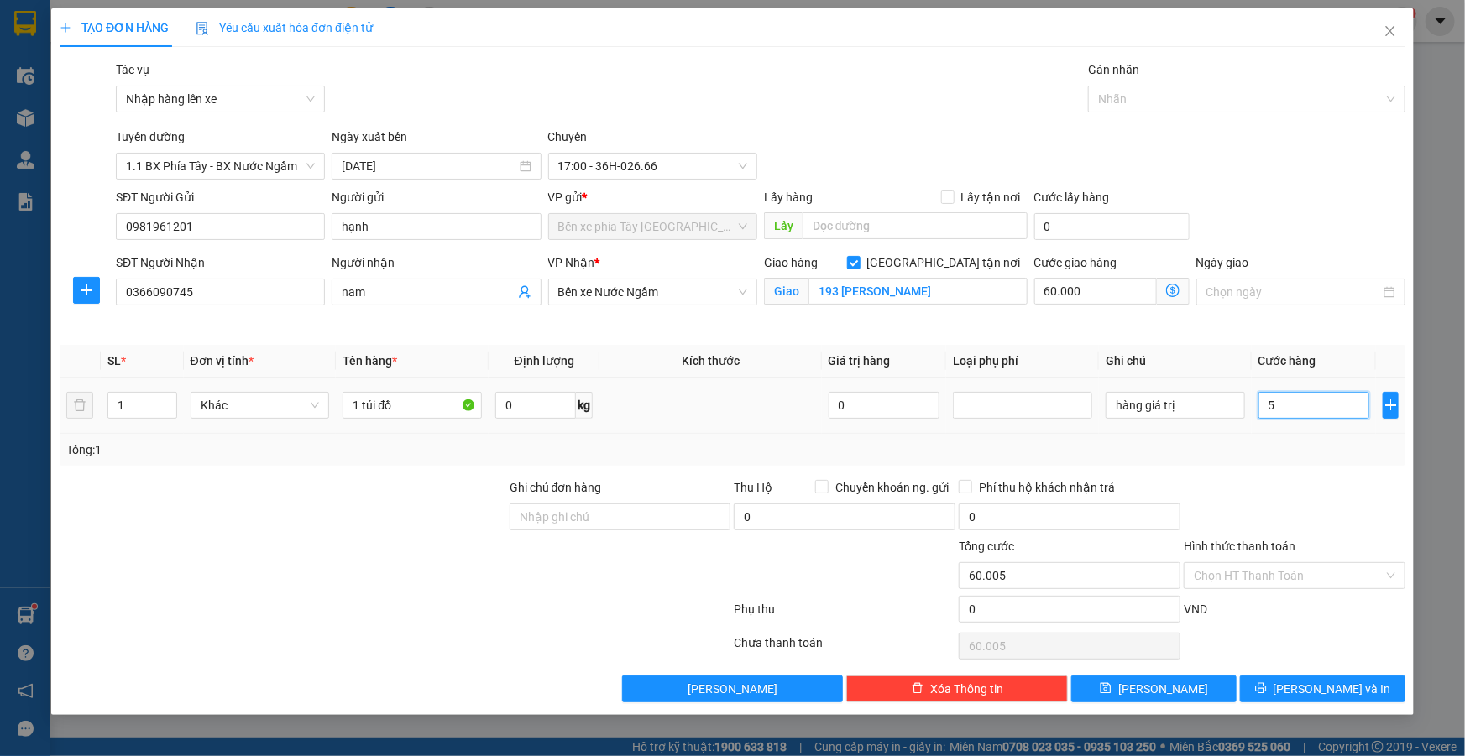
type input "60.050"
type input "500"
type input "60.500"
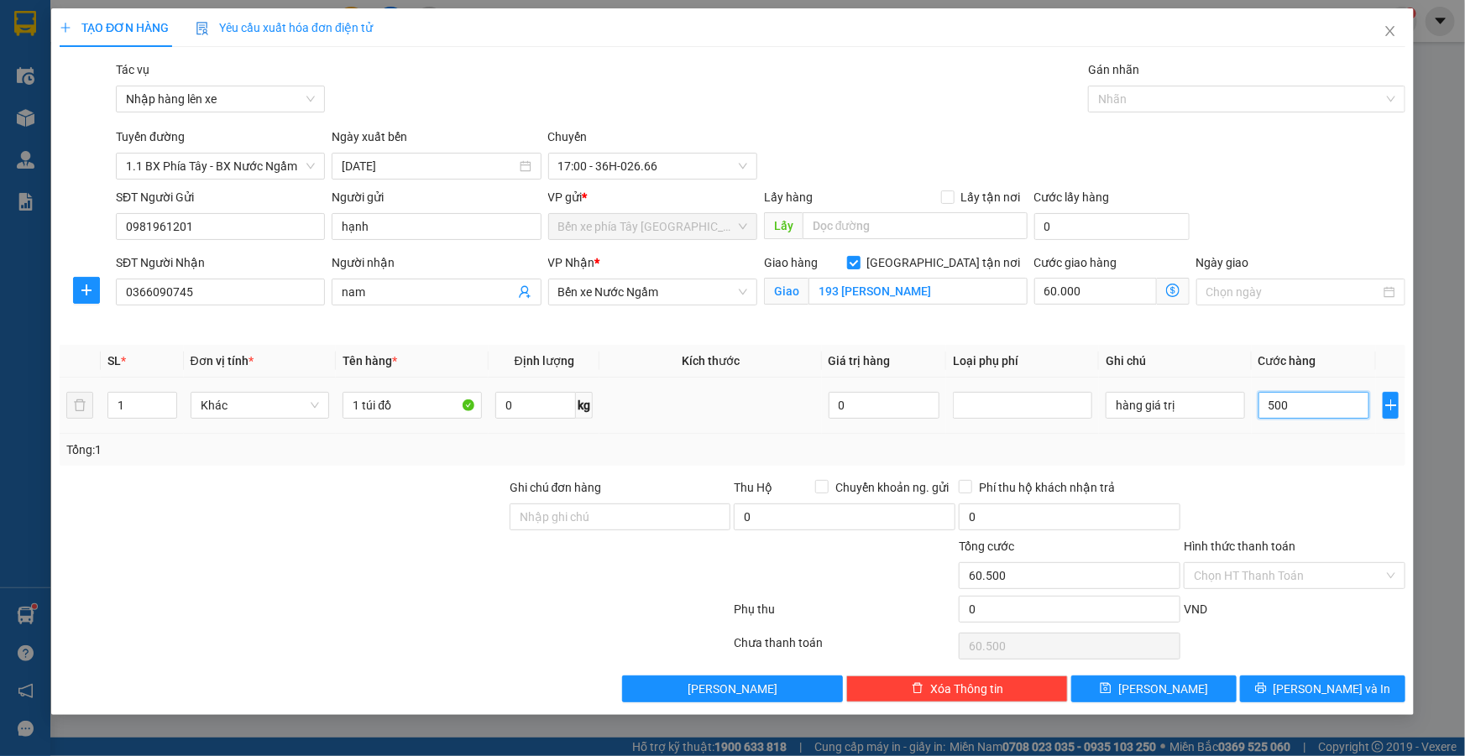
type input "5.000"
type input "65.000"
type input "50.000"
type input "110.000"
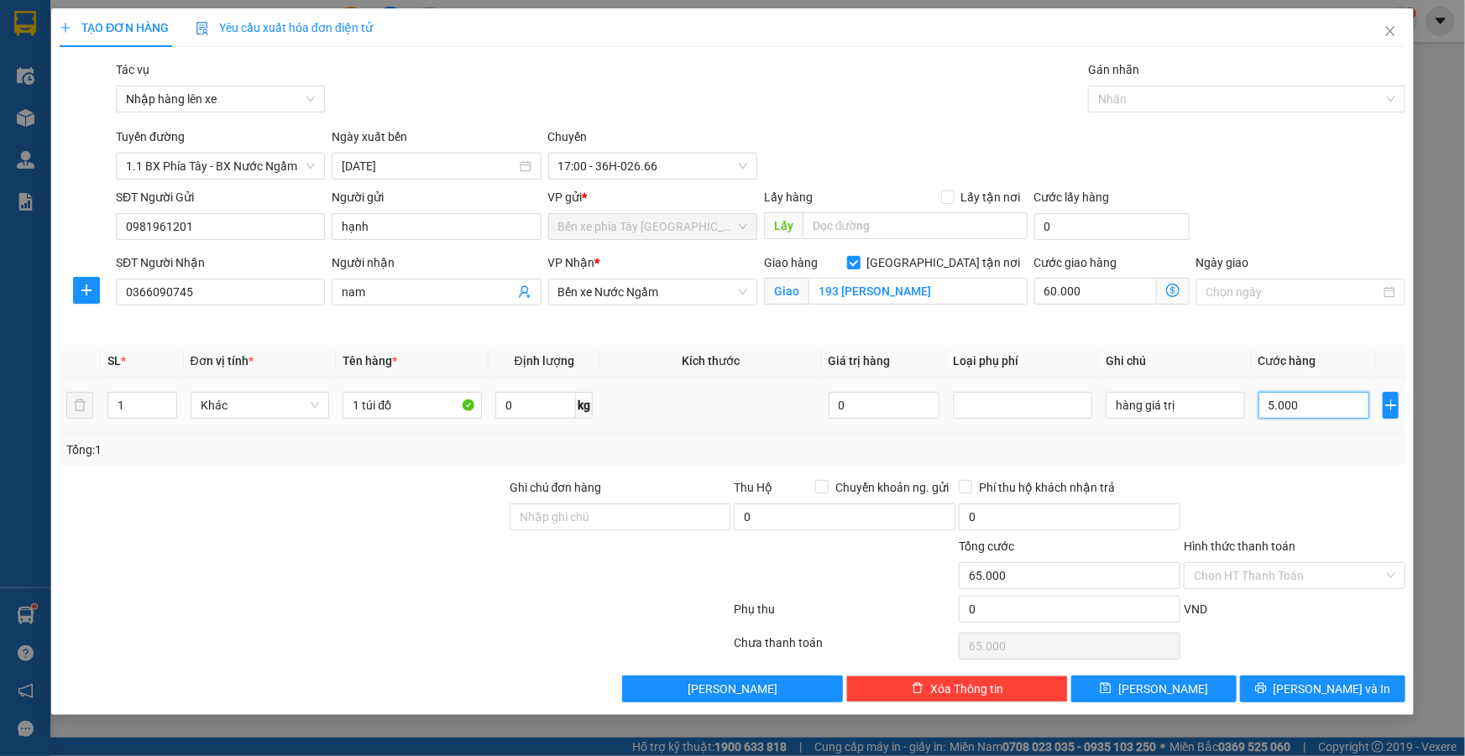
type input "110.000"
type input "50.000"
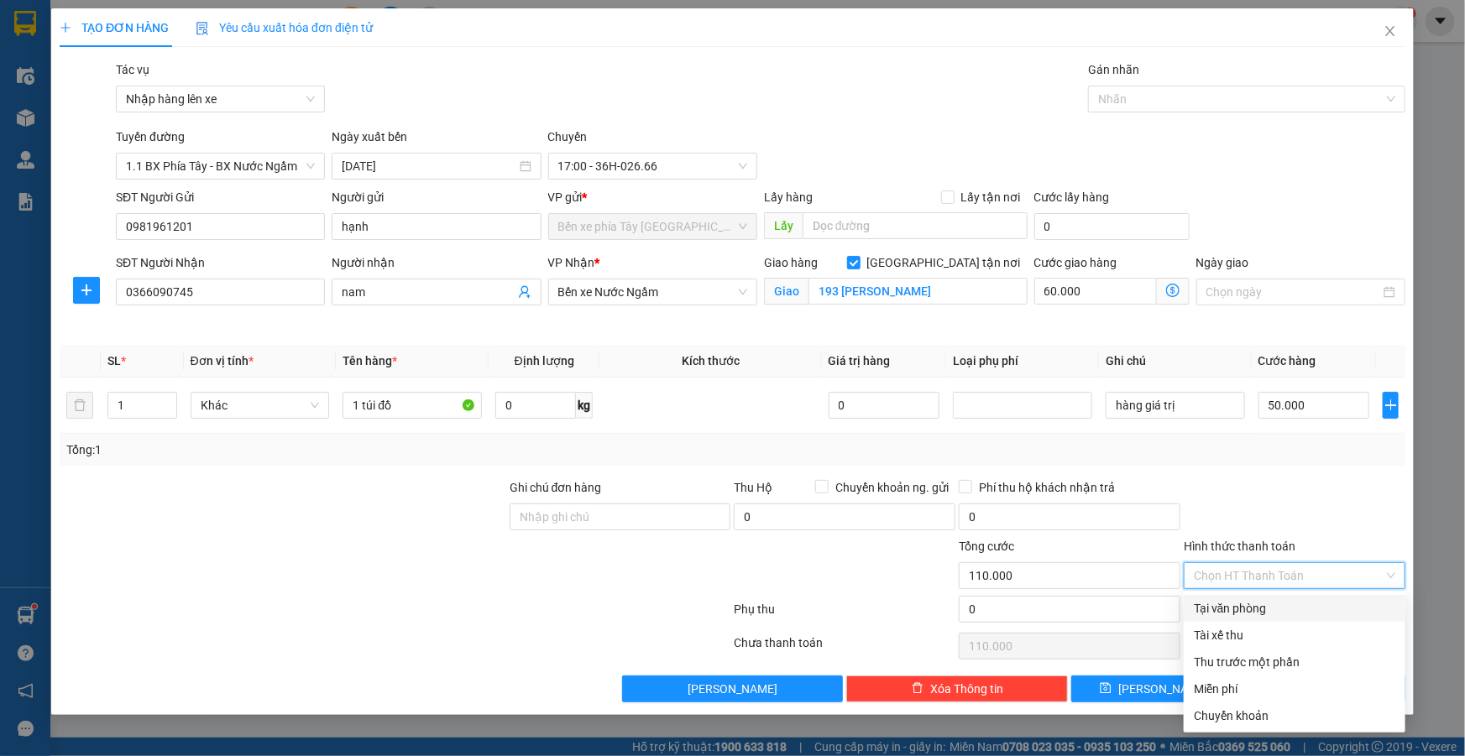
click at [1312, 566] on input "Hình thức thanh toán" at bounding box center [1289, 575] width 190 height 25
click at [1258, 708] on div "Chuyển khoản" at bounding box center [1294, 716] width 201 height 18
type input "0"
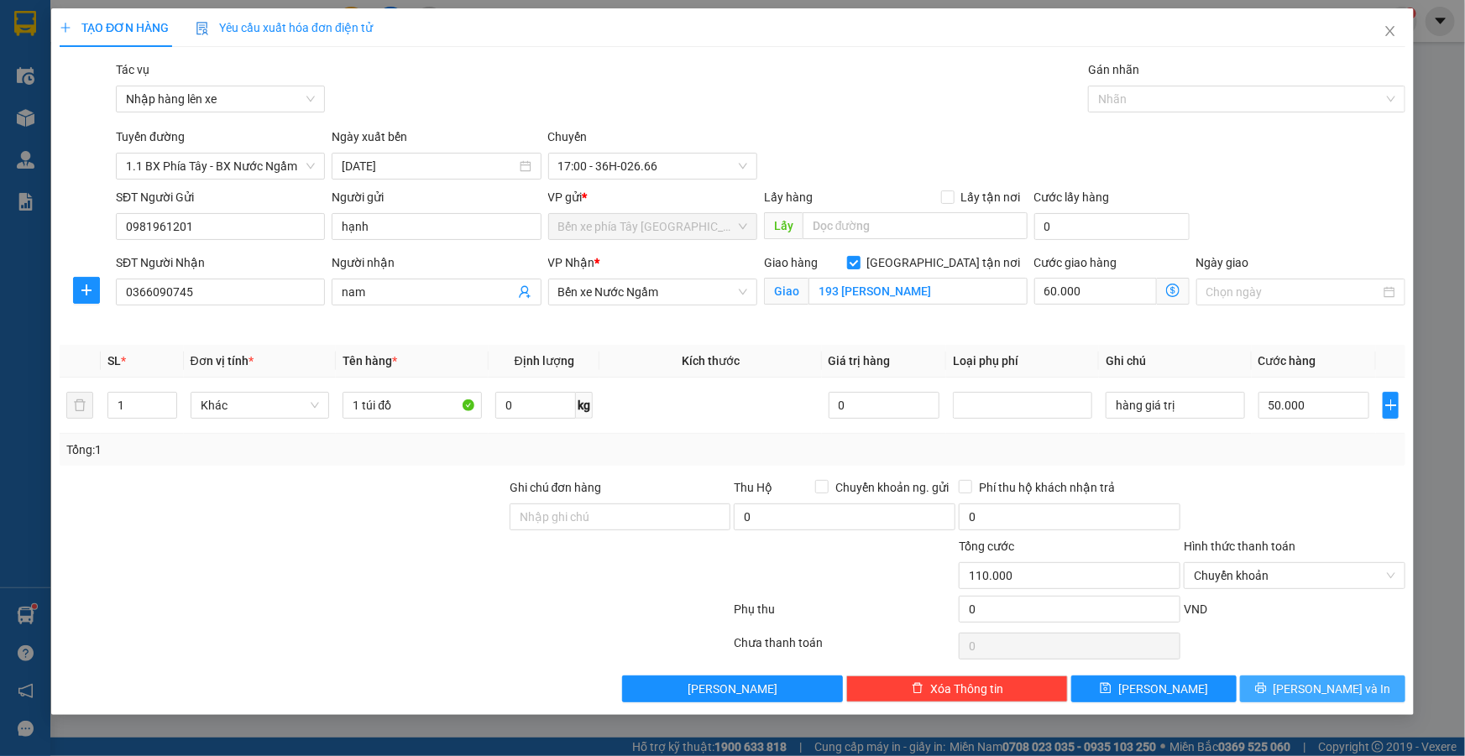
click at [1267, 684] on icon "printer" at bounding box center [1261, 689] width 12 height 12
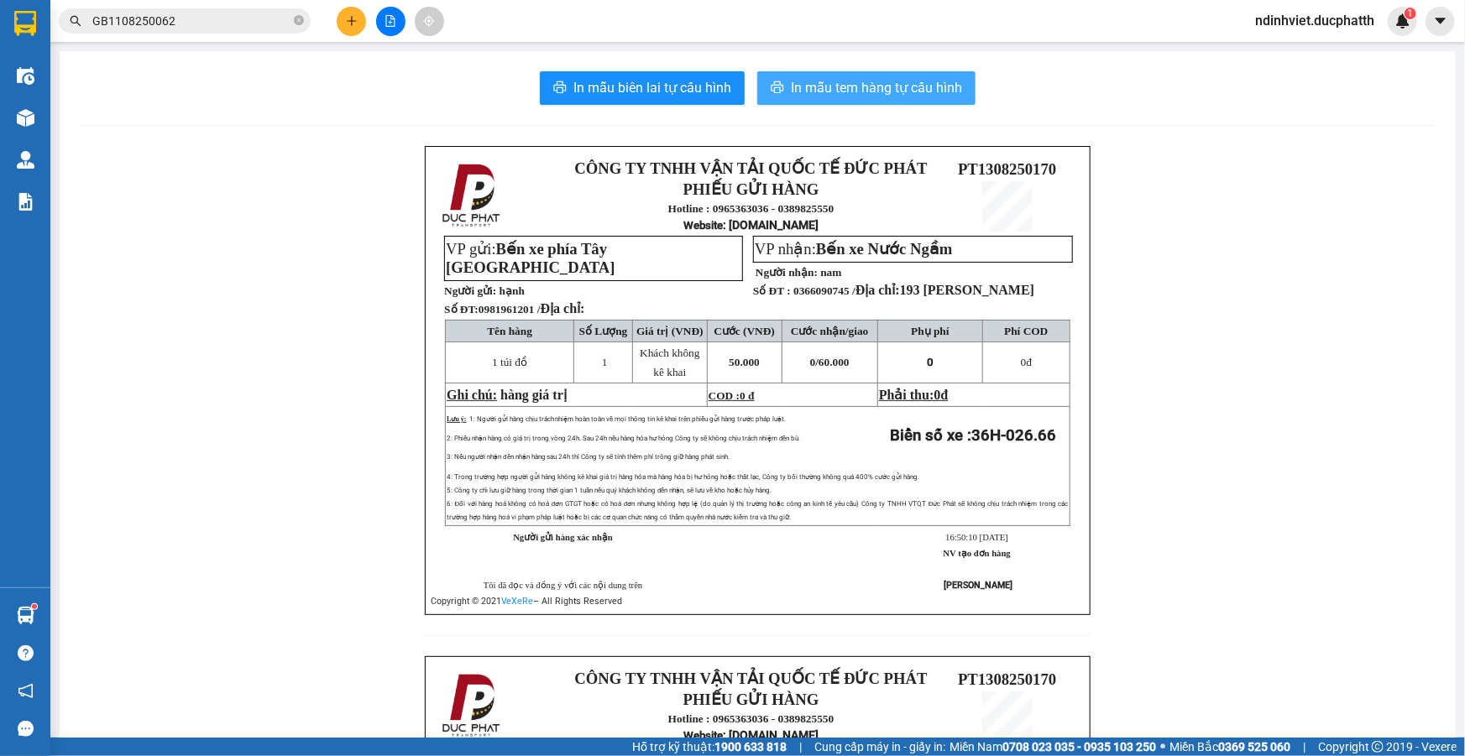
click at [849, 97] on span "In mẫu tem hàng tự cấu hình" at bounding box center [876, 87] width 171 height 21
click at [391, 17] on icon "file-add" at bounding box center [390, 21] width 9 height 12
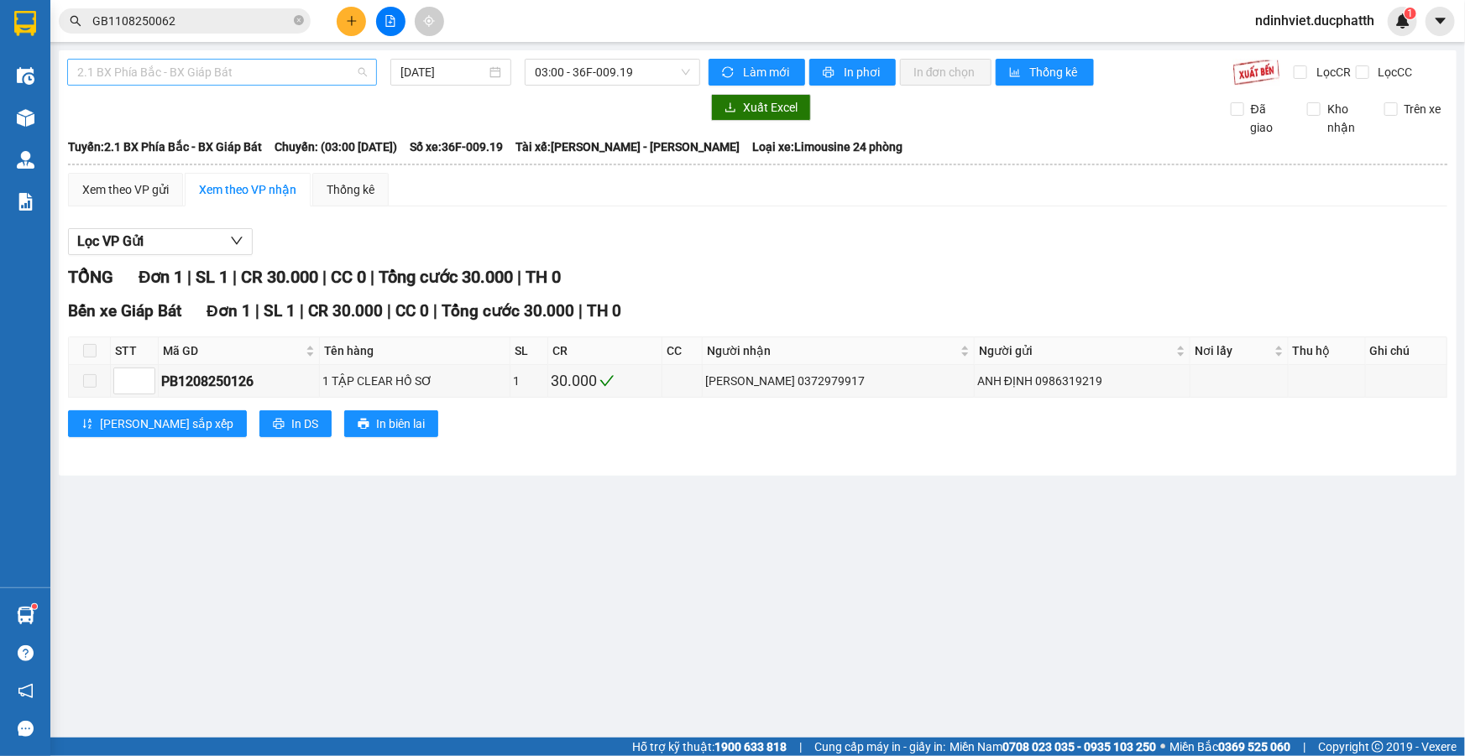
click at [306, 71] on span "2.1 BX Phía Bắc - BX Giáp Bát" at bounding box center [222, 72] width 290 height 25
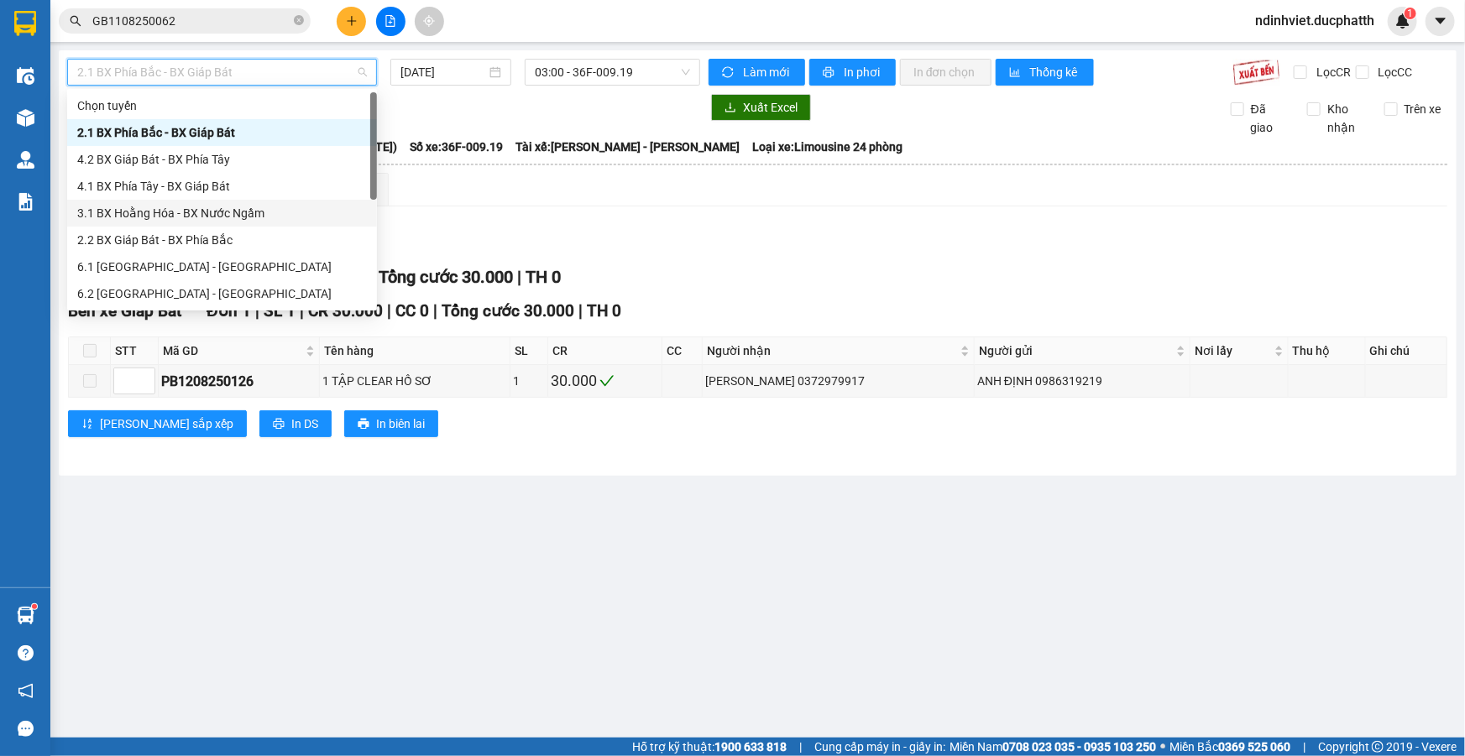
scroll to position [134, 0]
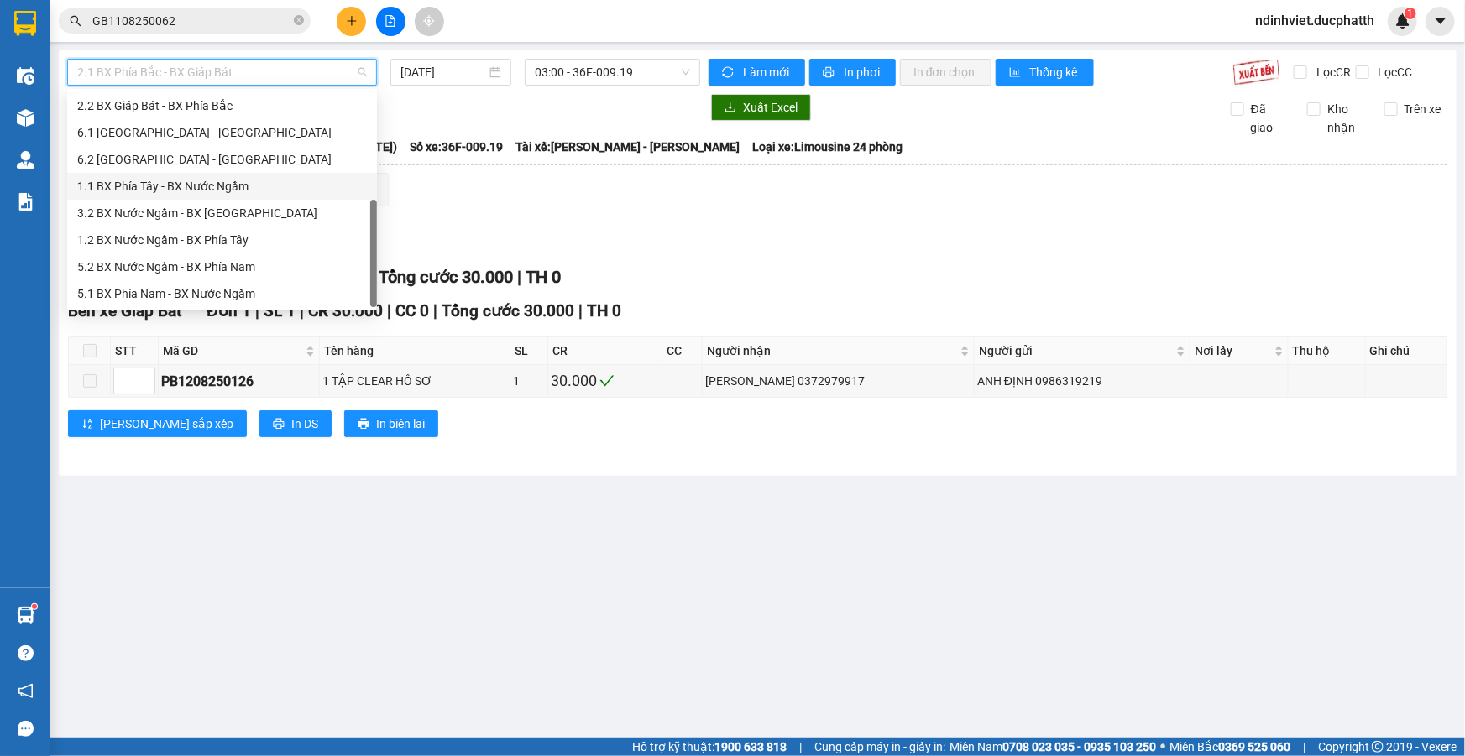
click at [218, 187] on div "1.1 BX Phía Tây - BX Nước Ngầm" at bounding box center [222, 186] width 290 height 18
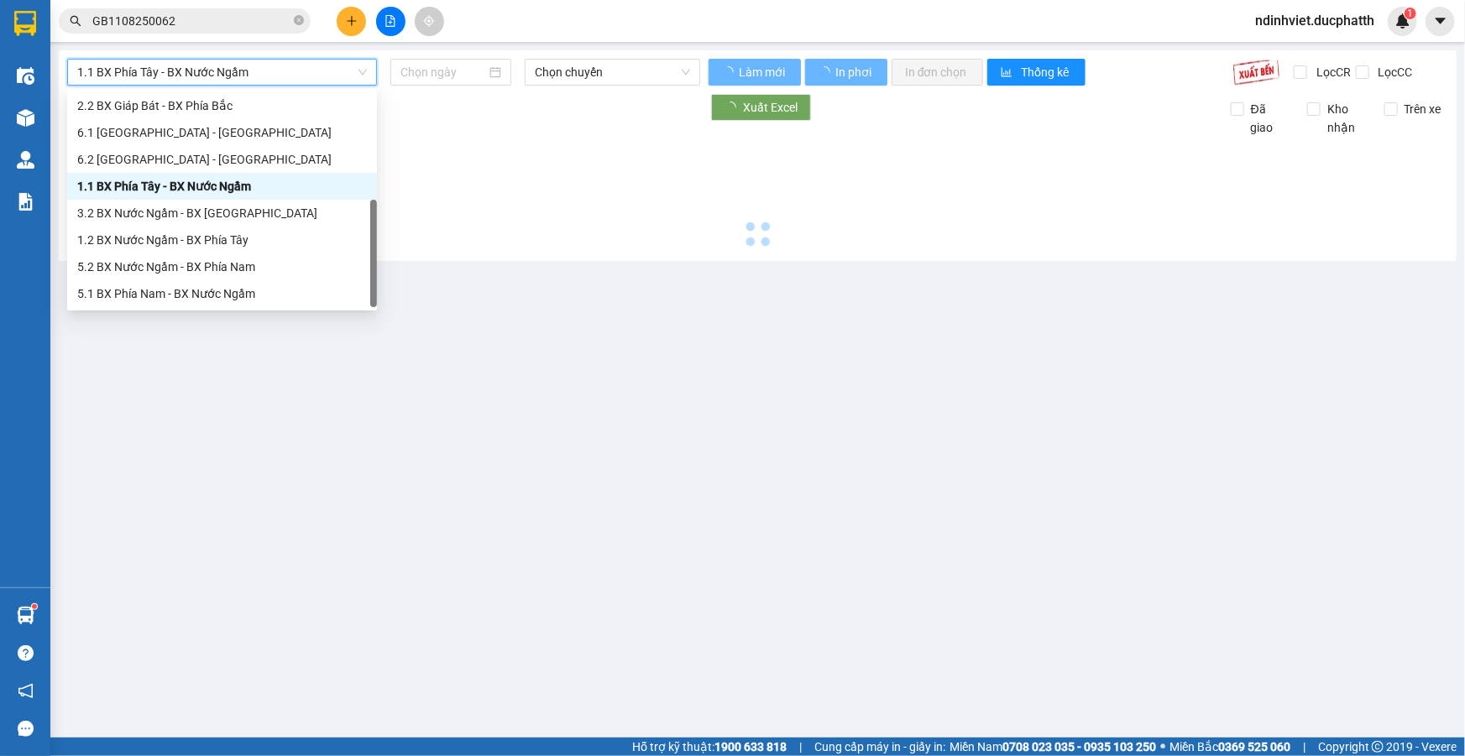
type input "13/08/2025"
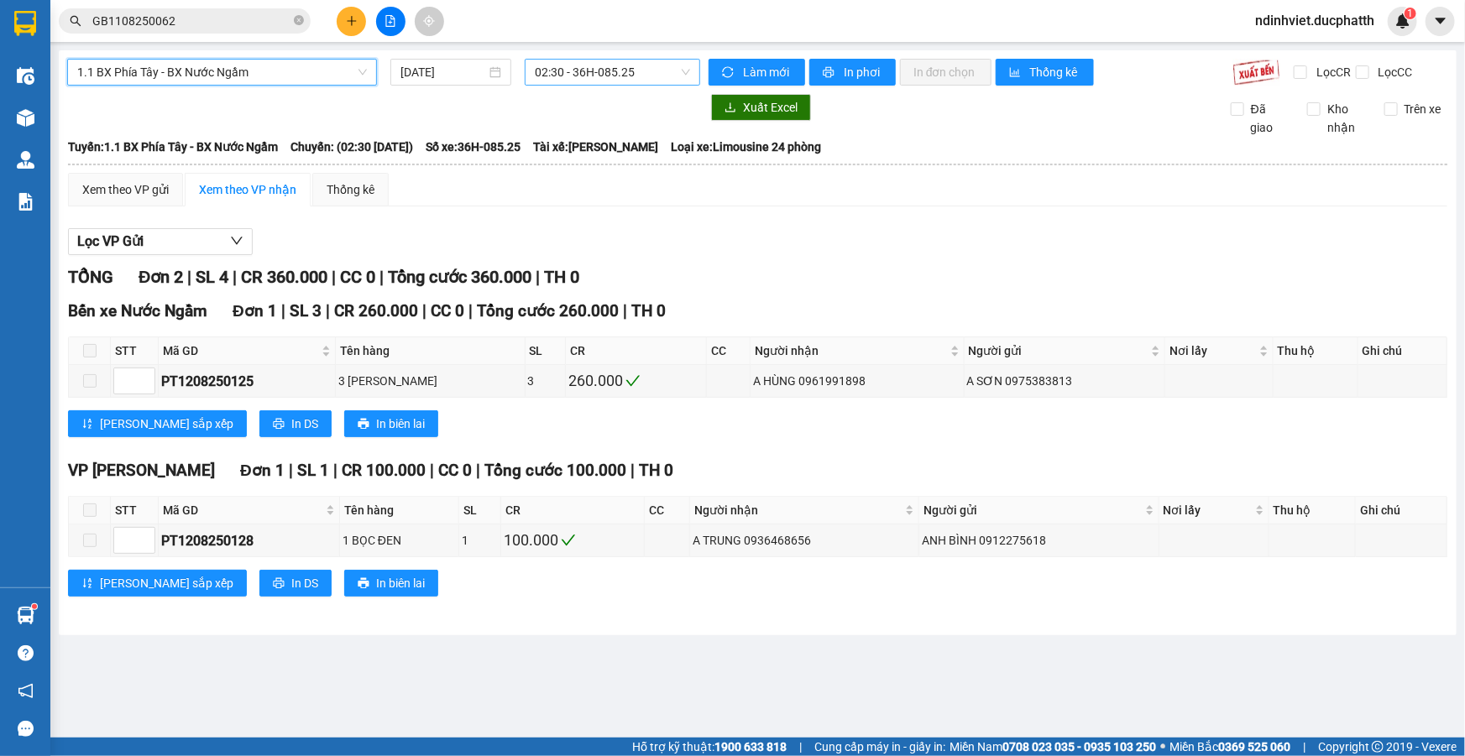
click at [599, 69] on span "02:30 - 36H-085.25" at bounding box center [612, 72] width 155 height 25
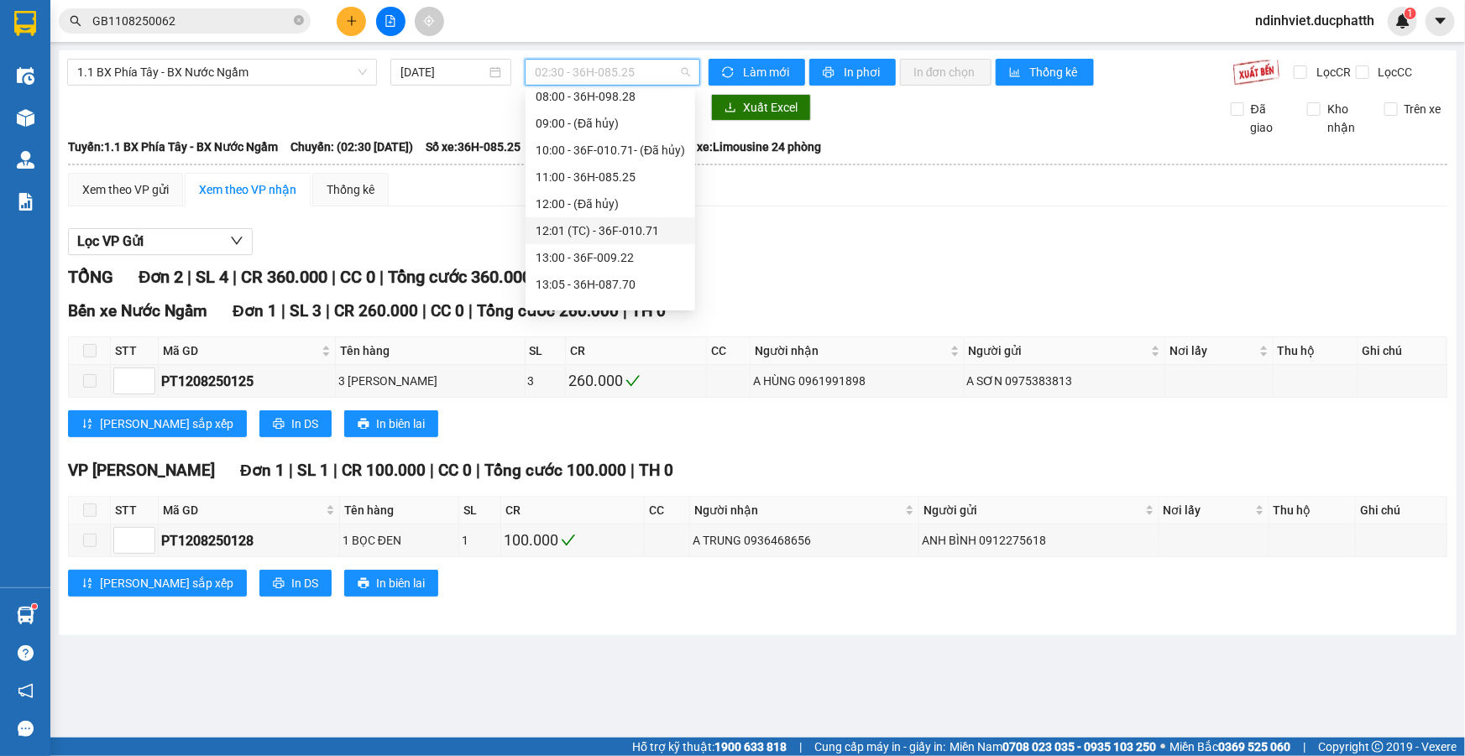
scroll to position [458, 0]
click at [610, 267] on div "17:00 - 36H-026.66" at bounding box center [610, 266] width 149 height 18
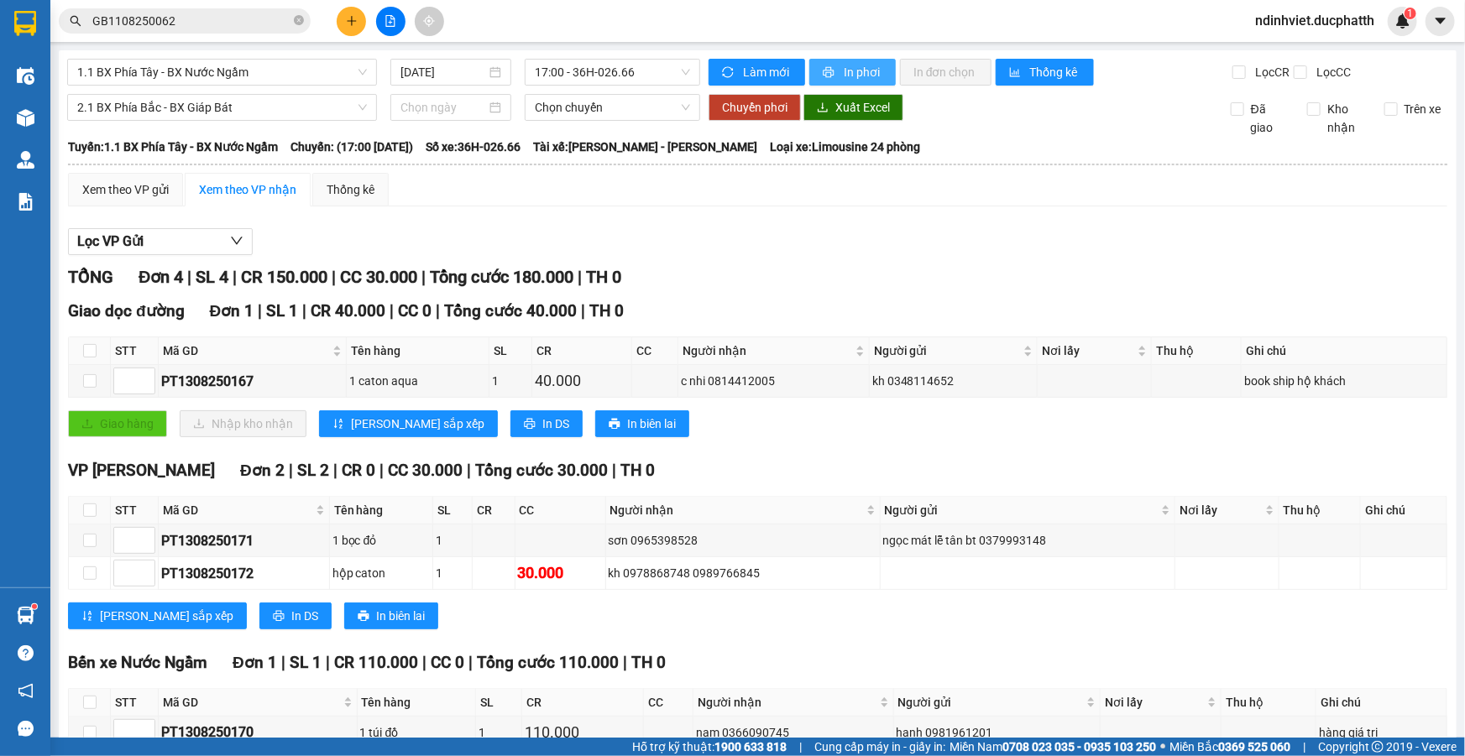
click at [844, 76] on span "In phơi" at bounding box center [863, 72] width 39 height 18
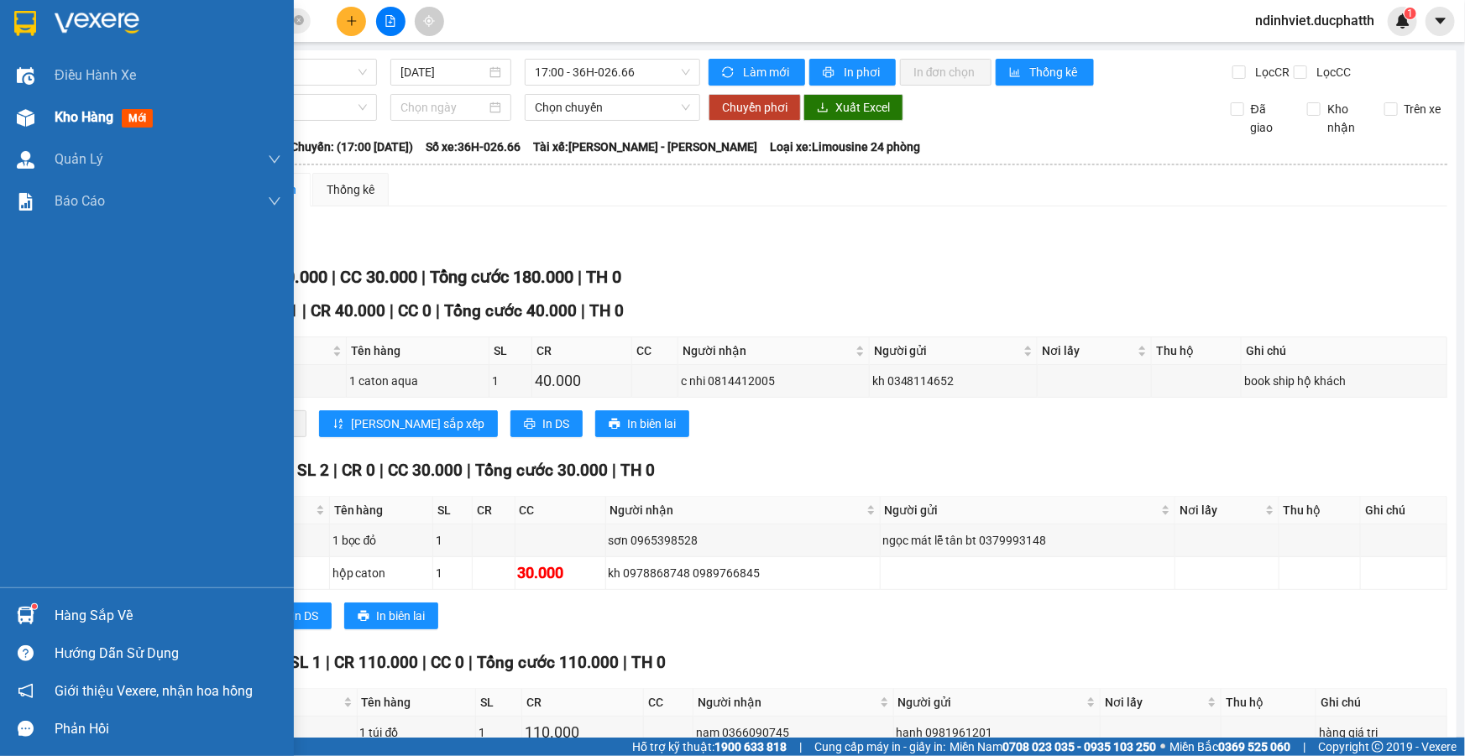
click at [82, 118] on span "Kho hàng" at bounding box center [84, 117] width 59 height 16
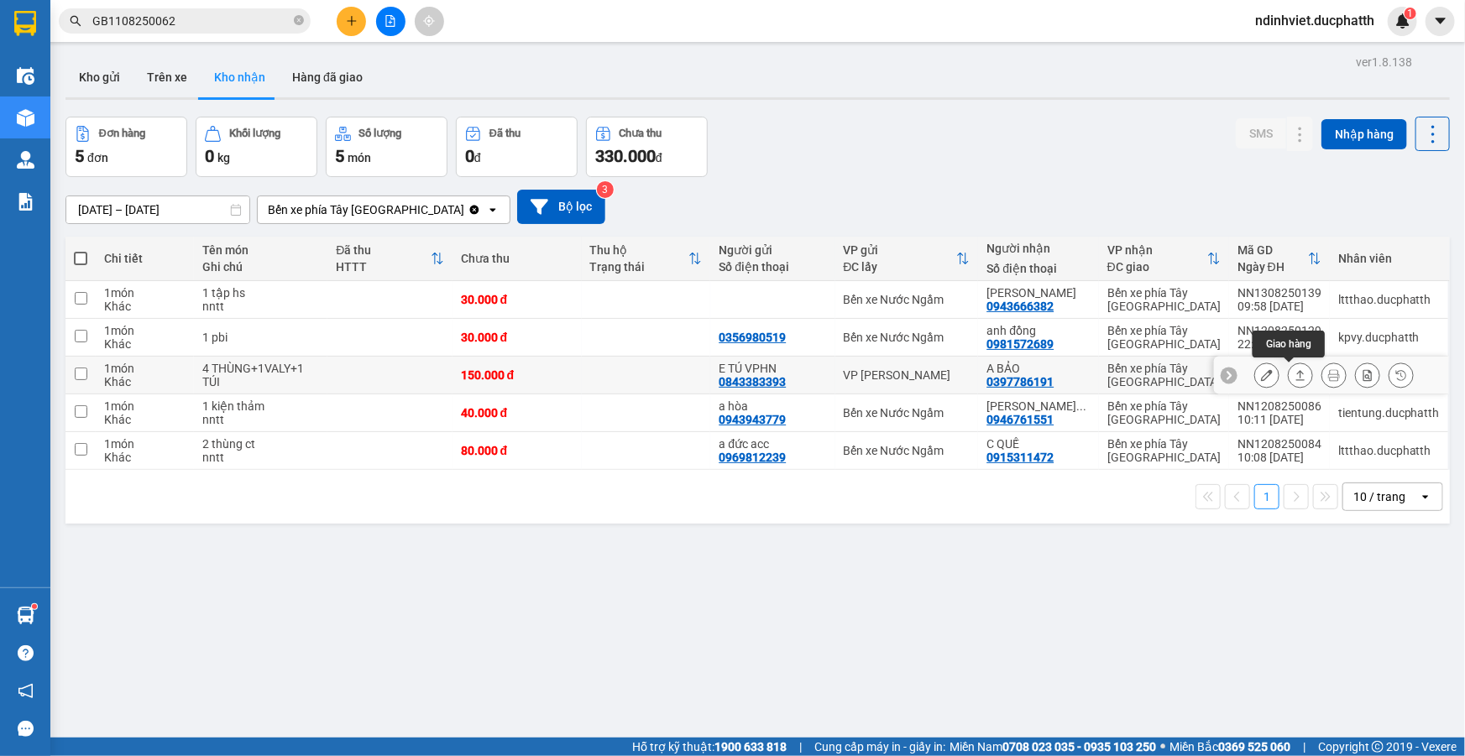
click at [1296, 371] on icon at bounding box center [1300, 375] width 9 height 10
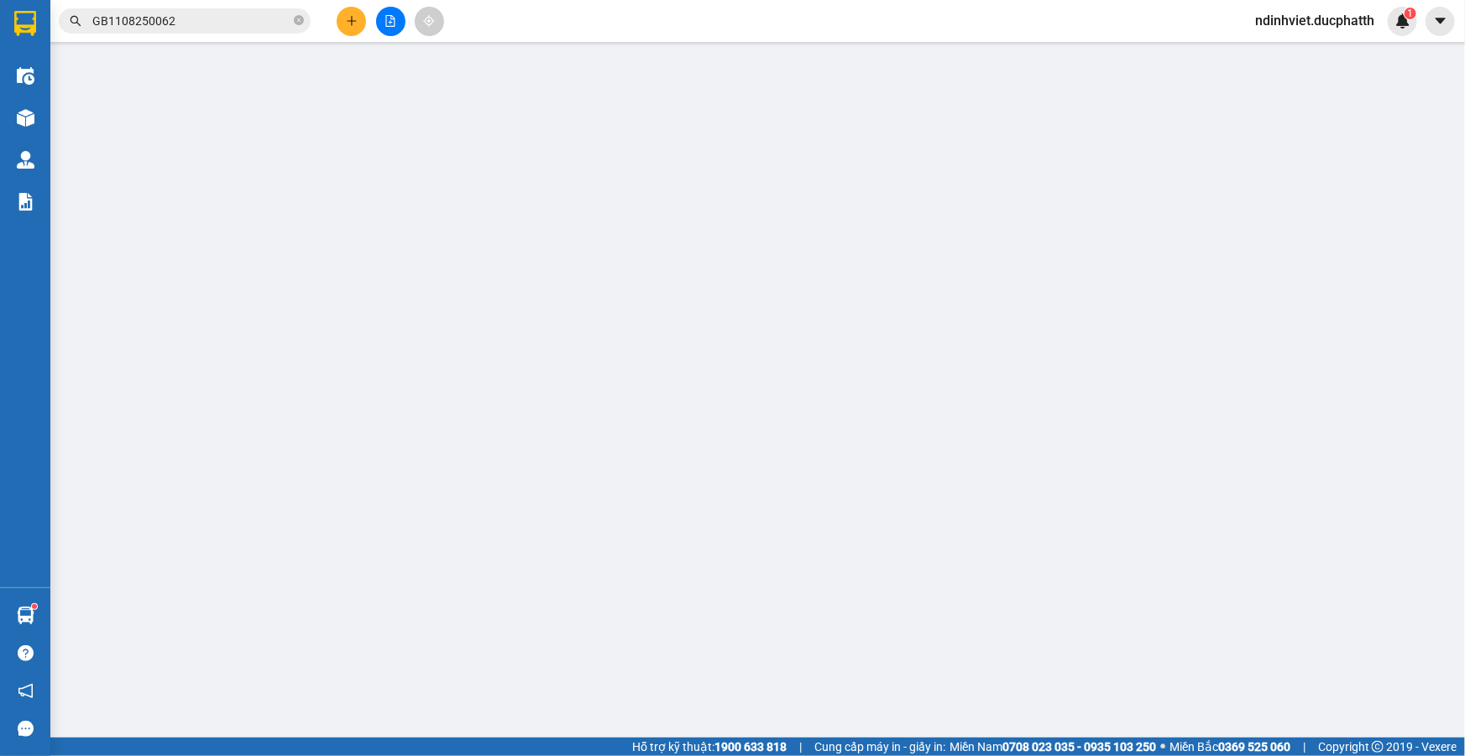
type input "0843383393"
type input "E TÚ VPHN"
type input "0397786191"
type input "A BẢO"
type input "NNTT"
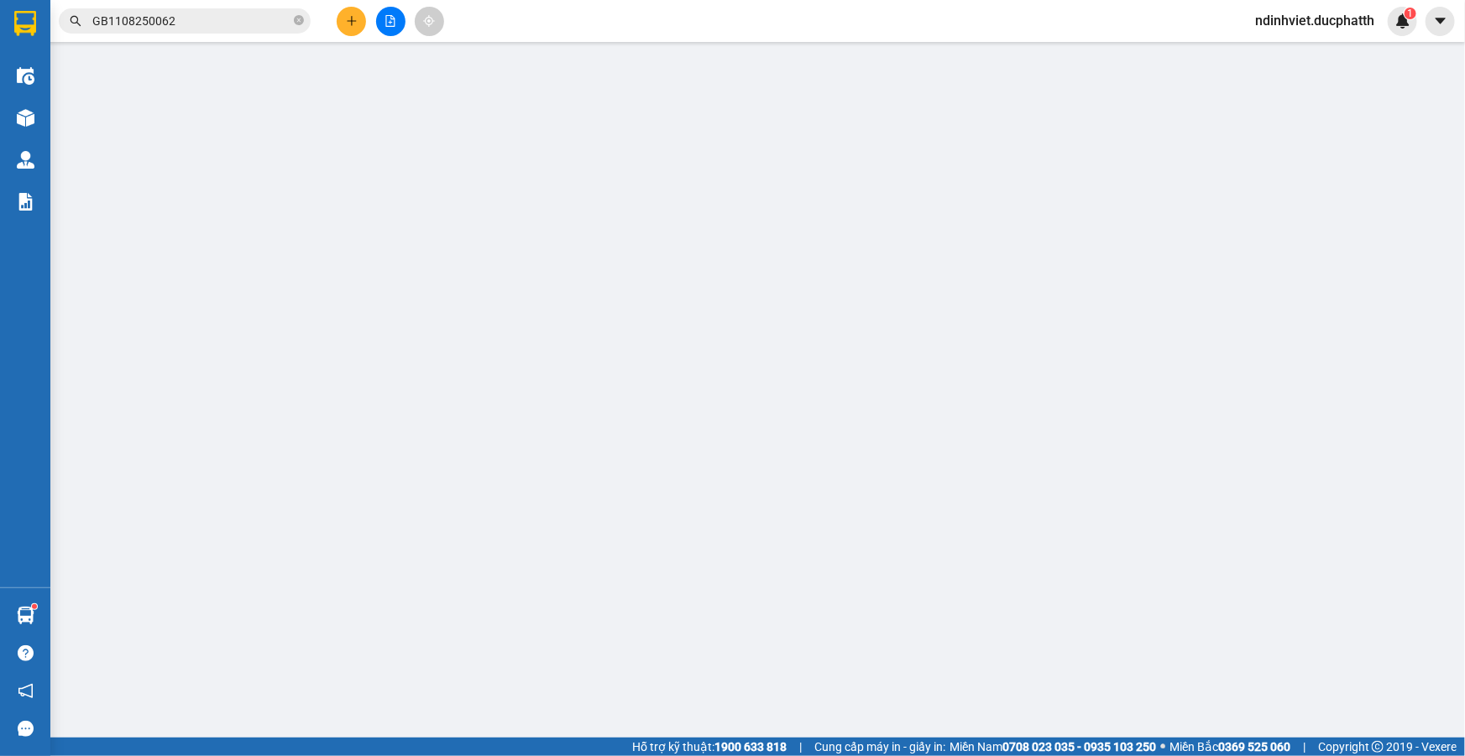
type input "150.000"
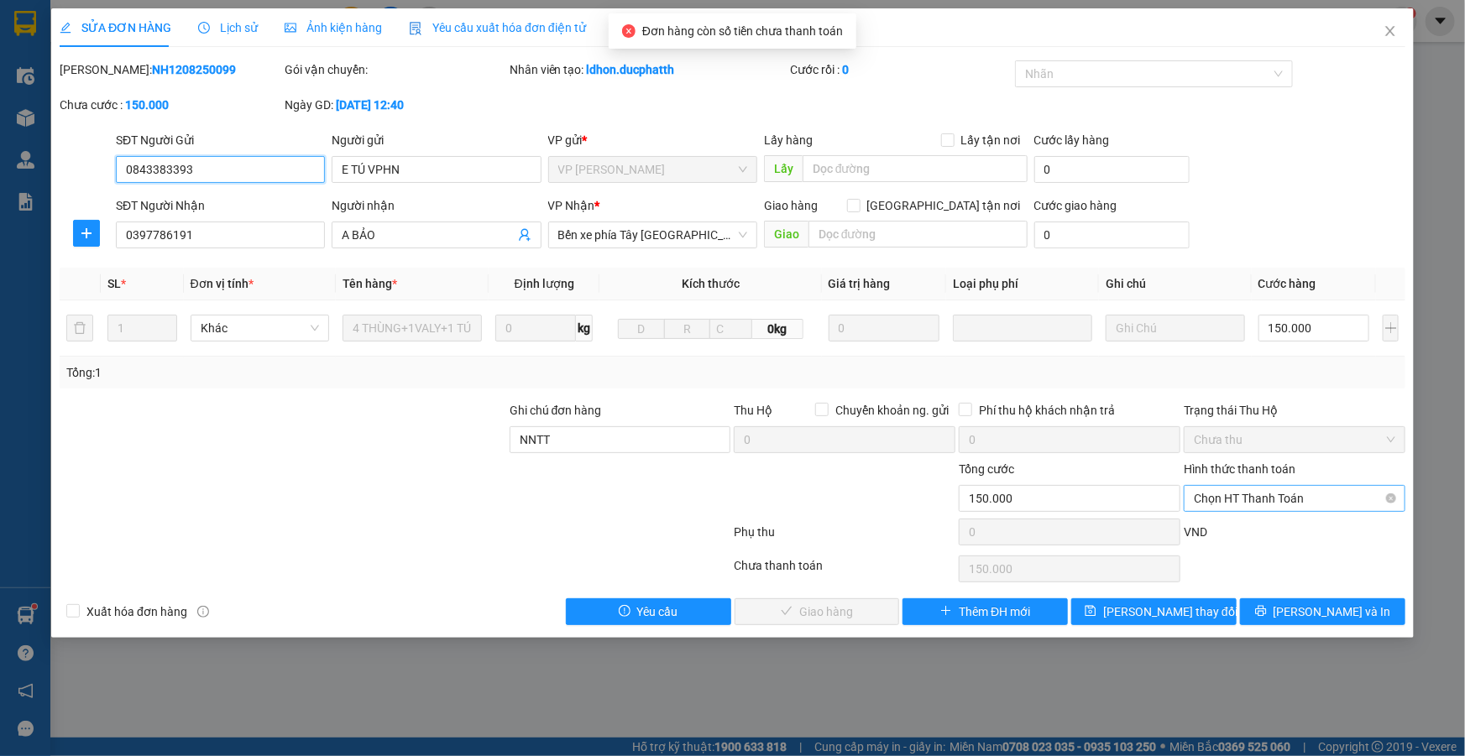
click at [1248, 495] on span "Chọn HT Thanh Toán" at bounding box center [1294, 498] width 201 height 25
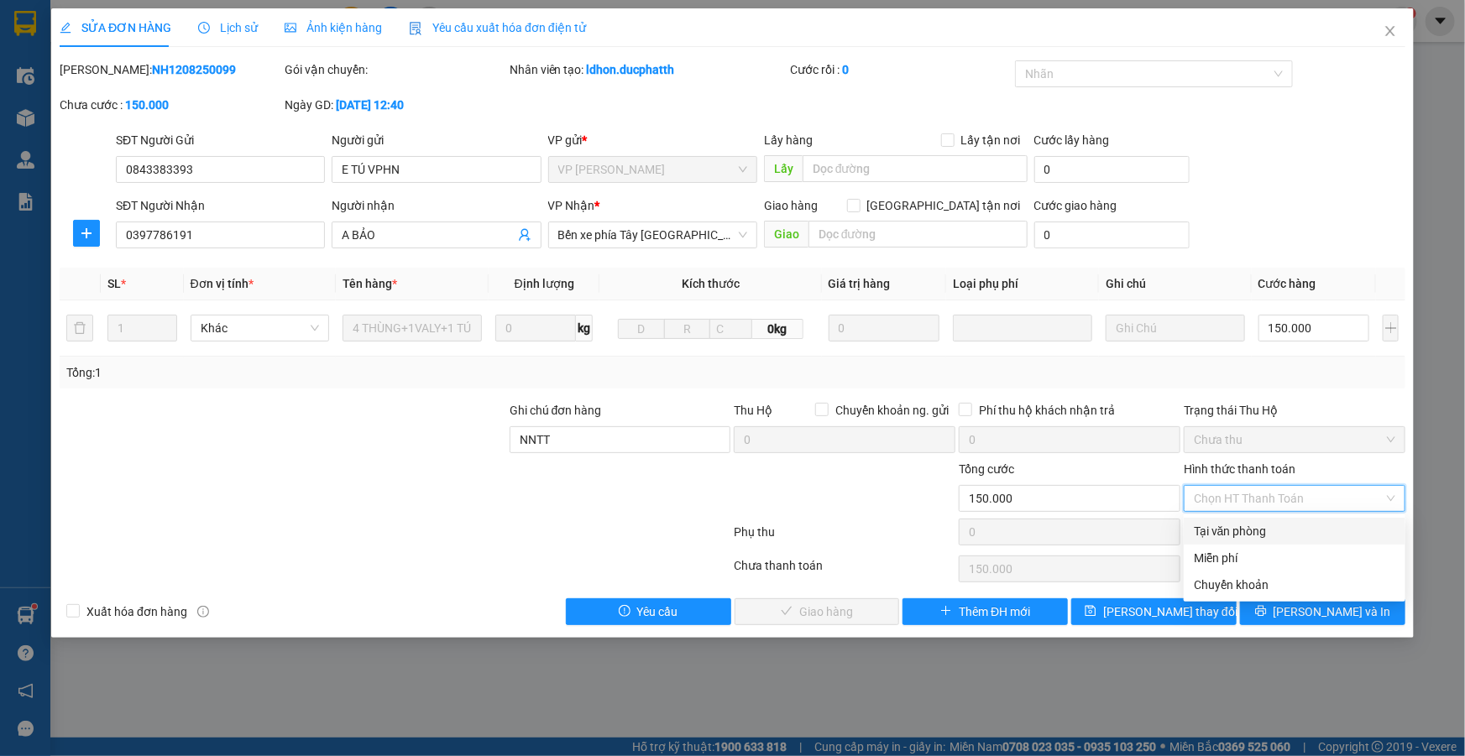
click at [1241, 531] on div "Tại văn phòng" at bounding box center [1294, 531] width 201 height 18
type input "0"
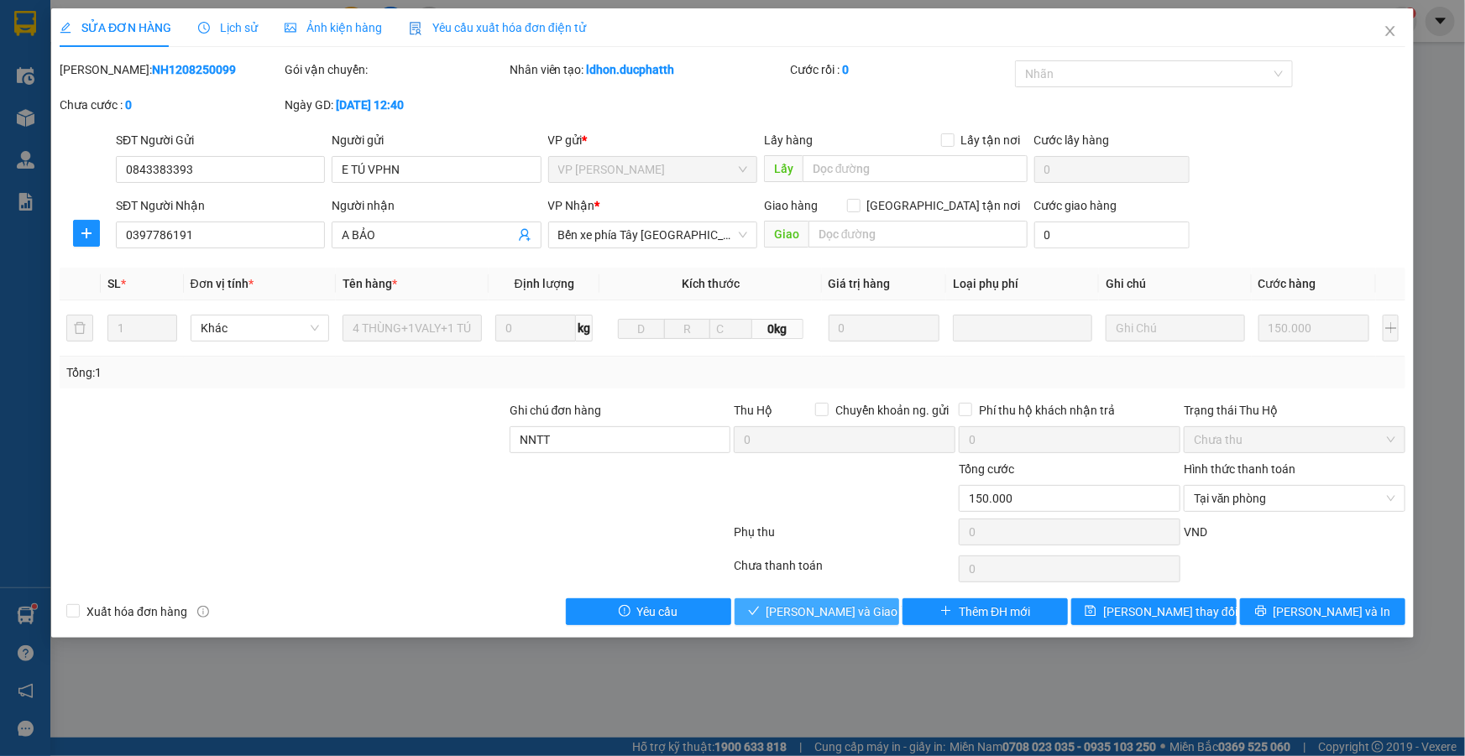
click at [817, 612] on span "Lưu và Giao hàng" at bounding box center [847, 612] width 161 height 18
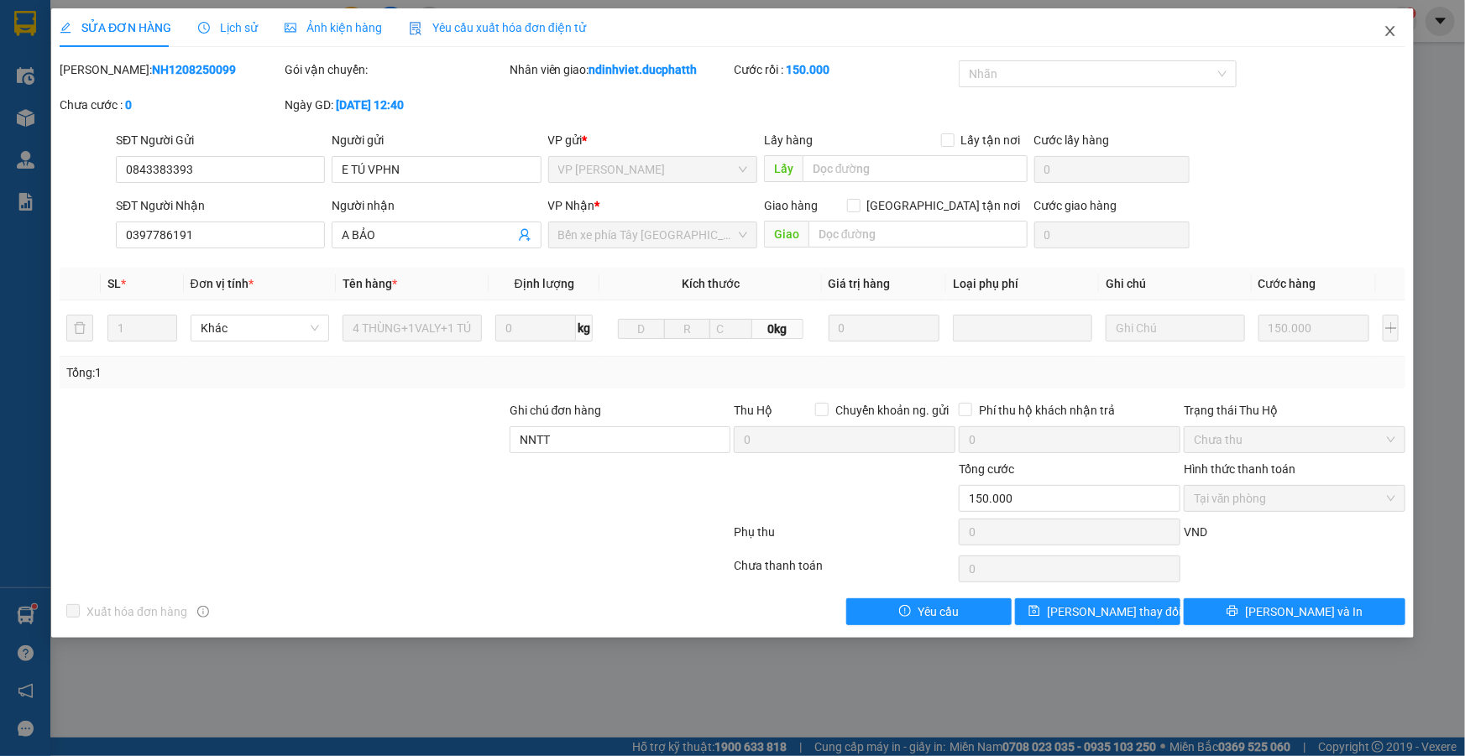
click at [1385, 24] on span "Close" at bounding box center [1390, 31] width 47 height 47
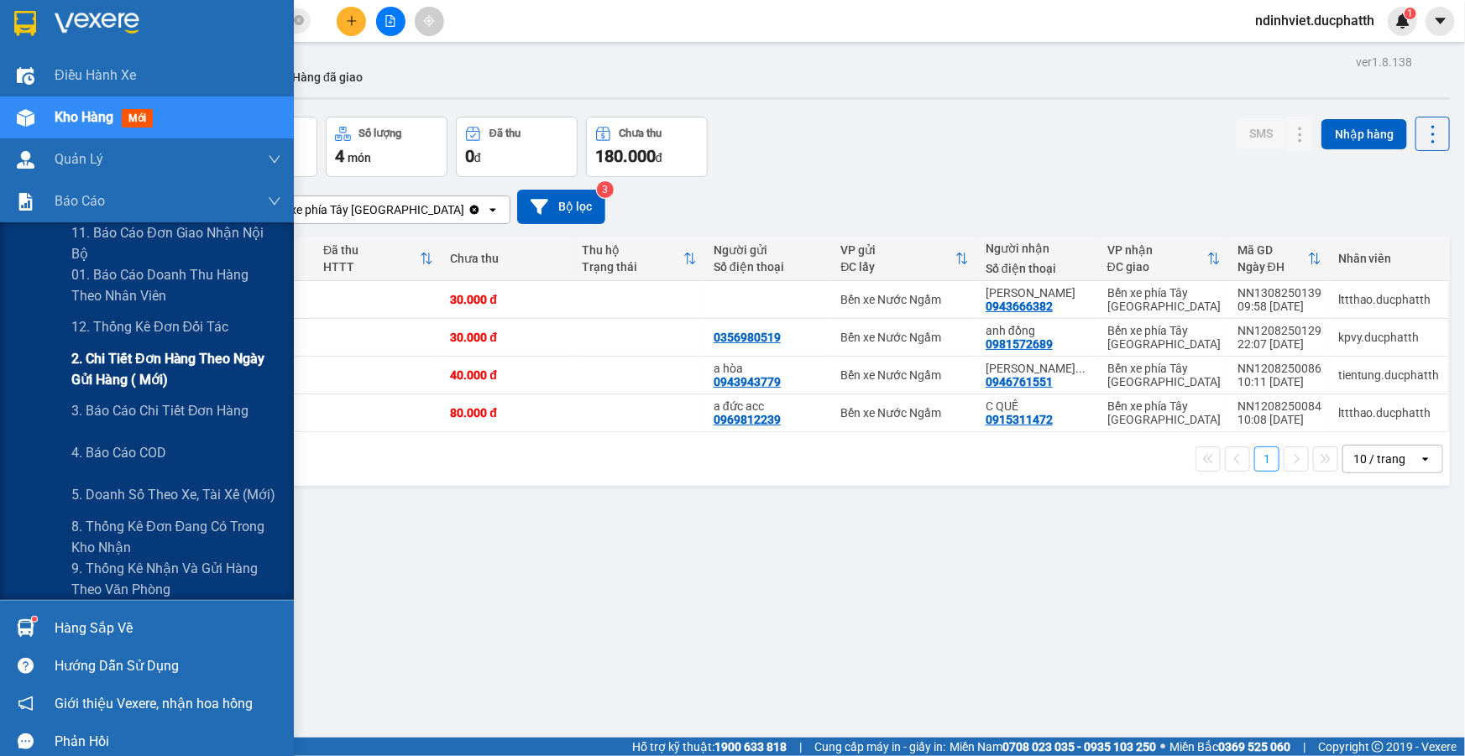
click at [167, 380] on span "2. Chi tiết đơn hàng theo ngày gửi hàng ( mới)" at bounding box center [176, 369] width 210 height 42
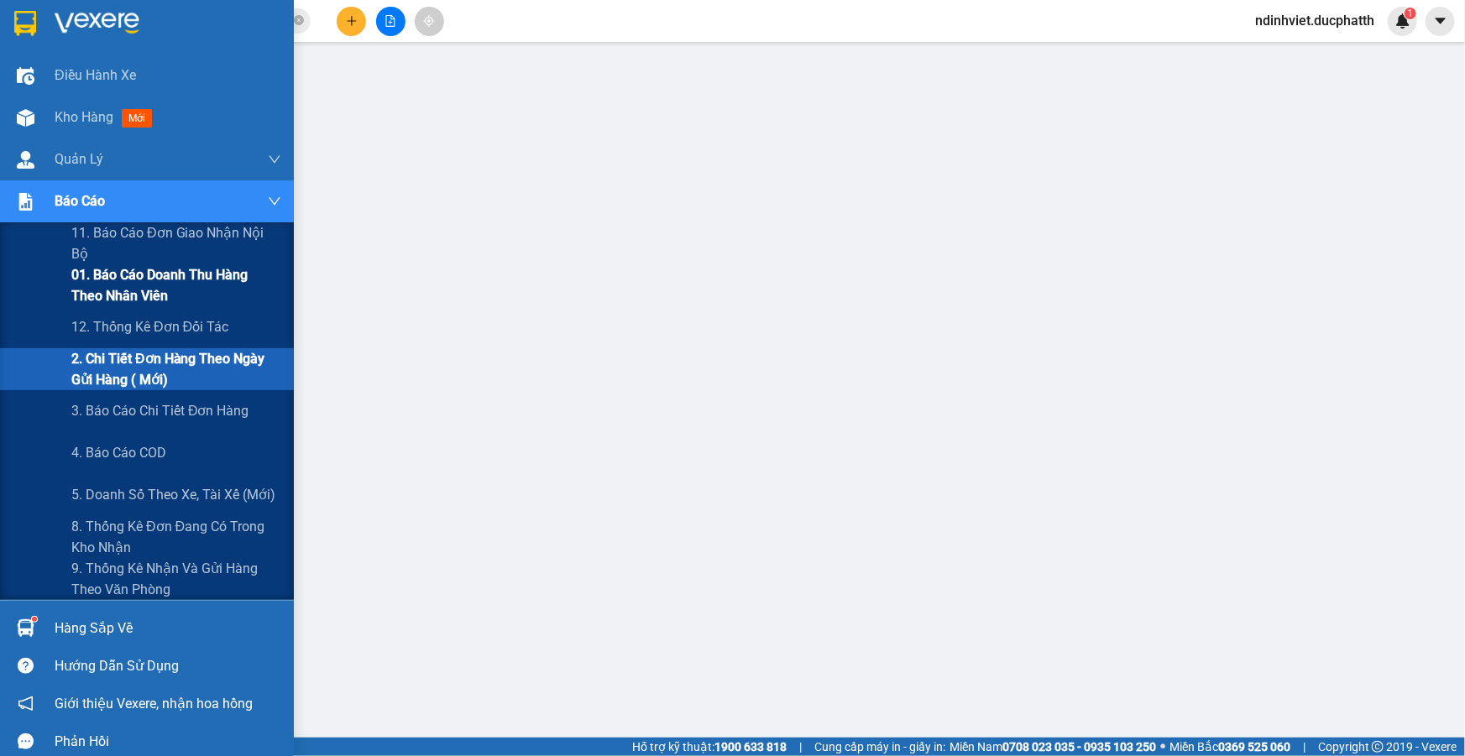
click at [124, 301] on span "01. Báo cáo doanh thu hàng theo nhân viên" at bounding box center [176, 285] width 210 height 42
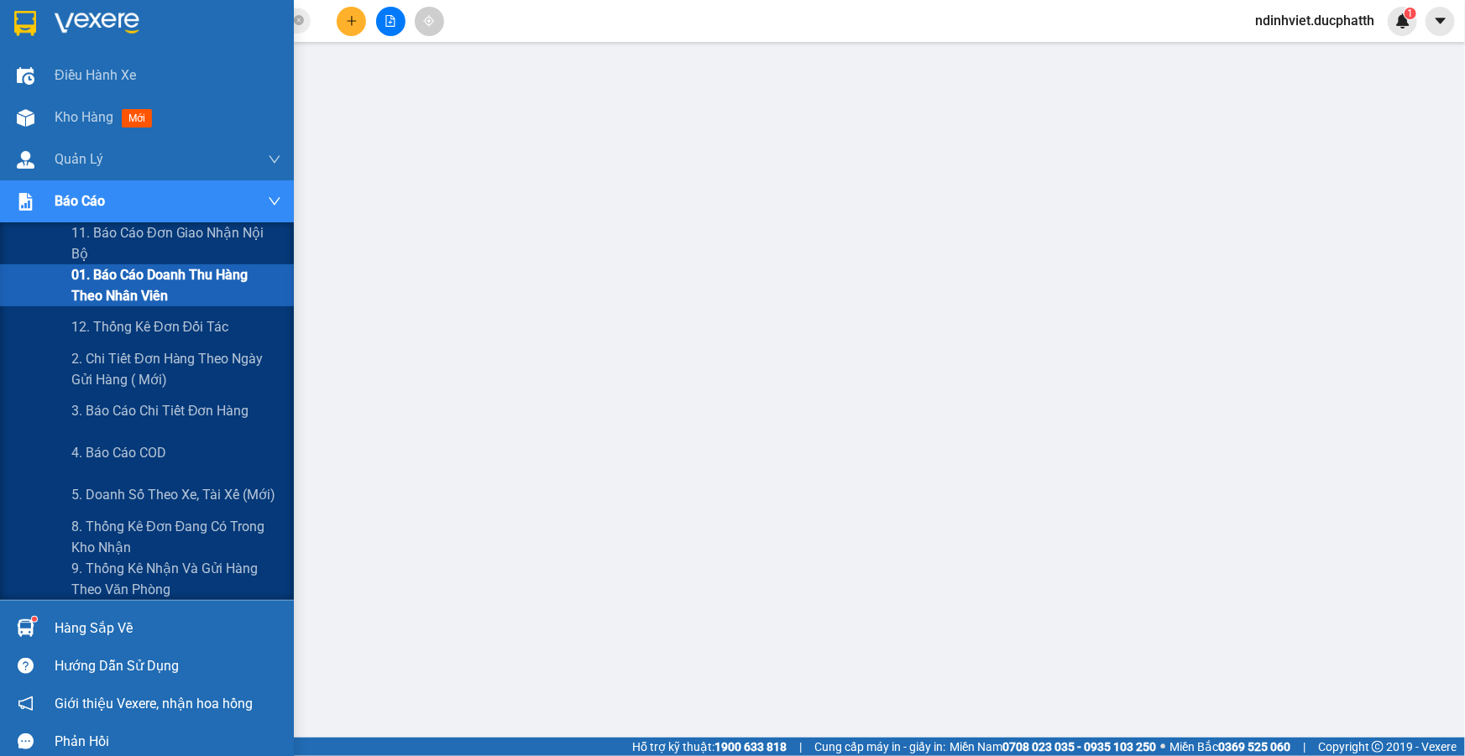
click at [148, 295] on span "01. Báo cáo doanh thu hàng theo nhân viên" at bounding box center [176, 285] width 210 height 42
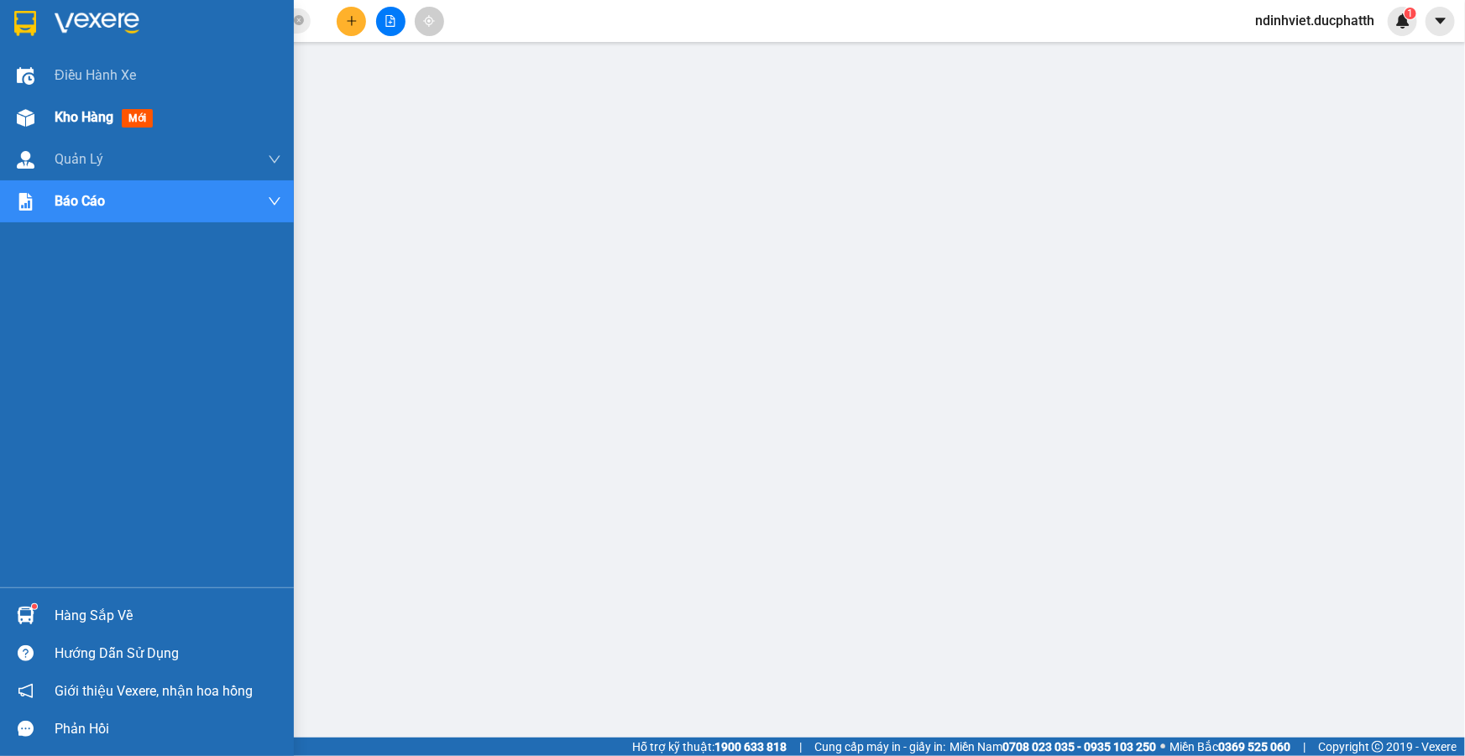
click at [67, 118] on span "Kho hàng" at bounding box center [84, 117] width 59 height 16
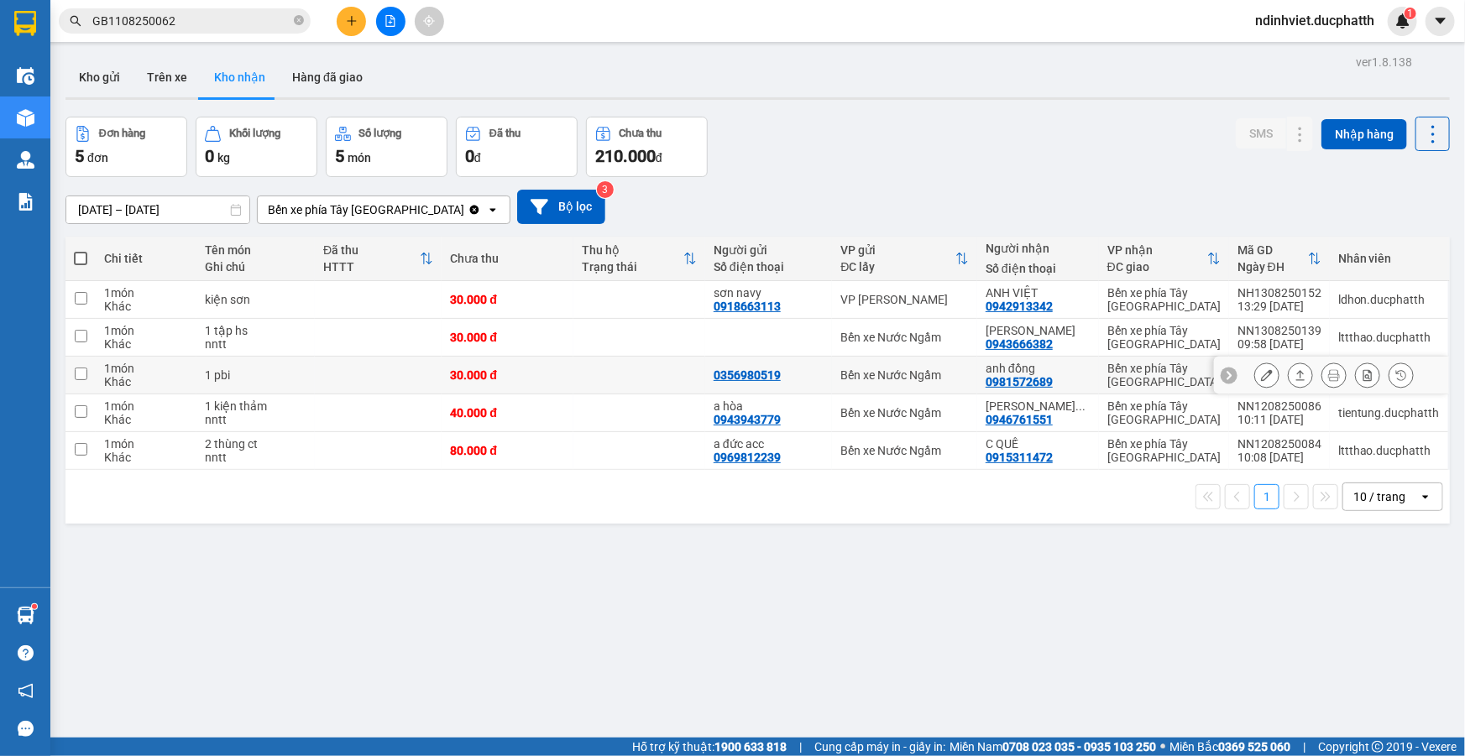
click at [656, 374] on td at bounding box center [639, 376] width 132 height 38
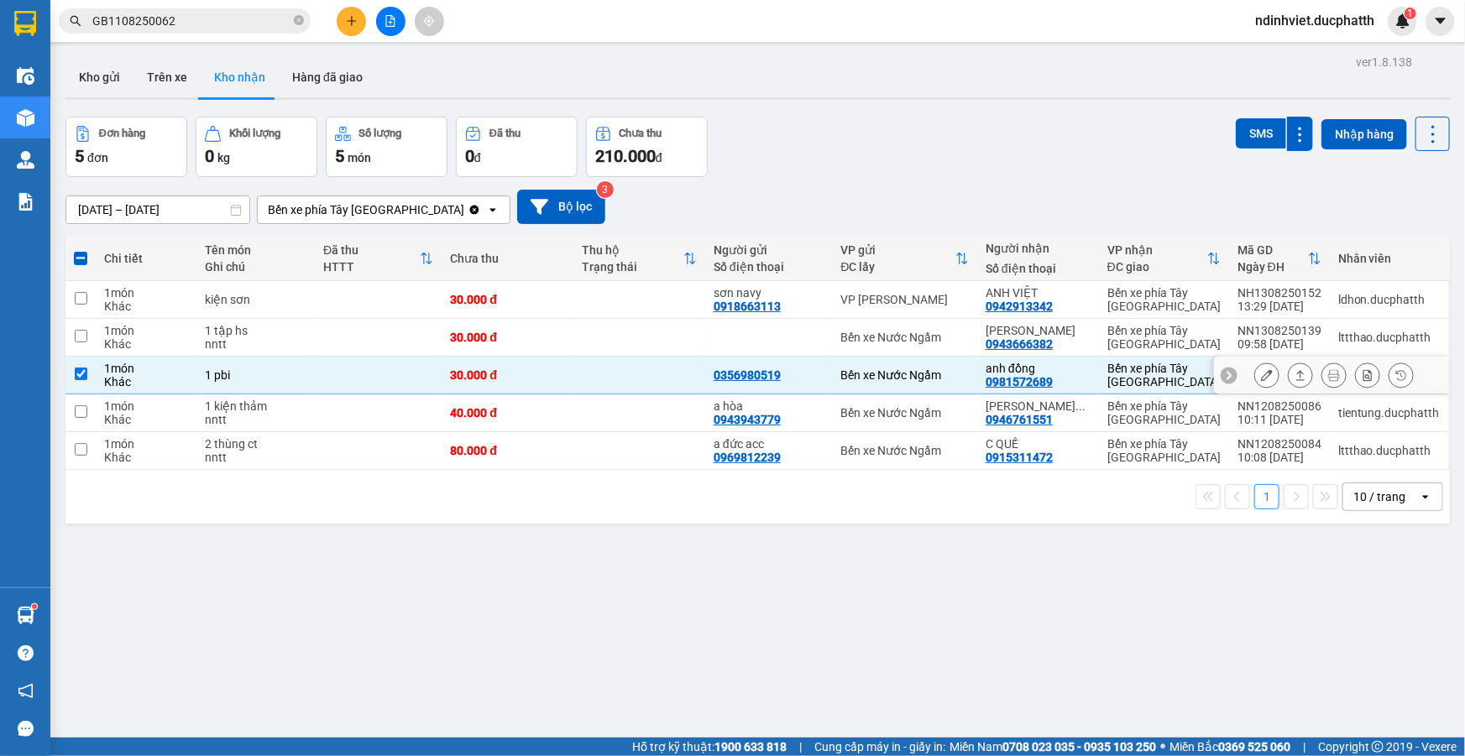
click at [656, 374] on td at bounding box center [639, 376] width 132 height 38
checkbox input "false"
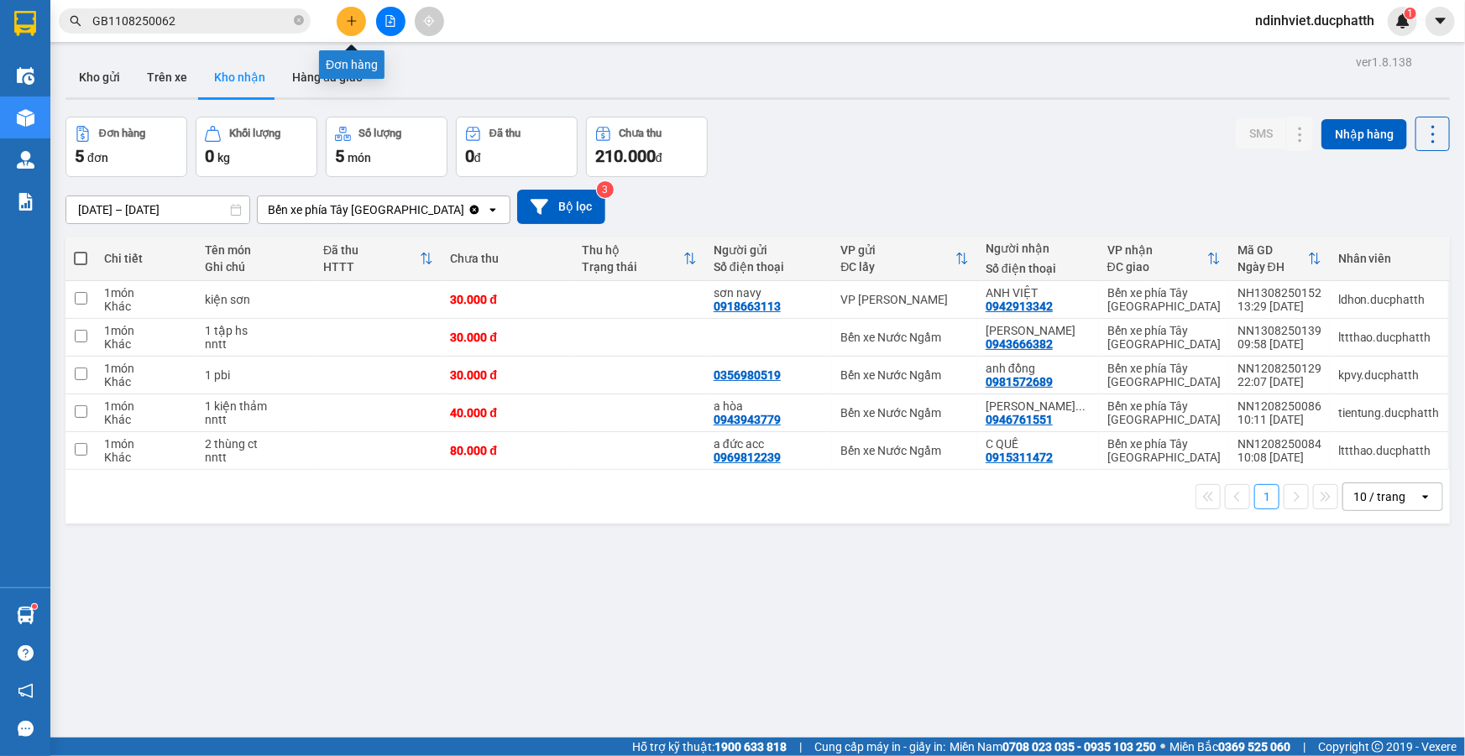
click at [342, 24] on button at bounding box center [351, 21] width 29 height 29
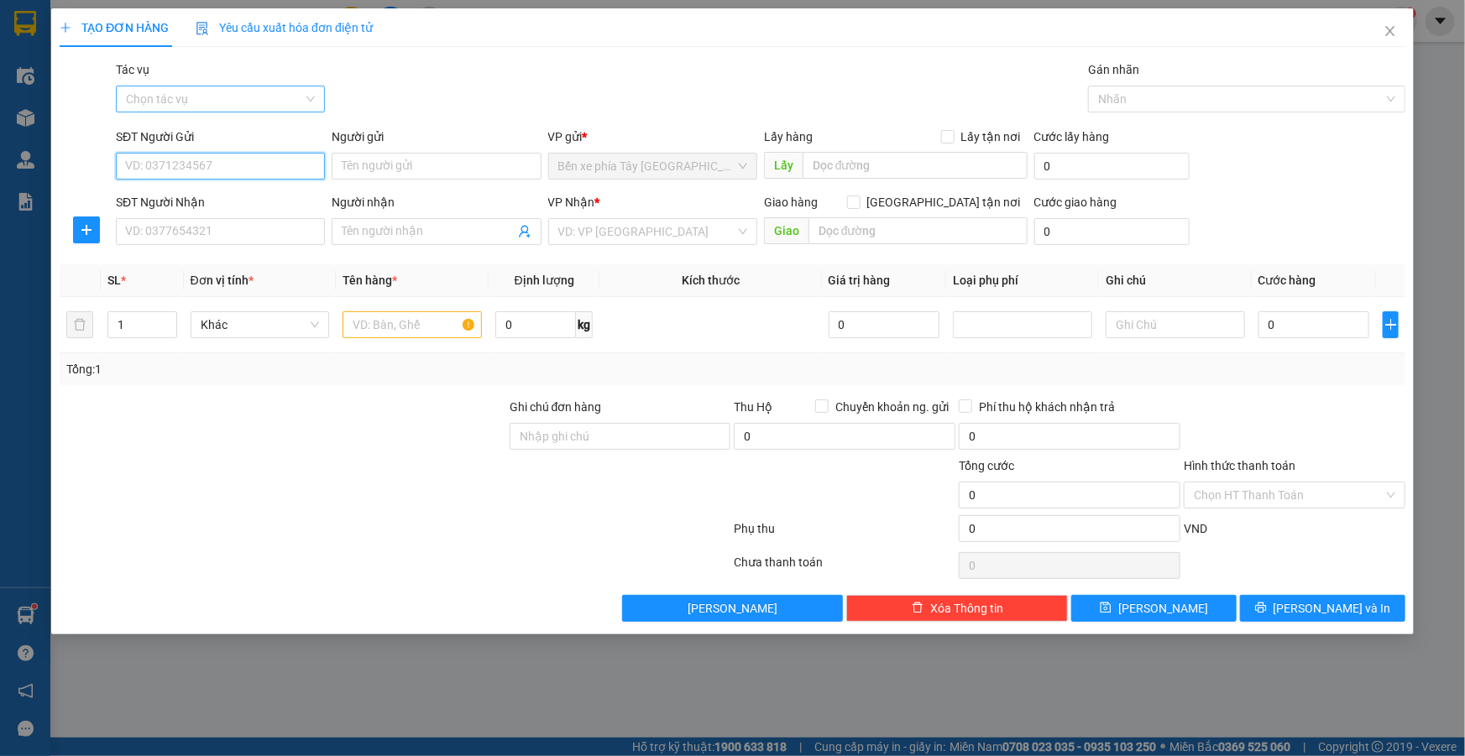
click at [306, 97] on div "Chọn tác vụ" at bounding box center [220, 99] width 209 height 27
click at [257, 126] on div "Nhập hàng lên xe" at bounding box center [220, 132] width 189 height 18
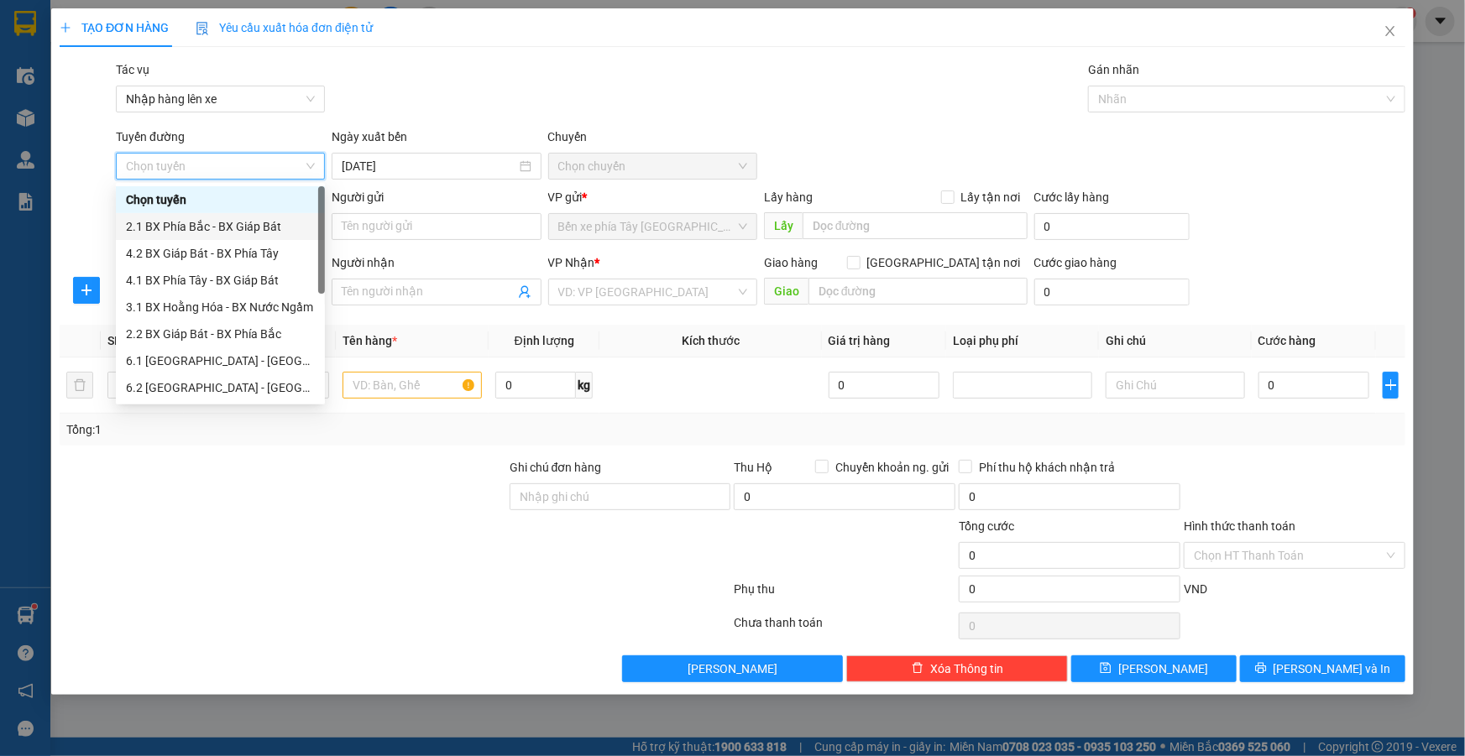
scroll to position [134, 0]
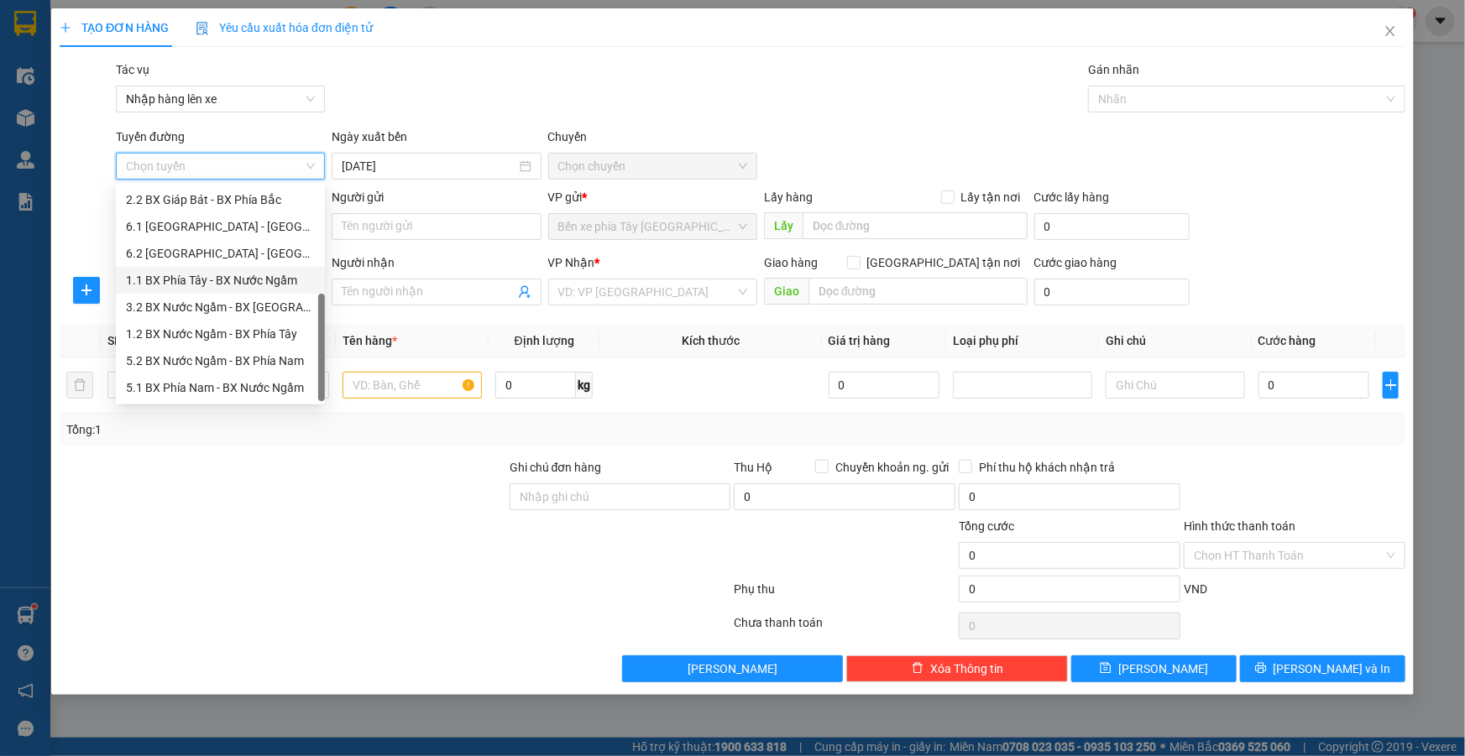
click at [243, 285] on div "1.1 BX Phía Tây - BX Nước Ngầm" at bounding box center [220, 280] width 189 height 18
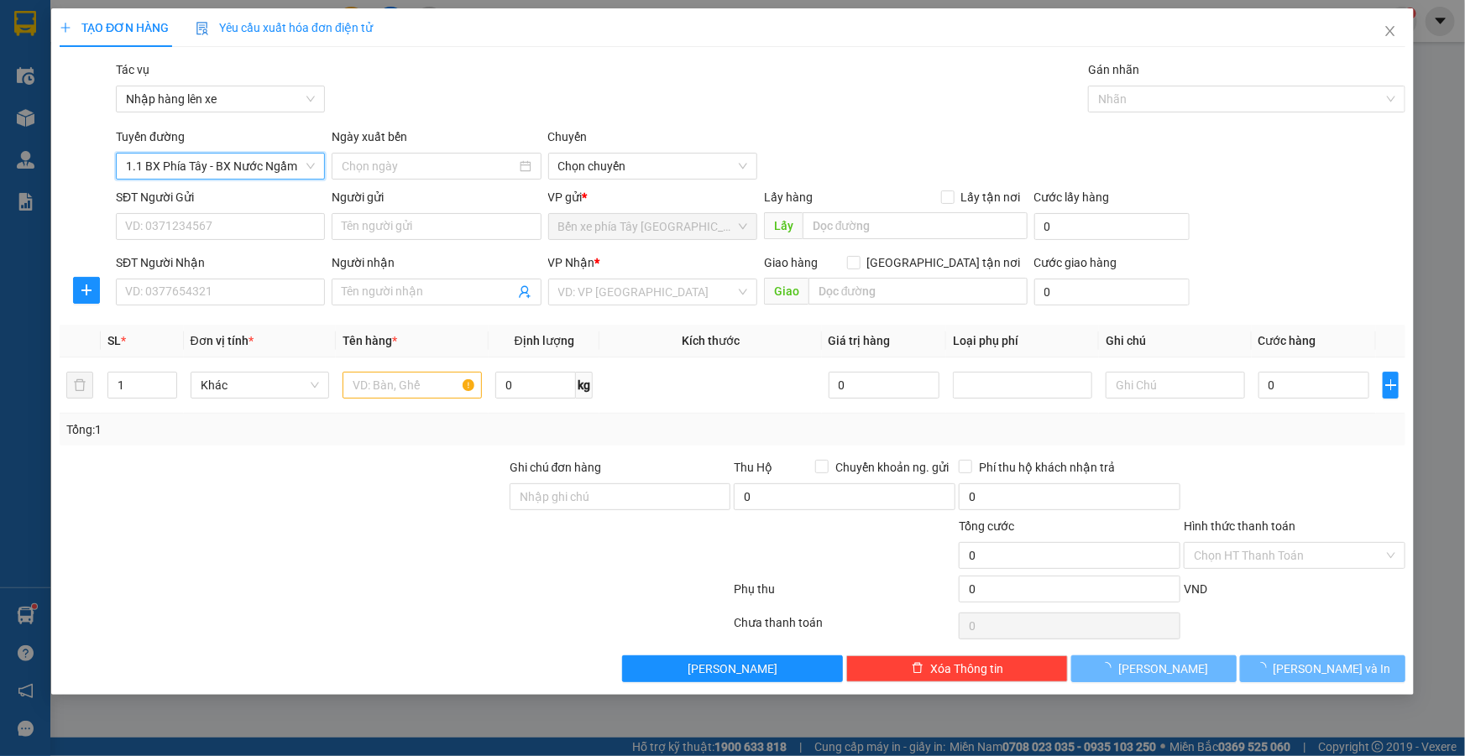
type input "13/08/2025"
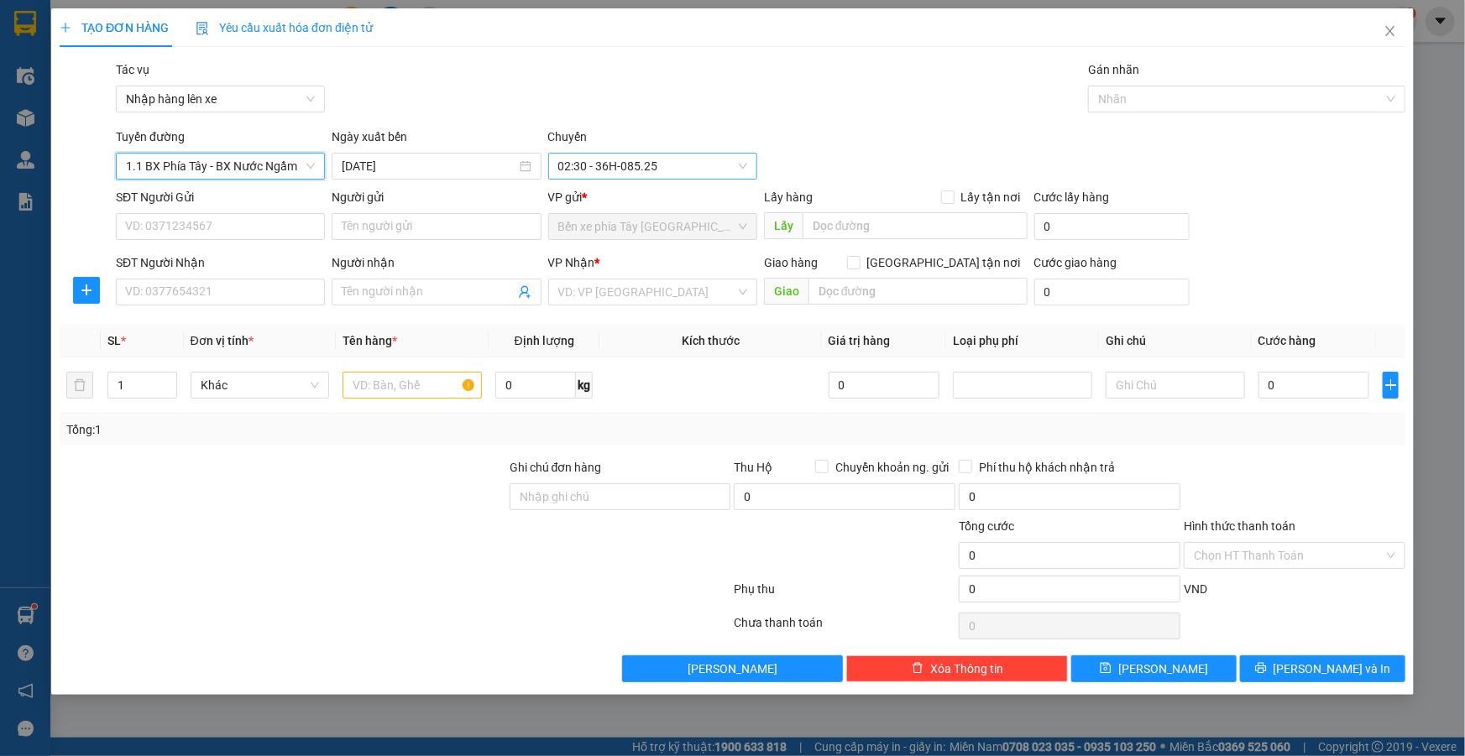
click at [683, 168] on span "02:30 - 36H-085.25" at bounding box center [652, 166] width 189 height 25
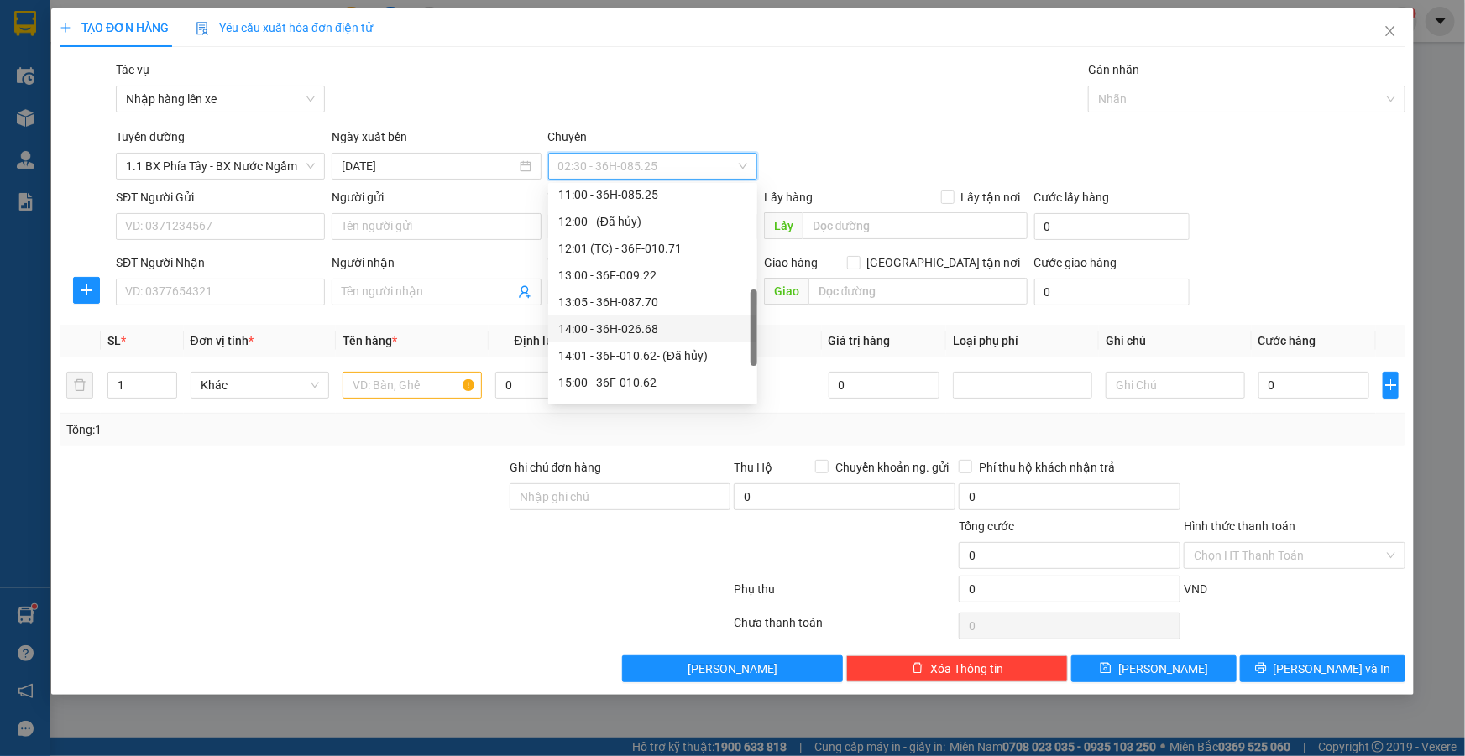
scroll to position [537, 0]
click at [655, 335] on div "18:00 - 36H-098.28" at bounding box center [652, 334] width 189 height 18
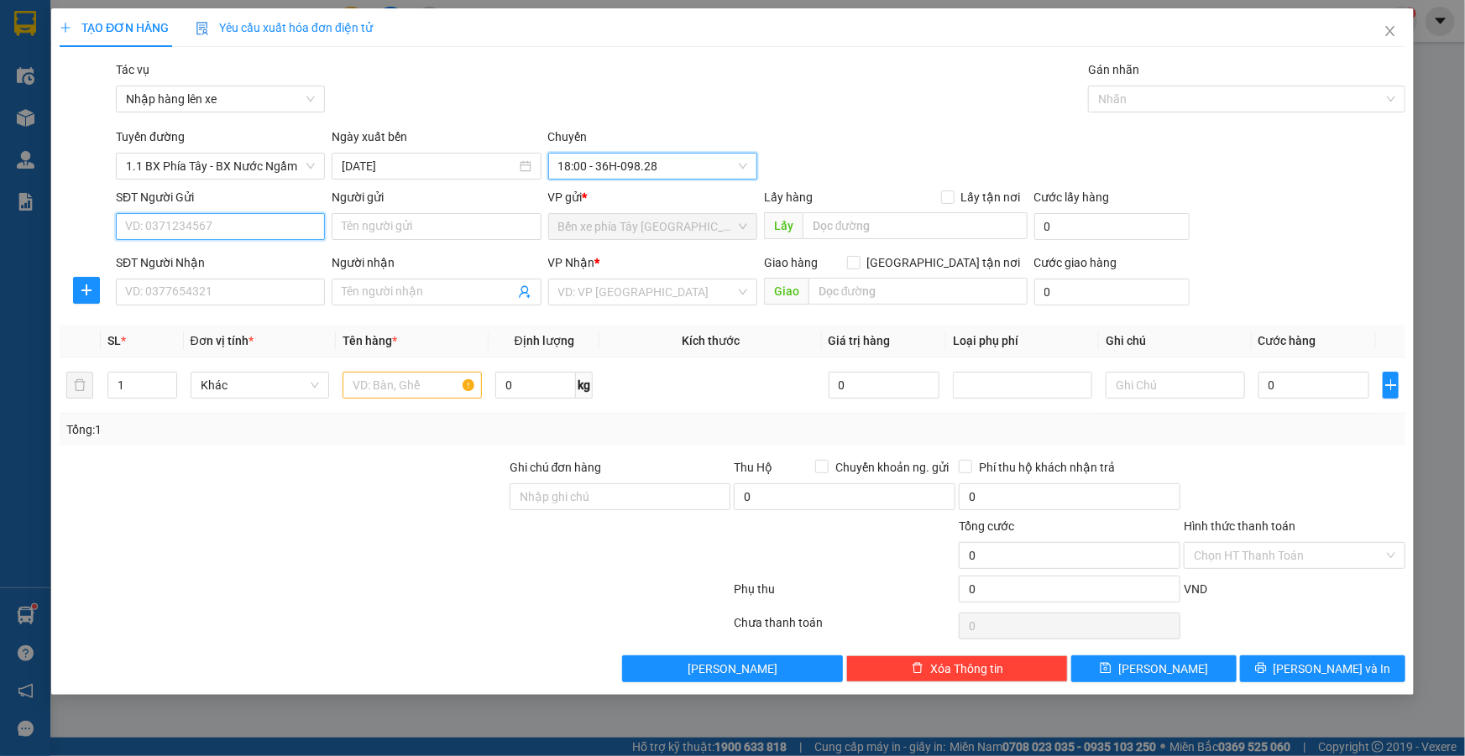
click at [227, 221] on input "SĐT Người Gửi" at bounding box center [220, 226] width 209 height 27
click at [707, 290] on input "search" at bounding box center [646, 292] width 177 height 25
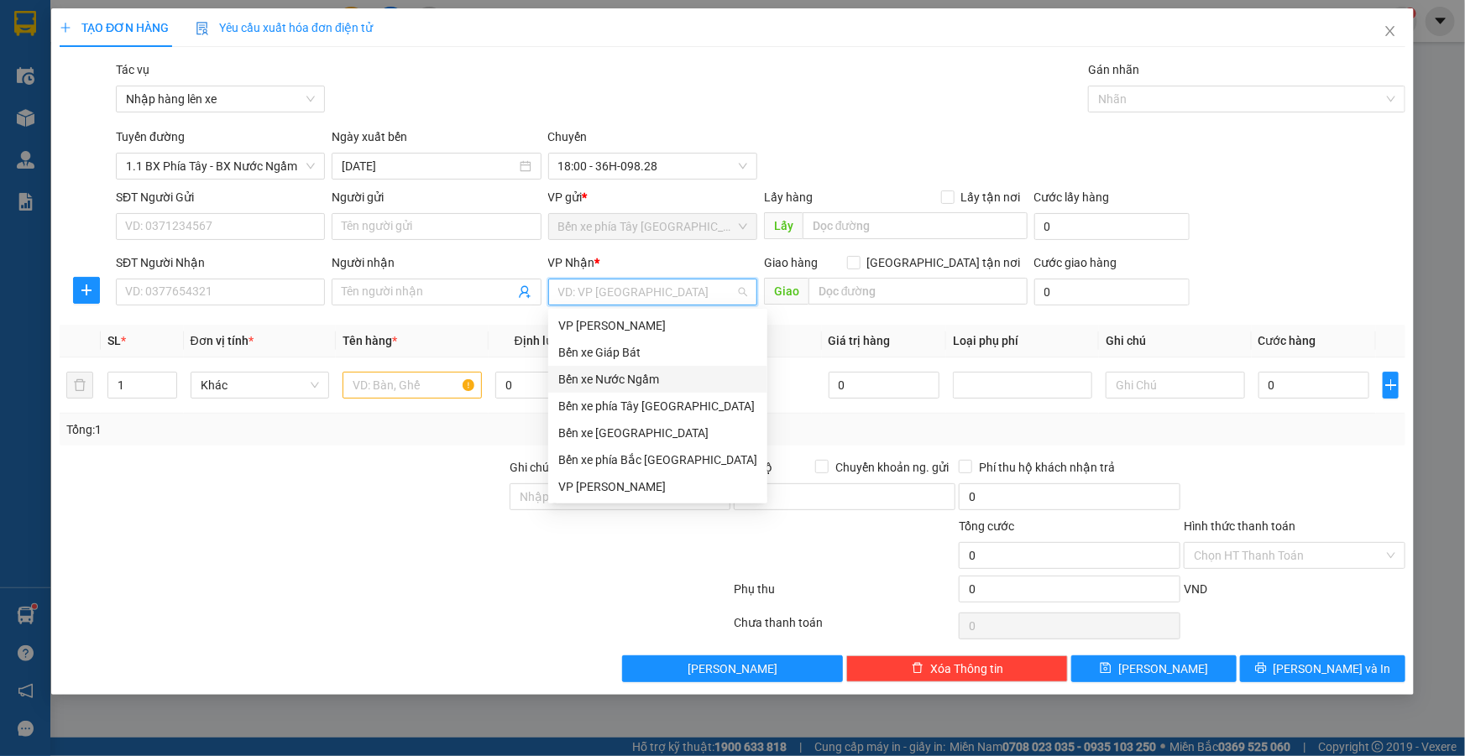
click at [629, 387] on div "Bến xe Nước Ngầm" at bounding box center [657, 379] width 199 height 18
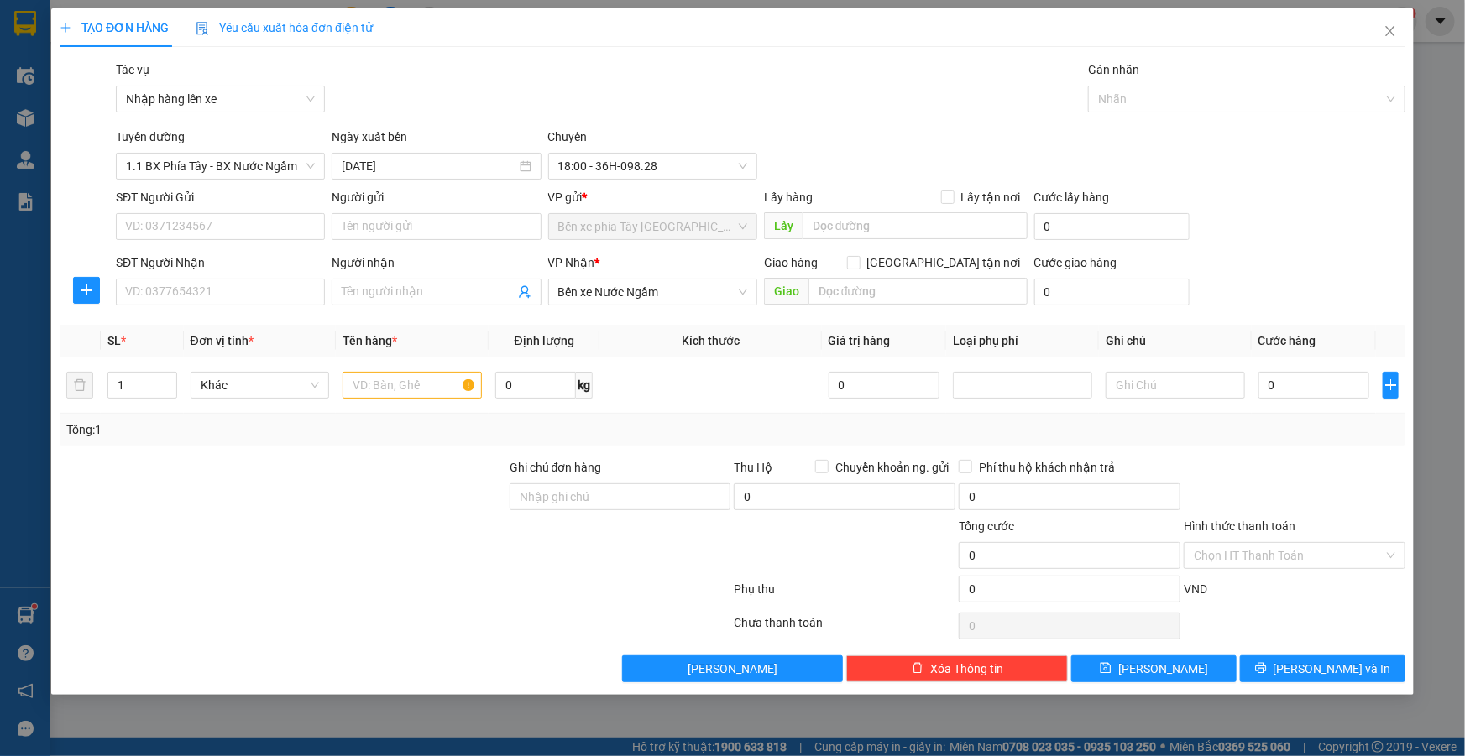
click at [936, 262] on div "Giao hàng Giao tận nơi" at bounding box center [896, 263] width 264 height 18
click at [859, 262] on input "Giao tận nơi" at bounding box center [853, 262] width 12 height 12
checkbox input "true"
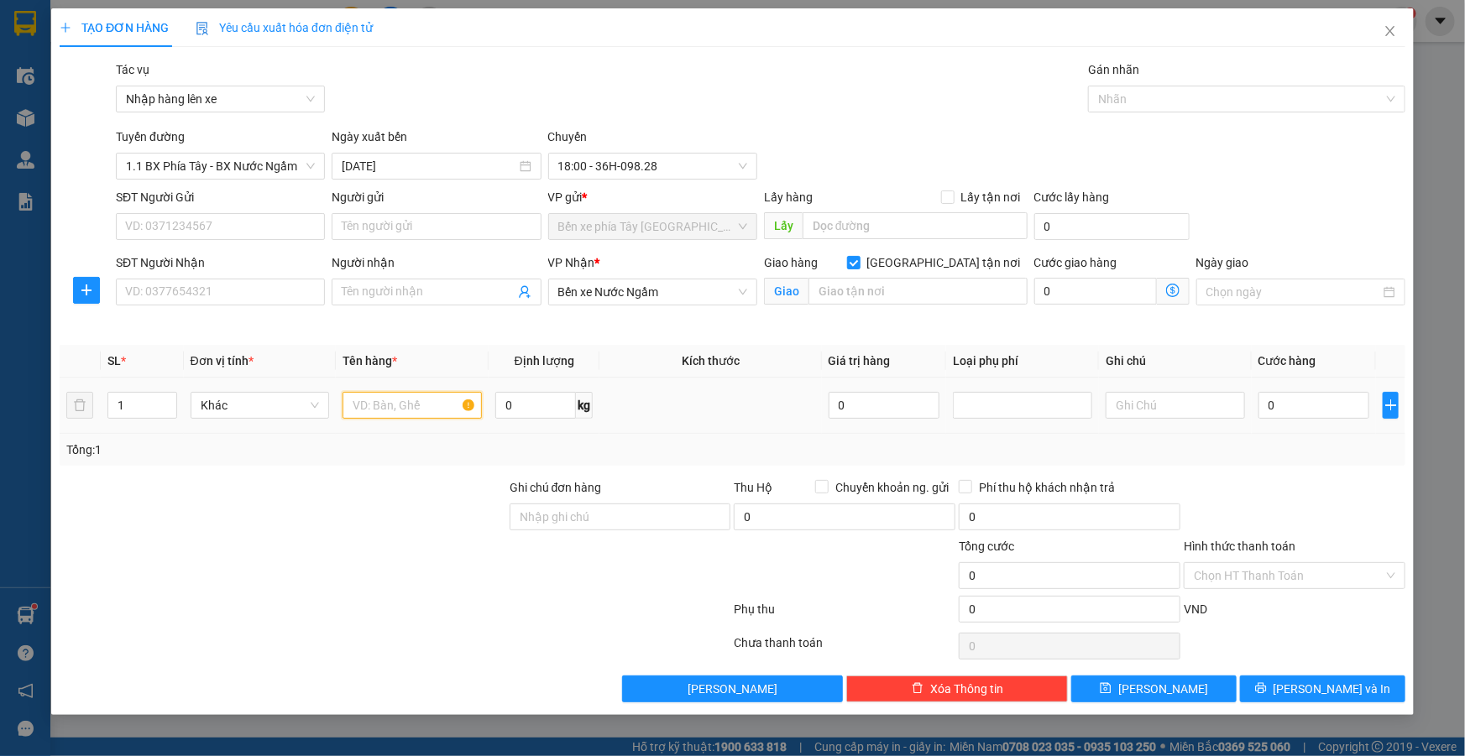
click at [398, 411] on input "text" at bounding box center [412, 405] width 139 height 27
type input "1 thùng caton"
click at [1305, 409] on input "0" at bounding box center [1314, 405] width 112 height 27
type input "4"
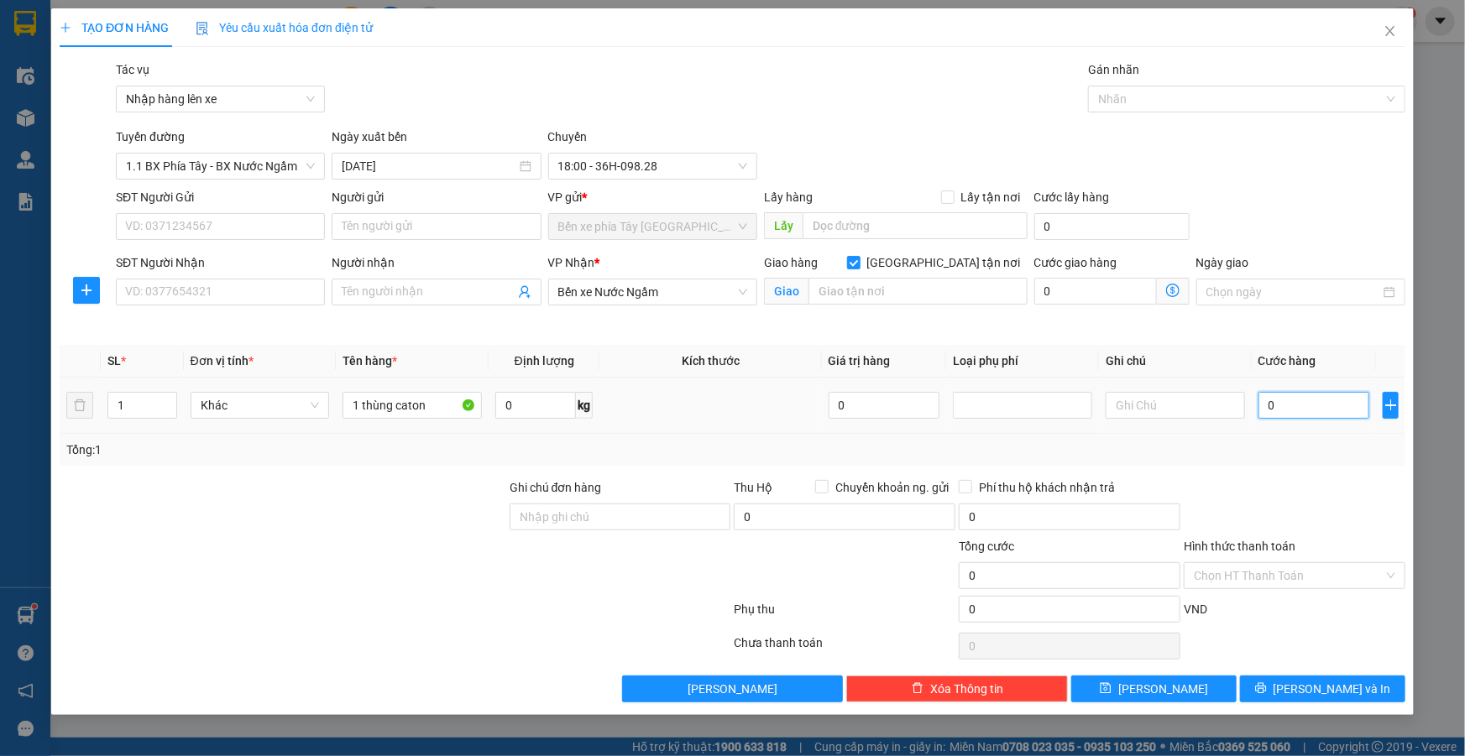
type input "4"
type input "40"
type input "400"
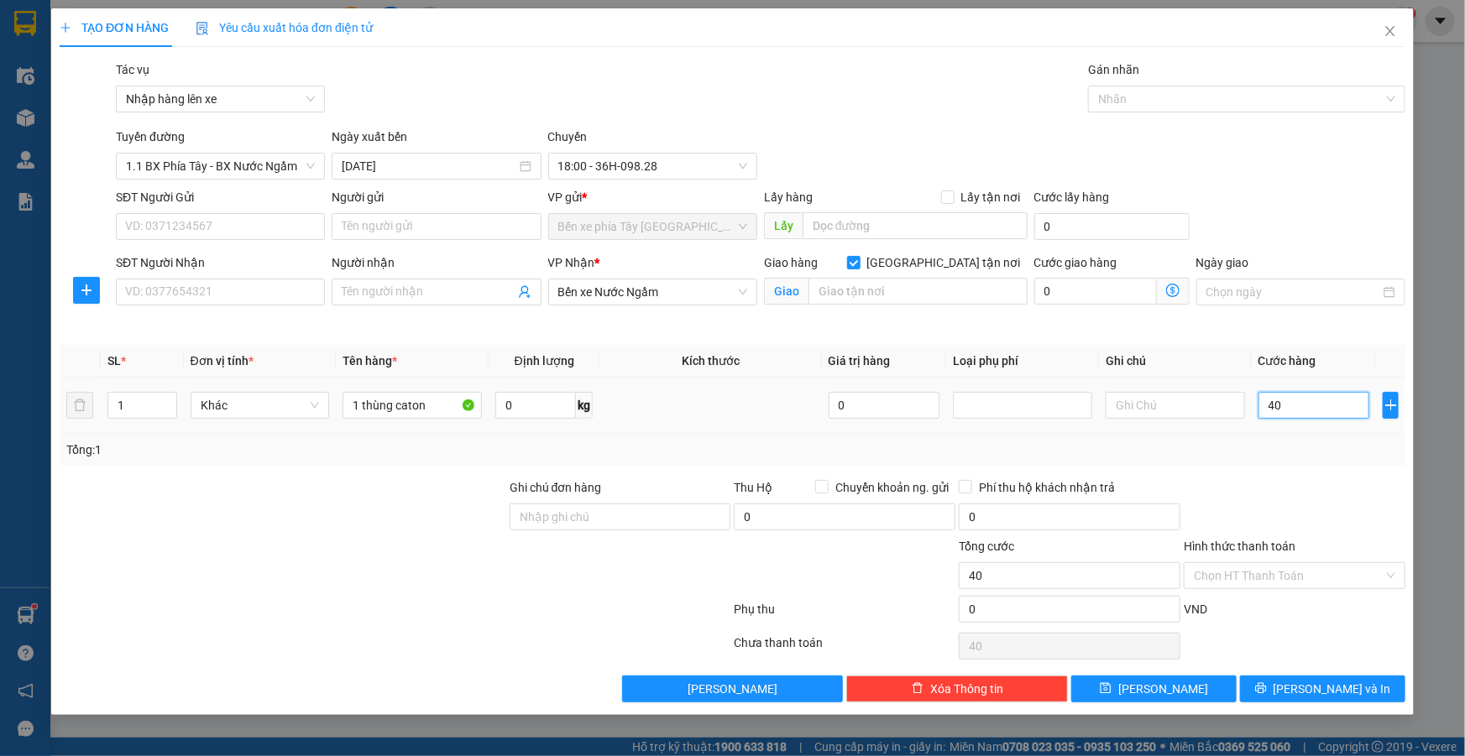
type input "400"
type input "4.000"
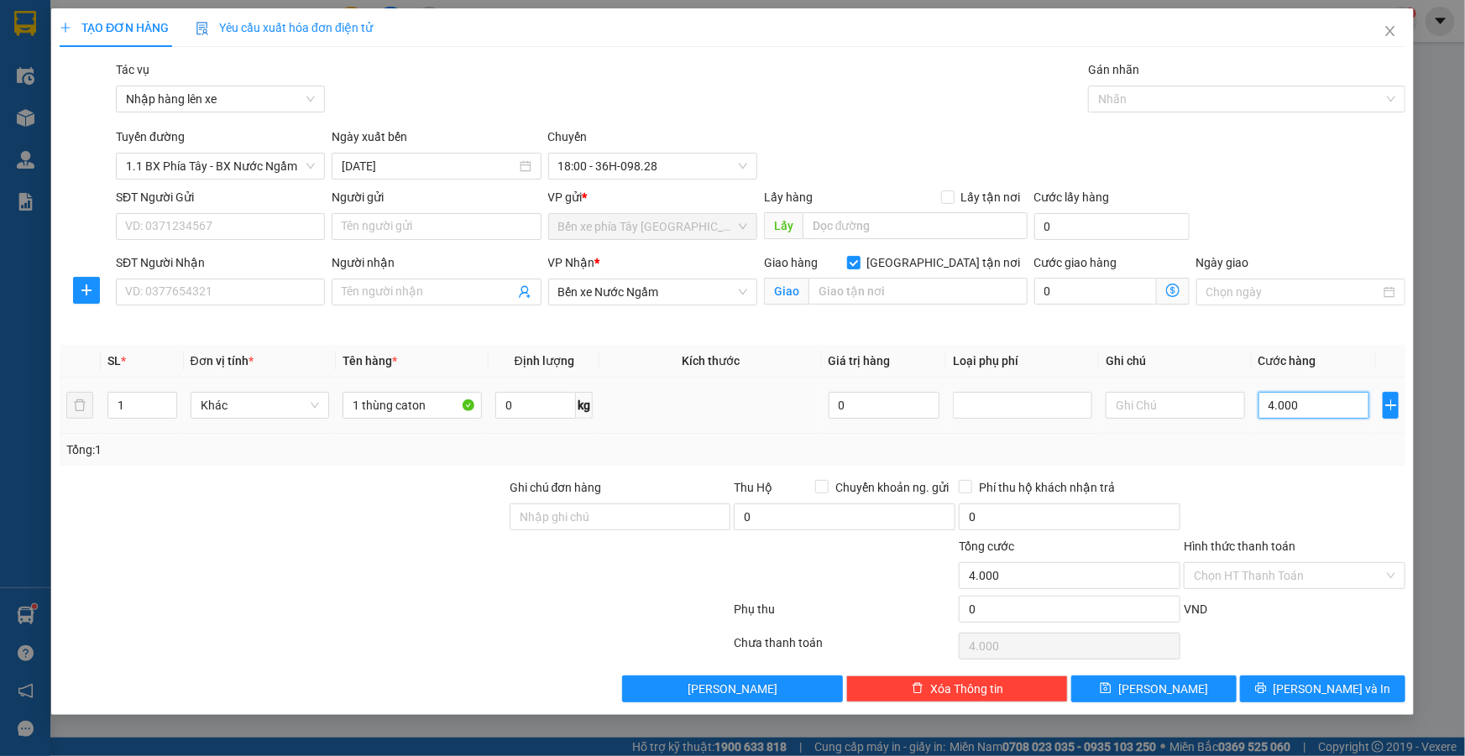
type input "40.000"
click at [838, 292] on input "text" at bounding box center [917, 291] width 219 height 27
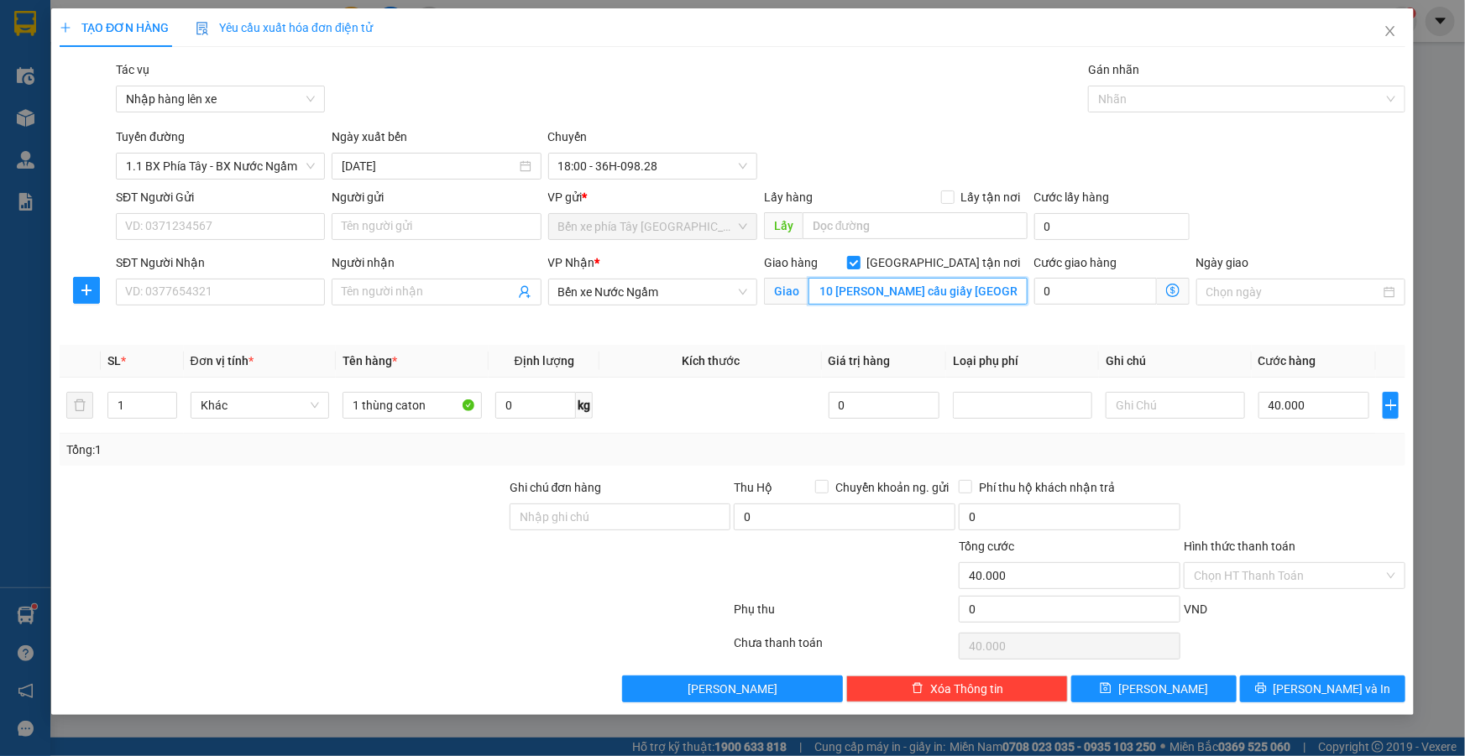
scroll to position [0, 38]
type input "32 ngỏ 10 nguyễn văn huyên cấu giấy hà nội"
click at [1175, 295] on icon "dollar-circle" at bounding box center [1172, 290] width 13 height 13
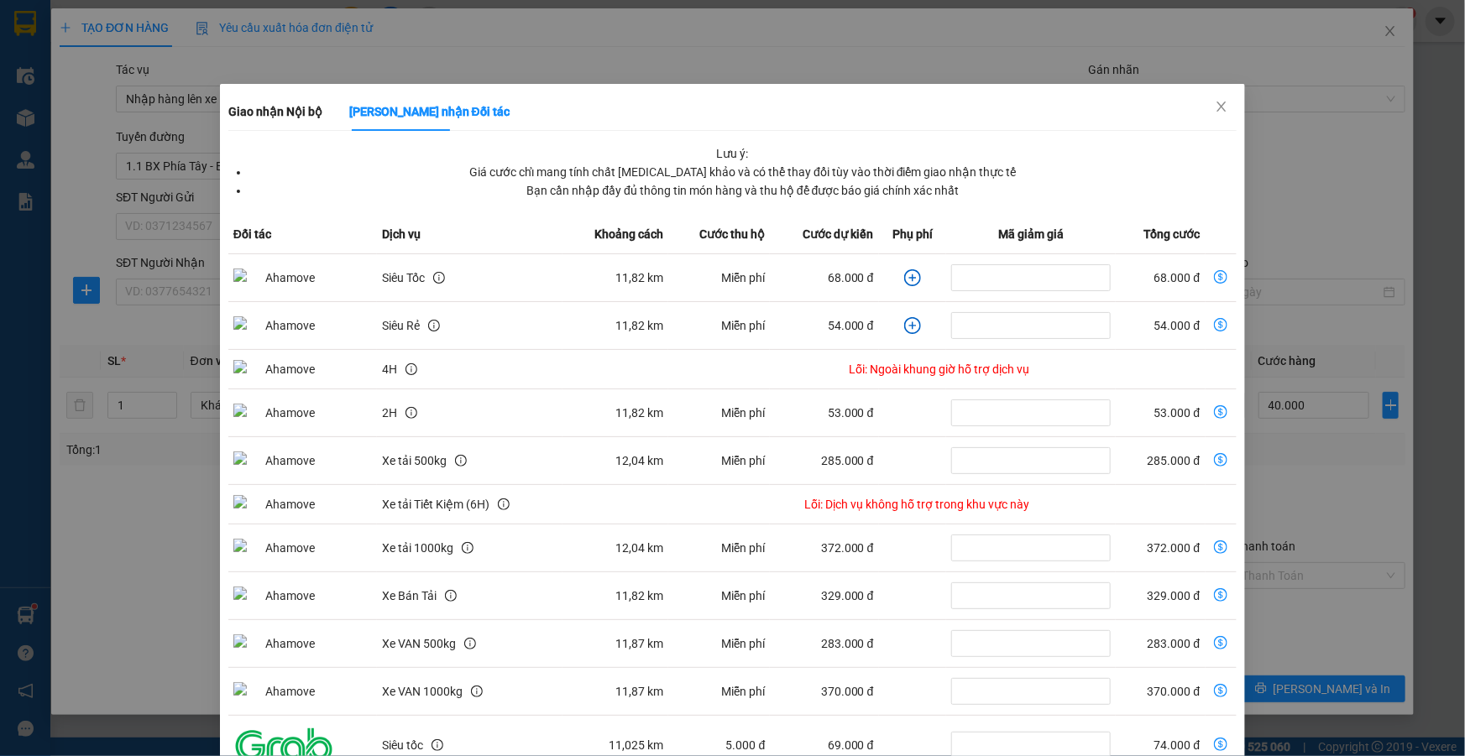
click at [904, 281] on icon "plus-circle" at bounding box center [912, 277] width 17 height 17
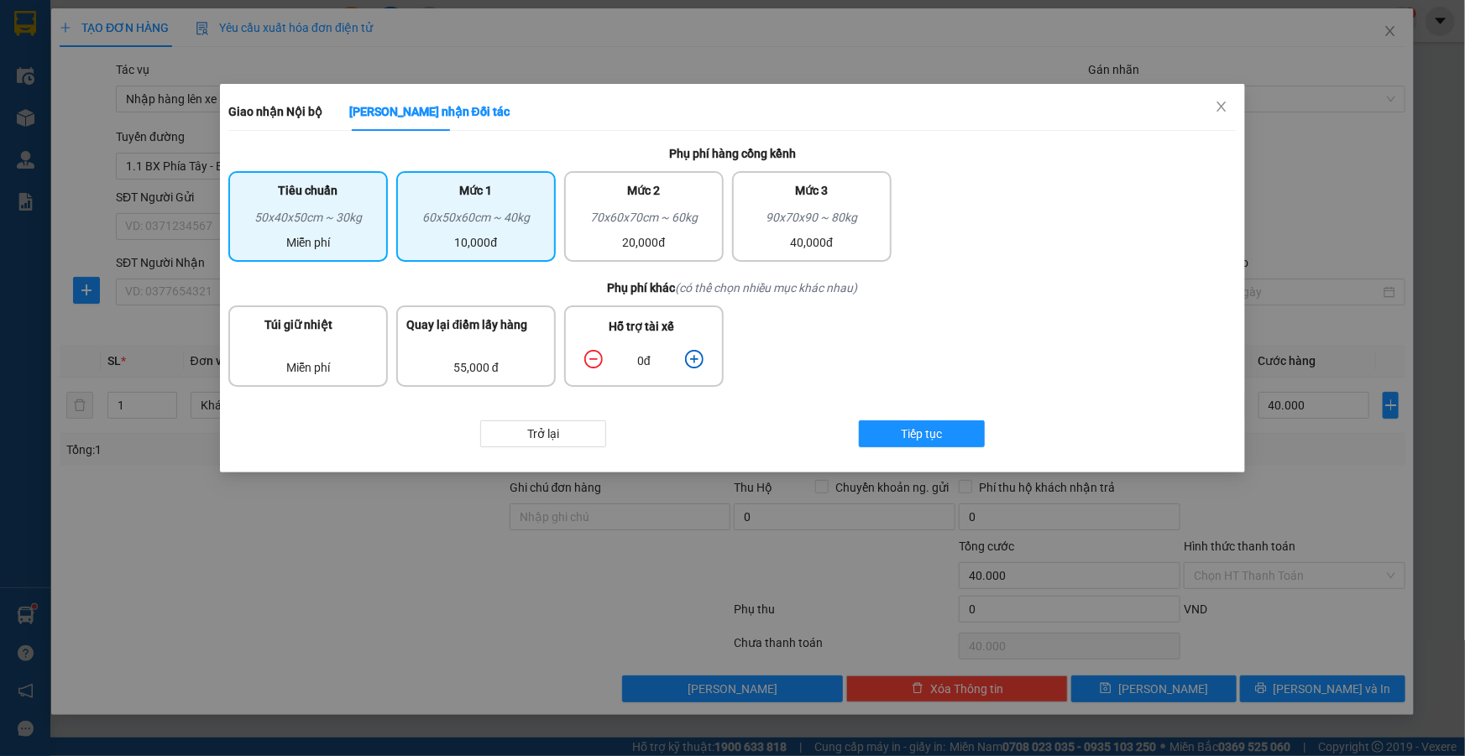
click at [489, 217] on div "60x50x60cm ~ 40kg" at bounding box center [475, 220] width 139 height 25
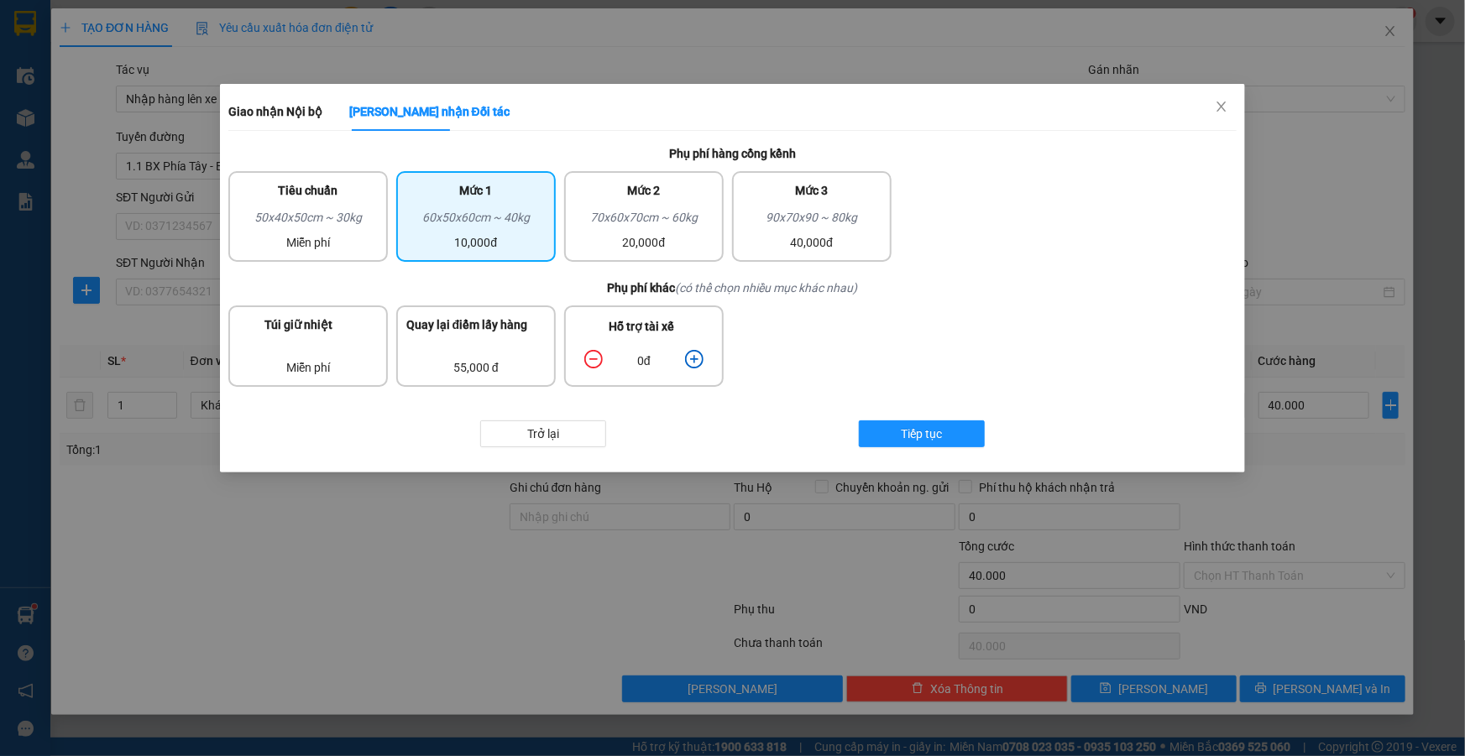
click at [698, 359] on icon "plus-circle" at bounding box center [694, 359] width 18 height 18
click at [693, 359] on icon "plus-circle" at bounding box center [694, 359] width 8 height 8
click at [891, 431] on button "Tiếp tục" at bounding box center [922, 434] width 126 height 27
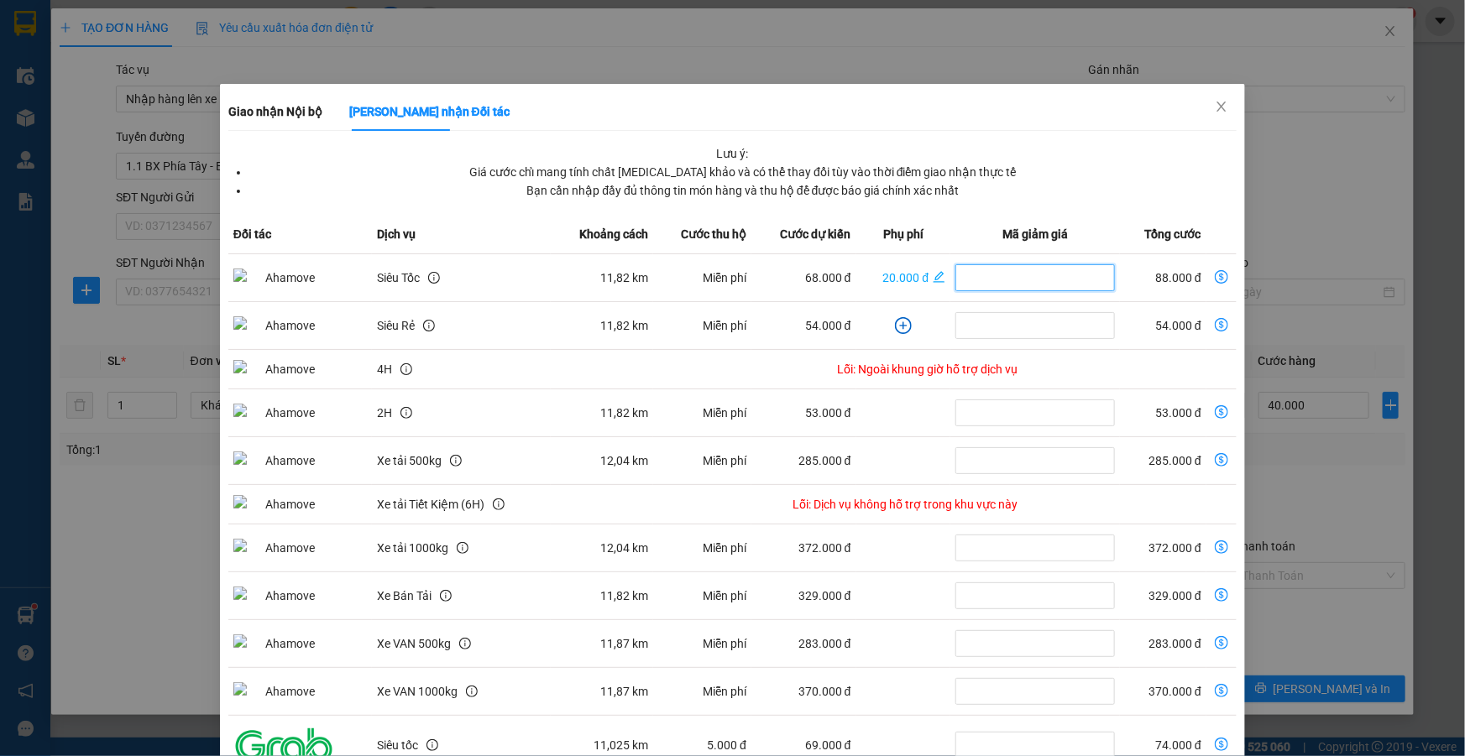
click at [1005, 280] on input "dollar-circle" at bounding box center [1035, 277] width 160 height 27
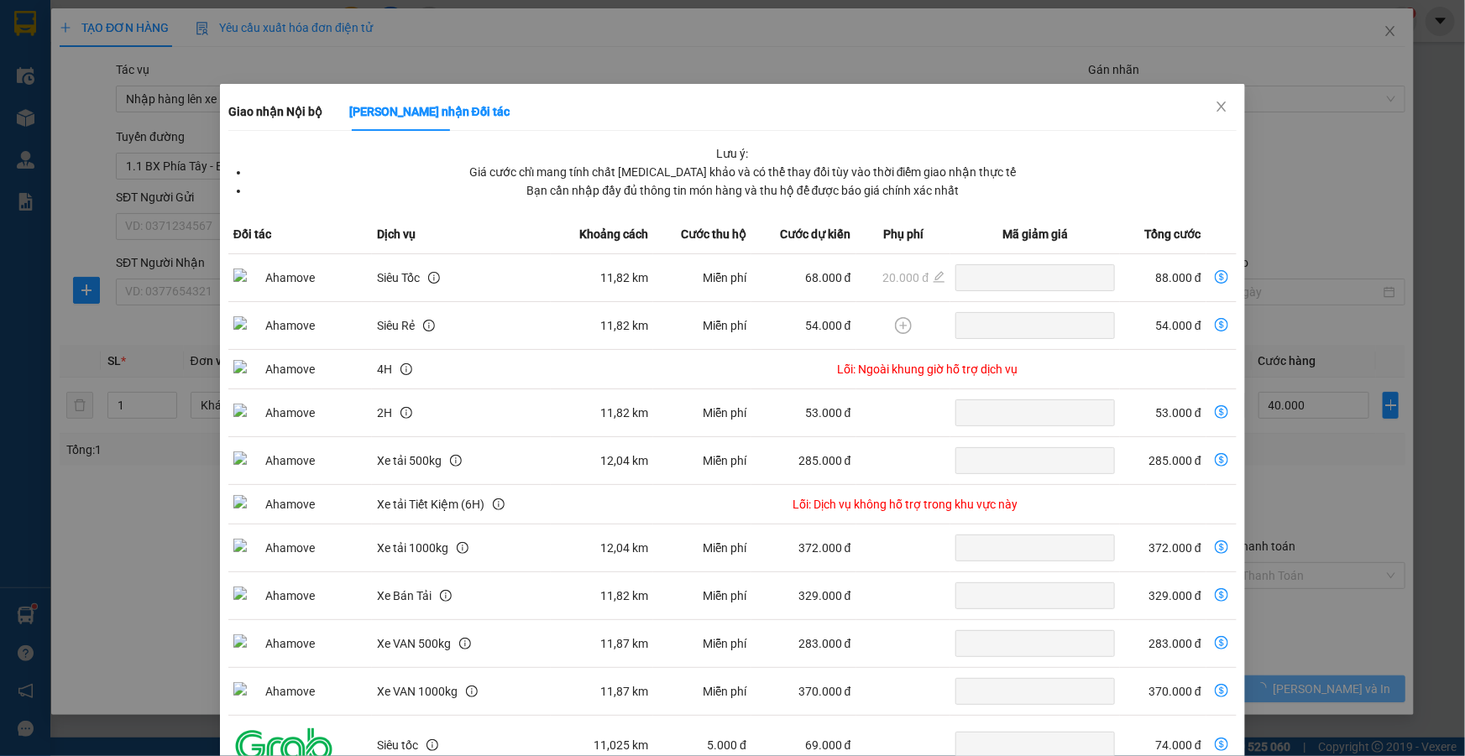
click at [1215, 272] on icon "dollar-circle" at bounding box center [1221, 276] width 13 height 13
type input "128.000"
type input "88.000"
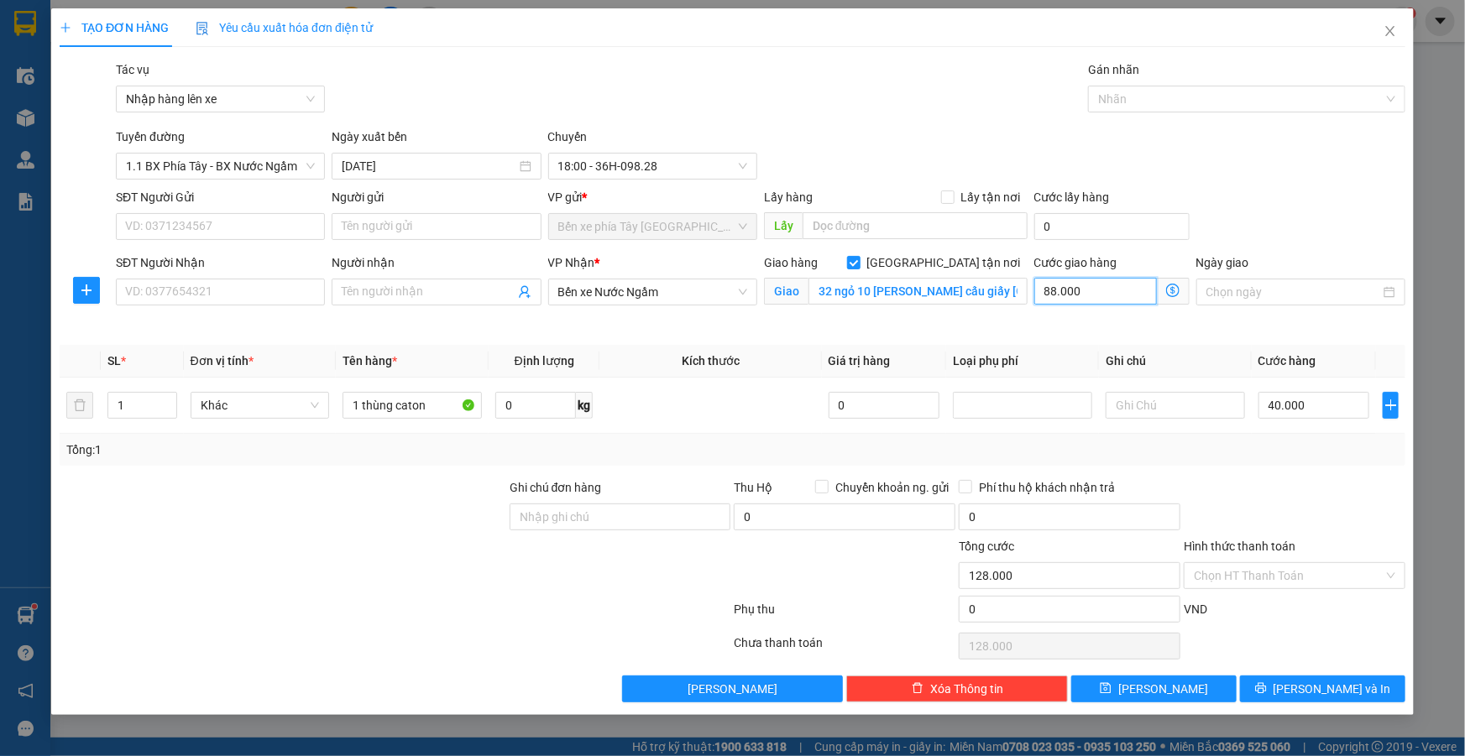
click at [1099, 286] on input "88.000" at bounding box center [1095, 291] width 123 height 27
type input "40.009"
type input "9"
type input "40.090"
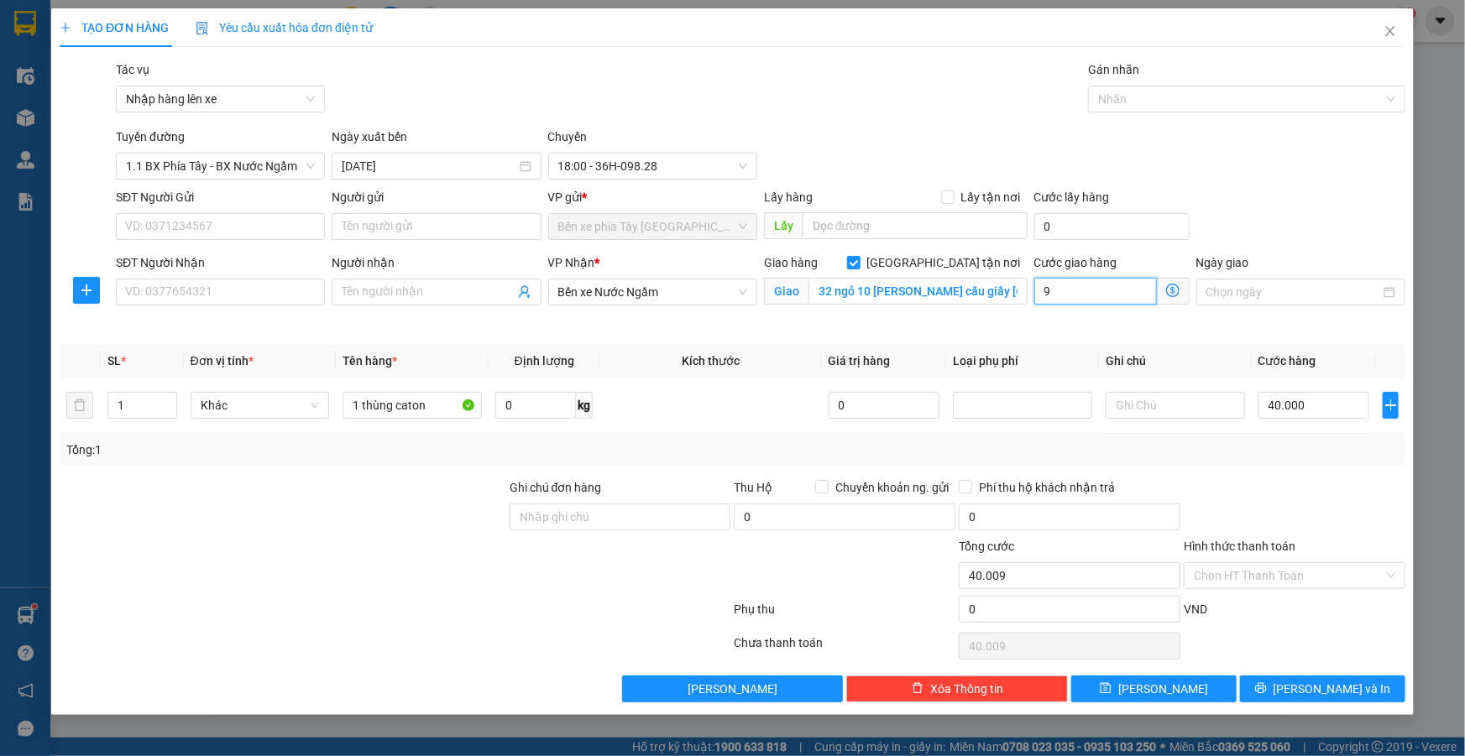
type input "40.090"
type input "90"
type input "40.900"
type input "900"
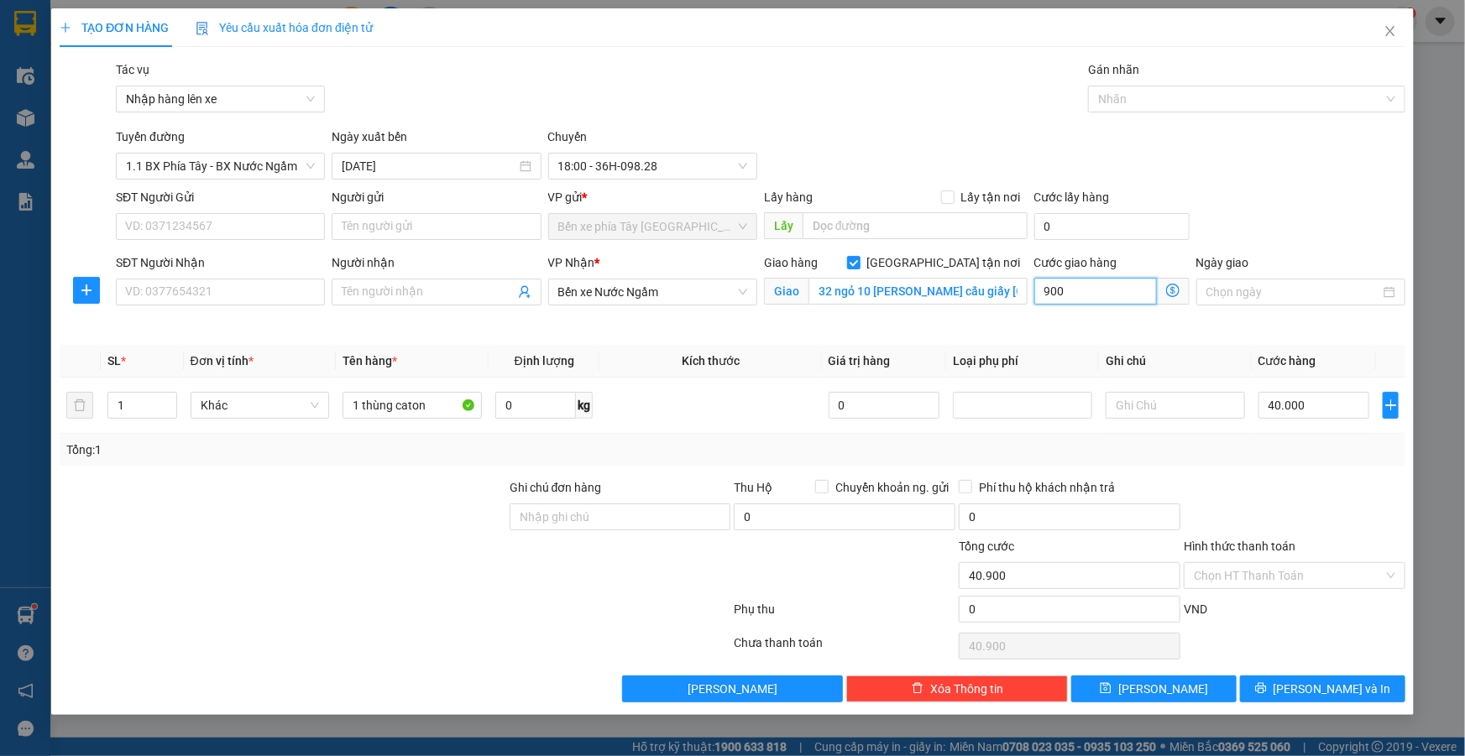
type input "49.000"
type input "9.000"
type input "130.000"
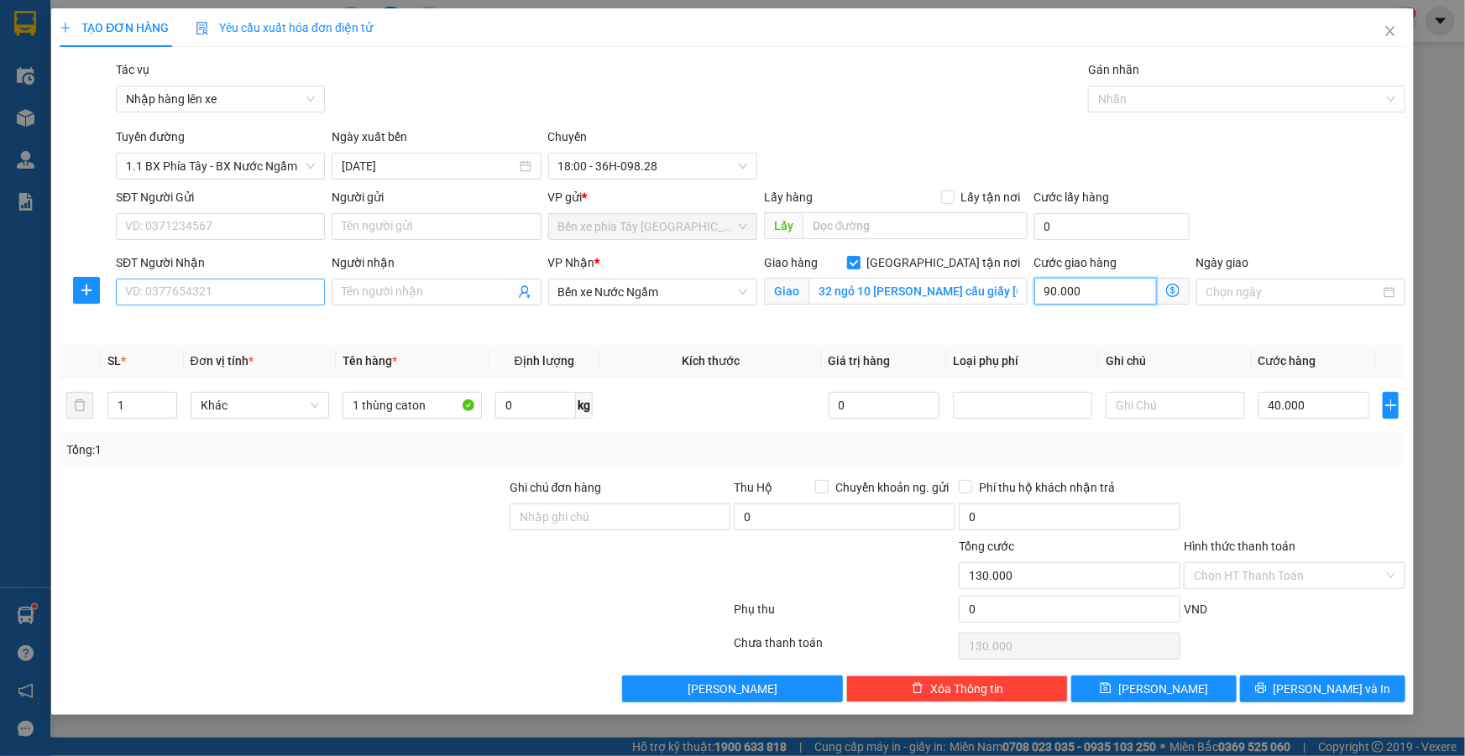
type input "90.000"
click at [217, 298] on input "SĐT Người Nhận" at bounding box center [220, 292] width 209 height 27
click at [1171, 294] on icon "dollar-circle" at bounding box center [1172, 290] width 13 height 13
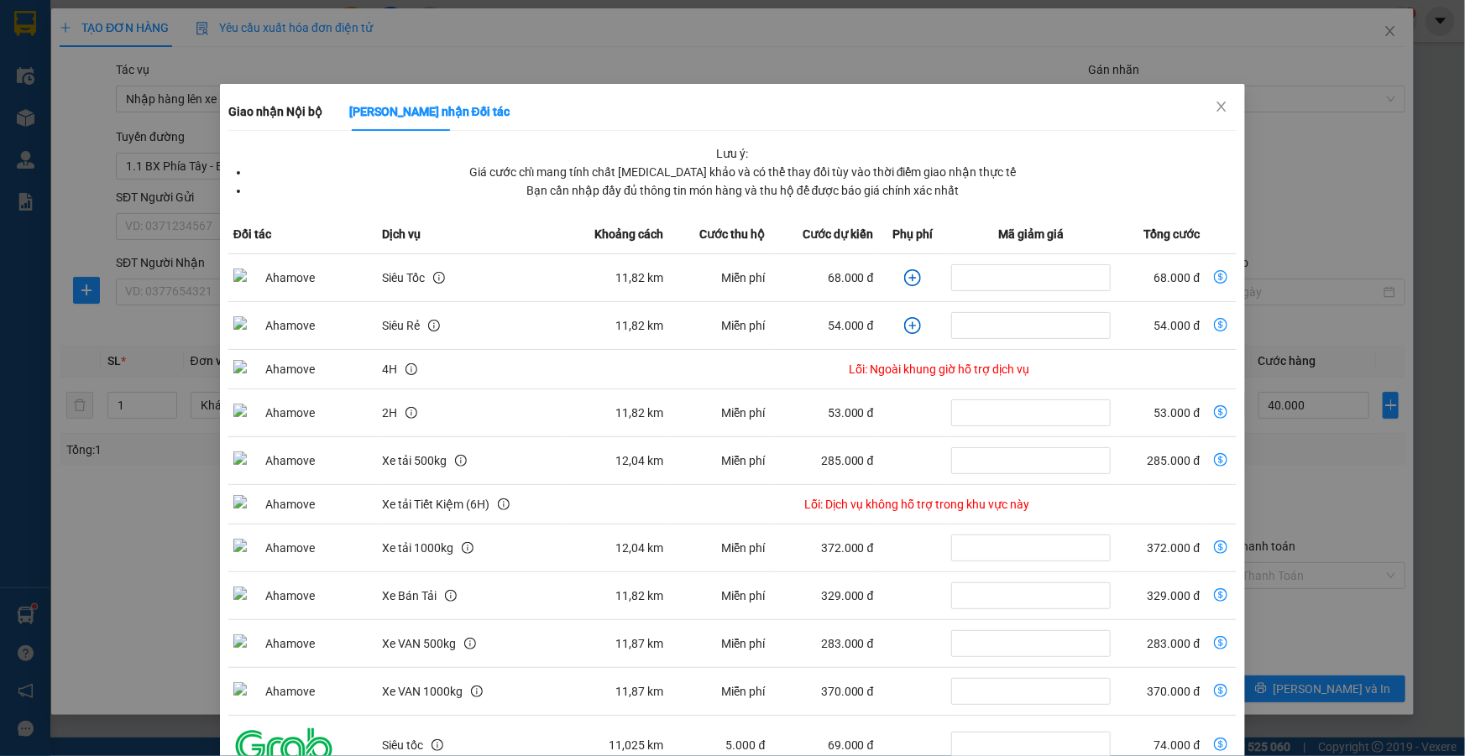
click at [905, 270] on icon "plus-circle" at bounding box center [912, 277] width 17 height 17
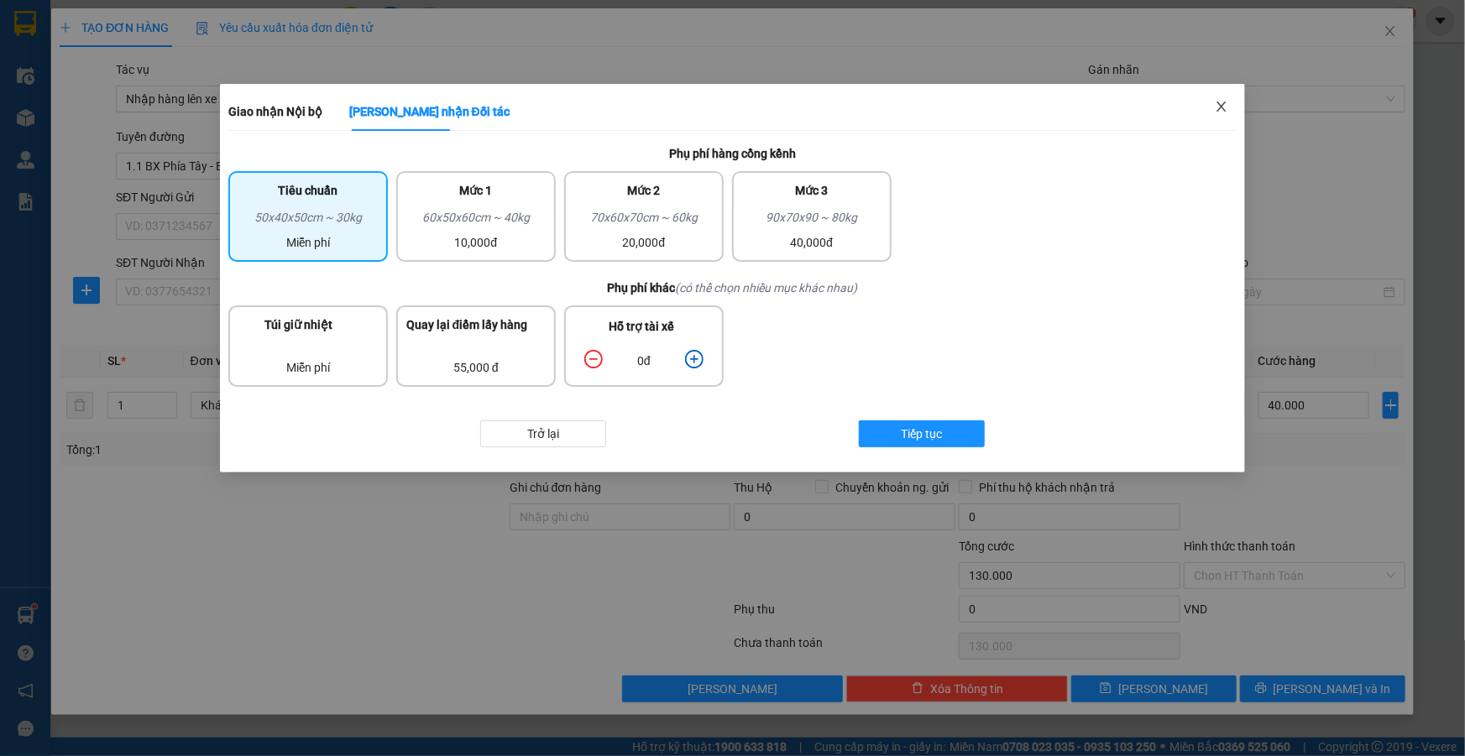
click at [1223, 102] on icon "close" at bounding box center [1221, 106] width 13 height 13
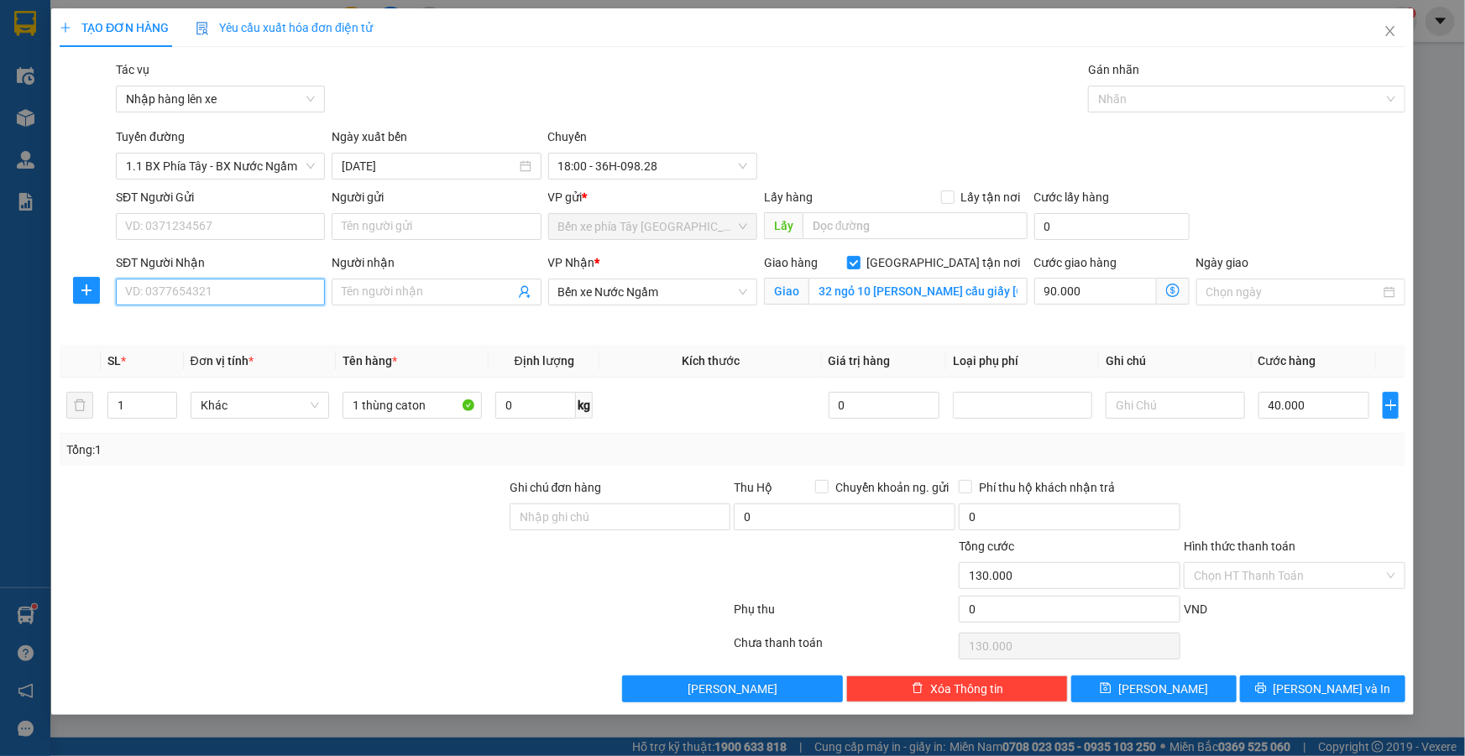
click at [254, 294] on input "SĐT Người Nhận" at bounding box center [220, 292] width 209 height 27
type input "0985381338"
click at [365, 287] on input "Người nhận" at bounding box center [428, 292] width 172 height 18
type input "c tuyền 0964727227"
click at [301, 222] on input "SĐT Người Gửi" at bounding box center [220, 226] width 209 height 27
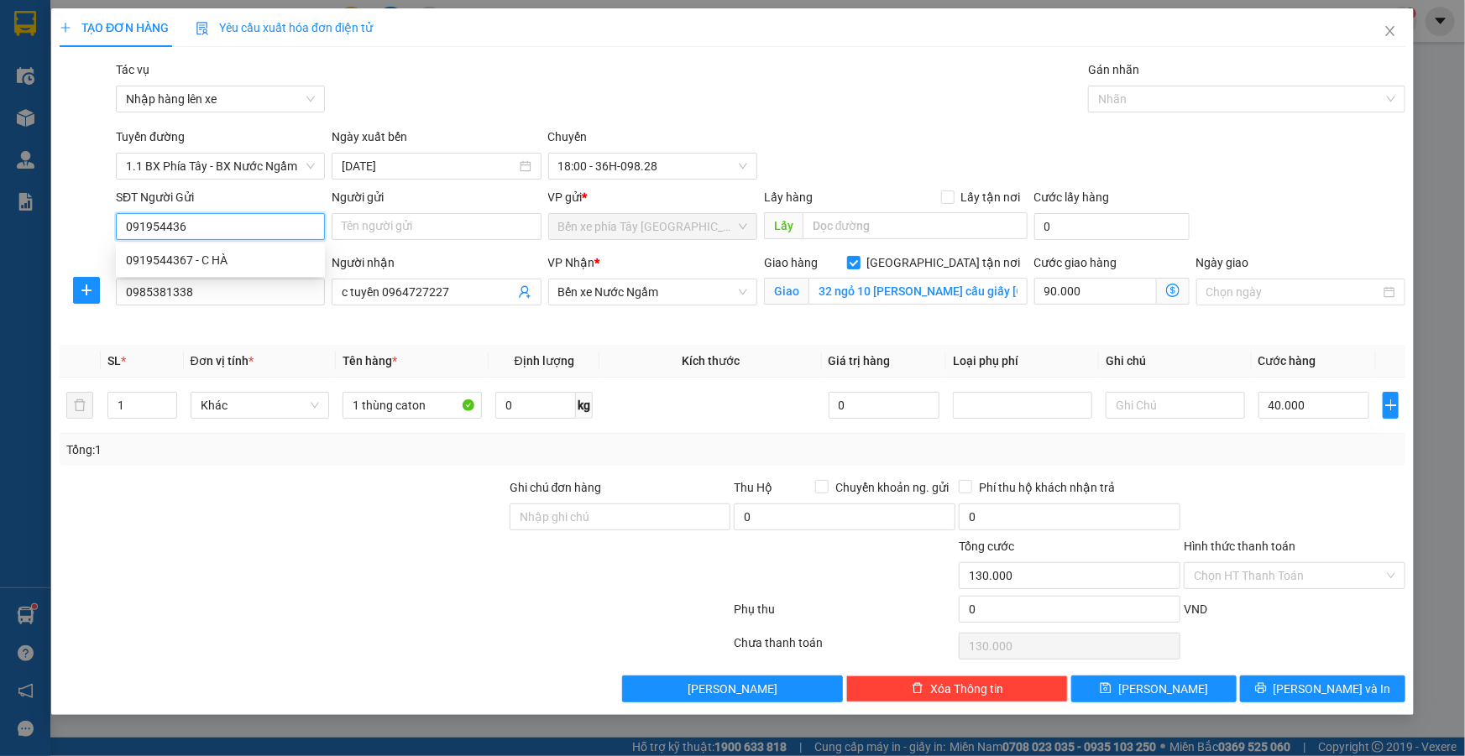
type input "0919544367"
click at [164, 259] on div "0919544367 - C HÀ" at bounding box center [220, 260] width 189 height 18
type input "C HÀ"
type input "0919544367"
click at [373, 159] on input "13/08/2025" at bounding box center [429, 166] width 174 height 18
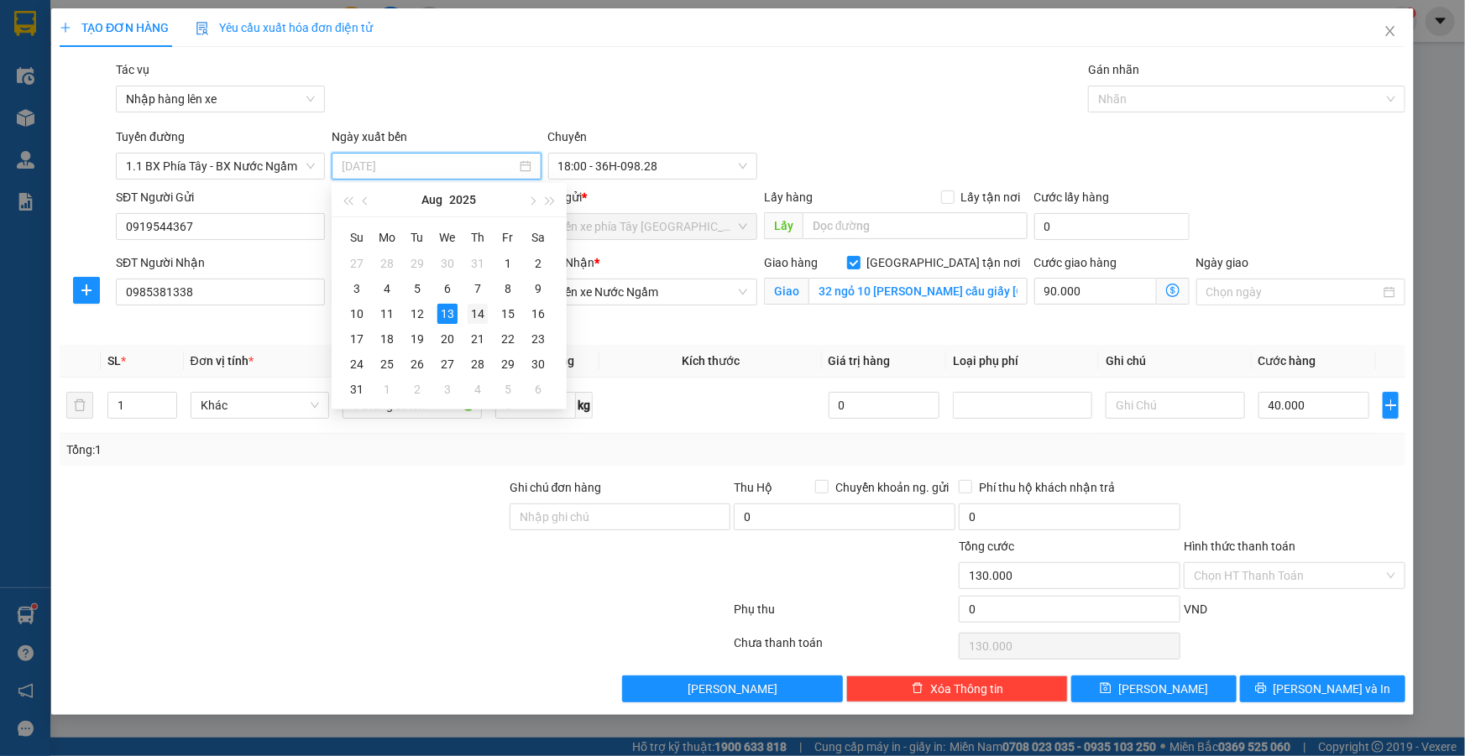
click at [483, 313] on div "14" at bounding box center [478, 314] width 20 height 20
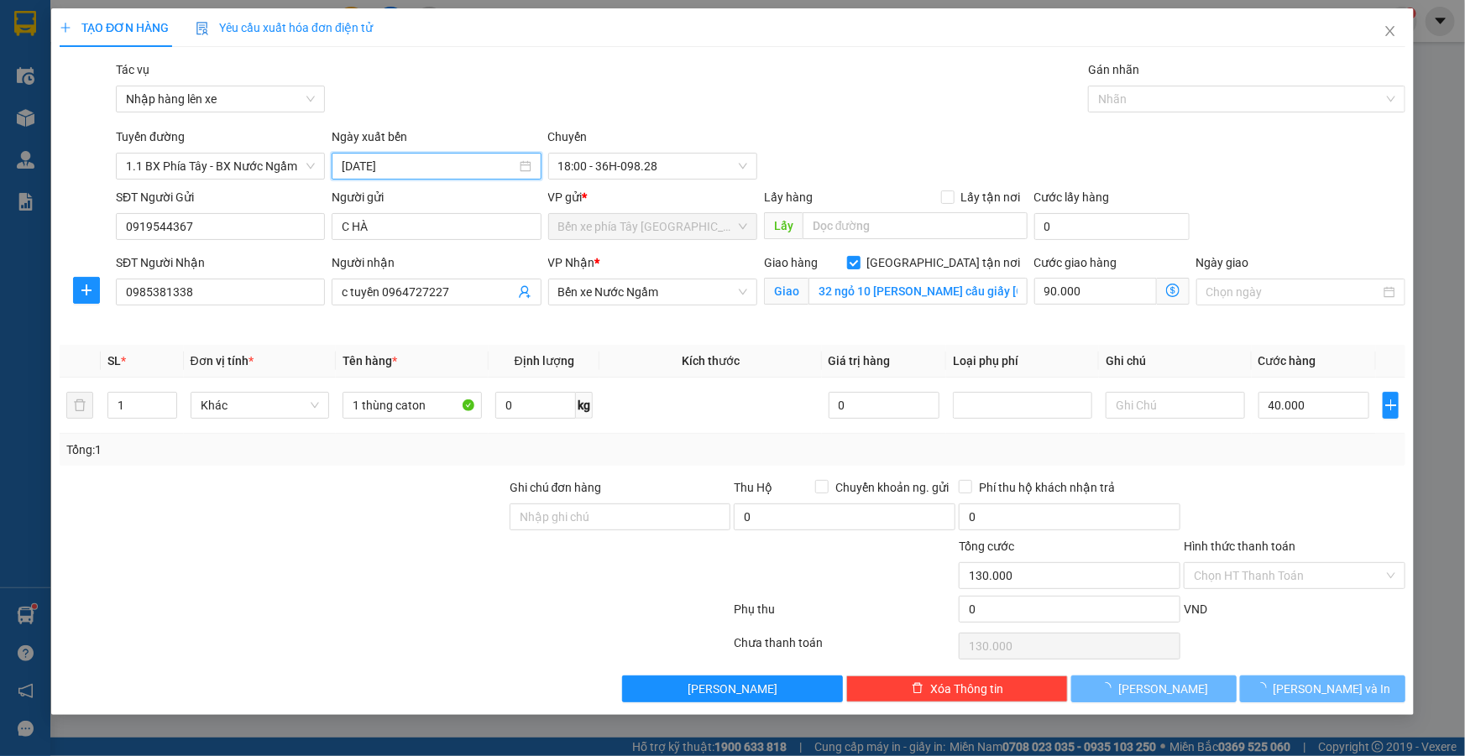
type input "14/08/2025"
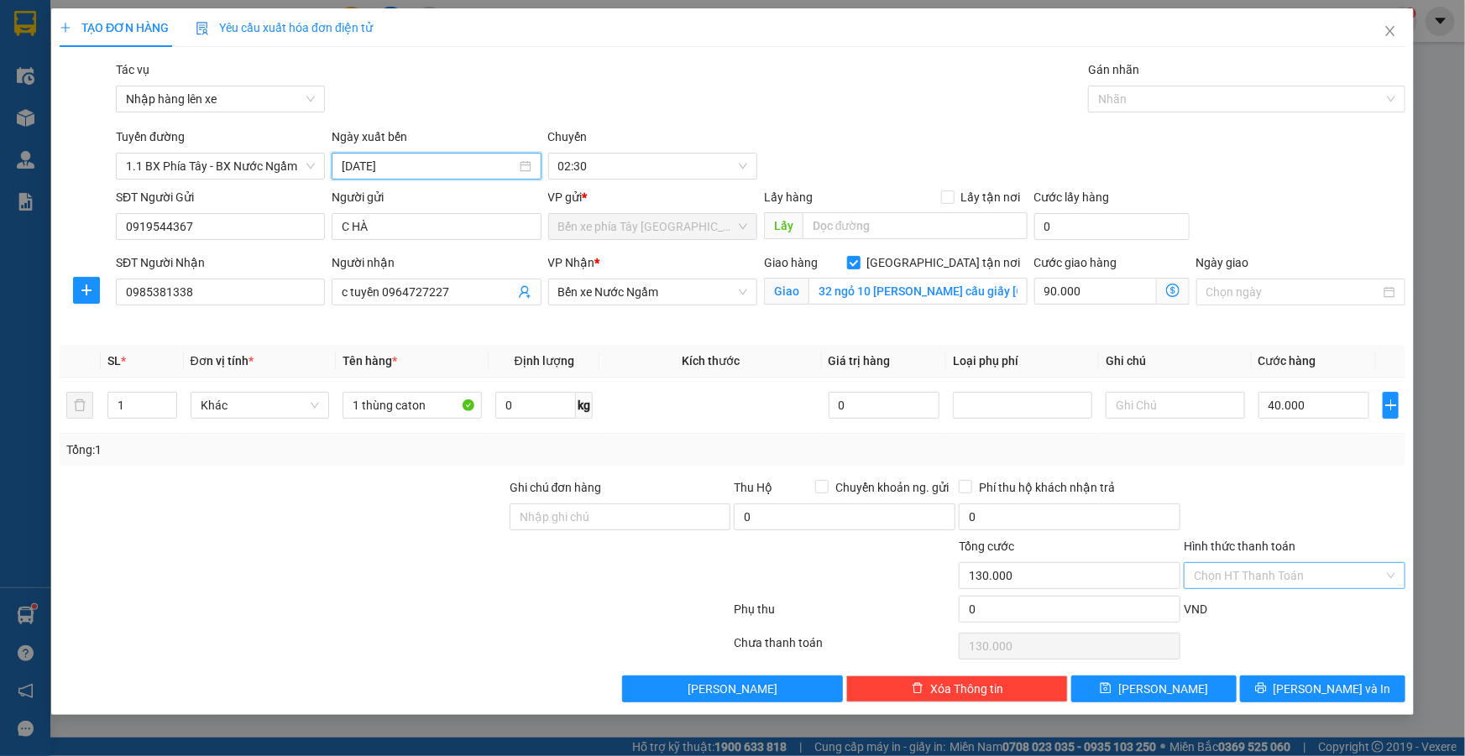
click at [1242, 579] on input "Hình thức thanh toán" at bounding box center [1289, 575] width 190 height 25
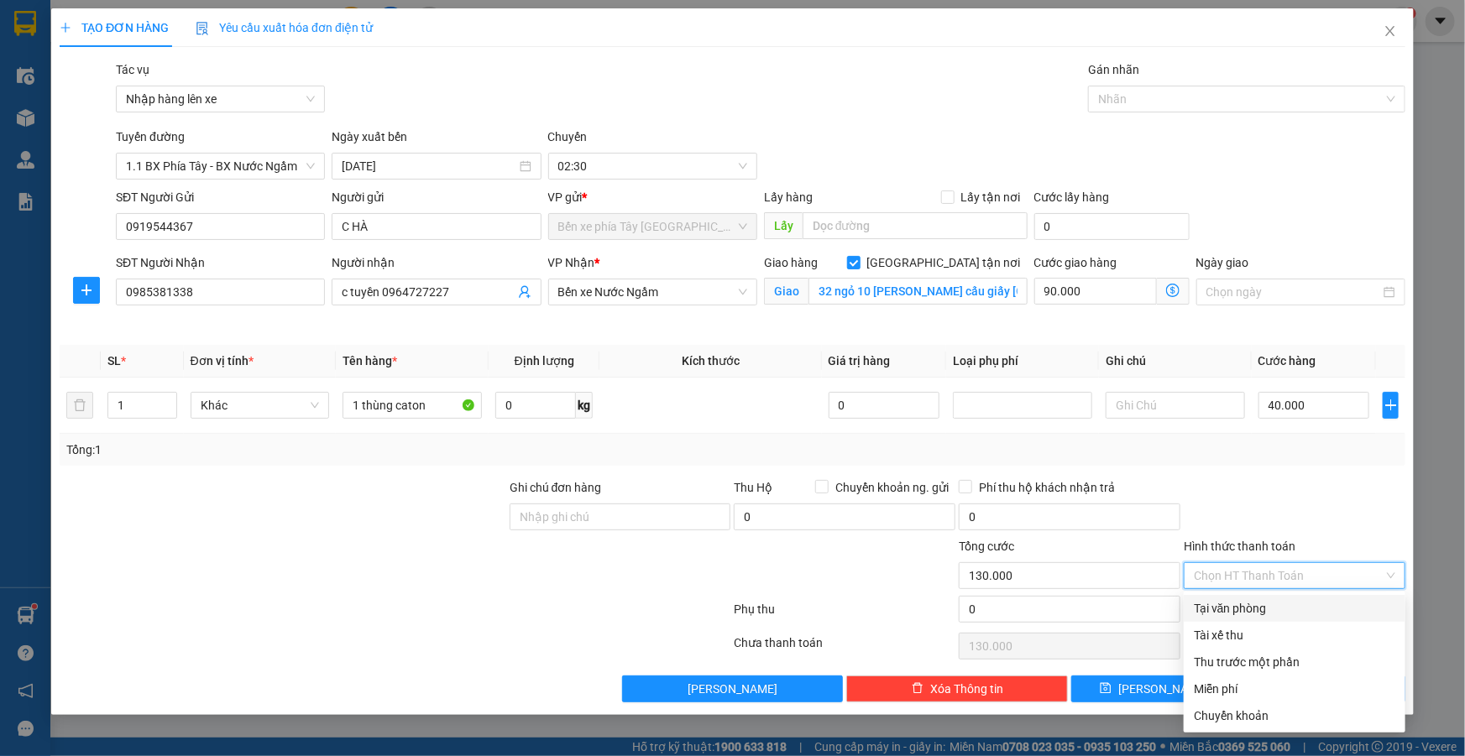
click at [1246, 615] on div "Tại văn phòng" at bounding box center [1294, 608] width 201 height 18
type input "0"
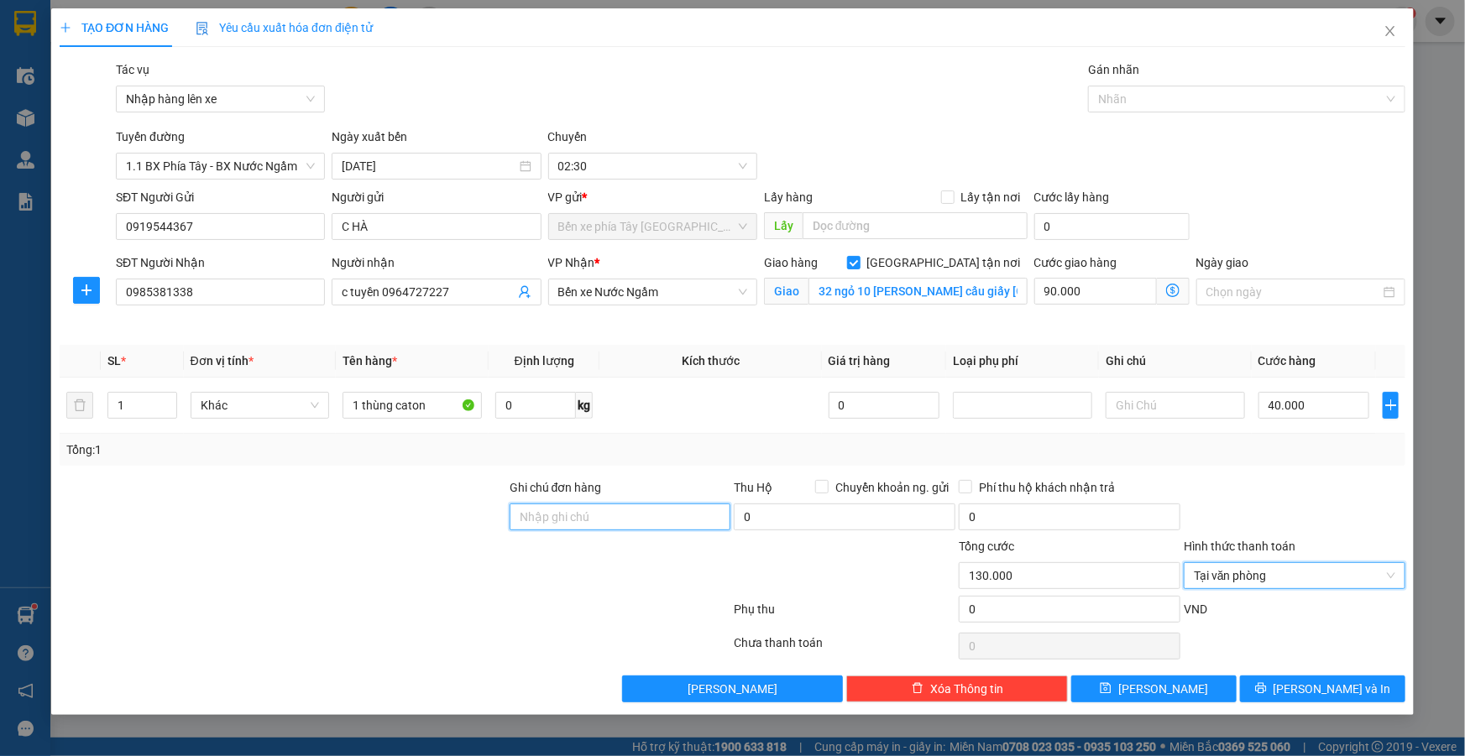
click at [640, 518] on input "Ghi chú đơn hàng" at bounding box center [621, 517] width 222 height 27
type input "GỬI TT"
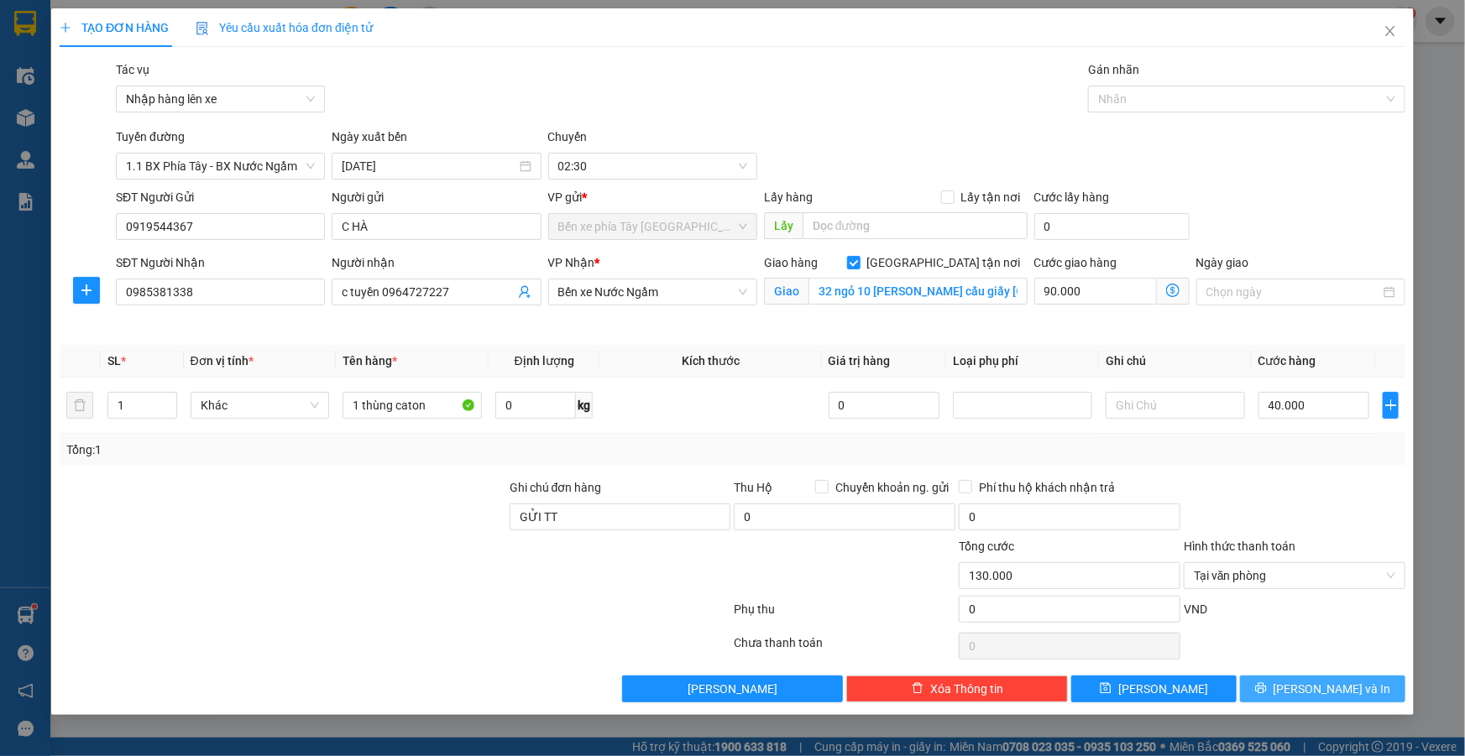
click at [1324, 690] on span "Lưu và In" at bounding box center [1333, 689] width 118 height 18
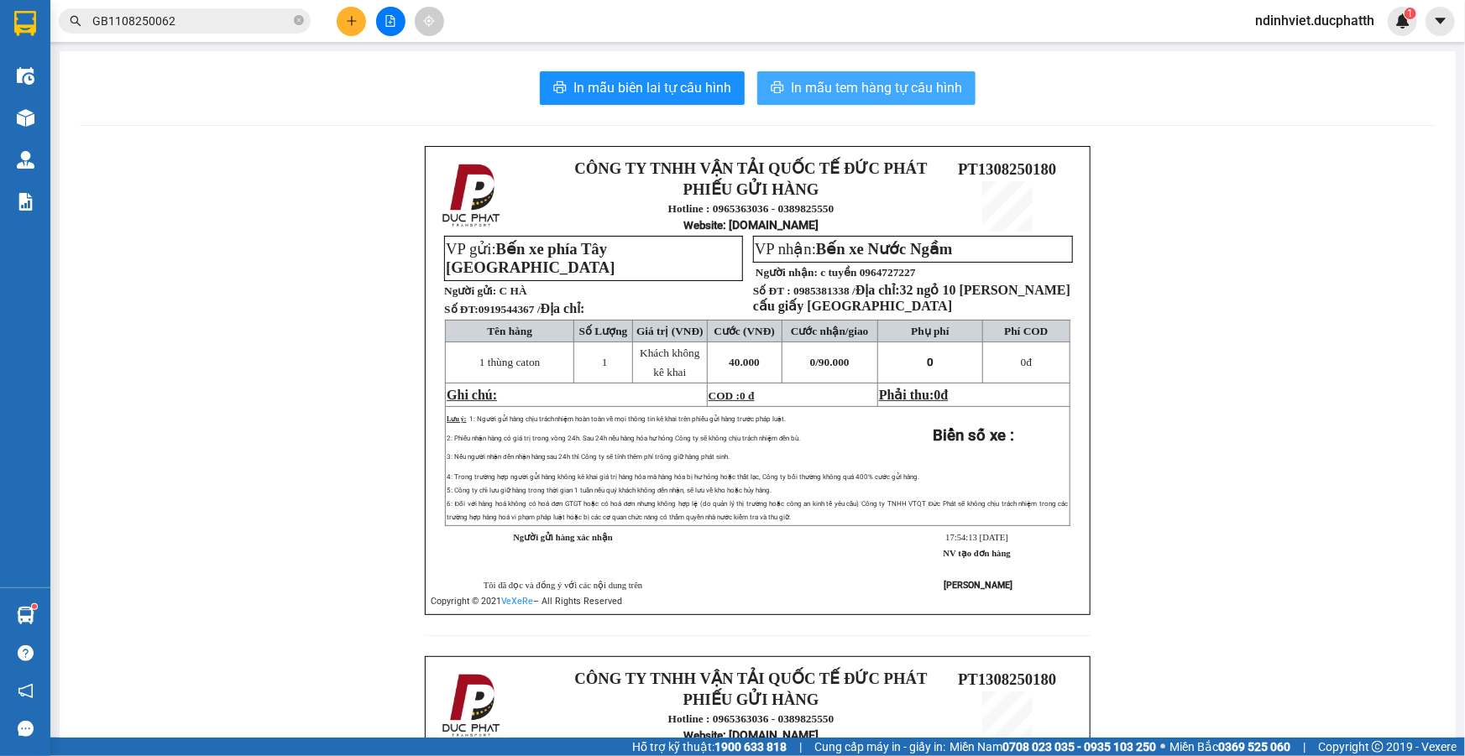
click at [918, 87] on span "In mẫu tem hàng tự cấu hình" at bounding box center [876, 87] width 171 height 21
click at [1093, 620] on div "CÔNG TY TNHH VẬN TẢI QUỐC TẾ ĐỨC PHÁT PHIẾU GỬI HÀNG Hotline : 0965363036 - 038…" at bounding box center [758, 656] width 1356 height 1021
click at [864, 100] on button "In mẫu tem hàng tự cấu hình" at bounding box center [866, 88] width 218 height 34
click at [385, 27] on button at bounding box center [390, 21] width 29 height 29
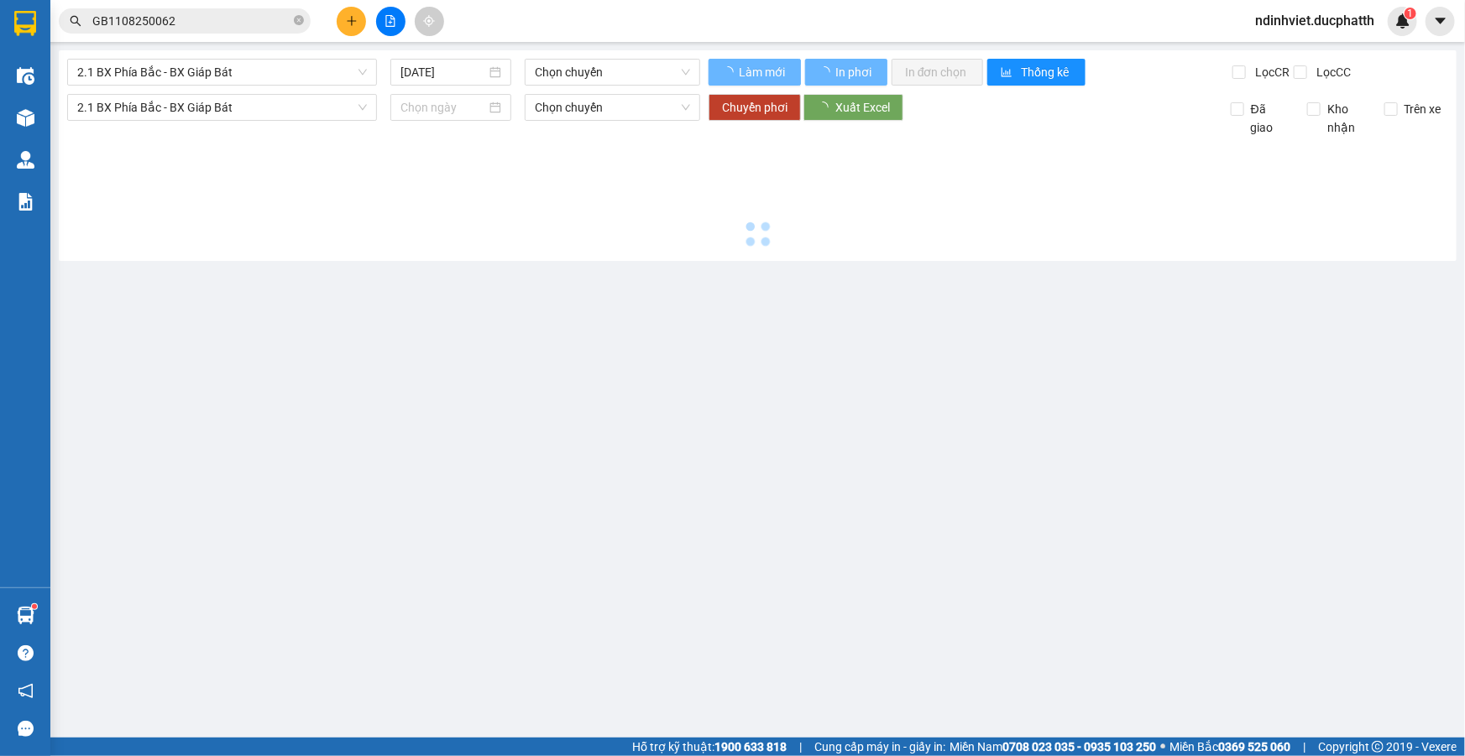
type input "13/08/2025"
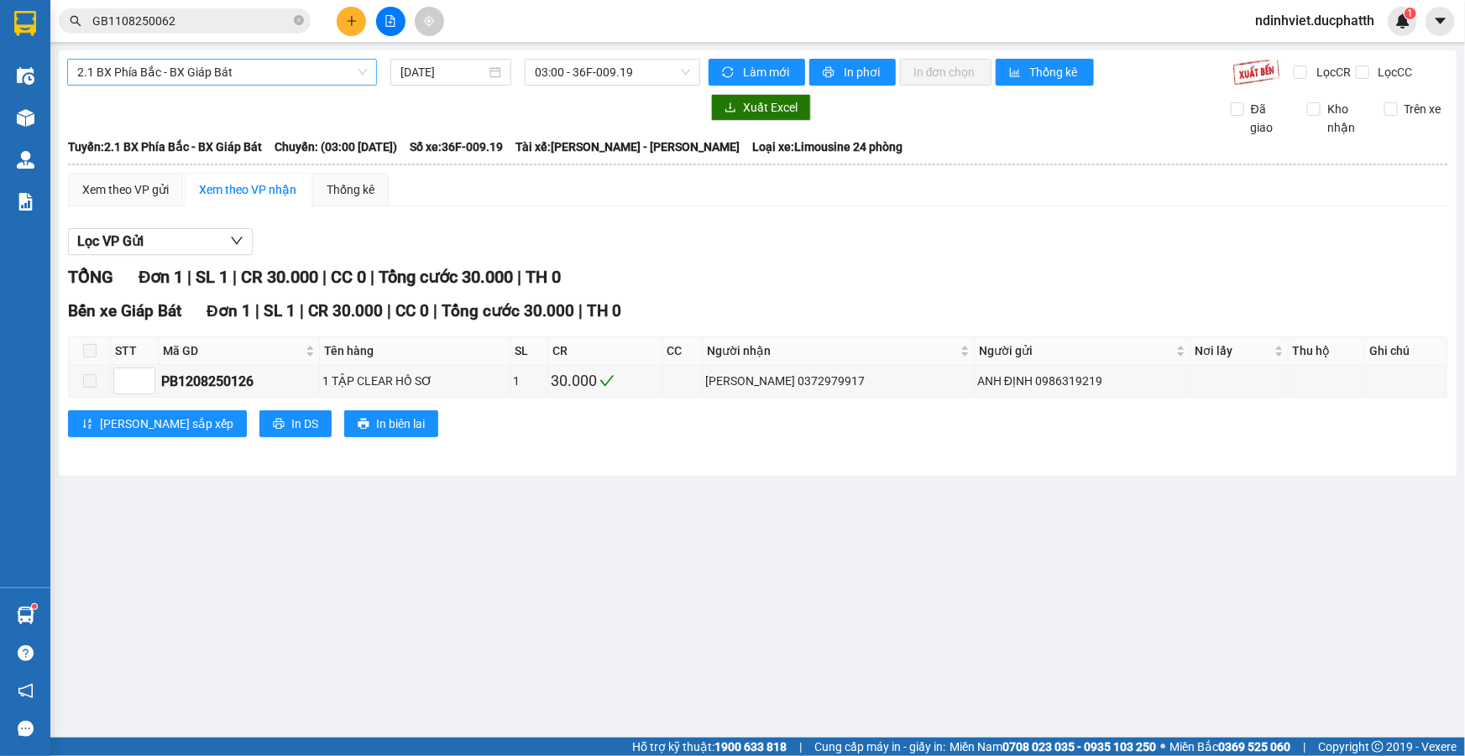
click at [302, 67] on span "2.1 BX Phía Bắc - BX Giáp Bát" at bounding box center [222, 72] width 290 height 25
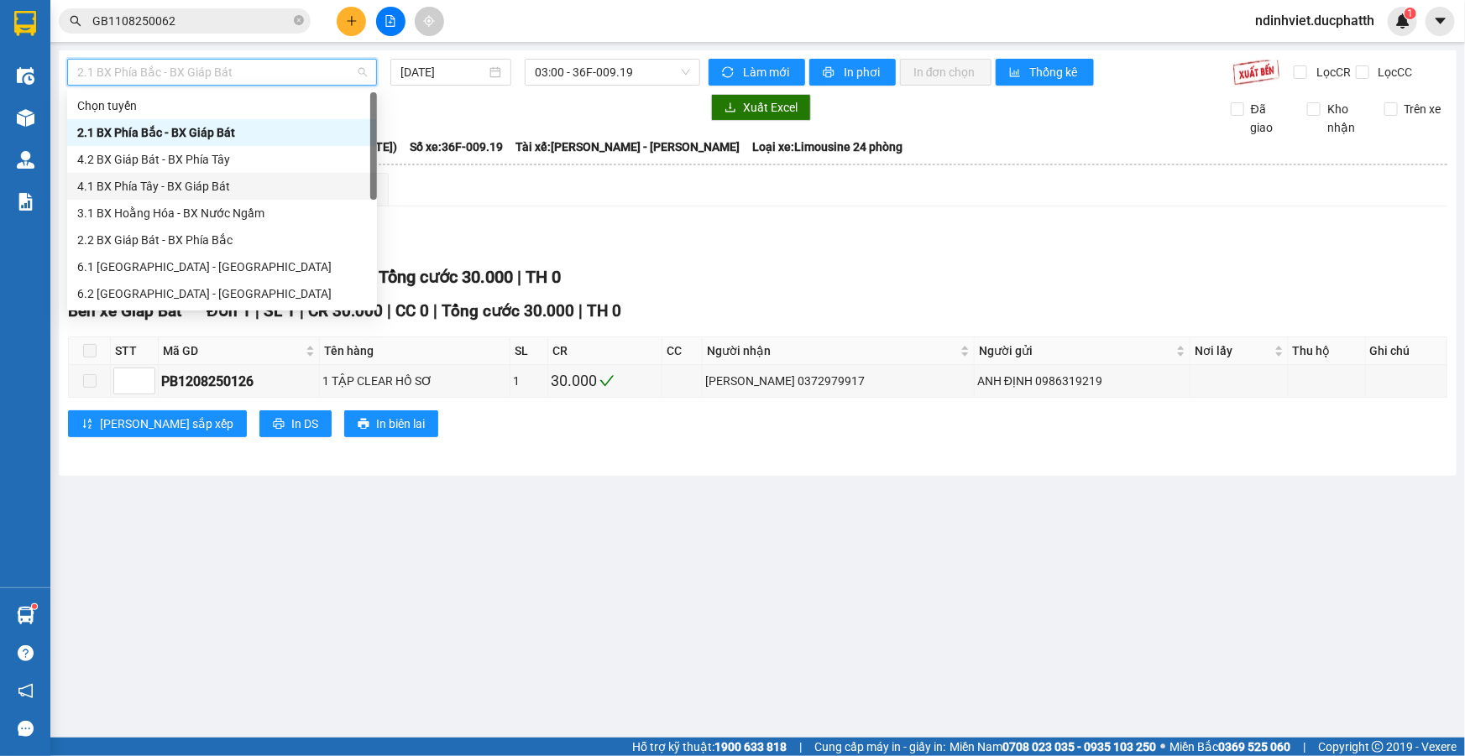
scroll to position [134, 0]
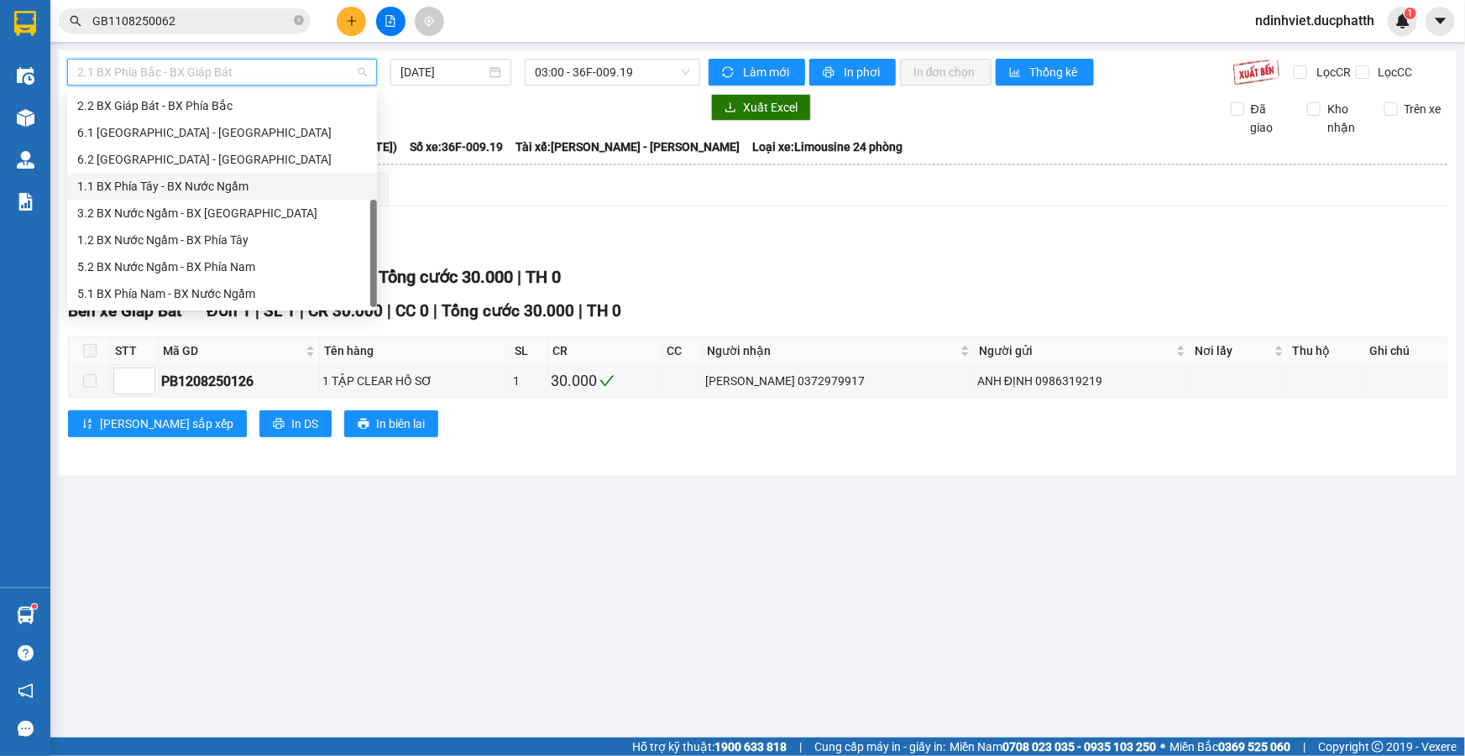
click at [217, 190] on div "1.1 BX Phía Tây - BX Nước Ngầm" at bounding box center [222, 186] width 290 height 18
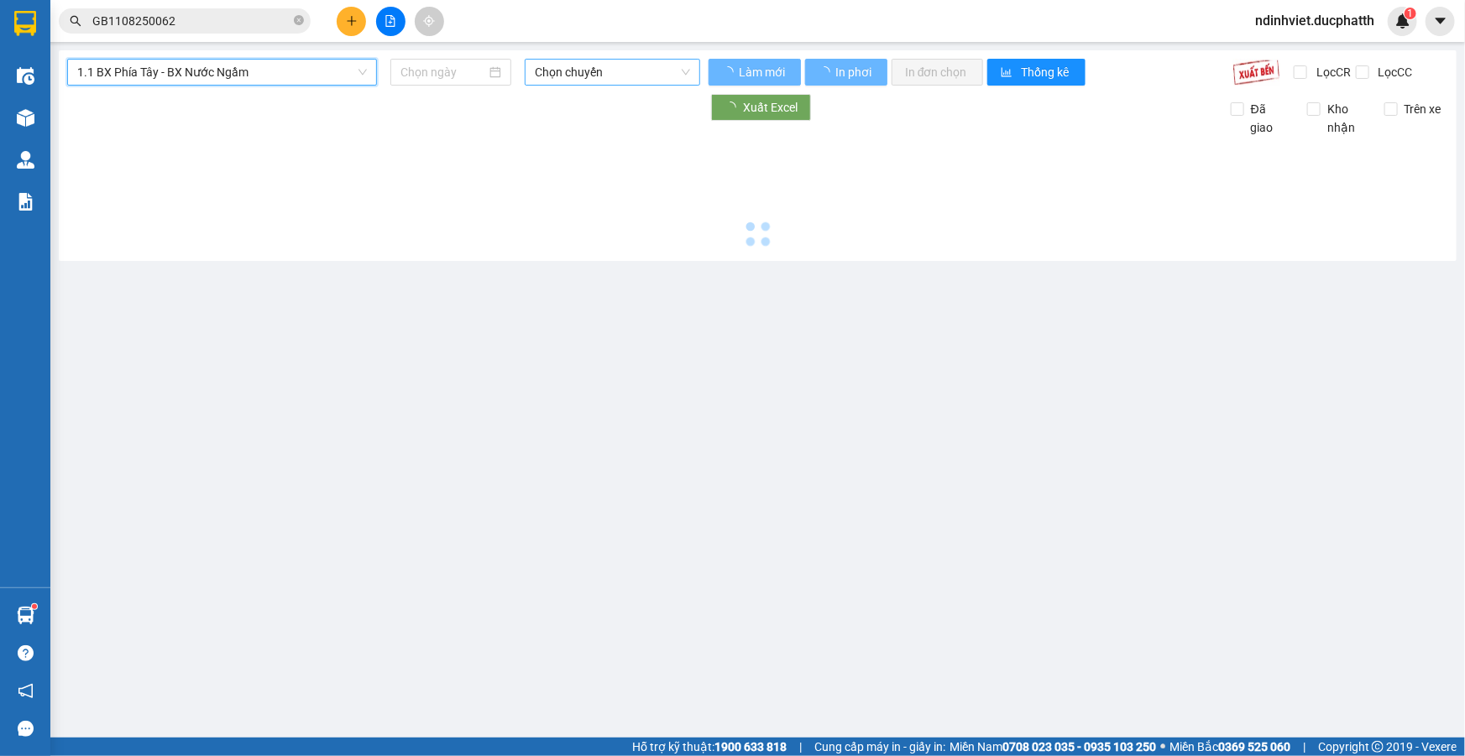
type input "13/08/2025"
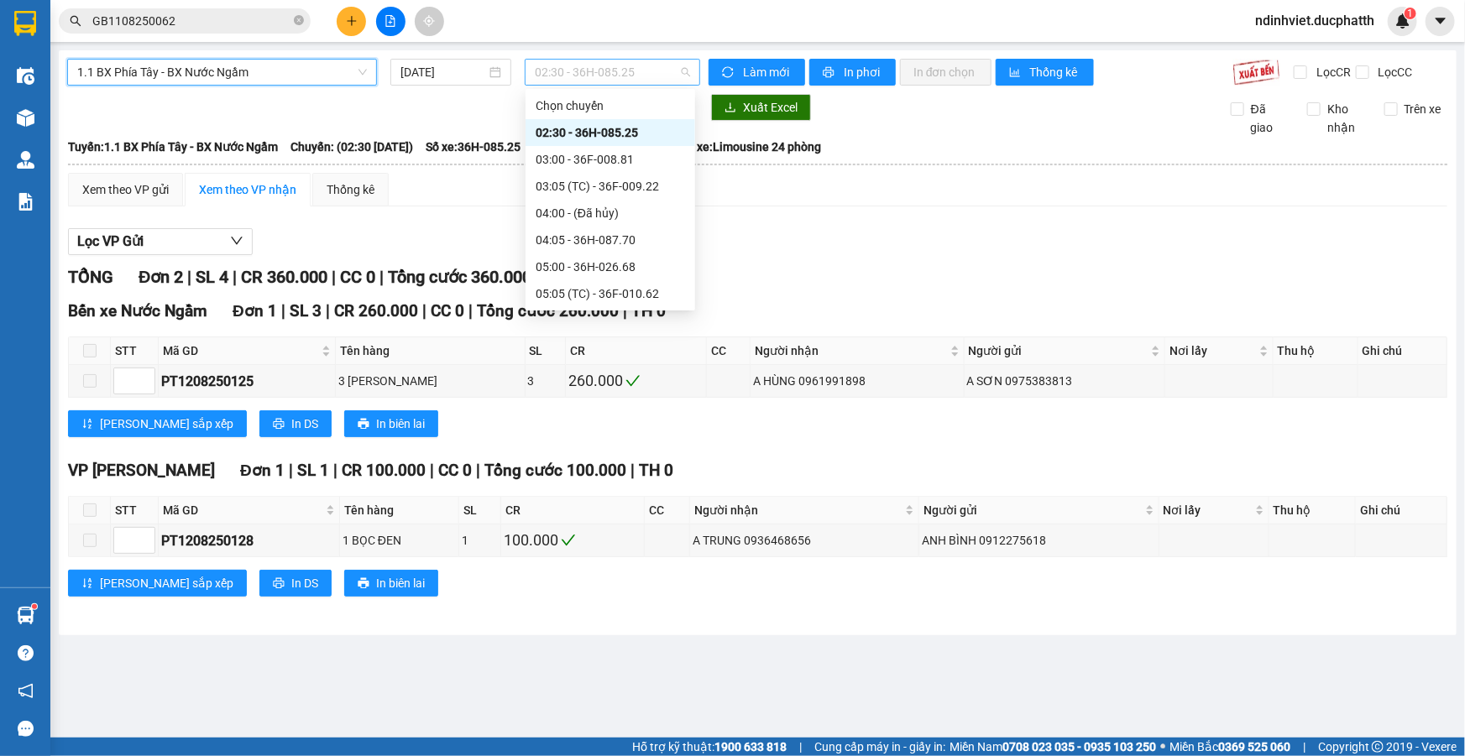
click at [651, 73] on span "02:30 - 36H-085.25" at bounding box center [612, 72] width 155 height 25
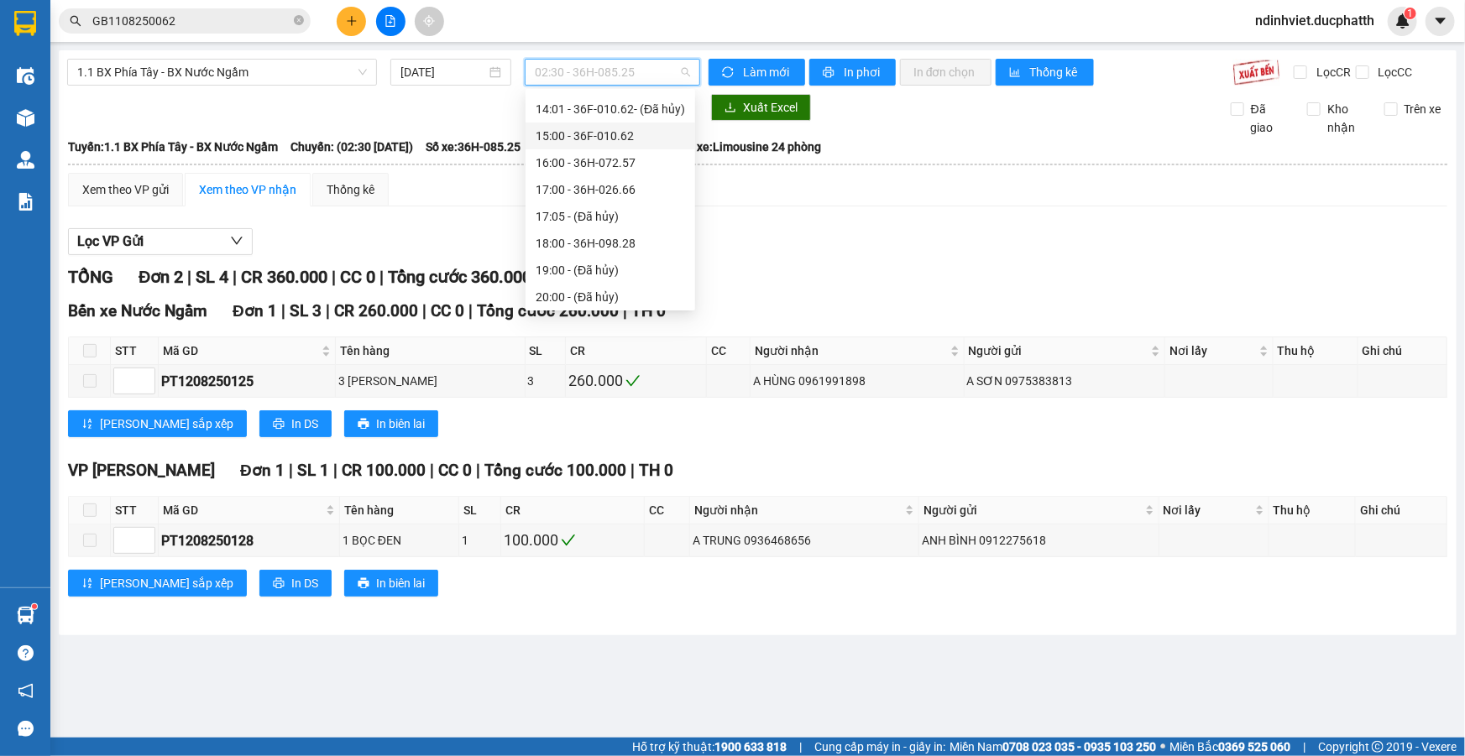
scroll to position [537, 0]
click at [563, 235] on div "18:00 - 36H-098.28" at bounding box center [610, 240] width 149 height 18
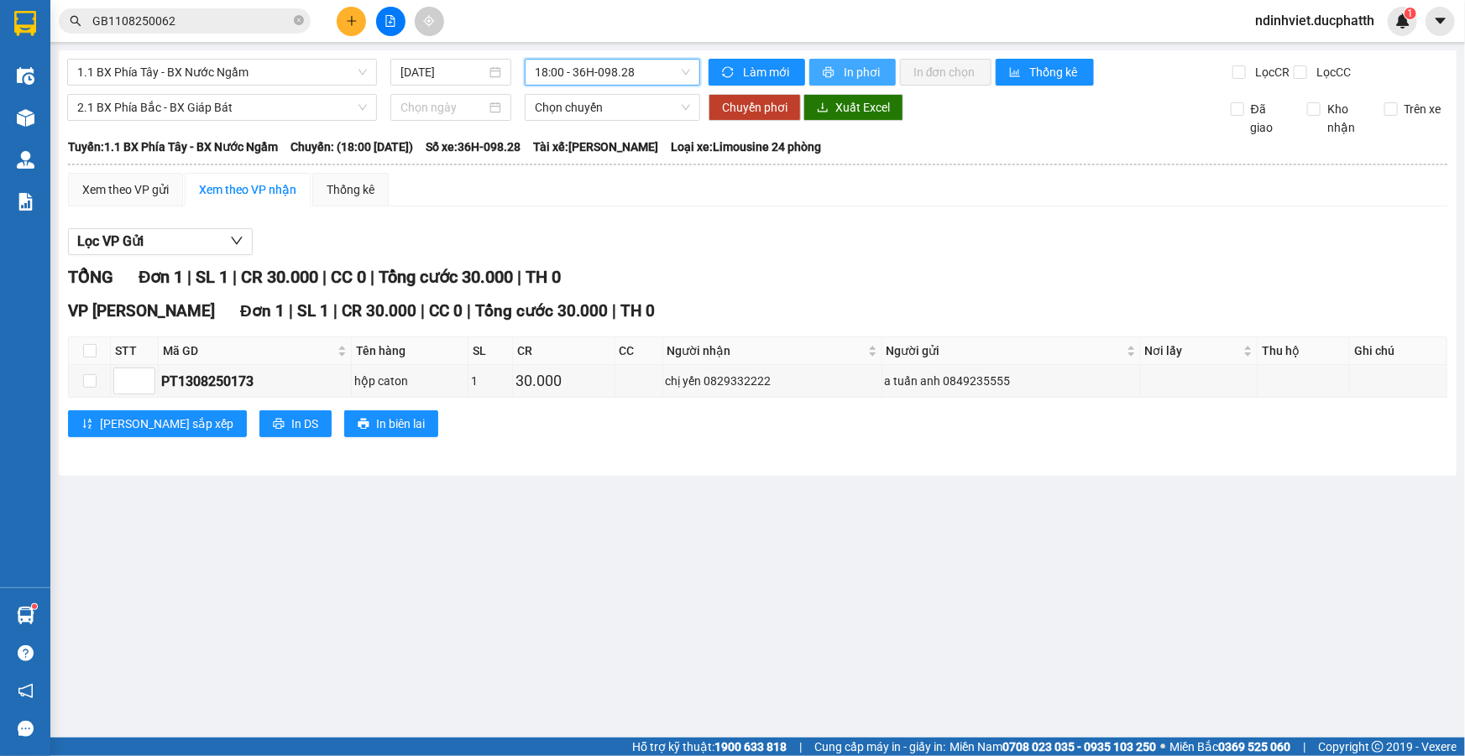
click at [845, 69] on span "In phơi" at bounding box center [863, 72] width 39 height 18
click at [354, 15] on icon "plus" at bounding box center [352, 21] width 12 height 12
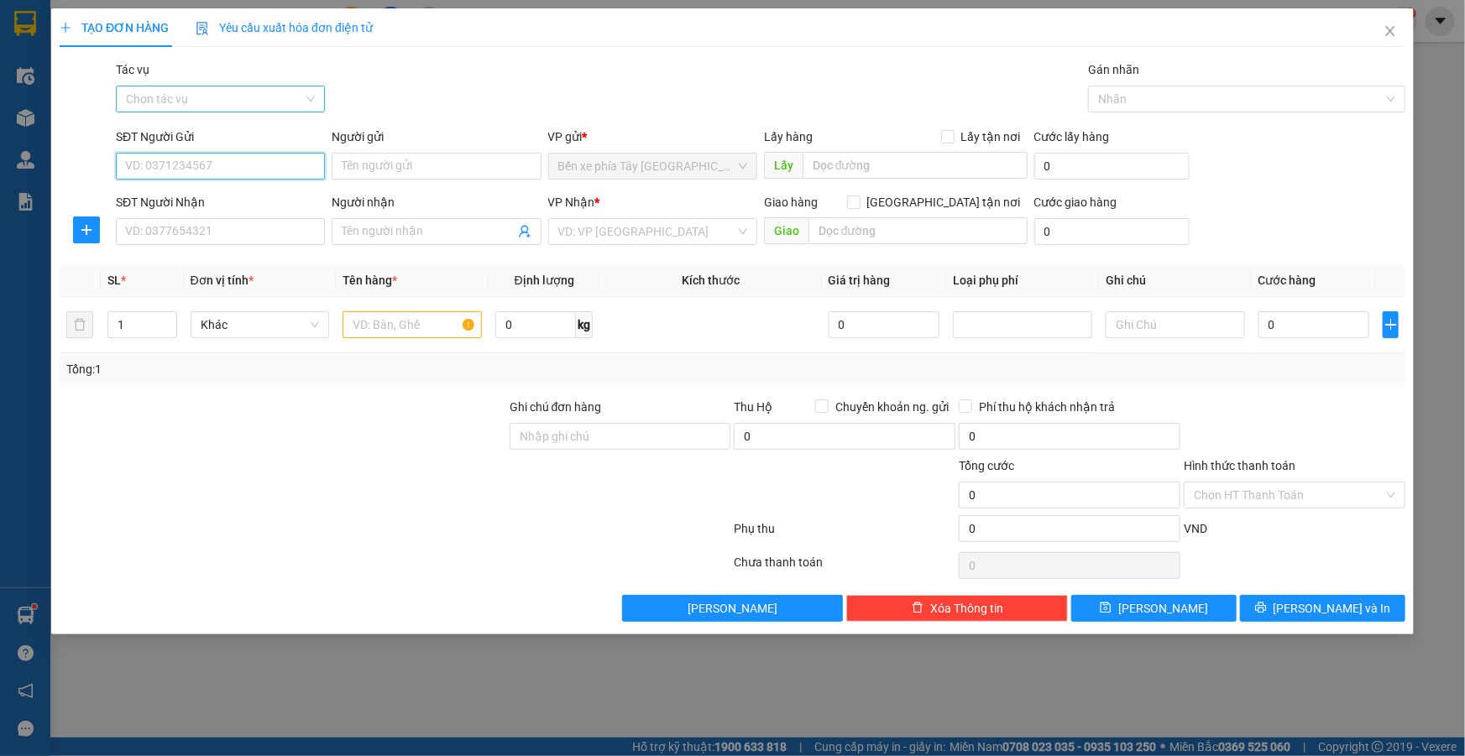
click at [312, 99] on div "Chọn tác vụ" at bounding box center [220, 99] width 209 height 27
click at [240, 137] on div "Nhập hàng lên xe" at bounding box center [220, 132] width 189 height 18
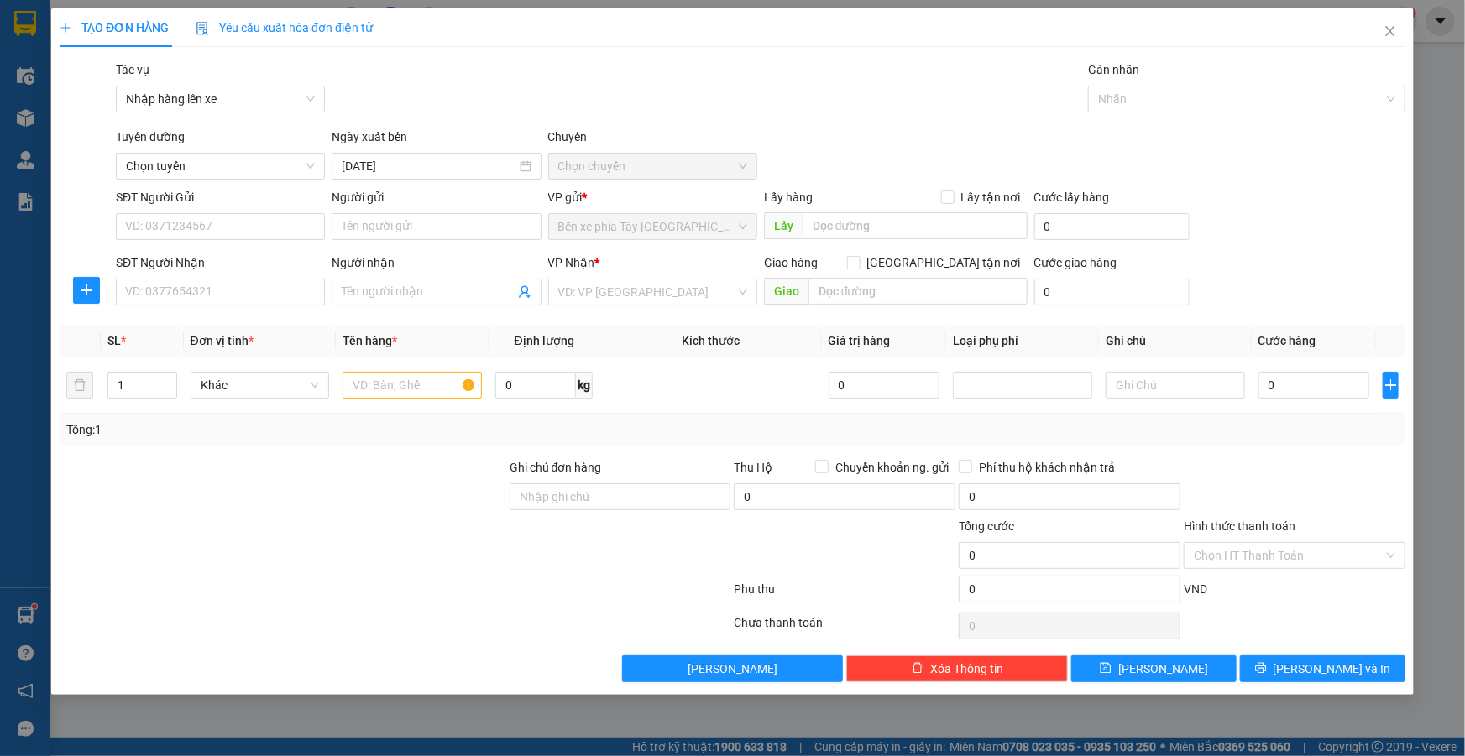
click at [624, 269] on div "VP Nhận *" at bounding box center [652, 263] width 209 height 18
click at [640, 290] on input "search" at bounding box center [646, 292] width 177 height 25
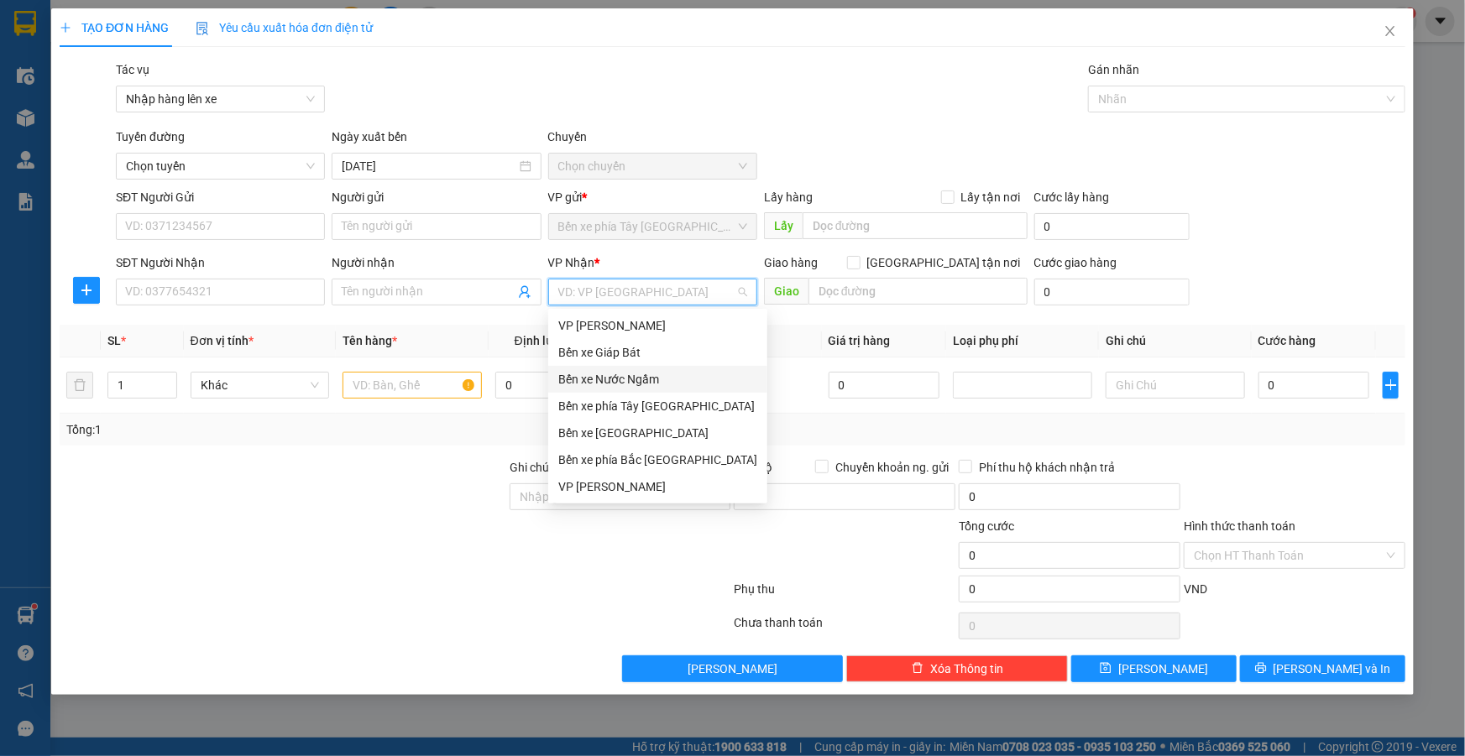
click at [633, 381] on div "Bến xe Nước Ngầm" at bounding box center [657, 379] width 199 height 18
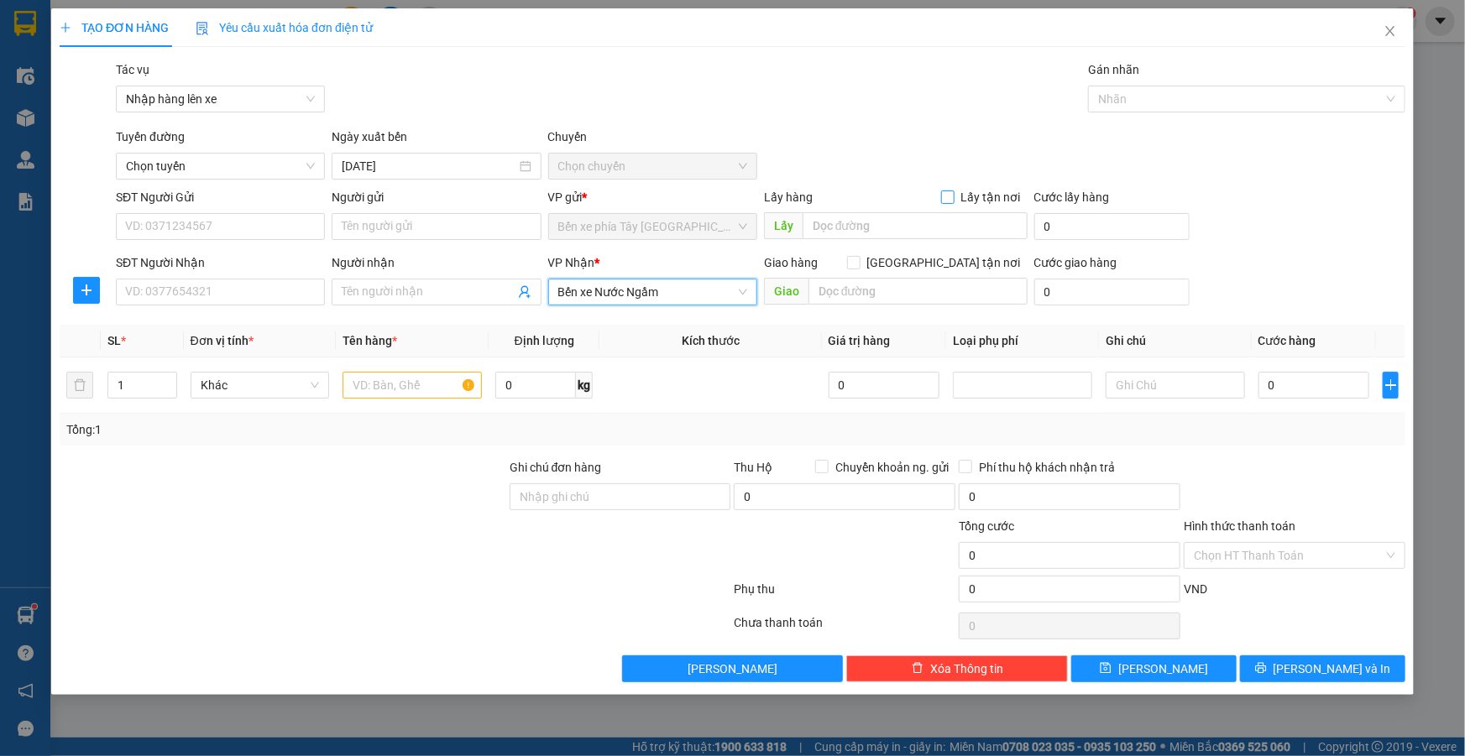
click at [952, 199] on input "Lấy tận nơi" at bounding box center [947, 197] width 12 height 12
checkbox input "true"
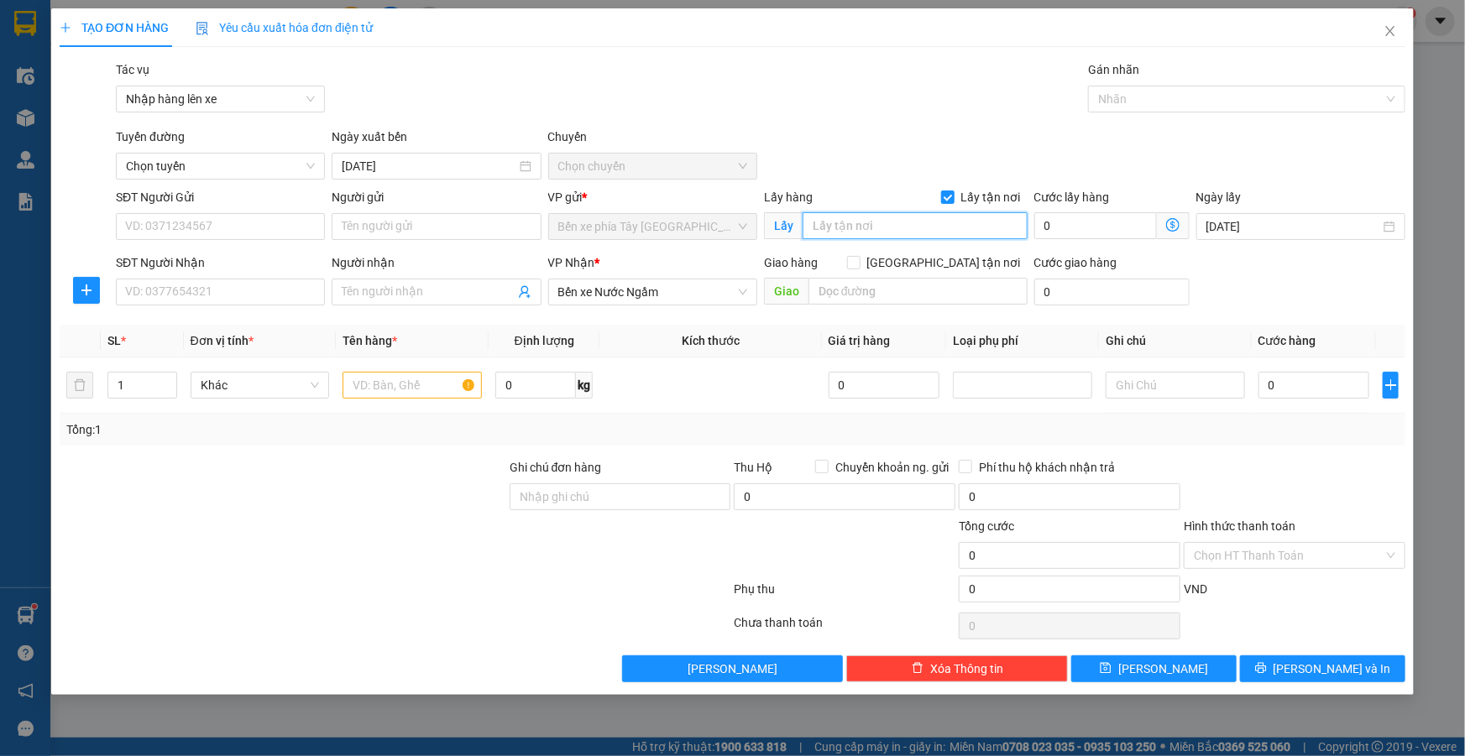
click at [908, 230] on input "text" at bounding box center [915, 225] width 225 height 27
type input "tân triều"
click at [1175, 220] on icon "dollar-circle" at bounding box center [1172, 224] width 13 height 13
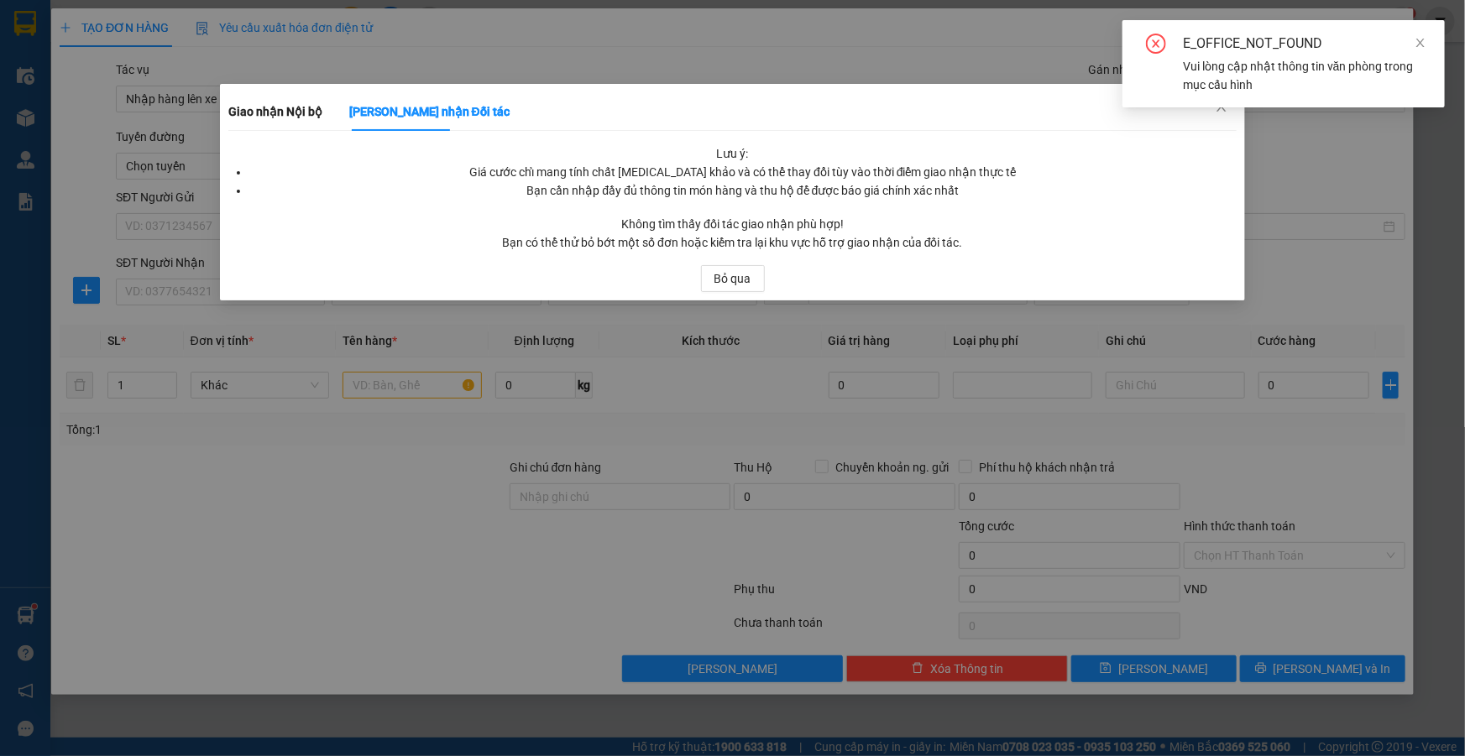
click at [1221, 106] on div "E_OFFICE_NOT_FOUND Vui lòng cập nhật thông tin văn phòng trong mục cấu hình" at bounding box center [1283, 63] width 322 height 87
click at [731, 281] on span "Bỏ qua" at bounding box center [732, 278] width 37 height 18
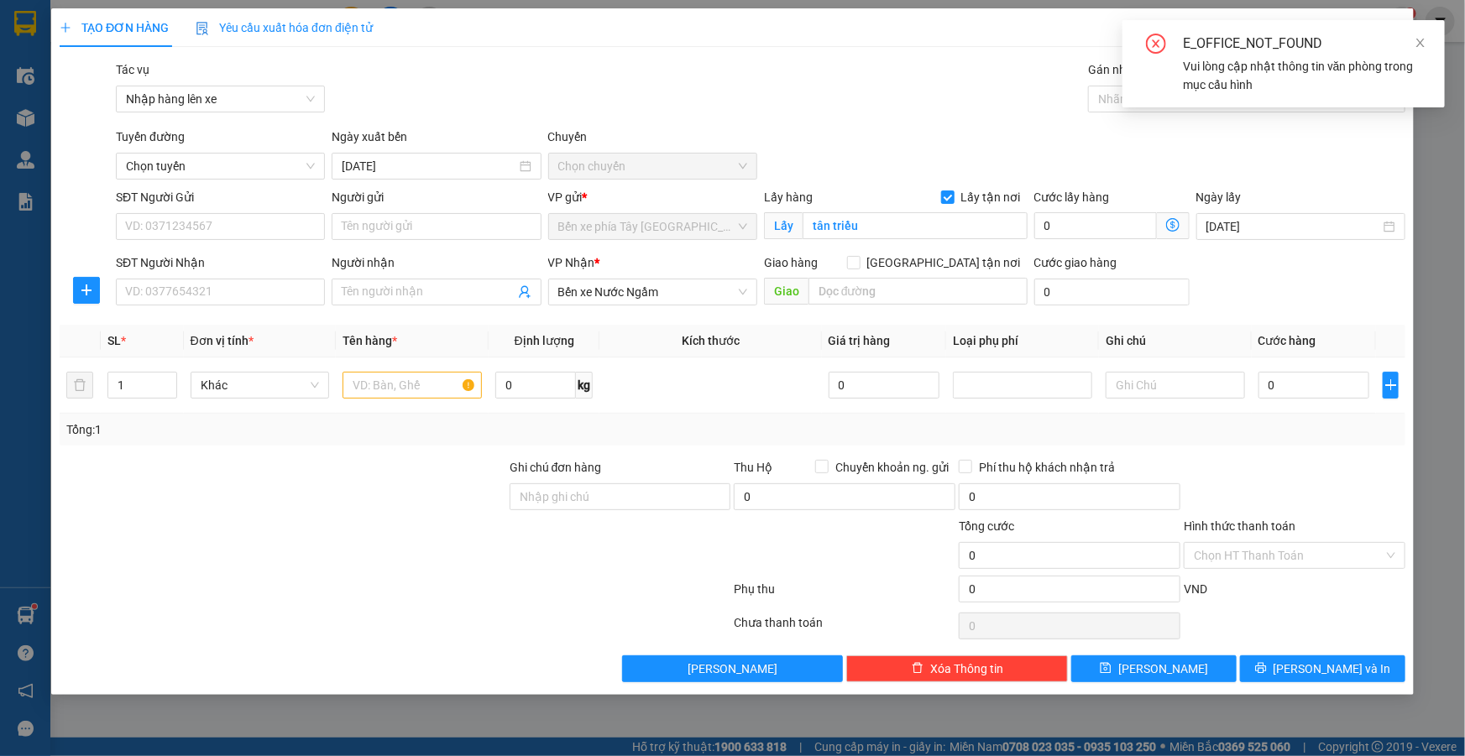
click at [705, 226] on span "Bến xe phía [PERSON_NAME][GEOGRAPHIC_DATA][PERSON_NAME]" at bounding box center [652, 226] width 189 height 25
click at [744, 218] on span "Bến xe phía [PERSON_NAME][GEOGRAPHIC_DATA][PERSON_NAME]" at bounding box center [652, 226] width 189 height 25
click at [752, 227] on div "Bến xe phía [PERSON_NAME][GEOGRAPHIC_DATA][PERSON_NAME]" at bounding box center [652, 226] width 209 height 27
drag, startPoint x: 752, startPoint y: 227, endPoint x: 670, endPoint y: 227, distance: 82.3
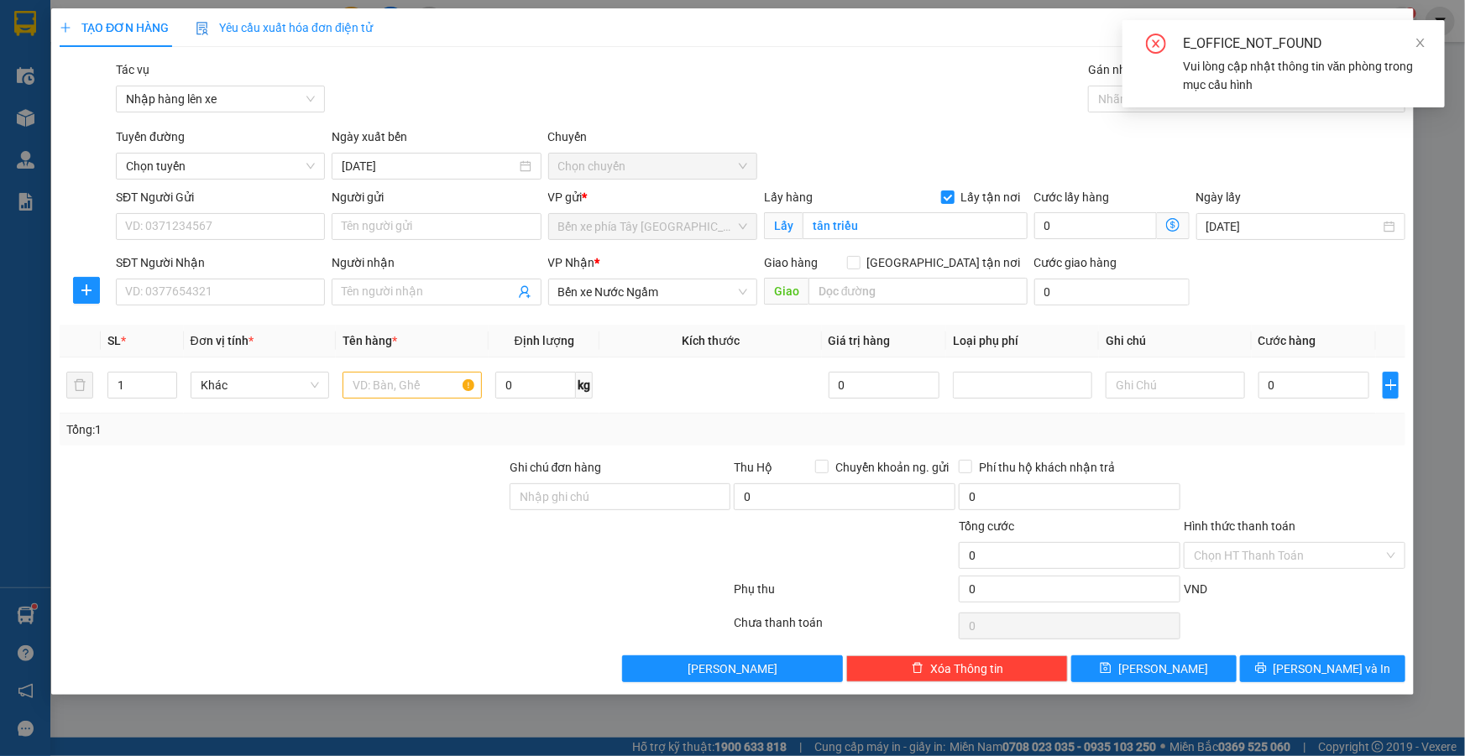
click at [749, 228] on div "Bến xe phía [PERSON_NAME][GEOGRAPHIC_DATA][PERSON_NAME]" at bounding box center [652, 226] width 209 height 27
click at [667, 227] on span "Bến xe phía [PERSON_NAME][GEOGRAPHIC_DATA][PERSON_NAME]" at bounding box center [652, 226] width 189 height 25
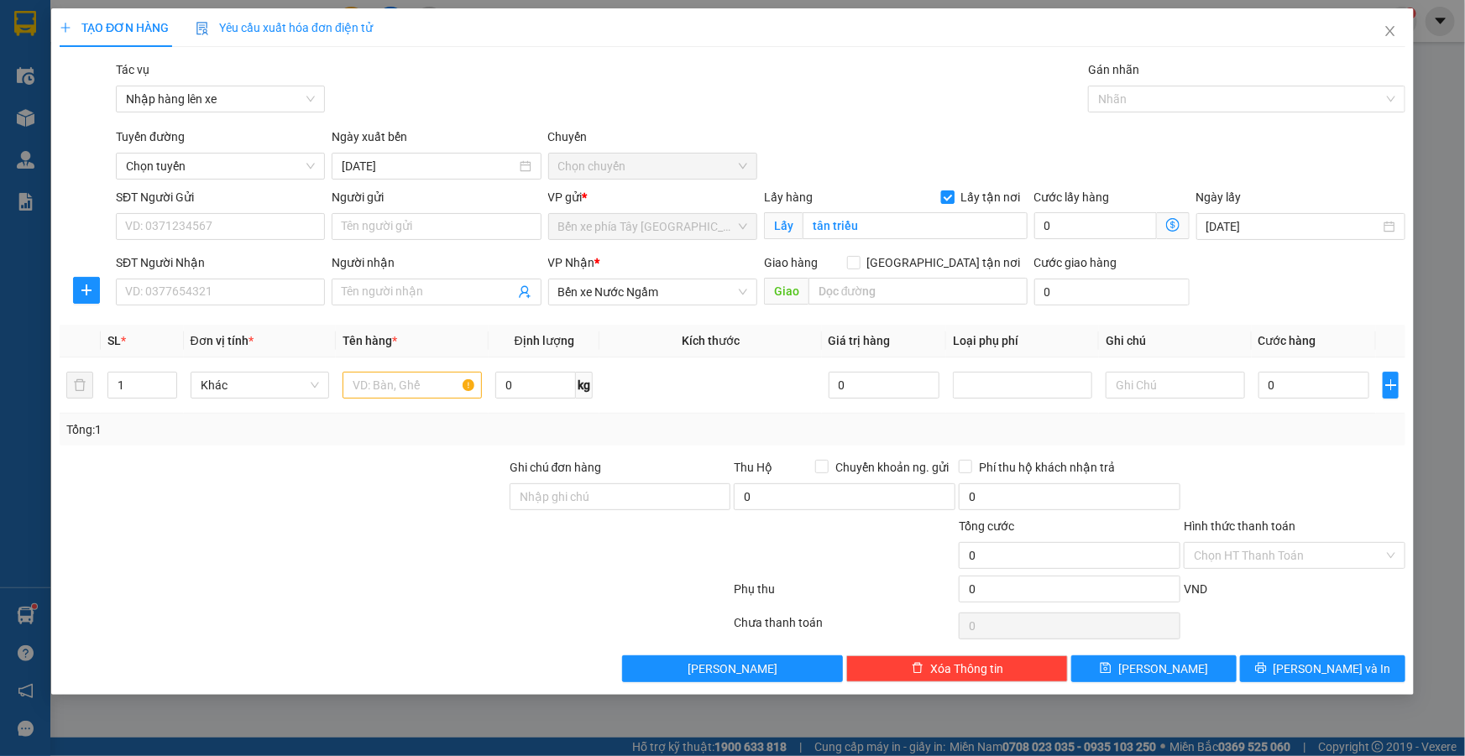
click at [950, 191] on input "Lấy tận nơi" at bounding box center [947, 197] width 12 height 12
checkbox input "false"
click at [859, 263] on input "Giao tận nơi" at bounding box center [853, 262] width 12 height 12
checkbox input "true"
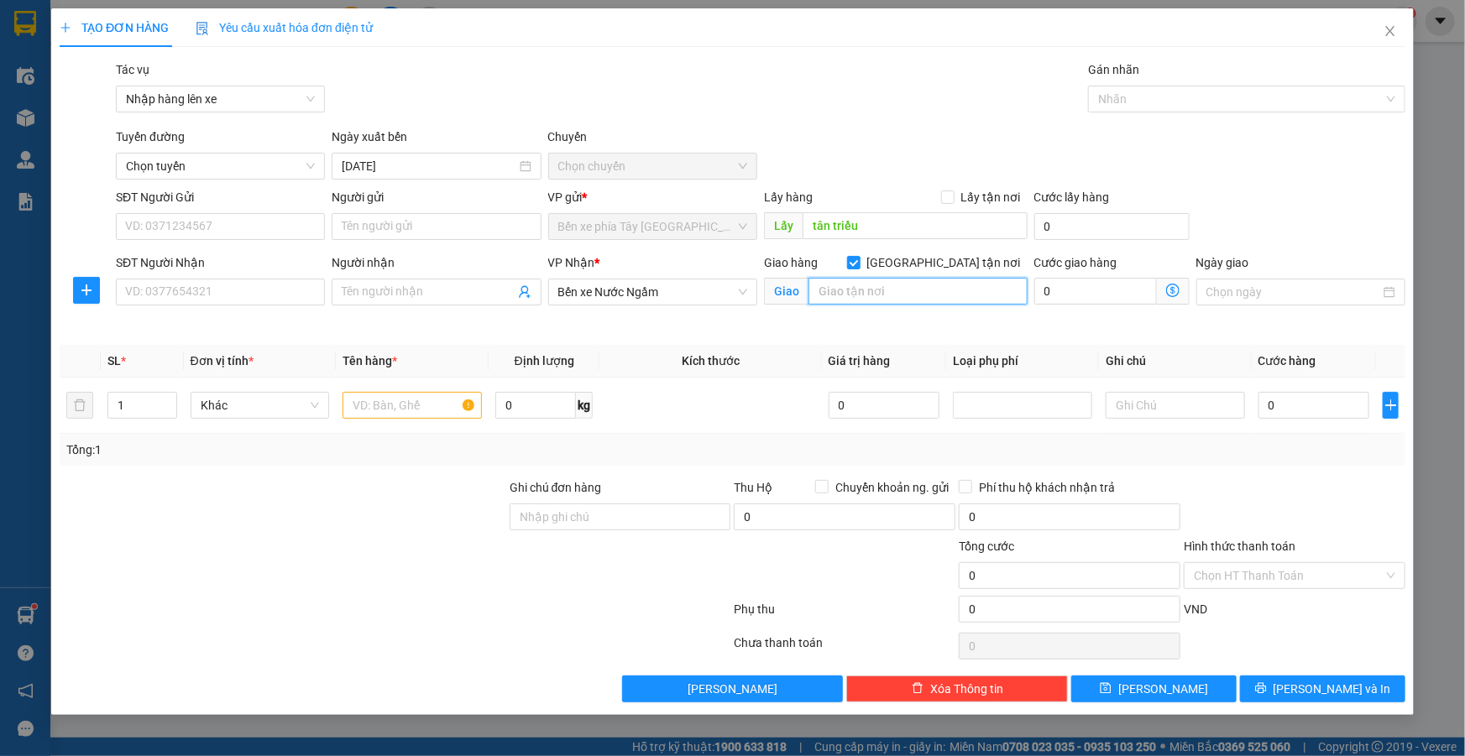
click at [934, 294] on input "text" at bounding box center [917, 291] width 219 height 27
click at [1175, 291] on icon "dollar-circle" at bounding box center [1172, 290] width 13 height 13
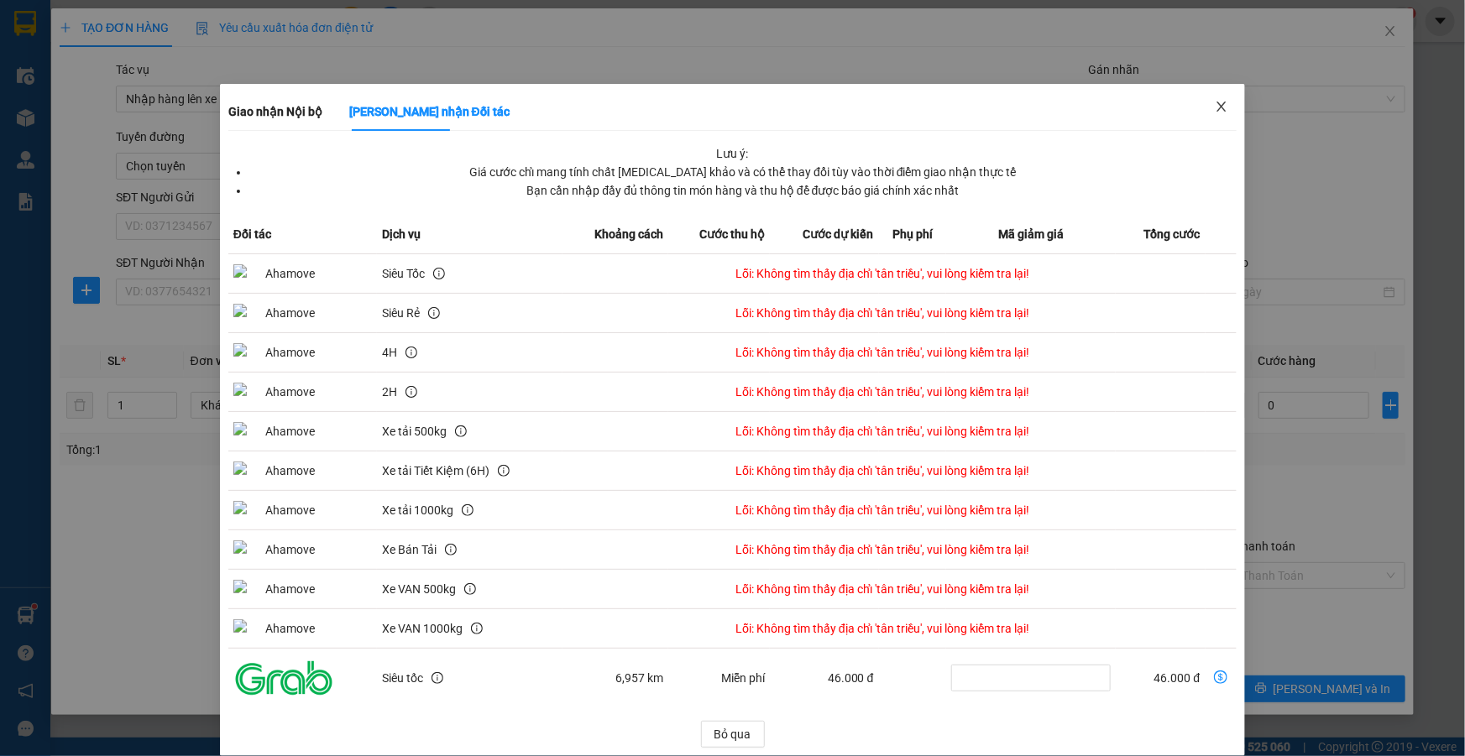
click at [1215, 106] on icon "close" at bounding box center [1221, 106] width 13 height 13
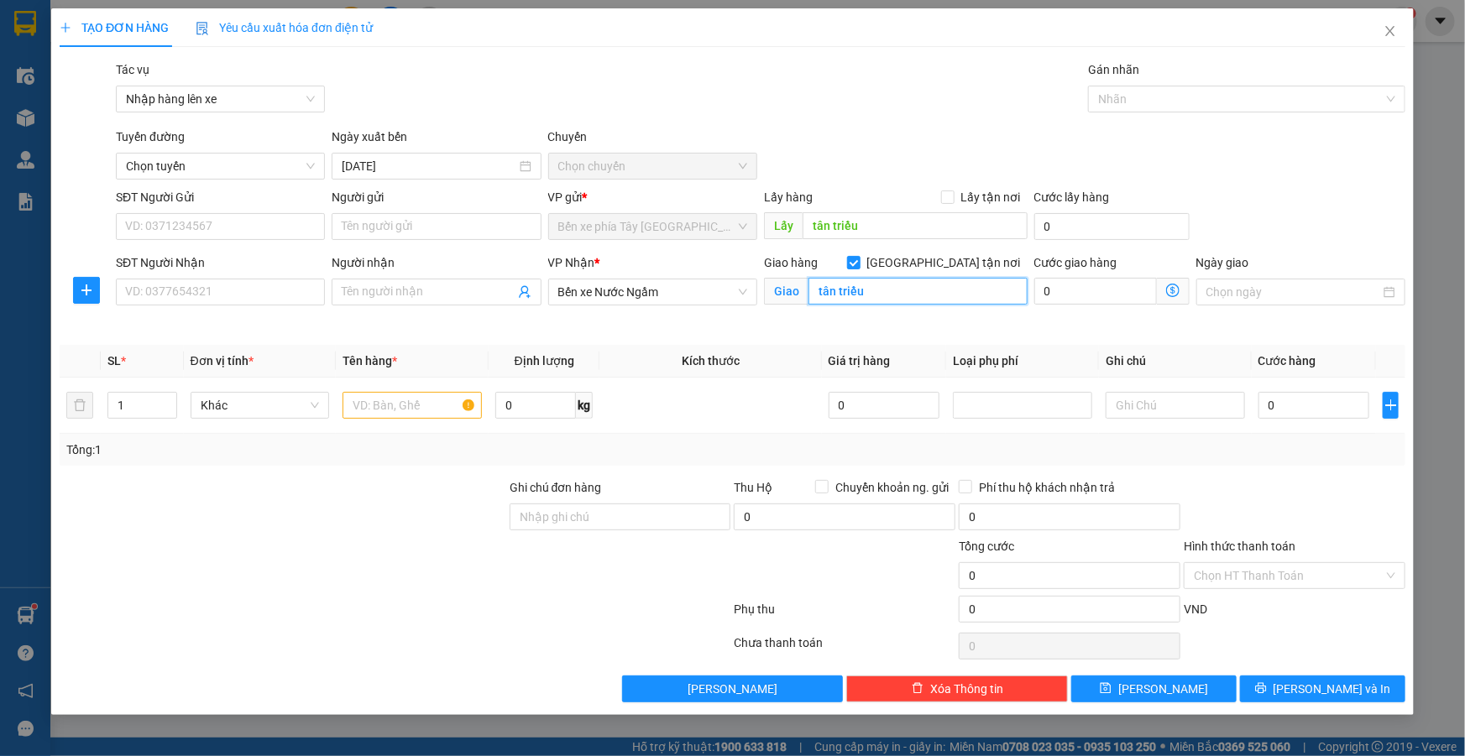
click at [873, 299] on input "tân triều" at bounding box center [917, 291] width 219 height 27
click at [866, 291] on input "tân triều" at bounding box center [917, 291] width 219 height 27
click at [882, 287] on input "tân triều" at bounding box center [917, 291] width 219 height 27
click at [820, 290] on input "tân triều" at bounding box center [917, 291] width 219 height 27
click at [1169, 295] on icon "dollar-circle" at bounding box center [1172, 290] width 13 height 13
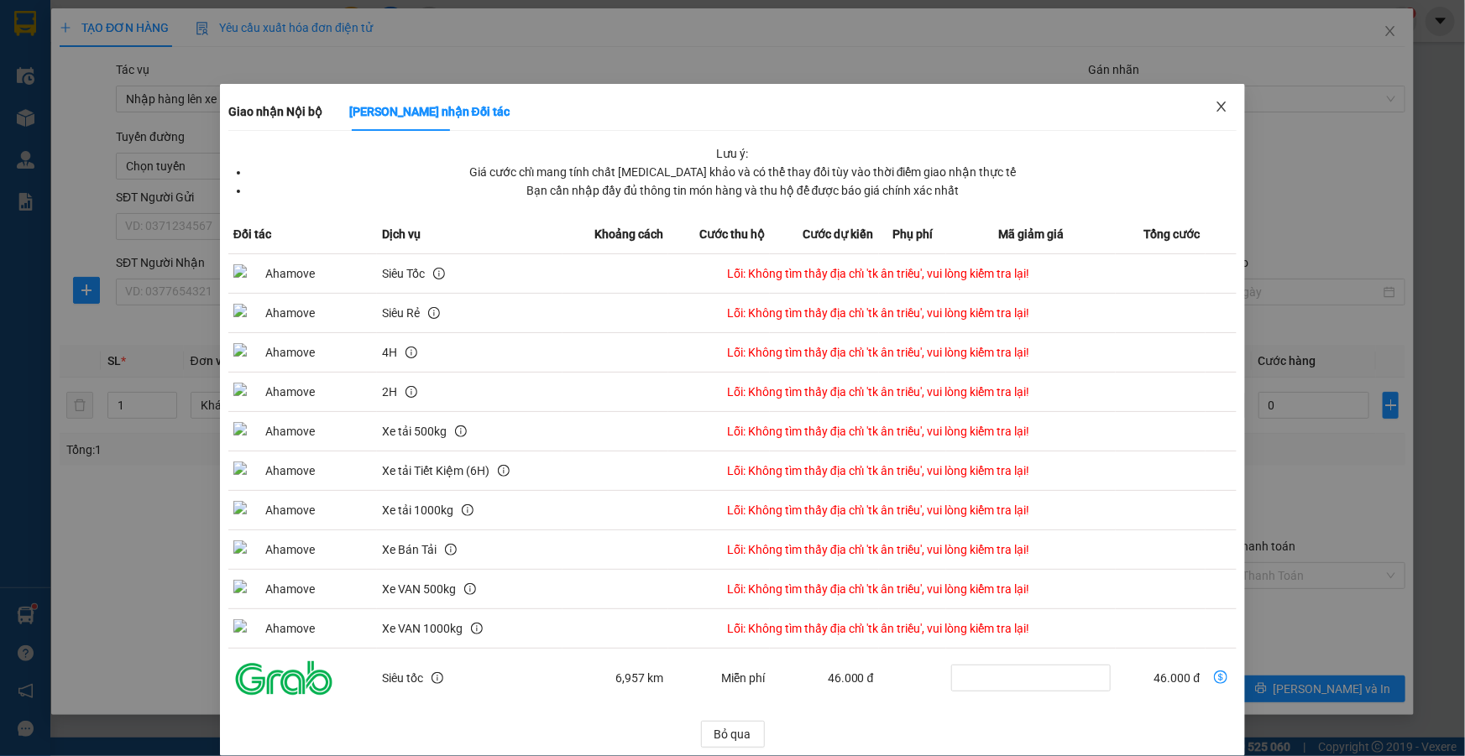
click at [1216, 107] on icon "close" at bounding box center [1221, 106] width 13 height 13
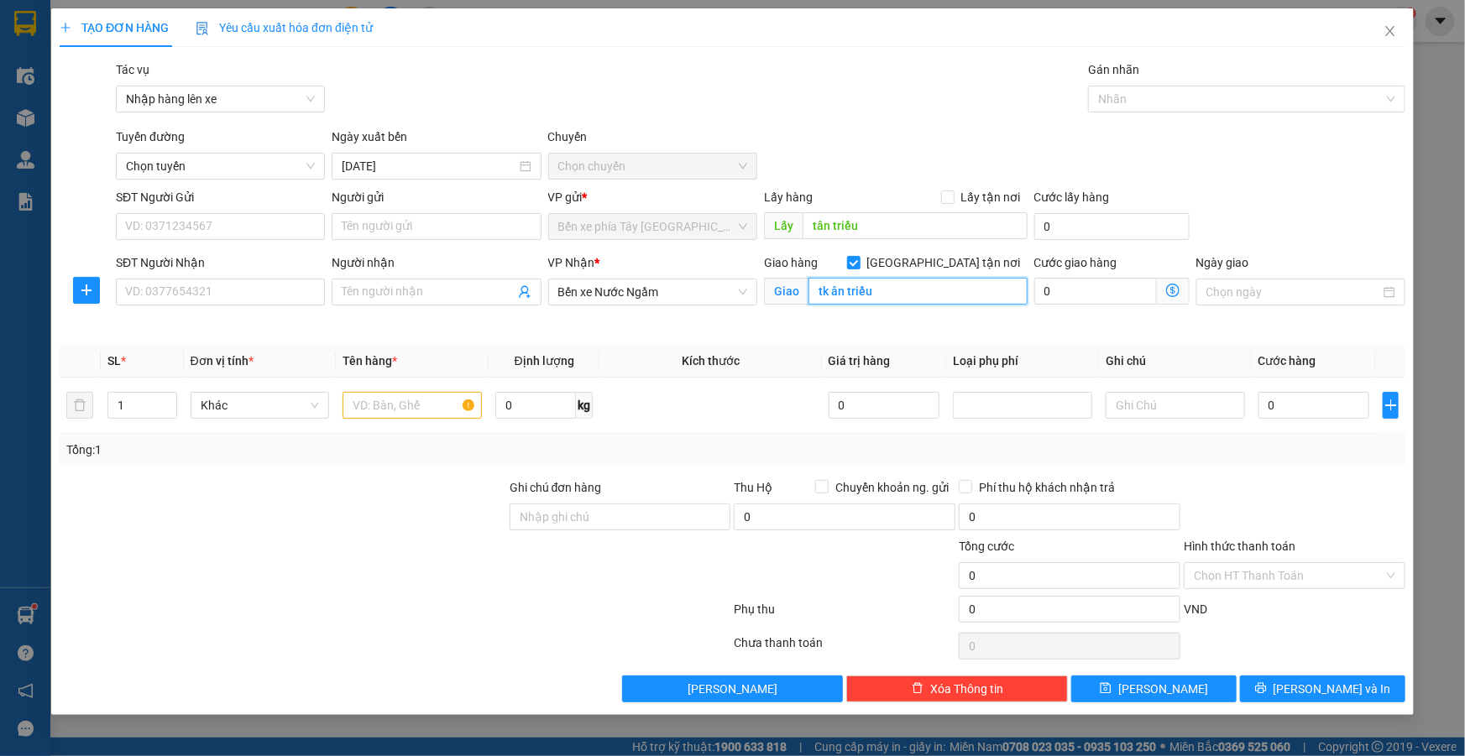
click at [897, 301] on input "tk ân triều" at bounding box center [917, 291] width 219 height 27
click at [830, 291] on input "tk ân triều" at bounding box center [917, 291] width 219 height 27
click at [893, 305] on div "Giao tân triều" at bounding box center [896, 292] width 264 height 27
click at [890, 290] on input "tân triều" at bounding box center [917, 291] width 219 height 27
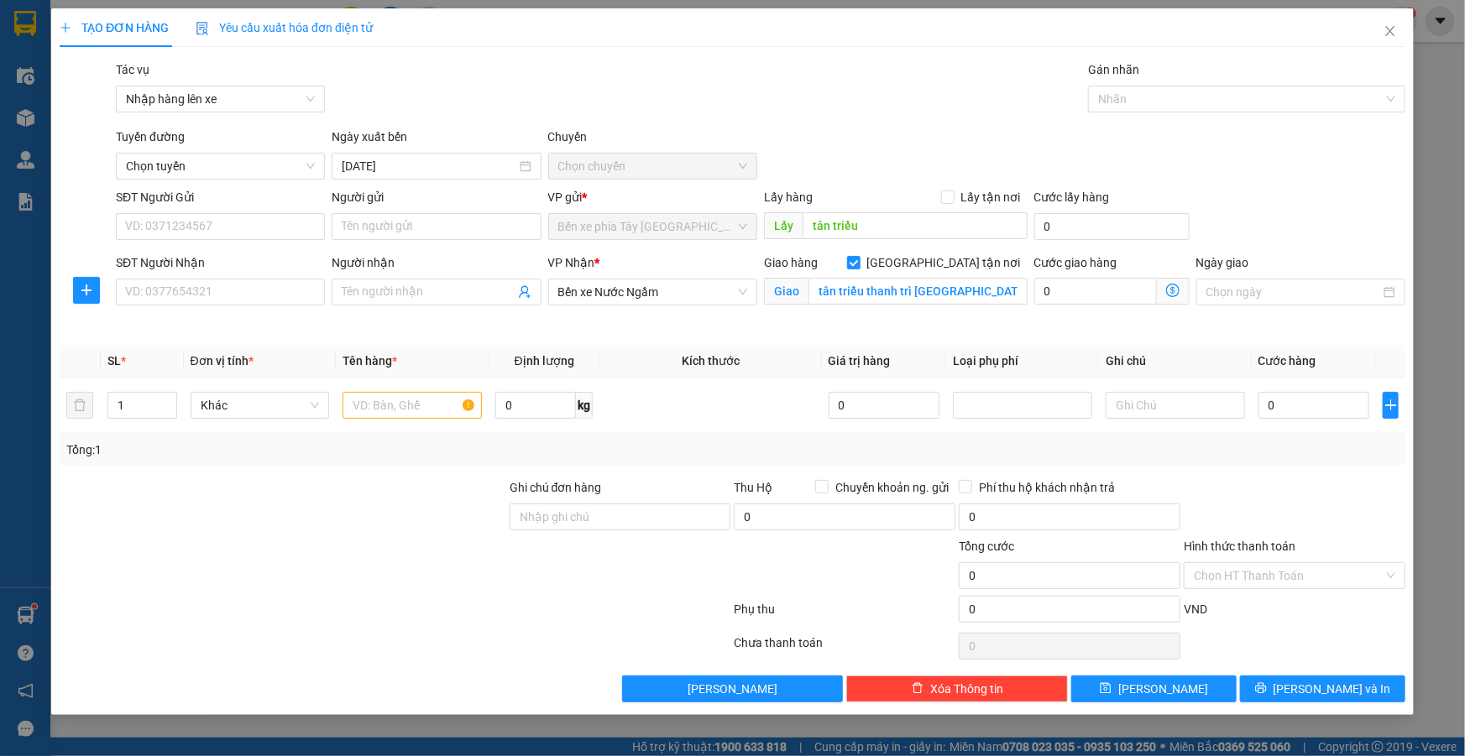
click at [1175, 289] on icon "dollar-circle" at bounding box center [1172, 290] width 13 height 13
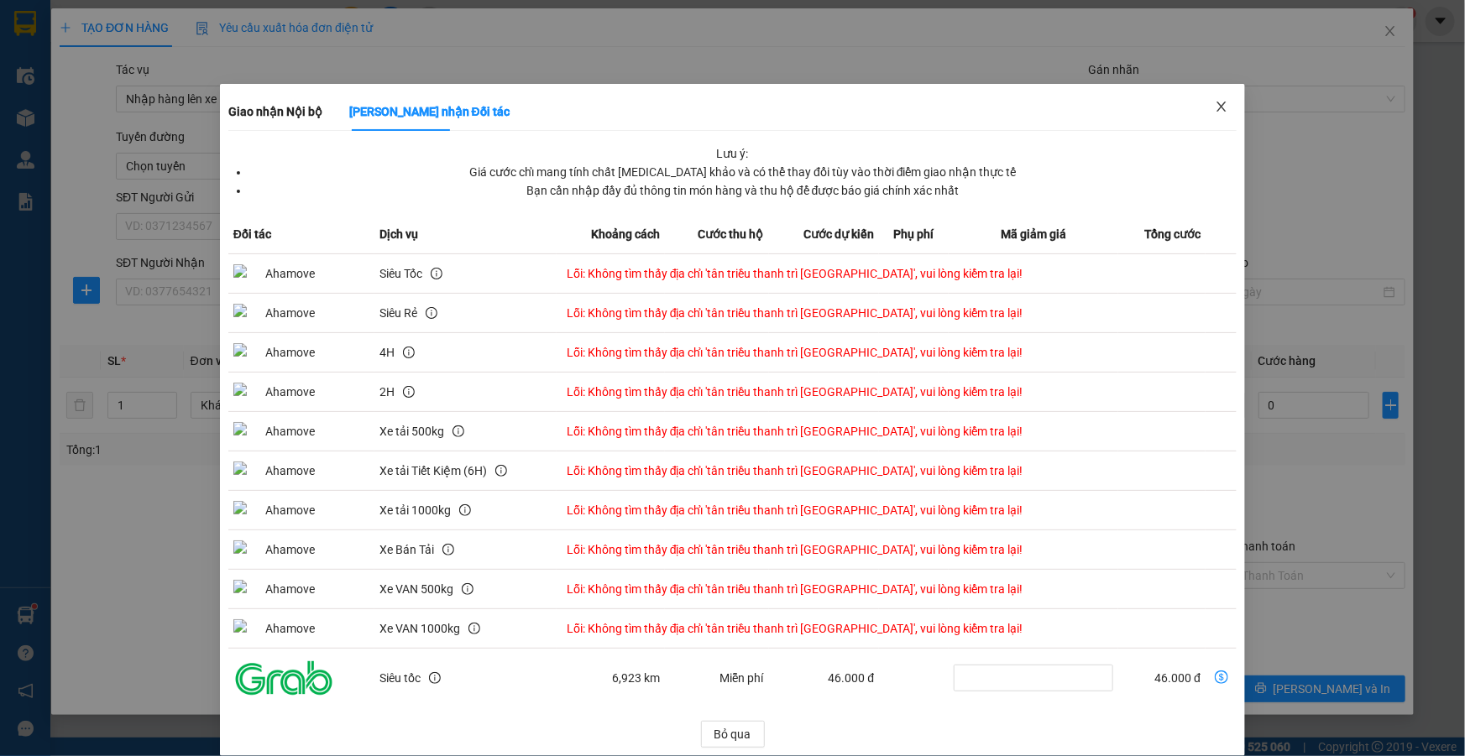
click at [1218, 108] on icon "close" at bounding box center [1221, 106] width 13 height 13
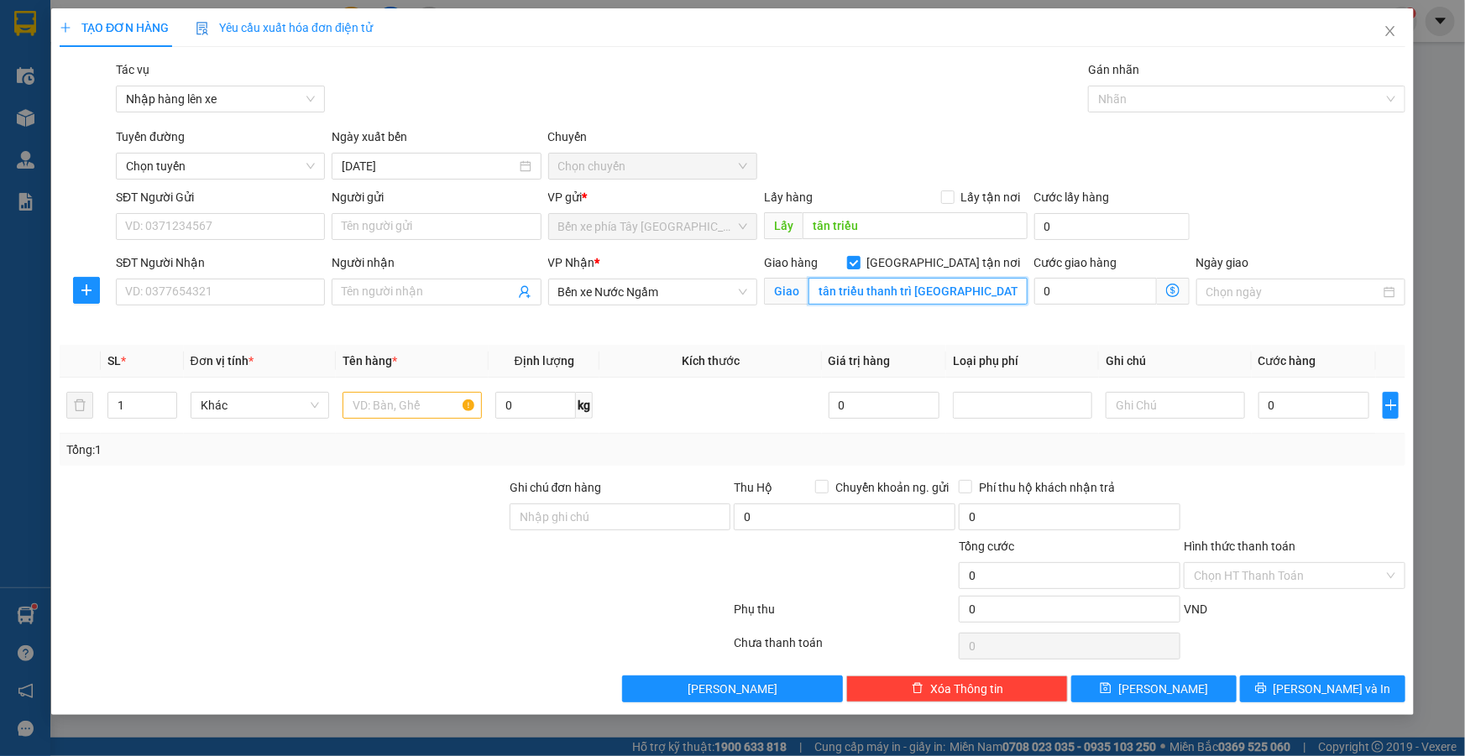
click at [914, 292] on input "tân triều thanh trì hà nội" at bounding box center [917, 291] width 219 height 27
click at [1176, 290] on icon "dollar-circle" at bounding box center [1172, 290] width 13 height 13
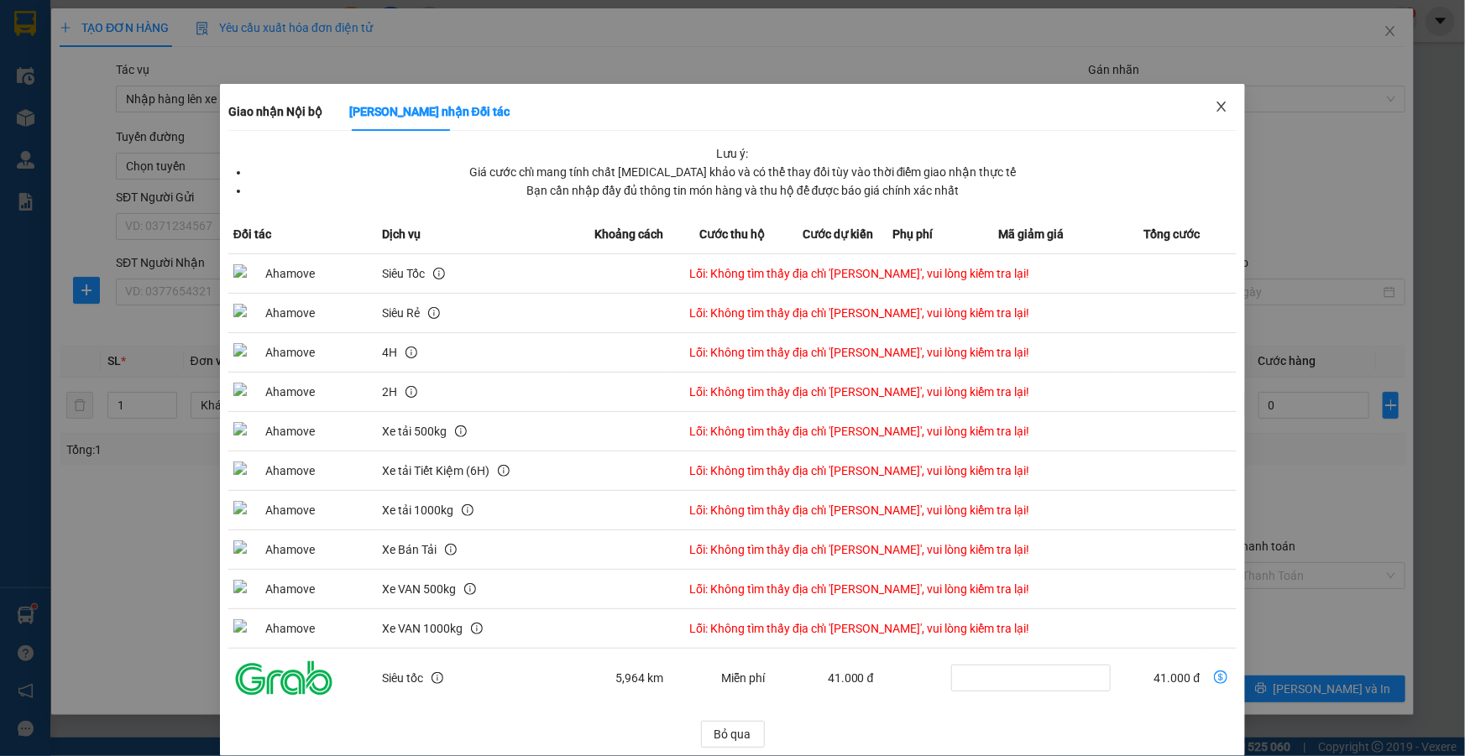
click at [1217, 108] on icon "close" at bounding box center [1221, 107] width 9 height 10
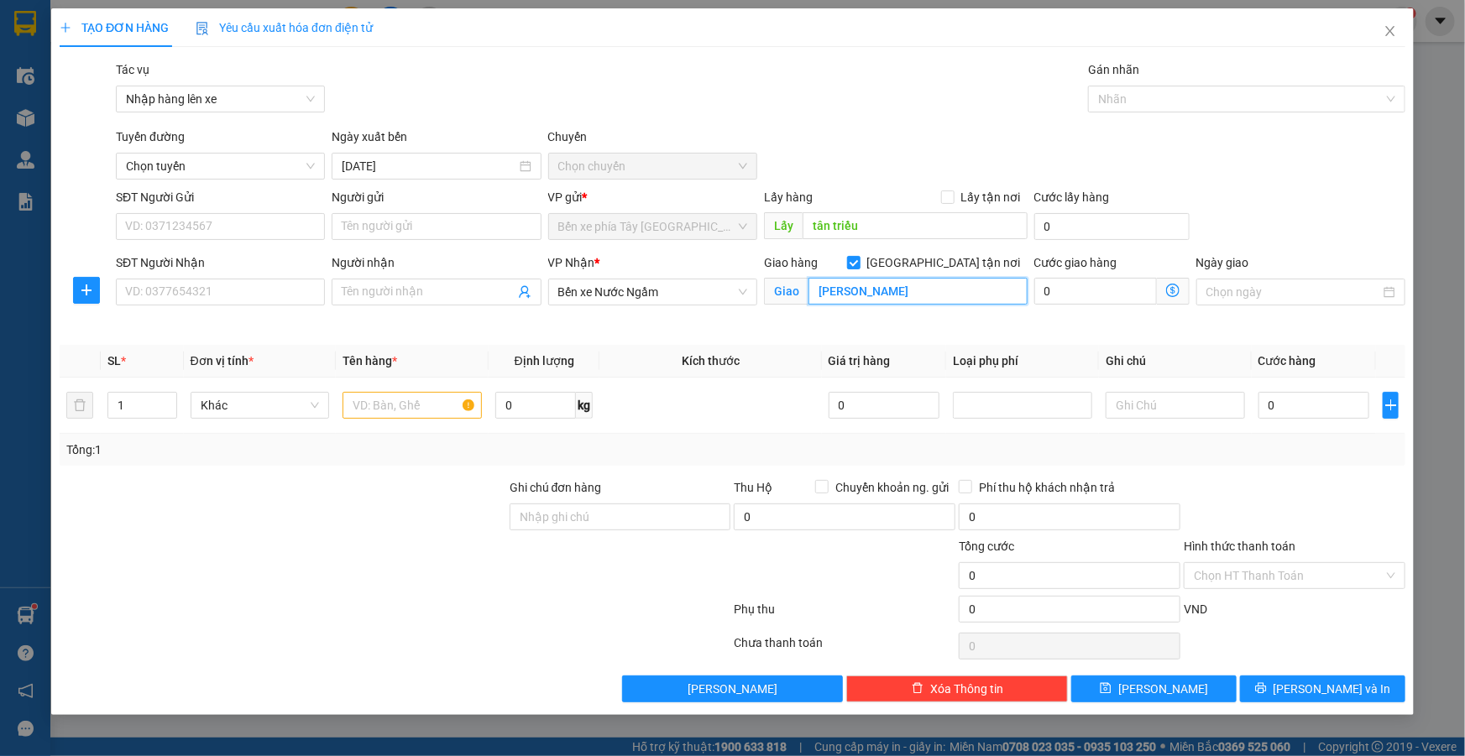
click at [990, 290] on input "nguyễn xiễn" at bounding box center [917, 291] width 219 height 27
click at [974, 289] on input "nguyễn xiễn" at bounding box center [917, 291] width 219 height 27
click at [948, 306] on div "Giao hàng Giao tận nơi Giao nguyễn xiễn" at bounding box center [896, 283] width 264 height 59
click at [885, 292] on input "nguyễn xiễn" at bounding box center [917, 291] width 219 height 27
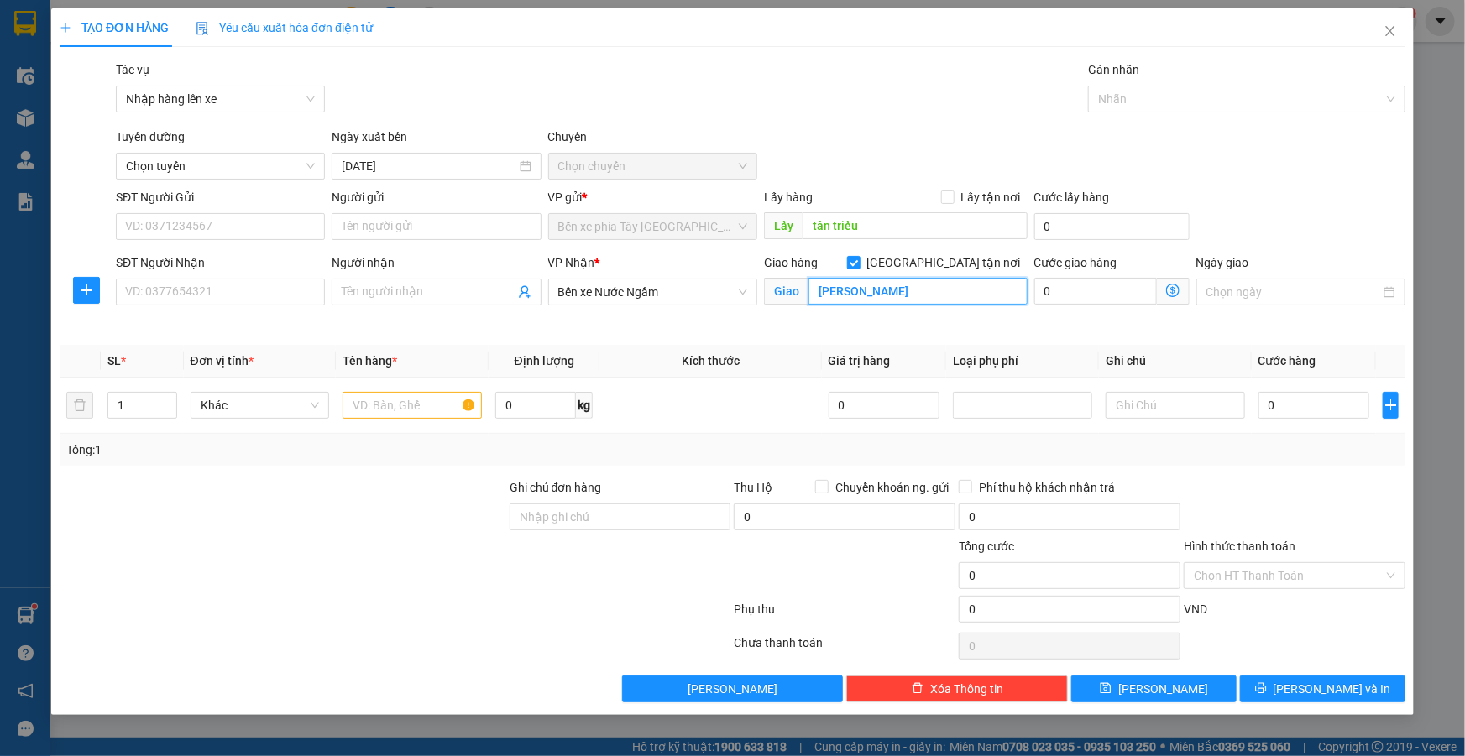
click at [885, 292] on input "nguyễn xiễn" at bounding box center [917, 291] width 219 height 27
click at [906, 287] on input "nguyễn xiễn" at bounding box center [917, 291] width 219 height 27
click at [1175, 294] on icon "dollar-circle" at bounding box center [1172, 290] width 13 height 13
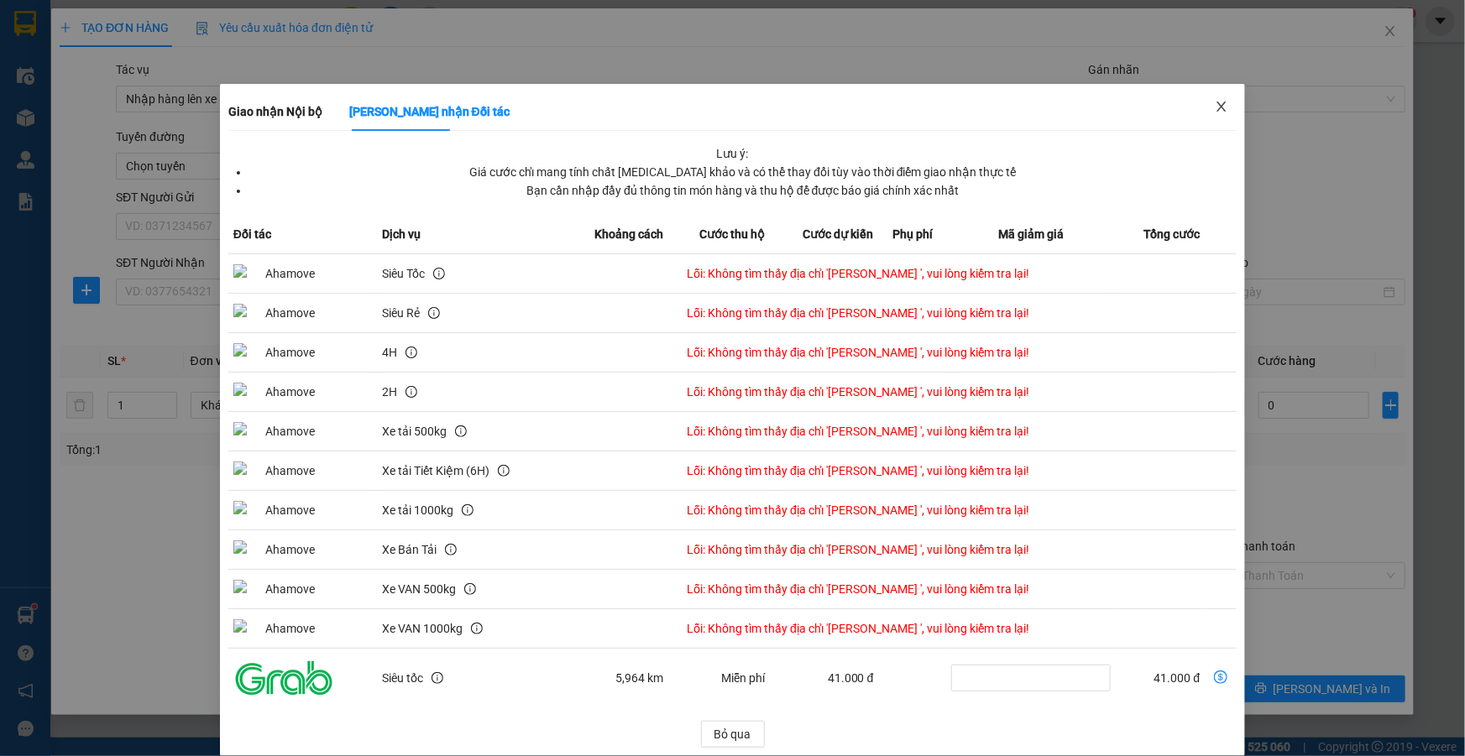
click at [1217, 106] on icon "close" at bounding box center [1221, 106] width 13 height 13
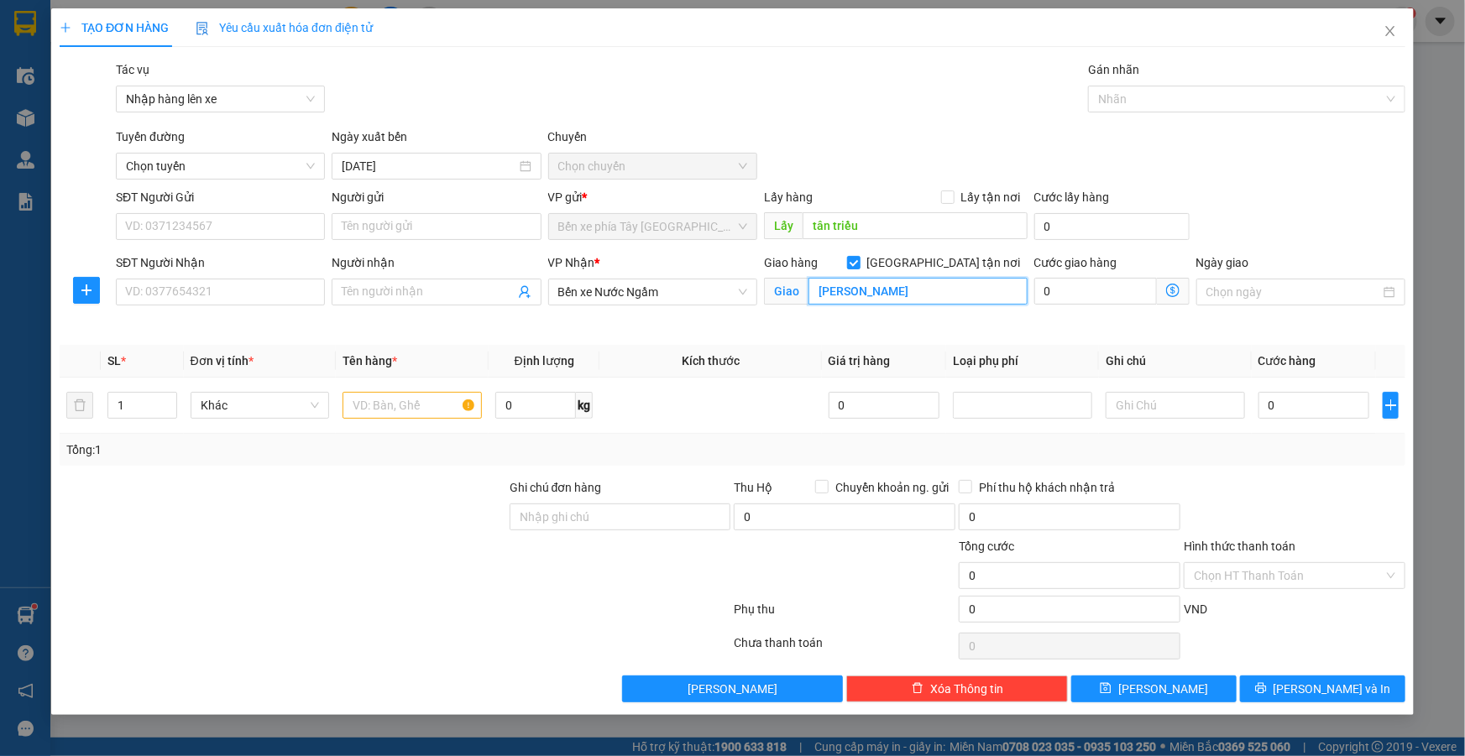
click at [817, 290] on input "nguyễn xiễn" at bounding box center [917, 291] width 219 height 27
click at [932, 293] on input "nguyễn xiễn" at bounding box center [917, 291] width 219 height 27
click at [816, 287] on input "nguyễn xiễn" at bounding box center [917, 291] width 219 height 27
type input "300 nguyễn xiễn"
click at [1179, 287] on icon "dollar-circle" at bounding box center [1172, 290] width 13 height 13
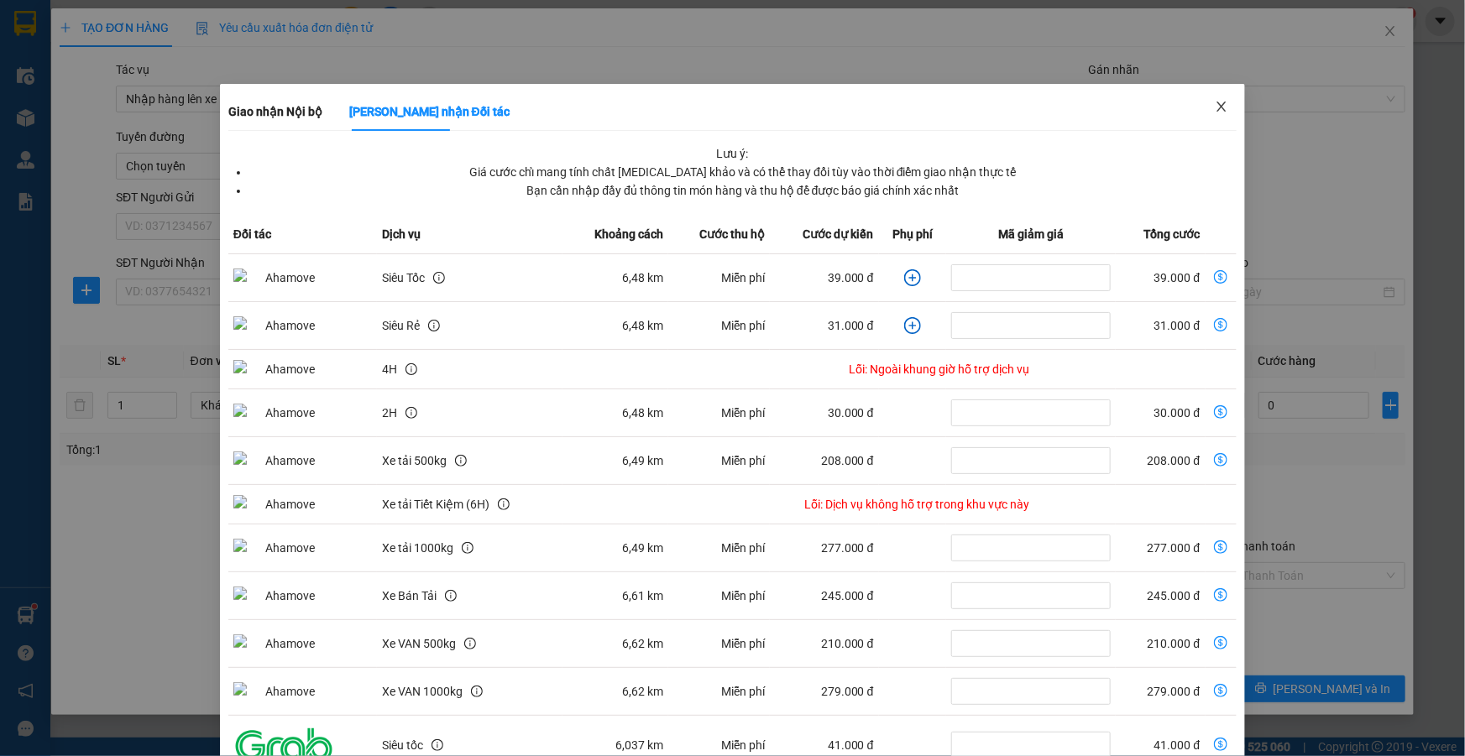
click at [1217, 107] on icon "close" at bounding box center [1221, 107] width 9 height 10
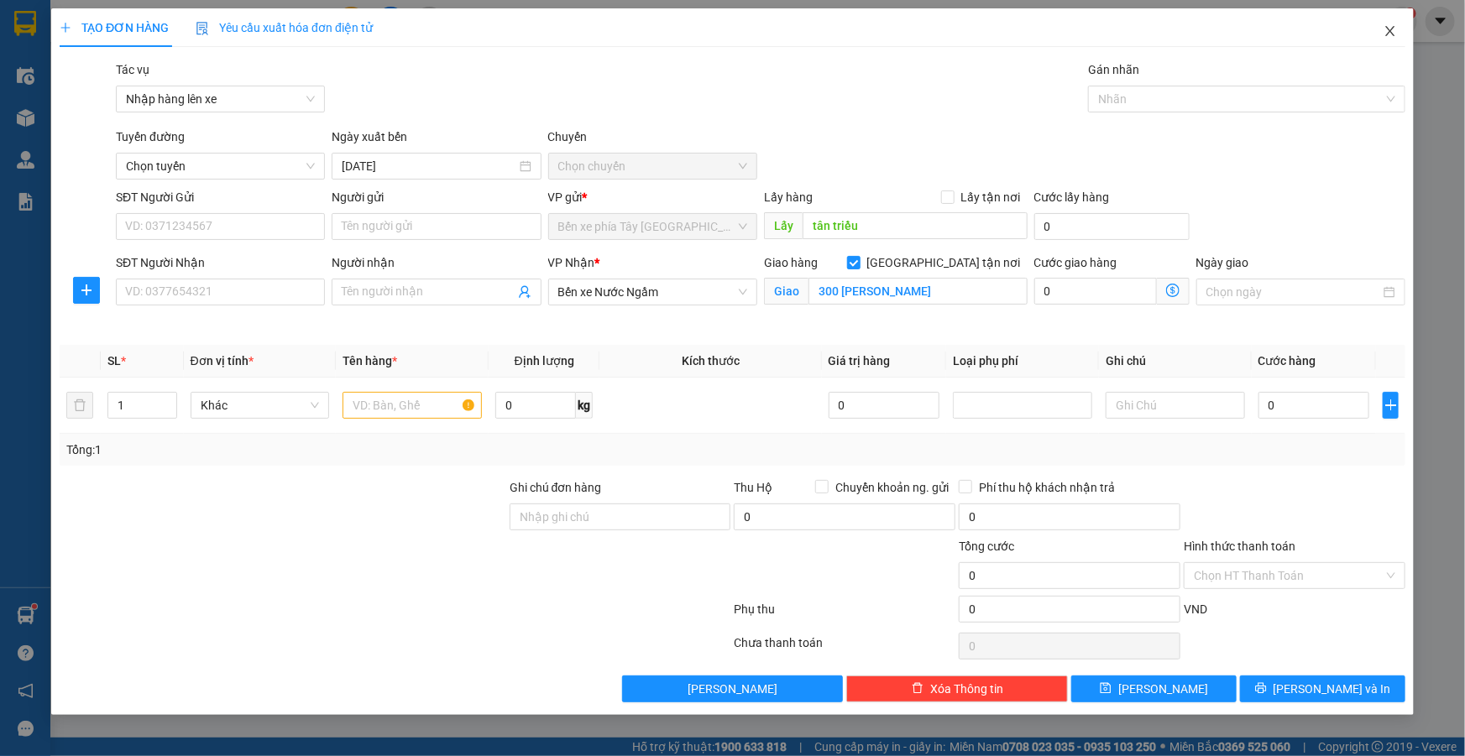
click at [1386, 34] on icon "close" at bounding box center [1390, 30] width 13 height 13
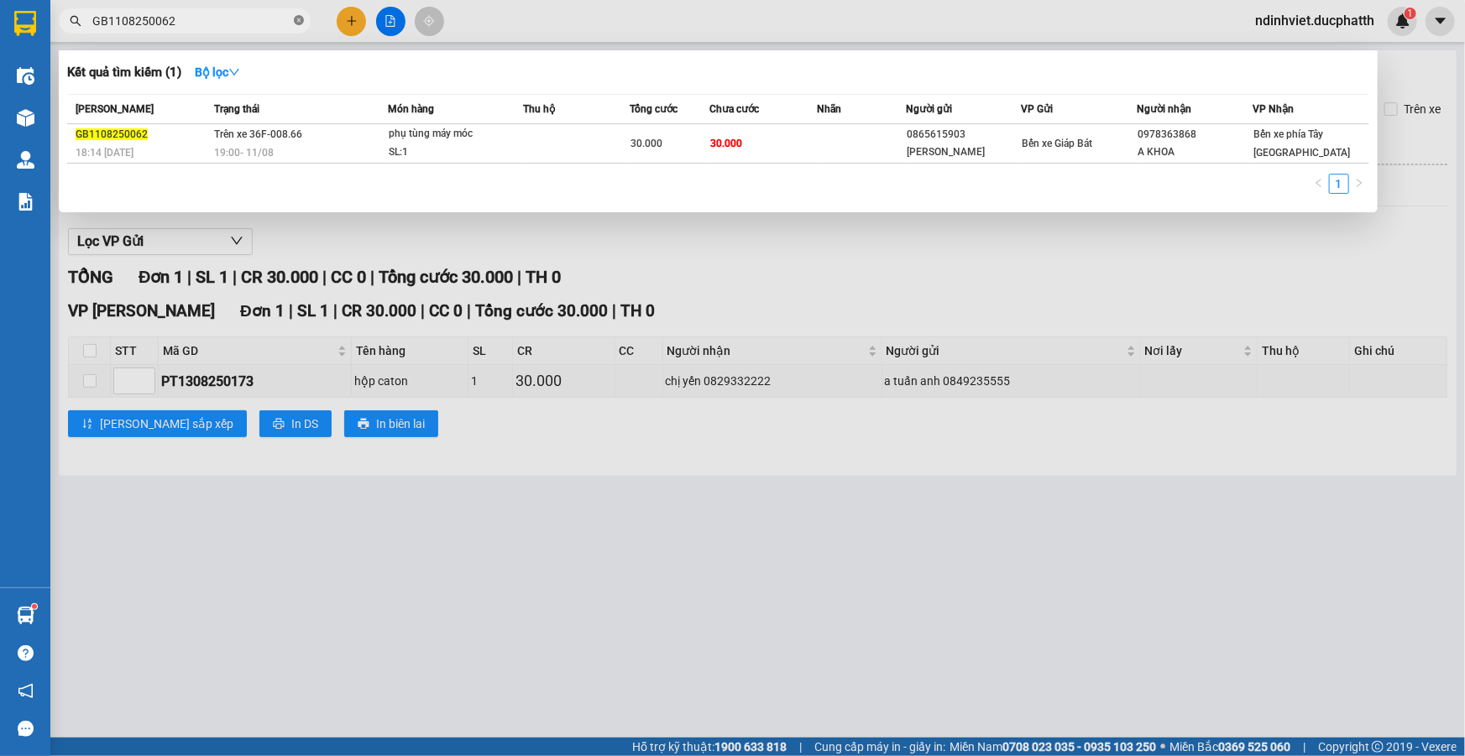
click at [299, 19] on icon "close-circle" at bounding box center [299, 20] width 10 height 10
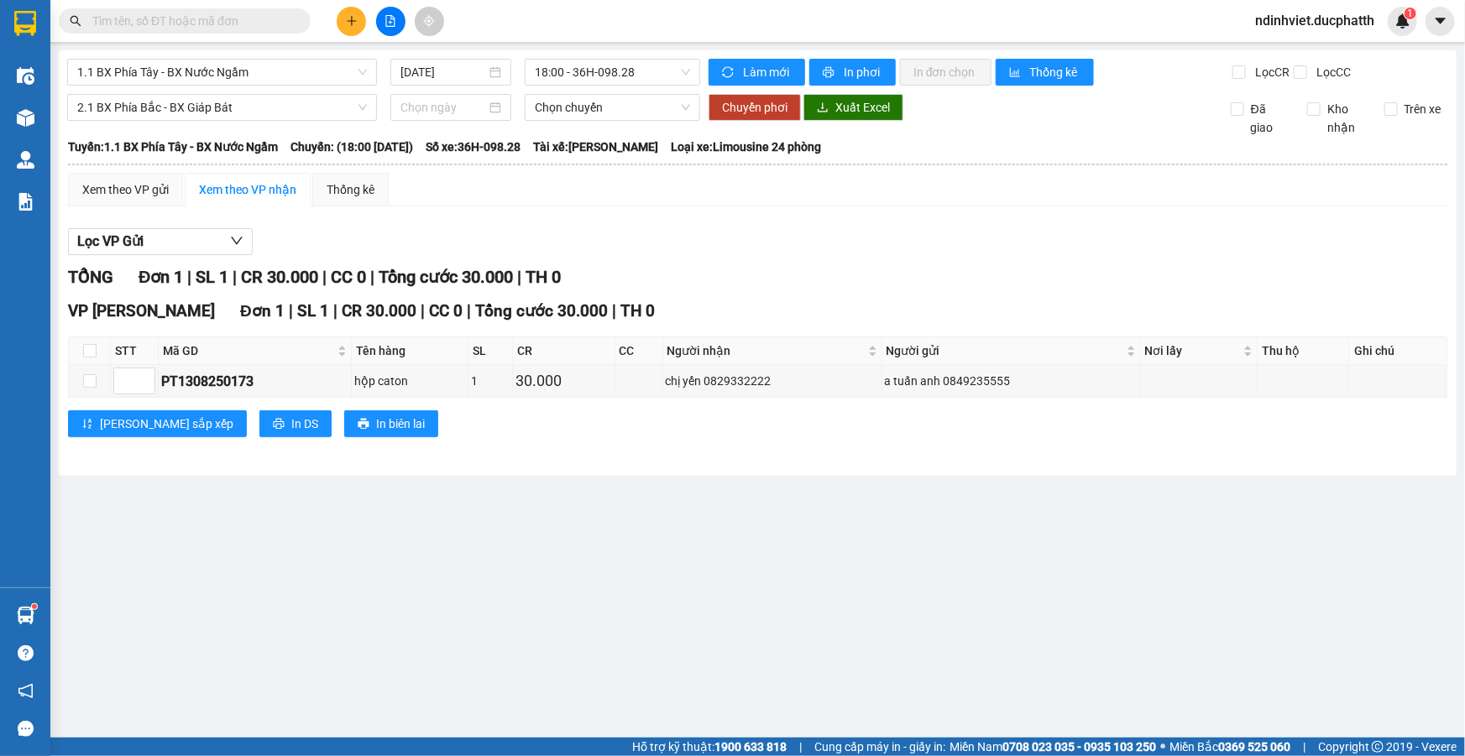
click at [243, 8] on div "Kết quả tìm kiếm ( 1 ) Bộ lọc Mã ĐH Trạng thái Món hàng Thu hộ Tổng cước Chưa c…" at bounding box center [163, 21] width 327 height 29
click at [235, 22] on input "text" at bounding box center [191, 21] width 198 height 18
click at [260, 24] on input "text" at bounding box center [191, 21] width 198 height 18
click at [237, 29] on input "text" at bounding box center [191, 21] width 198 height 18
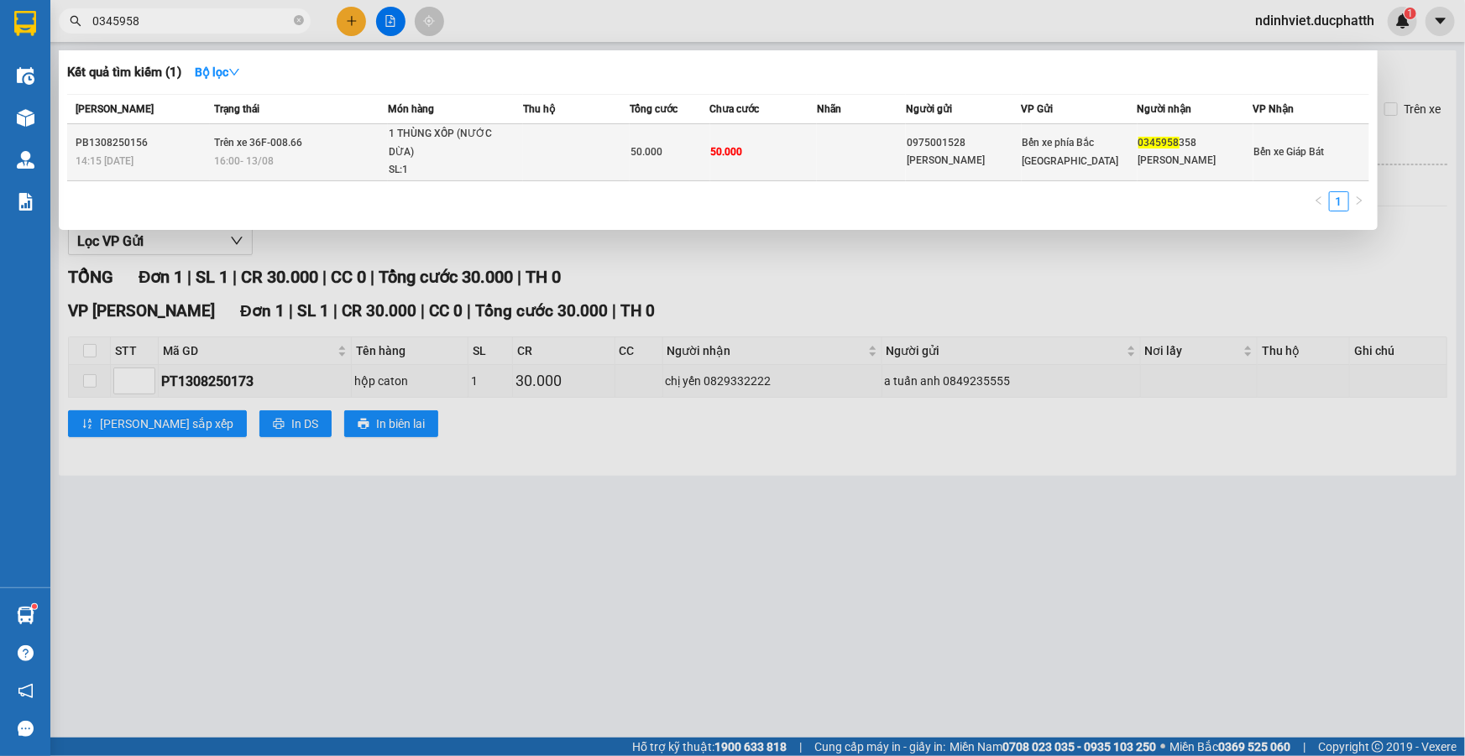
type input "0345958"
click at [767, 164] on td "50.000" at bounding box center [763, 152] width 107 height 57
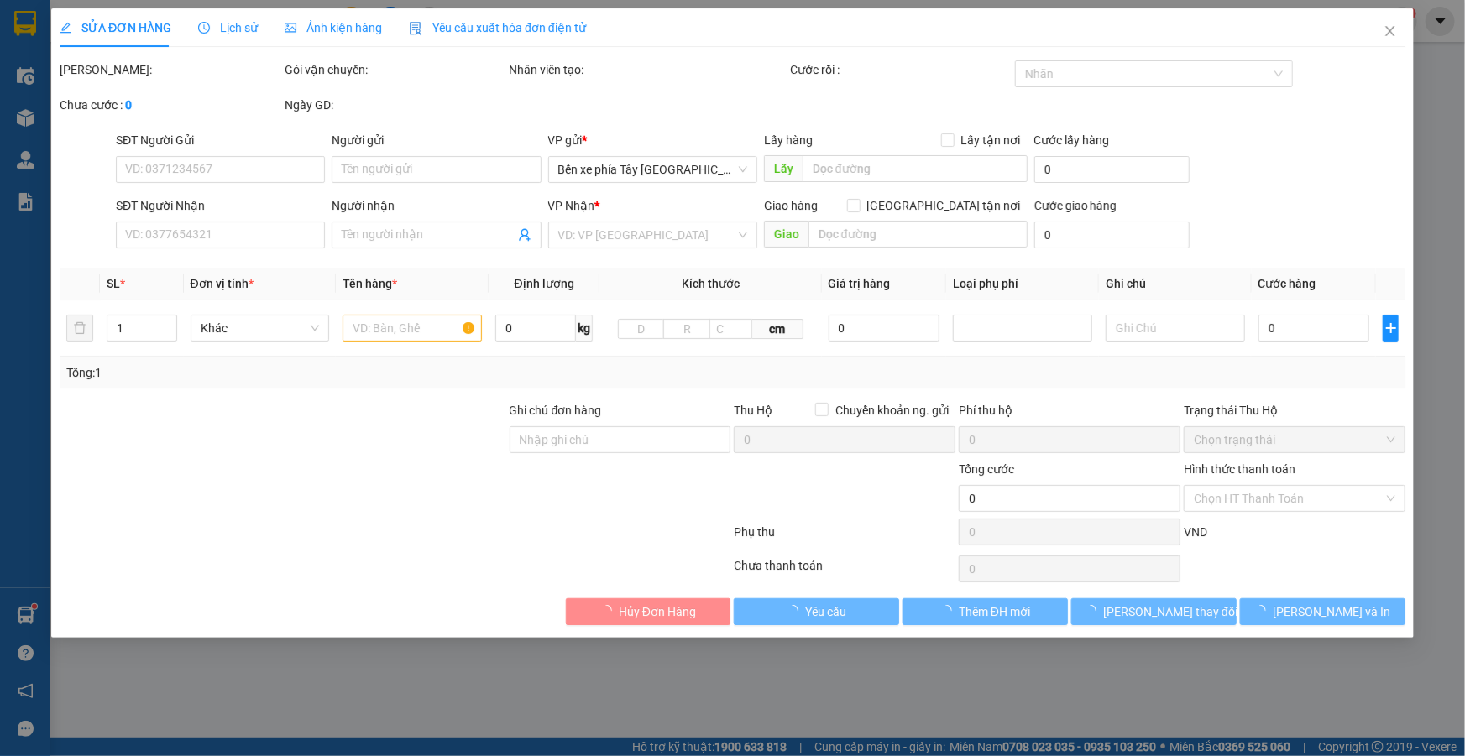
type input "0975001528"
type input "ĐỖ HUY HOÀNG"
type input "0345958358"
type input "MAI DƯƠNG"
type input "khách hay gửi, hỗ trợ"
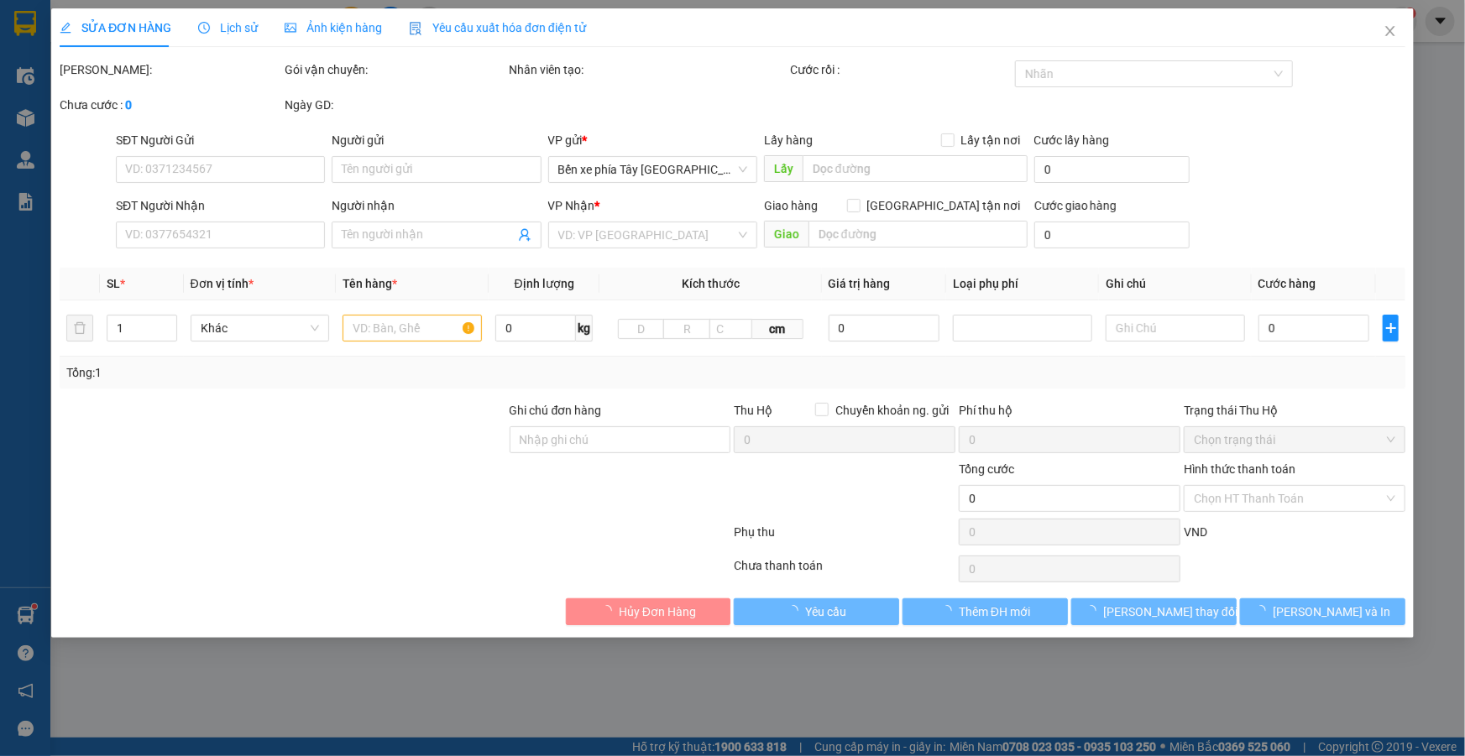
type input "50.000"
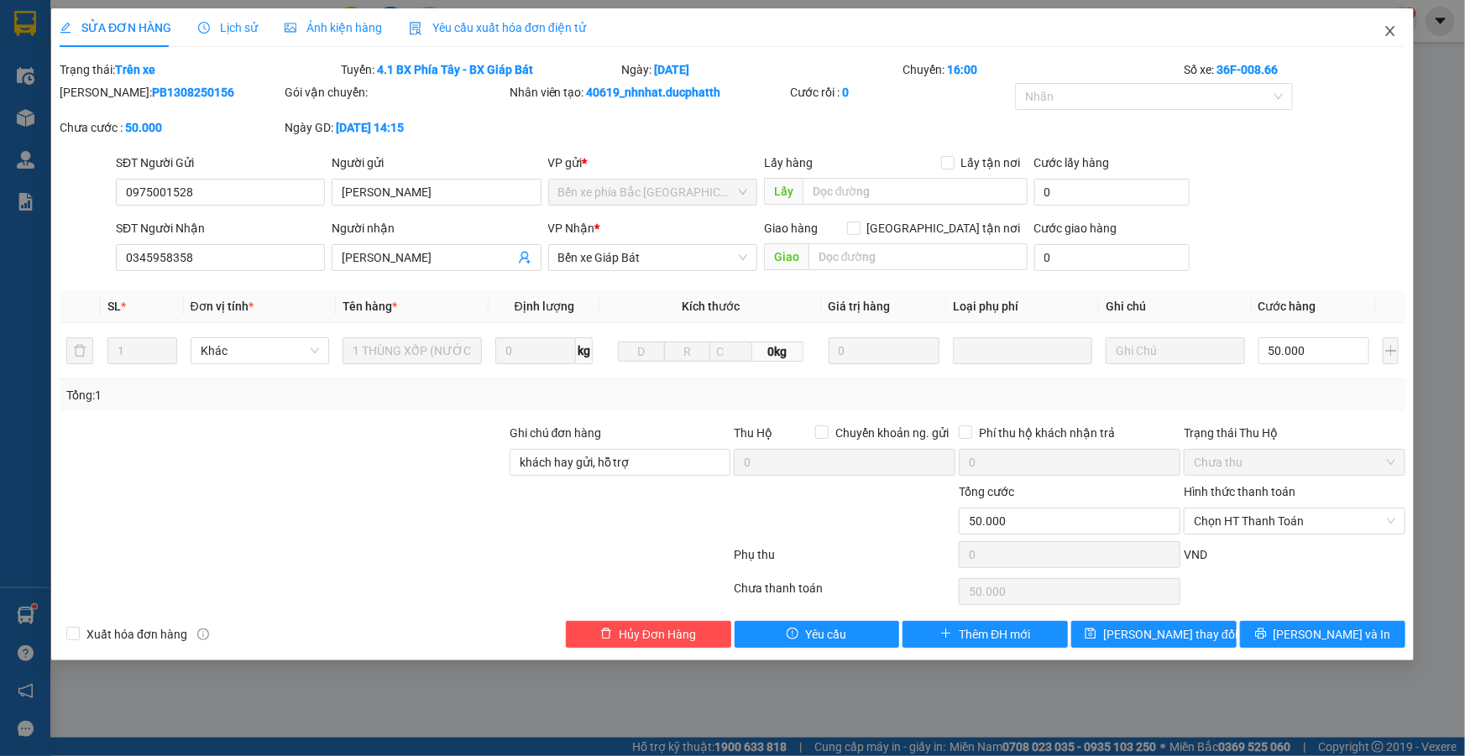
drag, startPoint x: 1386, startPoint y: 37, endPoint x: 1373, endPoint y: 35, distance: 12.7
click at [1387, 37] on icon "close" at bounding box center [1390, 30] width 13 height 13
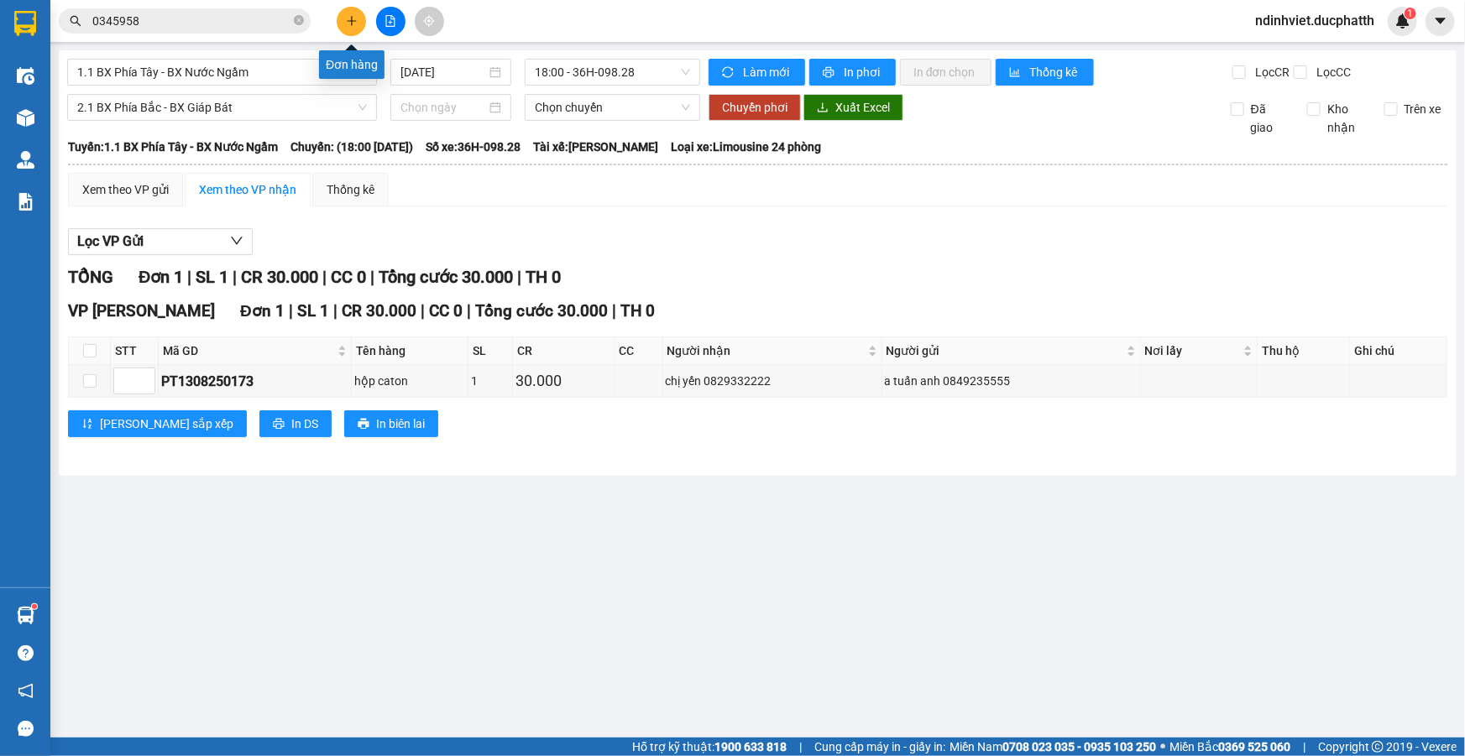
click at [349, 29] on button at bounding box center [351, 21] width 29 height 29
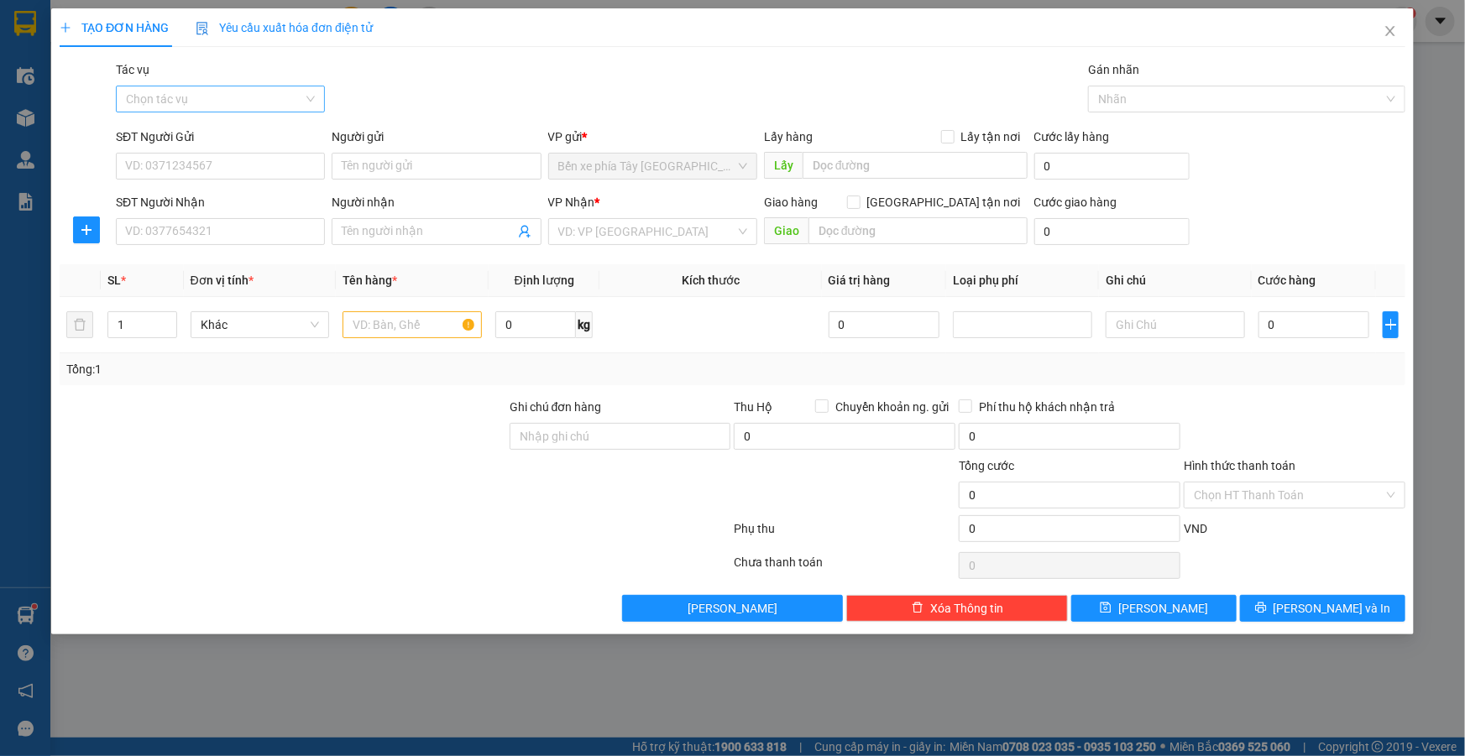
click at [239, 96] on input "Tác vụ" at bounding box center [214, 98] width 177 height 25
click at [196, 139] on div "Nhập hàng lên xe" at bounding box center [220, 132] width 189 height 18
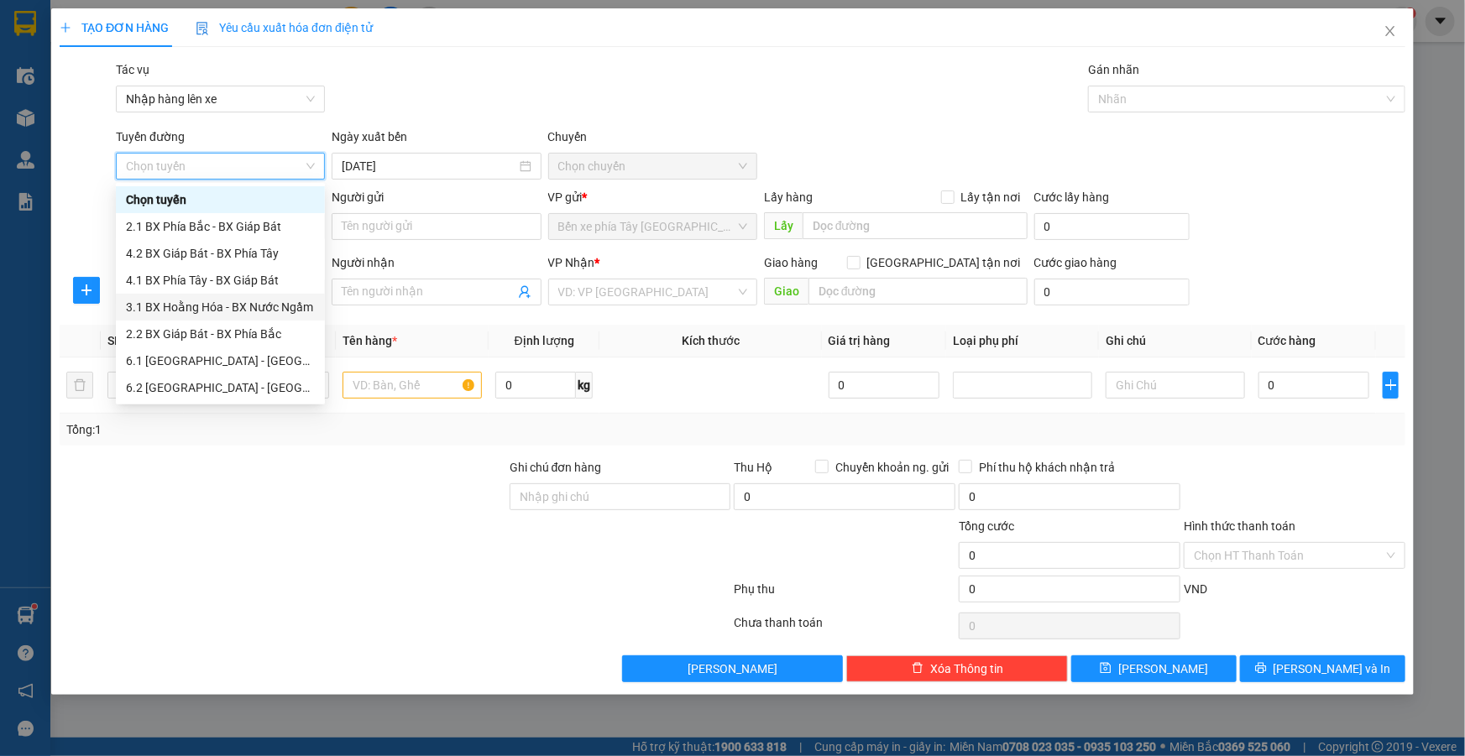
scroll to position [127, 0]
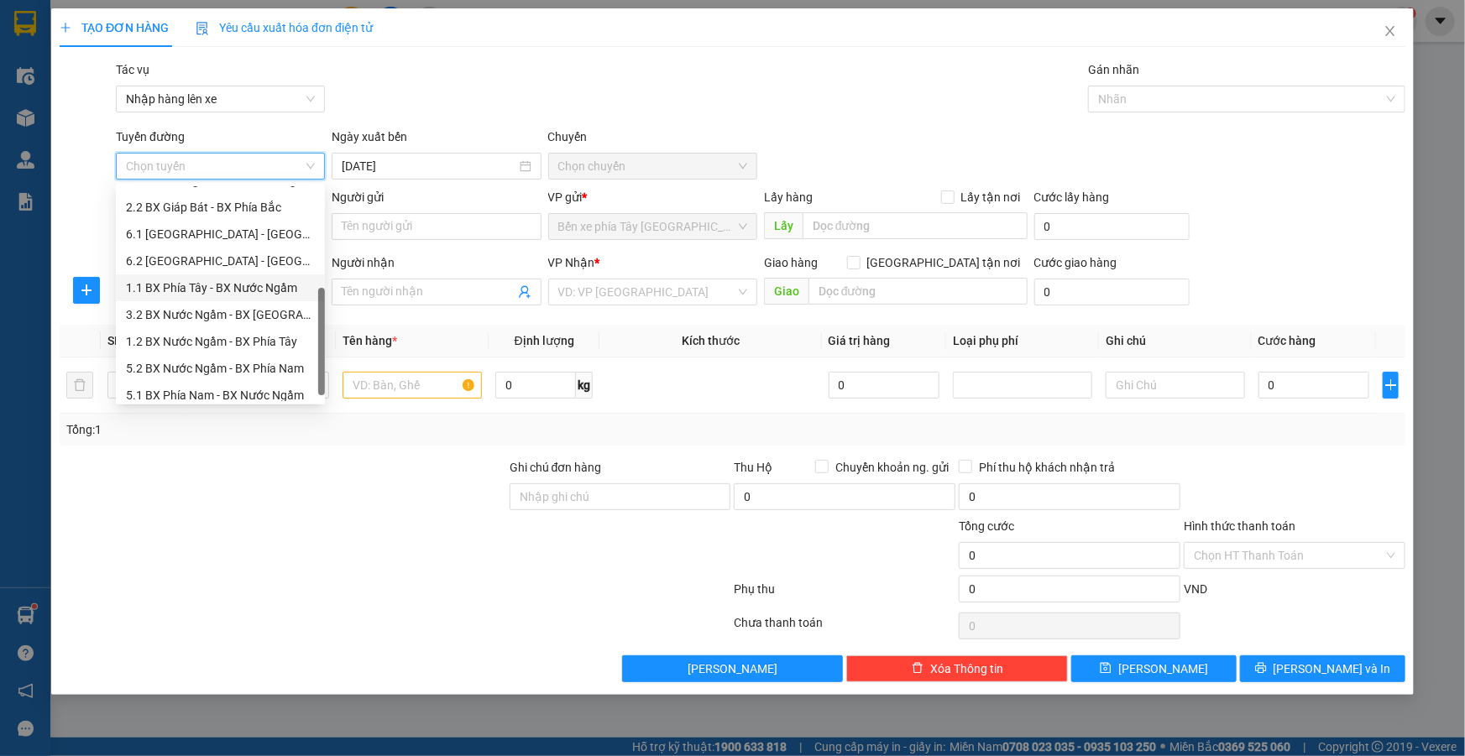
click at [229, 294] on div "1.1 BX Phía Tây - BX Nước Ngầm" at bounding box center [220, 288] width 189 height 18
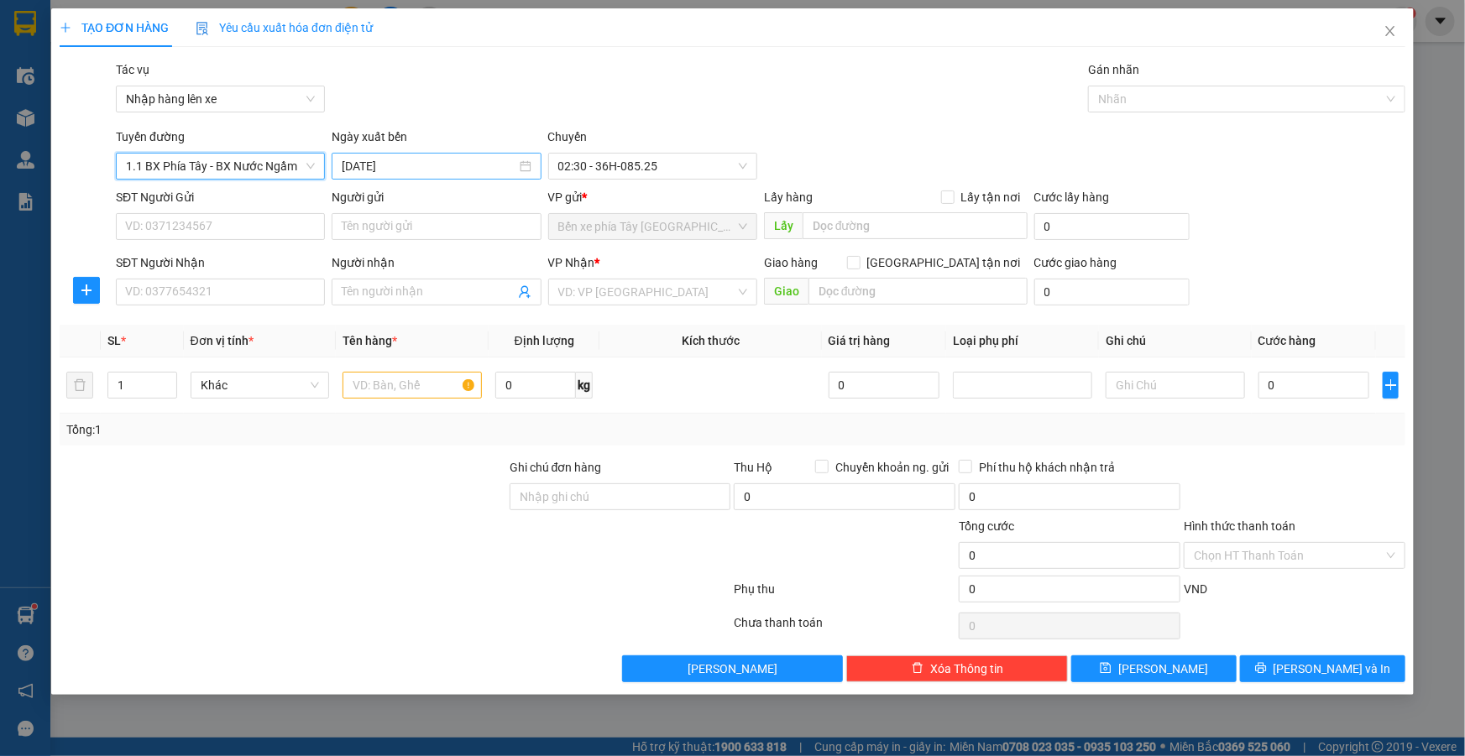
click at [461, 168] on input "13/08/2025" at bounding box center [429, 166] width 174 height 18
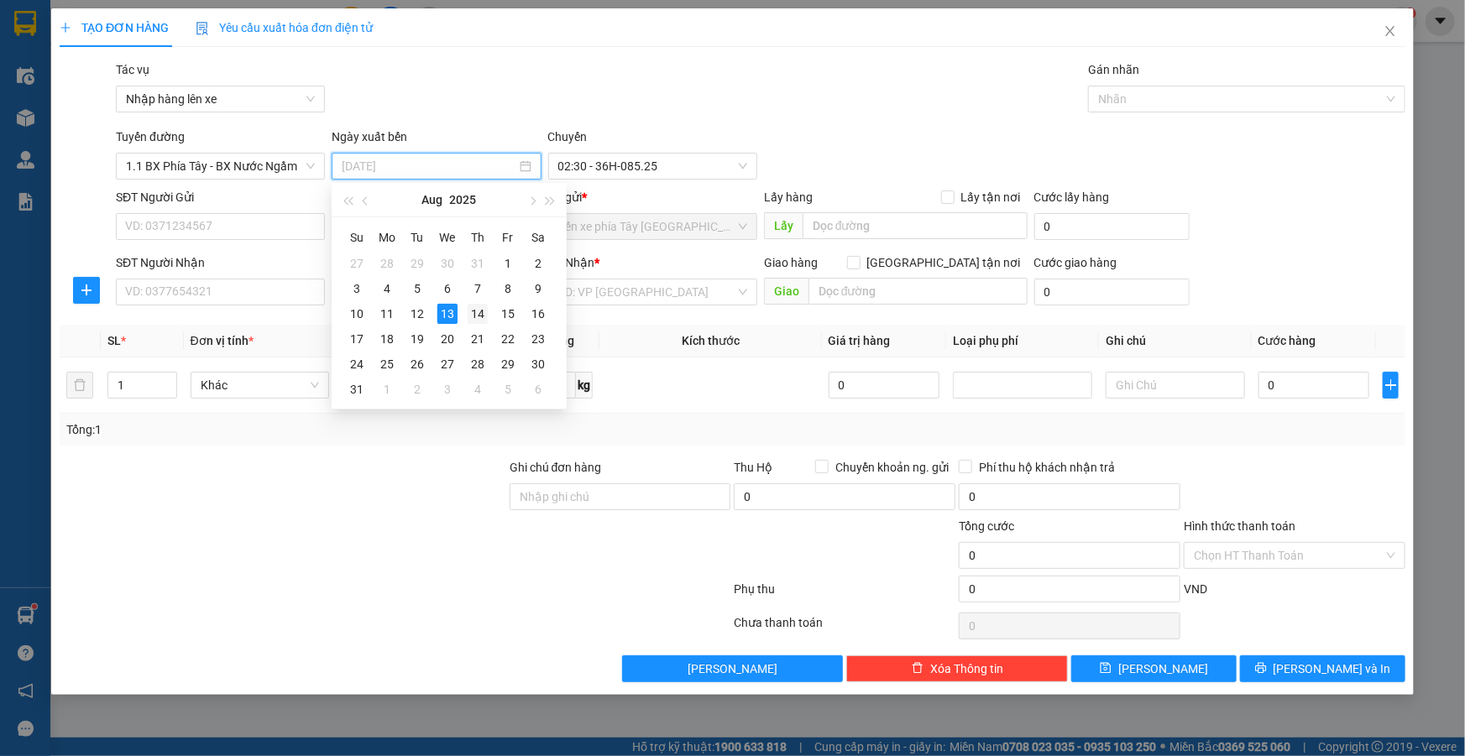
click at [484, 319] on div "14" at bounding box center [478, 314] width 20 height 20
type input "14/08/2025"
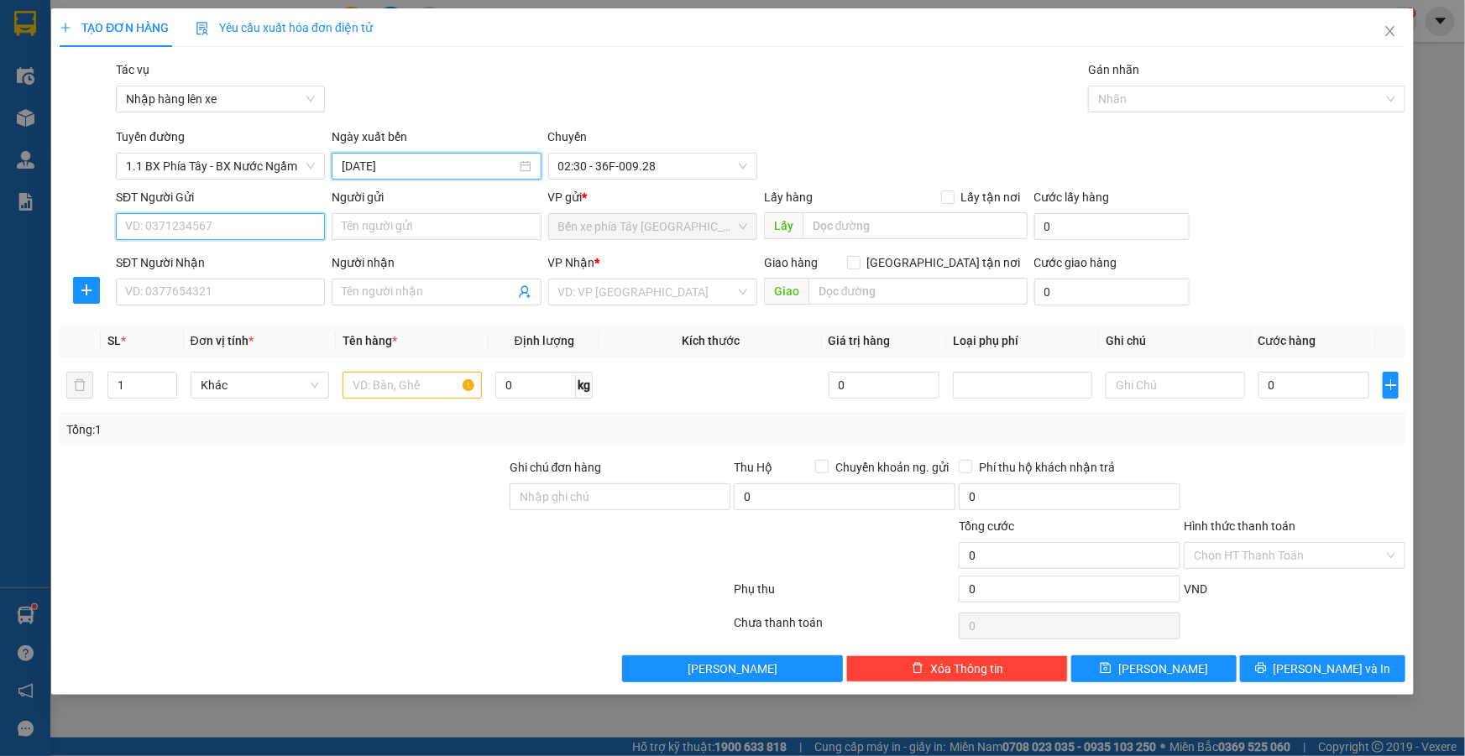
click at [252, 215] on input "SĐT Người Gửi" at bounding box center [220, 226] width 209 height 27
type input "0978363868"
click at [250, 260] on div "0978363868 - A KHOA" at bounding box center [220, 260] width 189 height 18
type input "A KHOA"
type input "0978363868"
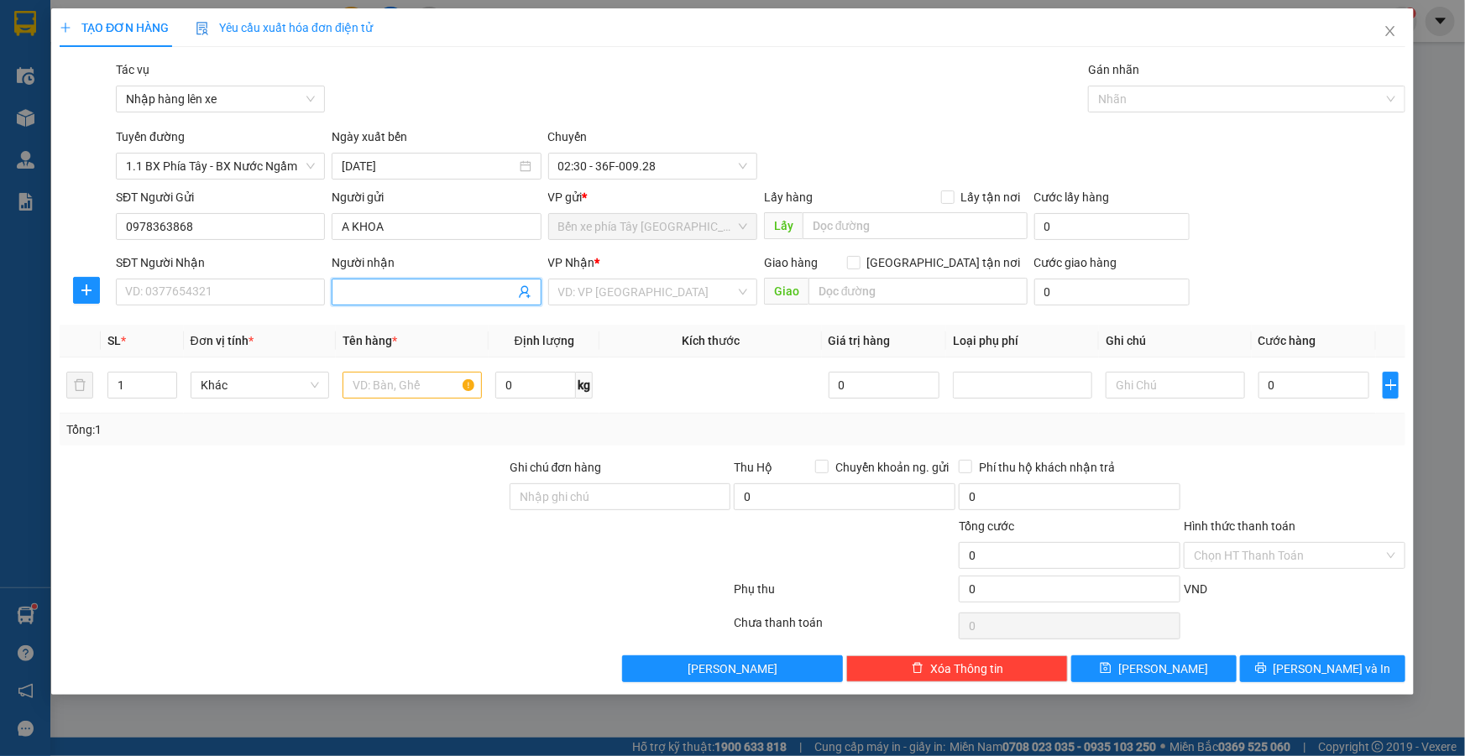
click at [521, 293] on icon "user-add" at bounding box center [524, 291] width 13 height 13
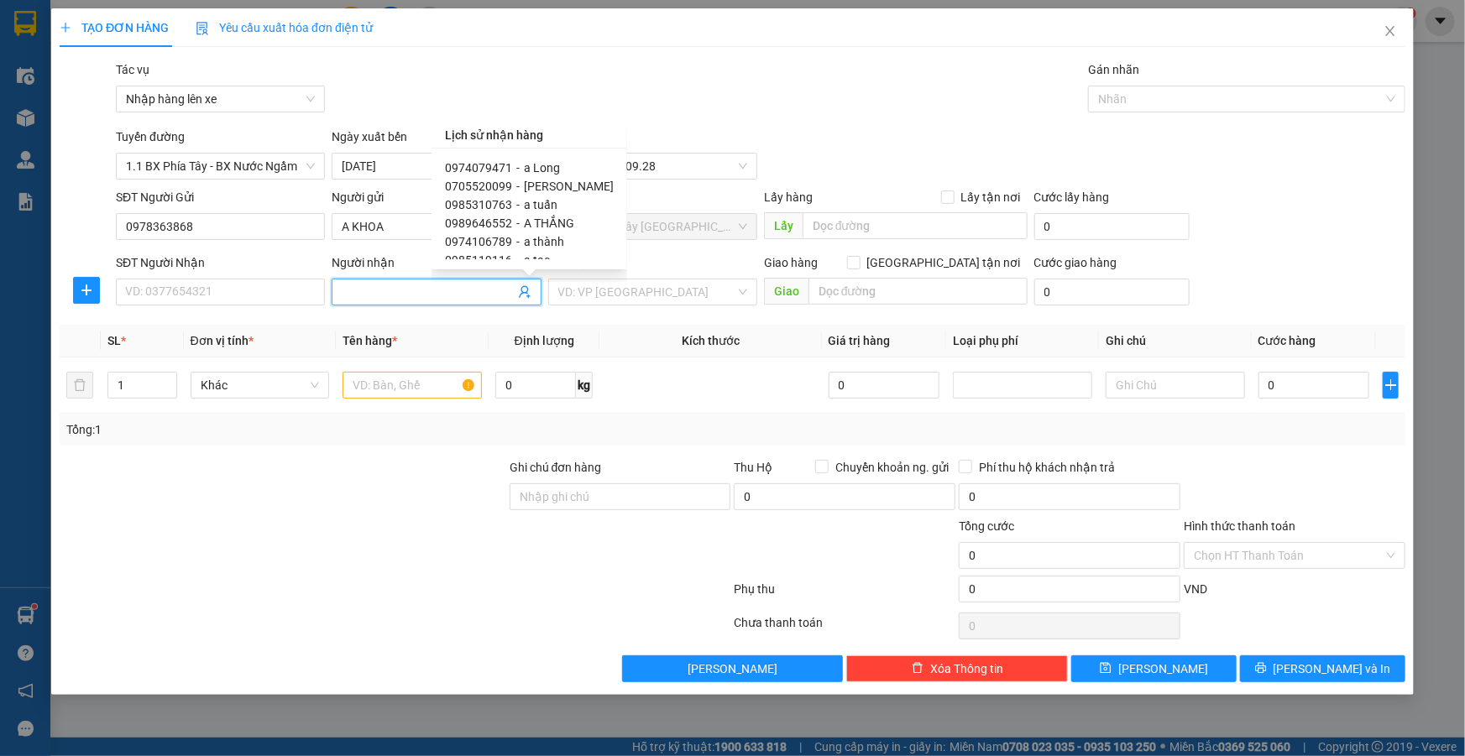
click at [552, 172] on span "a Long" at bounding box center [542, 167] width 36 height 13
type input "0974079471"
type input "a Long"
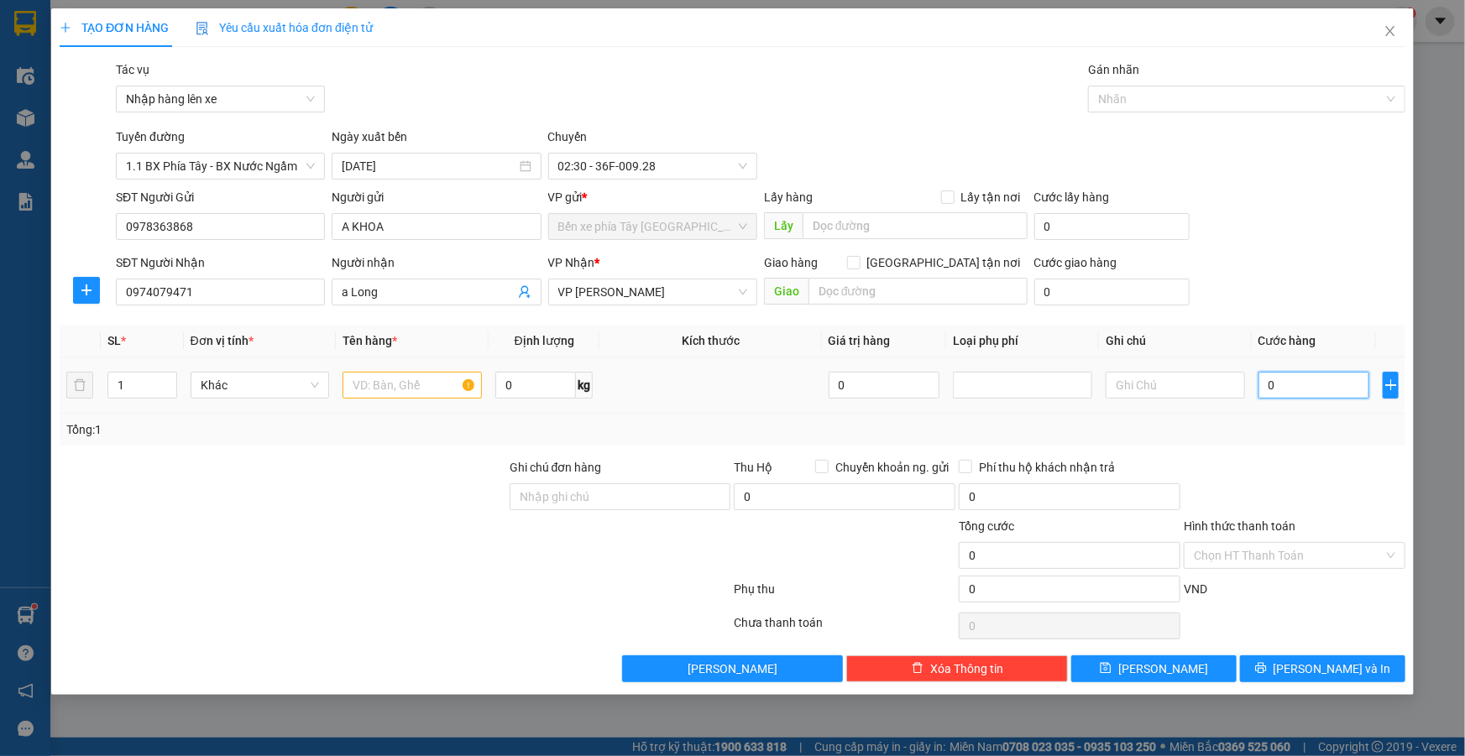
click at [1285, 377] on input "0" at bounding box center [1314, 385] width 112 height 27
type input "8"
type input "80"
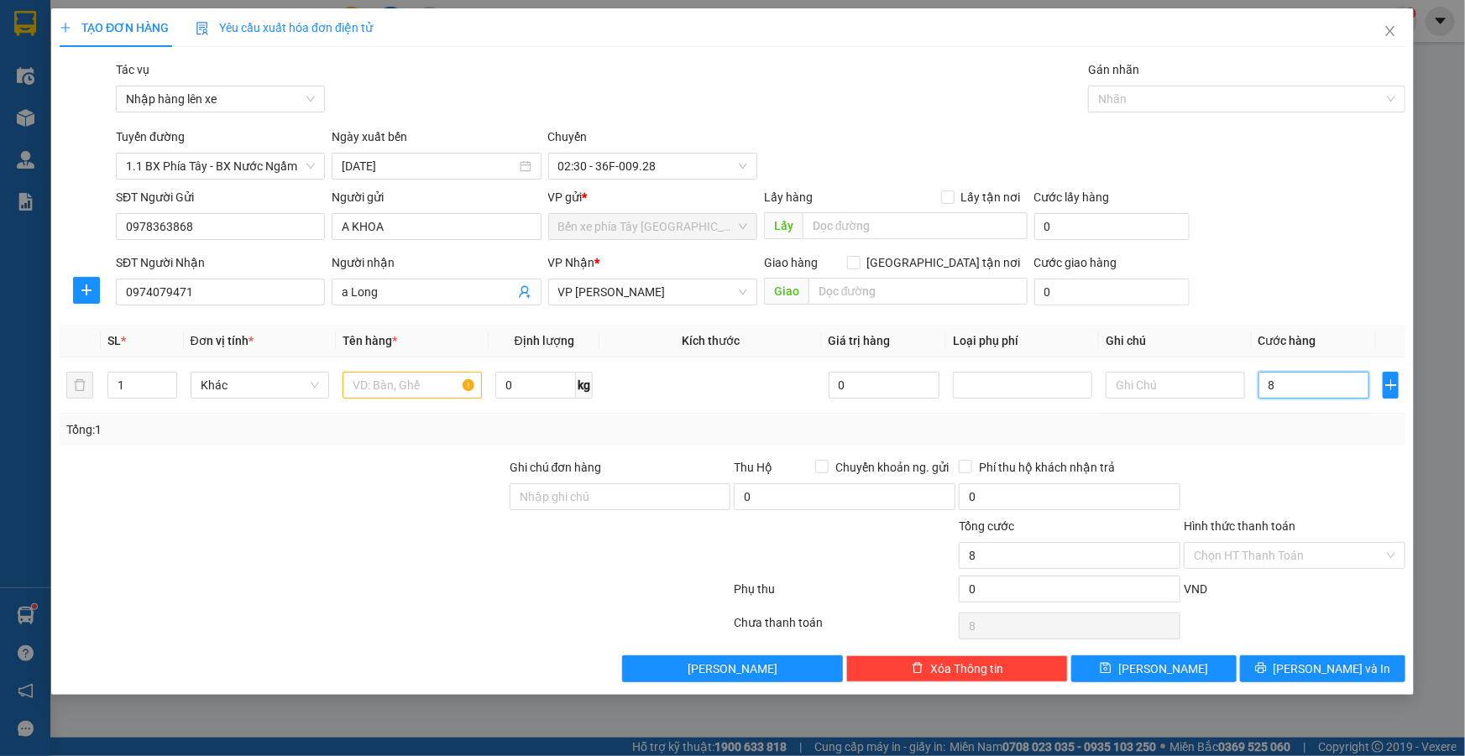
type input "80"
type input "80.000"
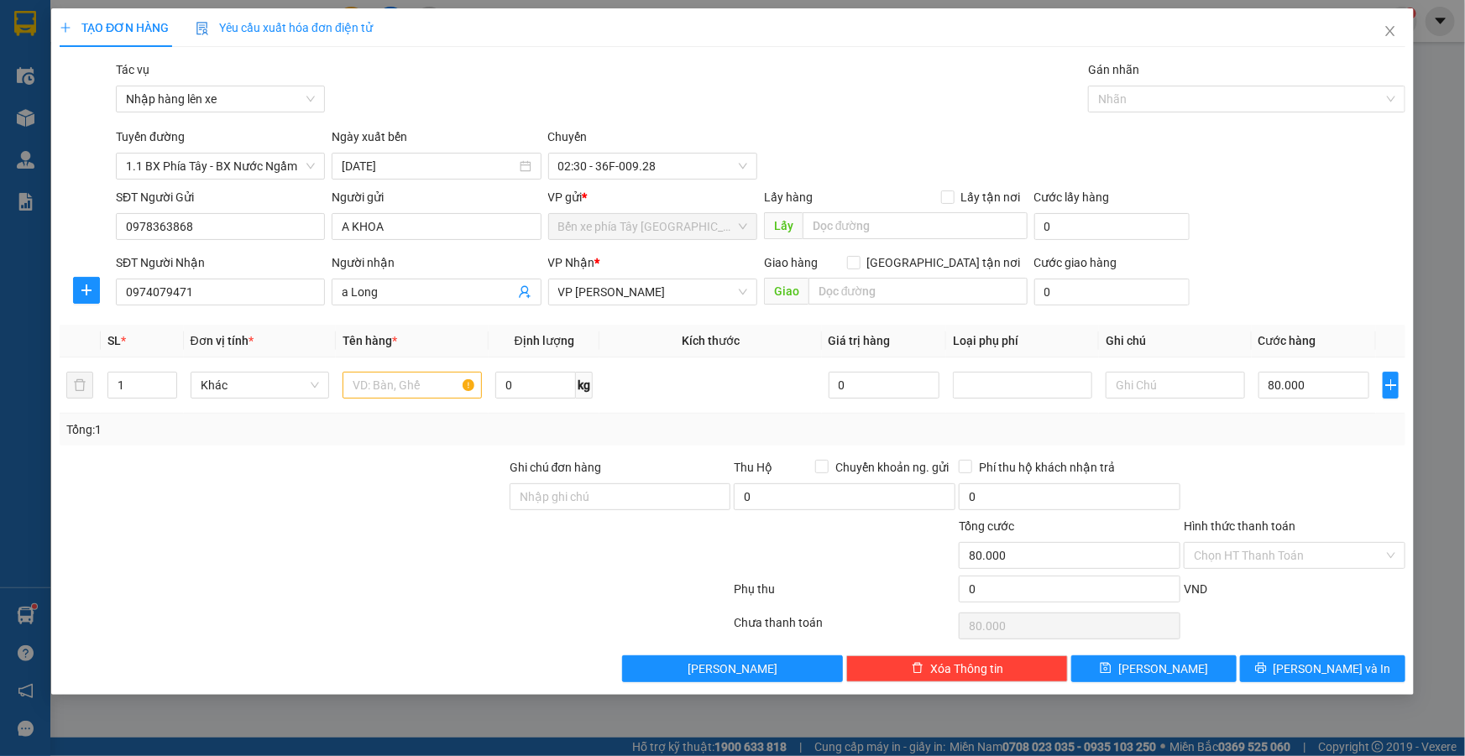
click at [408, 437] on div "Tổng: 1" at bounding box center [316, 430] width 500 height 18
click at [1354, 391] on input "80.000" at bounding box center [1314, 385] width 112 height 27
type input "0"
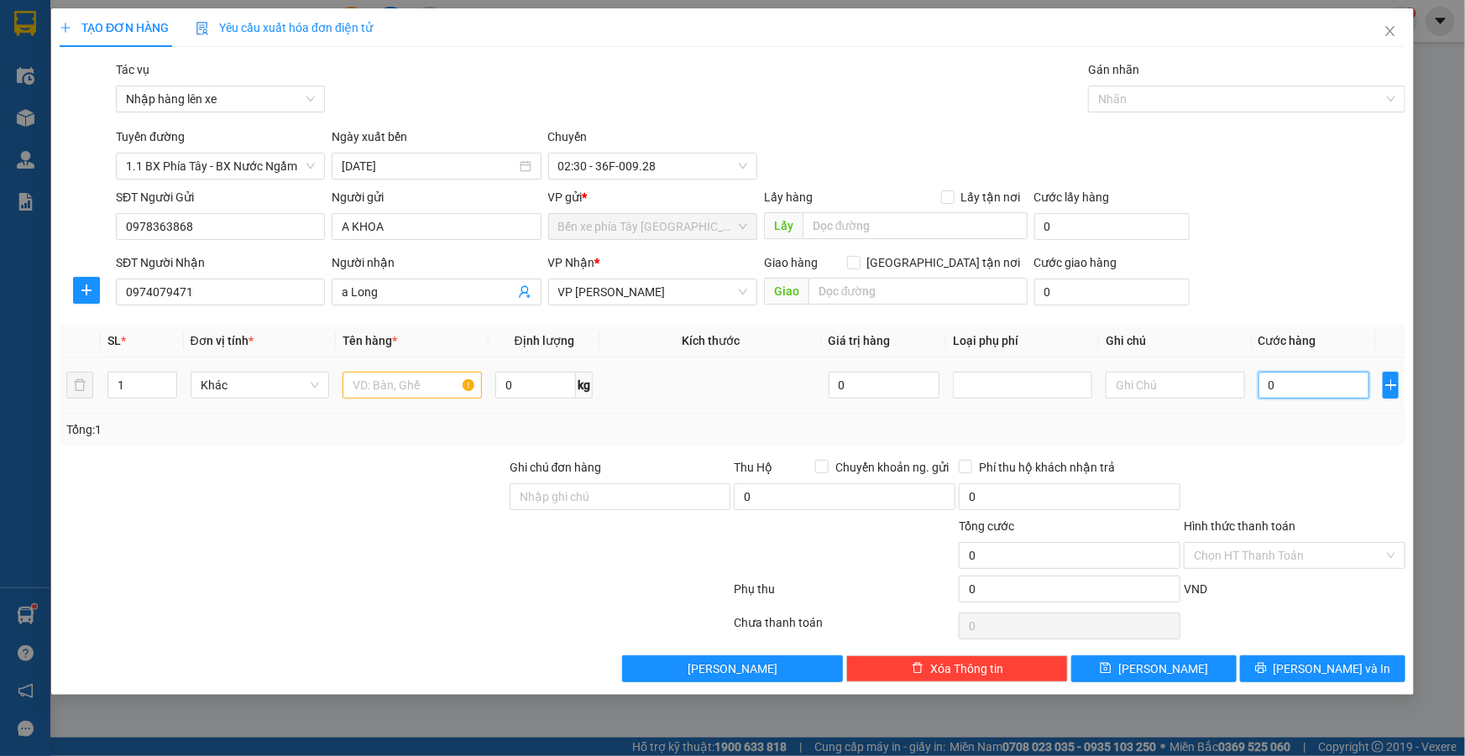
type input "01"
type input "1"
type input "010"
type input "10"
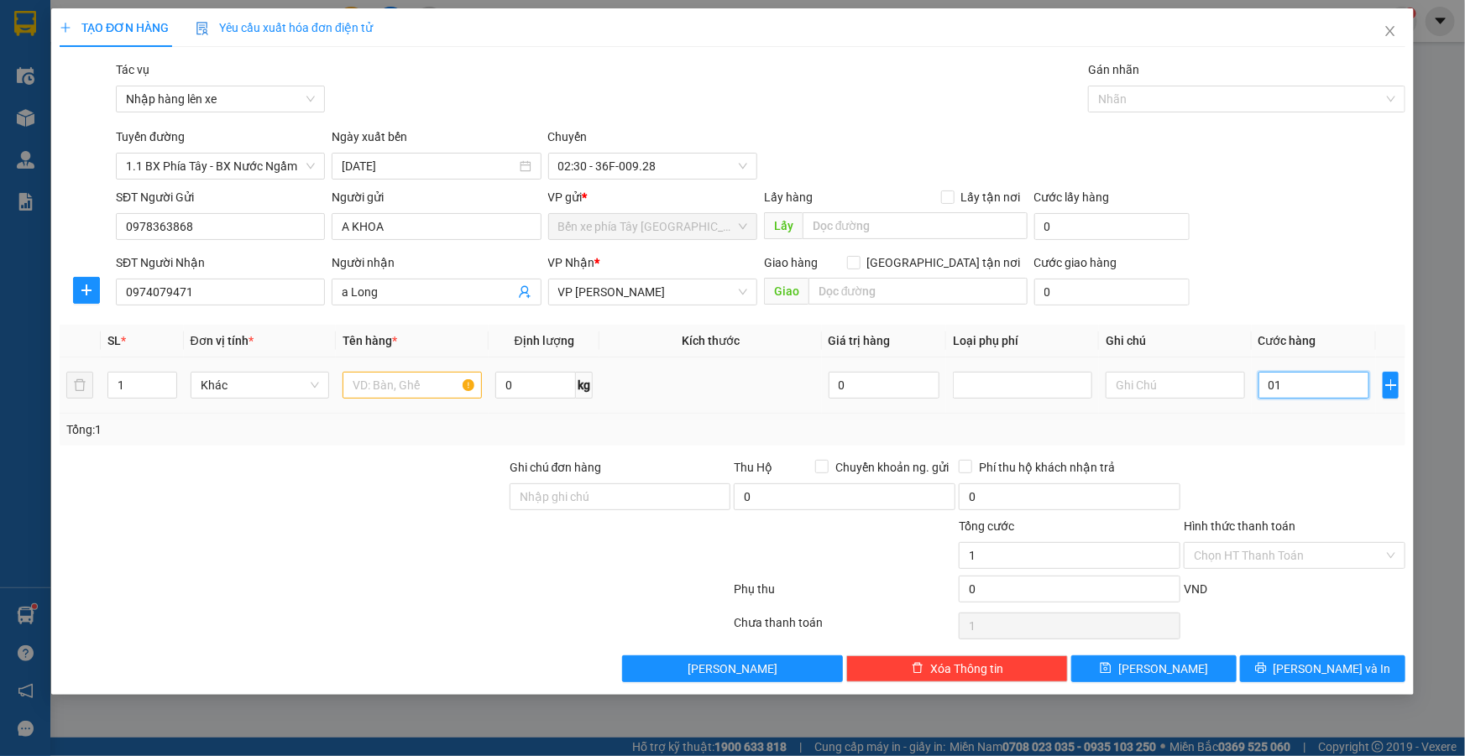
type input "10"
type input "0.100"
type input "100"
type input "100.000"
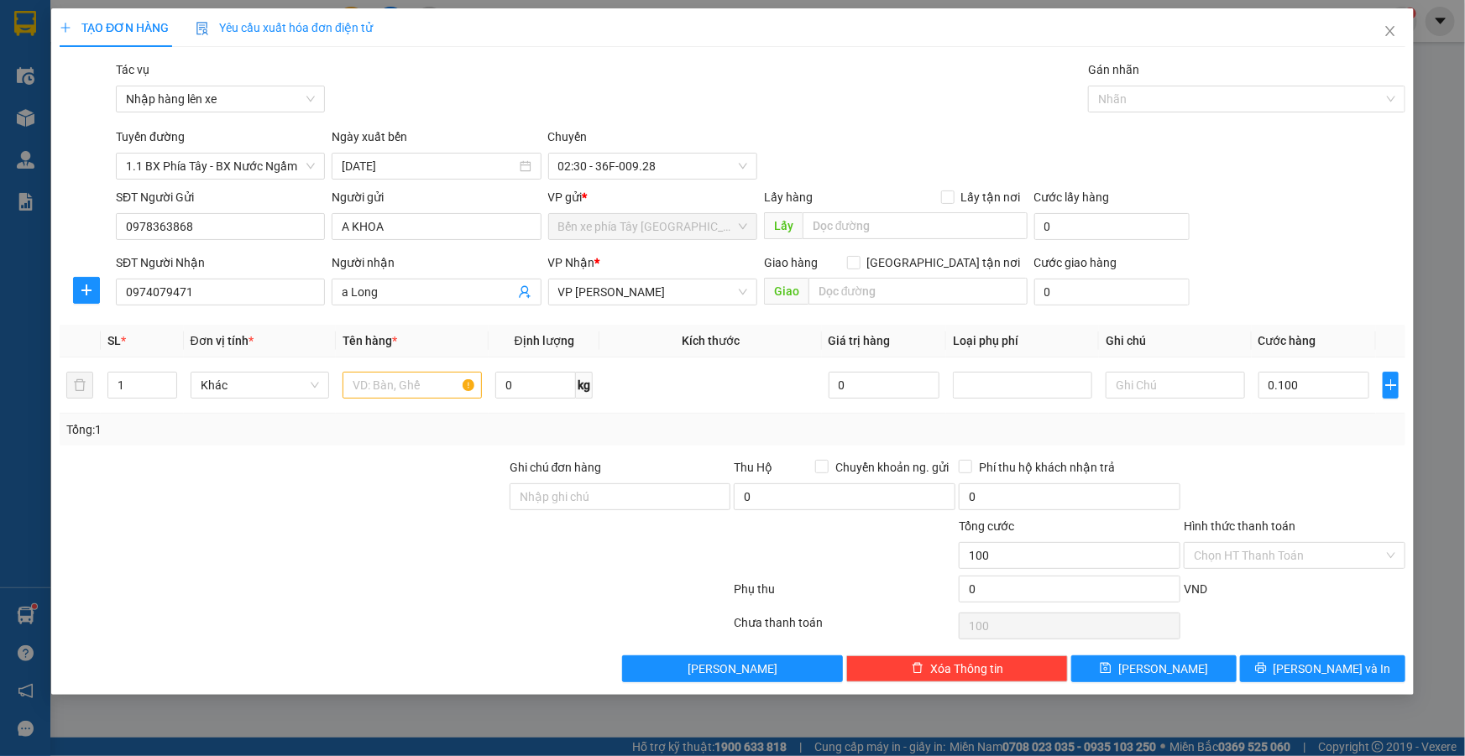
type input "100.000"
click at [1341, 437] on div "Tổng: 1" at bounding box center [732, 430] width 1332 height 18
click at [415, 385] on input "text" at bounding box center [412, 385] width 139 height 27
click at [1345, 394] on input "100.000" at bounding box center [1314, 385] width 112 height 27
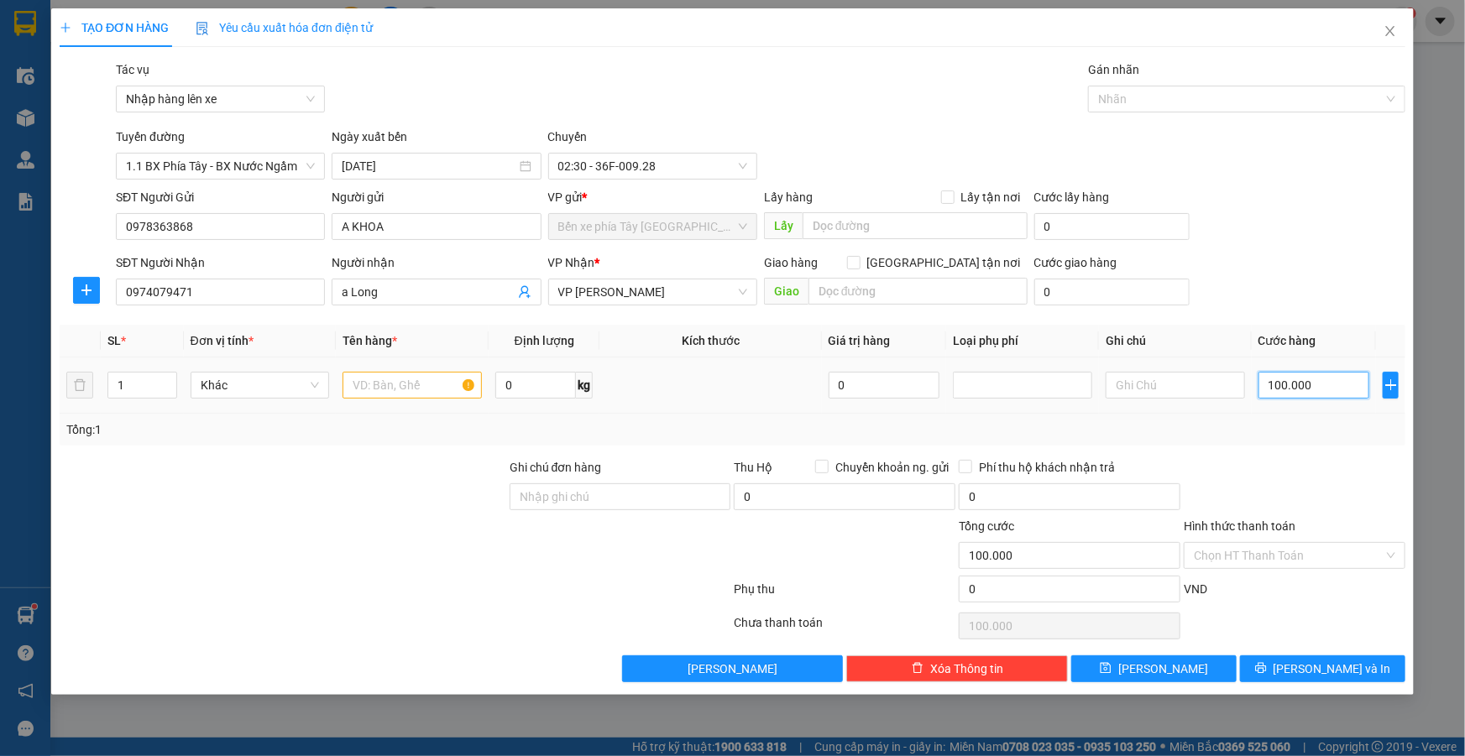
type input "0"
type input "08"
type input "8"
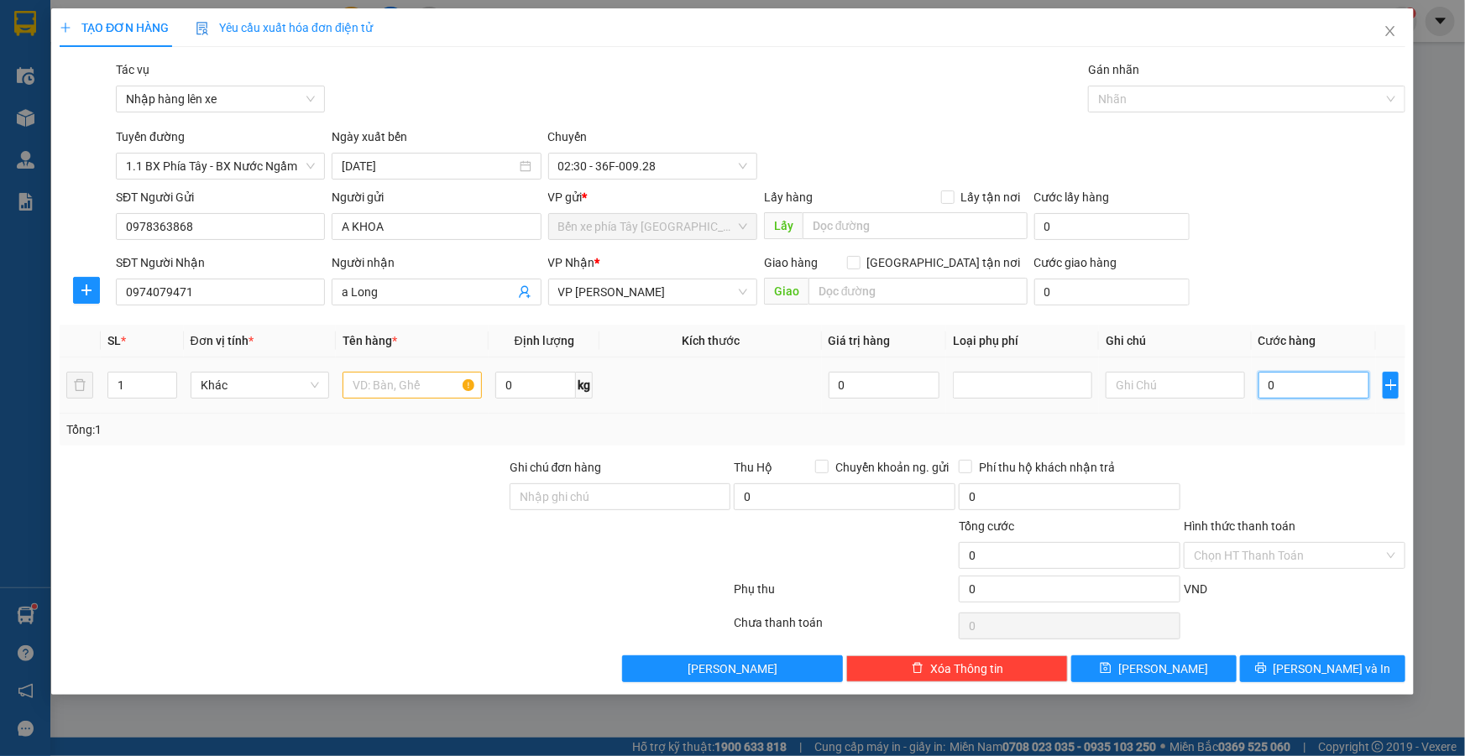
type input "8"
type input "080"
type input "80"
click at [1343, 393] on input "080" at bounding box center [1314, 385] width 112 height 27
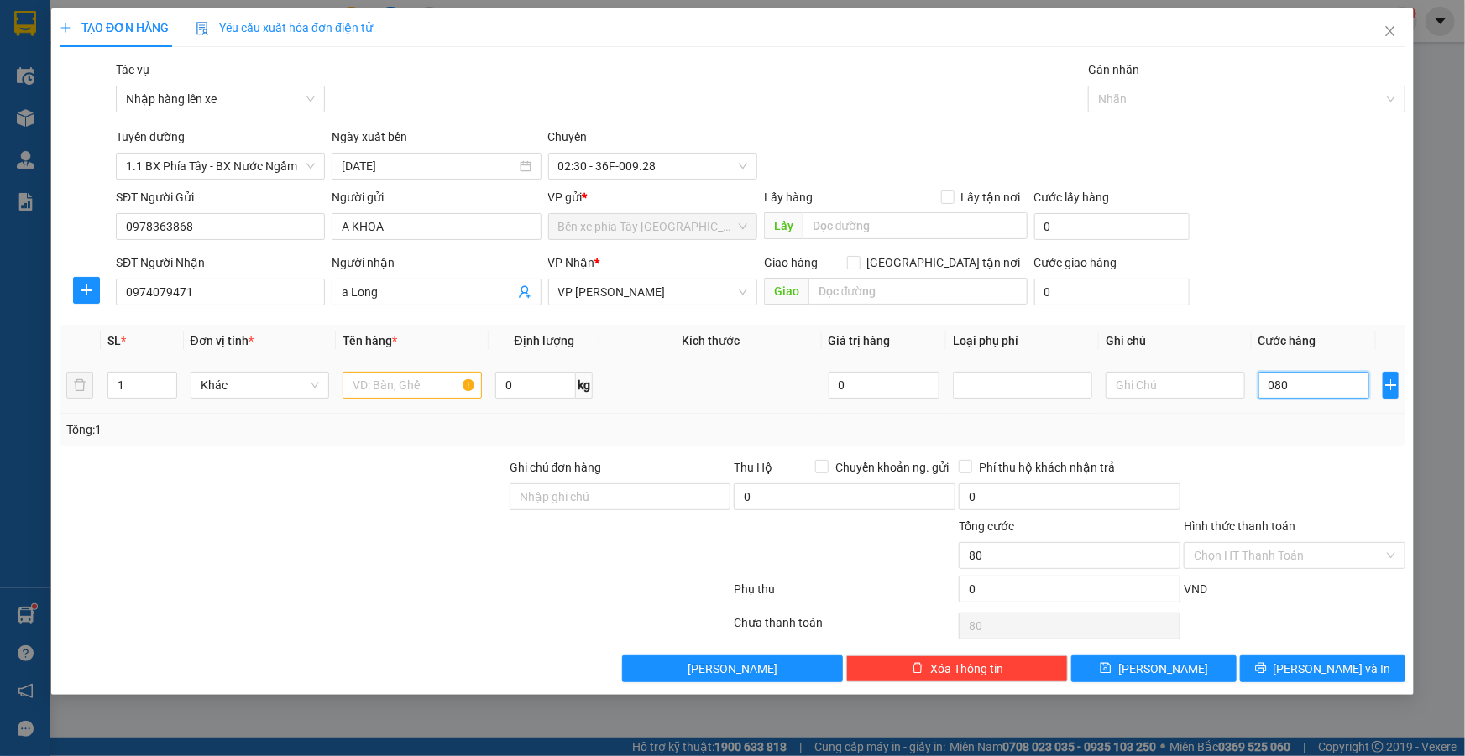
click at [1343, 393] on input "080" at bounding box center [1314, 385] width 112 height 27
type input "0"
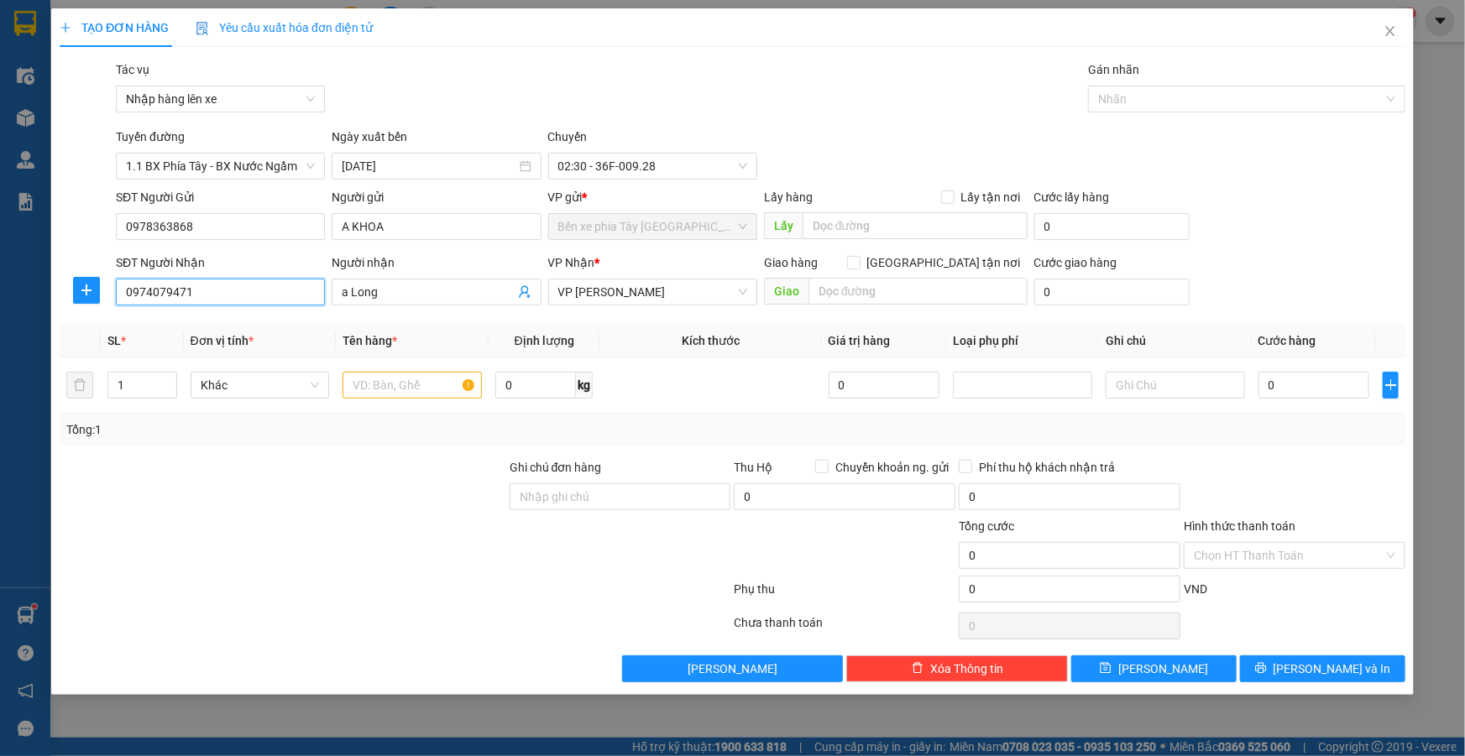
click at [241, 298] on input "0974079471" at bounding box center [220, 292] width 209 height 27
click at [364, 395] on input "text" at bounding box center [412, 385] width 139 height 27
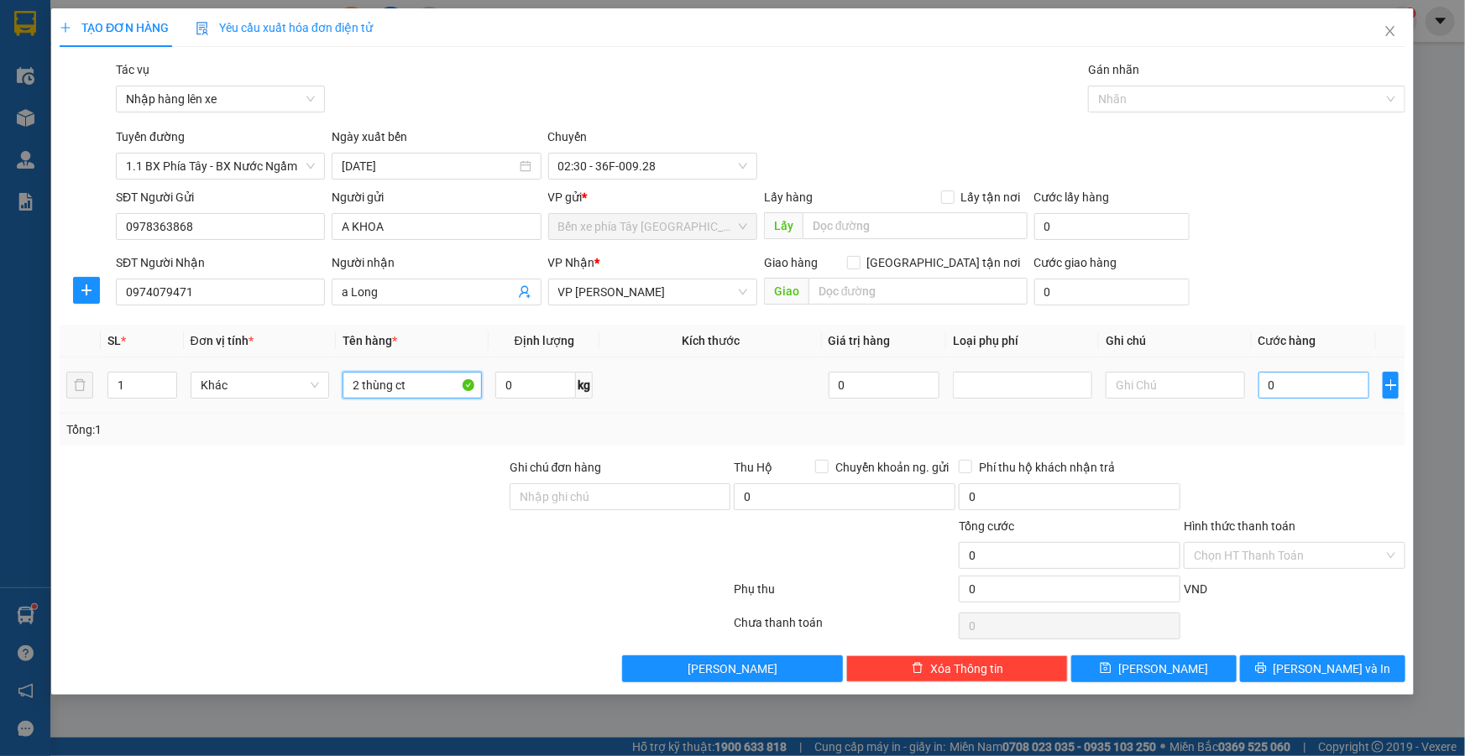
type input "2 thùng ct"
click at [1321, 396] on input "0" at bounding box center [1314, 385] width 112 height 27
type input "1"
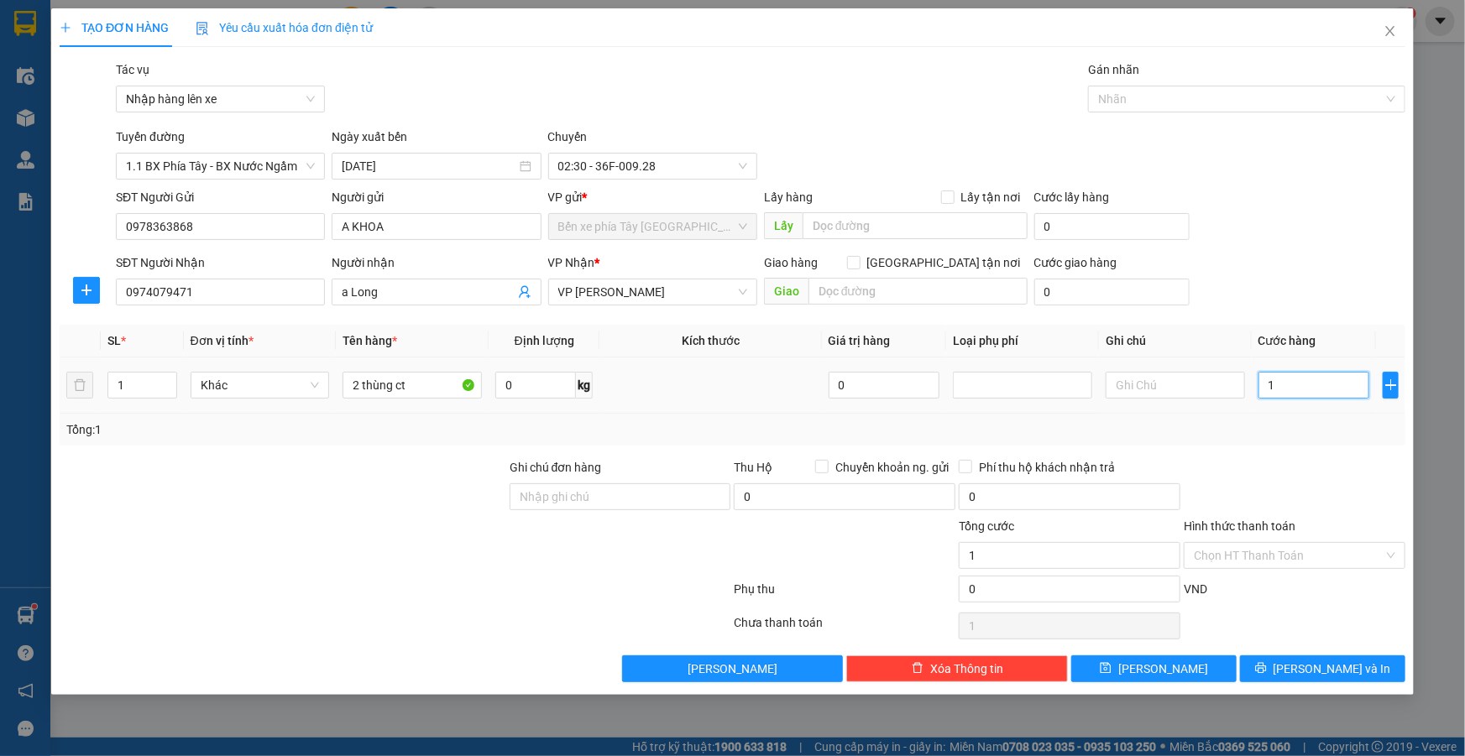
type input "10"
type input "100"
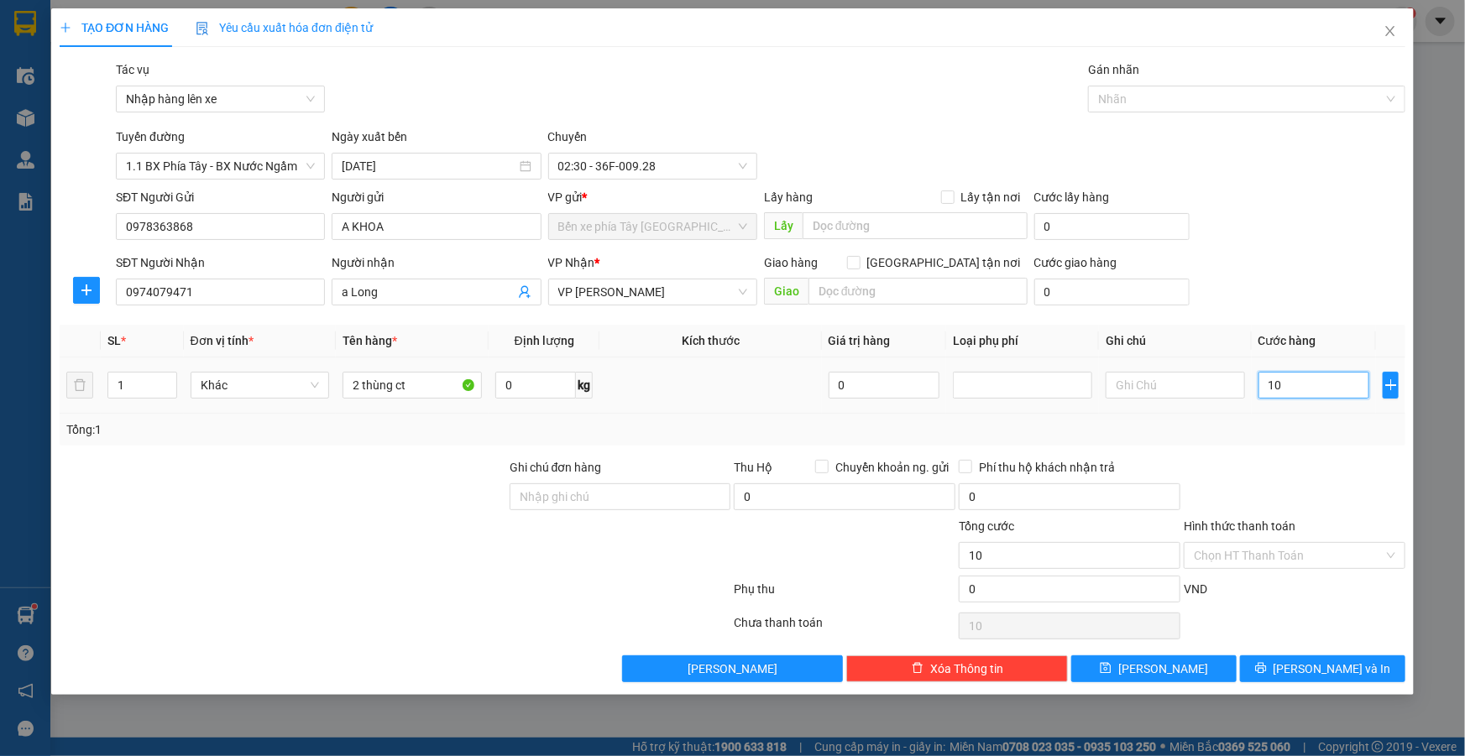
type input "100"
type input "100.000"
click at [1332, 435] on div "Tổng: 1" at bounding box center [732, 430] width 1332 height 18
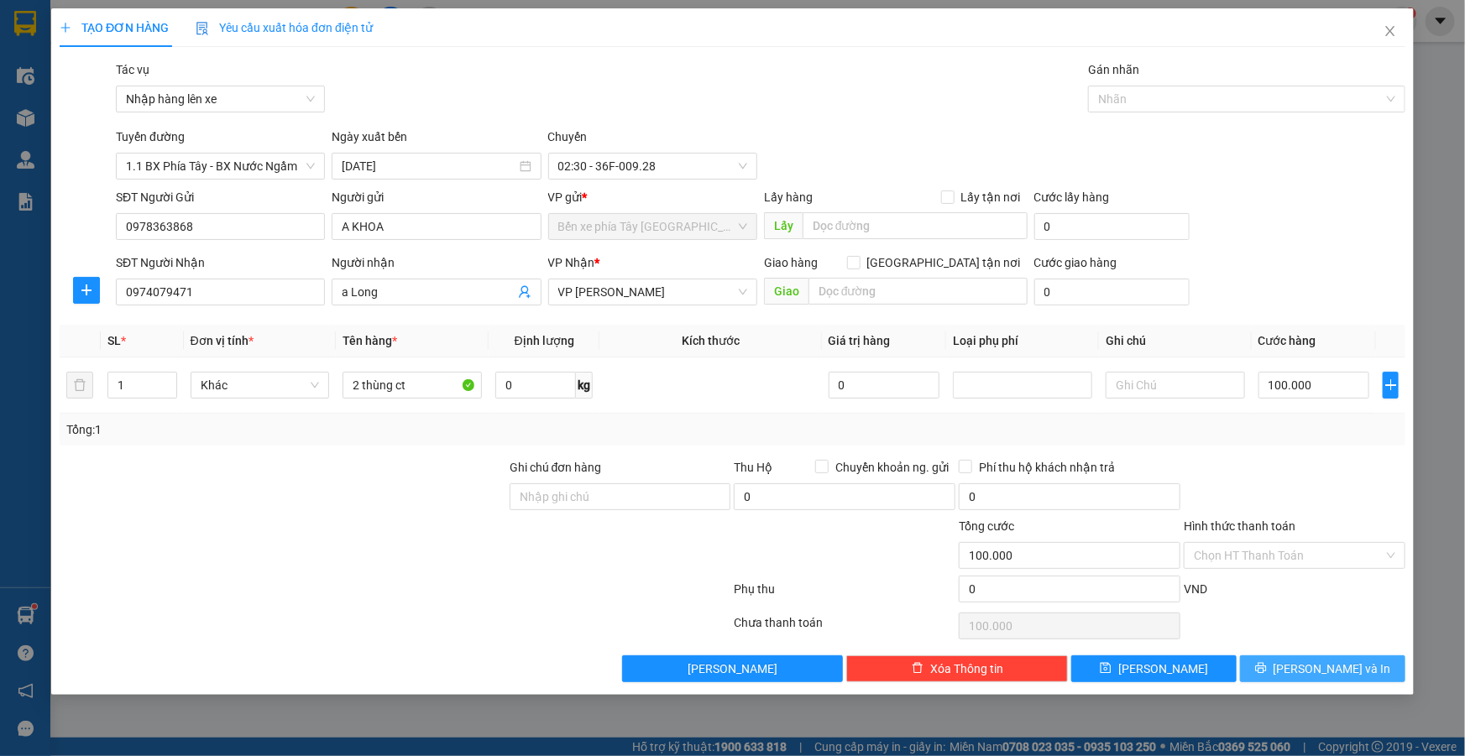
click at [1281, 670] on button "Lưu và In" at bounding box center [1322, 669] width 165 height 27
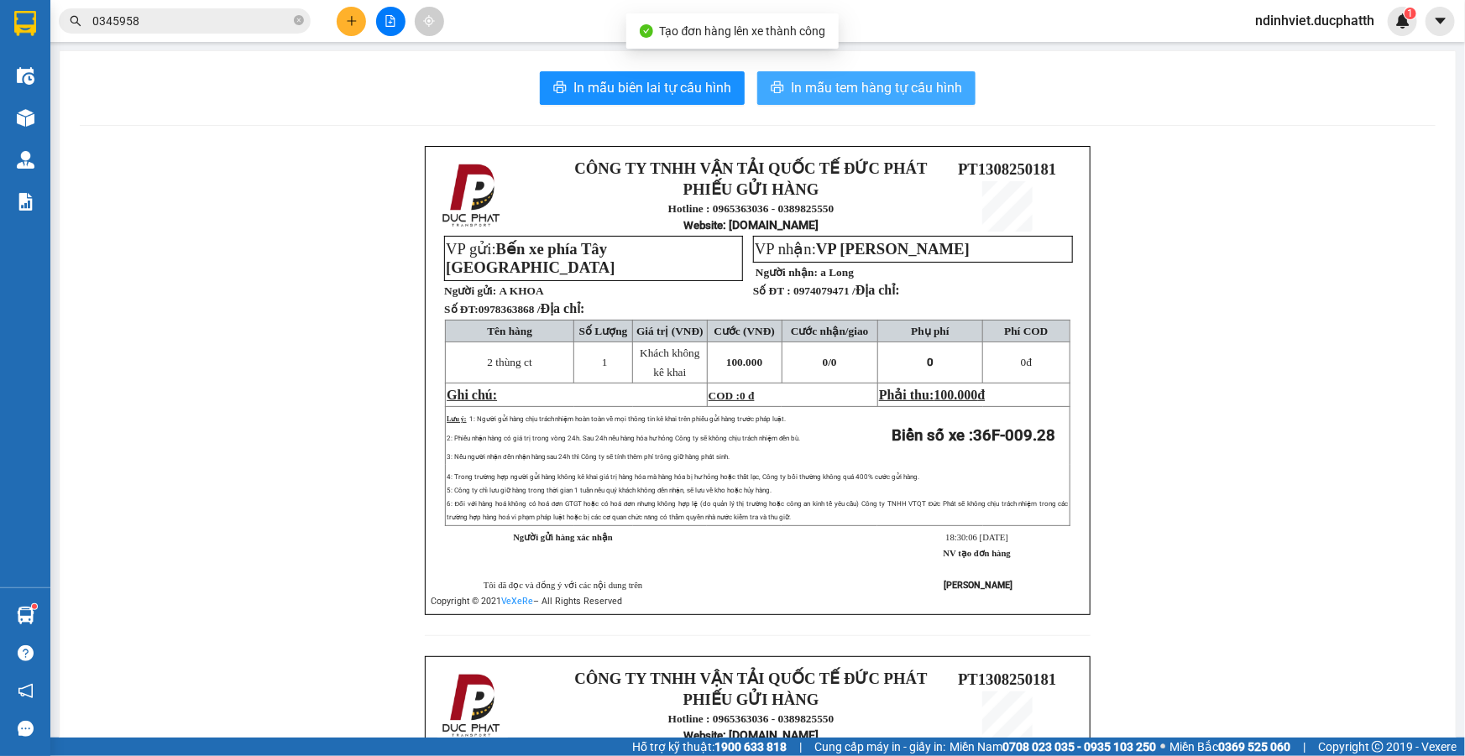
click at [875, 95] on span "In mẫu tem hàng tự cấu hình" at bounding box center [876, 87] width 171 height 21
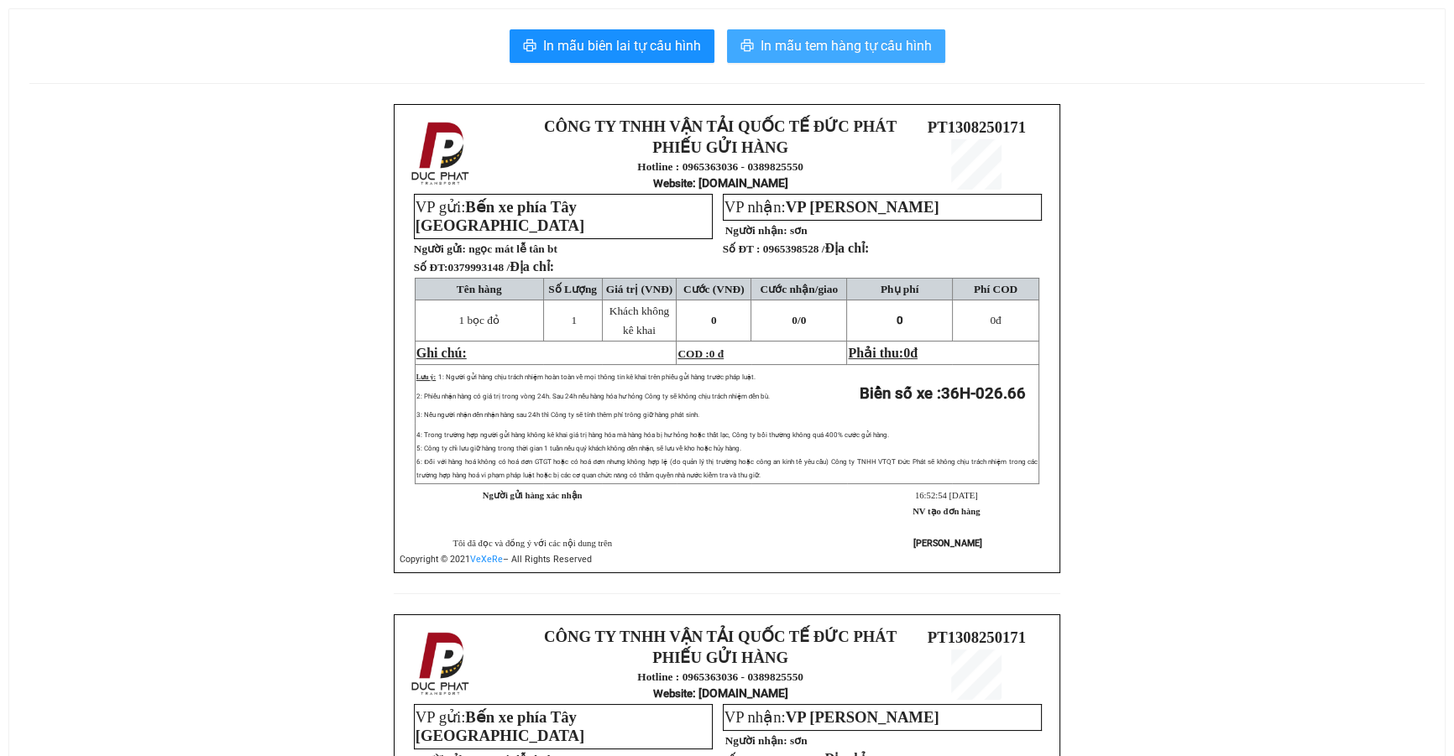
click at [855, 39] on span "In mẫu tem hàng tự cấu hình" at bounding box center [846, 45] width 171 height 21
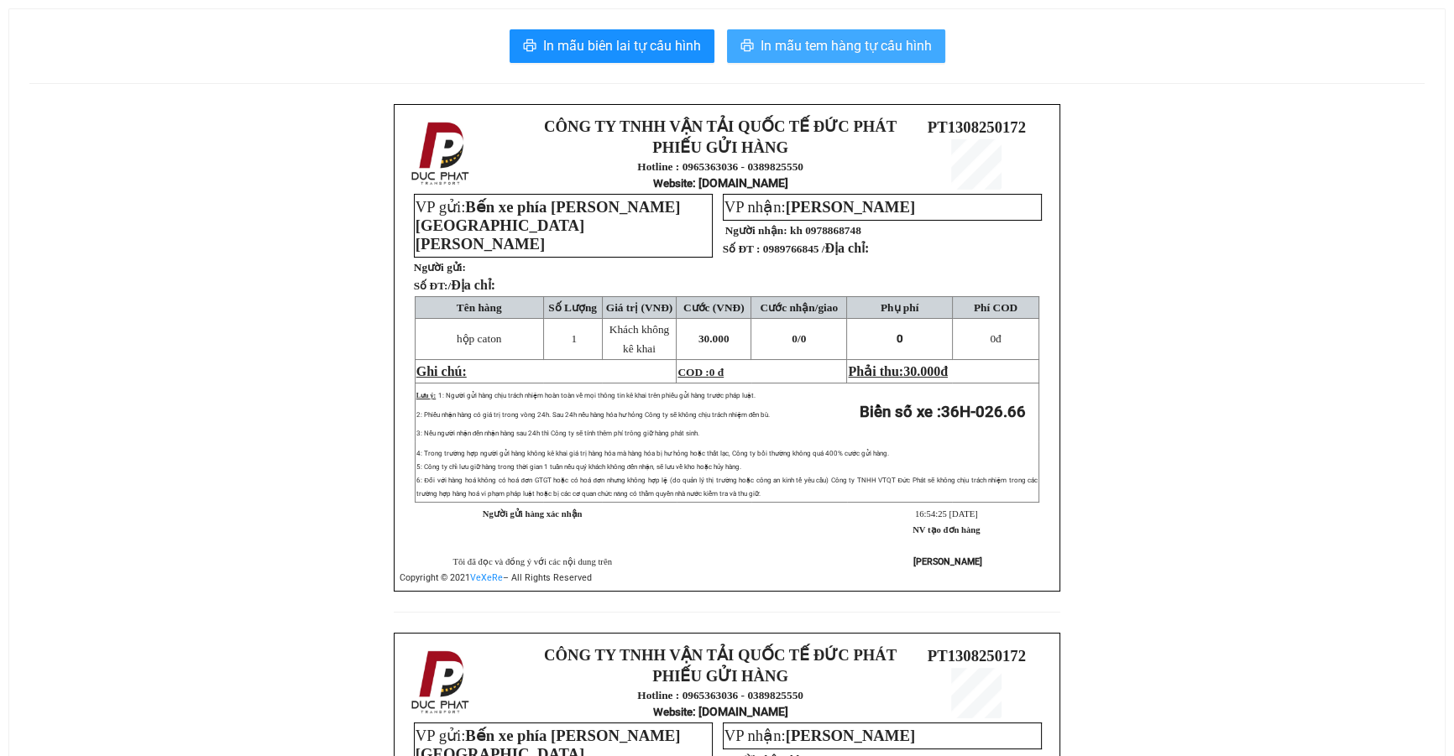
click at [865, 45] on span "In mẫu tem hàng tự cấu hình" at bounding box center [846, 45] width 171 height 21
click at [830, 46] on span "In mẫu tem hàng tự cấu hình" at bounding box center [846, 45] width 171 height 21
click at [866, 41] on span "In mẫu tem hàng tự cấu hình" at bounding box center [846, 45] width 171 height 21
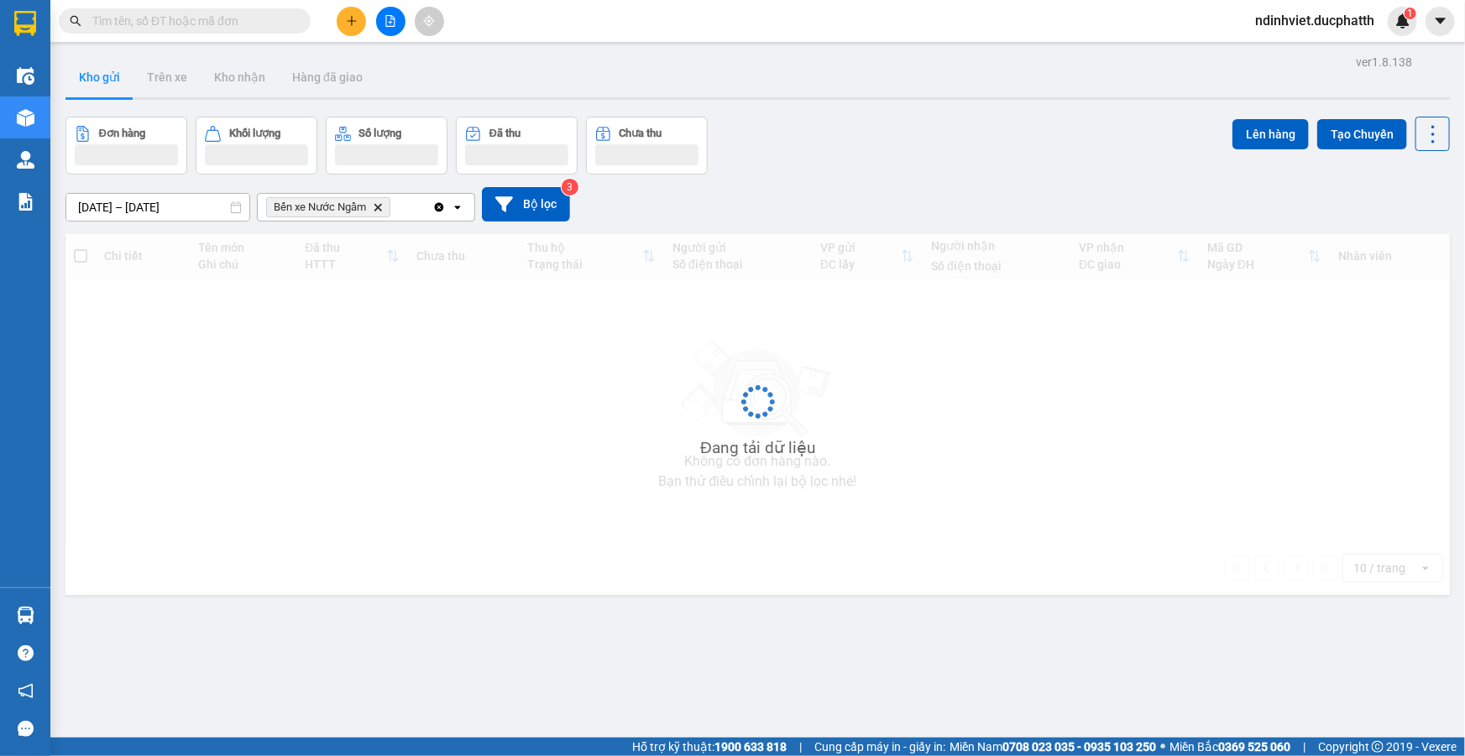
click at [228, 25] on input "text" at bounding box center [191, 21] width 198 height 18
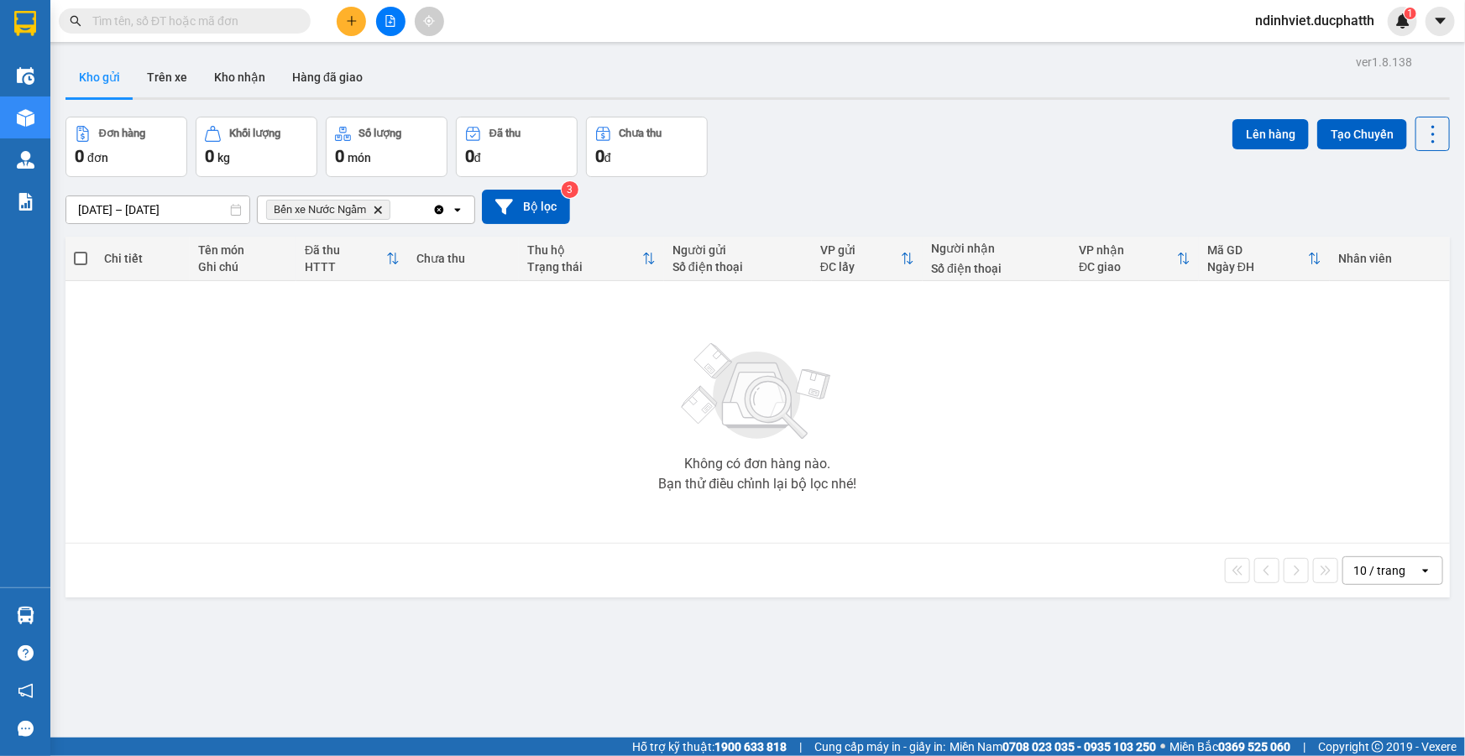
paste input "0974079471"
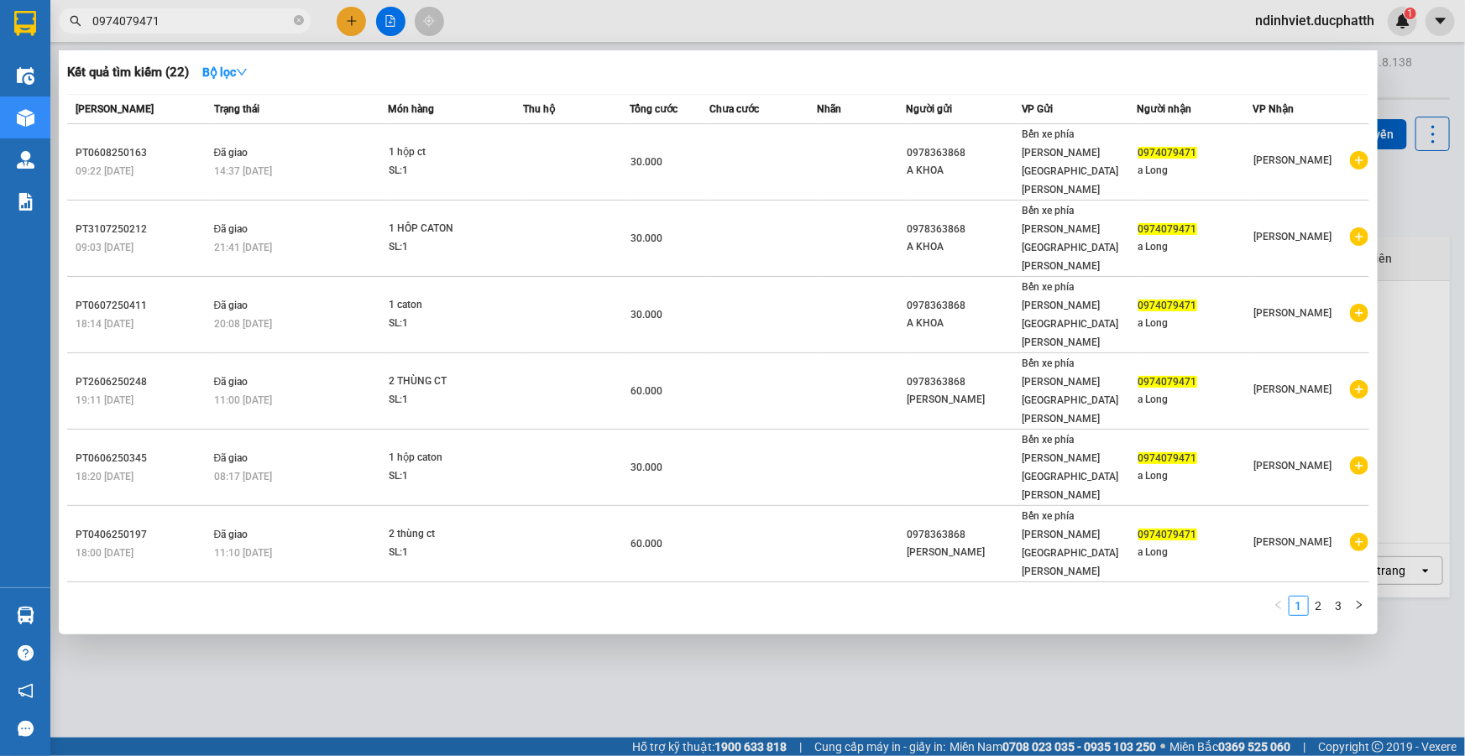
type input "0974079471"
